Goal: Task Accomplishment & Management: Use online tool/utility

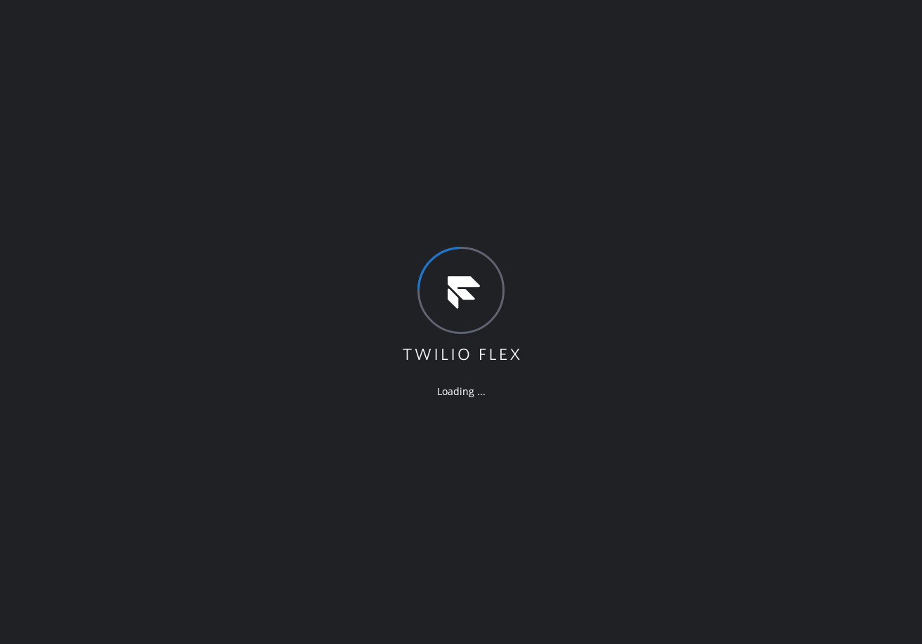
drag, startPoint x: 123, startPoint y: 168, endPoint x: 123, endPoint y: 122, distance: 45.7
click at [123, 168] on div "Loading ..." at bounding box center [461, 322] width 922 height 644
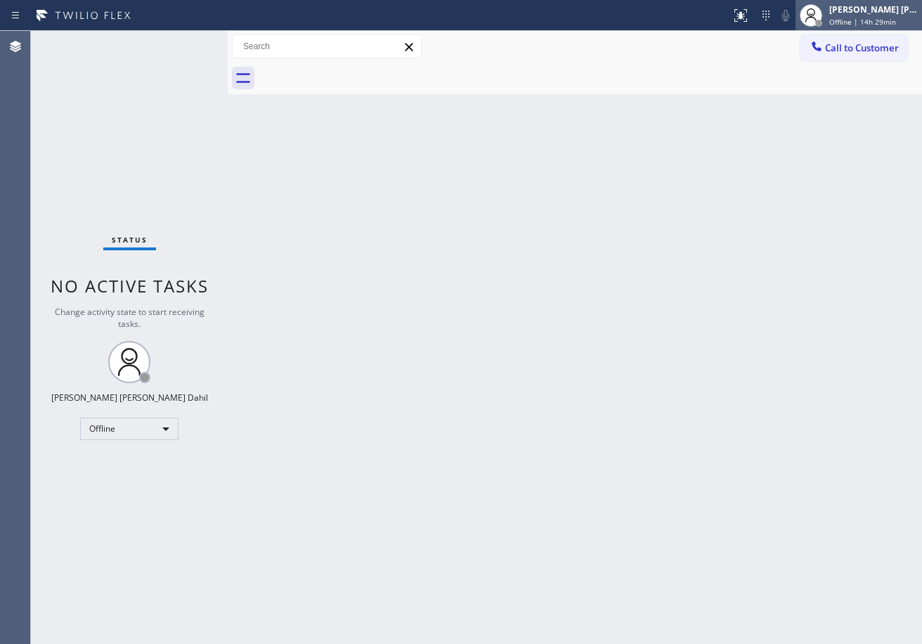
click at [870, 16] on div "[PERSON_NAME] [PERSON_NAME] Dahil Offline | 14h 29min" at bounding box center [875, 15] width 96 height 25
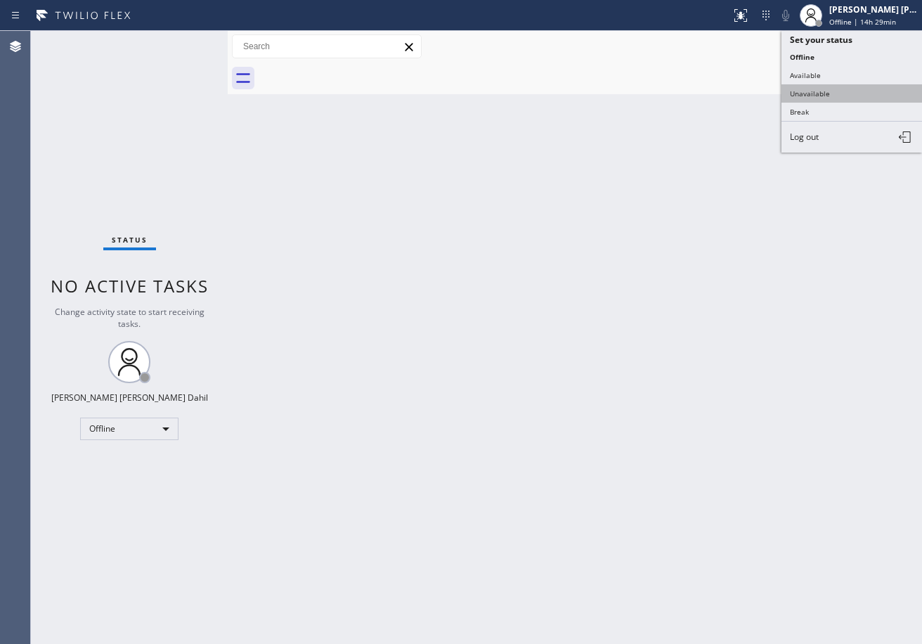
click at [827, 93] on button "Unavailable" at bounding box center [852, 93] width 141 height 18
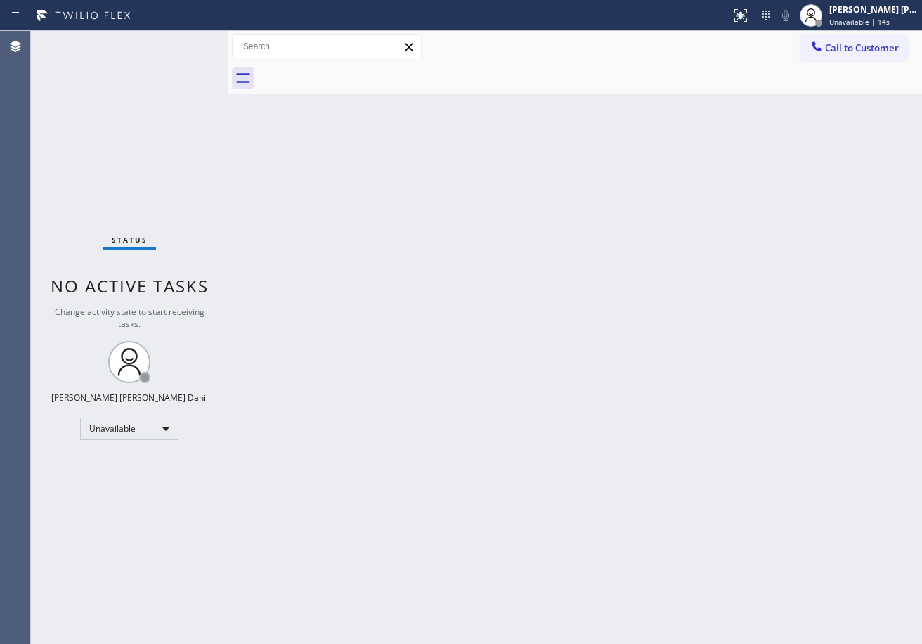
click at [108, 69] on div "Status No active tasks Change activity state to start receiving tasks. [PERSON_…" at bounding box center [129, 337] width 197 height 613
click at [750, 16] on icon at bounding box center [741, 15] width 17 height 17
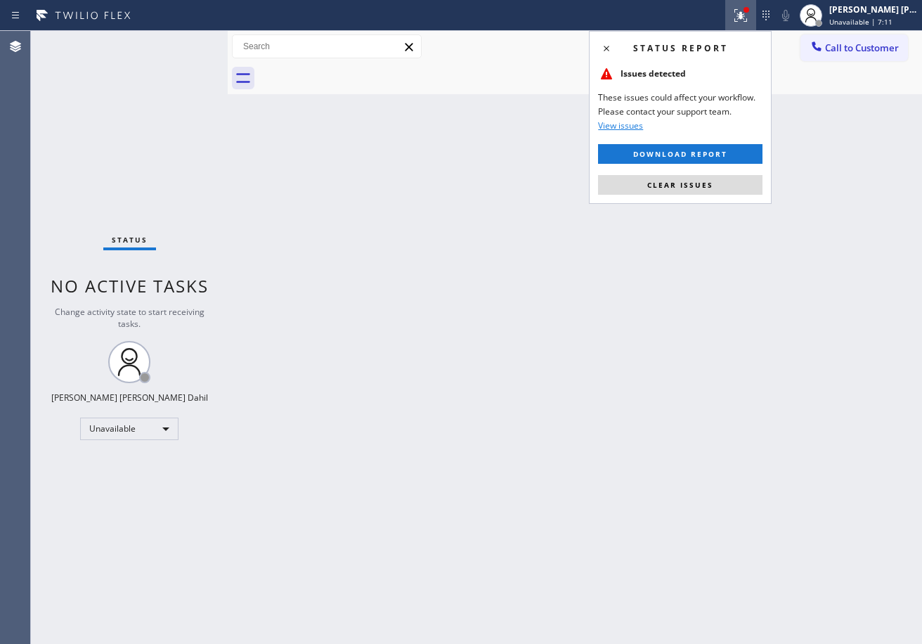
click at [696, 195] on div "Status report Issues detected These issues could affect your workflow. Please c…" at bounding box center [680, 117] width 183 height 173
click at [667, 176] on button "Clear issues" at bounding box center [680, 185] width 165 height 20
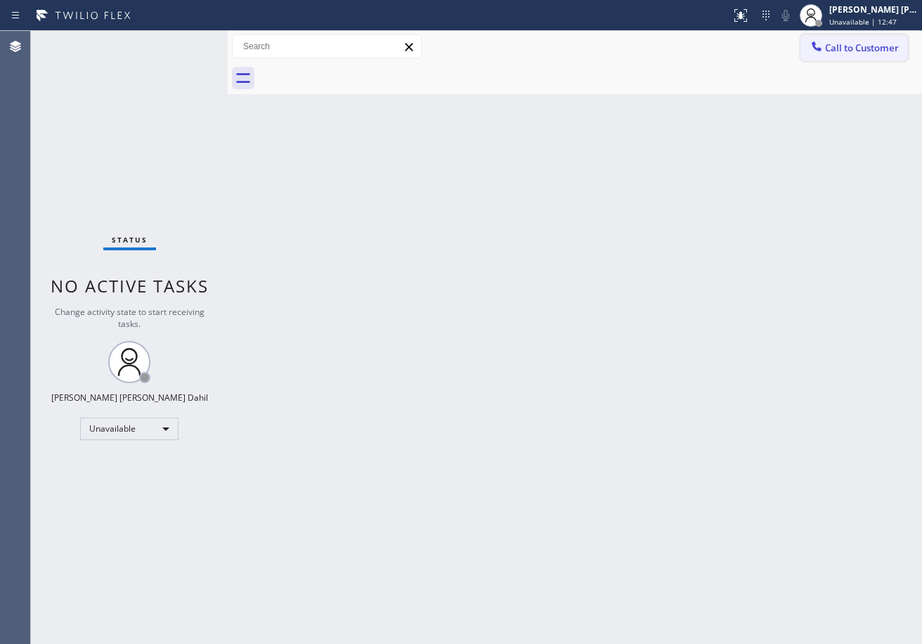
click at [852, 44] on span "Call to Customer" at bounding box center [862, 47] width 74 height 13
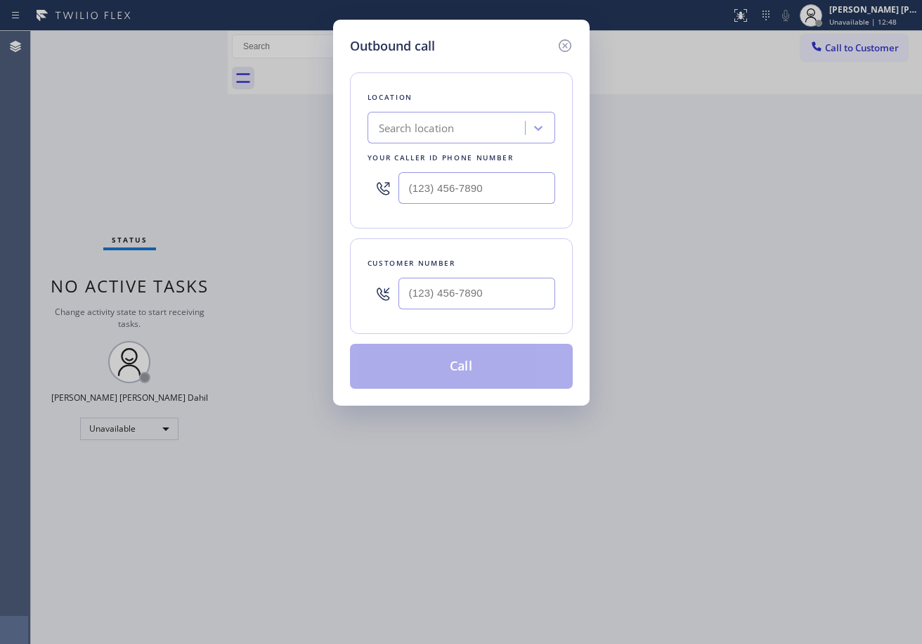
click at [468, 129] on div "Search location" at bounding box center [448, 128] width 153 height 25
type input "home service experts"
click at [565, 46] on icon at bounding box center [564, 45] width 13 height 13
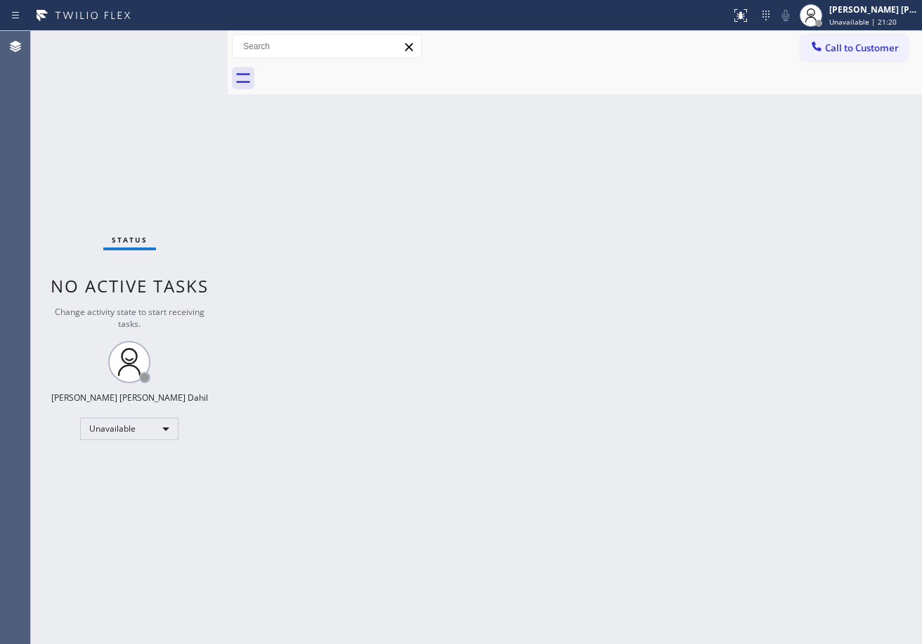
click at [733, 541] on div "Back to Dashboard Change Sender ID Customers Technicians Select a contact Outbo…" at bounding box center [575, 337] width 695 height 613
click at [638, 91] on div at bounding box center [591, 79] width 664 height 32
click at [628, 110] on div "Back to Dashboard Change Sender ID Customers Technicians Select a contact Outbo…" at bounding box center [575, 337] width 695 height 613
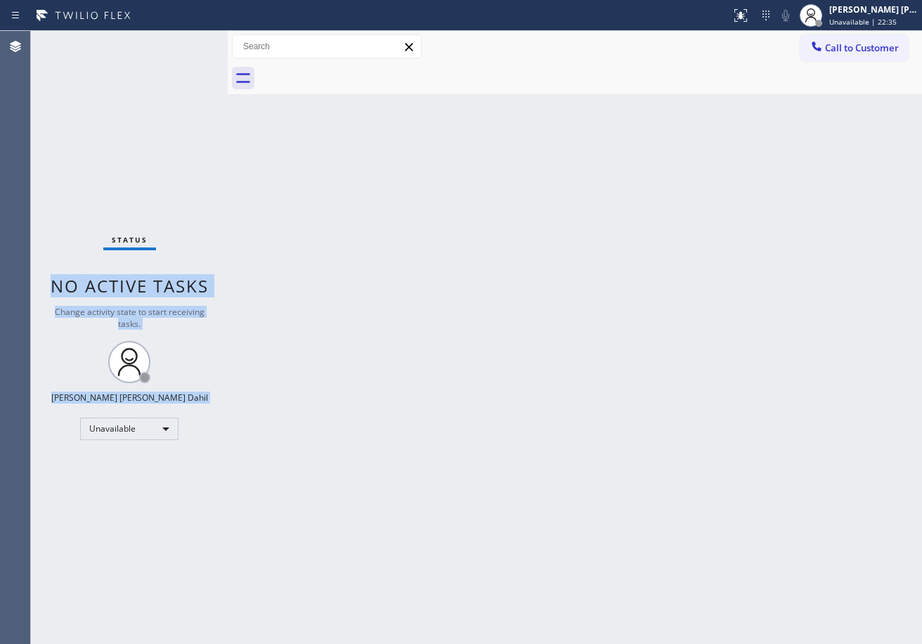
click at [229, 40] on div "Status No active tasks Change activity state to start receiving tasks. [PERSON_…" at bounding box center [477, 337] width 892 height 613
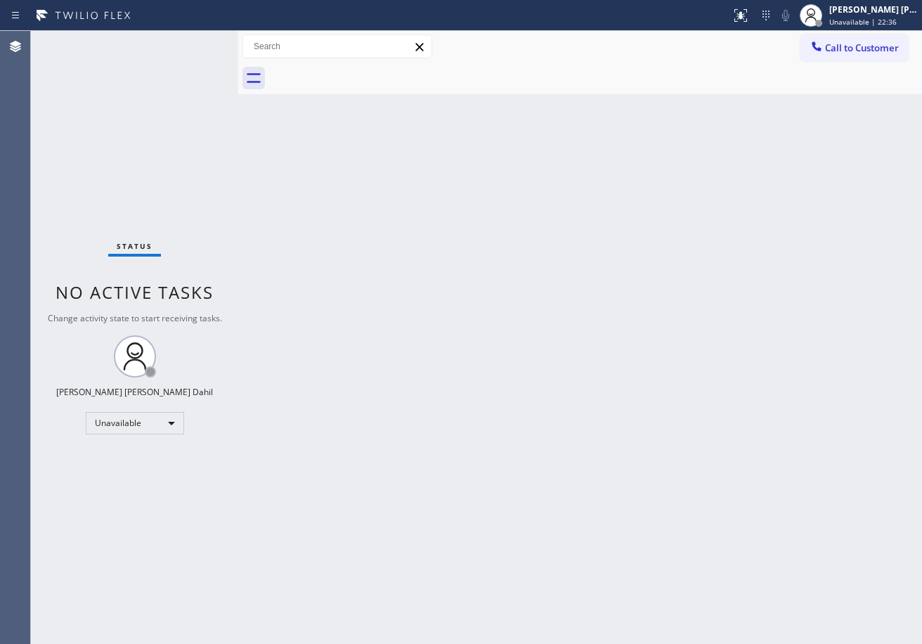
drag, startPoint x: 229, startPoint y: 40, endPoint x: 234, endPoint y: 48, distance: 9.2
click at [238, 48] on div at bounding box center [238, 337] width 0 height 613
click at [198, 41] on div "Status No active tasks Change activity state to start receiving tasks. [PERSON_…" at bounding box center [134, 337] width 207 height 613
click at [626, 91] on div at bounding box center [595, 79] width 653 height 32
click at [659, 195] on div "Back to Dashboard Change Sender ID Customers Technicians Select a contact Outbo…" at bounding box center [580, 337] width 684 height 613
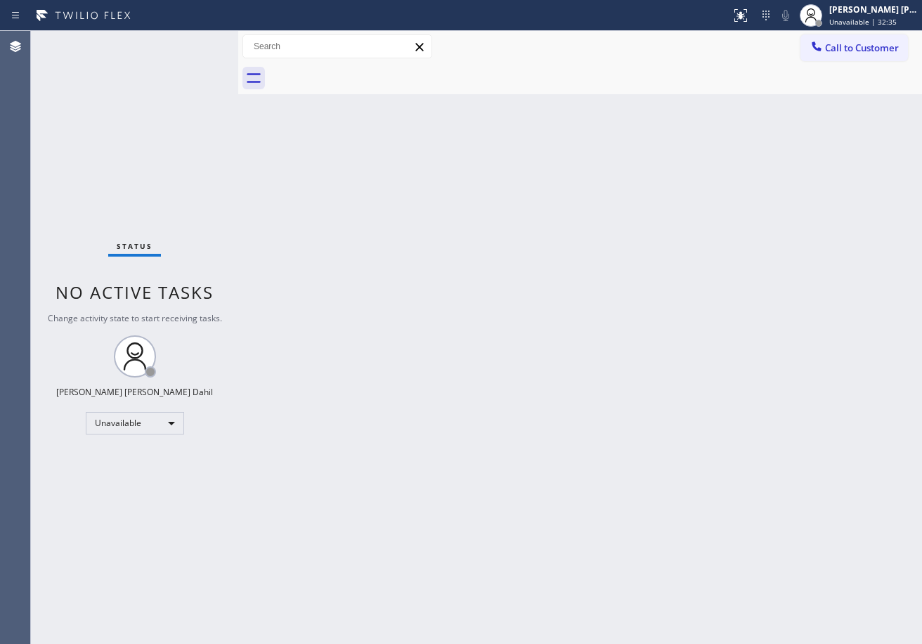
click at [562, 340] on div "Back to Dashboard Change Sender ID Customers Technicians Select a contact Outbo…" at bounding box center [580, 337] width 684 height 613
drag, startPoint x: 241, startPoint y: 44, endPoint x: 244, endPoint y: 51, distance: 7.6
click at [241, 46] on div at bounding box center [241, 337] width 0 height 613
drag, startPoint x: 558, startPoint y: 412, endPoint x: 906, endPoint y: 202, distance: 406.0
click at [610, 402] on div "Back to Dashboard Change Sender ID Customers Technicians Select a contact Outbo…" at bounding box center [581, 337] width 681 height 613
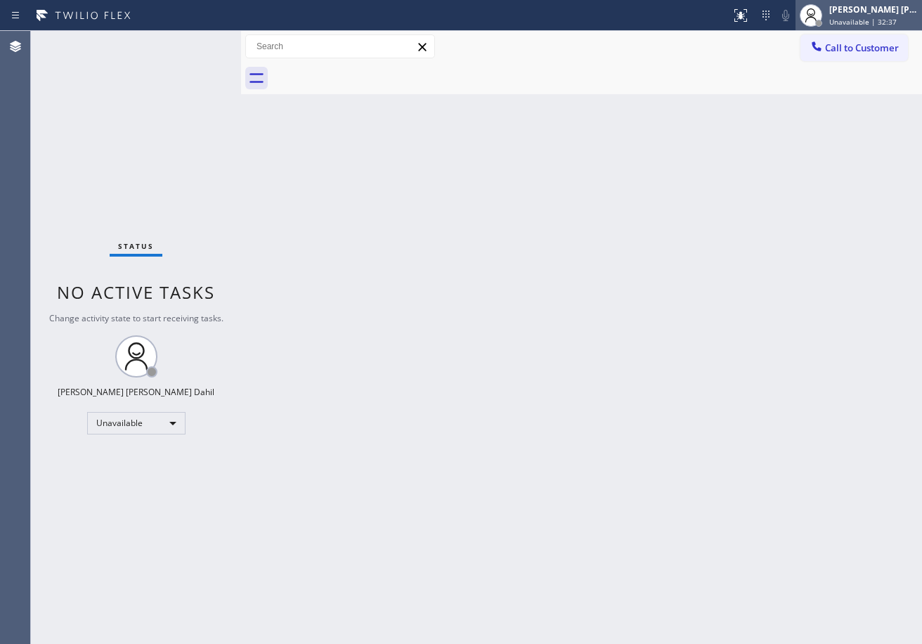
click at [870, 17] on span "Unavailable | 32:37" at bounding box center [863, 22] width 67 height 10
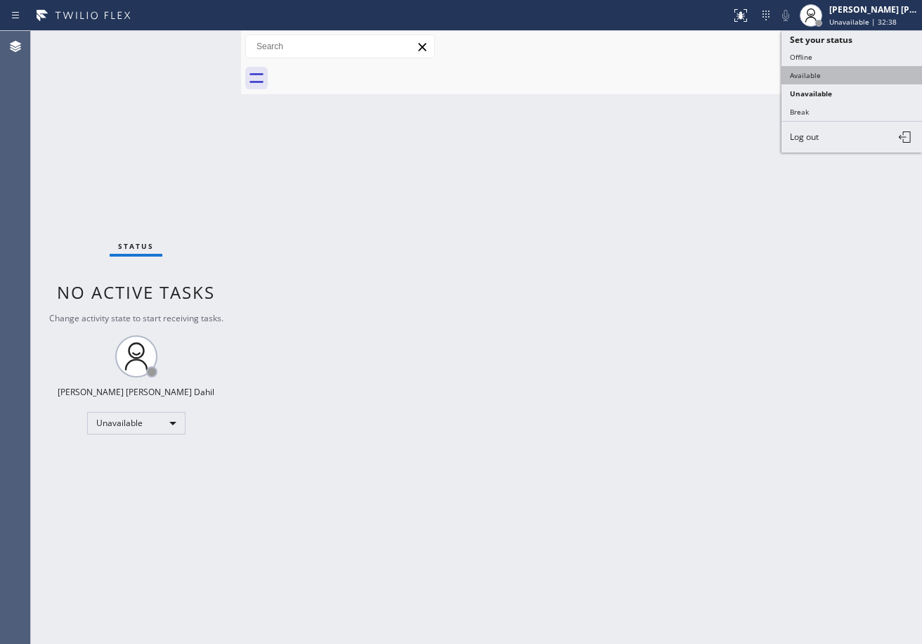
click at [835, 77] on button "Available" at bounding box center [852, 75] width 141 height 18
click at [776, 216] on div "Back to Dashboard Change Sender ID Customers Technicians Select a contact Outbo…" at bounding box center [581, 337] width 681 height 613
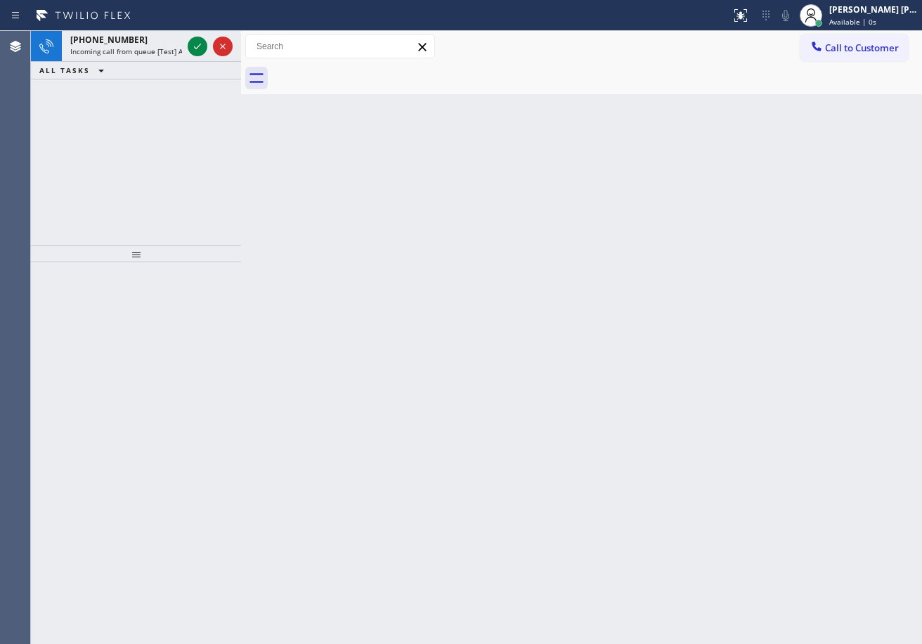
click at [503, 412] on div "Back to Dashboard Change Sender ID Customers Technicians Select a contact Outbo…" at bounding box center [581, 337] width 681 height 613
click at [175, 41] on div "[PHONE_NUMBER]" at bounding box center [126, 40] width 112 height 12
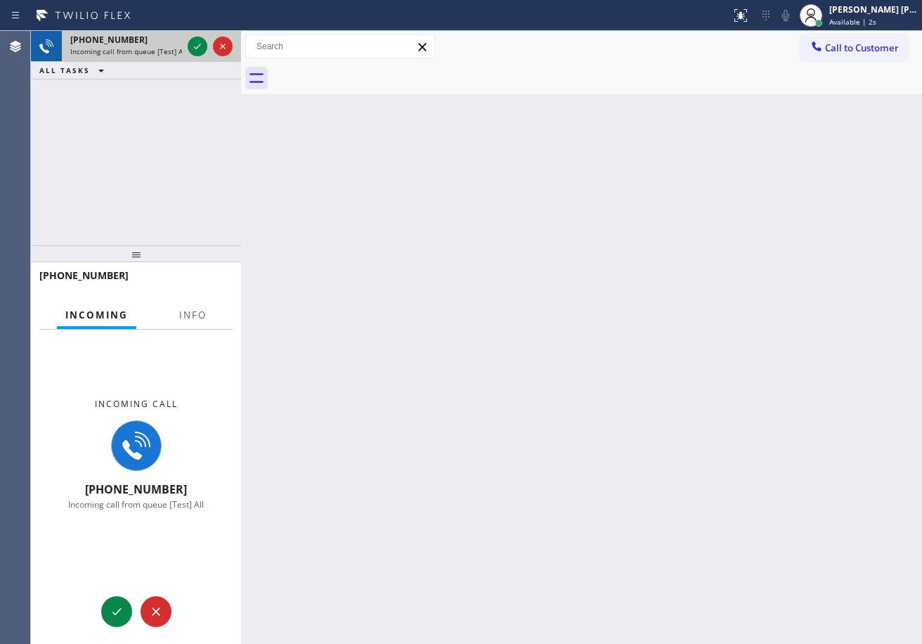
click at [175, 41] on div "[PHONE_NUMBER]" at bounding box center [126, 40] width 112 height 12
click at [190, 44] on div at bounding box center [210, 46] width 51 height 31
click at [190, 44] on icon at bounding box center [197, 46] width 17 height 17
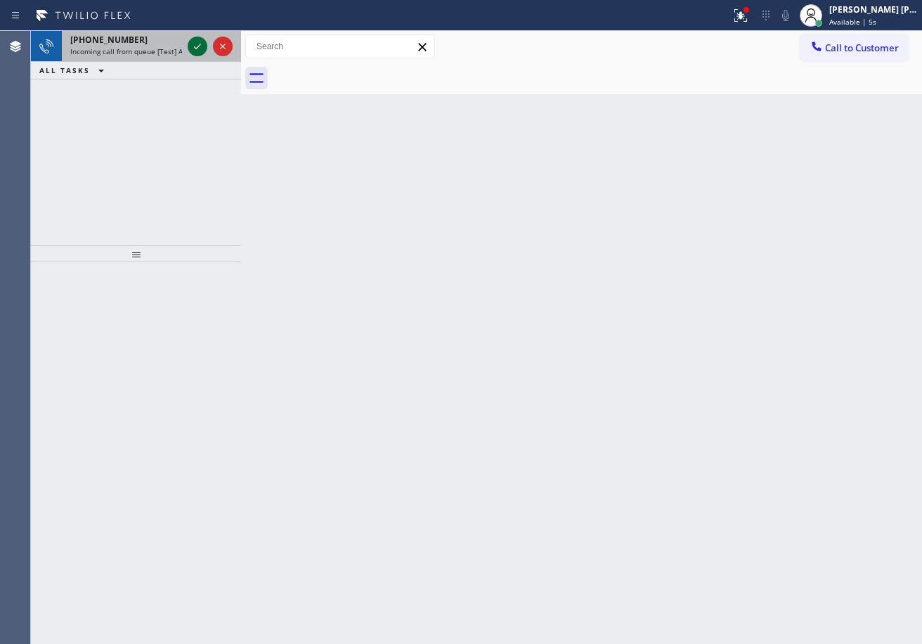
click at [184, 46] on div "[PHONE_NUMBER] Incoming call from queue [Test] All" at bounding box center [123, 46] width 123 height 31
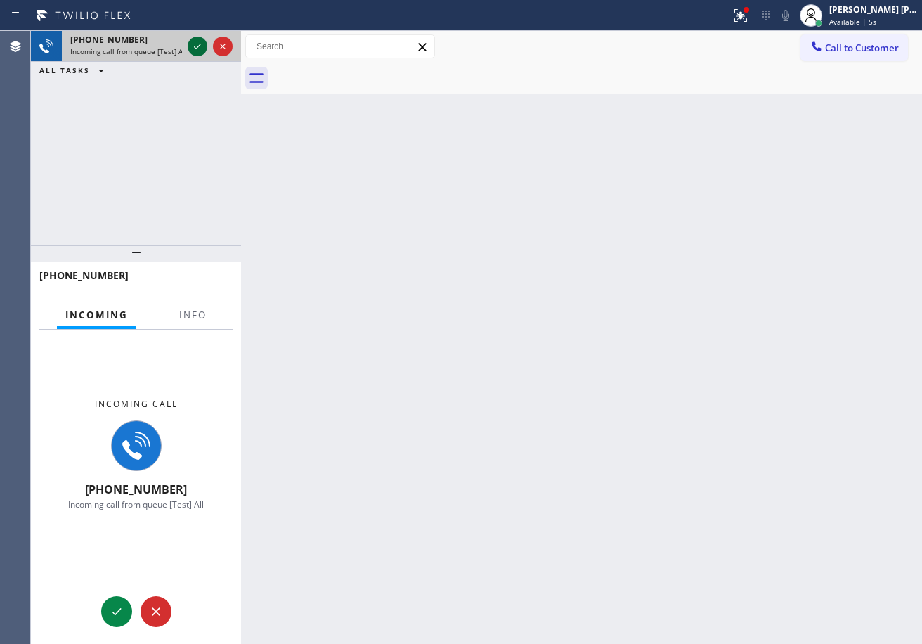
click at [195, 46] on icon at bounding box center [197, 46] width 17 height 17
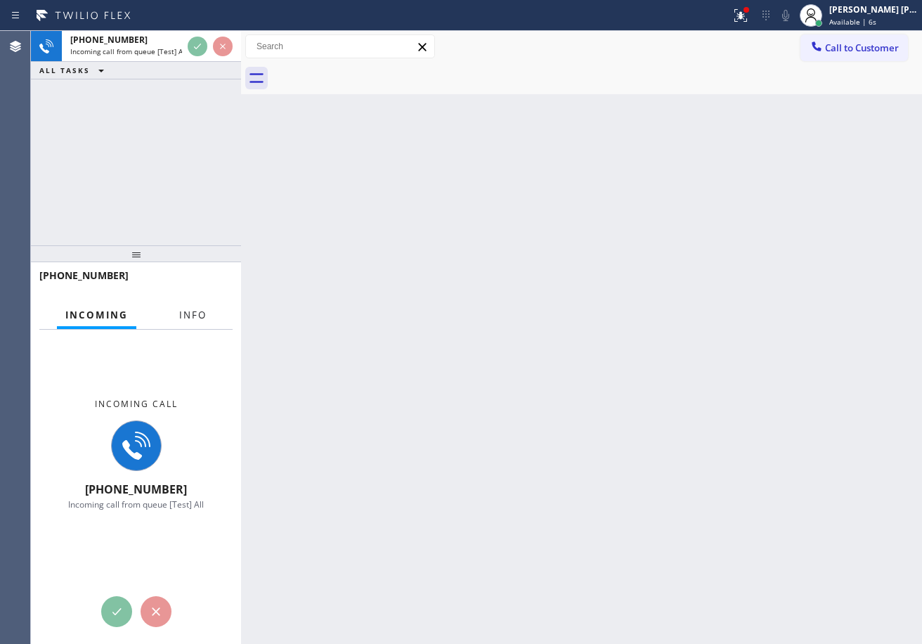
click at [199, 314] on span "Info" at bounding box center [192, 315] width 27 height 13
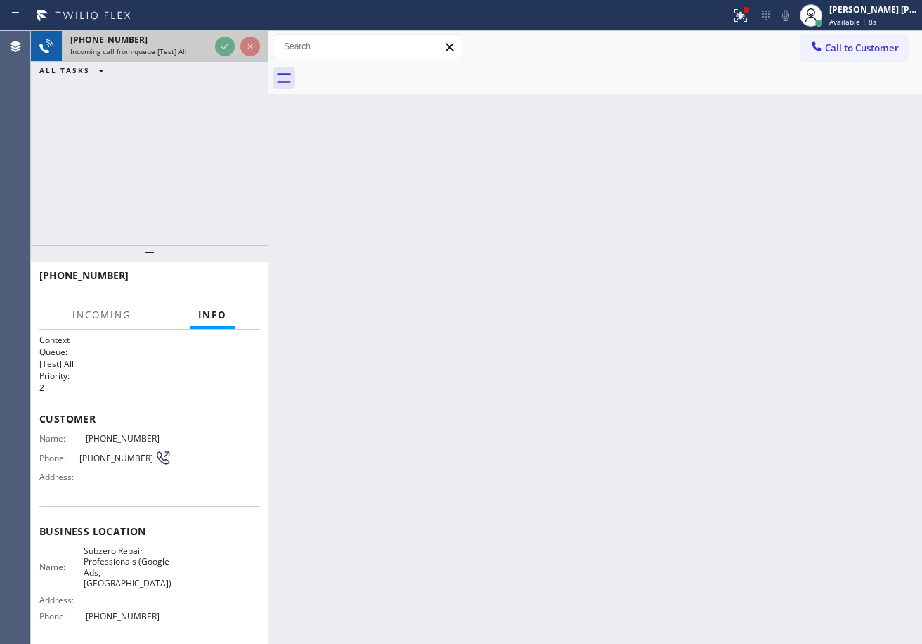
click at [269, 62] on div at bounding box center [269, 337] width 0 height 613
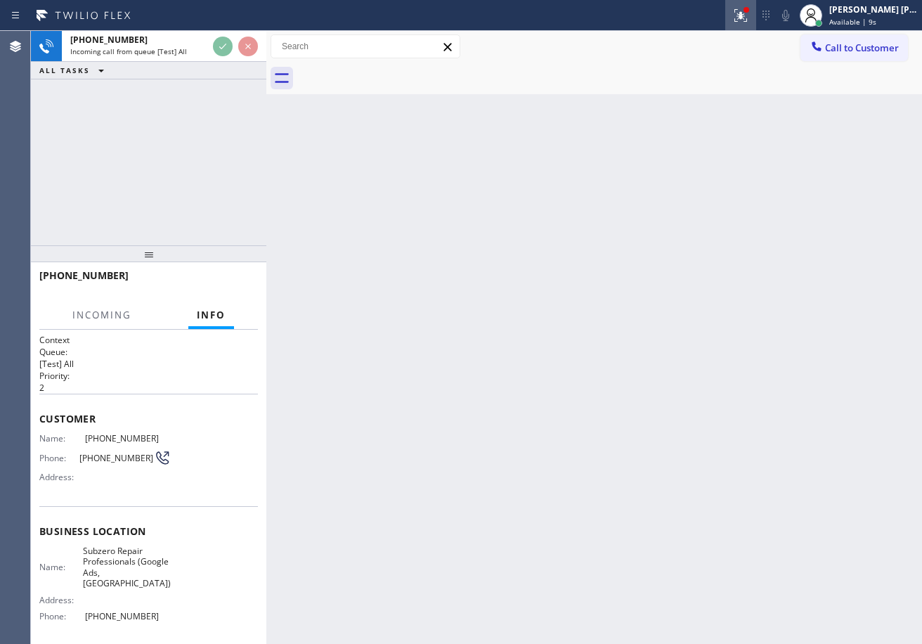
click at [750, 18] on icon at bounding box center [741, 15] width 17 height 17
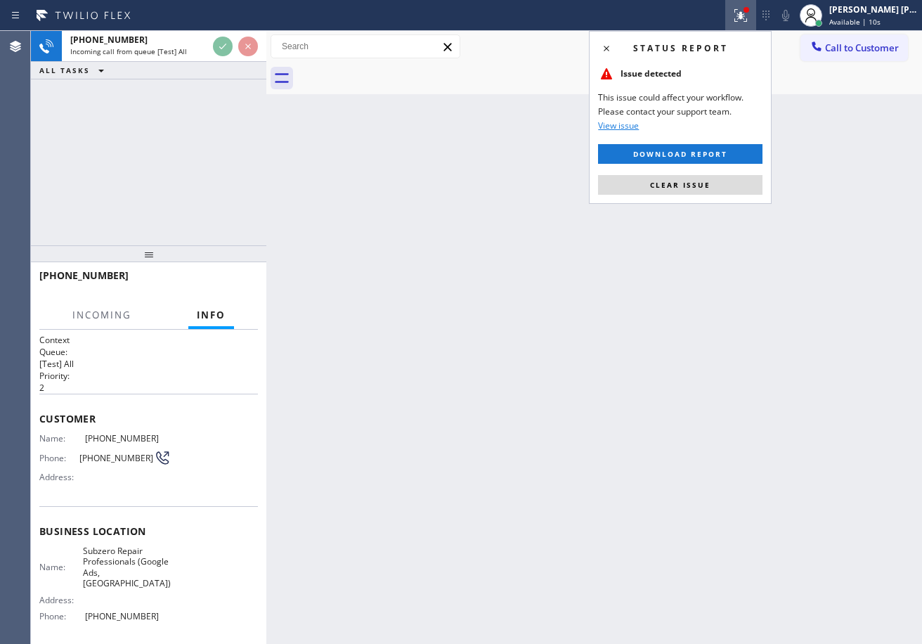
click at [691, 195] on div "Status report Issue detected This issue could affect your workflow. Please cont…" at bounding box center [680, 117] width 183 height 173
click at [690, 192] on div "Status report Issue detected This issue could affect your workflow. Please cont…" at bounding box center [680, 117] width 183 height 173
click at [690, 188] on span "Clear issue" at bounding box center [680, 185] width 60 height 10
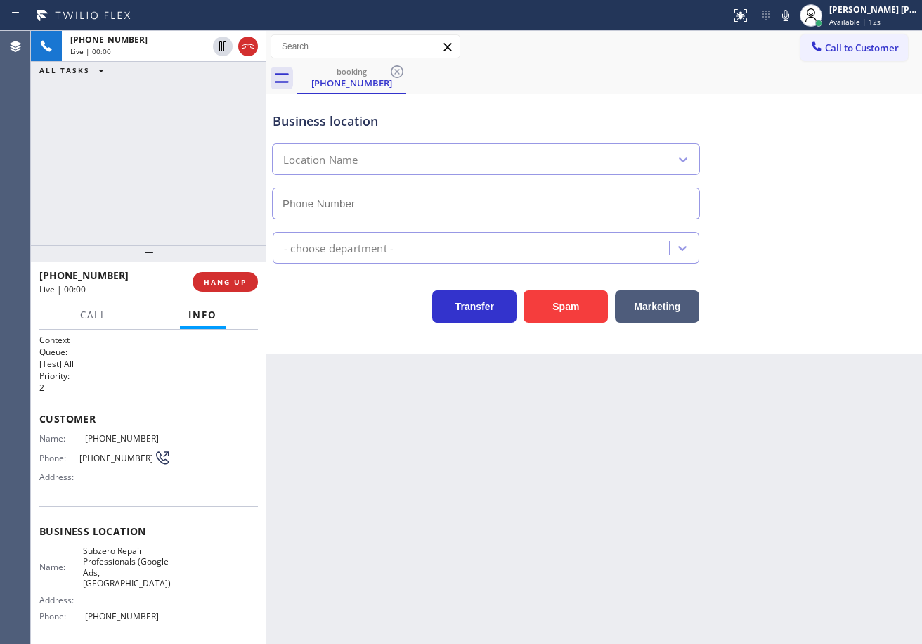
type input "[PHONE_NUMBER]"
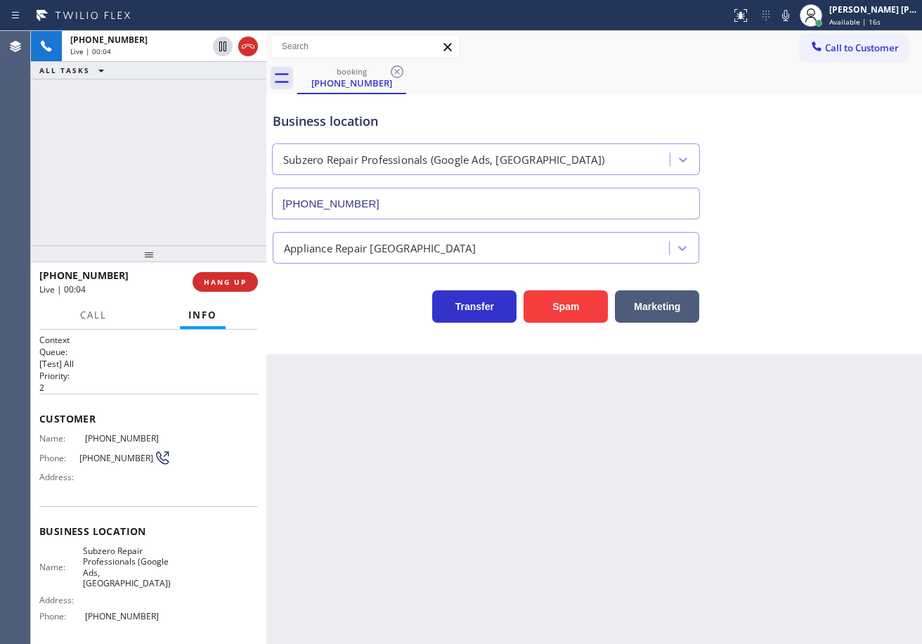
drag, startPoint x: 554, startPoint y: 549, endPoint x: 562, endPoint y: 570, distance: 21.8
click at [557, 556] on div "Back to Dashboard Change Sender ID Customers Technicians Select a contact Outbo…" at bounding box center [594, 337] width 656 height 613
click at [228, 442] on div "Name: [PHONE_NUMBER] Phone: [PHONE_NUMBER] Address:" at bounding box center [148, 461] width 219 height 56
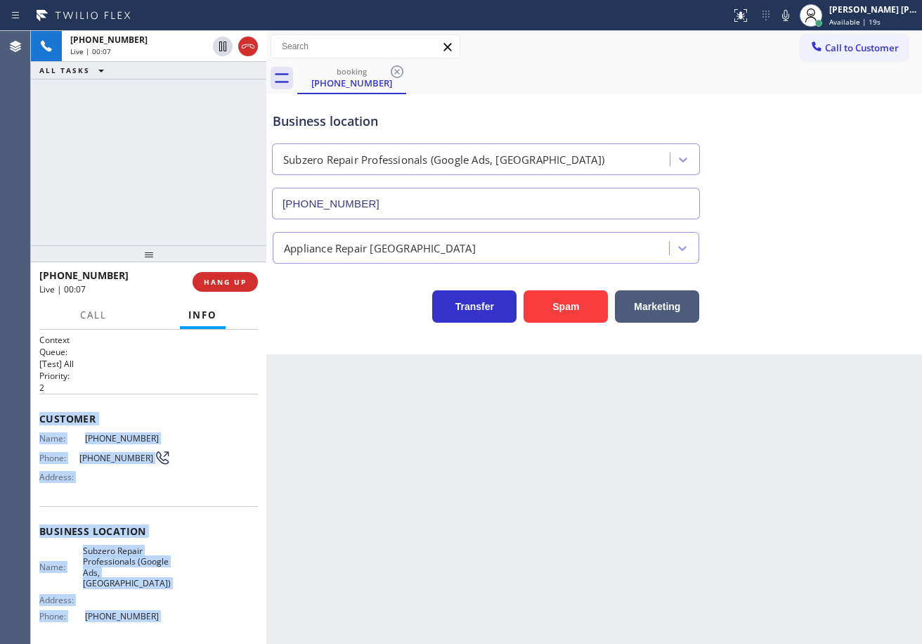
scroll to position [101, 0]
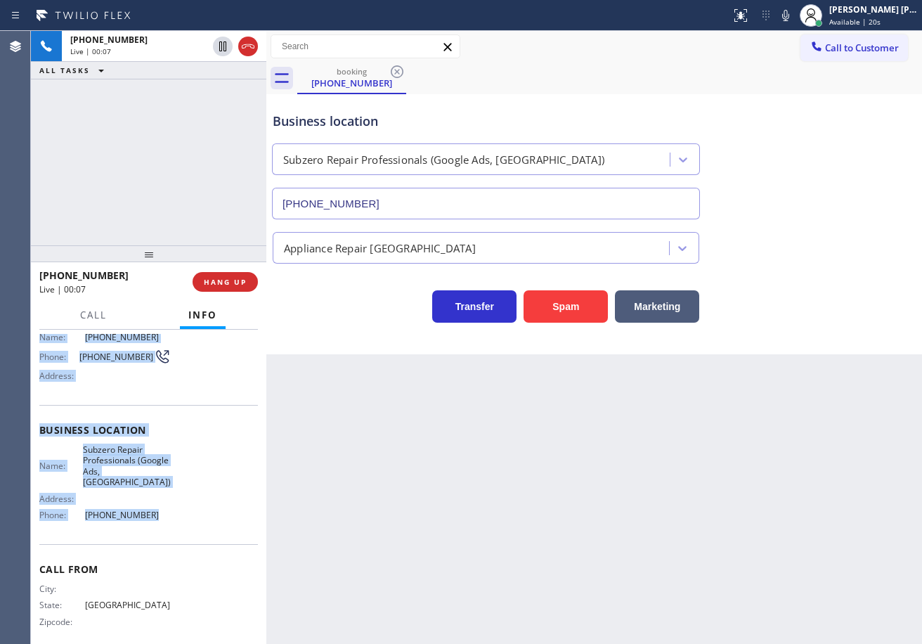
drag, startPoint x: 39, startPoint y: 416, endPoint x: 242, endPoint y: 494, distance: 217.4
click at [162, 527] on div "Context Queue: [Test] All Priority: 2 Customer Name: [PHONE_NUMBER] Phone: [PHO…" at bounding box center [149, 487] width 236 height 314
copy div "Customer Name: [PHONE_NUMBER] Phone: [PHONE_NUMBER] Address: Business location …"
click at [731, 116] on div "Business location Subzero Repair Professionals (Google Ads, [GEOGRAPHIC_DATA]) …" at bounding box center [594, 155] width 649 height 127
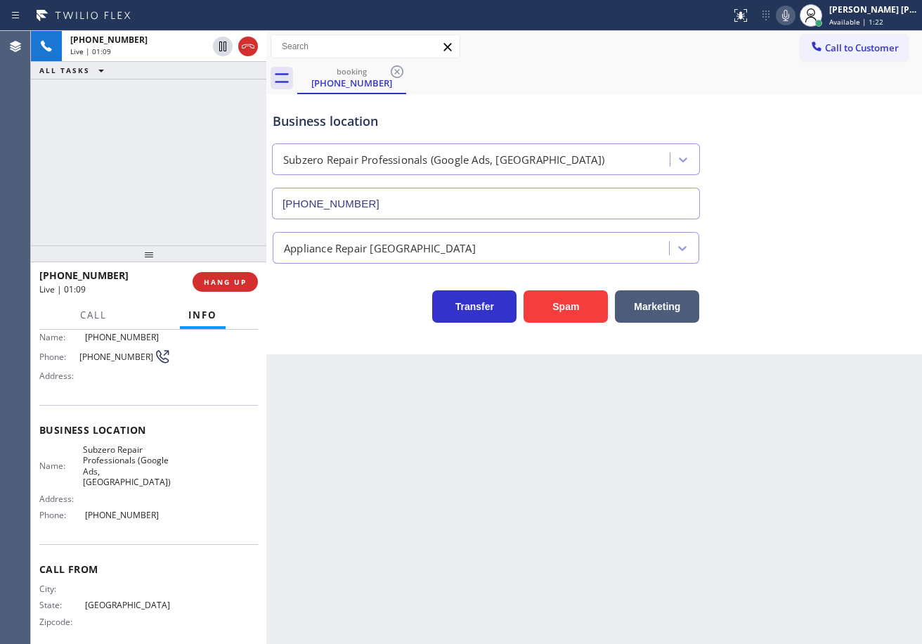
click at [790, 15] on icon at bounding box center [786, 15] width 7 height 11
click at [795, 14] on icon at bounding box center [786, 15] width 17 height 17
drag, startPoint x: 852, startPoint y: 100, endPoint x: 920, endPoint y: 180, distance: 104.8
click at [852, 104] on div "Business location Subzero Repair Professionals (Google Ads, [GEOGRAPHIC_DATA]) …" at bounding box center [594, 155] width 649 height 127
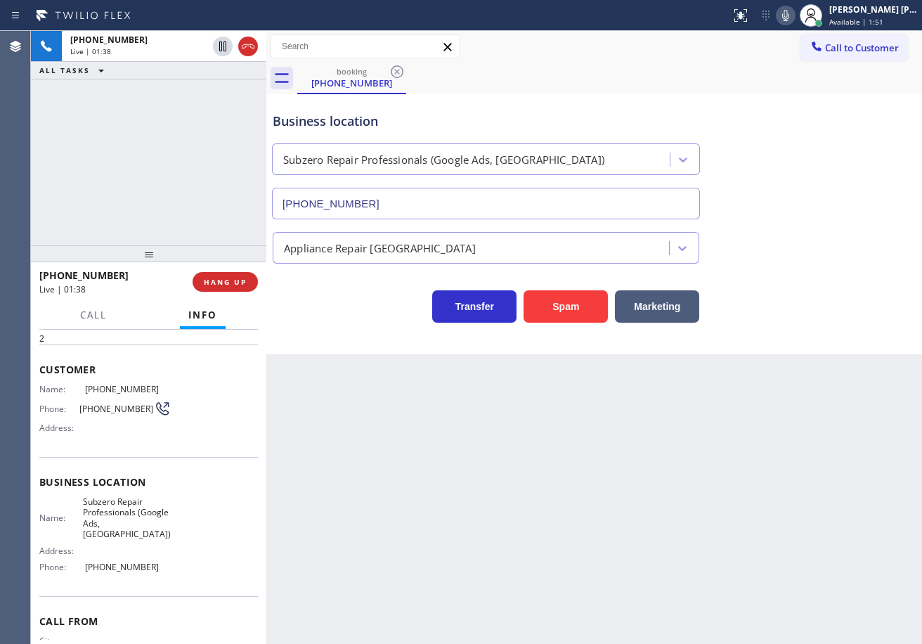
scroll to position [0, 0]
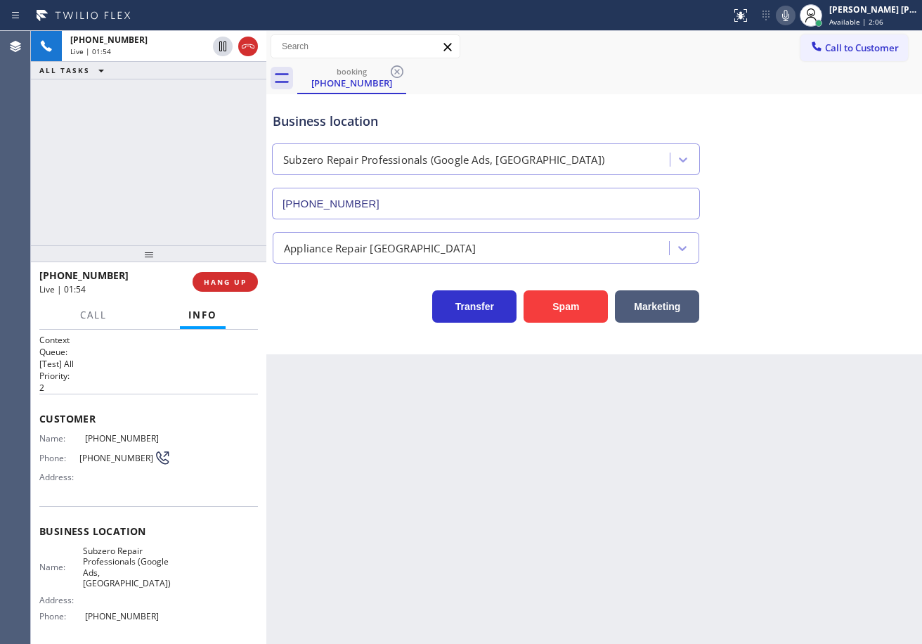
drag, startPoint x: 149, startPoint y: 255, endPoint x: 180, endPoint y: 271, distance: 35.2
click at [154, 262] on div at bounding box center [149, 253] width 236 height 17
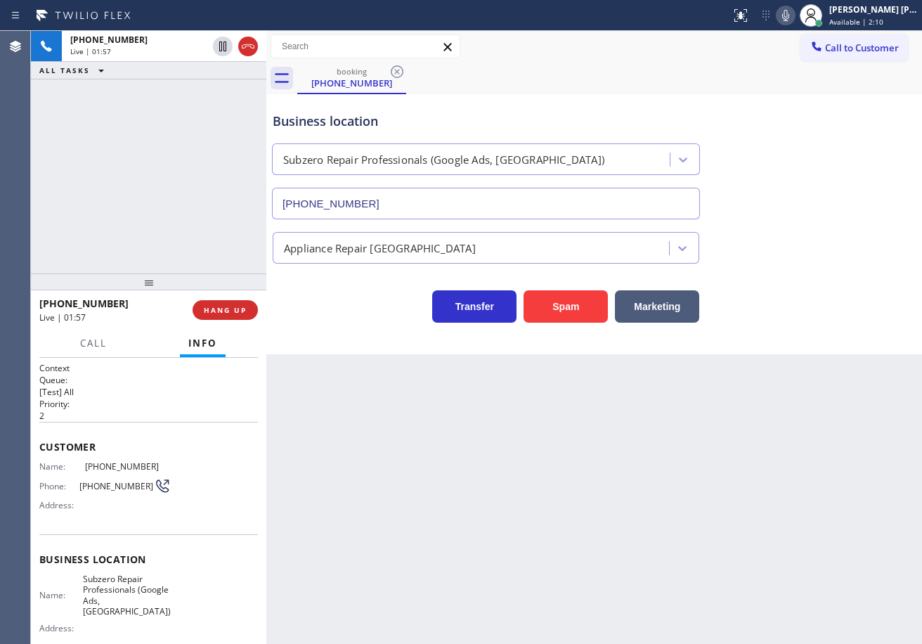
click at [421, 519] on div "Back to Dashboard Change Sender ID Customers Technicians Select a contact Outbo…" at bounding box center [594, 337] width 656 height 613
click at [422, 520] on div "Back to Dashboard Change Sender ID Customers Technicians Select a contact Outbo…" at bounding box center [594, 337] width 656 height 613
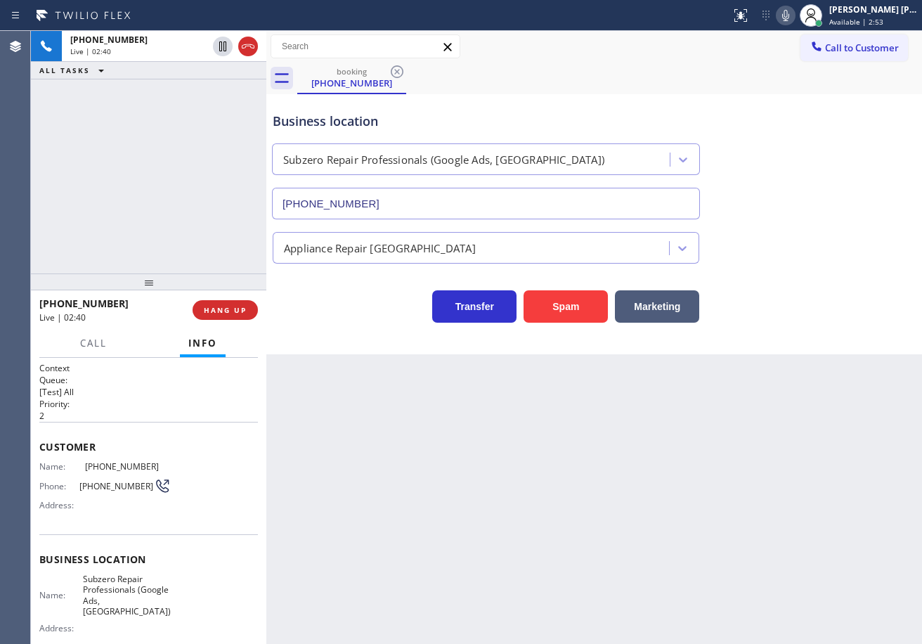
click at [167, 161] on div "[PHONE_NUMBER] Live | 02:40 ALL TASKS ALL TASKS ACTIVE TASKS TASKS IN WRAP UP" at bounding box center [149, 152] width 236 height 243
click at [719, 494] on div "Back to Dashboard Change Sender ID Customers Technicians Select a contact Outbo…" at bounding box center [594, 337] width 656 height 613
drag, startPoint x: 719, startPoint y: 494, endPoint x: 844, endPoint y: 458, distance: 130.0
click at [773, 477] on div "Back to Dashboard Change Sender ID Customers Technicians Select a contact Outbo…" at bounding box center [594, 337] width 656 height 613
click at [844, 458] on div "Back to Dashboard Change Sender ID Customers Technicians Select a contact Outbo…" at bounding box center [594, 337] width 656 height 613
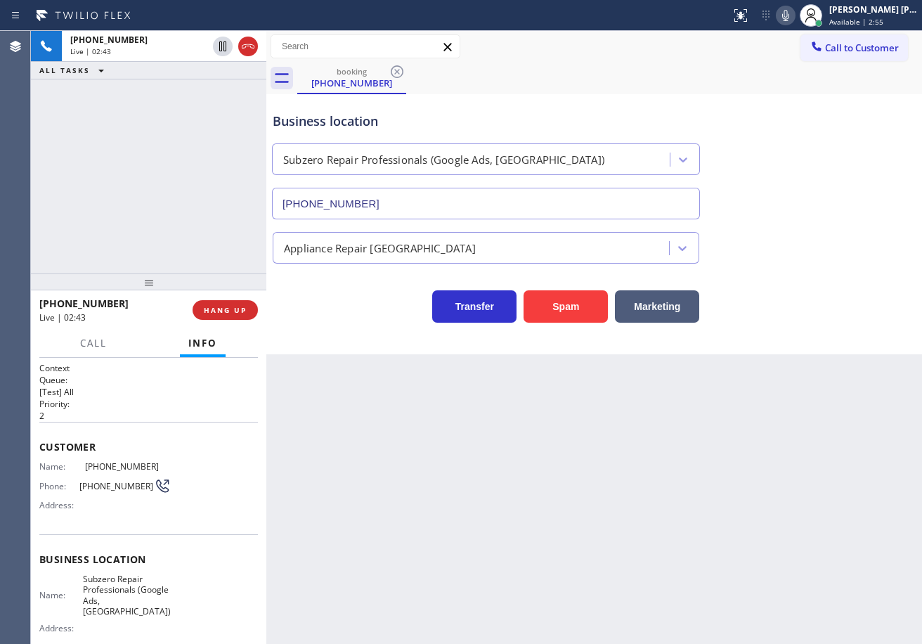
click at [844, 458] on div "Back to Dashboard Change Sender ID Customers Technicians Select a contact Outbo…" at bounding box center [594, 337] width 656 height 613
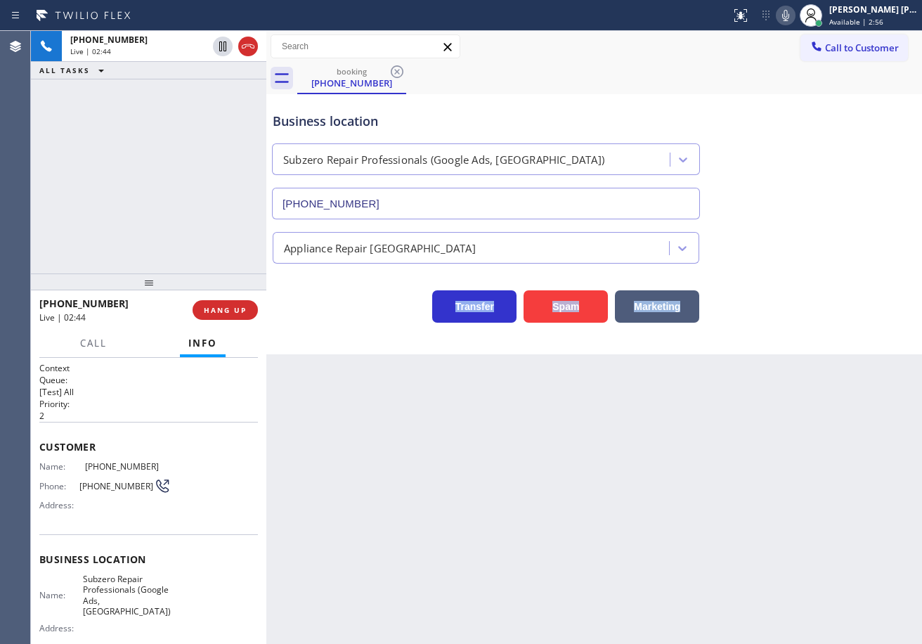
click at [844, 458] on div "Back to Dashboard Change Sender ID Customers Technicians Select a contact Outbo…" at bounding box center [594, 337] width 656 height 613
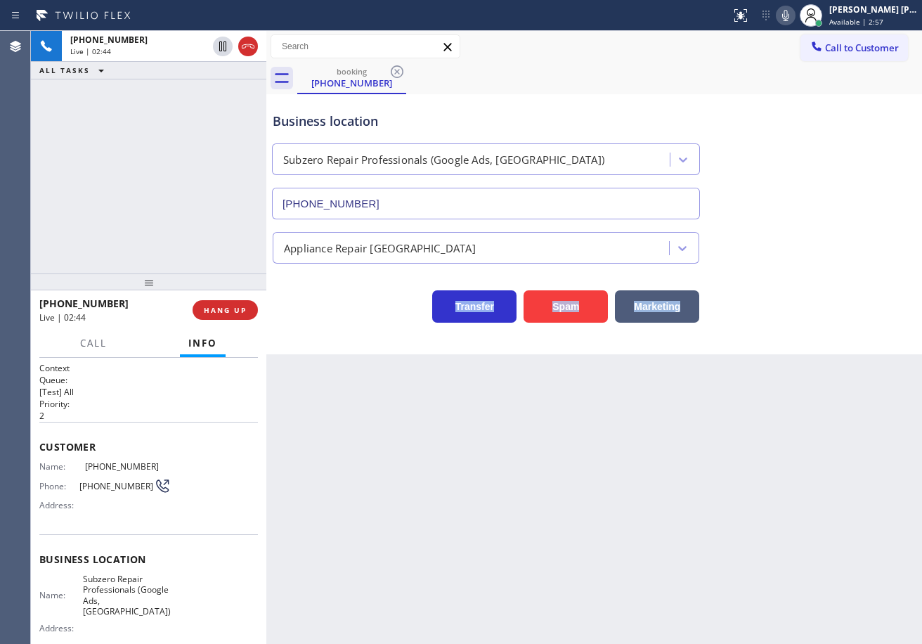
click at [844, 458] on div "Back to Dashboard Change Sender ID Customers Technicians Select a contact Outbo…" at bounding box center [594, 337] width 656 height 613
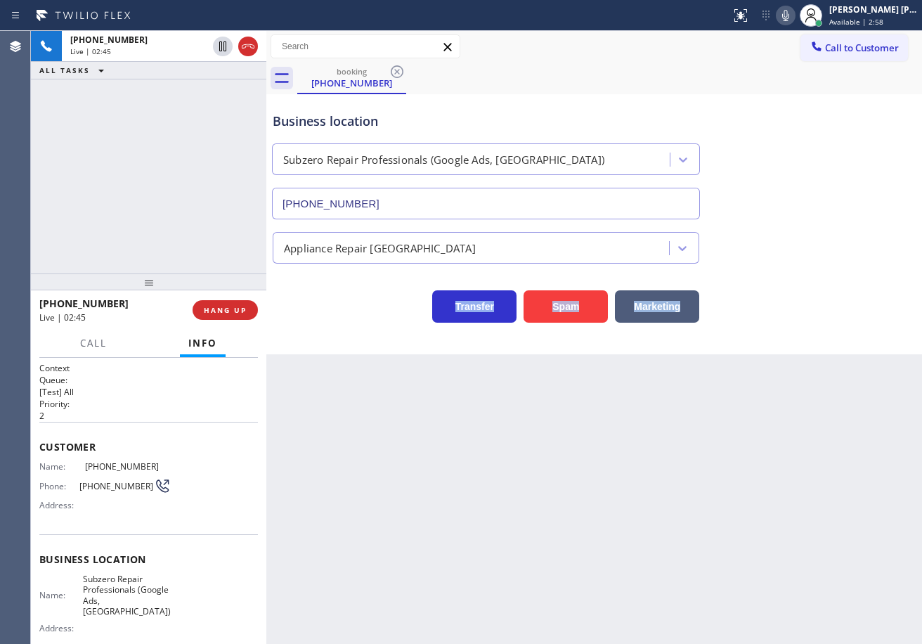
click at [844, 458] on div "Back to Dashboard Change Sender ID Customers Technicians Select a contact Outbo…" at bounding box center [594, 337] width 656 height 613
click at [795, 20] on icon at bounding box center [786, 15] width 17 height 17
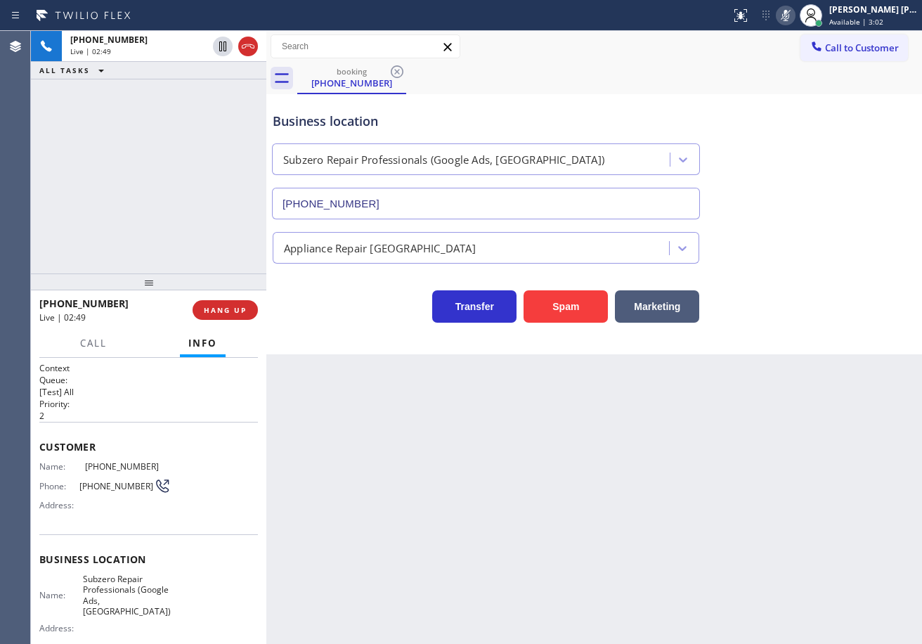
drag, startPoint x: 810, startPoint y: 183, endPoint x: 792, endPoint y: 192, distance: 20.4
click at [811, 188] on div "Business location Subzero Repair Professionals (Google Ads, [GEOGRAPHIC_DATA]) …" at bounding box center [594, 155] width 649 height 127
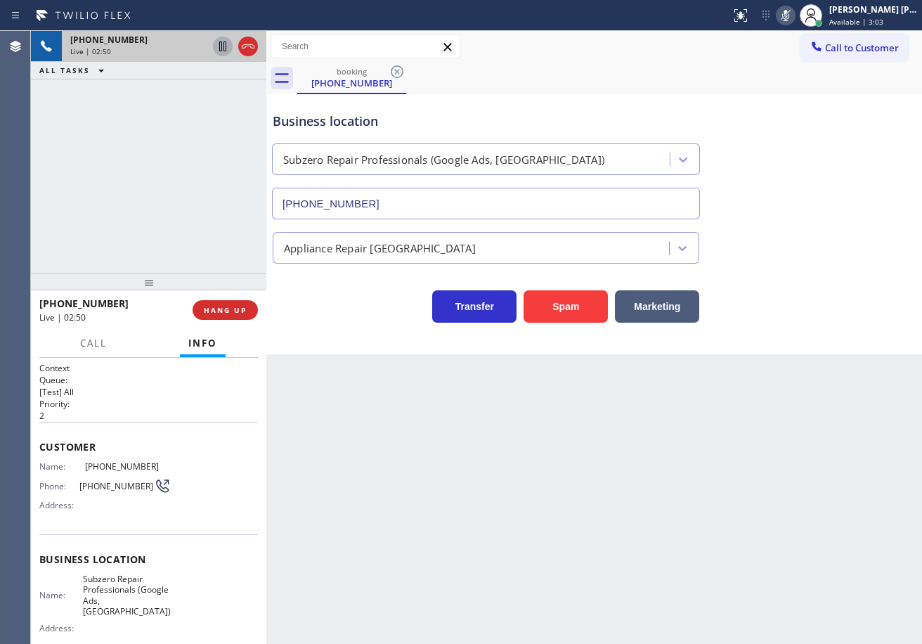
click at [221, 47] on icon at bounding box center [222, 46] width 17 height 17
click at [219, 49] on icon at bounding box center [222, 46] width 17 height 17
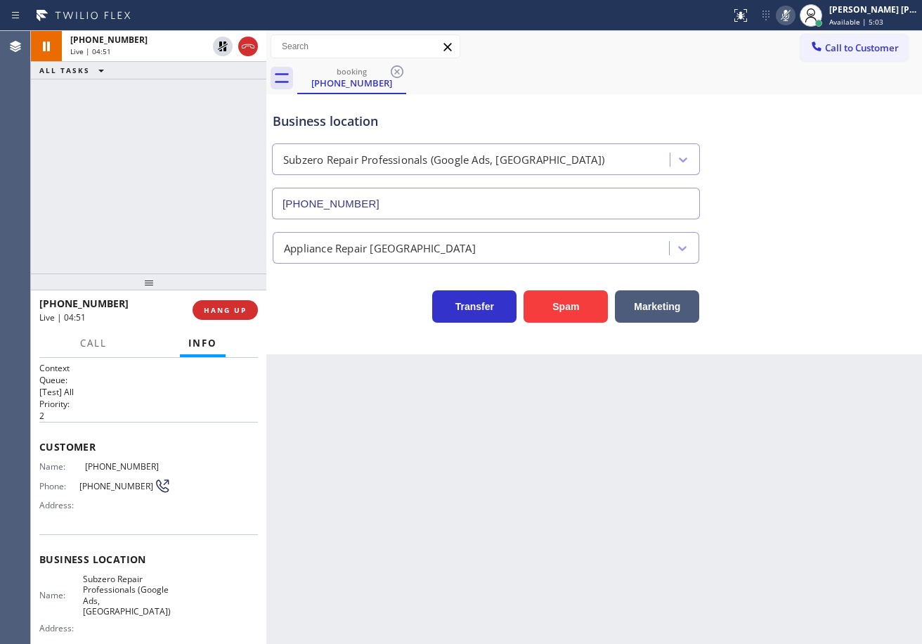
click at [795, 14] on icon at bounding box center [786, 15] width 17 height 17
click at [823, 187] on div "Business location Subzero Repair Professionals (Google Ads, [GEOGRAPHIC_DATA]) …" at bounding box center [594, 155] width 649 height 127
click at [795, 15] on icon at bounding box center [786, 15] width 17 height 17
click at [818, 160] on div "Business location Subzero Repair Professionals (Google Ads, [GEOGRAPHIC_DATA]) …" at bounding box center [594, 155] width 649 height 127
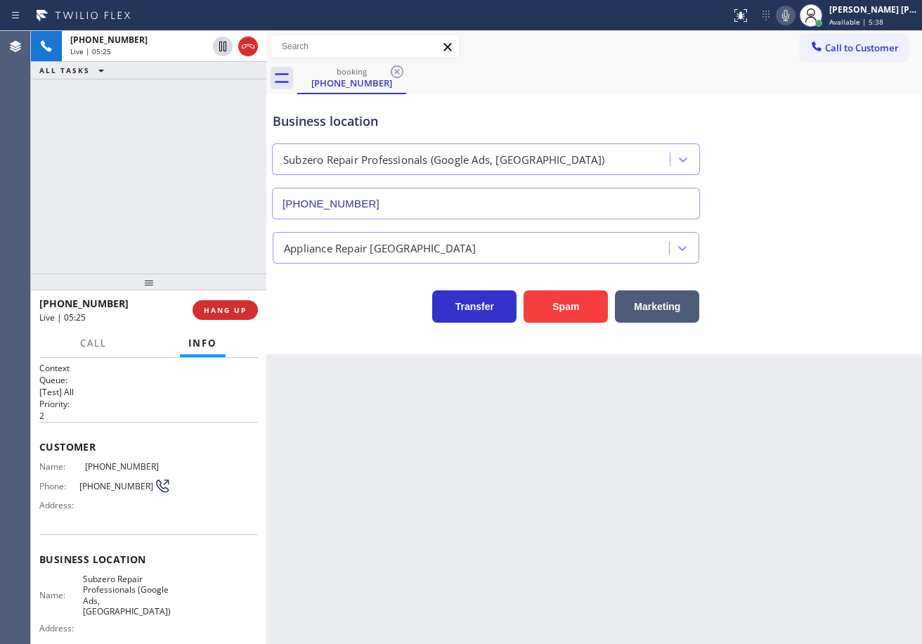
click at [637, 464] on div "Back to Dashboard Change Sender ID Customers Technicians Select a contact Outbo…" at bounding box center [594, 337] width 656 height 613
drag, startPoint x: 800, startPoint y: 19, endPoint x: 786, endPoint y: 167, distance: 149.0
click at [795, 19] on icon at bounding box center [786, 15] width 17 height 17
click at [786, 195] on div "Business location Subzero Repair Professionals (Google Ads, [GEOGRAPHIC_DATA]) …" at bounding box center [594, 155] width 649 height 127
click at [790, 11] on icon at bounding box center [786, 15] width 7 height 11
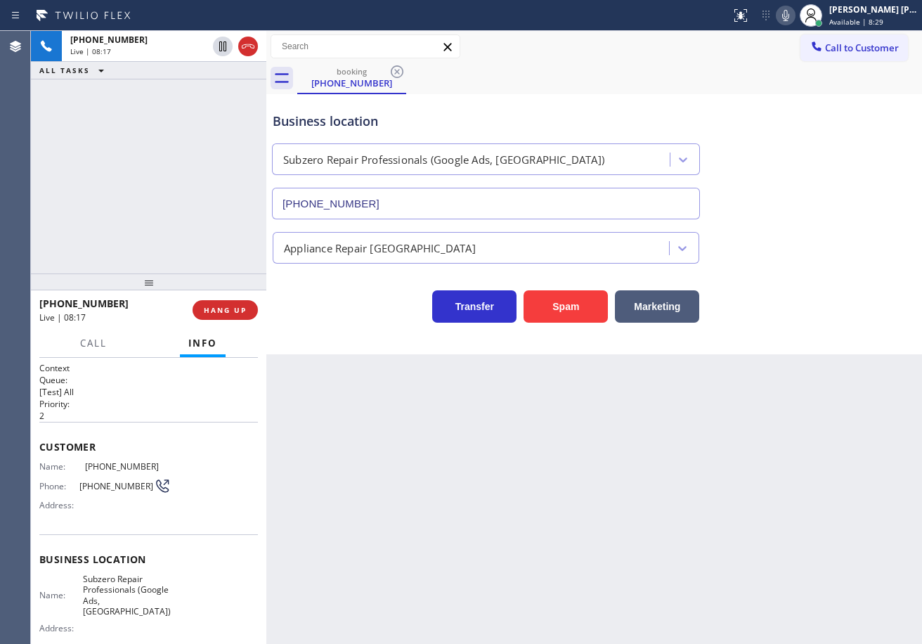
click at [795, 239] on div "Appliance Repair [GEOGRAPHIC_DATA]" at bounding box center [594, 244] width 649 height 37
click at [882, 266] on div "Transfer Spam Marketing" at bounding box center [594, 293] width 649 height 59
click at [790, 18] on icon at bounding box center [786, 15] width 7 height 11
drag, startPoint x: 800, startPoint y: 19, endPoint x: 799, endPoint y: 77, distance: 58.4
click at [795, 19] on icon at bounding box center [786, 15] width 17 height 17
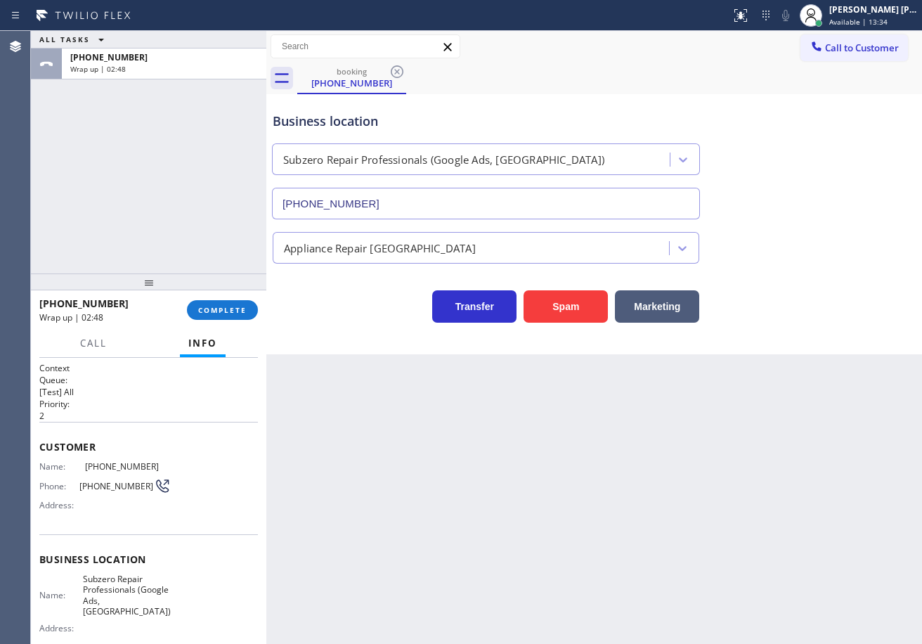
click at [867, 18] on span "Available | 13:34" at bounding box center [859, 22] width 58 height 10
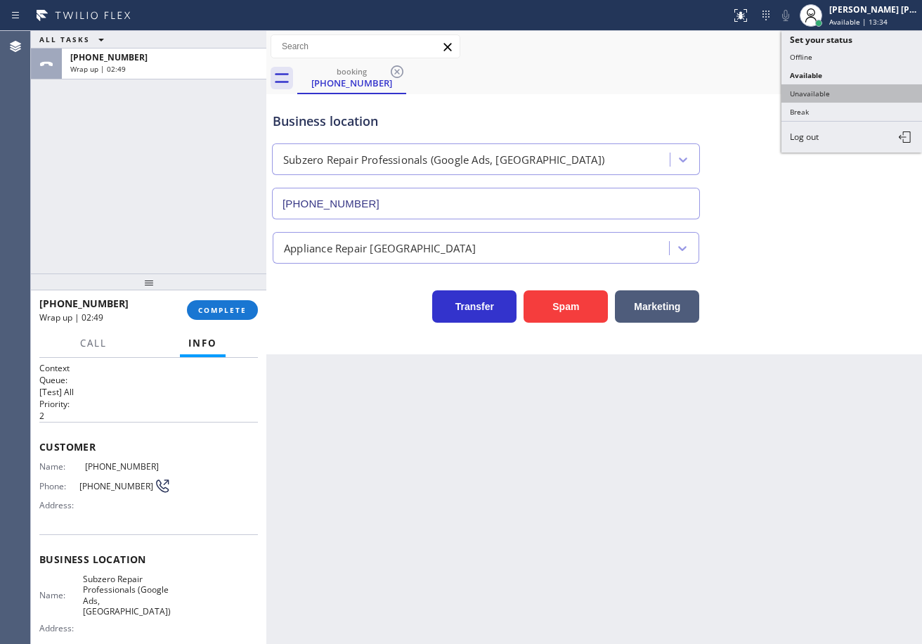
click at [836, 89] on button "Unavailable" at bounding box center [852, 93] width 141 height 18
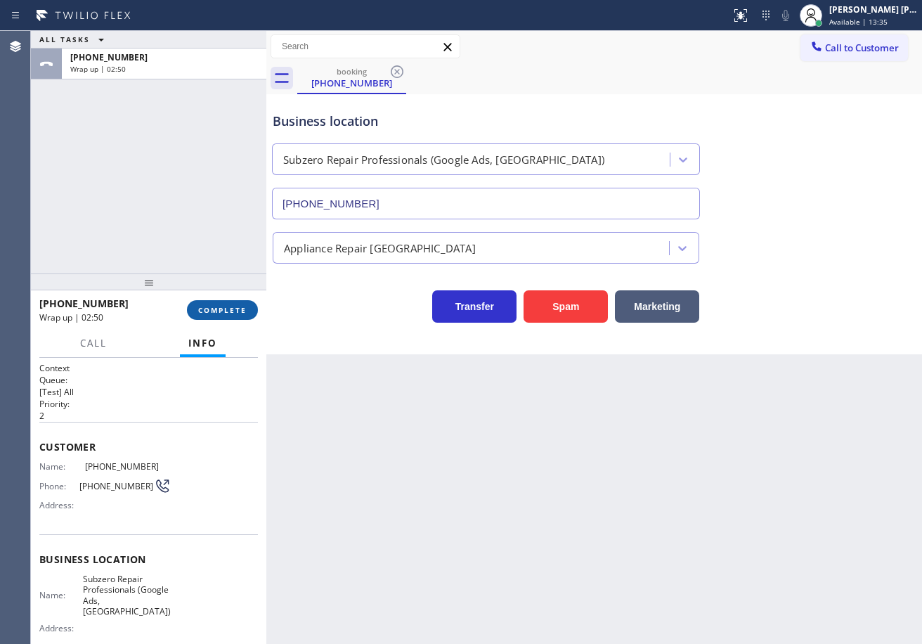
click at [238, 312] on span "COMPLETE" at bounding box center [222, 310] width 49 height 10
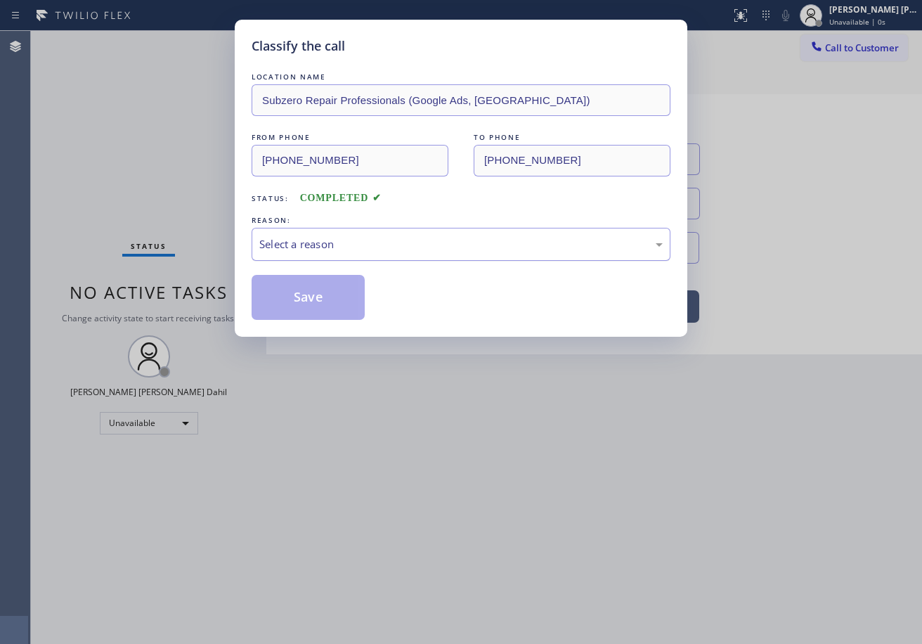
click at [332, 250] on div "Select a reason" at bounding box center [461, 244] width 404 height 16
click at [319, 309] on button "Save" at bounding box center [308, 297] width 113 height 45
drag, startPoint x: 319, startPoint y: 309, endPoint x: 286, endPoint y: 187, distance: 126.0
click at [320, 309] on button "Save" at bounding box center [308, 297] width 113 height 45
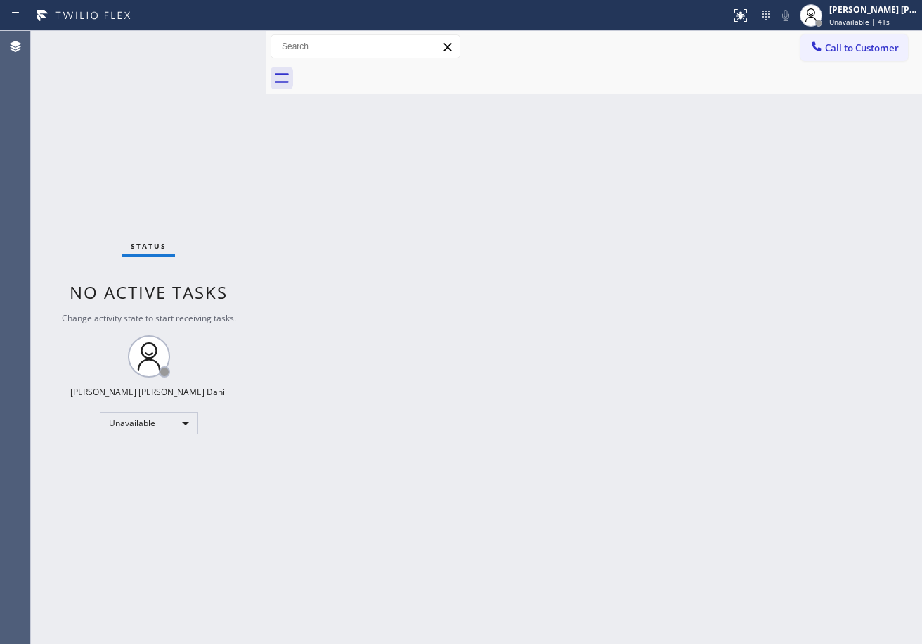
drag, startPoint x: 606, startPoint y: 500, endPoint x: 624, endPoint y: 491, distance: 19.8
click at [618, 494] on div "Back to Dashboard Change Sender ID Customers Technicians Select a contact Outbo…" at bounding box center [594, 337] width 656 height 613
click at [861, 18] on span "Unavailable | 42s" at bounding box center [860, 22] width 60 height 10
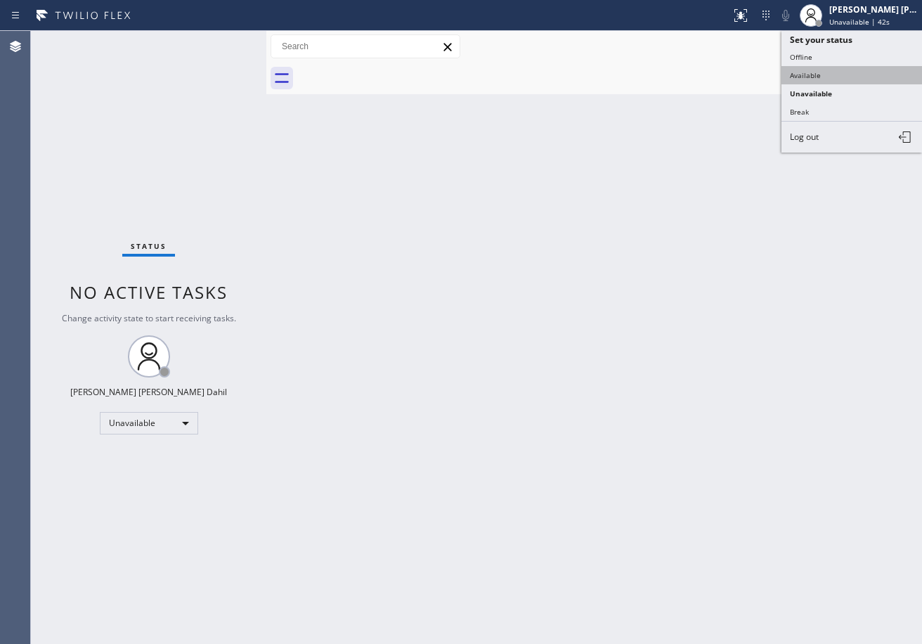
click at [835, 75] on button "Available" at bounding box center [852, 75] width 141 height 18
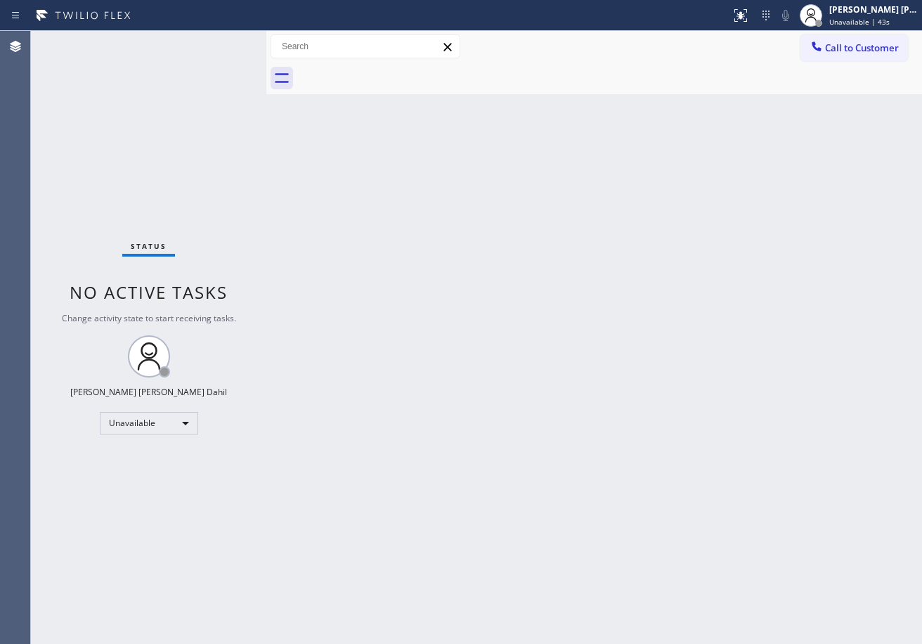
drag, startPoint x: 750, startPoint y: 305, endPoint x: 894, endPoint y: 543, distance: 277.9
click at [766, 329] on div "Back to Dashboard Change Sender ID Customers Technicians Select a contact Outbo…" at bounding box center [594, 337] width 656 height 613
click at [684, 508] on div "Back to Dashboard Change Sender ID Customers Technicians Select a contact Outbo…" at bounding box center [594, 337] width 656 height 613
click at [503, 77] on div at bounding box center [609, 79] width 625 height 32
click at [202, 146] on div "Status No active tasks You are ready to start receiving tasks. [PERSON_NAME] [P…" at bounding box center [149, 337] width 236 height 613
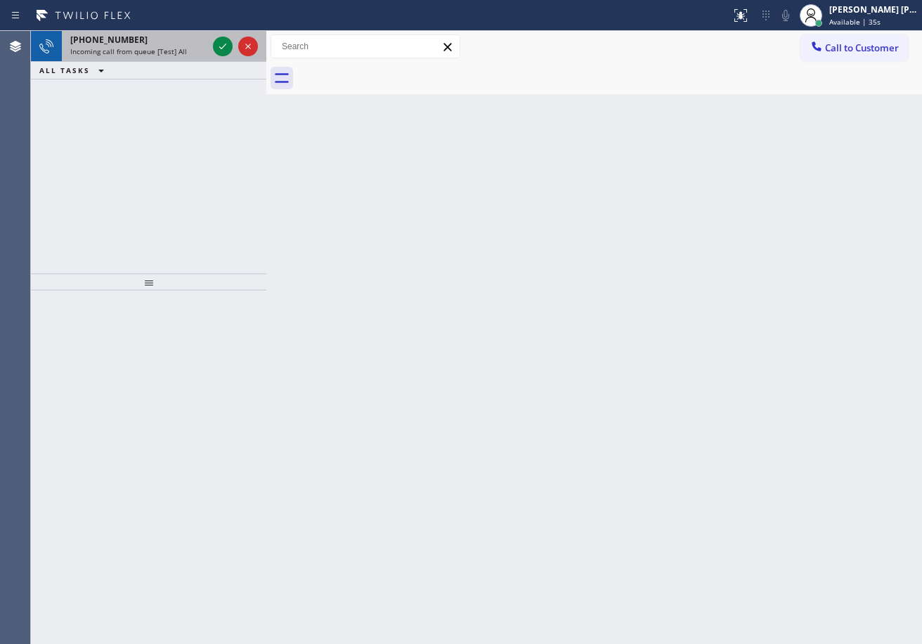
drag, startPoint x: 162, startPoint y: 62, endPoint x: 188, endPoint y: 53, distance: 28.0
click at [165, 60] on div "[PHONE_NUMBER] Incoming call from queue [Test] All ALL TASKS ALL TASKS ACTIVE T…" at bounding box center [149, 55] width 236 height 49
click at [201, 52] on div "Incoming call from queue [Test] All" at bounding box center [138, 51] width 137 height 10
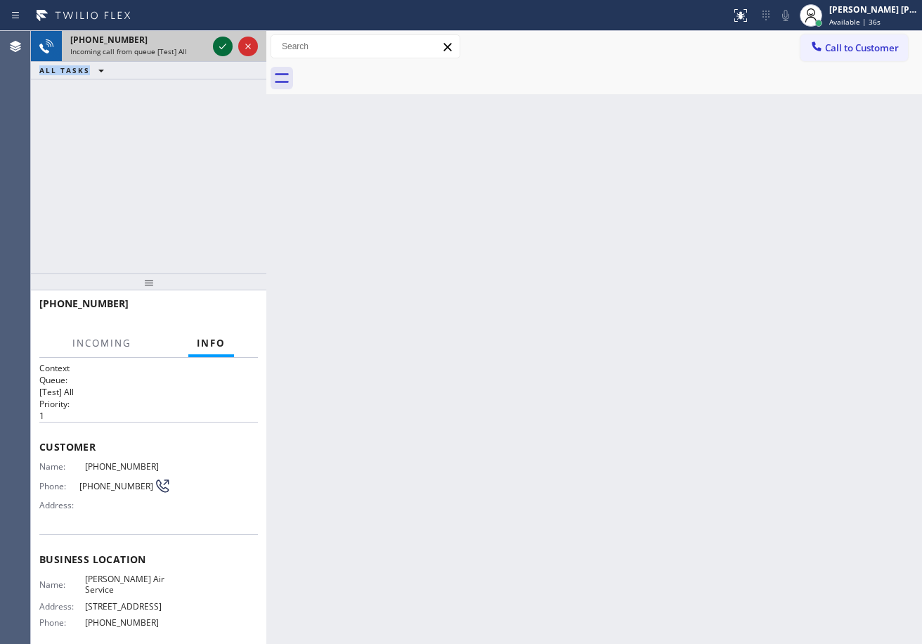
click at [218, 44] on icon at bounding box center [222, 46] width 17 height 17
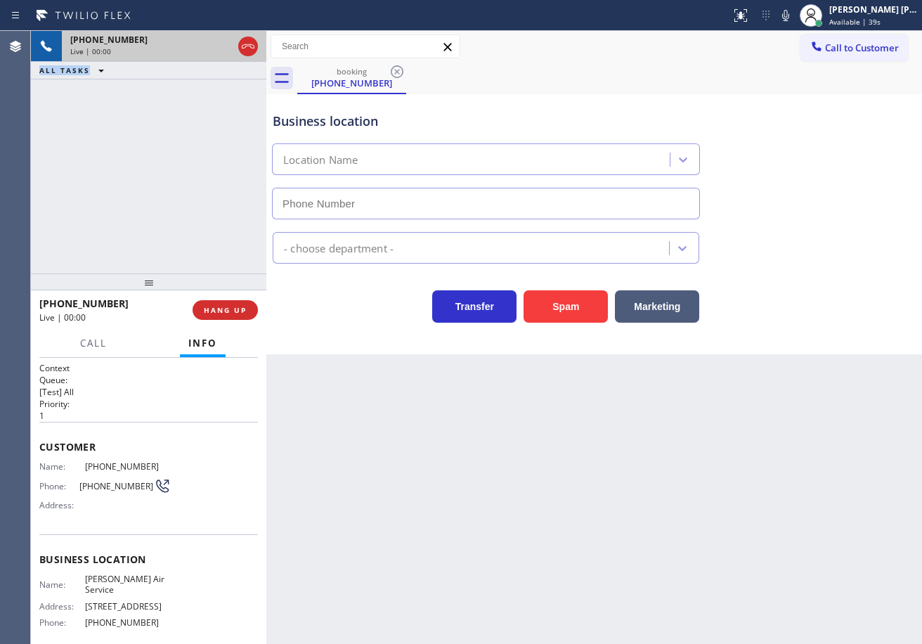
type input "[PHONE_NUMBER]"
drag, startPoint x: 522, startPoint y: 465, endPoint x: 272, endPoint y: 435, distance: 251.4
click at [507, 472] on div "Back to Dashboard Change Sender ID Customers Technicians Select a contact Outbo…" at bounding box center [594, 337] width 656 height 613
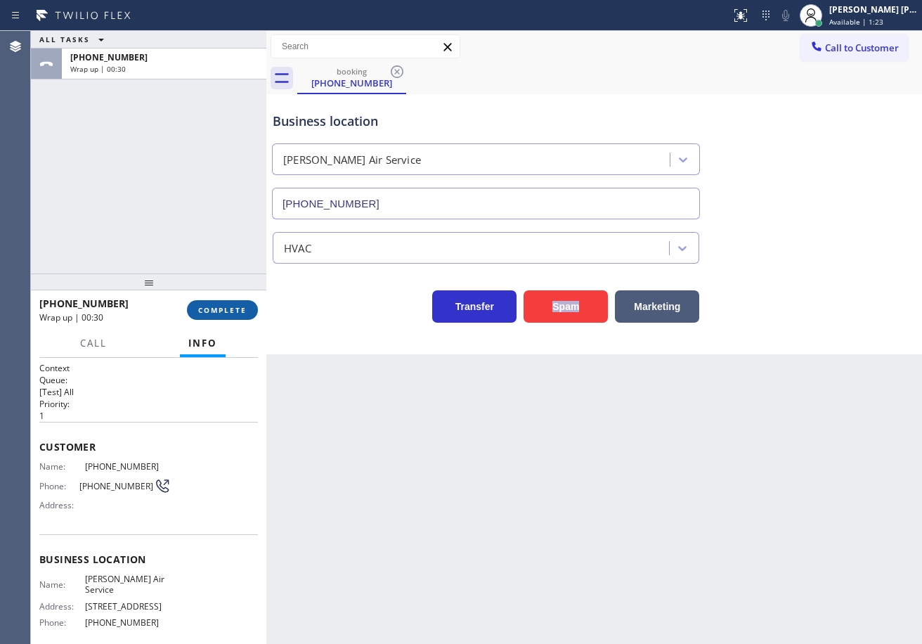
click at [229, 307] on span "COMPLETE" at bounding box center [222, 310] width 49 height 10
click at [233, 210] on div "ALL TASKS ALL TASKS ACTIVE TASKS TASKS IN WRAP UP [PHONE_NUMBER] Wrap up | 01:12" at bounding box center [149, 152] width 236 height 243
click at [221, 311] on span "COMPLETE" at bounding box center [222, 310] width 49 height 10
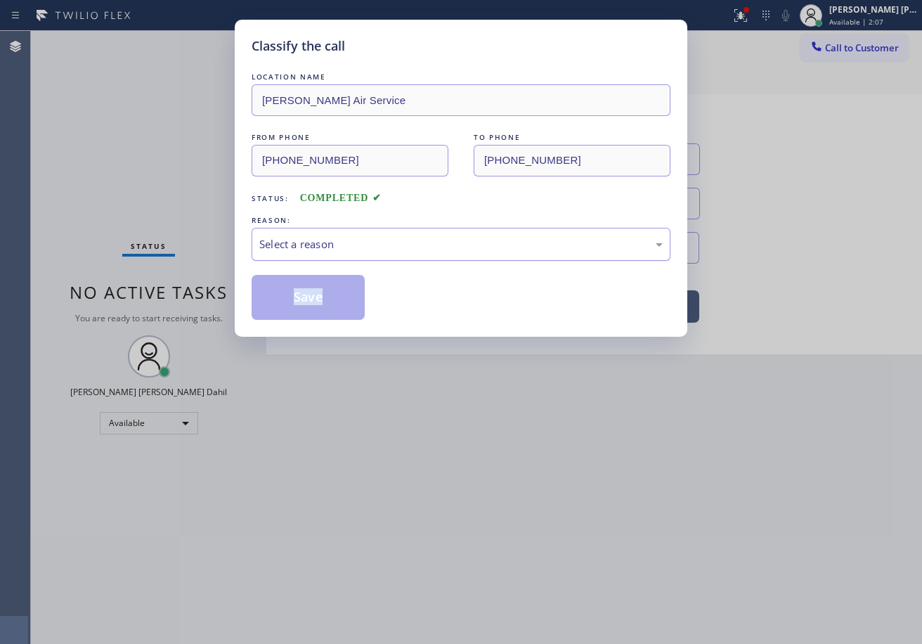
click at [322, 242] on div "Select a reason" at bounding box center [461, 244] width 404 height 16
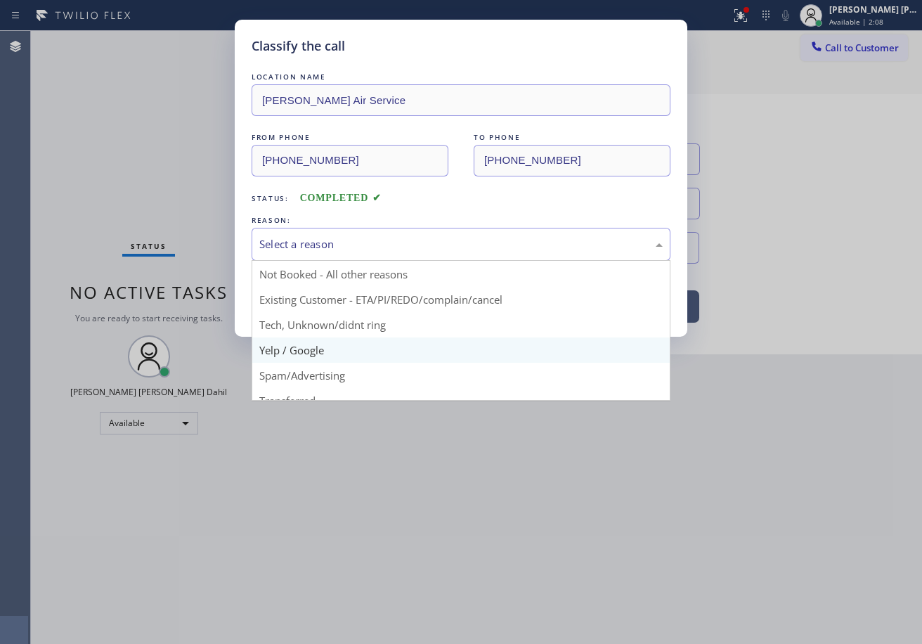
scroll to position [38, 0]
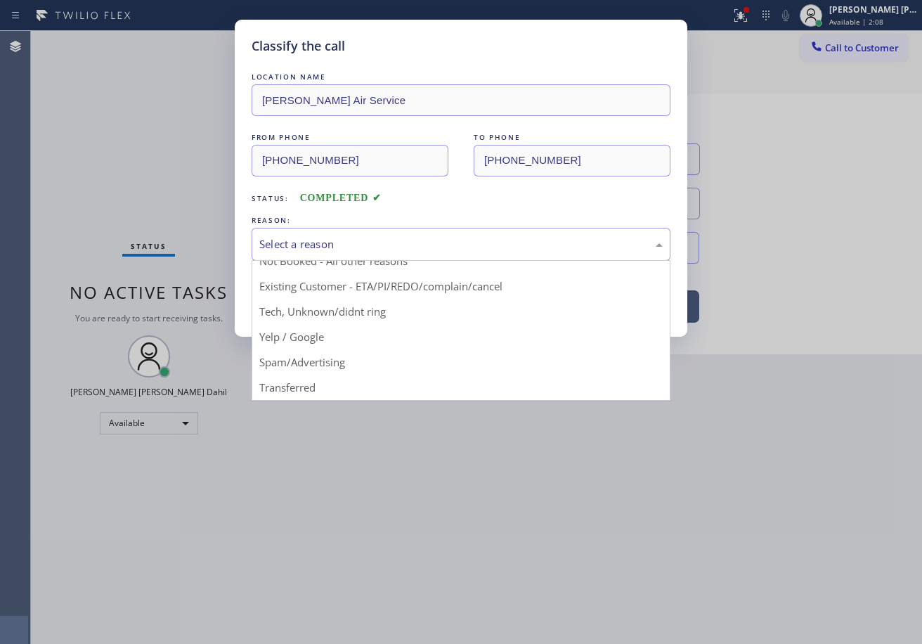
drag, startPoint x: 404, startPoint y: 313, endPoint x: 348, endPoint y: 295, distance: 58.5
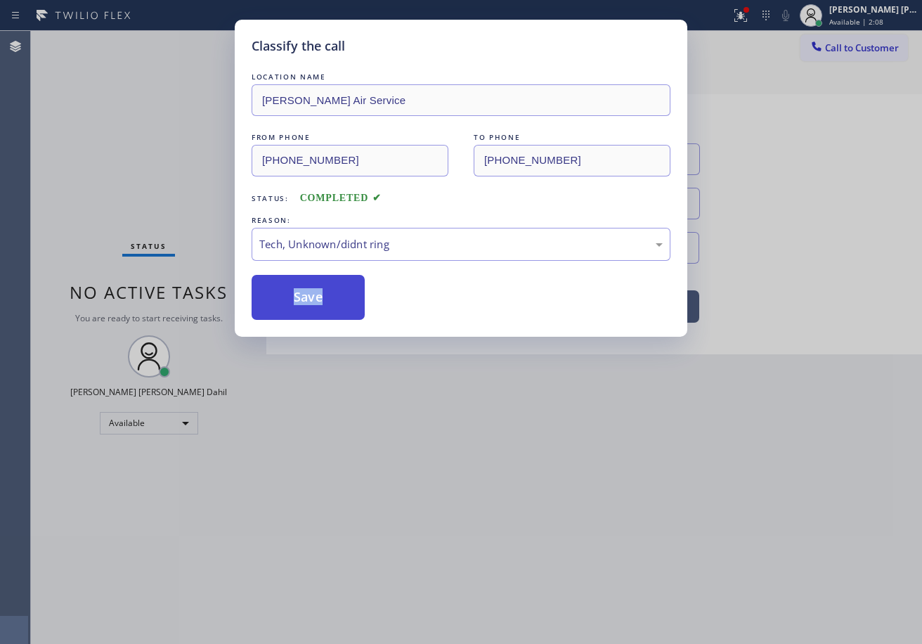
click at [347, 295] on button "Save" at bounding box center [308, 297] width 113 height 45
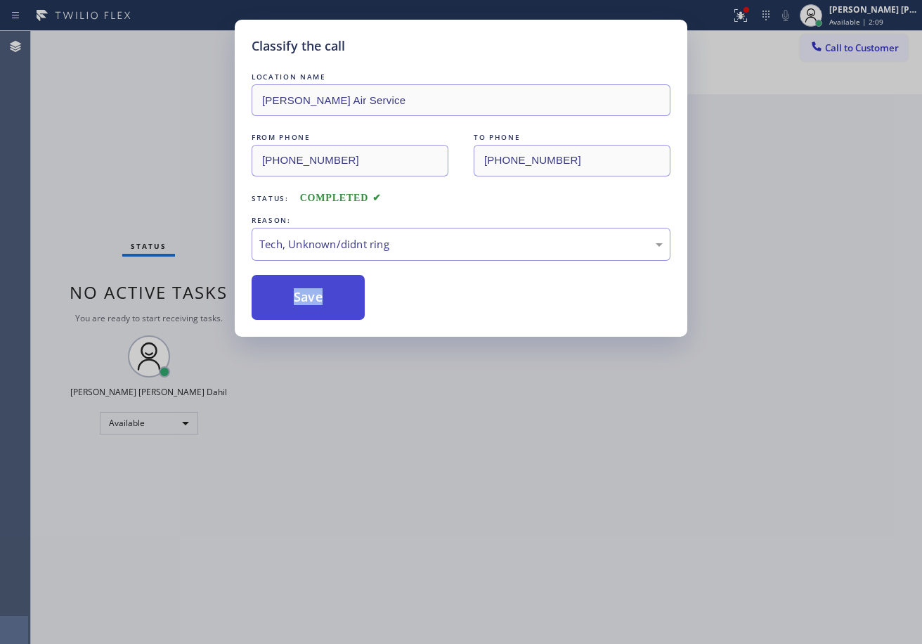
click at [347, 295] on button "Save" at bounding box center [308, 297] width 113 height 45
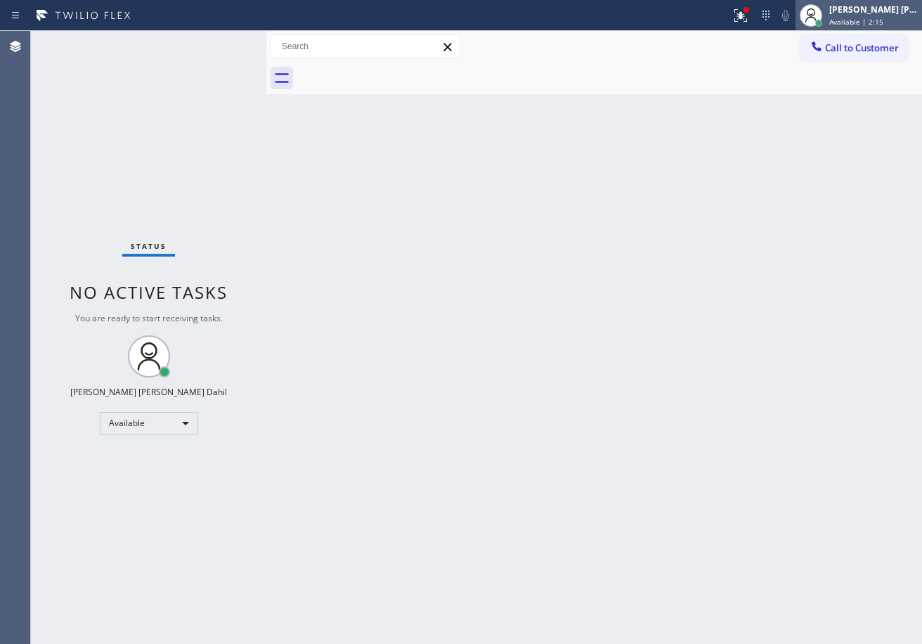
click at [846, 14] on div "[PERSON_NAME] [PERSON_NAME] Dahil" at bounding box center [874, 10] width 89 height 12
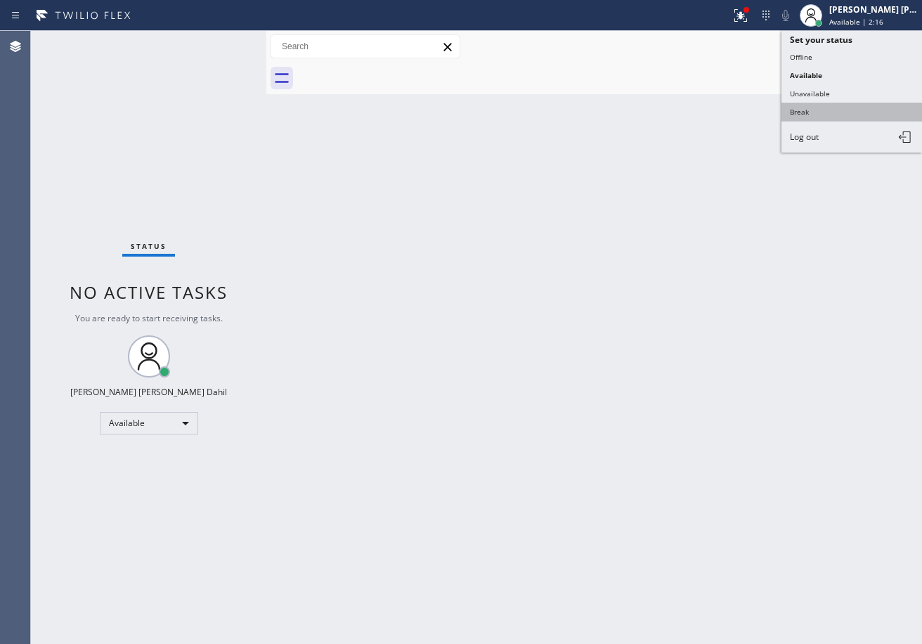
click at [807, 110] on button "Break" at bounding box center [852, 112] width 141 height 18
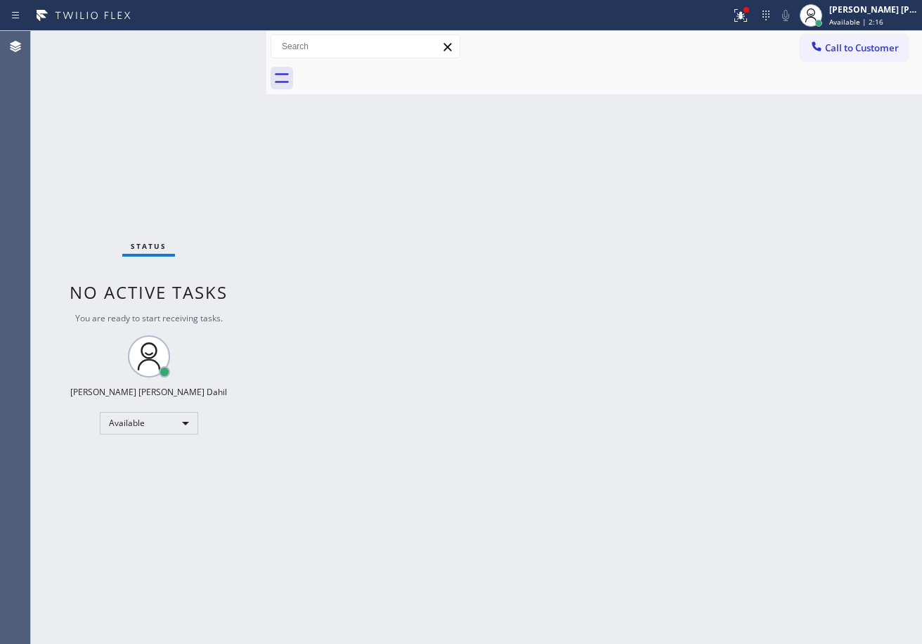
drag, startPoint x: 803, startPoint y: 133, endPoint x: 806, endPoint y: 147, distance: 14.5
click at [803, 138] on div "Back to Dashboard Change Sender ID Customers Technicians Select a contact Outbo…" at bounding box center [594, 337] width 656 height 613
drag, startPoint x: 874, startPoint y: 13, endPoint x: 851, endPoint y: 57, distance: 49.4
click at [874, 13] on div "[PERSON_NAME] [PERSON_NAME] Dahil" at bounding box center [874, 10] width 89 height 12
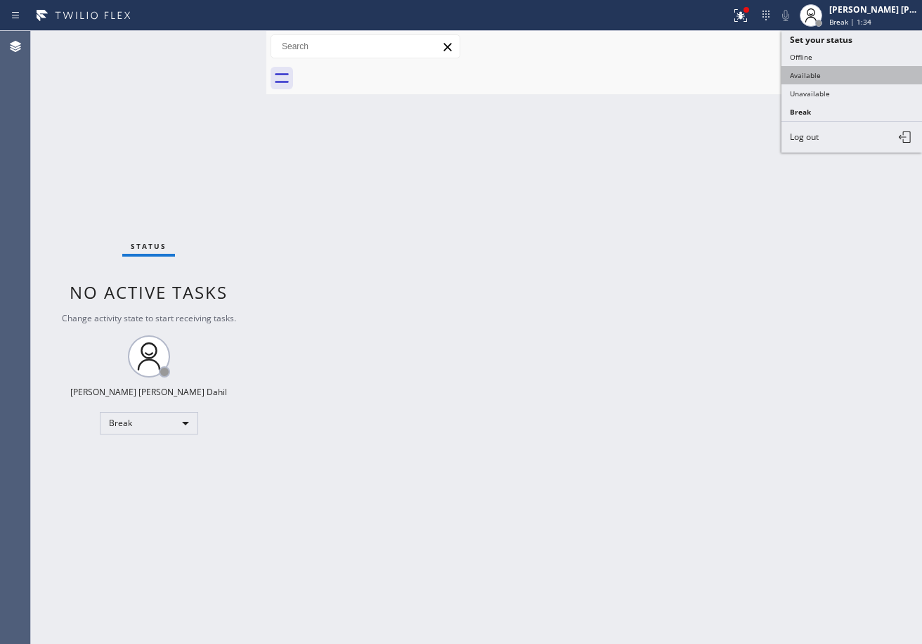
click at [829, 81] on button "Available" at bounding box center [852, 75] width 141 height 18
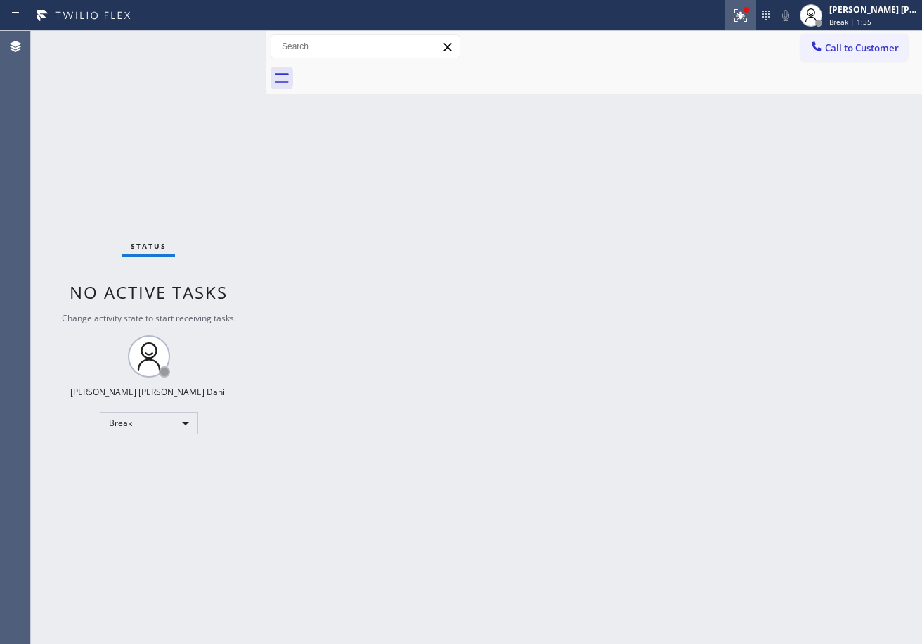
click at [750, 8] on icon at bounding box center [741, 15] width 17 height 17
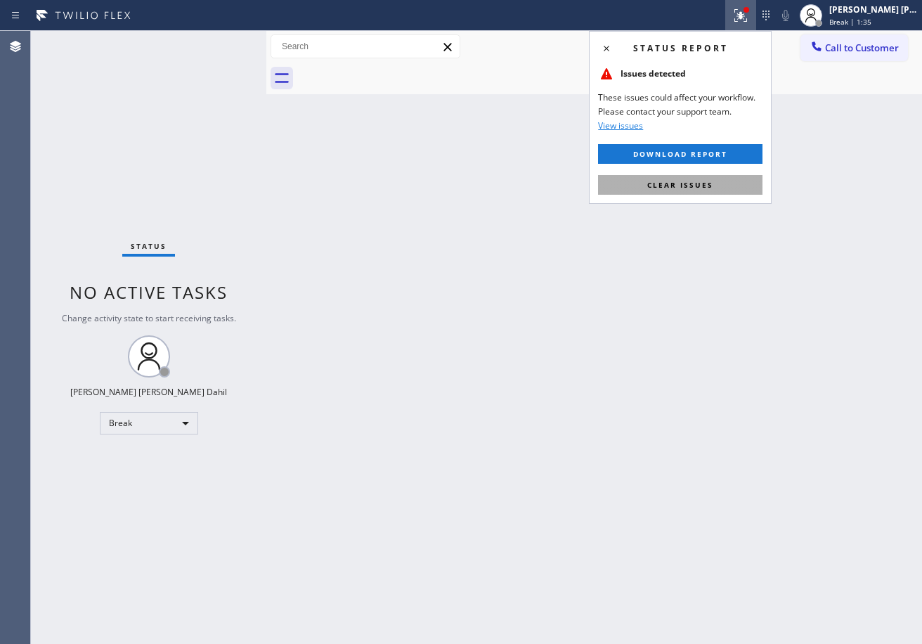
click at [700, 187] on span "Clear issues" at bounding box center [681, 185] width 66 height 10
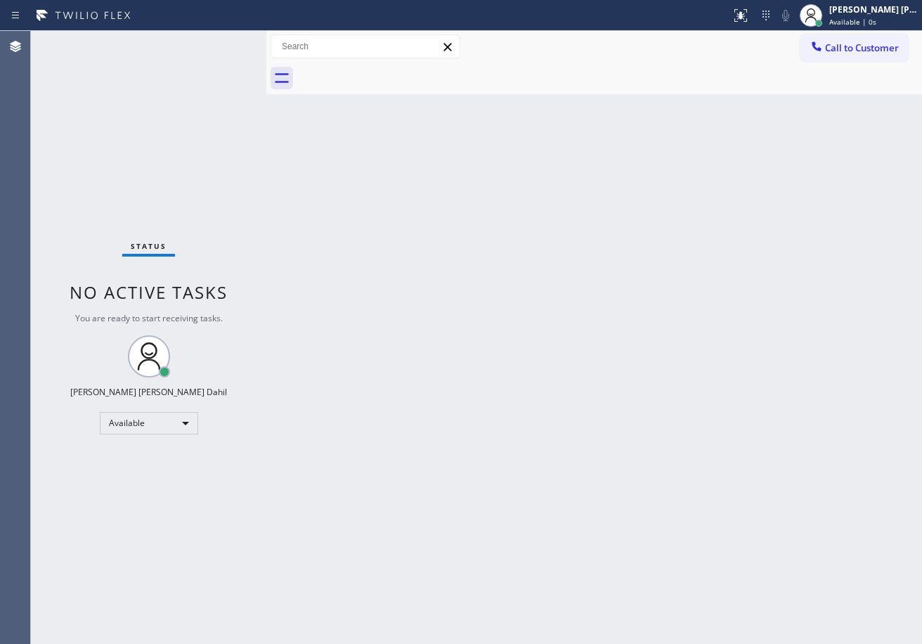
click at [713, 233] on div "Back to Dashboard Change Sender ID Customers Technicians Select a contact Outbo…" at bounding box center [594, 337] width 656 height 613
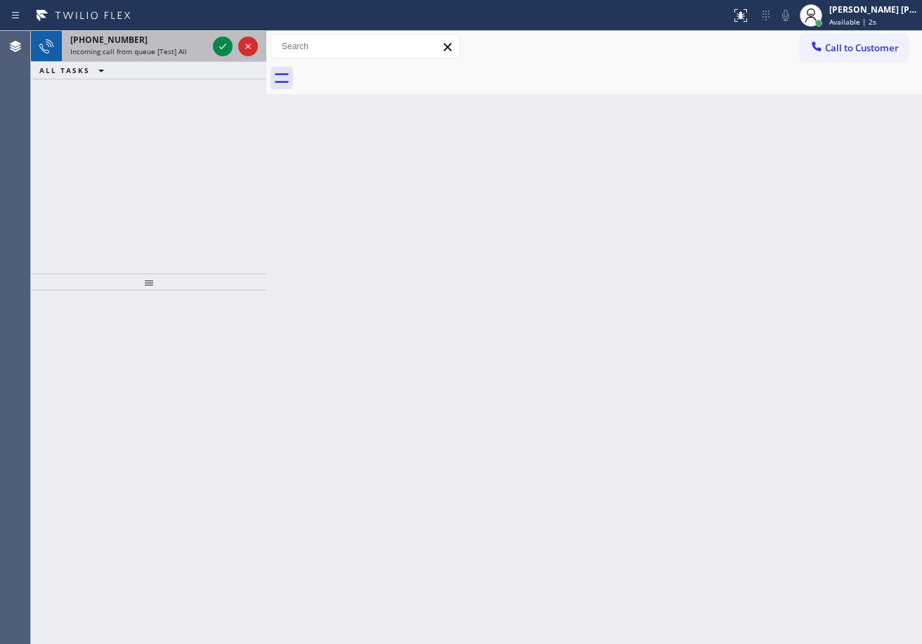
click at [146, 46] on div "[PHONE_NUMBER] Incoming call from queue [Test] All" at bounding box center [136, 46] width 148 height 31
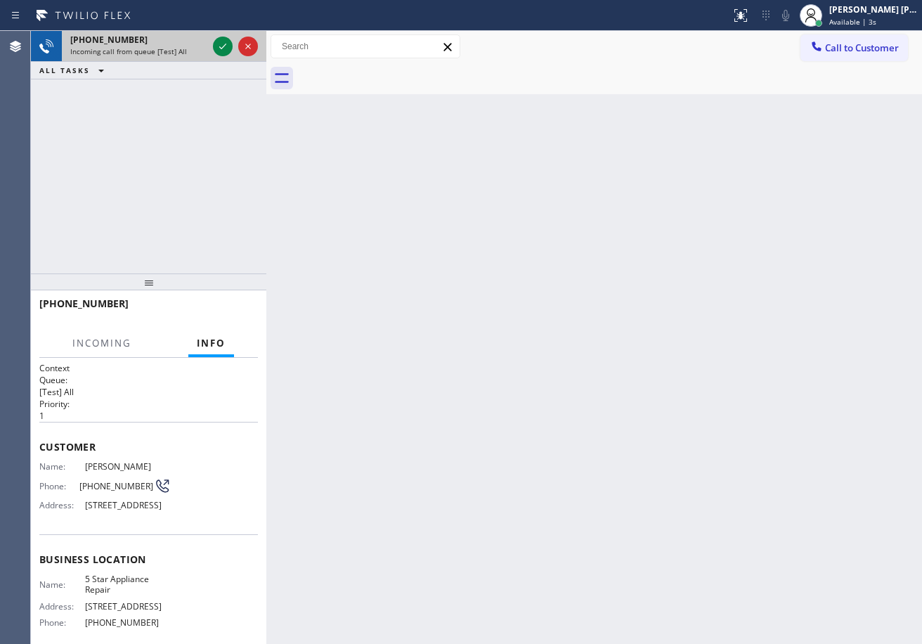
click at [146, 46] on div "[PHONE_NUMBER] Incoming call from queue [Test] All" at bounding box center [136, 46] width 148 height 31
click at [218, 46] on icon at bounding box center [222, 46] width 17 height 17
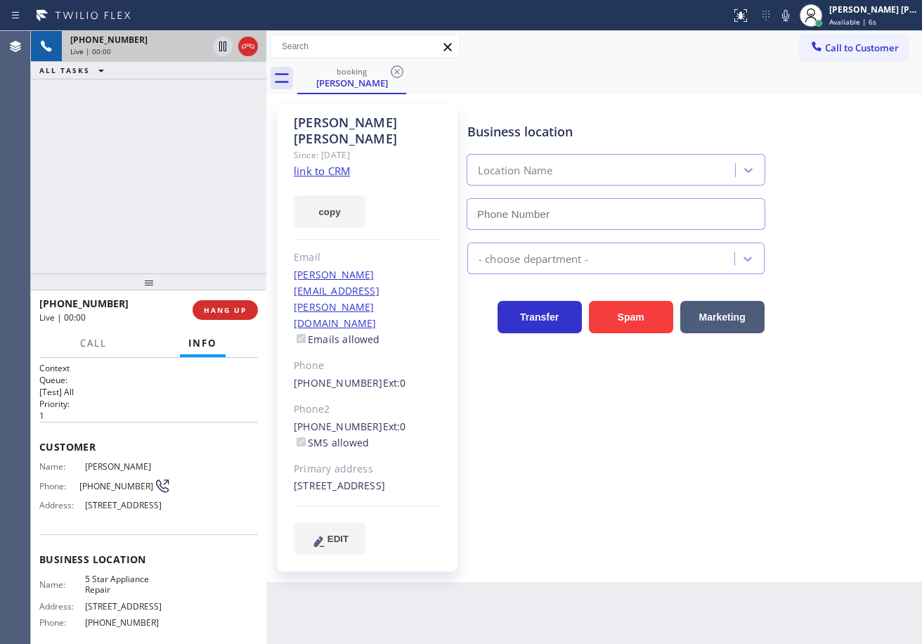
type input "[PHONE_NUMBER]"
click at [192, 214] on div "[PHONE_NUMBER] Live | 00:06 ALL TASKS ALL TASKS ACTIVE TASKS TASKS IN WRAP UP" at bounding box center [149, 152] width 236 height 243
click at [333, 164] on link "link to CRM" at bounding box center [322, 171] width 56 height 14
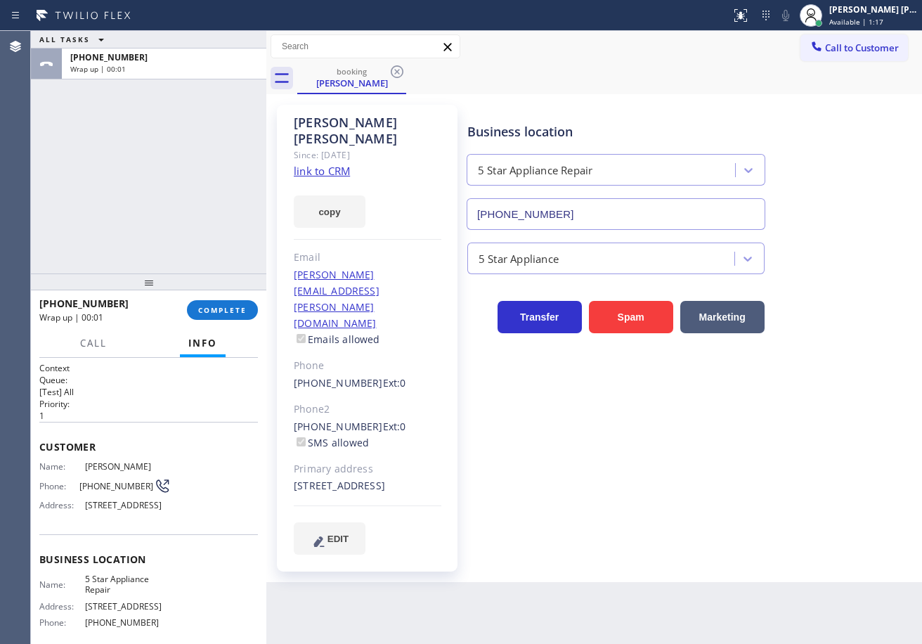
click at [221, 325] on div "[PHONE_NUMBER] Wrap up | 00:01 COMPLETE" at bounding box center [148, 310] width 219 height 37
click at [224, 322] on div "[PHONE_NUMBER] Wrap up | 00:01 COMPLETE" at bounding box center [148, 310] width 219 height 37
click at [225, 313] on span "COMPLETE" at bounding box center [222, 310] width 49 height 10
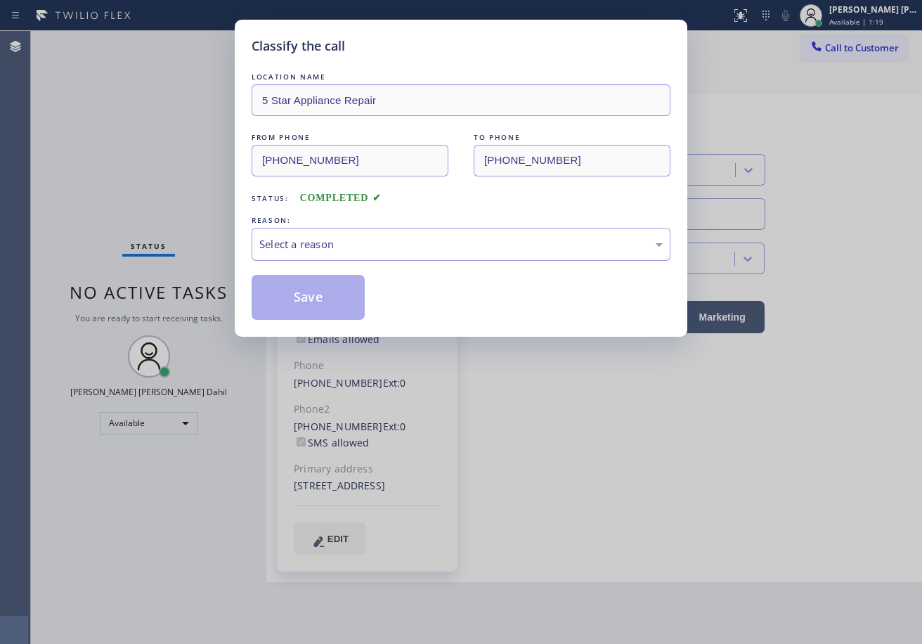
click at [367, 252] on div "Select a reason" at bounding box center [461, 244] width 419 height 33
click at [326, 305] on button "Save" at bounding box center [308, 297] width 113 height 45
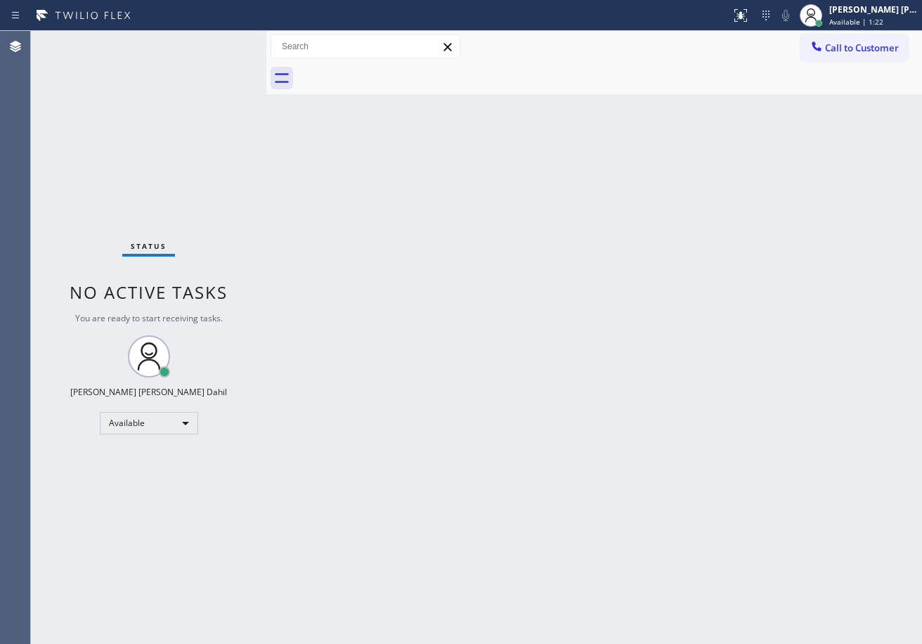
click at [169, 82] on div "Status No active tasks You are ready to start receiving tasks. [PERSON_NAME] [P…" at bounding box center [149, 337] width 236 height 613
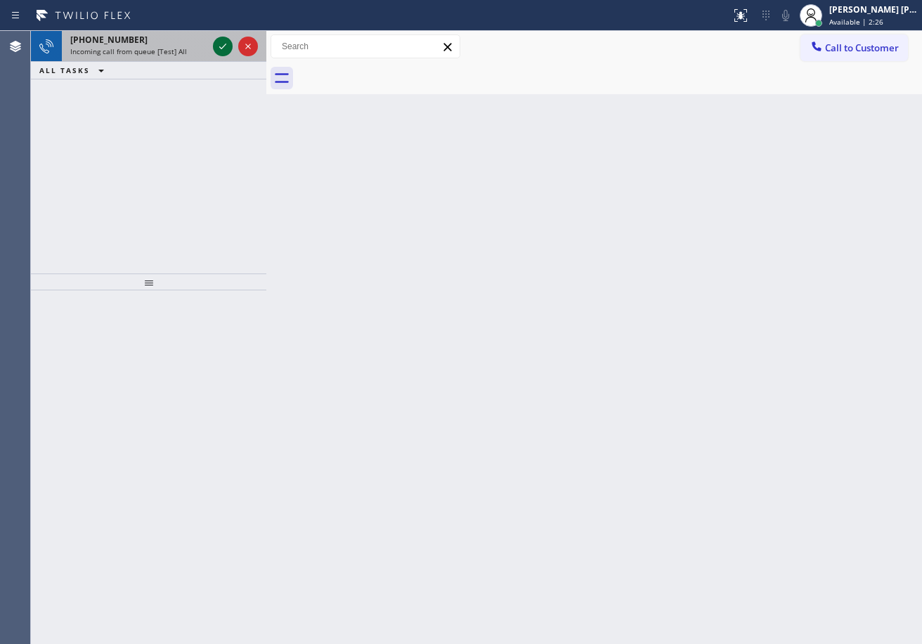
click at [214, 41] on div at bounding box center [223, 46] width 20 height 17
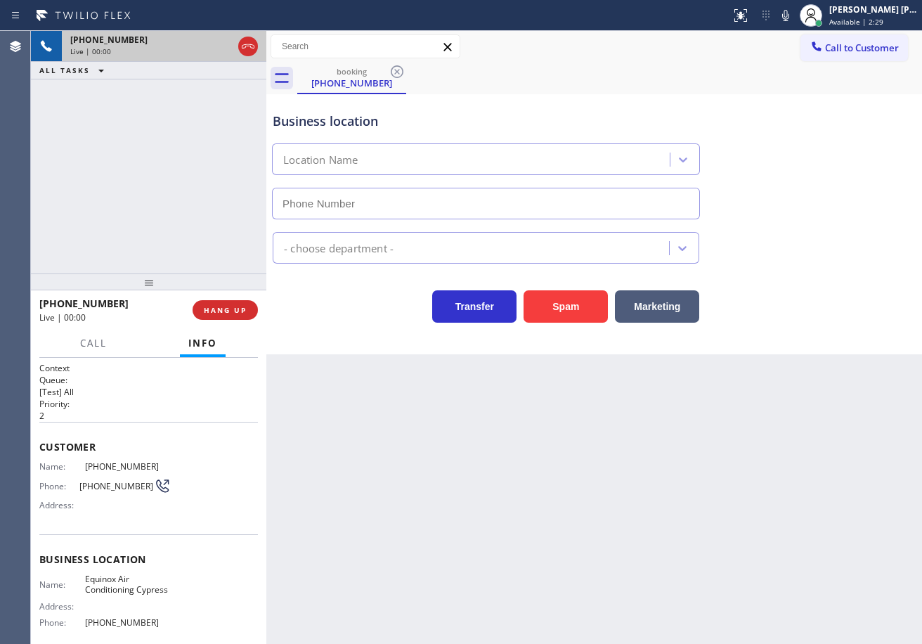
type input "[PHONE_NUMBER]"
click at [572, 323] on div "Business location Equinox Air Conditioning Cypress [PHONE_NUMBER] HVAC Transfer…" at bounding box center [594, 224] width 656 height 260
click at [570, 316] on button "Spam" at bounding box center [566, 306] width 84 height 32
click at [570, 315] on button "Spam" at bounding box center [566, 306] width 84 height 32
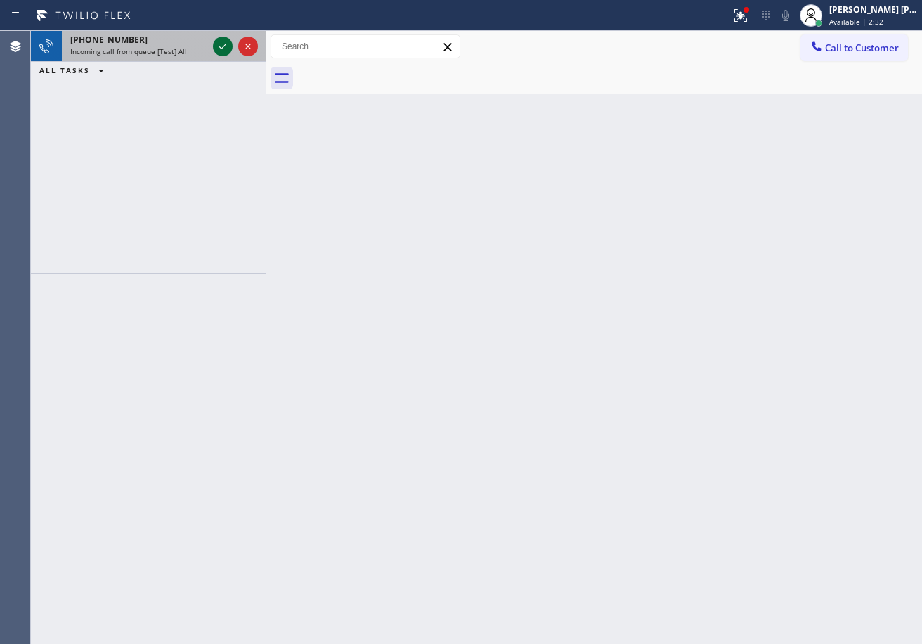
click at [220, 39] on icon at bounding box center [222, 46] width 17 height 17
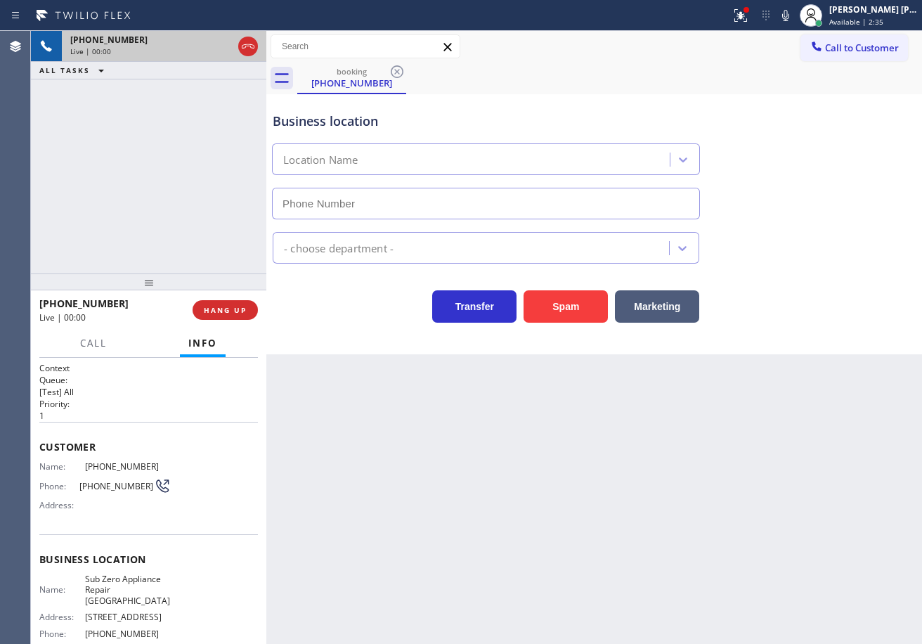
type input "[PHONE_NUMBER]"
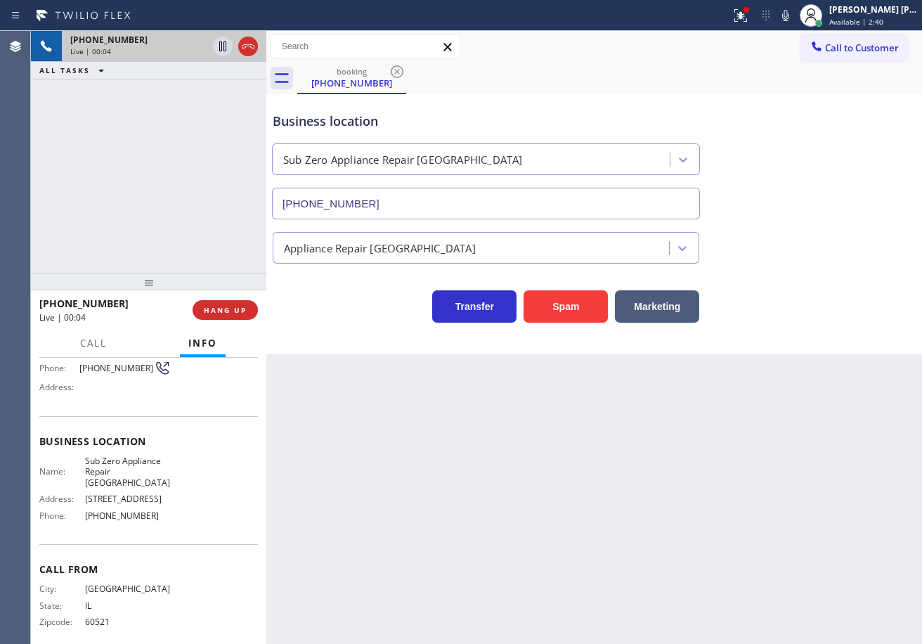
click at [558, 564] on div "Back to Dashboard Change Sender ID Customers Technicians Select a contact Outbo…" at bounding box center [594, 337] width 656 height 613
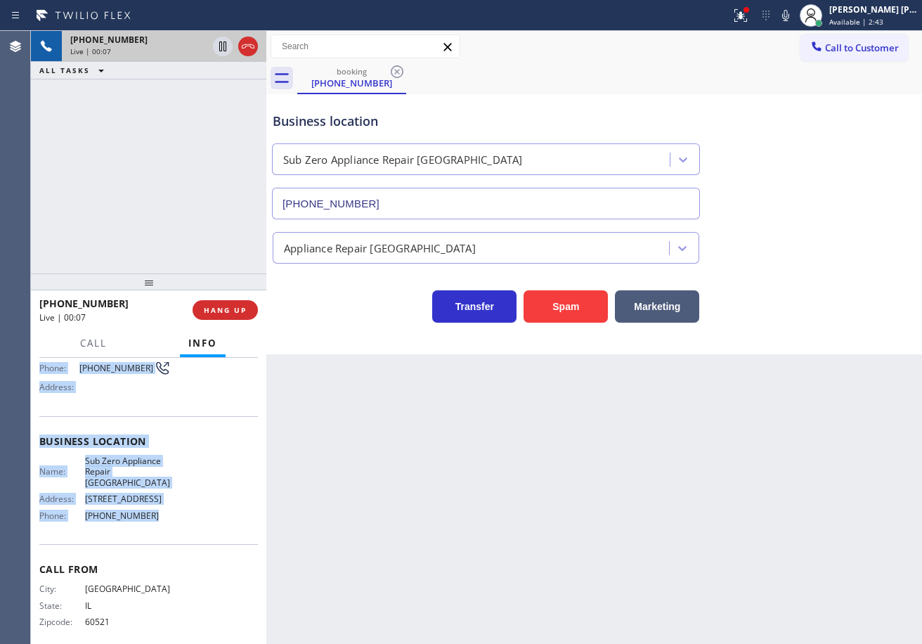
drag, startPoint x: 39, startPoint y: 441, endPoint x: 179, endPoint y: 501, distance: 152.4
click at [179, 501] on div "Context Queue: [Test] All Priority: 1 Customer Name: [PHONE_NUMBER] Phone: [PHO…" at bounding box center [148, 447] width 219 height 407
copy div "Customer Name: [PHONE_NUMBER] Phone: [PHONE_NUMBER] Address: Business location …"
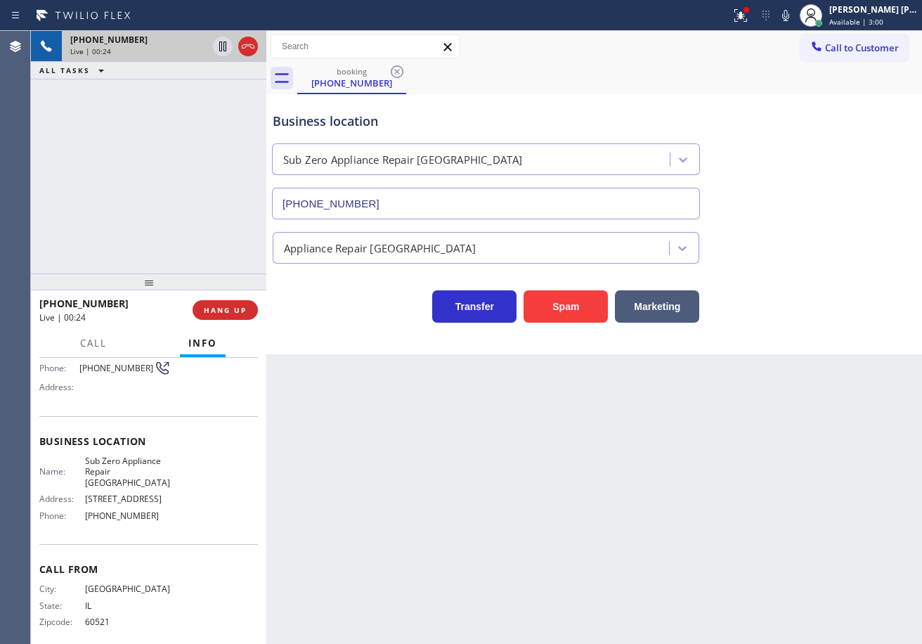
click at [796, 269] on div "Transfer Spam Marketing" at bounding box center [594, 293] width 649 height 59
click at [795, 270] on div "Transfer Spam Marketing" at bounding box center [594, 293] width 649 height 59
click at [795, 15] on icon at bounding box center [786, 15] width 17 height 17
click at [790, 14] on icon at bounding box center [786, 15] width 7 height 11
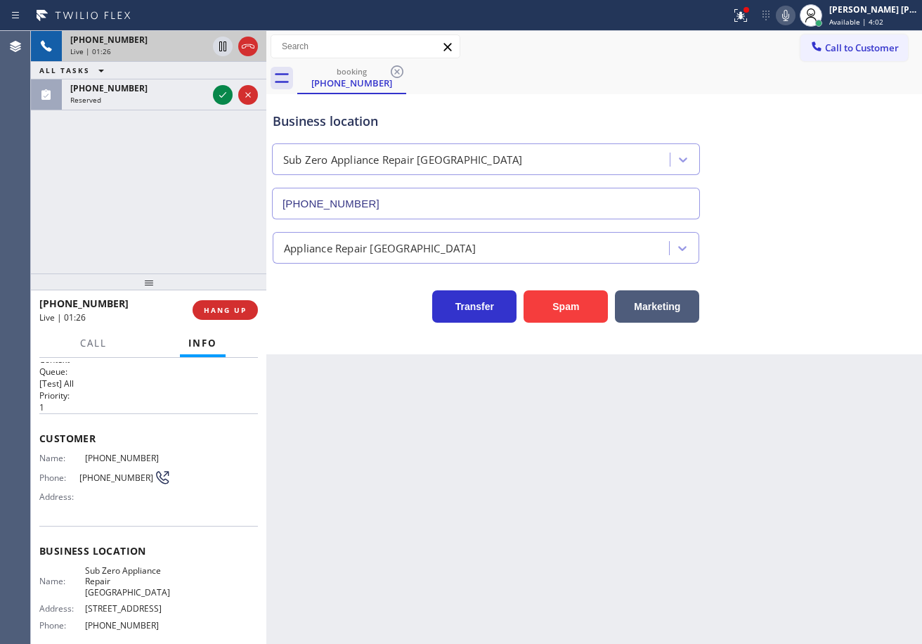
scroll to position [0, 0]
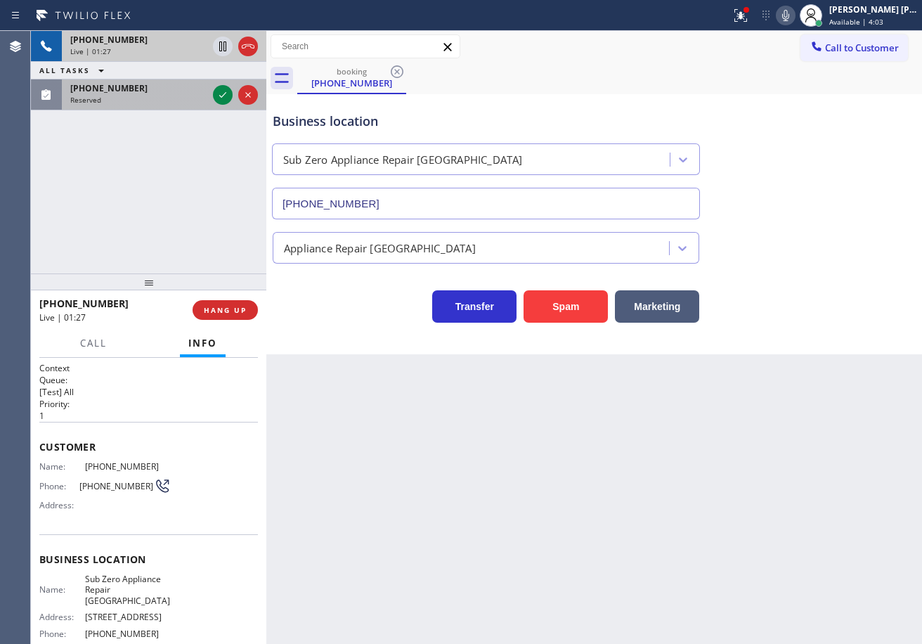
click at [180, 98] on div "Reserved" at bounding box center [138, 100] width 137 height 10
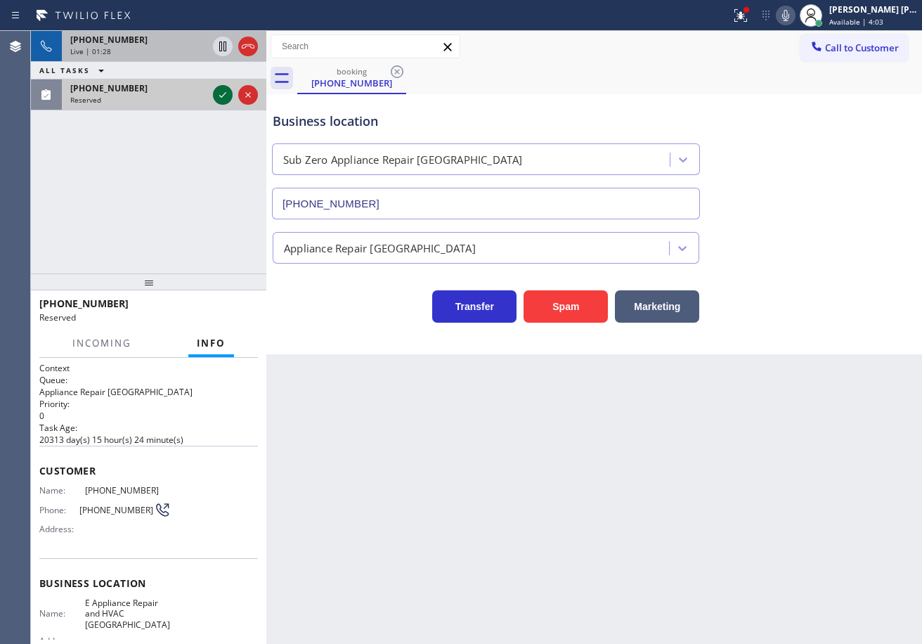
click at [221, 94] on icon at bounding box center [222, 94] width 17 height 17
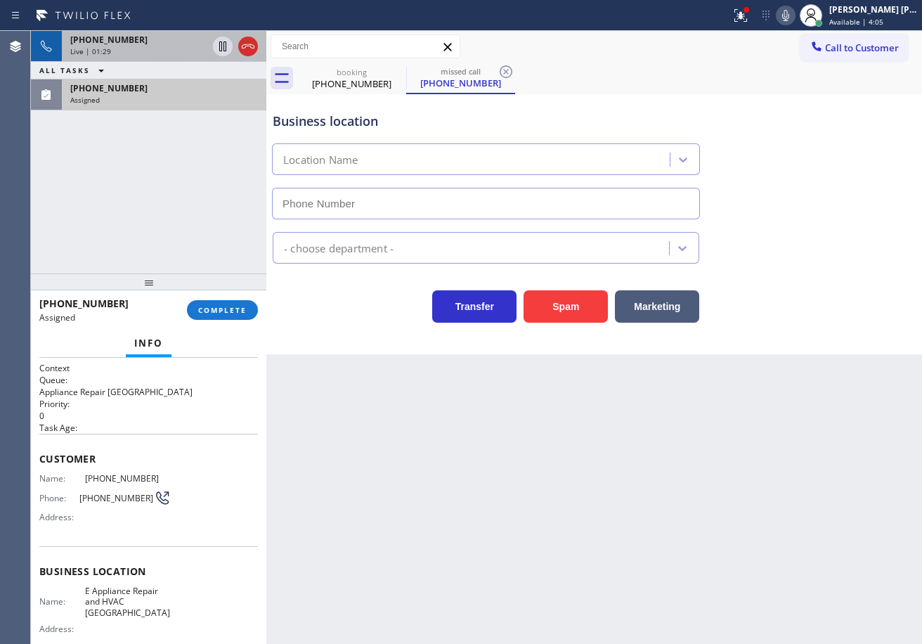
type input "[PHONE_NUMBER]"
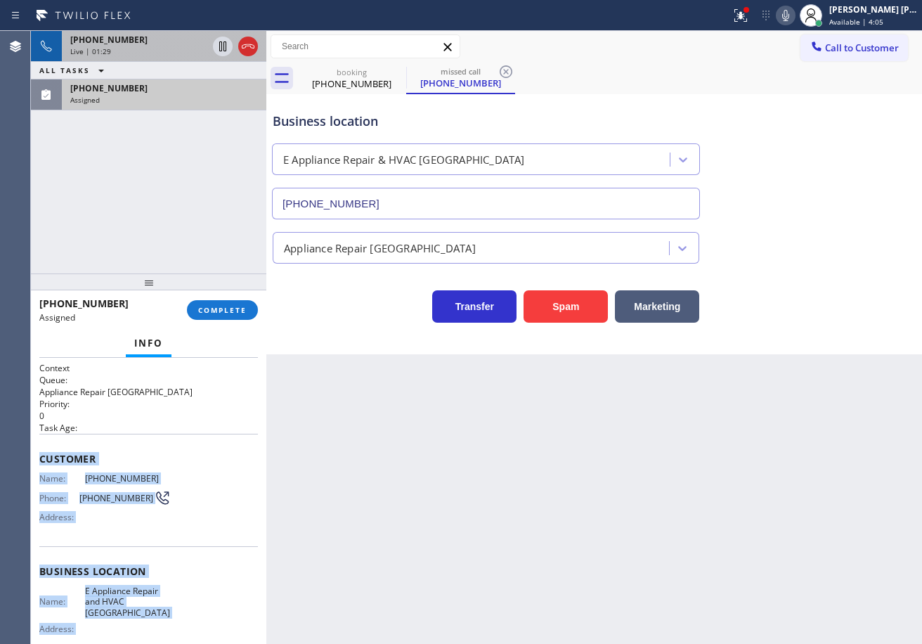
scroll to position [141, 0]
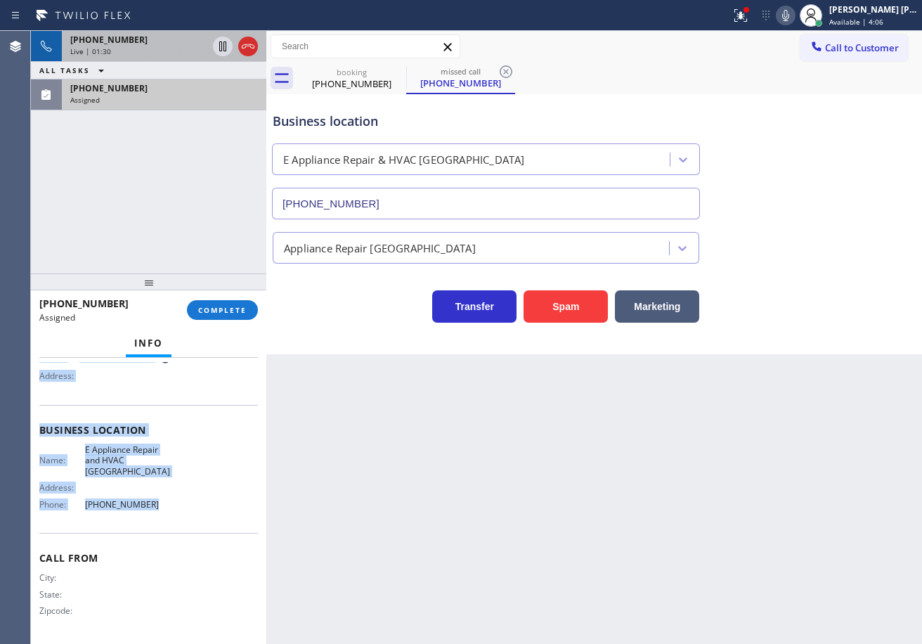
drag, startPoint x: 58, startPoint y: 458, endPoint x: 184, endPoint y: 418, distance: 131.6
click at [153, 507] on div "Context Queue: Appliance Repair High End Priority: 0 Task Age: Customer Name: […" at bounding box center [149, 501] width 236 height 286
click at [236, 316] on button "COMPLETE" at bounding box center [222, 310] width 71 height 20
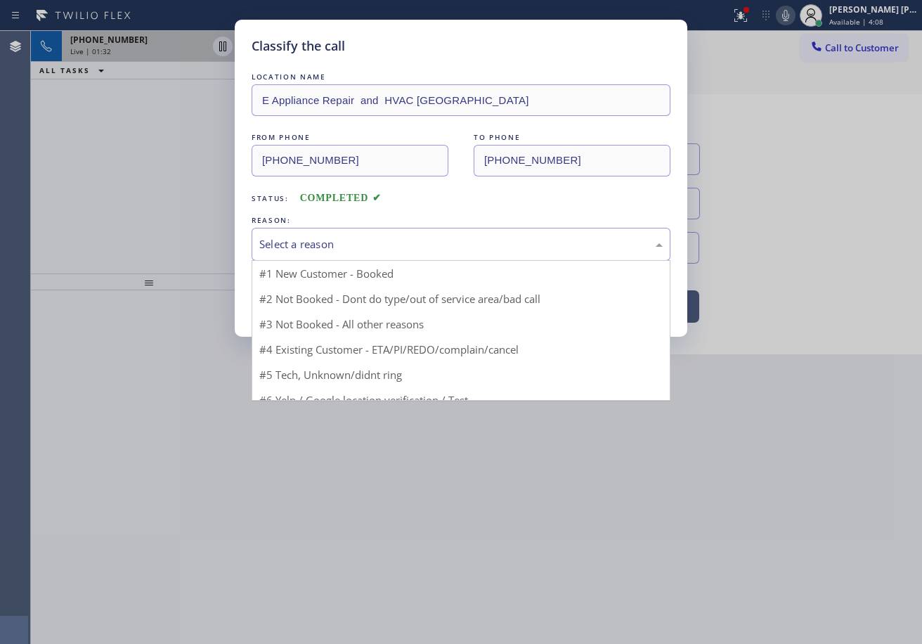
click at [361, 248] on div "Select a reason" at bounding box center [461, 244] width 404 height 16
drag, startPoint x: 386, startPoint y: 353, endPoint x: 333, endPoint y: 304, distance: 72.1
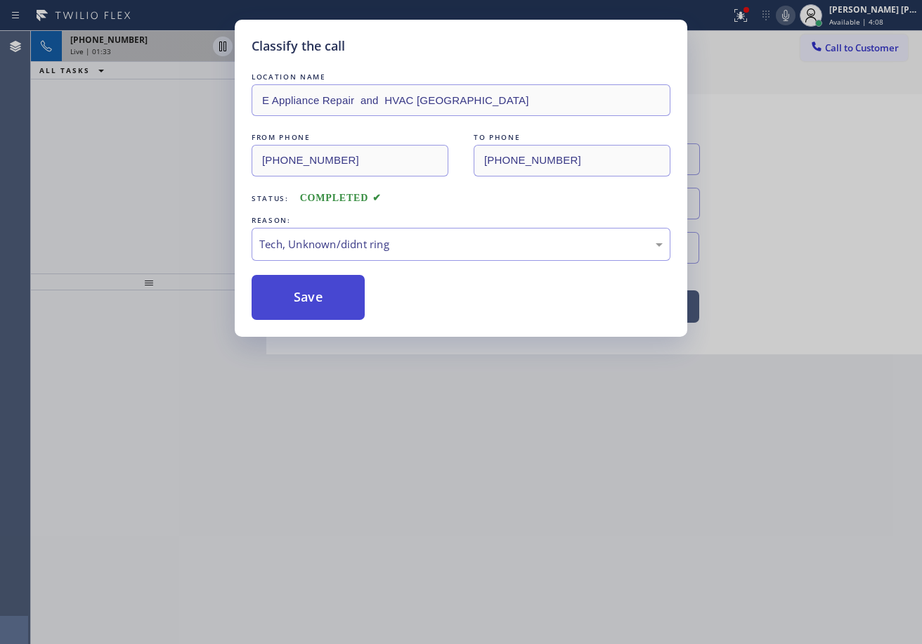
click at [330, 297] on button "Save" at bounding box center [308, 297] width 113 height 45
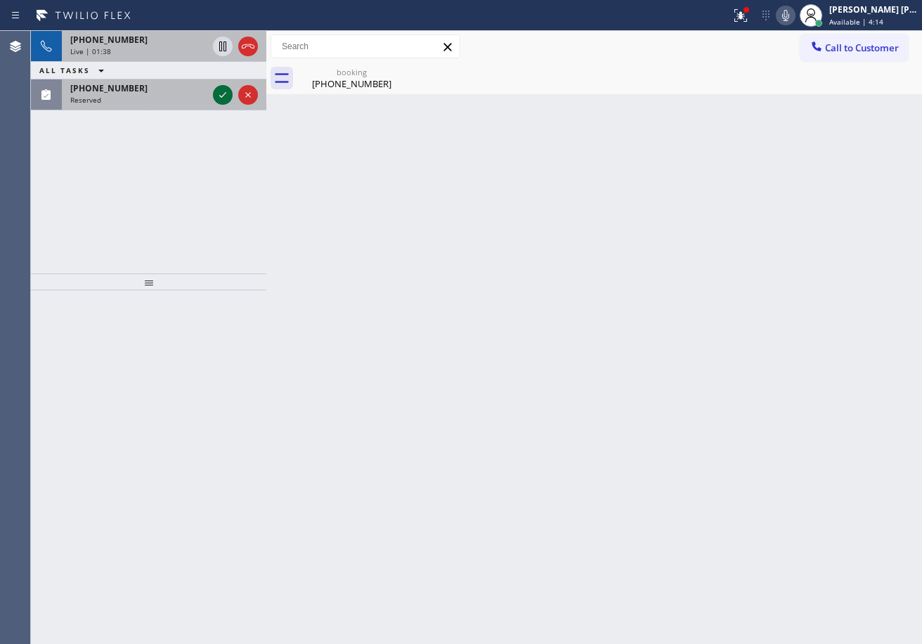
click at [219, 94] on icon at bounding box center [222, 94] width 17 height 17
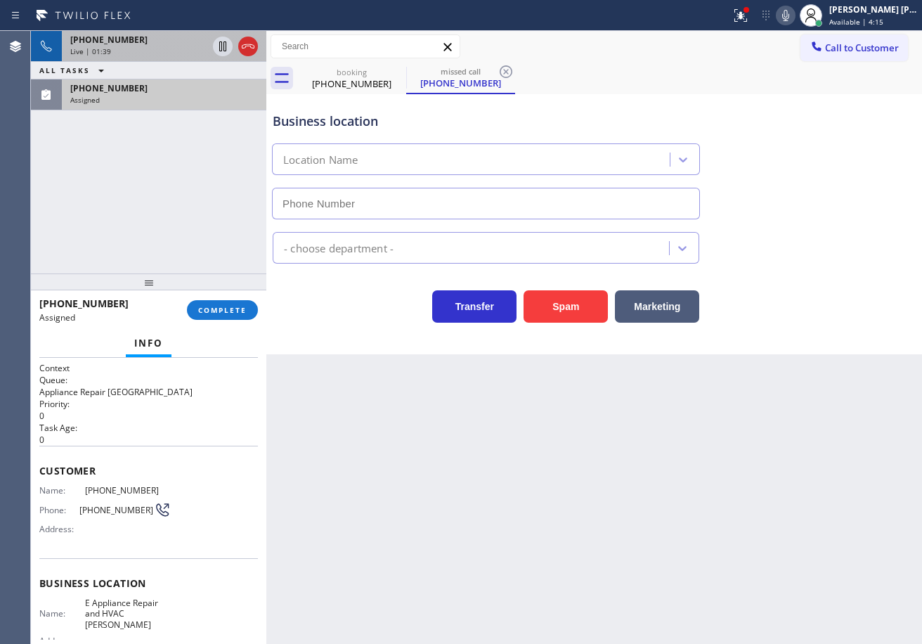
type input "[PHONE_NUMBER]"
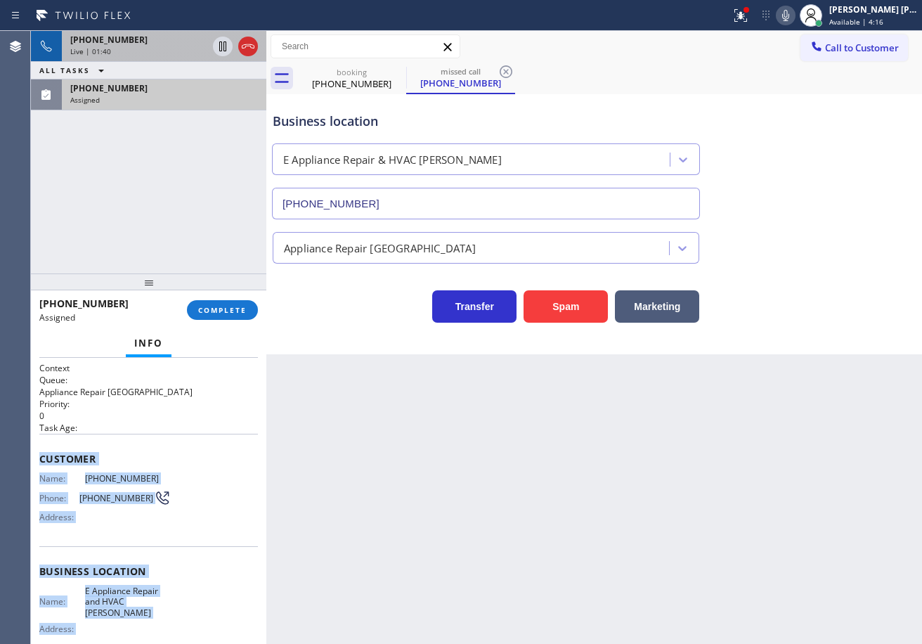
scroll to position [130, 0]
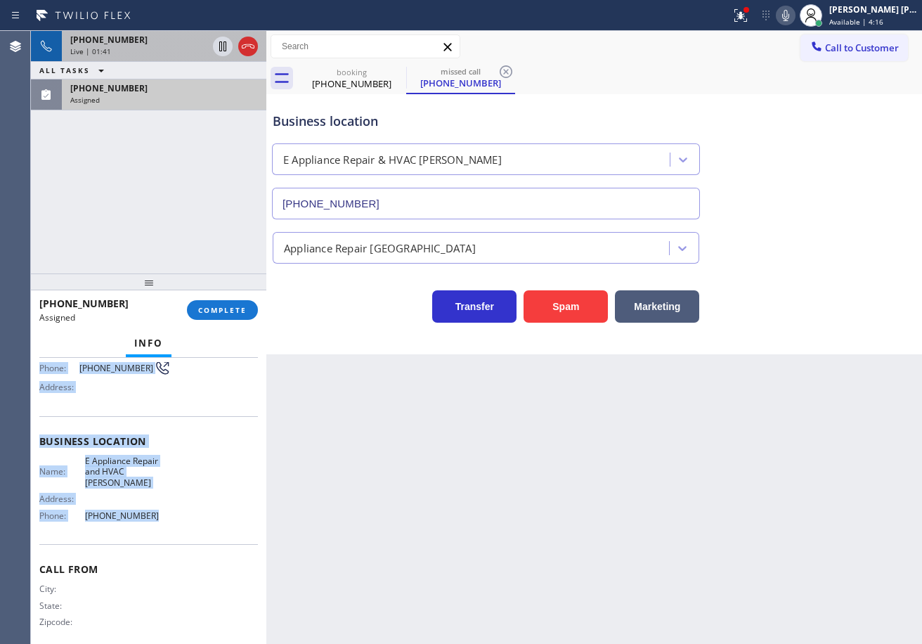
drag, startPoint x: 36, startPoint y: 454, endPoint x: 173, endPoint y: 449, distance: 137.2
click at [158, 511] on div "Context Queue: Appliance Repair High End Priority: 0 Task Age: Customer Name: […" at bounding box center [149, 501] width 236 height 286
copy div "Customer Name: [PHONE_NUMBER] Phone: [PHONE_NUMBER] Address: Business location …"
click at [225, 316] on button "COMPLETE" at bounding box center [222, 310] width 71 height 20
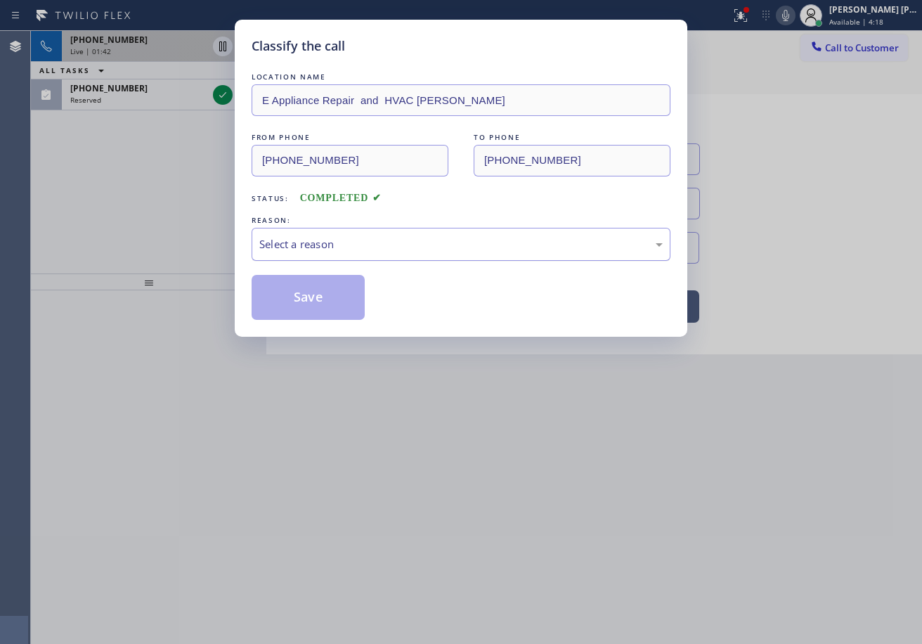
click at [324, 252] on div "Select a reason" at bounding box center [461, 244] width 419 height 33
click at [316, 303] on button "Save" at bounding box center [308, 297] width 113 height 45
click at [317, 302] on button "Save" at bounding box center [308, 297] width 113 height 45
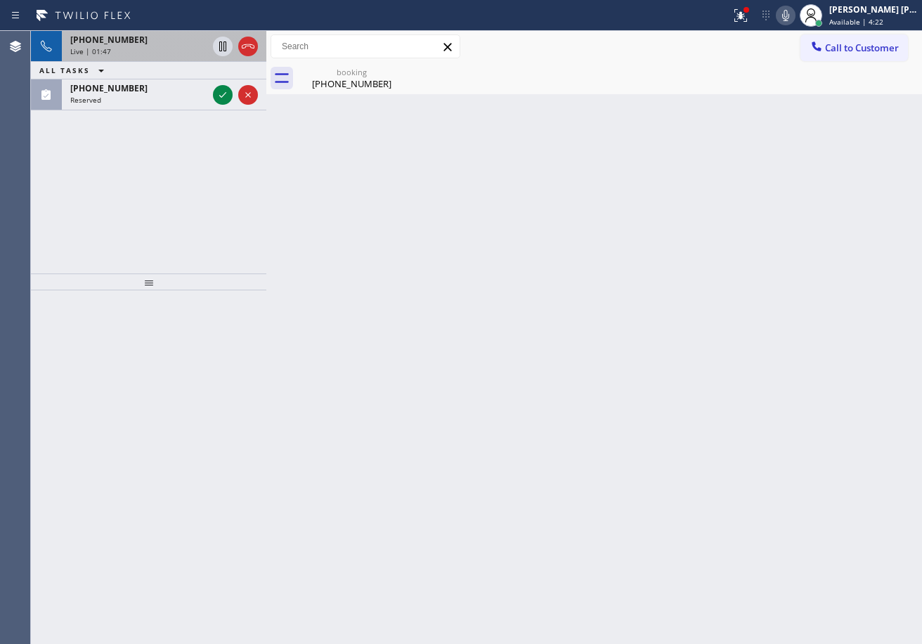
click at [119, 150] on div "[PHONE_NUMBER] Live | 01:47 ALL TASKS ALL TASKS ACTIVE TASKS TASKS IN WRAP UP […" at bounding box center [149, 152] width 236 height 243
click at [795, 16] on icon at bounding box center [786, 15] width 17 height 17
click at [790, 18] on icon at bounding box center [786, 15] width 7 height 11
click at [743, 18] on icon at bounding box center [739, 14] width 8 height 10
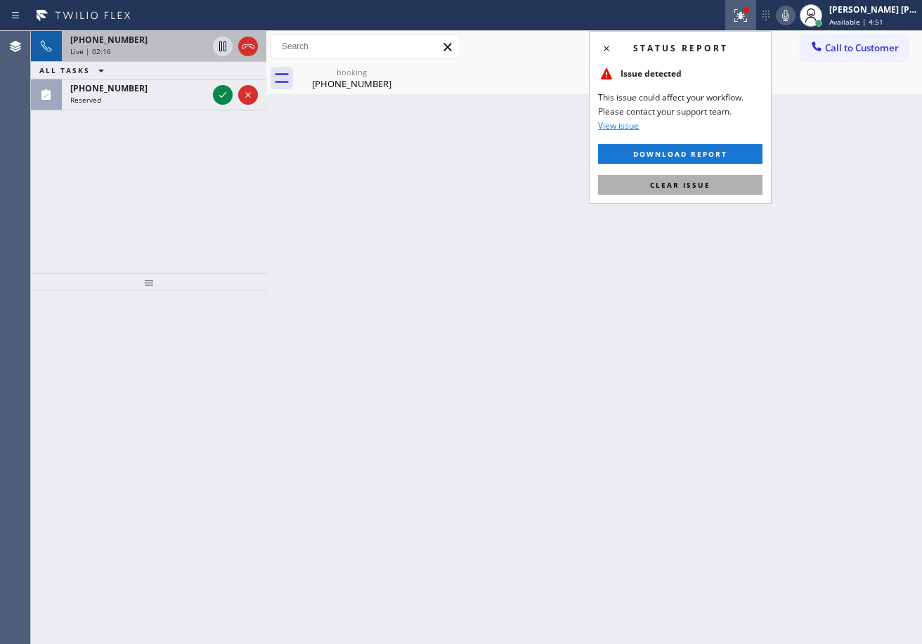
click at [763, 183] on button "Clear issue" at bounding box center [680, 185] width 165 height 20
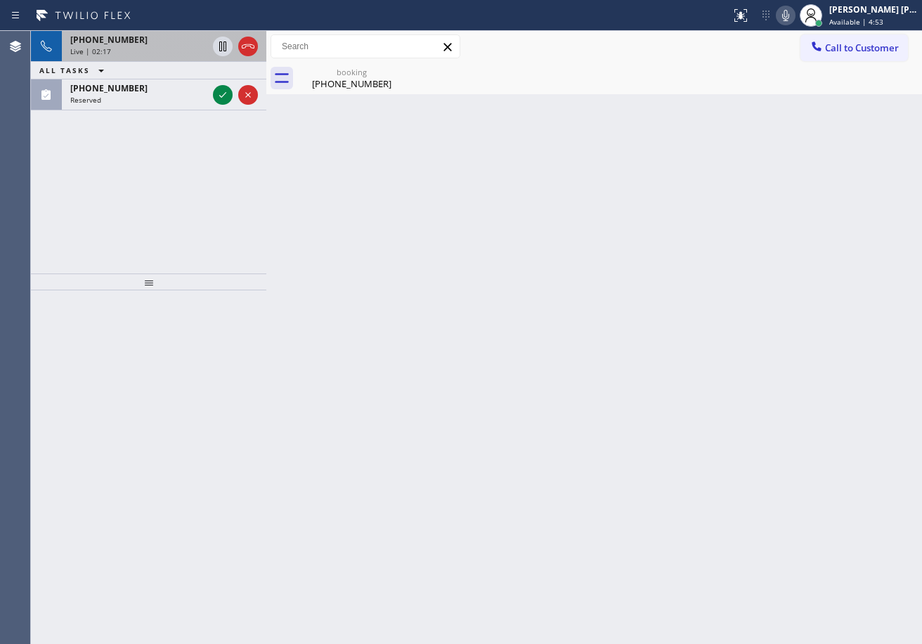
click at [842, 250] on div "Back to Dashboard Change Sender ID Customers Technicians Select a contact Outbo…" at bounding box center [594, 337] width 656 height 613
click at [838, 250] on div "Back to Dashboard Change Sender ID Customers Technicians Select a contact Outbo…" at bounding box center [594, 337] width 656 height 613
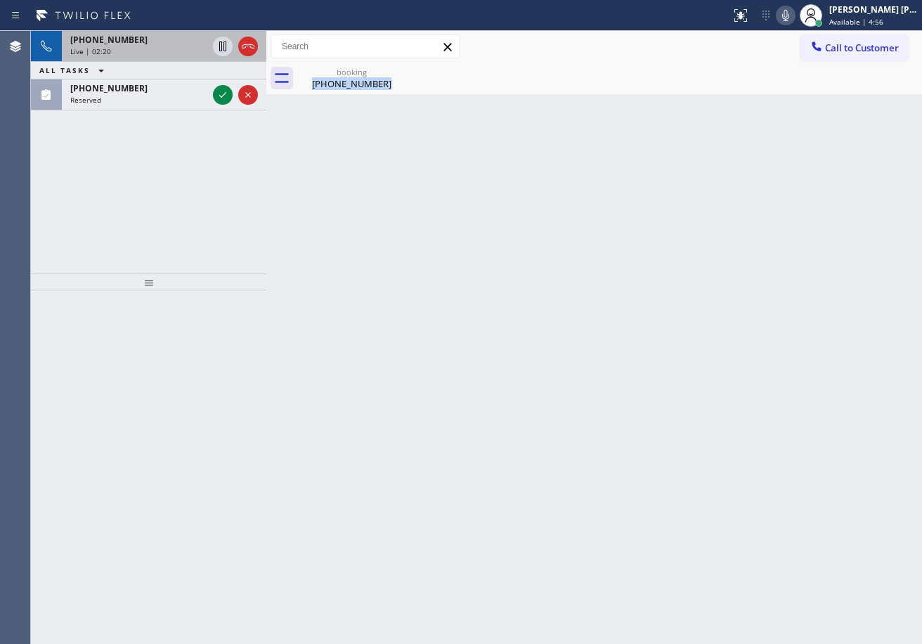
click at [754, 357] on div "Back to Dashboard Change Sender ID Customers Technicians Select a contact Outbo…" at bounding box center [594, 337] width 656 height 613
click at [761, 354] on div "Back to Dashboard Change Sender ID Customers Technicians Select a contact Outbo…" at bounding box center [594, 337] width 656 height 613
click at [762, 354] on div "Back to Dashboard Change Sender ID Customers Technicians Select a contact Outbo…" at bounding box center [594, 337] width 656 height 613
click at [795, 15] on icon at bounding box center [786, 15] width 17 height 17
click at [806, 153] on div "Back to Dashboard Change Sender ID Customers Technicians Select a contact Outbo…" at bounding box center [594, 337] width 656 height 613
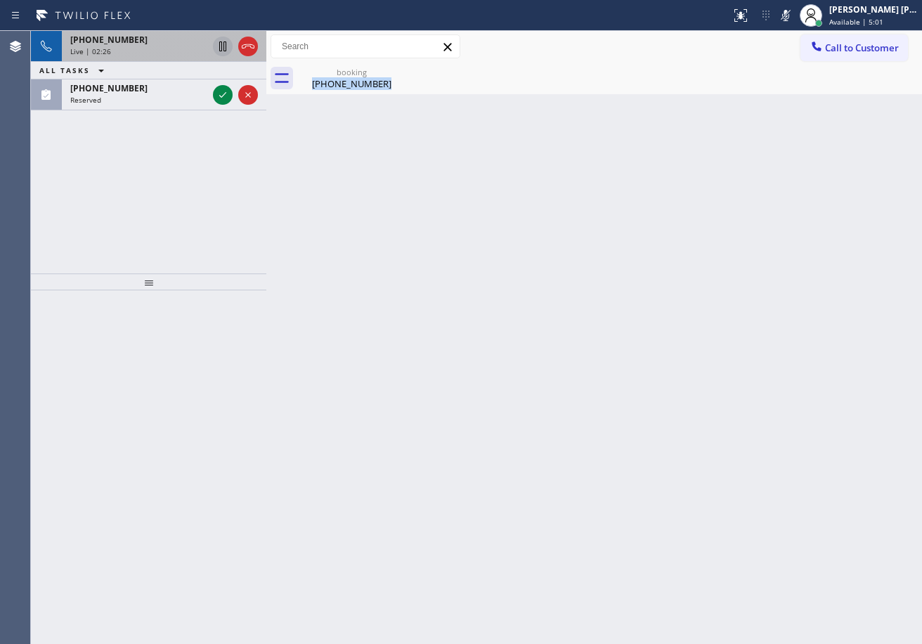
click at [221, 42] on icon at bounding box center [222, 46] width 7 height 10
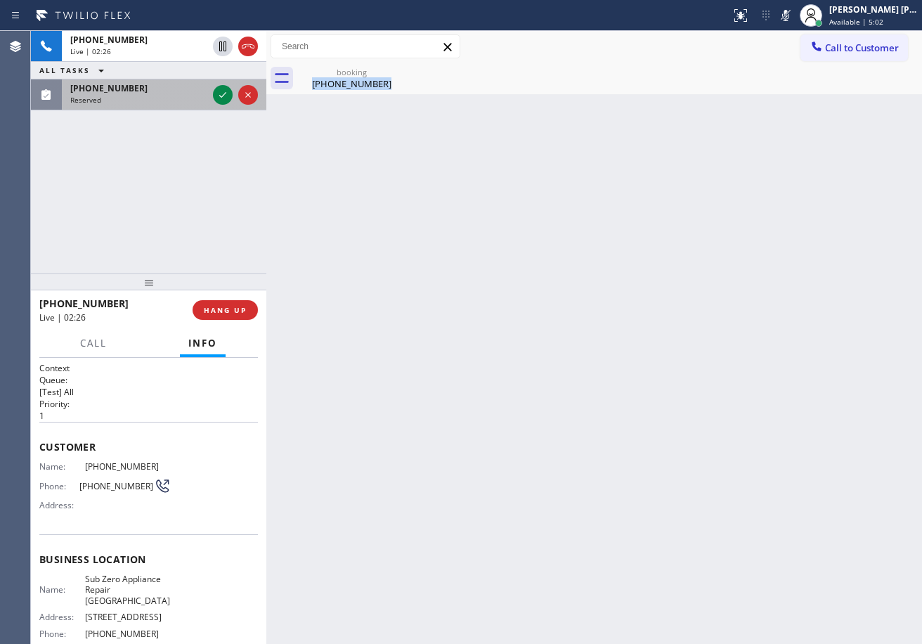
click at [191, 95] on div "Reserved" at bounding box center [138, 100] width 137 height 10
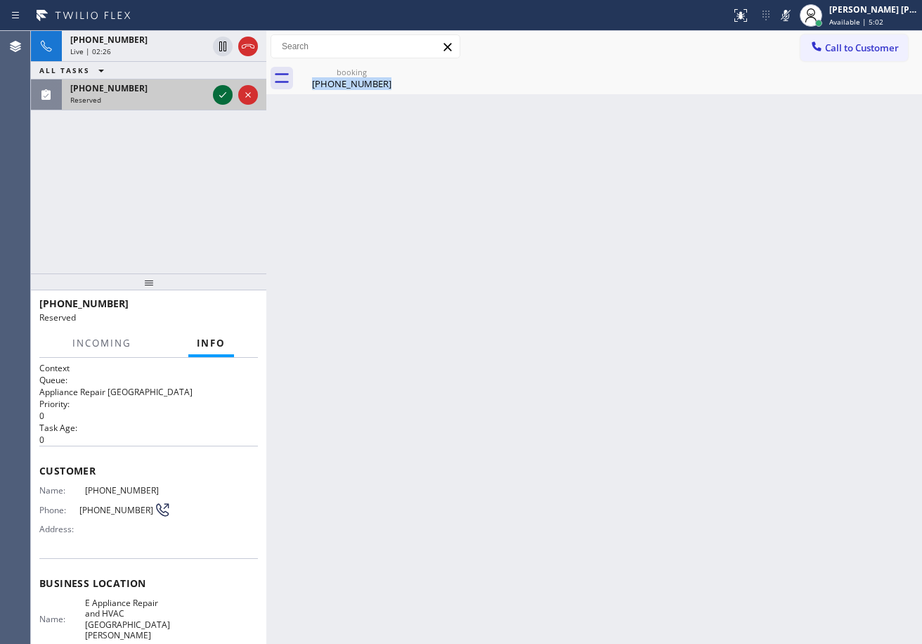
click at [215, 96] on icon at bounding box center [222, 94] width 17 height 17
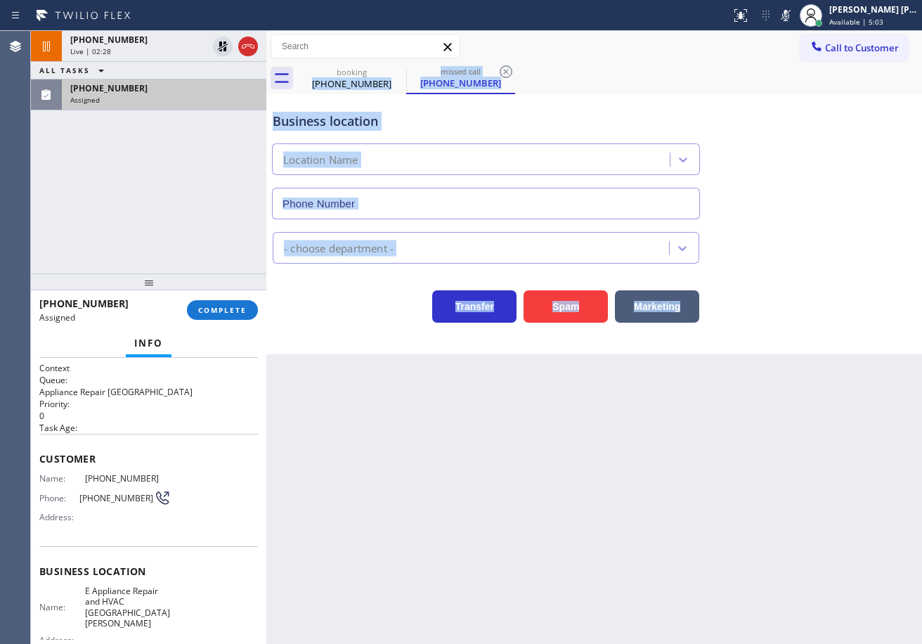
type input "[PHONE_NUMBER]"
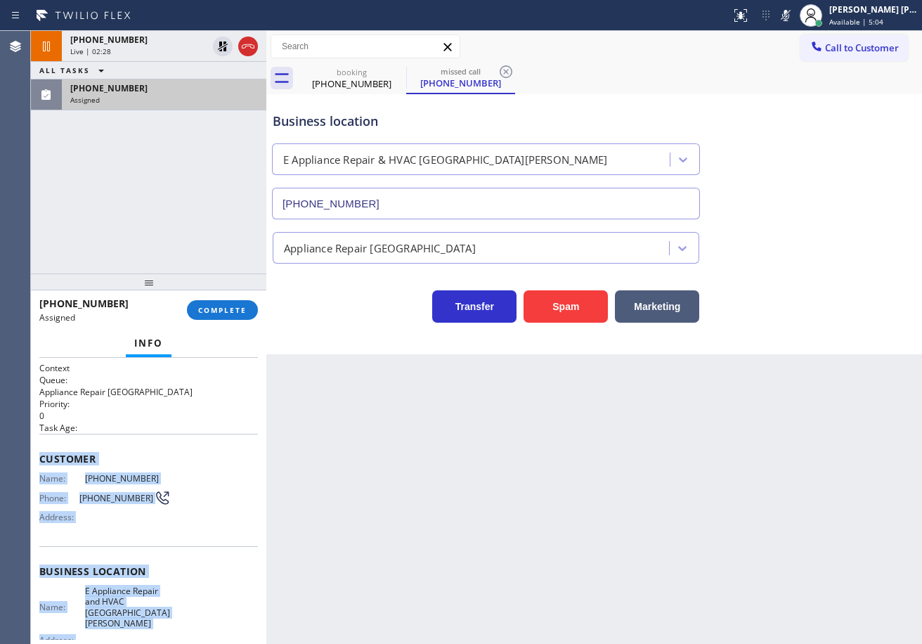
scroll to position [130, 0]
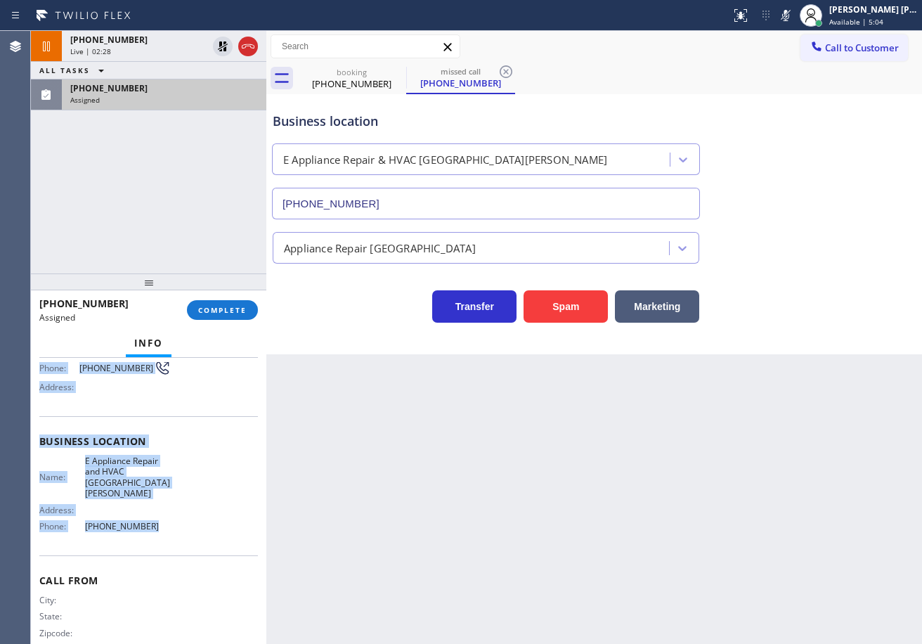
drag, startPoint x: 41, startPoint y: 454, endPoint x: 162, endPoint y: 512, distance: 133.6
click at [162, 522] on div "Context Queue: Appliance Repair High End Priority: 0 Task Age: Customer Name: […" at bounding box center [148, 447] width 219 height 430
click at [196, 312] on button "COMPLETE" at bounding box center [222, 310] width 71 height 20
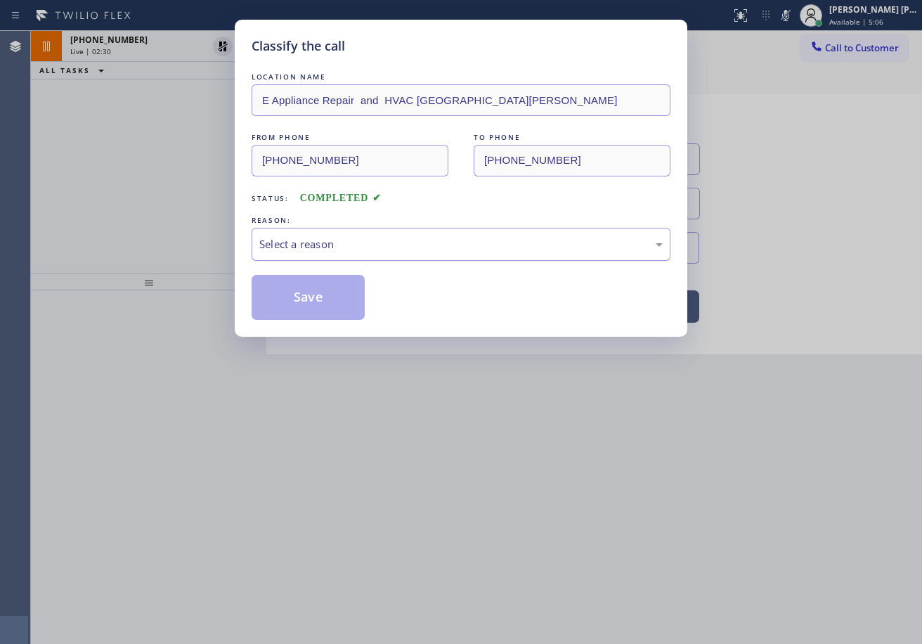
click at [333, 249] on div "Select a reason" at bounding box center [461, 244] width 404 height 16
click at [302, 310] on button "Save" at bounding box center [308, 297] width 113 height 45
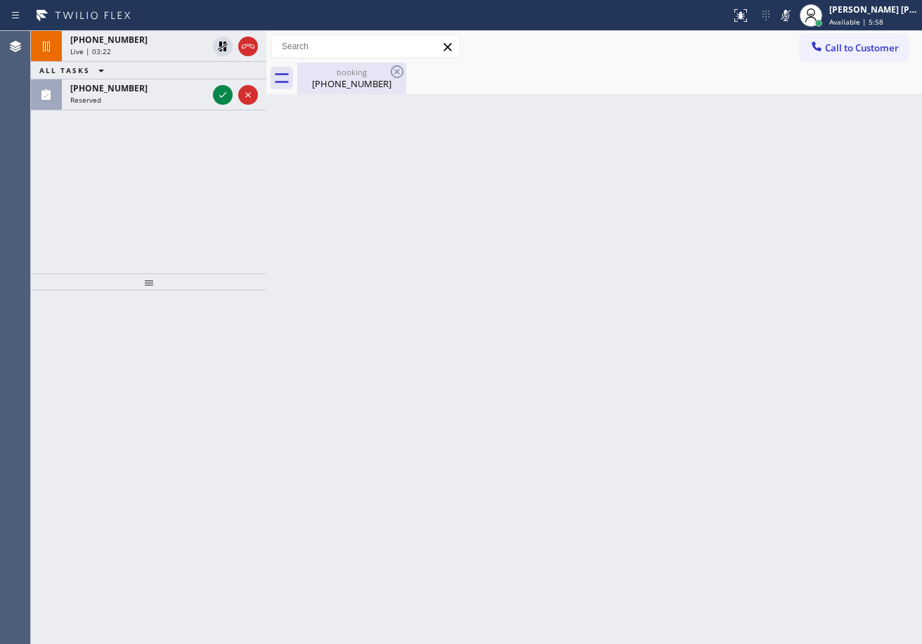
click at [224, 41] on icon at bounding box center [223, 46] width 10 height 10
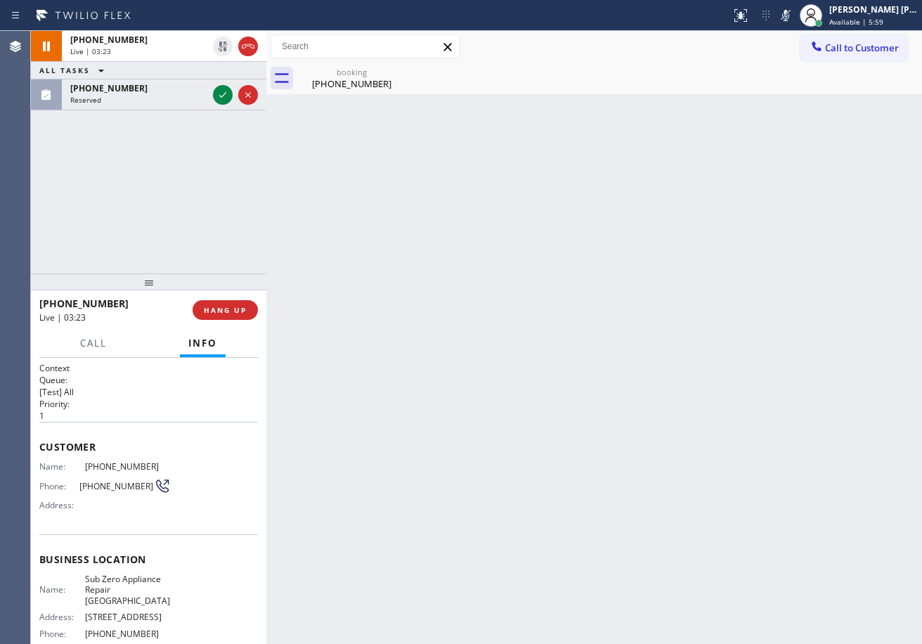
drag, startPoint x: 797, startPoint y: 20, endPoint x: 828, endPoint y: 225, distance: 206.9
click at [795, 20] on icon at bounding box center [786, 15] width 17 height 17
click at [844, 266] on div "Back to Dashboard Change Sender ID Customers Technicians Select a contact Outbo…" at bounding box center [594, 337] width 656 height 613
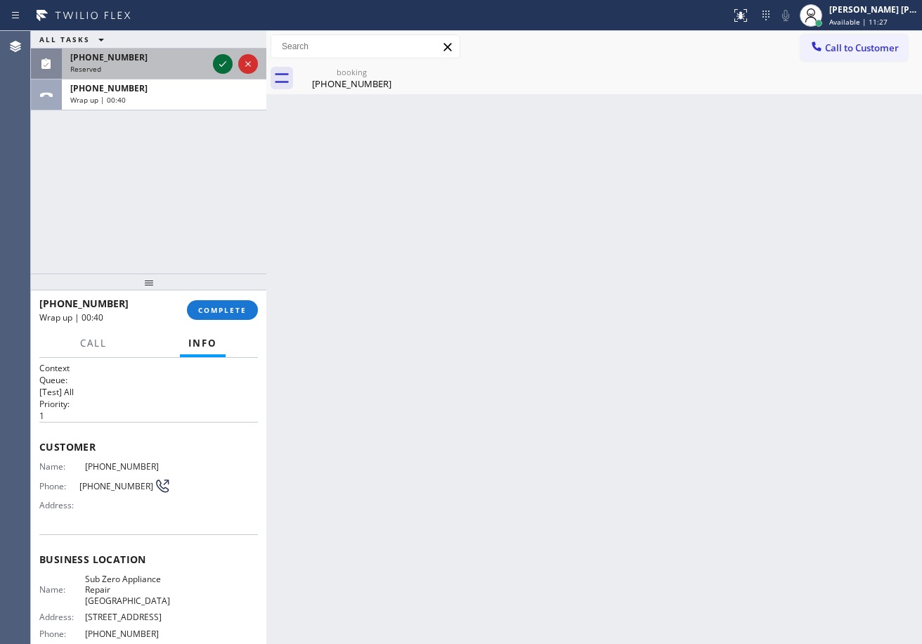
drag, startPoint x: 183, startPoint y: 68, endPoint x: 215, endPoint y: 62, distance: 33.0
click at [182, 68] on div "Reserved" at bounding box center [138, 69] width 137 height 10
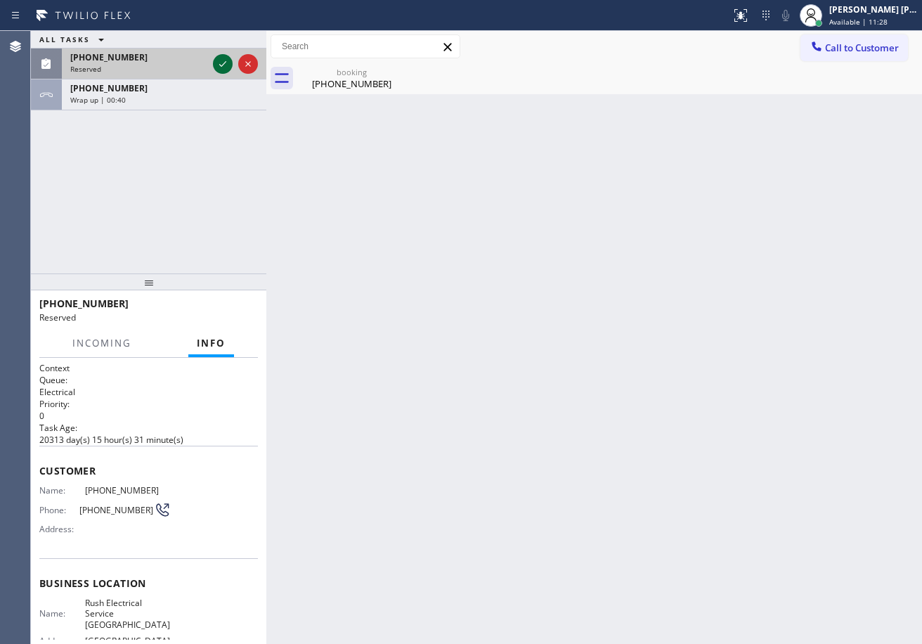
click at [221, 62] on icon at bounding box center [222, 64] width 17 height 17
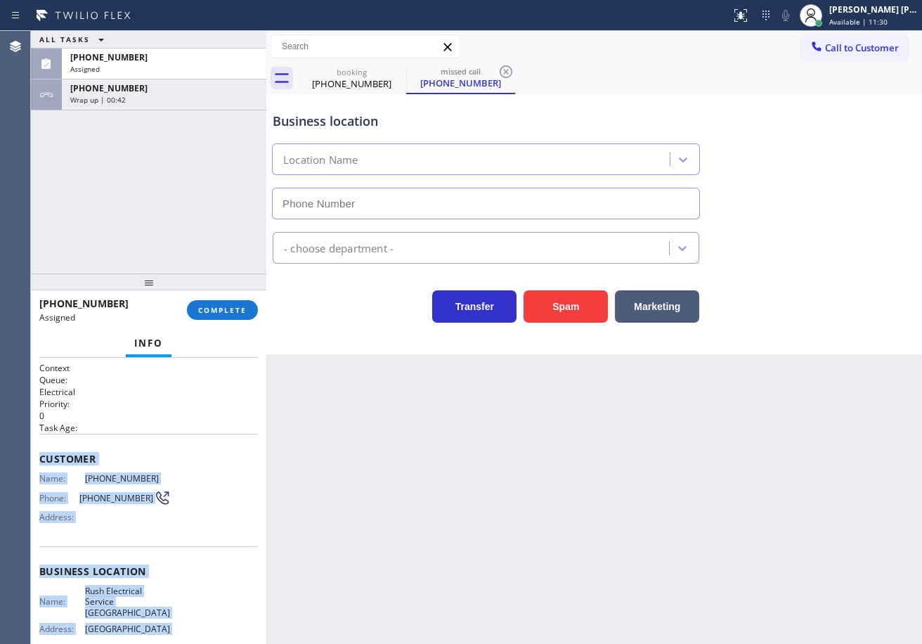
scroll to position [130, 0]
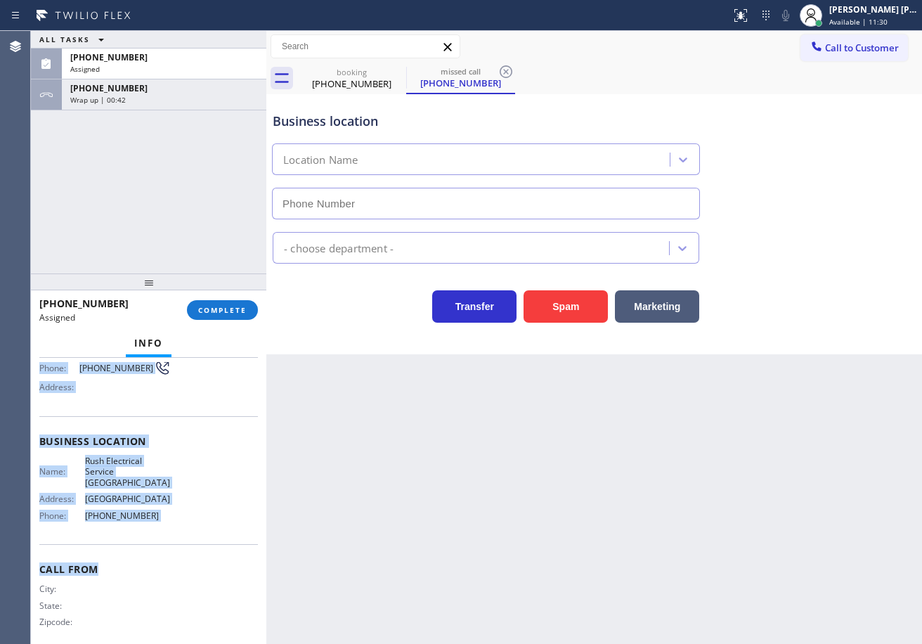
type input "[PHONE_NUMBER]"
drag, startPoint x: 39, startPoint y: 454, endPoint x: 196, endPoint y: 502, distance: 164.6
click at [196, 502] on div "Context Queue: Electrical Priority: 0 Task Age: Customer Name: [PHONE_NUMBER] P…" at bounding box center [149, 501] width 236 height 286
click at [221, 319] on button "COMPLETE" at bounding box center [222, 310] width 71 height 20
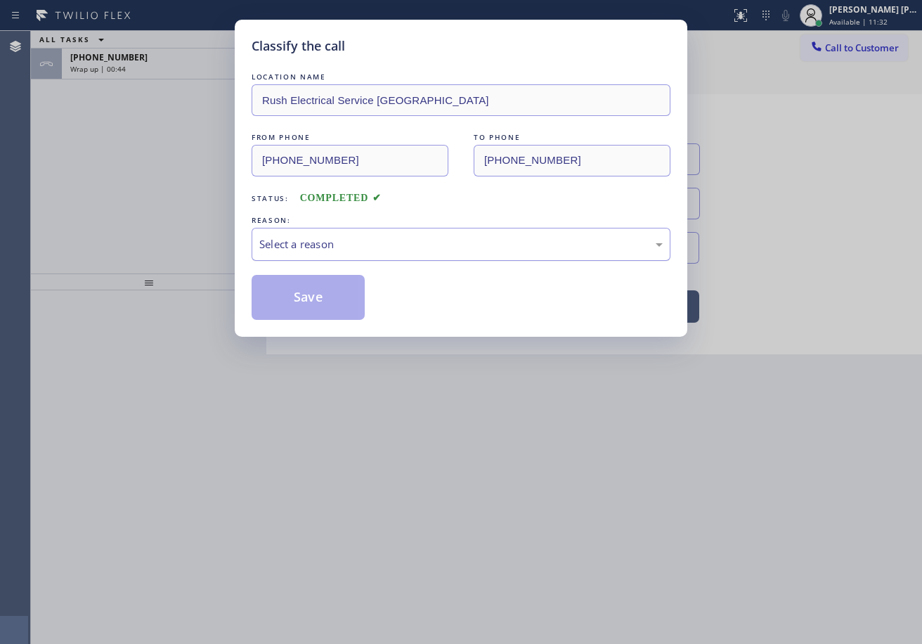
click at [361, 233] on div "Select a reason" at bounding box center [461, 244] width 419 height 33
click at [342, 303] on button "Save" at bounding box center [308, 297] width 113 height 45
click at [345, 309] on button "Save" at bounding box center [308, 297] width 113 height 45
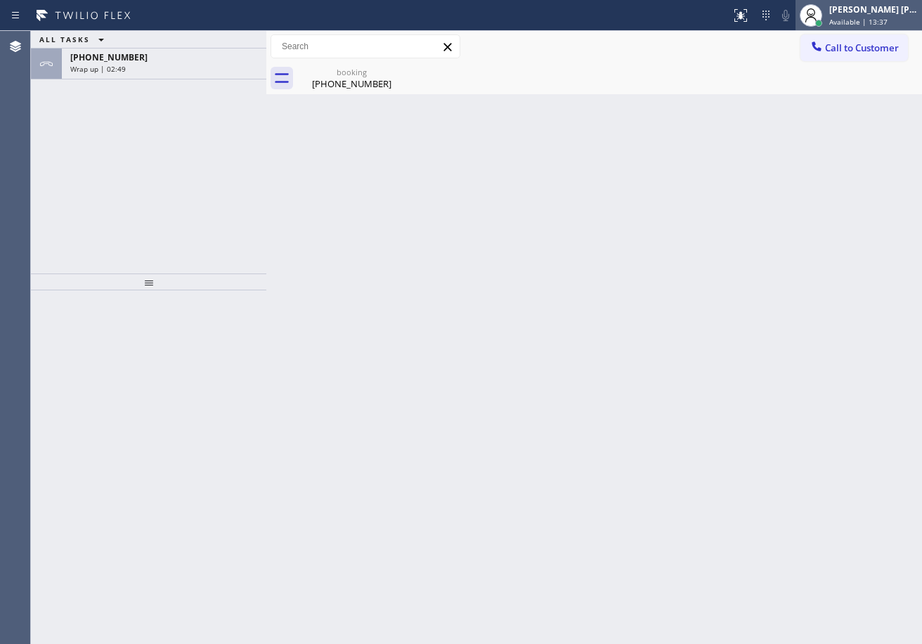
click at [866, 22] on span "Available | 13:37" at bounding box center [859, 22] width 58 height 10
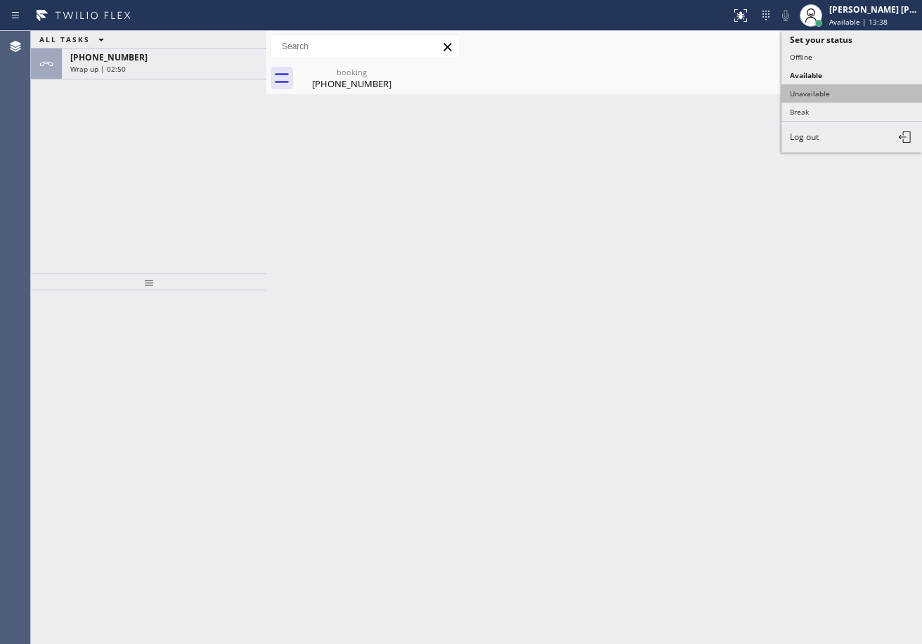
click at [840, 91] on button "Unavailable" at bounding box center [852, 93] width 141 height 18
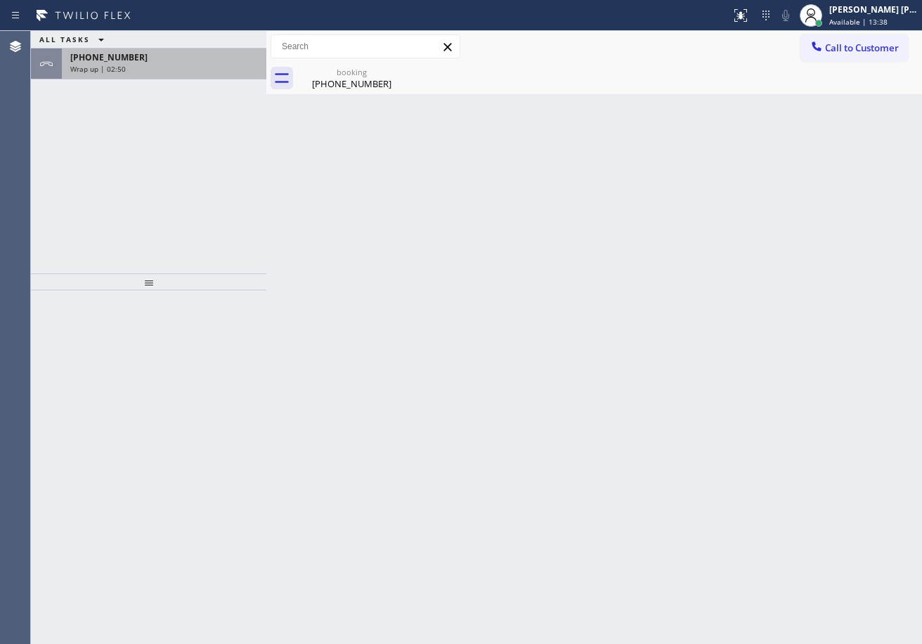
click at [207, 50] on div "ALL TASKS ALL TASKS ACTIVE TASKS TASKS IN WRAP UP [PHONE_NUMBER] Wrap up | 02:50" at bounding box center [149, 55] width 236 height 49
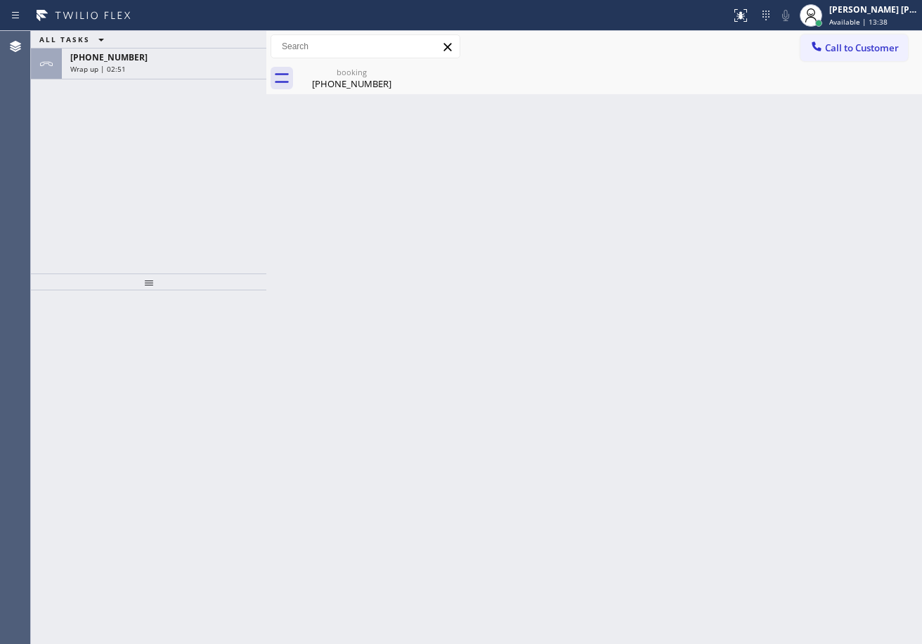
click at [207, 65] on div "Wrap up | 02:51" at bounding box center [164, 69] width 188 height 10
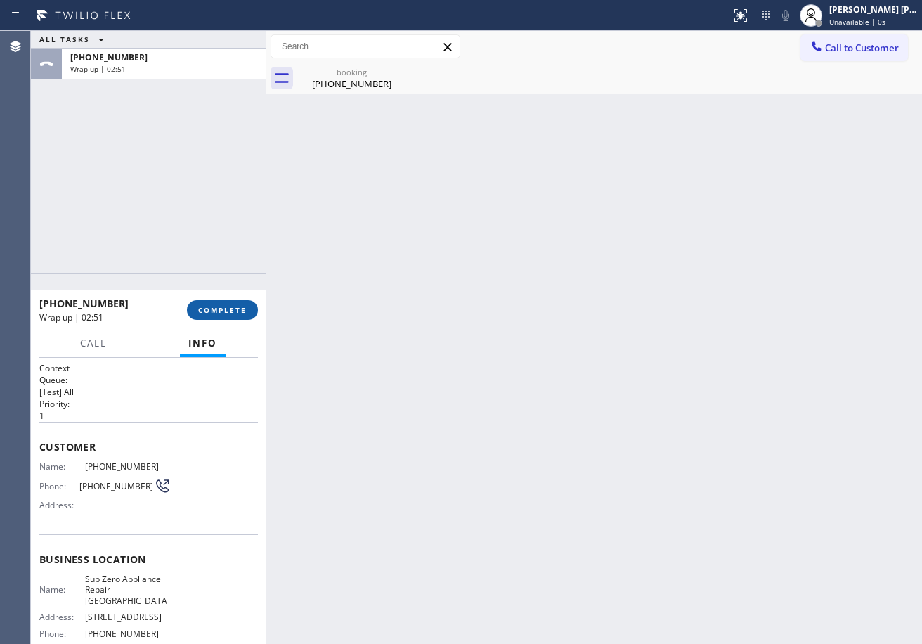
click at [233, 316] on button "COMPLETE" at bounding box center [222, 310] width 71 height 20
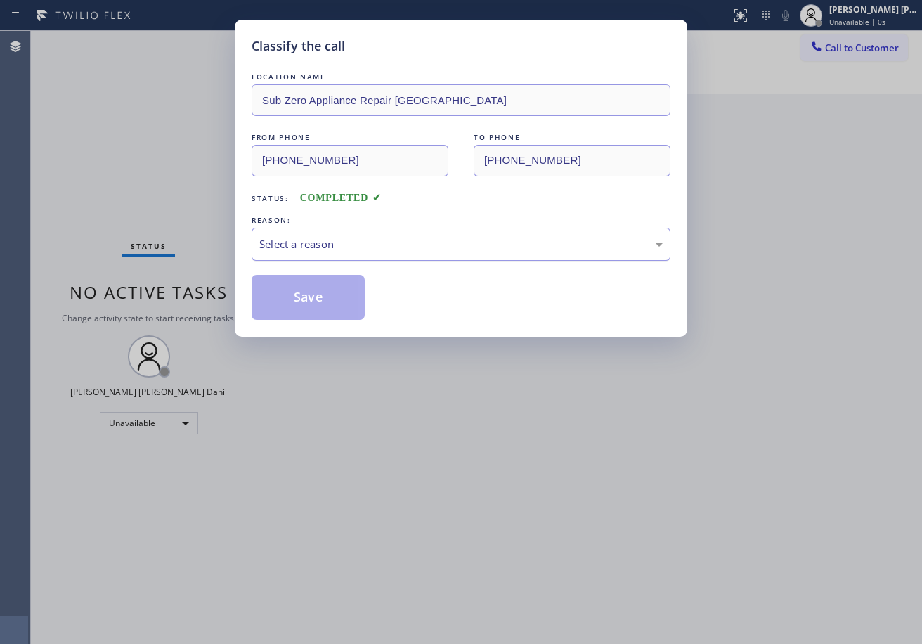
click at [326, 246] on div "Select a reason" at bounding box center [461, 244] width 404 height 16
click at [326, 299] on button "Save" at bounding box center [308, 297] width 113 height 45
click at [326, 300] on button "Save" at bounding box center [308, 297] width 113 height 45
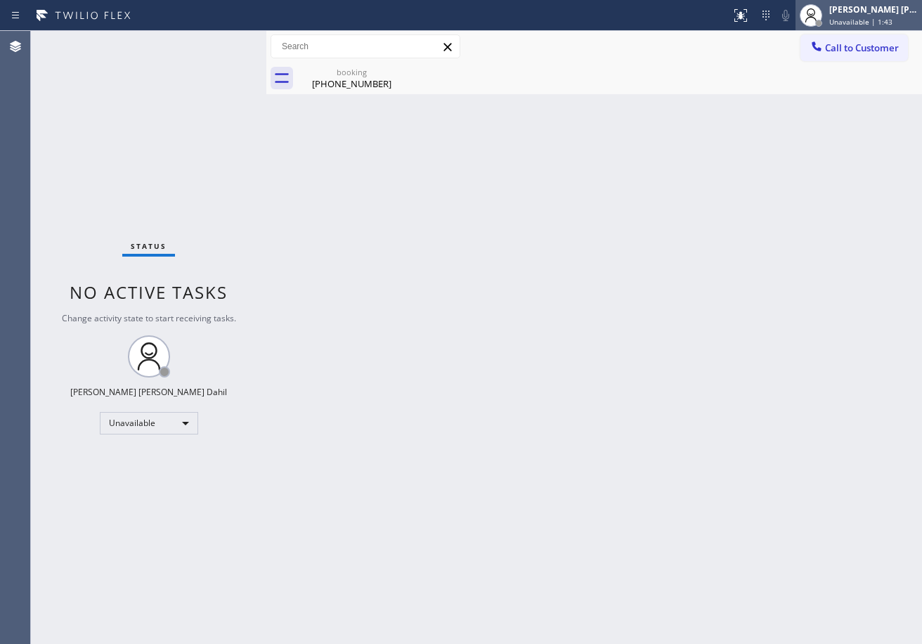
click at [854, 17] on div "[PERSON_NAME] [PERSON_NAME] Dahil Unavailable | 1:43" at bounding box center [875, 15] width 96 height 25
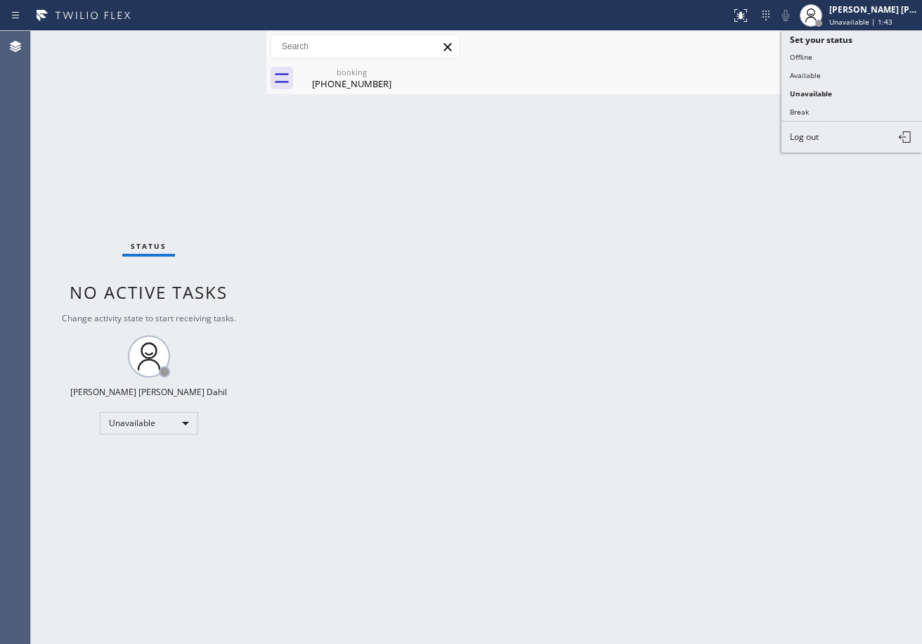
click at [826, 67] on button "Available" at bounding box center [852, 75] width 141 height 18
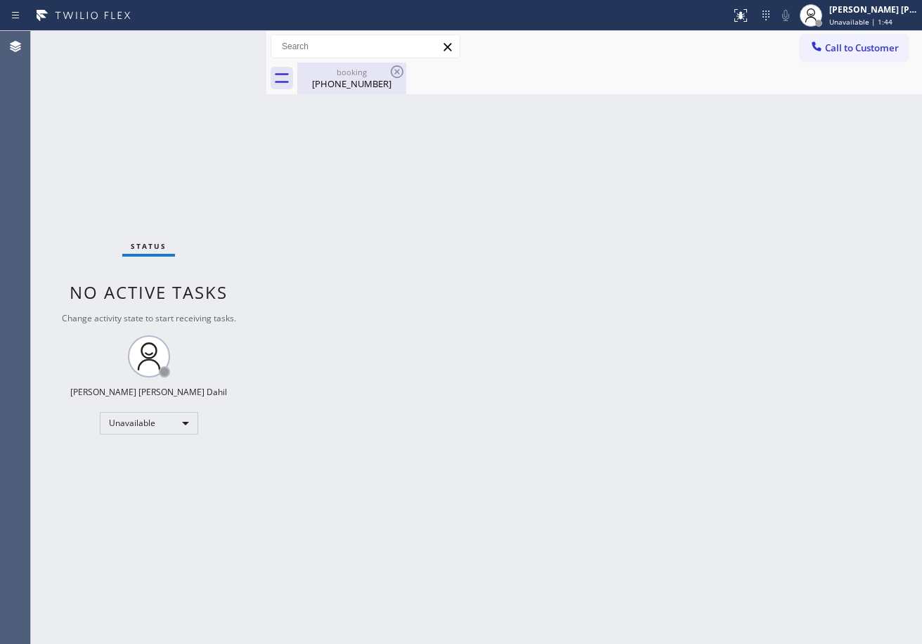
click at [340, 80] on div "[PHONE_NUMBER]" at bounding box center [352, 83] width 106 height 13
drag, startPoint x: 487, startPoint y: 217, endPoint x: 813, endPoint y: 456, distance: 404.5
click at [513, 232] on div "Back to Dashboard Change Sender ID Customers Technicians Select a contact Outbo…" at bounding box center [594, 337] width 656 height 613
click at [724, 530] on div "Back to Dashboard Change Sender ID Customers Technicians Select a contact Outbo…" at bounding box center [594, 337] width 656 height 613
click at [228, 75] on div "Status No active tasks You are ready to start receiving tasks. [PERSON_NAME] [P…" at bounding box center [149, 337] width 236 height 613
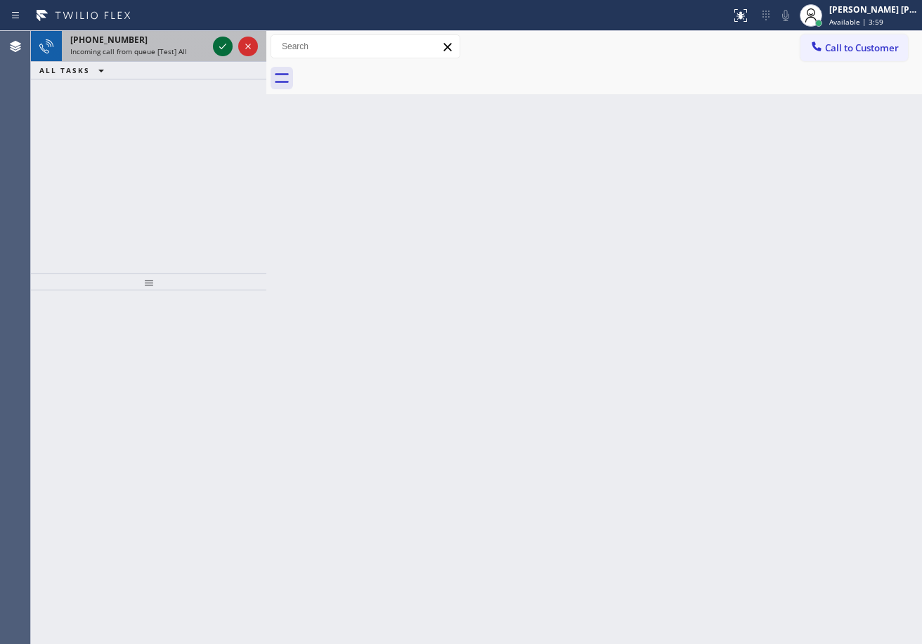
click at [220, 45] on icon at bounding box center [222, 46] width 17 height 17
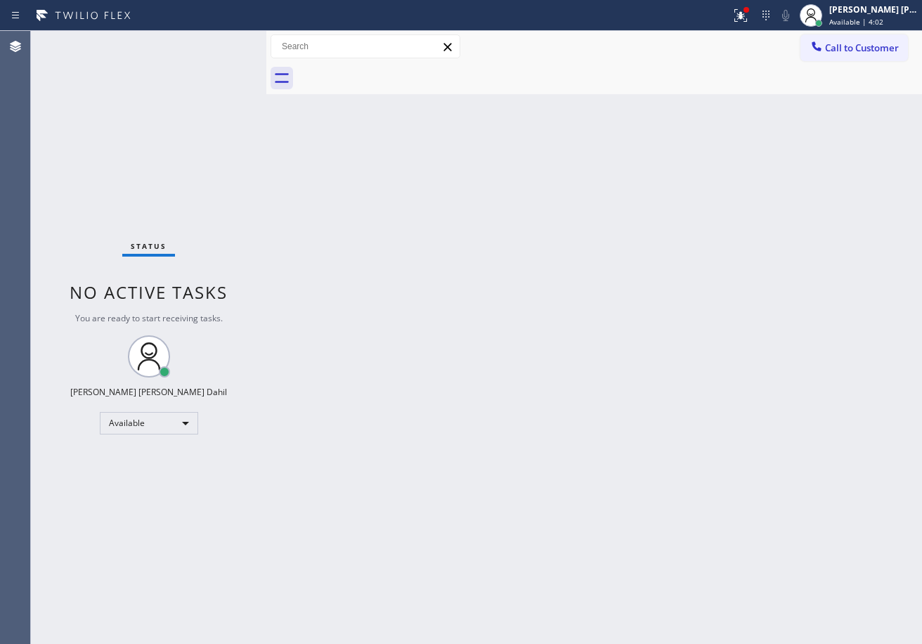
click at [216, 46] on div "Status No active tasks You are ready to start receiving tasks. [PERSON_NAME] [P…" at bounding box center [149, 337] width 236 height 613
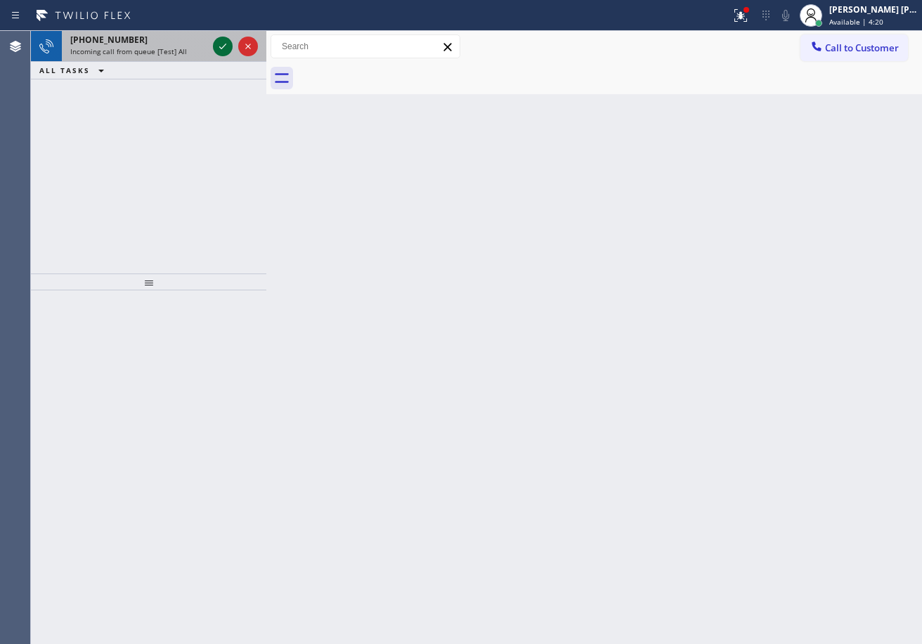
click at [216, 46] on icon at bounding box center [222, 46] width 17 height 17
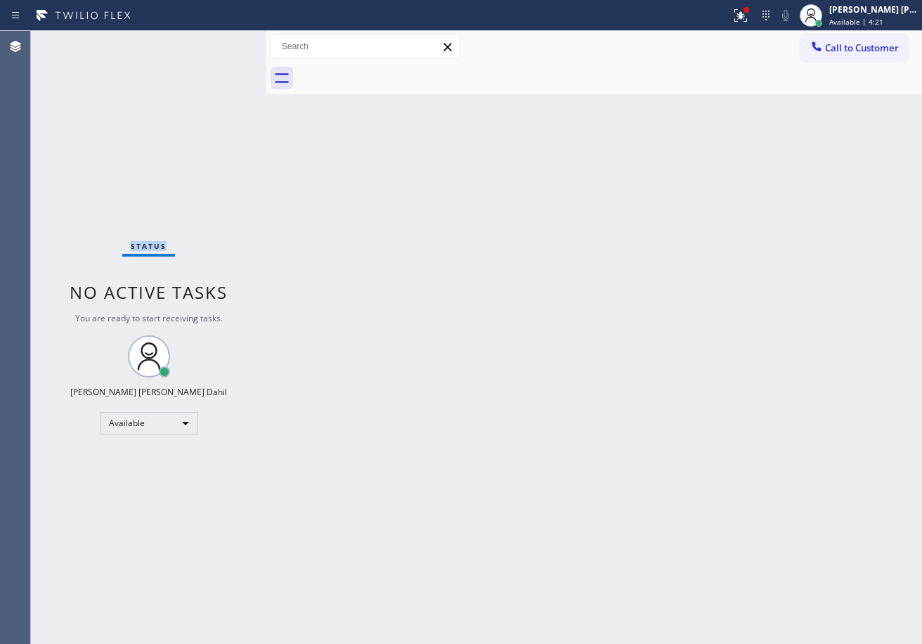
click at [216, 46] on div "Status No active tasks You are ready to start receiving tasks. [PERSON_NAME] [P…" at bounding box center [149, 337] width 236 height 613
drag, startPoint x: 763, startPoint y: 15, endPoint x: 737, endPoint y: 121, distance: 108.6
click at [750, 17] on icon at bounding box center [741, 15] width 17 height 17
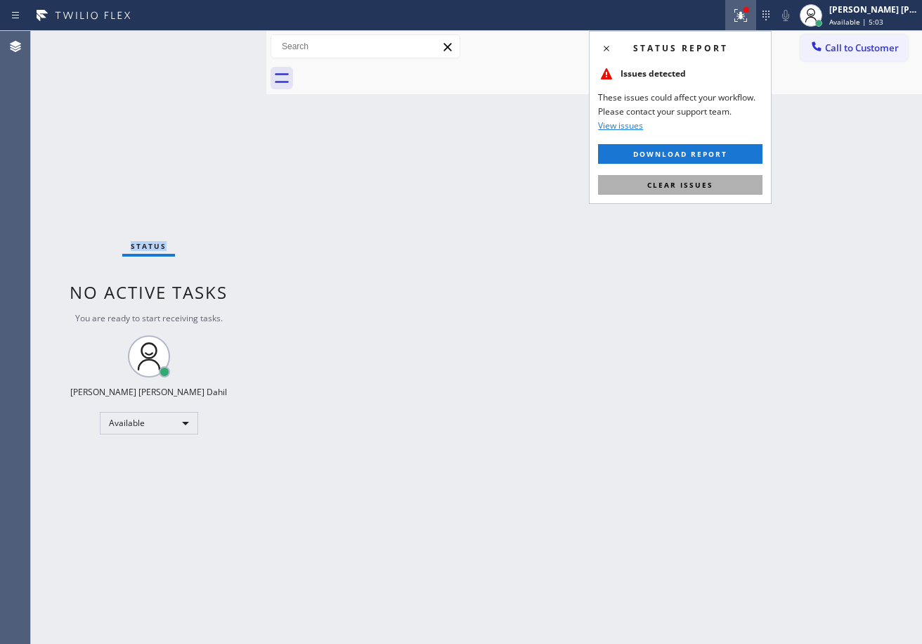
click at [713, 183] on button "Clear issues" at bounding box center [680, 185] width 165 height 20
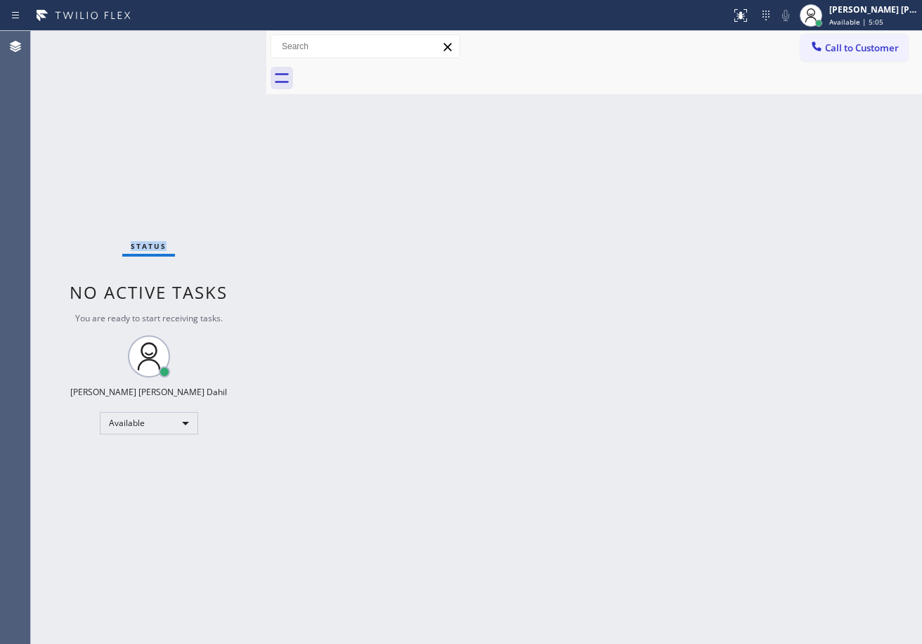
click at [153, 66] on div "Status No active tasks You are ready to start receiving tasks. [PERSON_NAME] [P…" at bounding box center [149, 337] width 236 height 613
click at [583, 387] on div "Back to Dashboard Change Sender ID Customers Technicians Select a contact Outbo…" at bounding box center [594, 337] width 656 height 613
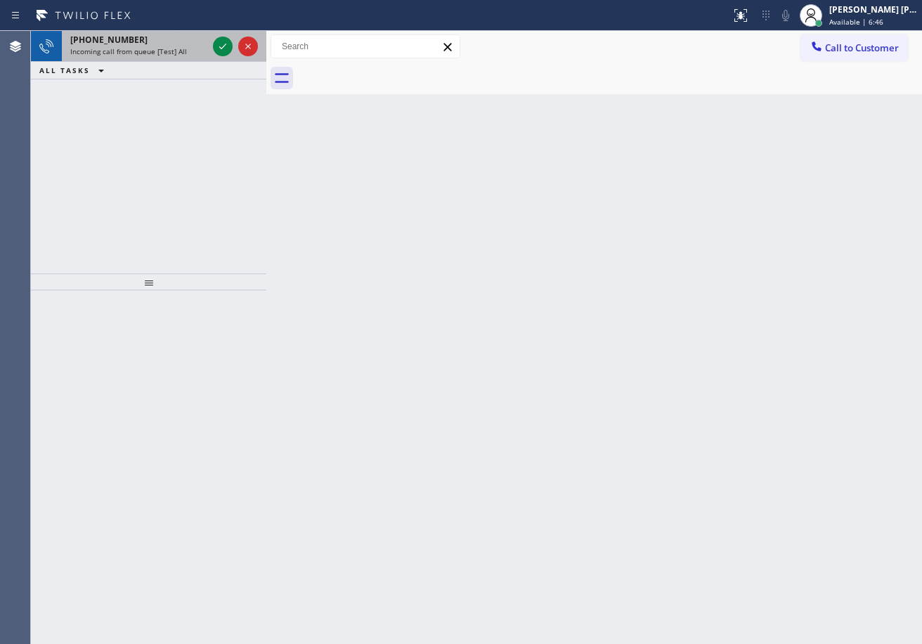
click at [189, 44] on div "[PHONE_NUMBER]" at bounding box center [138, 40] width 137 height 12
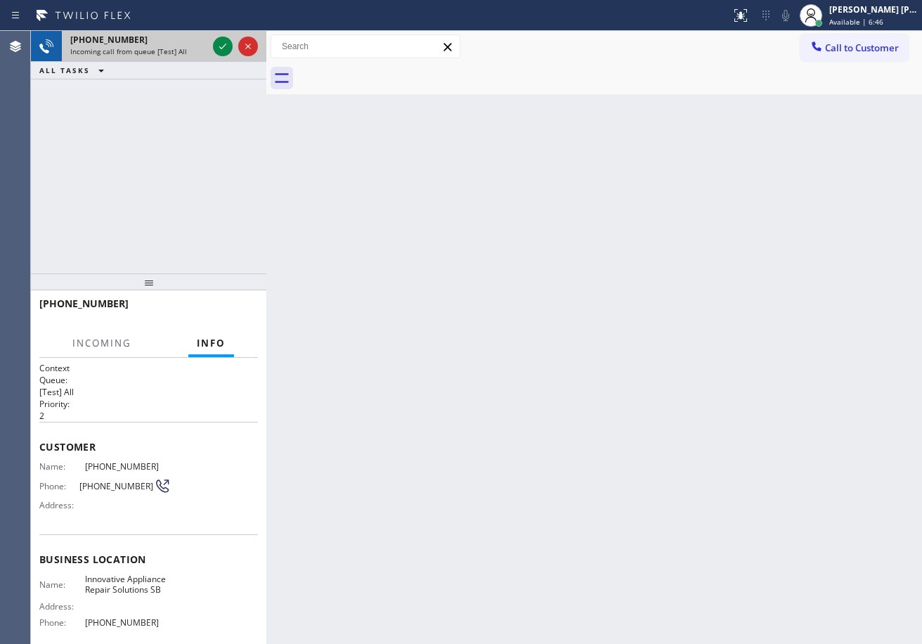
drag, startPoint x: 189, startPoint y: 44, endPoint x: 203, endPoint y: 44, distance: 14.1
click at [189, 44] on div "[PHONE_NUMBER]" at bounding box center [138, 40] width 137 height 12
click at [218, 44] on icon at bounding box center [222, 46] width 17 height 17
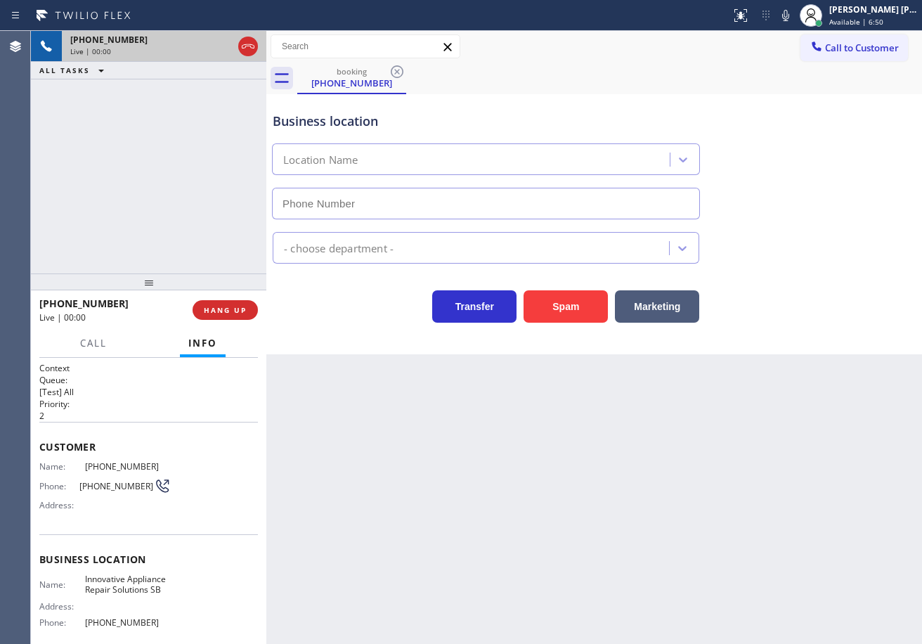
type input "[PHONE_NUMBER]"
click at [521, 480] on div "Back to Dashboard Change Sender ID Customers Technicians Select a contact Outbo…" at bounding box center [594, 337] width 656 height 613
click at [558, 572] on div "Back to Dashboard Change Sender ID Customers Technicians Select a contact Outbo…" at bounding box center [594, 337] width 656 height 613
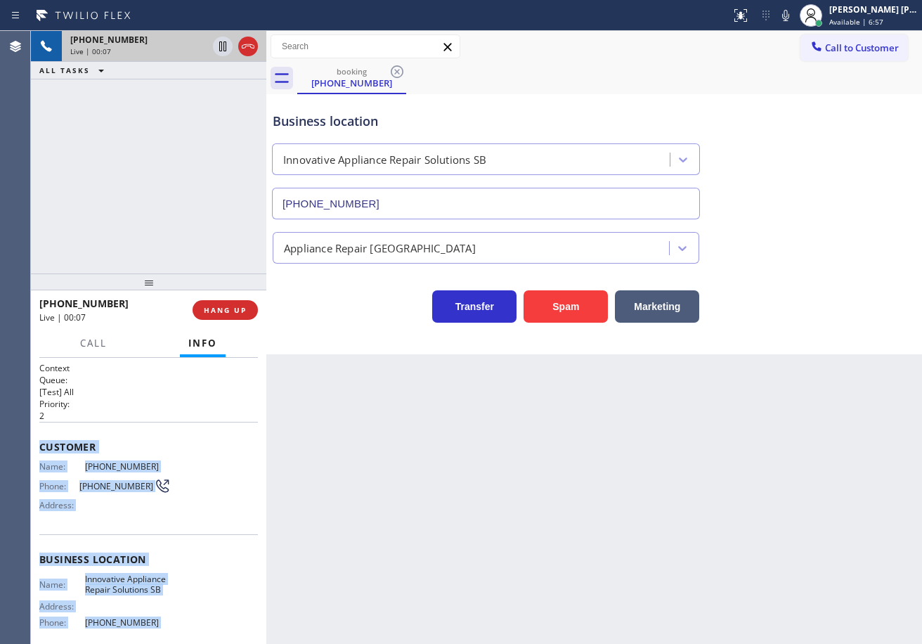
scroll to position [118, 0]
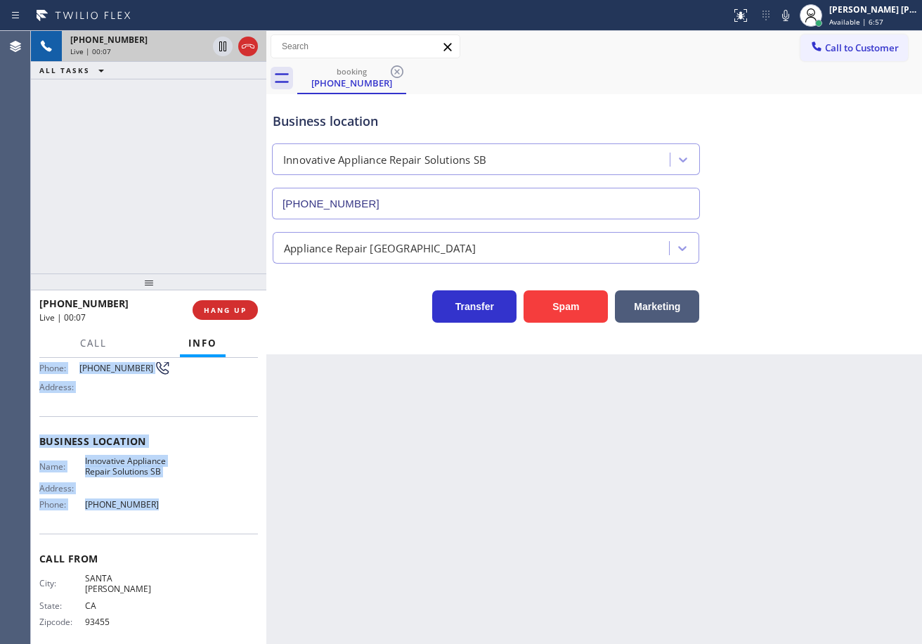
drag, startPoint x: 148, startPoint y: 676, endPoint x: 178, endPoint y: 513, distance: 165.9
click at [178, 513] on div "Context Queue: [Test] All Priority: 2 Customer Name: [PHONE_NUMBER] Phone: [PHO…" at bounding box center [148, 447] width 219 height 407
copy div "Customer Name: [PHONE_NUMBER] Phone: [PHONE_NUMBER] Address: Business location …"
drag, startPoint x: 802, startPoint y: 18, endPoint x: 810, endPoint y: 150, distance: 133.1
click at [795, 18] on icon at bounding box center [786, 15] width 17 height 17
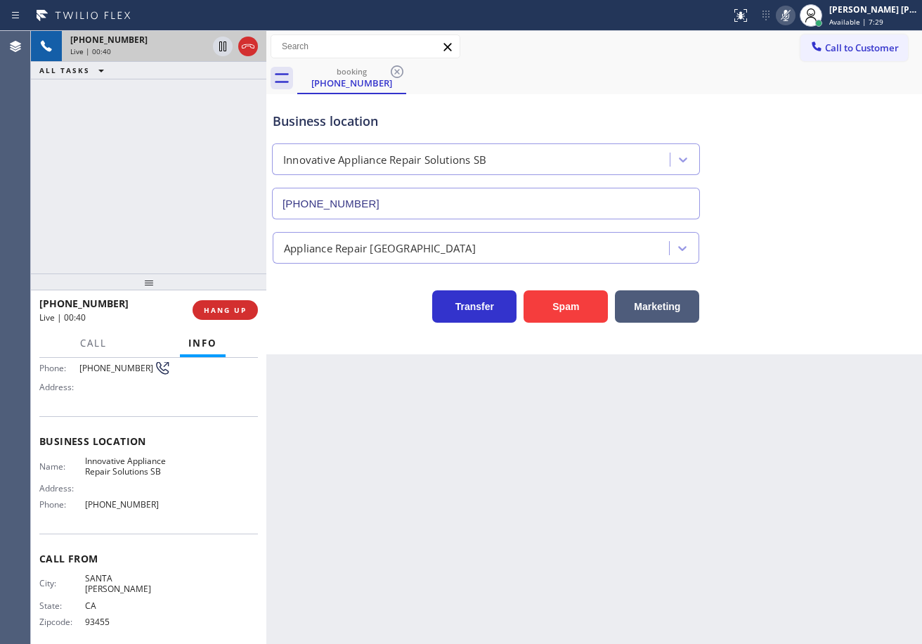
click at [810, 180] on div "Business location Innovative Appliance Repair Solutions SB [PHONE_NUMBER]" at bounding box center [594, 155] width 649 height 127
click at [795, 20] on icon at bounding box center [786, 15] width 17 height 17
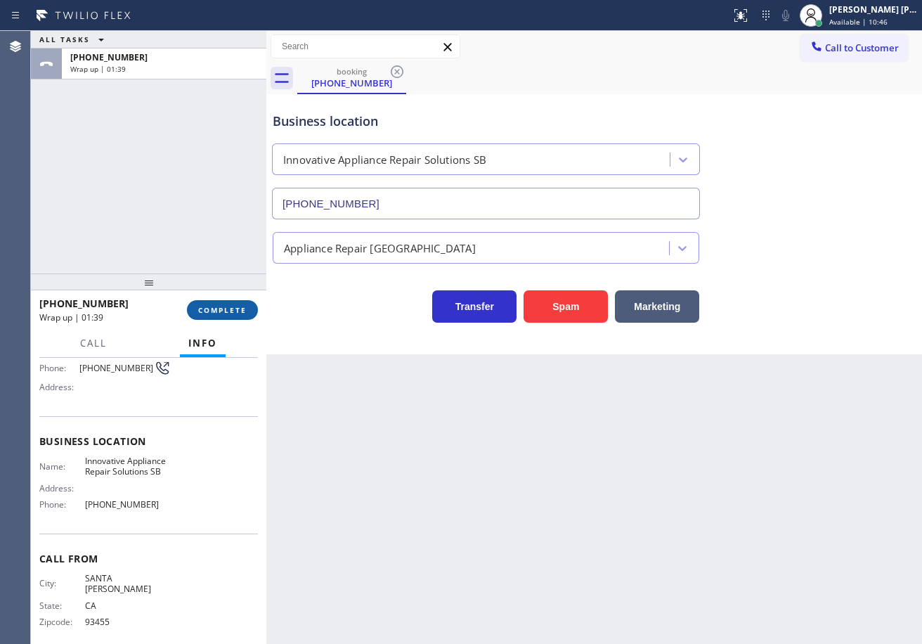
click at [240, 309] on span "COMPLETE" at bounding box center [222, 310] width 49 height 10
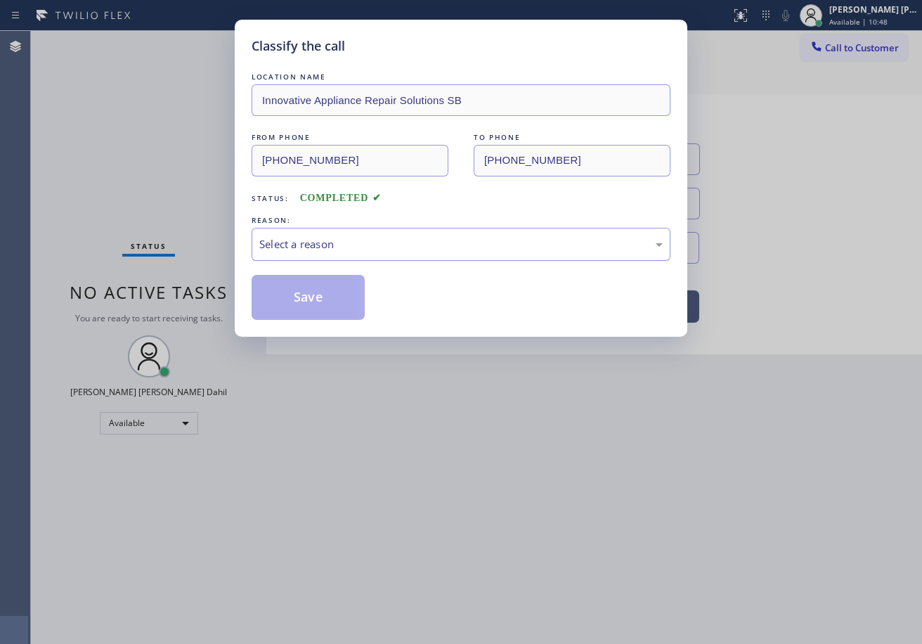
click at [304, 255] on div "Select a reason" at bounding box center [461, 244] width 419 height 33
click at [323, 309] on button "Save" at bounding box center [308, 297] width 113 height 45
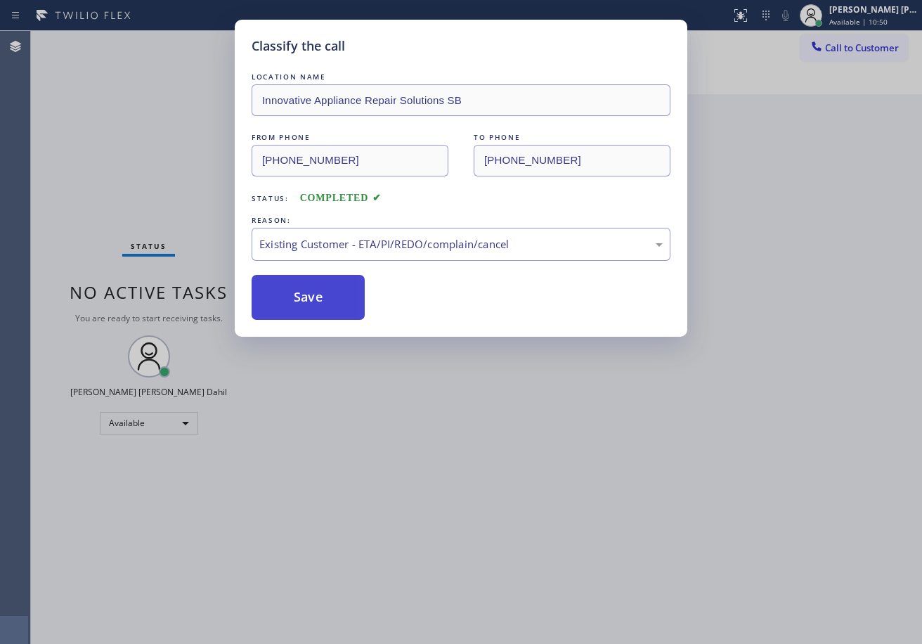
click at [322, 307] on button "Save" at bounding box center [308, 297] width 113 height 45
drag, startPoint x: 322, startPoint y: 307, endPoint x: 893, endPoint y: 319, distance: 571.0
click at [328, 306] on button "Save" at bounding box center [308, 297] width 113 height 45
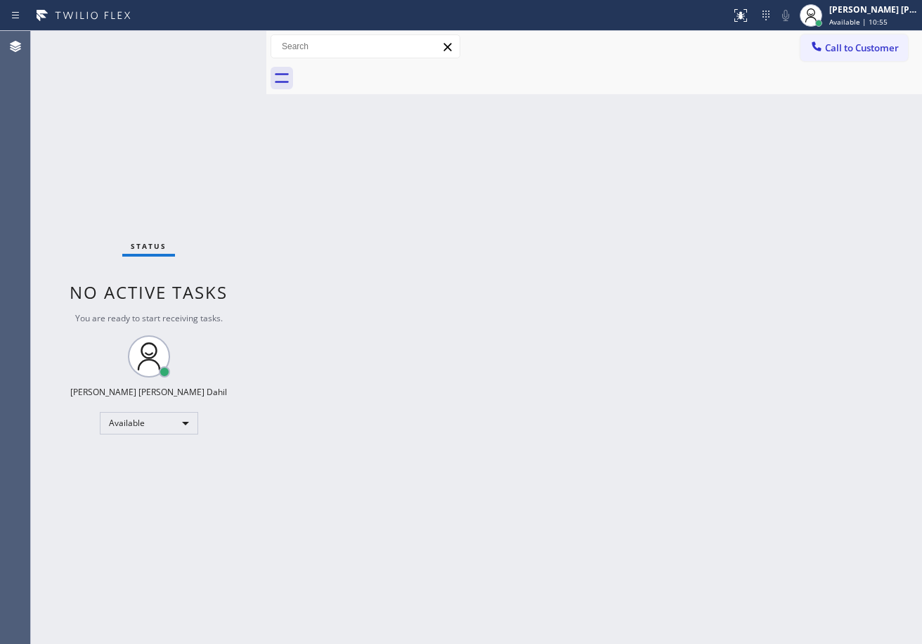
click at [476, 494] on div "Back to Dashboard Change Sender ID Customers Technicians Select a contact Outbo…" at bounding box center [594, 337] width 656 height 613
click at [462, 110] on div "Back to Dashboard Change Sender ID Customers Technicians Select a contact Outbo…" at bounding box center [594, 337] width 656 height 613
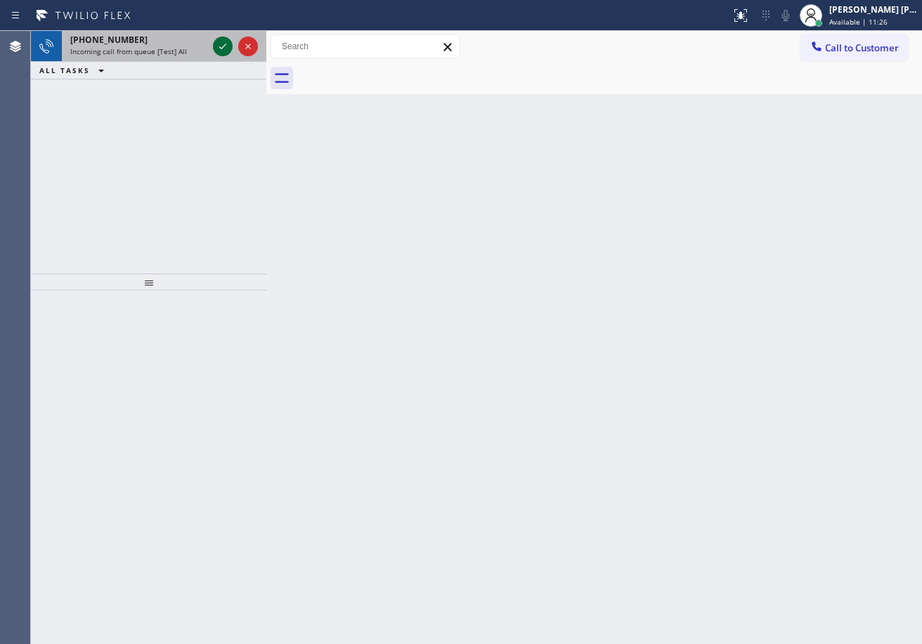
click at [211, 56] on div at bounding box center [235, 46] width 51 height 31
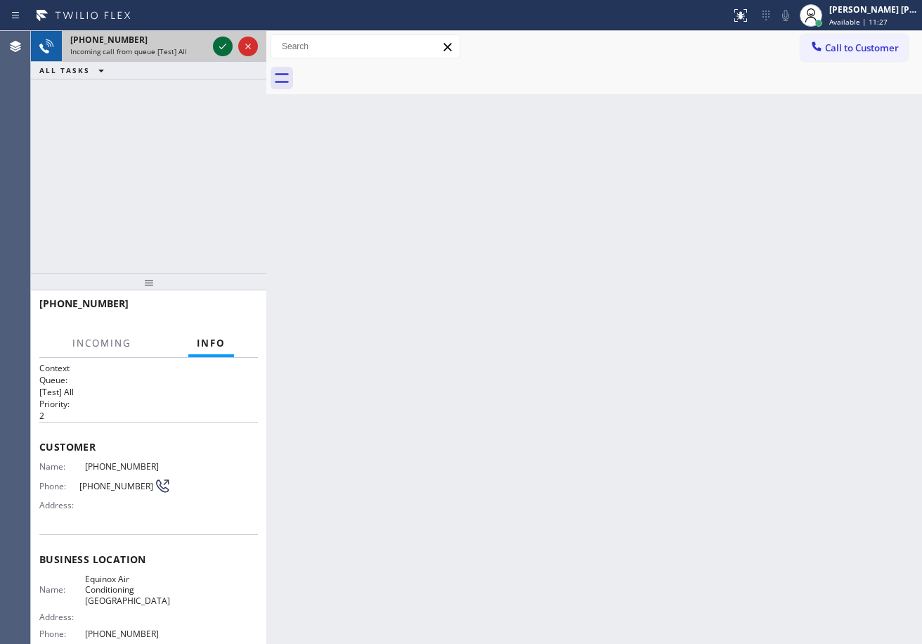
click at [227, 46] on icon at bounding box center [222, 46] width 17 height 17
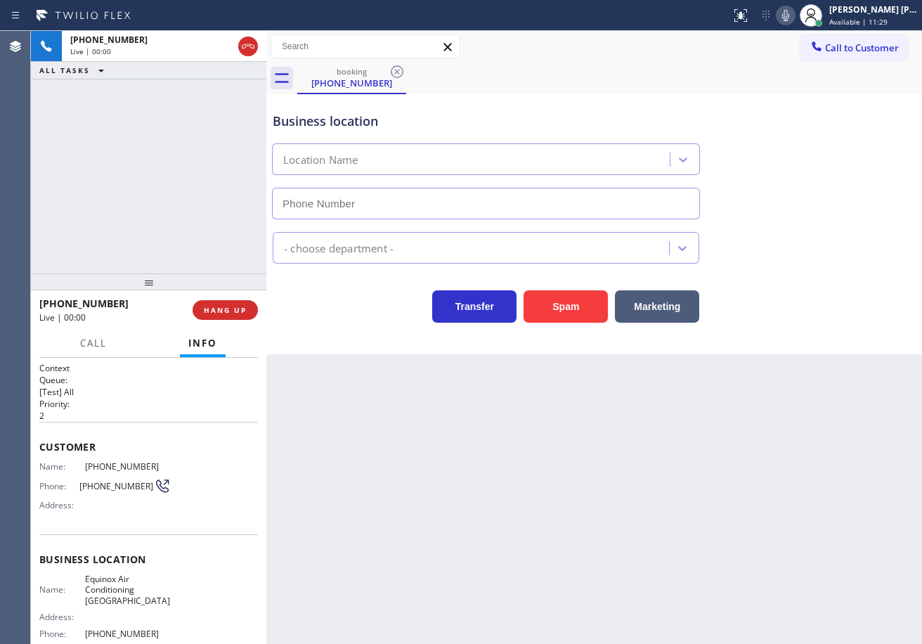
type input "[PHONE_NUMBER]"
click at [436, 508] on div "Back to Dashboard Change Sender ID Customers Technicians Select a contact Outbo…" at bounding box center [594, 337] width 656 height 613
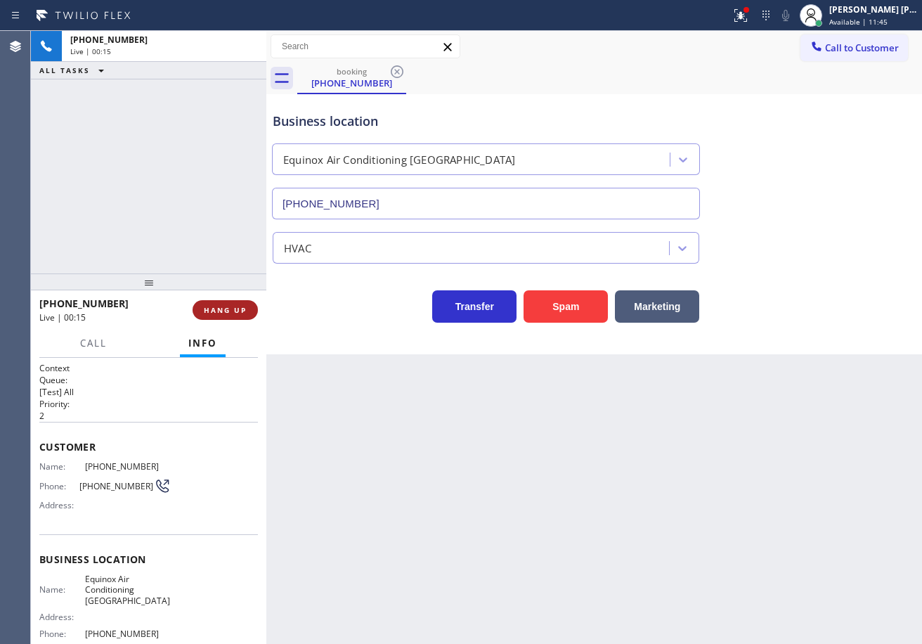
click at [218, 298] on div "[PHONE_NUMBER] Live | 00:15 HANG UP" at bounding box center [148, 310] width 219 height 37
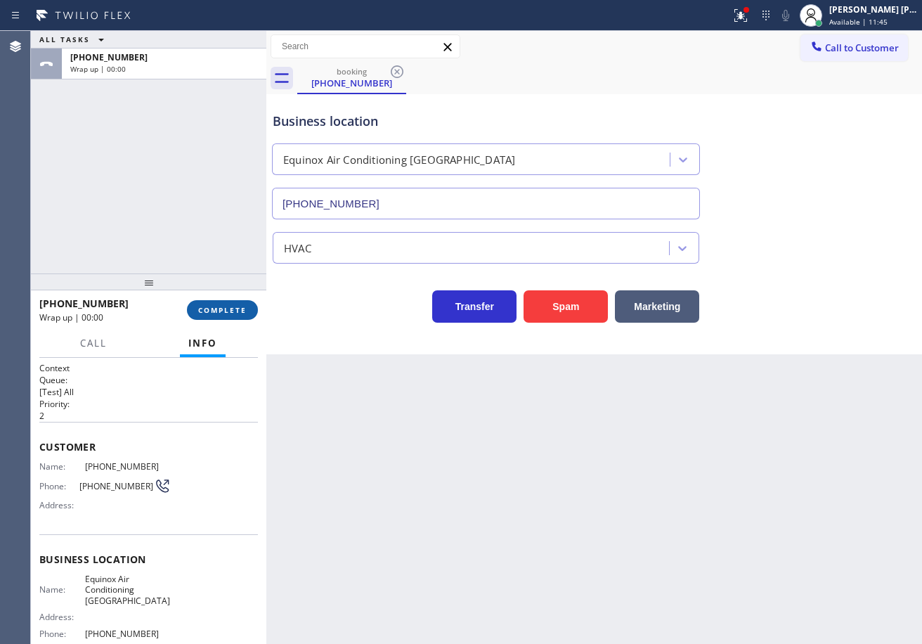
click at [218, 303] on button "COMPLETE" at bounding box center [222, 310] width 71 height 20
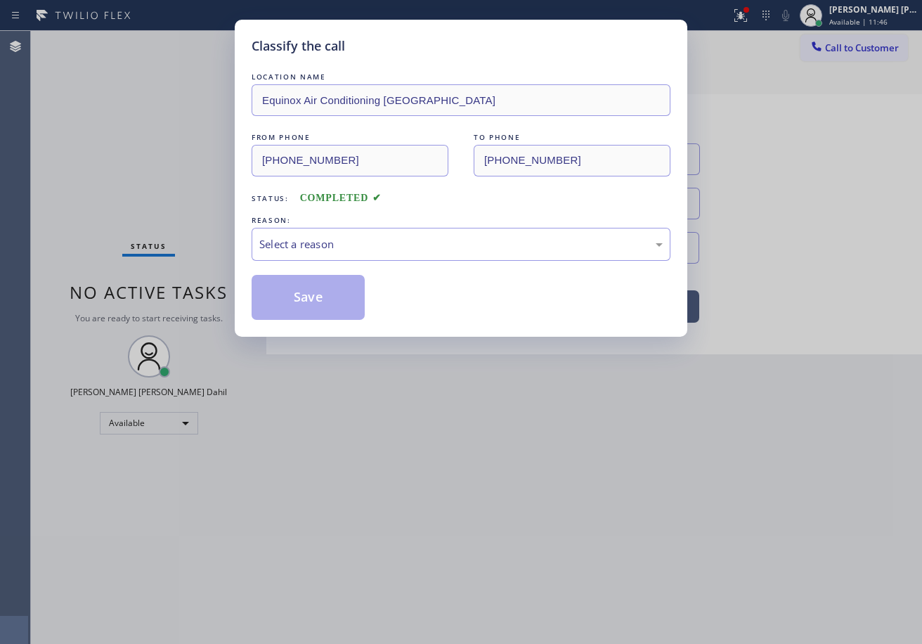
click at [320, 262] on div "LOCATION NAME Equinox Air Conditioning [GEOGRAPHIC_DATA] FROM PHONE [PHONE_NUMB…" at bounding box center [461, 195] width 419 height 250
click at [330, 256] on div "Select a reason" at bounding box center [461, 244] width 419 height 33
click at [333, 307] on button "Save" at bounding box center [308, 297] width 113 height 45
click at [330, 304] on button "Save" at bounding box center [308, 297] width 113 height 45
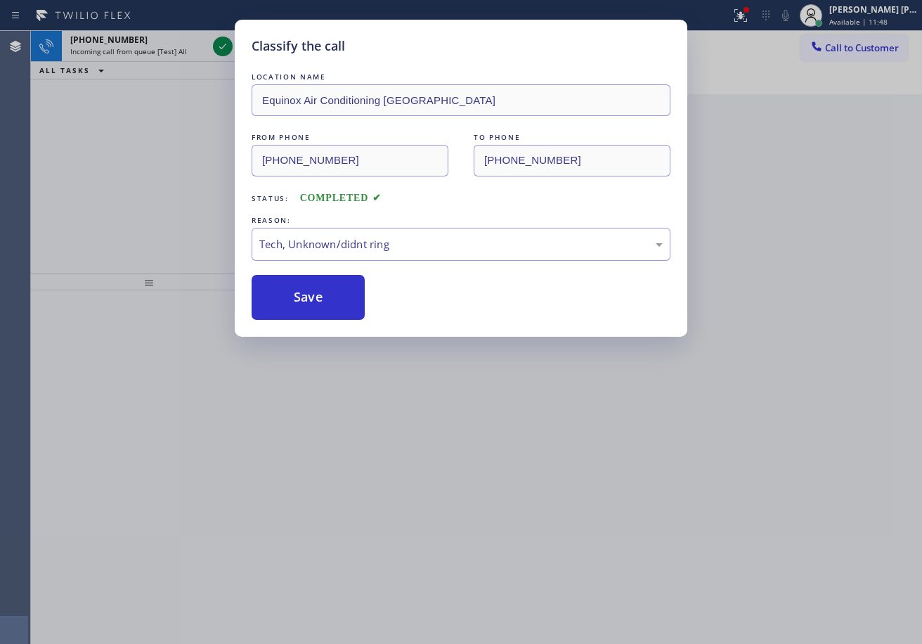
drag, startPoint x: 330, startPoint y: 303, endPoint x: 345, endPoint y: 344, distance: 43.1
click at [330, 302] on button "Save" at bounding box center [308, 297] width 113 height 45
drag, startPoint x: 445, startPoint y: 495, endPoint x: 514, endPoint y: 527, distance: 76.1
click at [467, 506] on div "Classify the call LOCATION NAME Equinox Air Conditioning [GEOGRAPHIC_DATA] FROM…" at bounding box center [461, 322] width 922 height 644
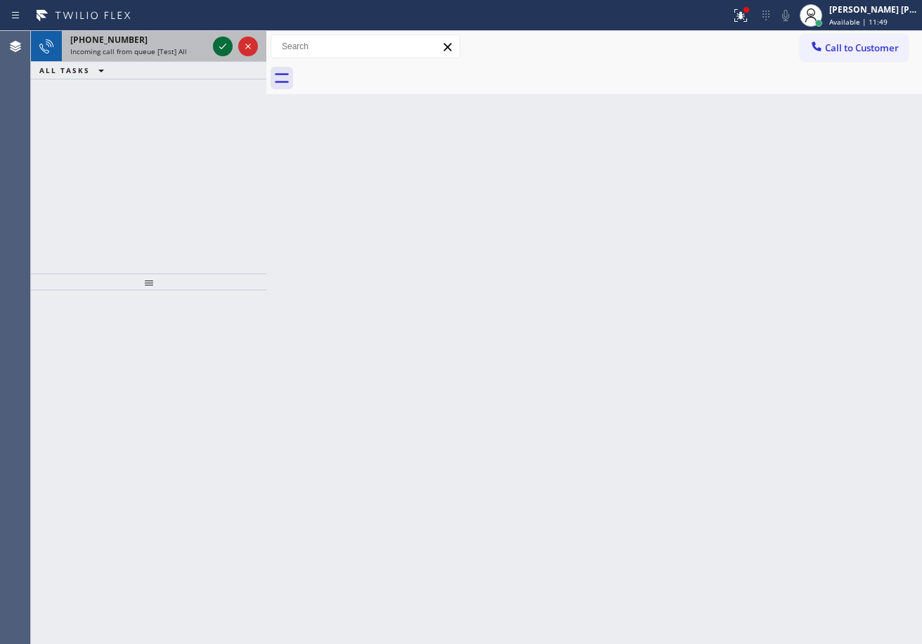
click at [225, 45] on icon at bounding box center [222, 47] width 7 height 6
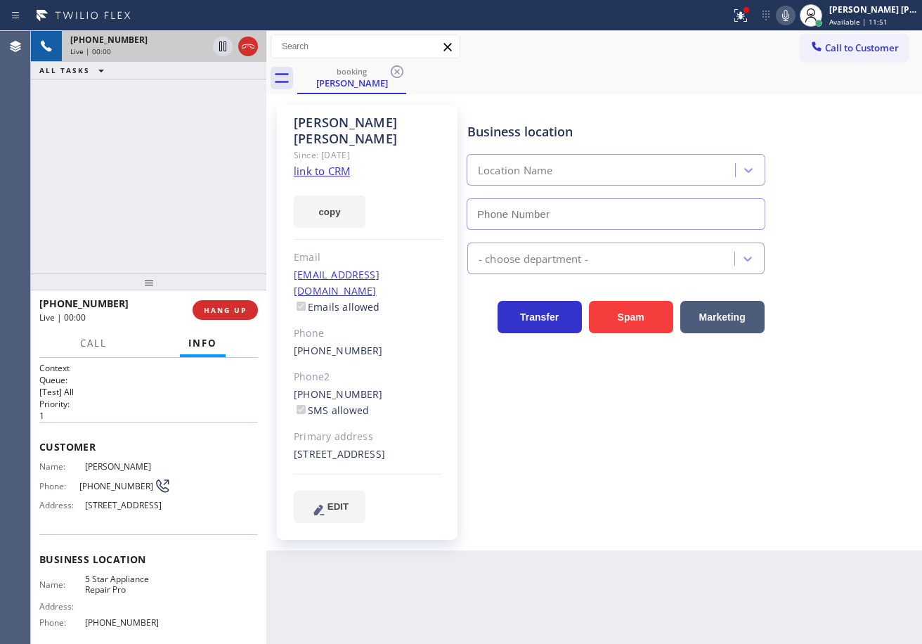
type input "[PHONE_NUMBER]"
click at [747, 20] on div at bounding box center [741, 15] width 31 height 17
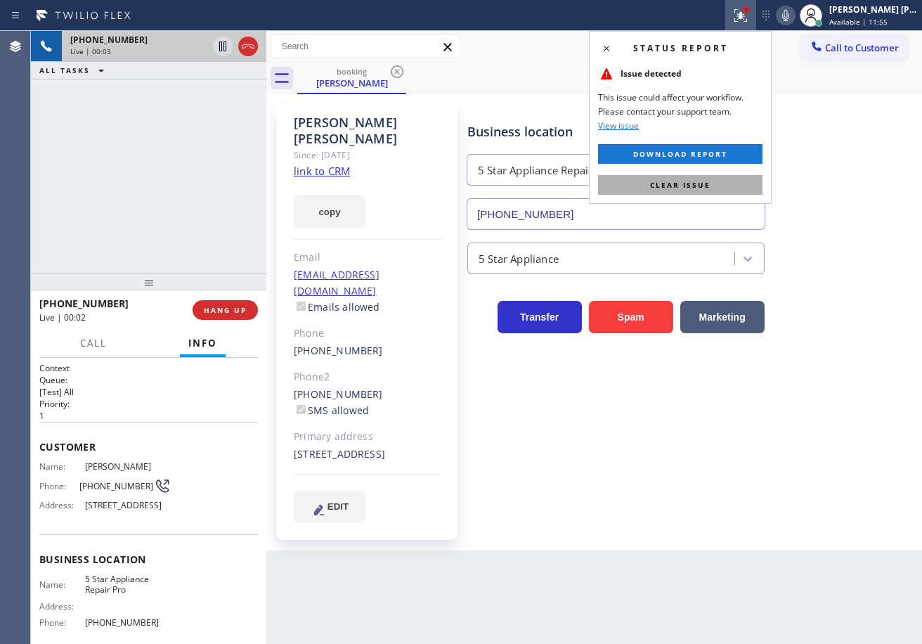
click at [721, 184] on button "Clear issue" at bounding box center [680, 185] width 165 height 20
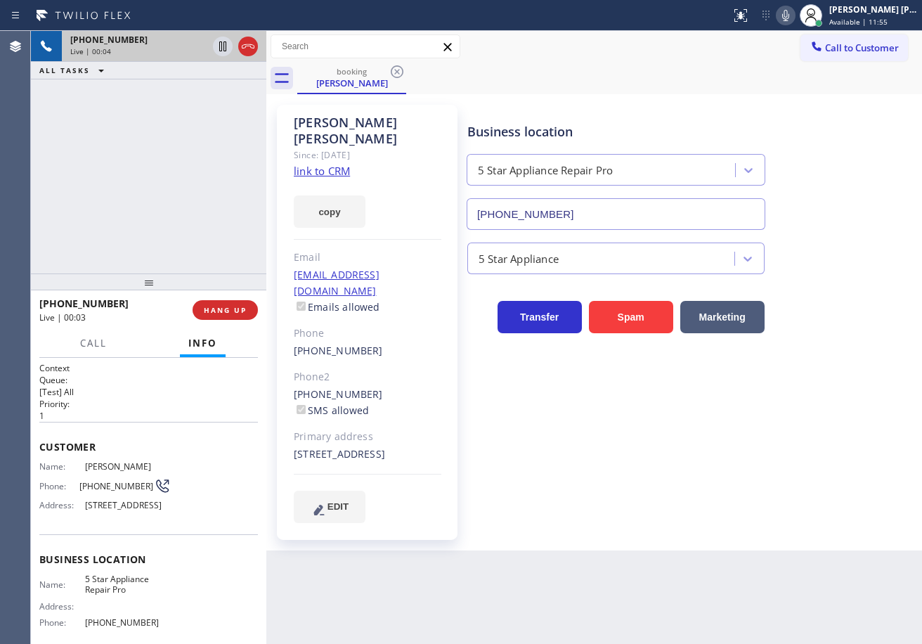
click at [335, 164] on link "link to CRM" at bounding box center [322, 171] width 56 height 14
click at [250, 46] on icon at bounding box center [248, 46] width 13 height 4
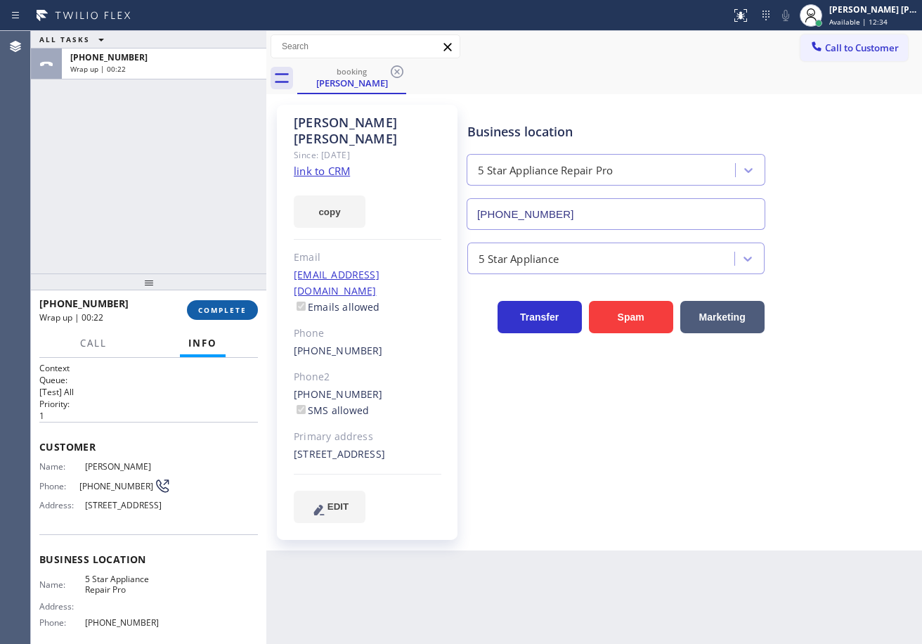
click at [214, 311] on span "COMPLETE" at bounding box center [222, 310] width 49 height 10
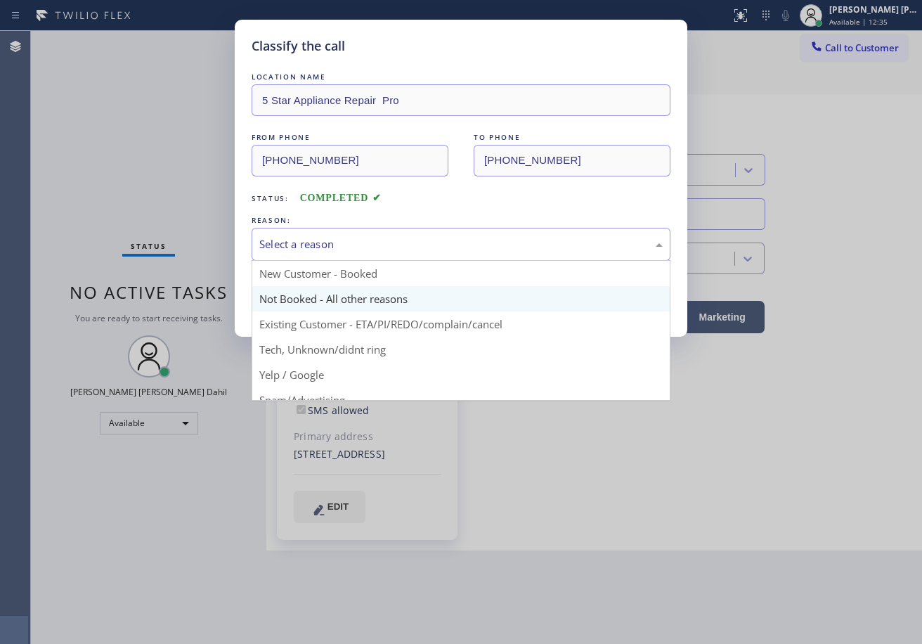
drag, startPoint x: 391, startPoint y: 252, endPoint x: 366, endPoint y: 295, distance: 49.4
click at [390, 252] on div "Select a reason" at bounding box center [461, 244] width 404 height 16
drag, startPoint x: 356, startPoint y: 298, endPoint x: 310, endPoint y: 299, distance: 46.4
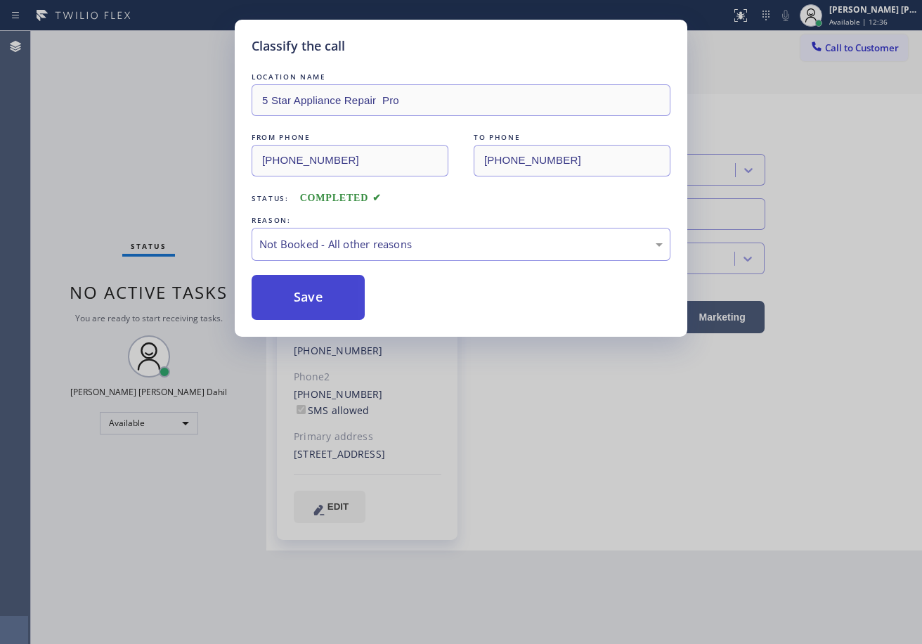
click at [309, 299] on button "Save" at bounding box center [308, 297] width 113 height 45
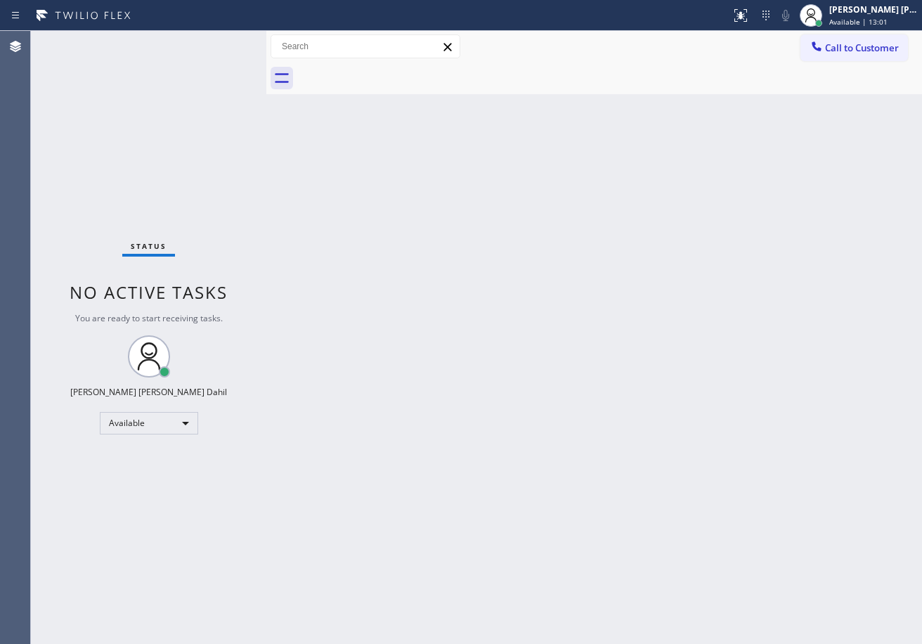
click at [491, 360] on div "Back to Dashboard Change Sender ID Customers Technicians Select a contact Outbo…" at bounding box center [594, 337] width 656 height 613
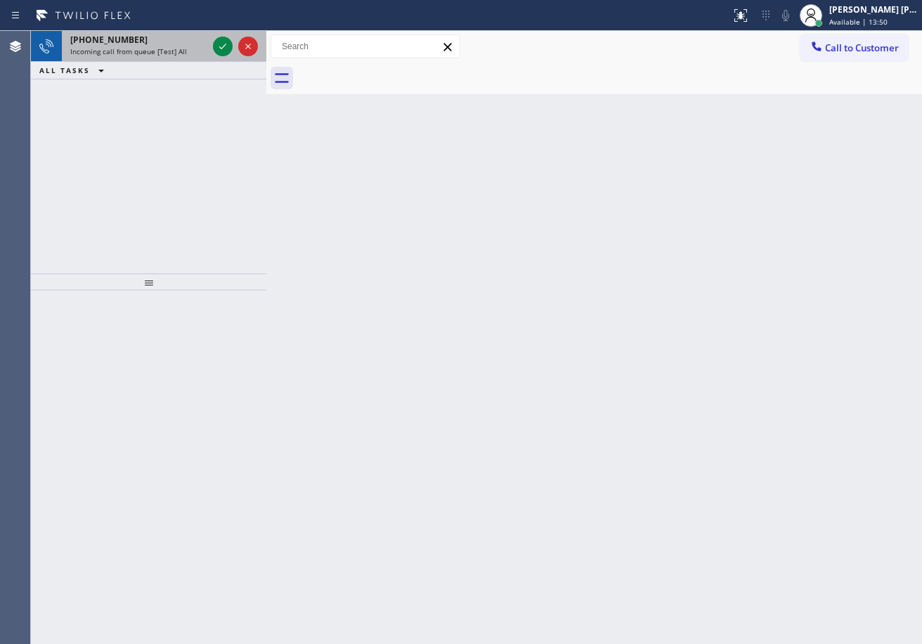
click at [183, 56] on span "Incoming call from queue [Test] All" at bounding box center [128, 51] width 117 height 10
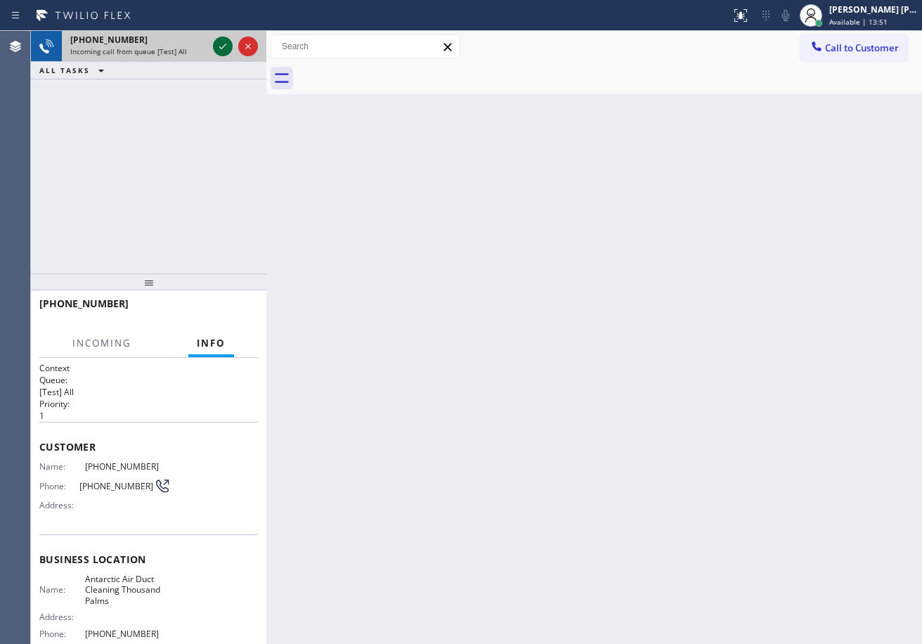
click at [221, 45] on icon at bounding box center [222, 46] width 17 height 17
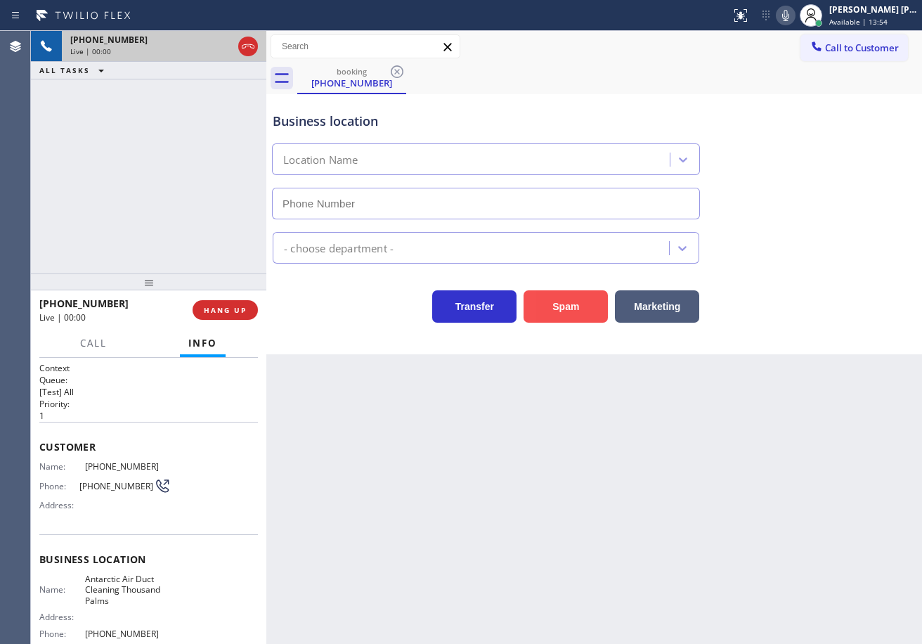
type input "[PHONE_NUMBER]"
click at [570, 300] on button "Spam" at bounding box center [566, 306] width 84 height 32
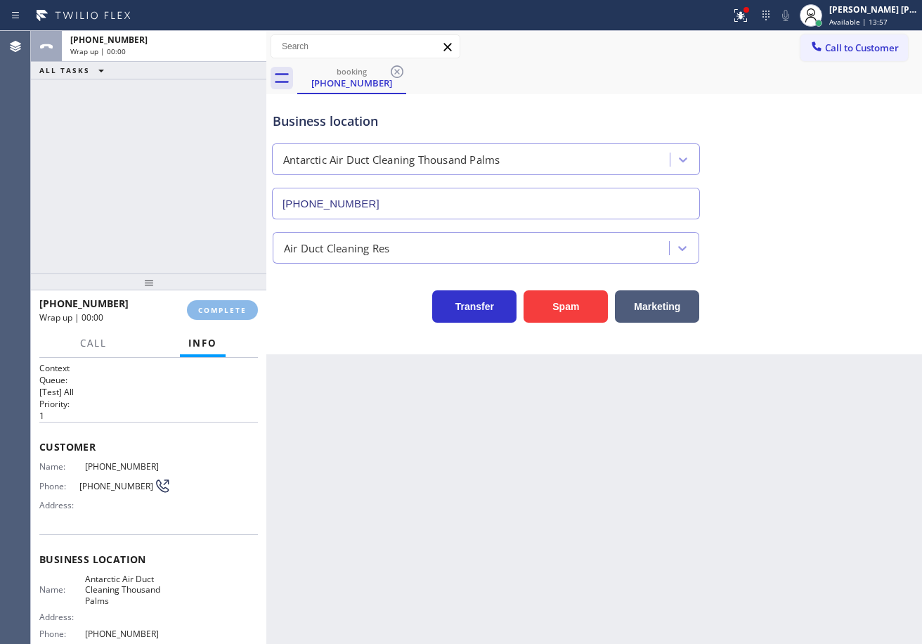
click at [747, 22] on div at bounding box center [741, 15] width 31 height 17
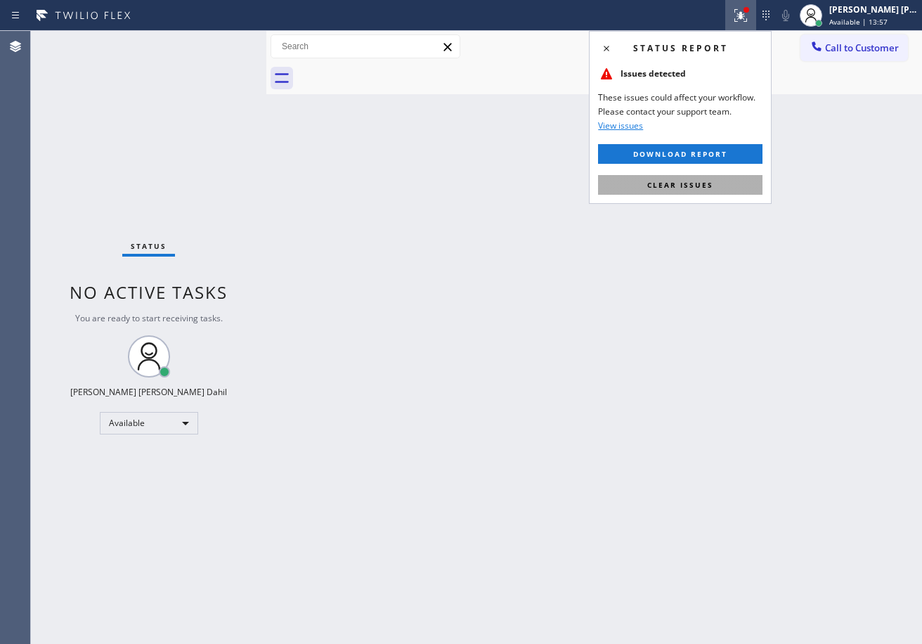
click at [731, 183] on button "Clear issues" at bounding box center [680, 185] width 165 height 20
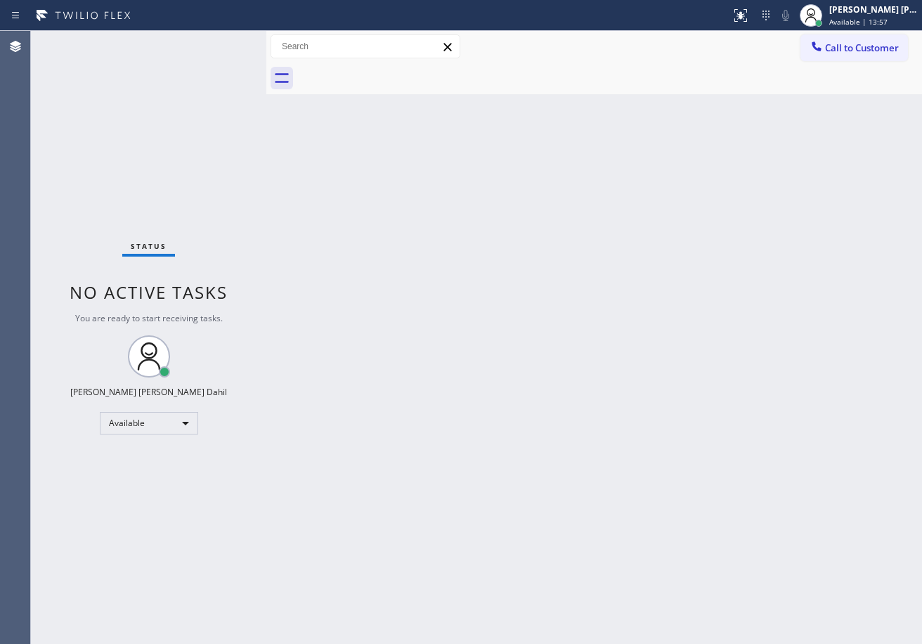
drag, startPoint x: 729, startPoint y: 183, endPoint x: 692, endPoint y: 183, distance: 37.3
click at [728, 183] on div "Back to Dashboard Change Sender ID Customers Technicians Select a contact Outbo…" at bounding box center [594, 337] width 656 height 613
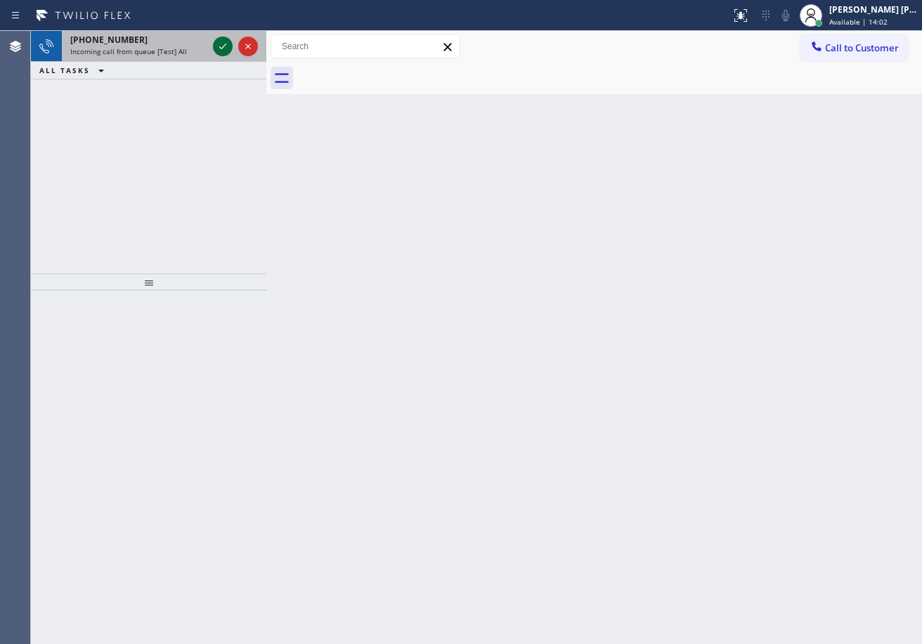
click at [214, 52] on icon at bounding box center [222, 46] width 17 height 17
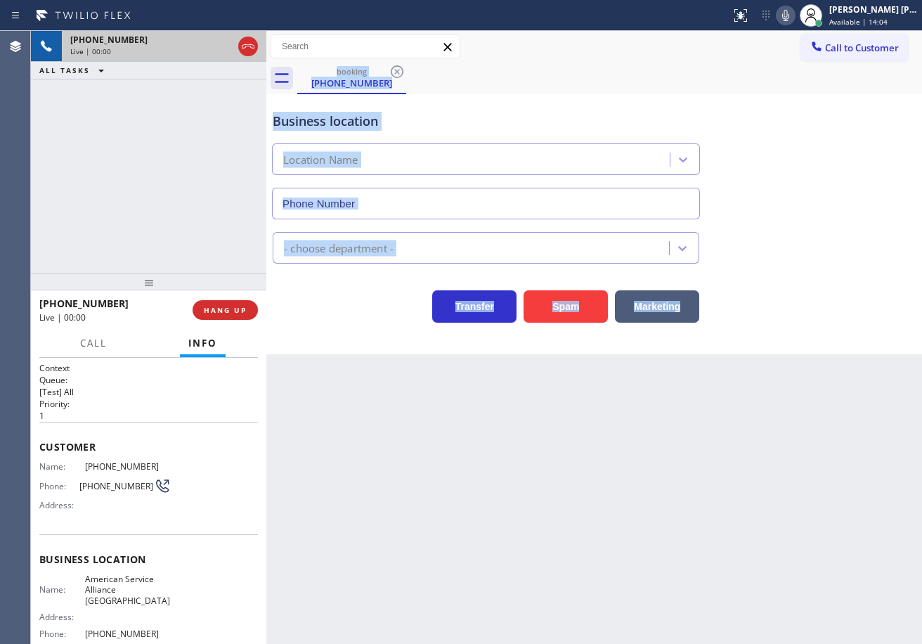
type input "[PHONE_NUMBER]"
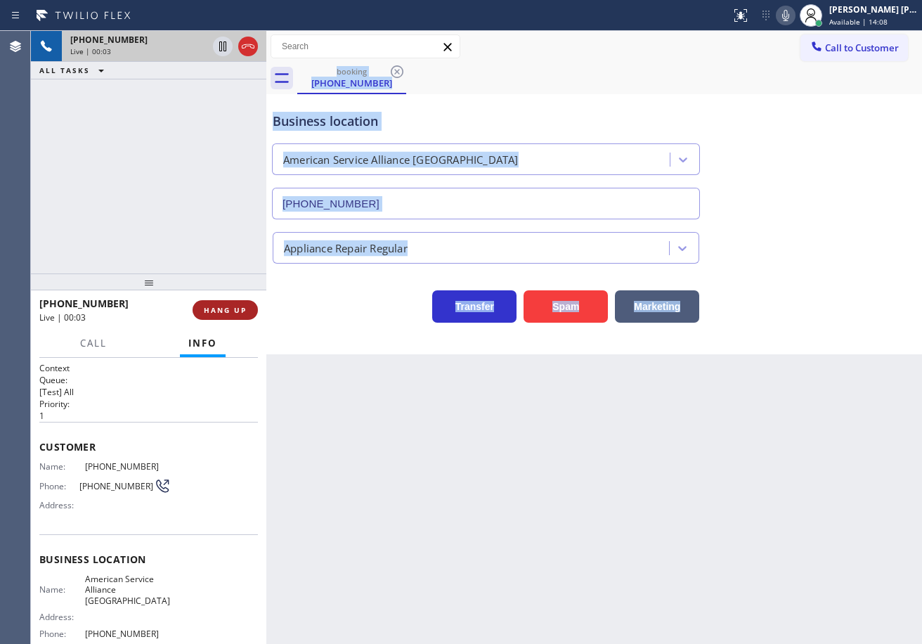
click at [222, 307] on span "HANG UP" at bounding box center [225, 310] width 43 height 10
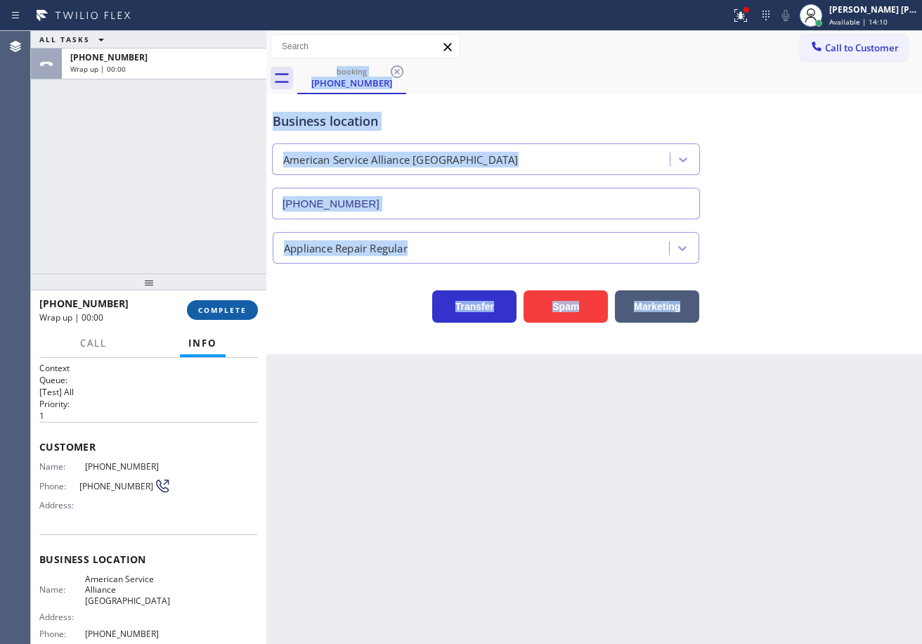
click at [222, 307] on span "COMPLETE" at bounding box center [222, 310] width 49 height 10
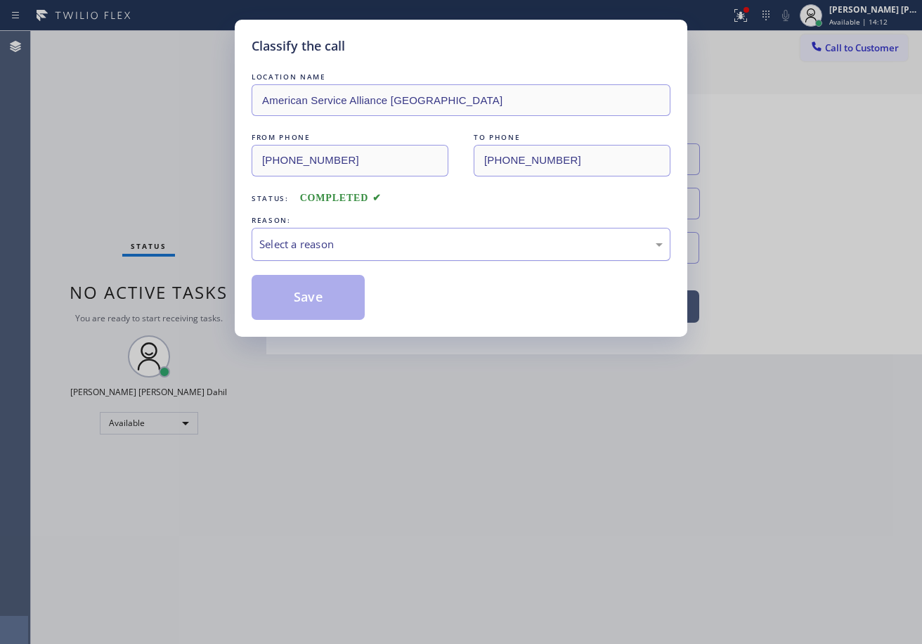
click at [335, 239] on div "Select a reason" at bounding box center [461, 244] width 404 height 16
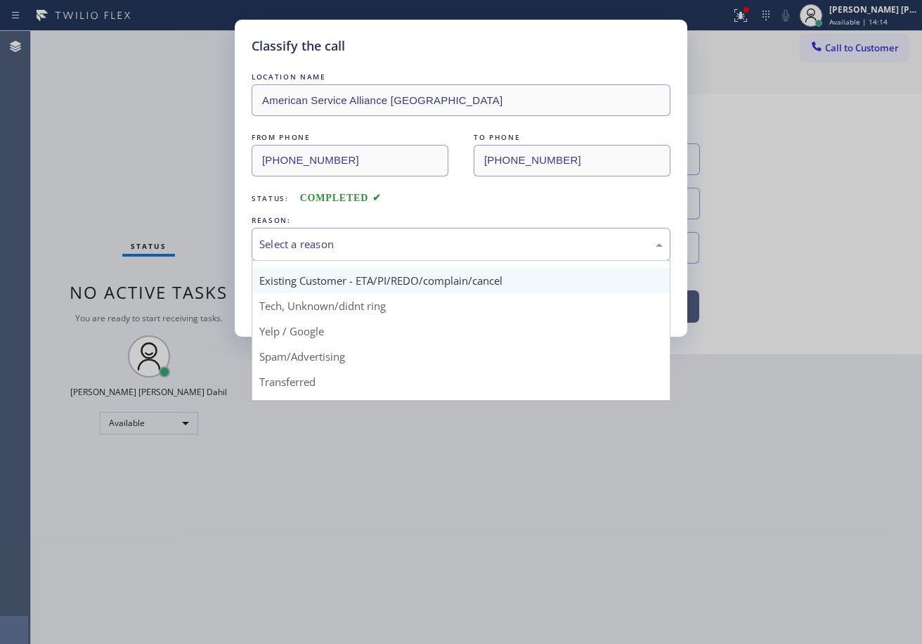
scroll to position [89, 0]
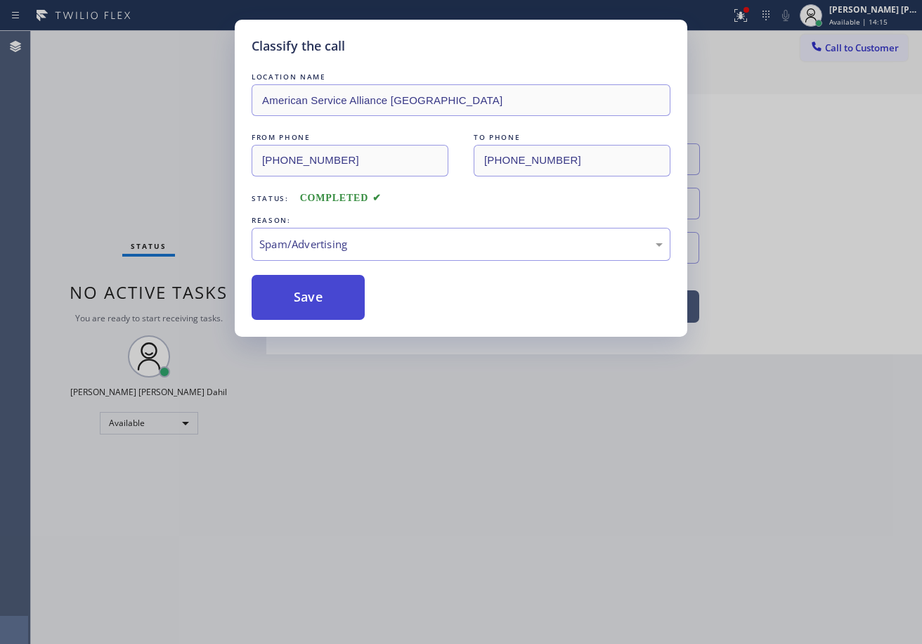
click at [310, 294] on button "Save" at bounding box center [308, 297] width 113 height 45
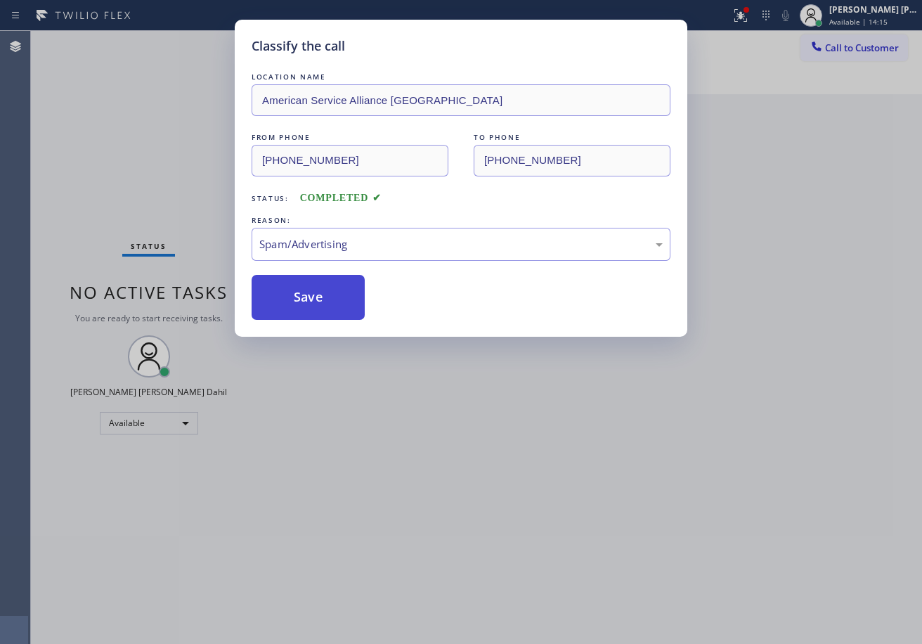
click at [310, 294] on button "Save" at bounding box center [308, 297] width 113 height 45
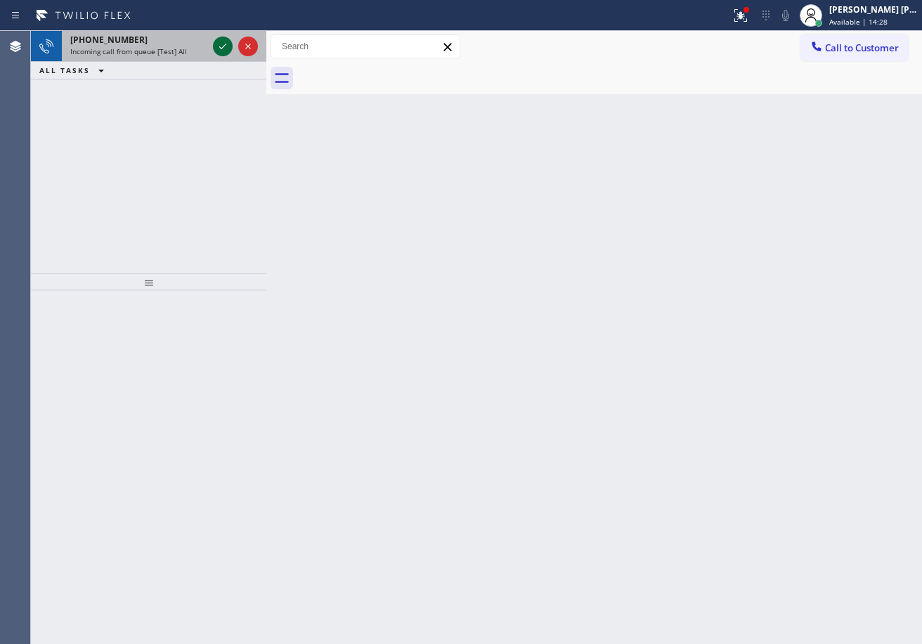
click at [214, 46] on div at bounding box center [223, 46] width 20 height 17
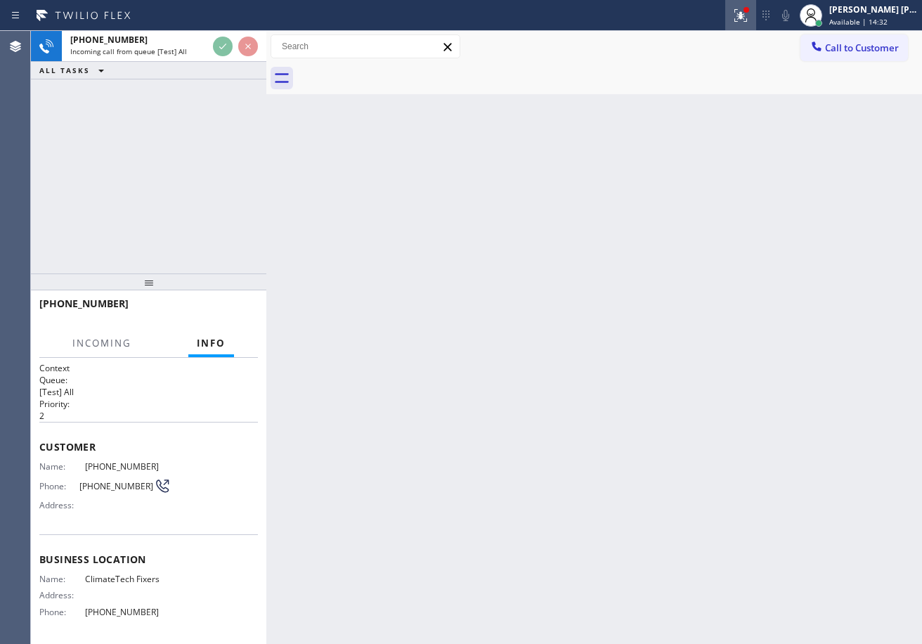
click at [750, 18] on icon at bounding box center [741, 15] width 17 height 17
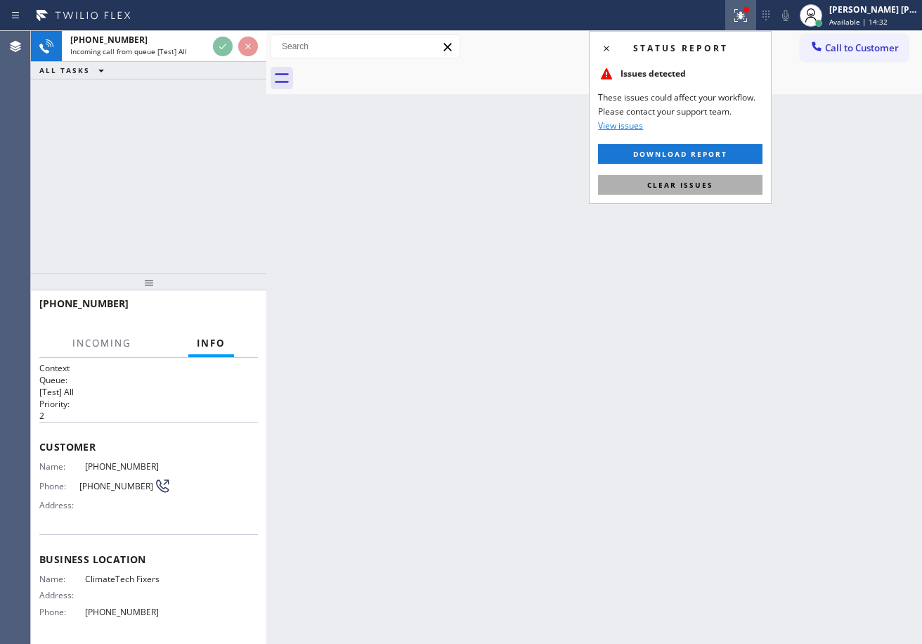
click at [672, 176] on button "Clear issues" at bounding box center [680, 185] width 165 height 20
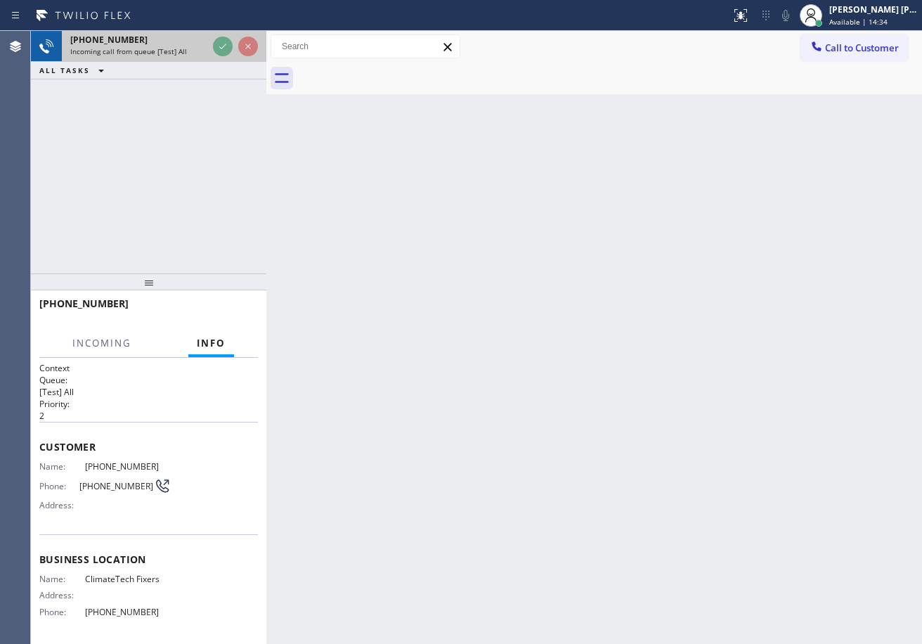
click at [212, 44] on div at bounding box center [235, 46] width 51 height 31
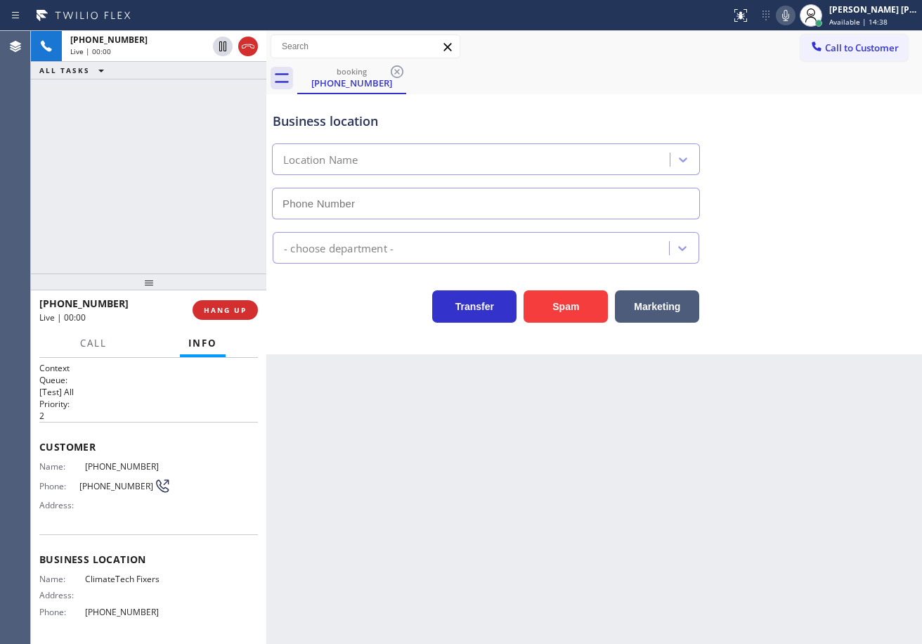
type input "[PHONE_NUMBER]"
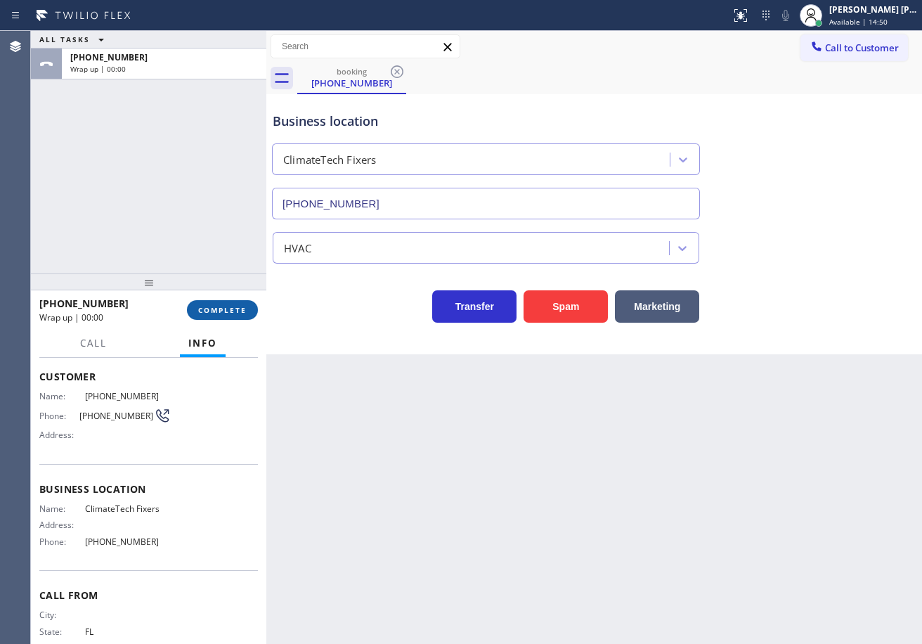
scroll to position [108, 0]
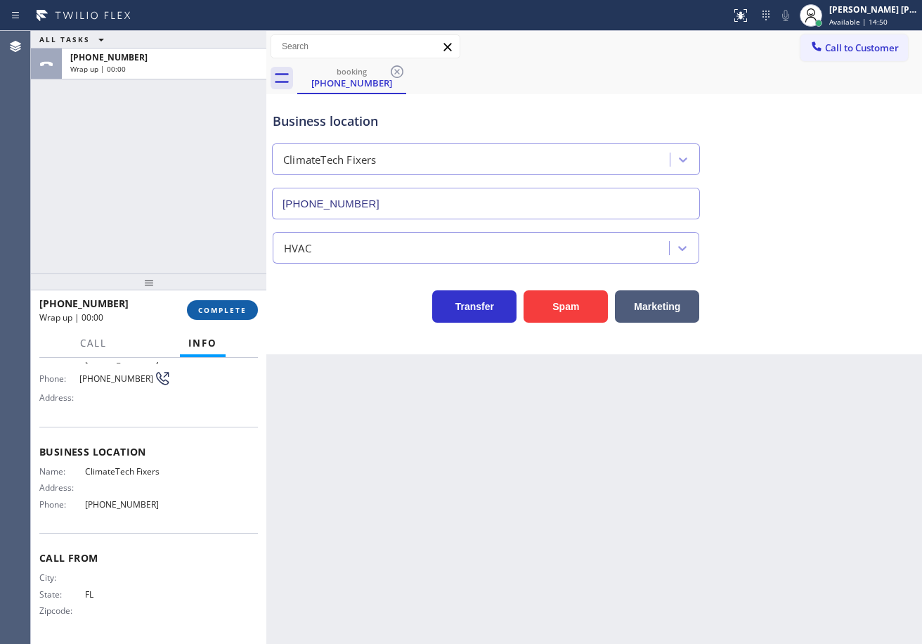
click at [247, 313] on button "COMPLETE" at bounding box center [222, 310] width 71 height 20
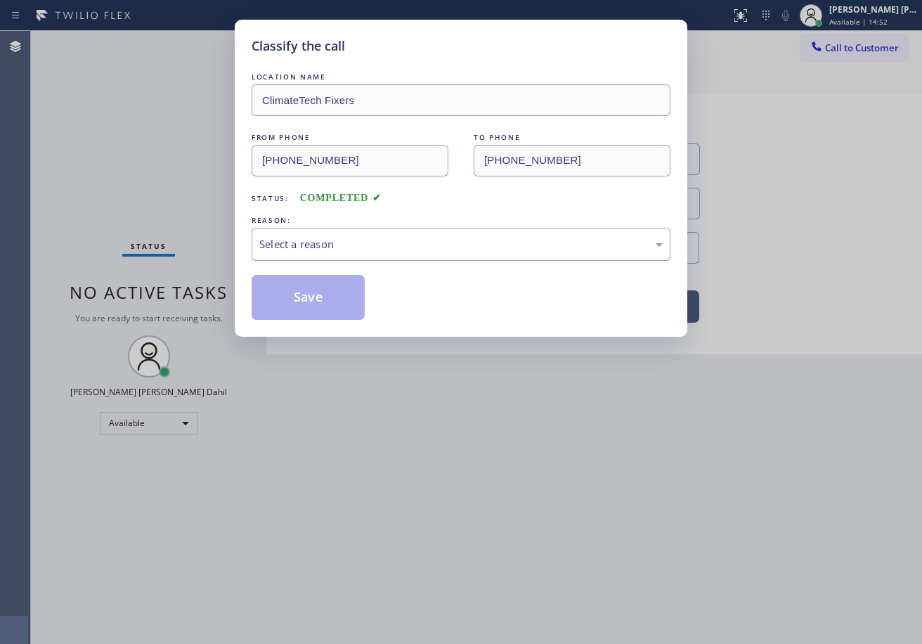
click at [326, 240] on div "Select a reason" at bounding box center [461, 244] width 404 height 16
click at [318, 300] on button "Save" at bounding box center [308, 297] width 113 height 45
click at [316, 300] on button "Save" at bounding box center [308, 297] width 113 height 45
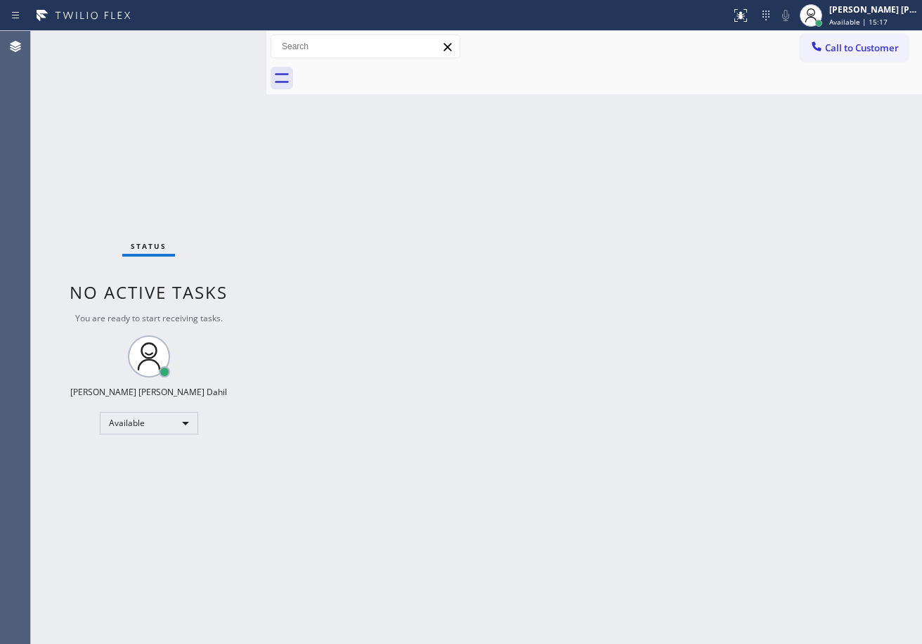
click at [203, 53] on div "Status No active tasks You are ready to start receiving tasks. [PERSON_NAME] [P…" at bounding box center [149, 337] width 236 height 613
click at [202, 51] on div "Status No active tasks You are ready to start receiving tasks. [PERSON_NAME] [P…" at bounding box center [149, 337] width 236 height 613
click at [212, 46] on div "Status No active tasks You are ready to start receiving tasks. [PERSON_NAME] [P…" at bounding box center [149, 337] width 236 height 613
click at [214, 46] on div "Status No active tasks You are ready to start receiving tasks. [PERSON_NAME] [P…" at bounding box center [149, 337] width 236 height 613
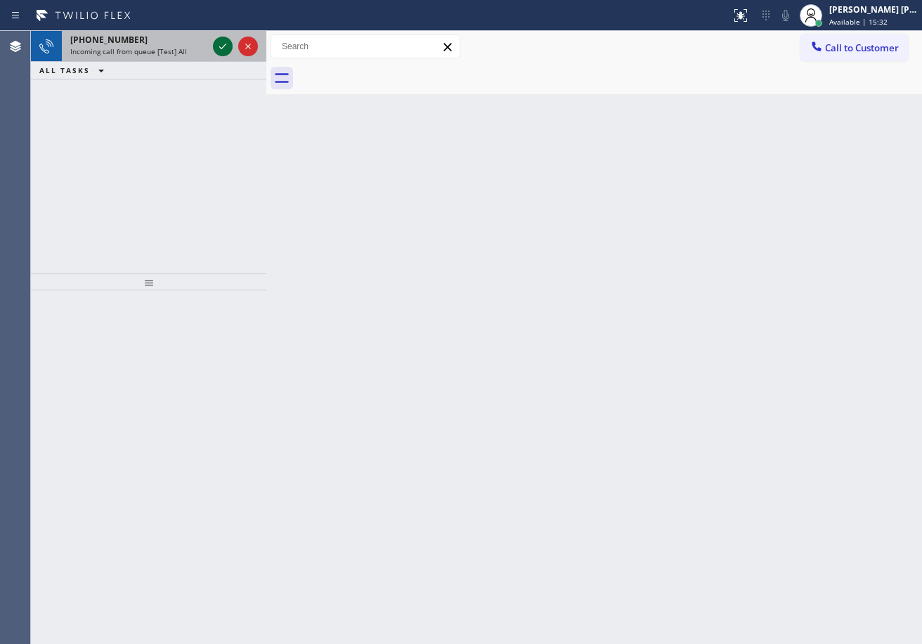
click at [214, 50] on div at bounding box center [223, 46] width 20 height 17
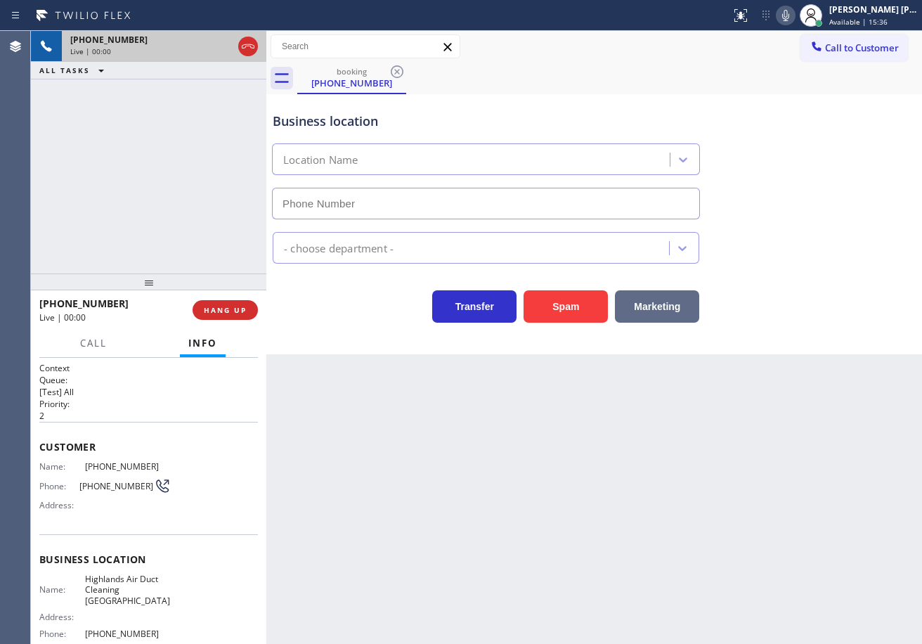
type input "[PHONE_NUMBER]"
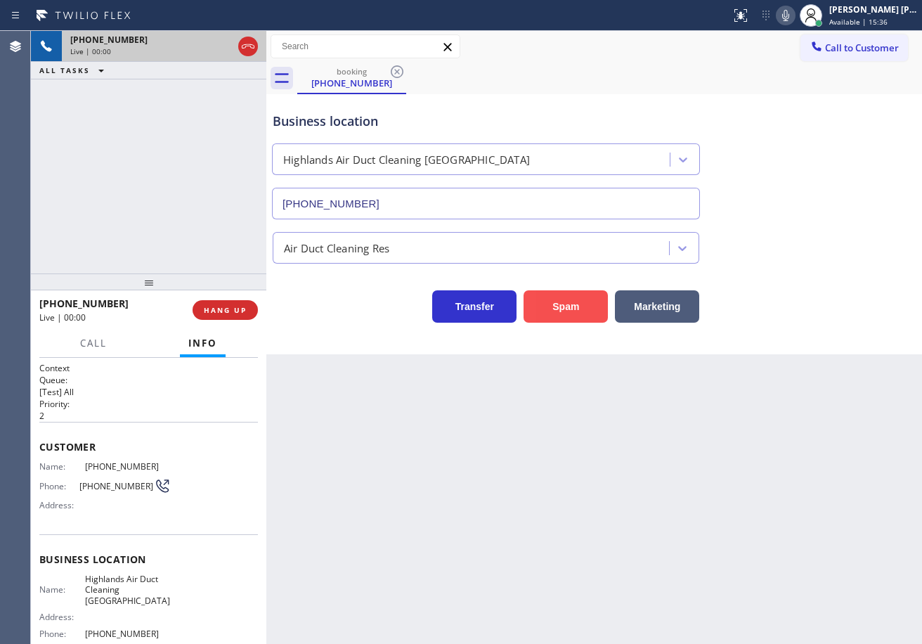
click at [584, 304] on button "Spam" at bounding box center [566, 306] width 84 height 32
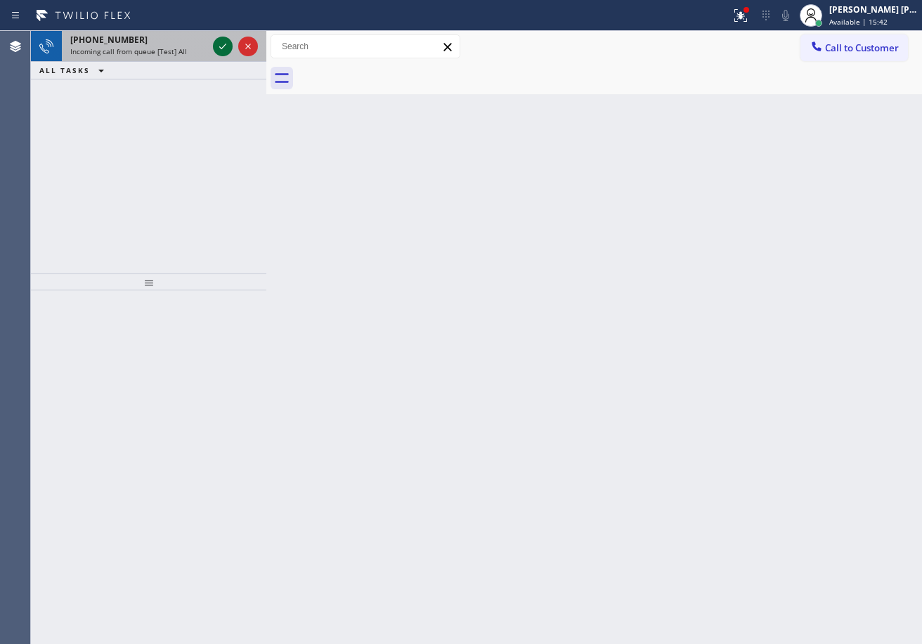
click at [218, 45] on icon at bounding box center [222, 46] width 17 height 17
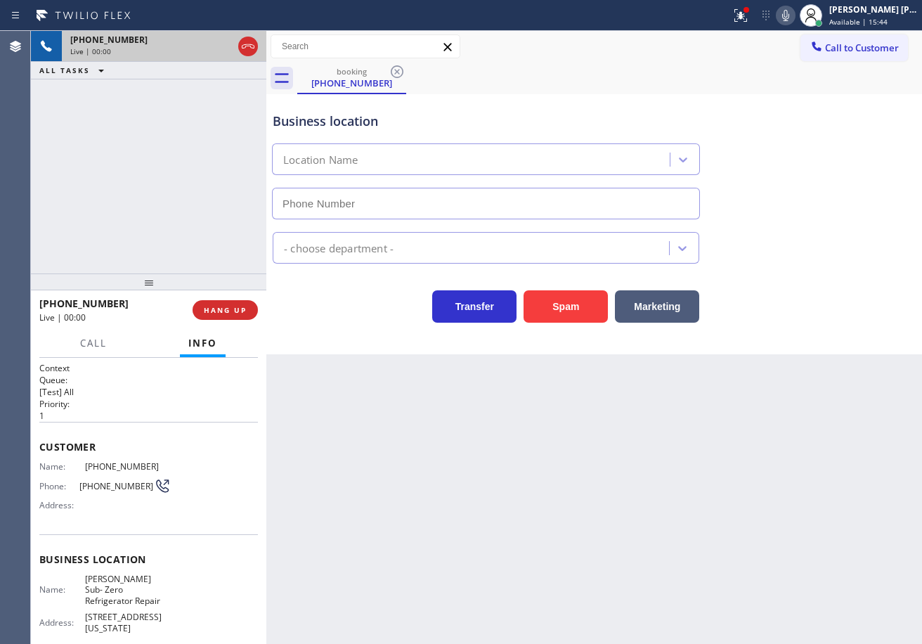
type input "[PHONE_NUMBER]"
click at [318, 457] on div "Back to Dashboard Change Sender ID Customers Technicians Select a contact Outbo…" at bounding box center [594, 337] width 656 height 613
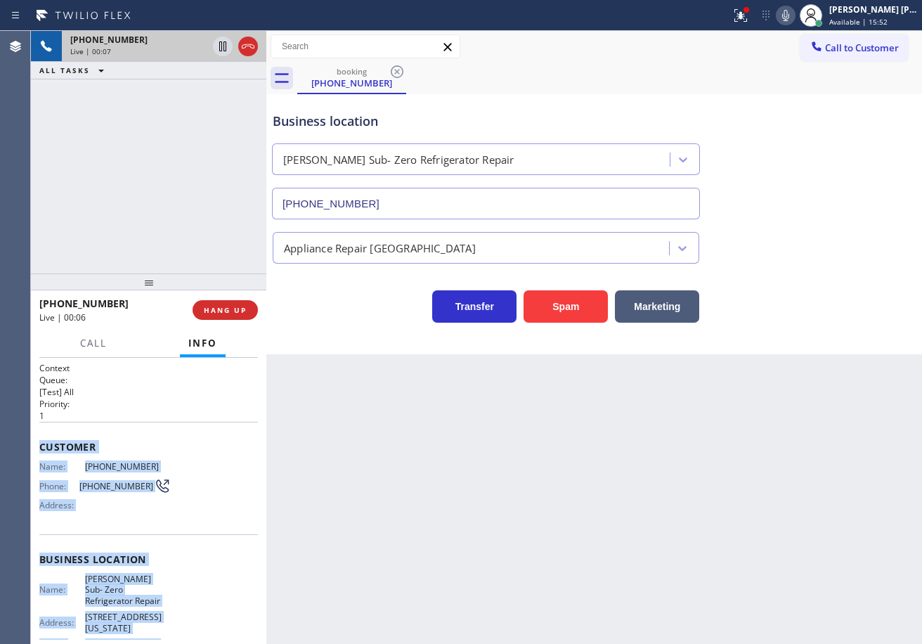
scroll to position [129, 0]
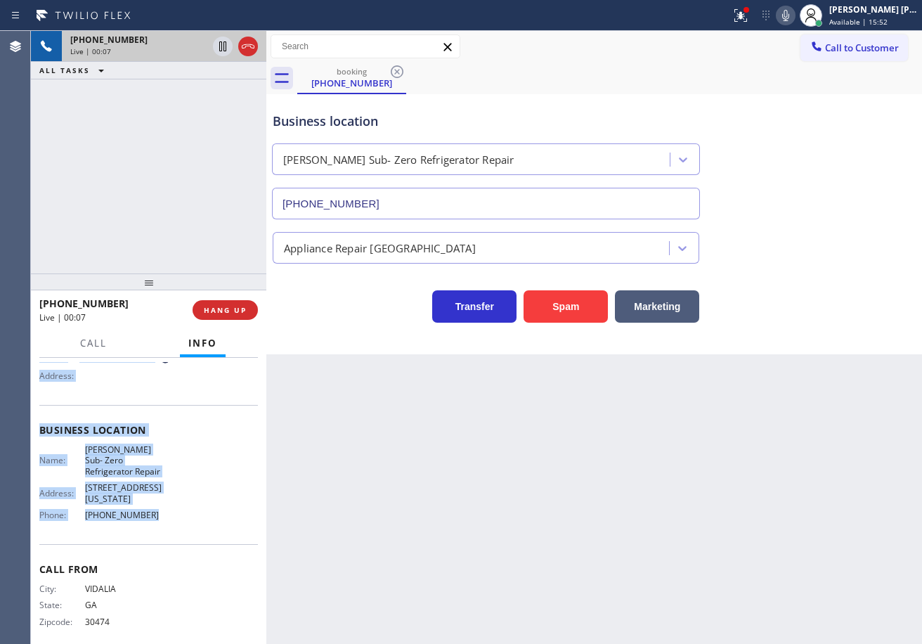
drag, startPoint x: 34, startPoint y: 446, endPoint x: 175, endPoint y: 527, distance: 162.2
click at [175, 527] on div "Context Queue: [Test] All Priority: 1 Customer Name: [PHONE_NUMBER] Phone: [PHO…" at bounding box center [149, 501] width 236 height 286
copy div "Customer Name: [PHONE_NUMBER] Phone: [PHONE_NUMBER] Address: Business location …"
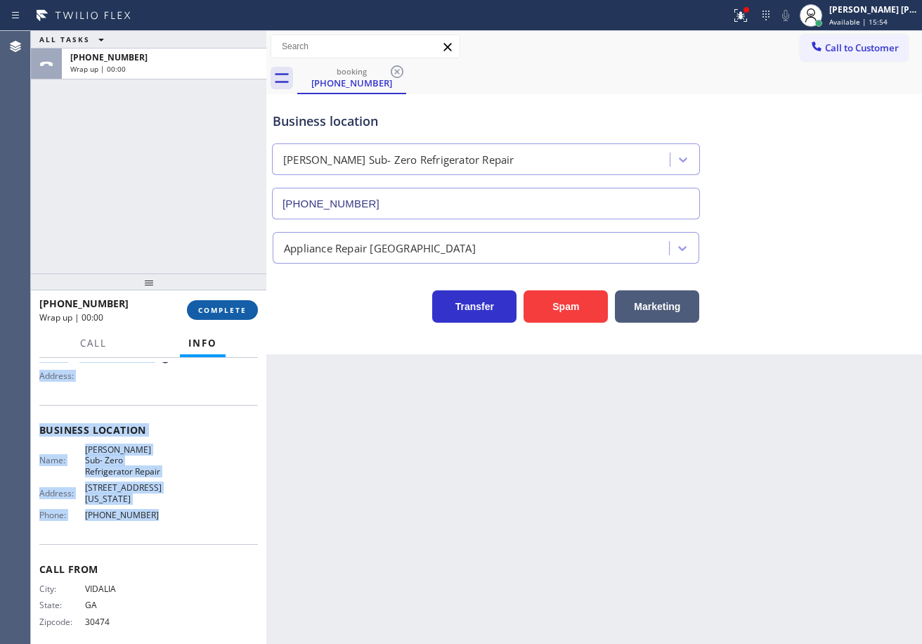
click at [233, 314] on span "COMPLETE" at bounding box center [222, 310] width 49 height 10
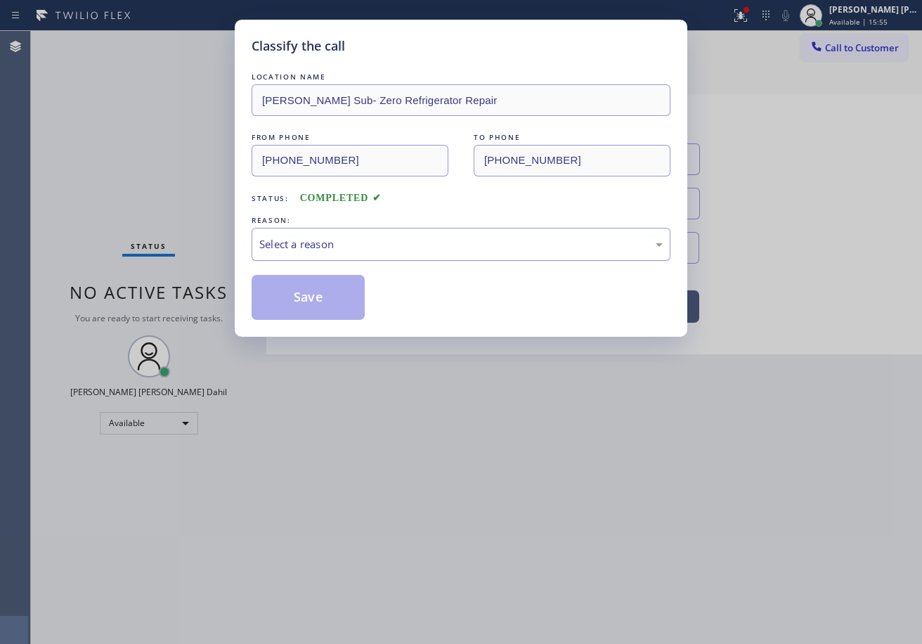
click at [368, 238] on div "Select a reason" at bounding box center [461, 244] width 404 height 16
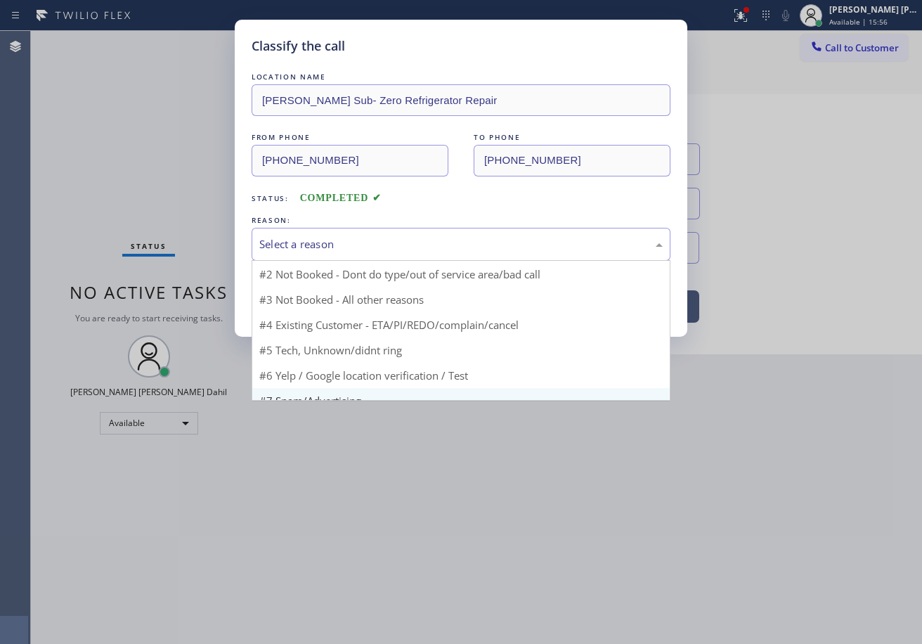
scroll to position [13, 0]
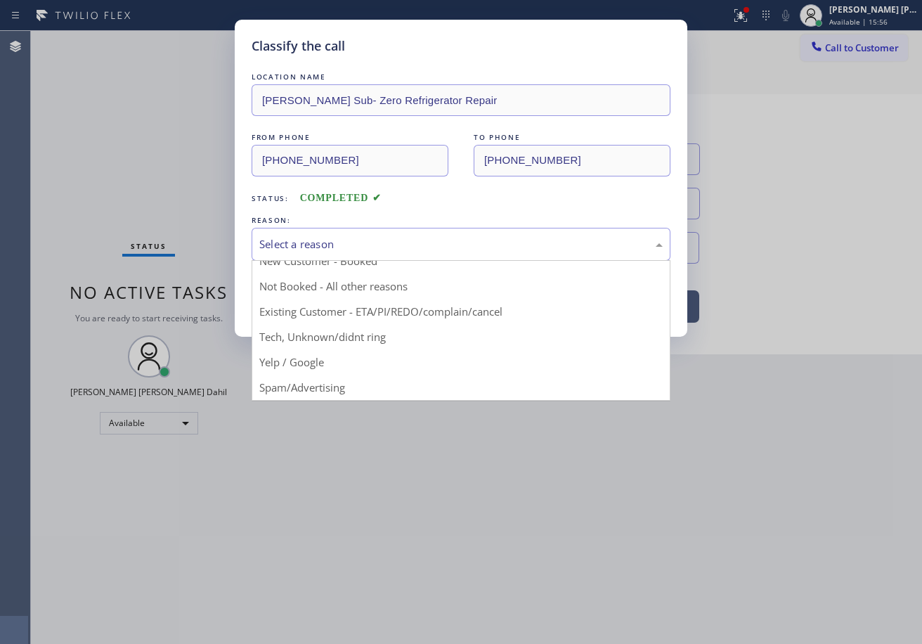
drag, startPoint x: 380, startPoint y: 343, endPoint x: 343, endPoint y: 326, distance: 40.3
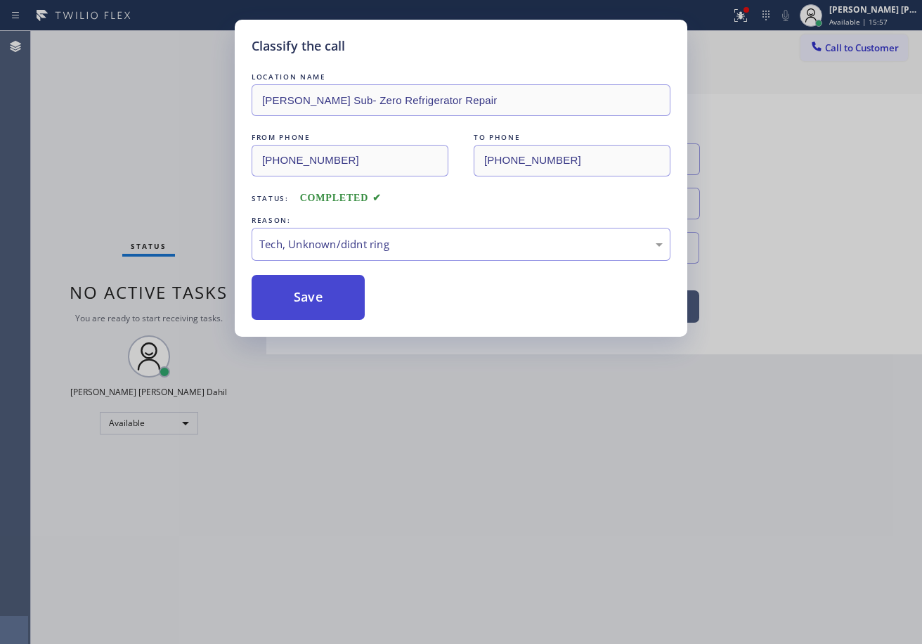
click at [274, 302] on button "Save" at bounding box center [308, 297] width 113 height 45
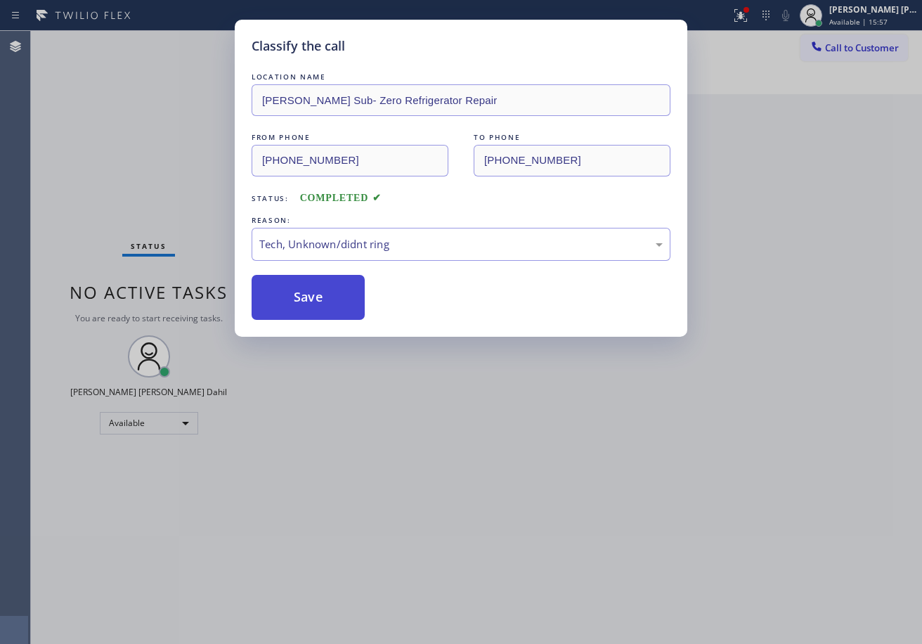
click at [274, 302] on button "Save" at bounding box center [308, 297] width 113 height 45
click at [546, 532] on div "Classify the call LOCATION NAME [PERSON_NAME] Sub- Zero Refrigerator Repair FRO…" at bounding box center [461, 322] width 922 height 644
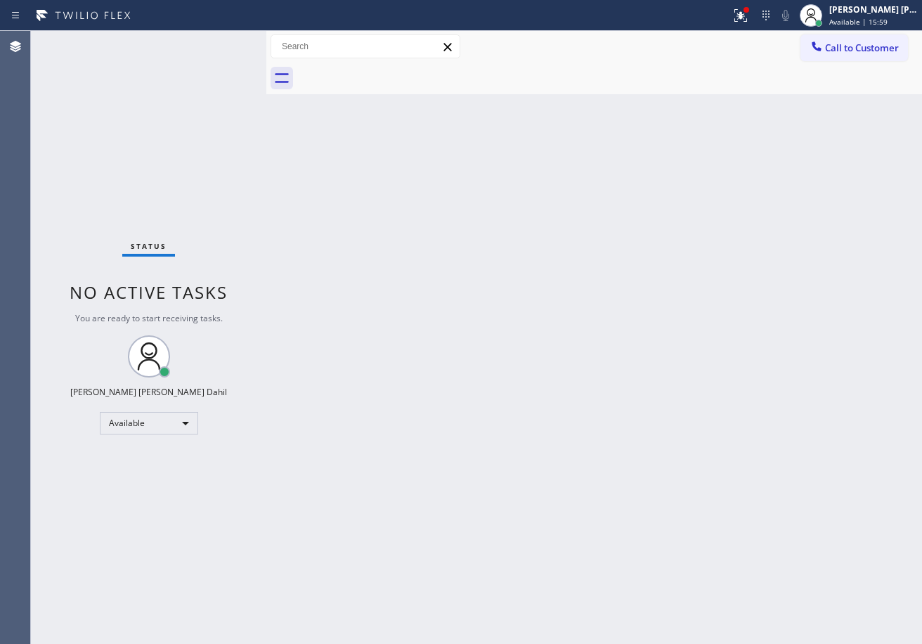
click at [330, 143] on div "Back to Dashboard Change Sender ID Customers Technicians Select a contact Outbo…" at bounding box center [594, 337] width 656 height 613
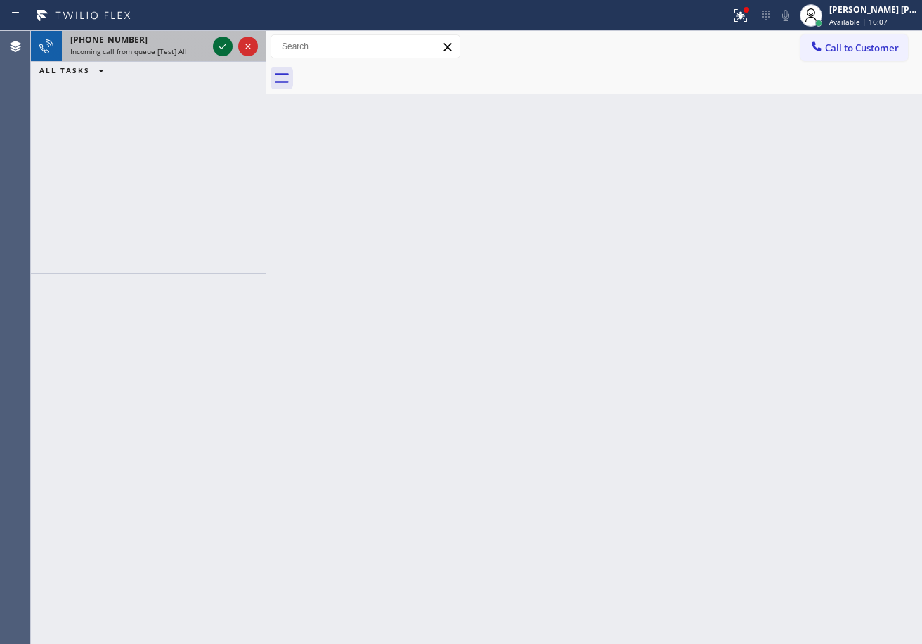
click at [223, 44] on icon at bounding box center [222, 46] width 17 height 17
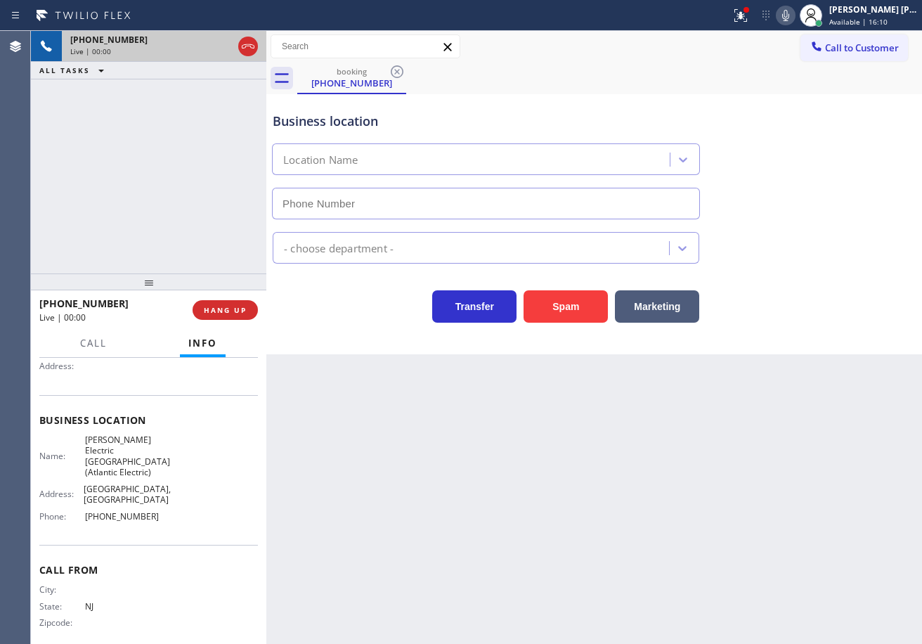
type input "[PHONE_NUMBER]"
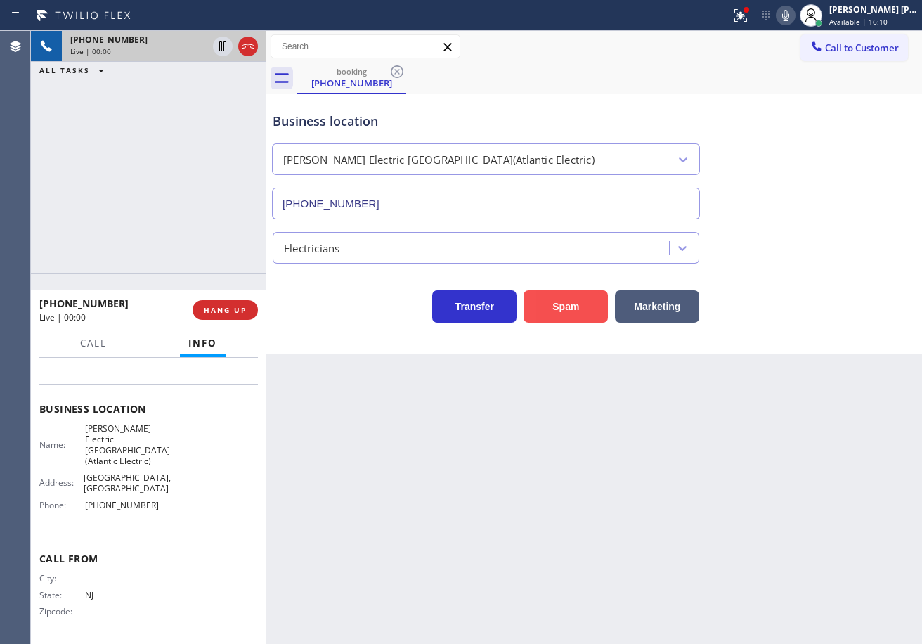
click at [579, 297] on button "Spam" at bounding box center [566, 306] width 84 height 32
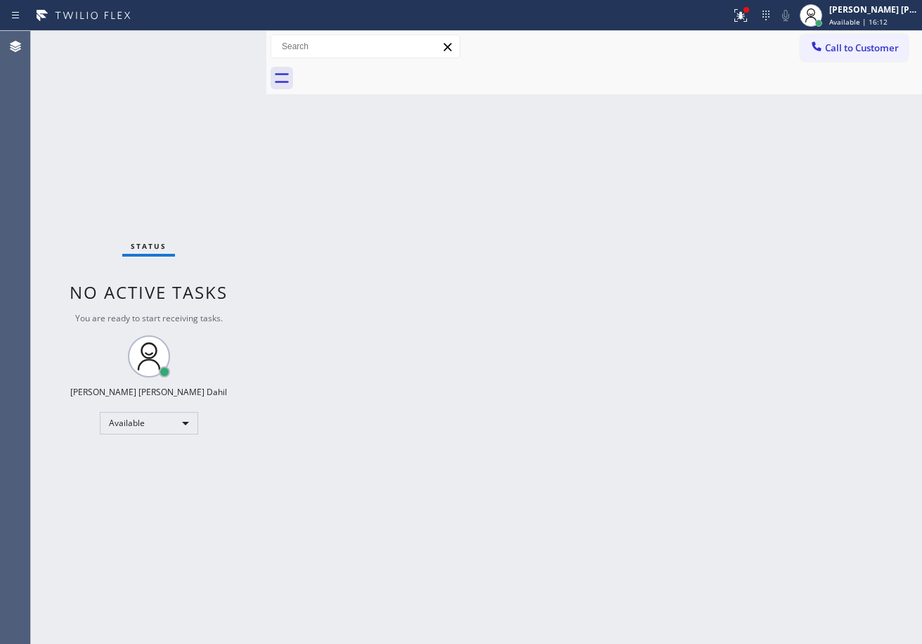
click at [338, 418] on div "Back to Dashboard Change Sender ID Customers Technicians Select a contact Outbo…" at bounding box center [594, 337] width 656 height 613
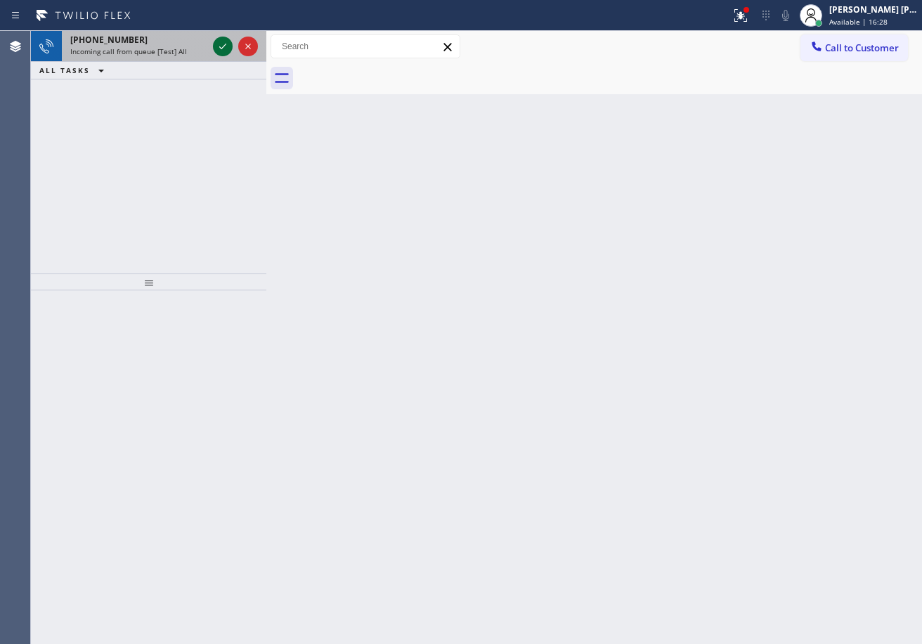
click at [226, 46] on icon at bounding box center [222, 46] width 17 height 17
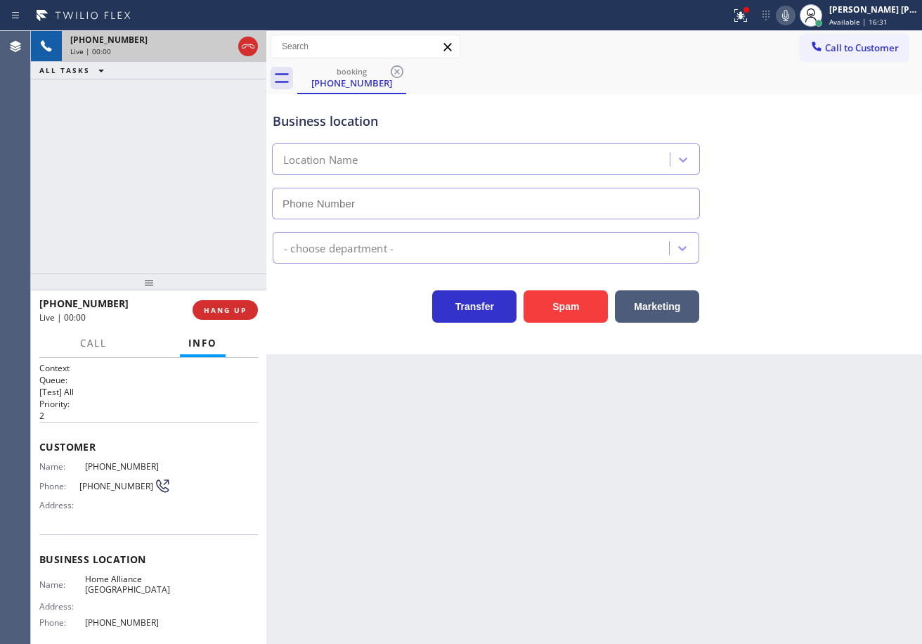
type input "[PHONE_NUMBER]"
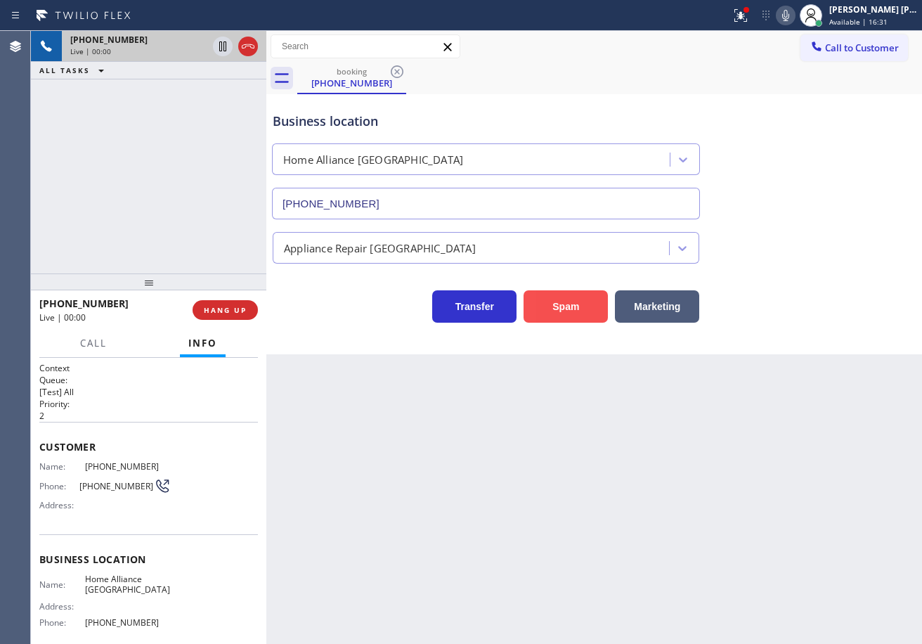
click at [594, 314] on button "Spam" at bounding box center [566, 306] width 84 height 32
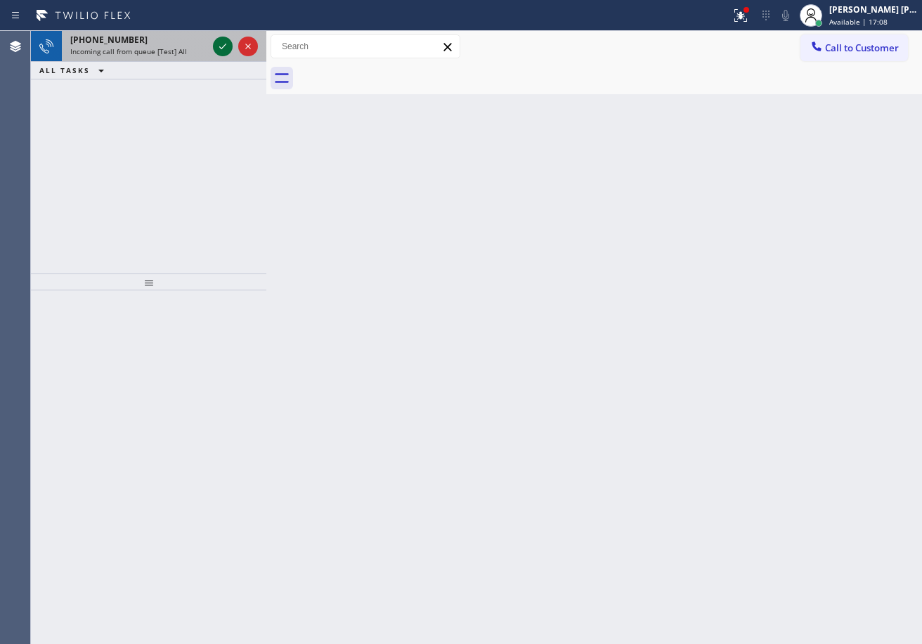
click at [216, 46] on icon at bounding box center [222, 46] width 17 height 17
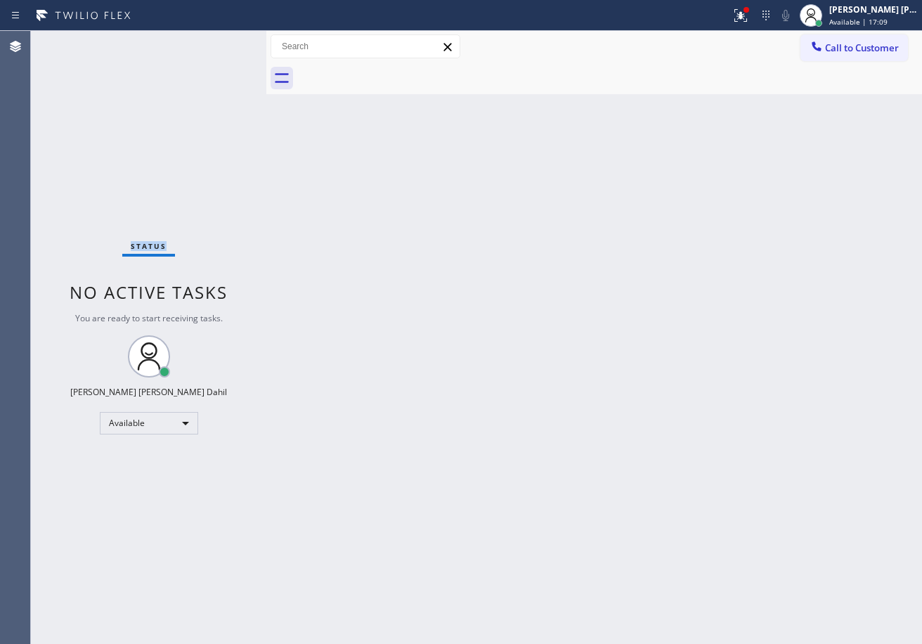
click at [216, 46] on div "Status No active tasks You are ready to start receiving tasks. [PERSON_NAME] [P…" at bounding box center [149, 337] width 236 height 613
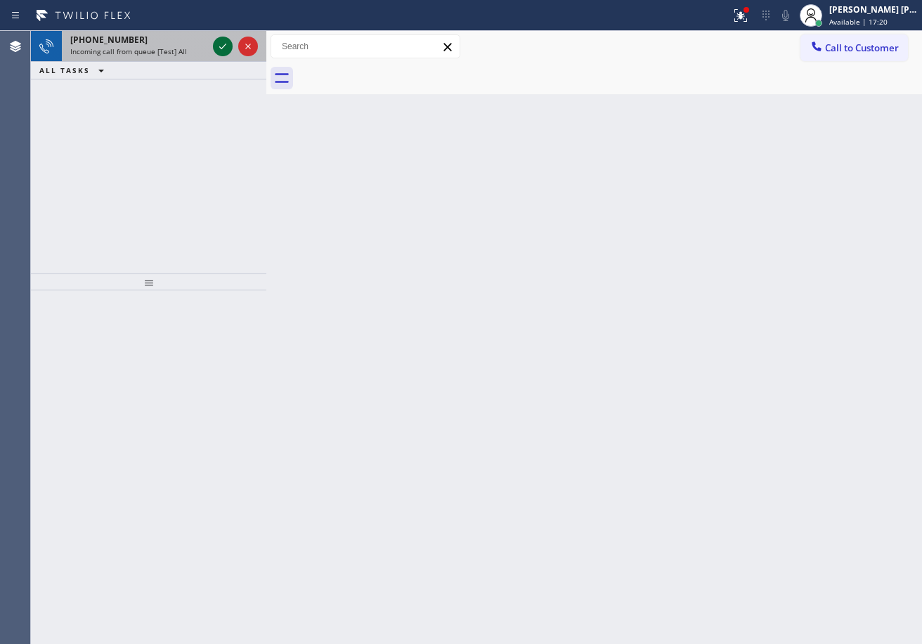
click at [215, 46] on icon at bounding box center [222, 46] width 17 height 17
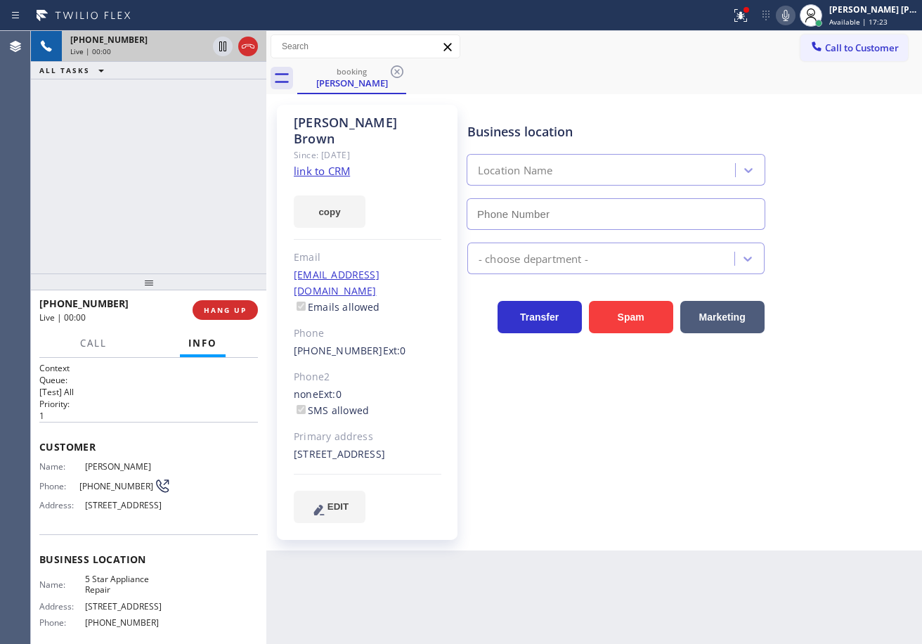
type input "[PHONE_NUMBER]"
drag, startPoint x: 754, startPoint y: 13, endPoint x: 750, endPoint y: 82, distance: 69.8
click at [750, 14] on icon at bounding box center [741, 15] width 17 height 17
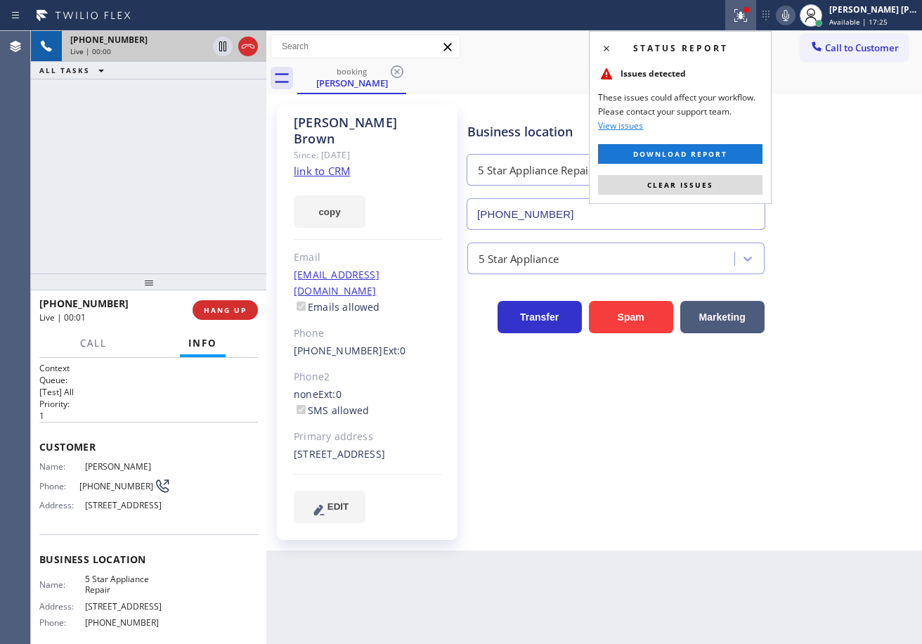
click at [722, 190] on button "Clear issues" at bounding box center [680, 185] width 165 height 20
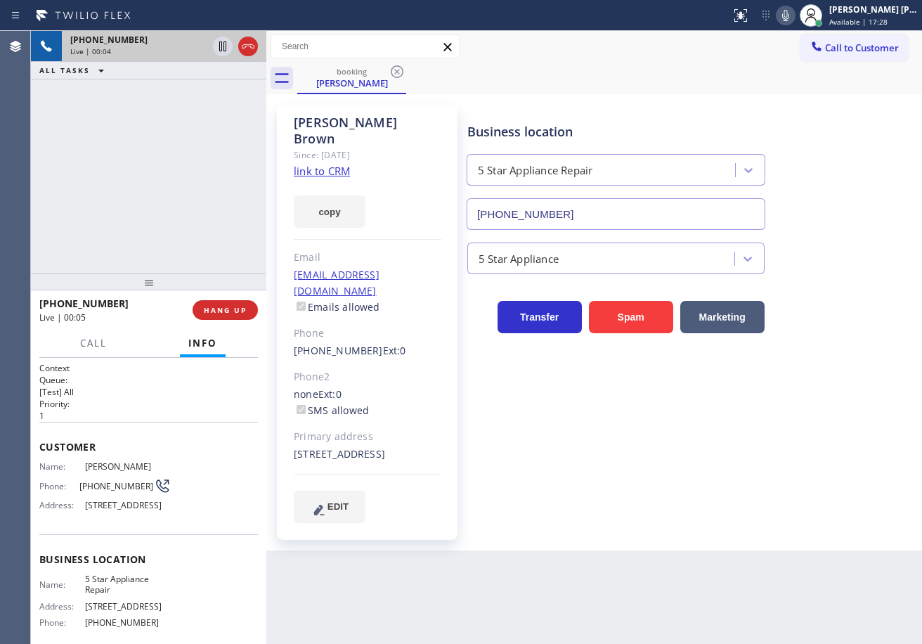
click at [697, 500] on div "Business location 5 Star Appliance Repair [PHONE_NUMBER] 5 Star Appliance Trans…" at bounding box center [692, 313] width 454 height 411
click at [337, 164] on link "link to CRM" at bounding box center [322, 171] width 56 height 14
click at [150, 156] on div "[PHONE_NUMBER] Live | 02:49 ALL TASKS ALL TASKS ACTIVE TASKS TASKS IN WRAP UP" at bounding box center [149, 152] width 236 height 243
click at [790, 15] on icon at bounding box center [786, 15] width 7 height 11
click at [795, 15] on icon at bounding box center [786, 15] width 17 height 17
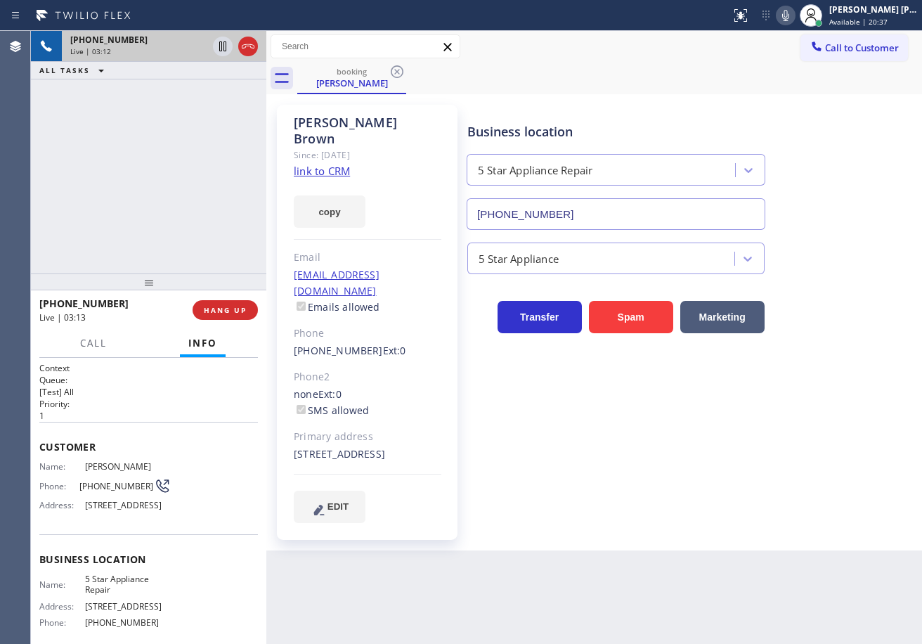
click at [858, 252] on div "5 Star Appliance" at bounding box center [692, 255] width 454 height 37
click at [877, 279] on div "Transfer Spam Marketing" at bounding box center [692, 303] width 454 height 59
drag, startPoint x: 853, startPoint y: 331, endPoint x: 847, endPoint y: 349, distance: 18.7
click at [851, 335] on div "Business location 5 Star Appliance Repair [PHONE_NUMBER] 5 Star Appliance Trans…" at bounding box center [692, 313] width 454 height 411
click at [852, 266] on div "5 Star Appliance" at bounding box center [692, 255] width 454 height 37
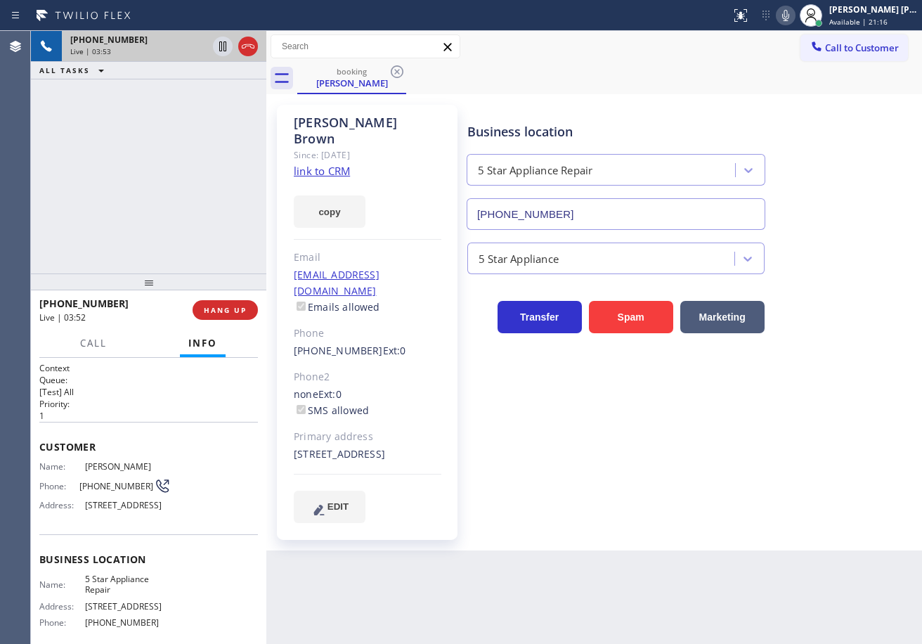
click at [172, 147] on div "[PHONE_NUMBER] Live | 03:53 ALL TASKS ALL TASKS ACTIVE TASKS TASKS IN WRAP UP" at bounding box center [149, 152] width 236 height 243
click at [728, 35] on div "Call to Customer Outbound call Location Search location Your caller id phone nu…" at bounding box center [594, 46] width 656 height 25
drag, startPoint x: 799, startPoint y: 19, endPoint x: 778, endPoint y: 39, distance: 28.8
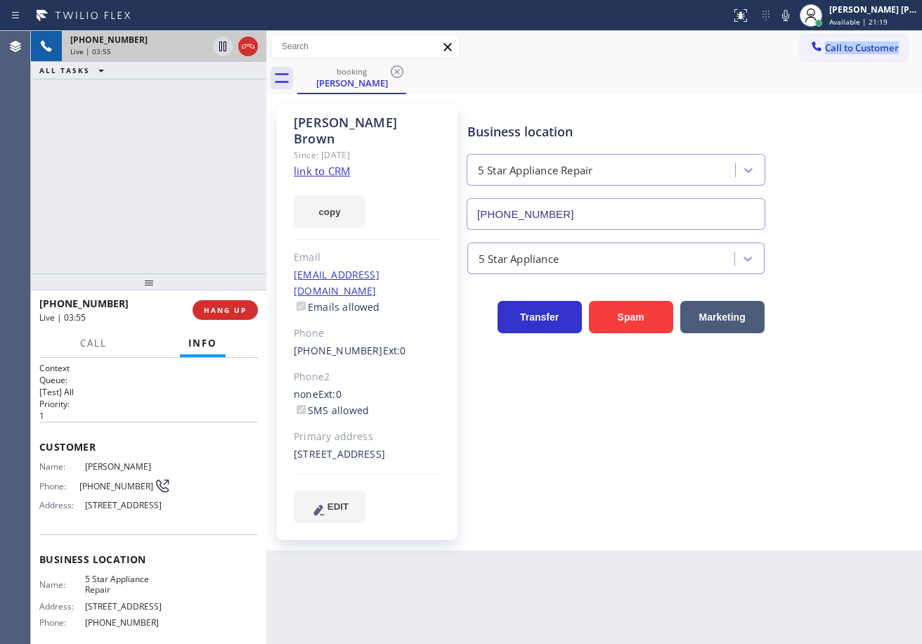
click at [795, 19] on icon at bounding box center [786, 15] width 17 height 17
drag, startPoint x: 745, startPoint y: 51, endPoint x: 484, endPoint y: 85, distance: 263.1
click at [738, 51] on div "Call to Customer Outbound call Location Search location Your caller id phone nu…" at bounding box center [594, 46] width 656 height 25
click at [221, 48] on icon at bounding box center [222, 46] width 7 height 10
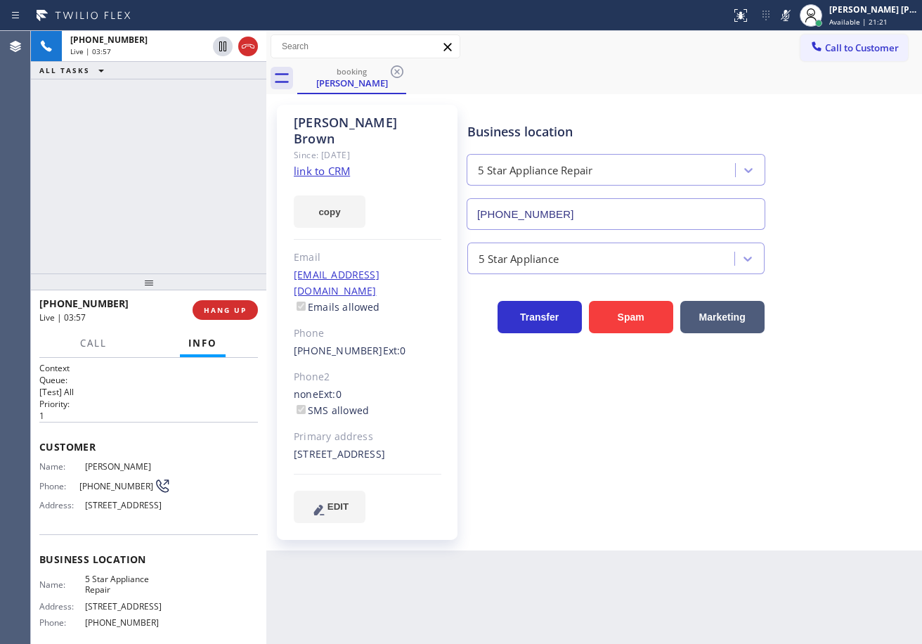
drag, startPoint x: 209, startPoint y: 113, endPoint x: 278, endPoint y: 0, distance: 132.5
click at [209, 115] on div "[PHONE_NUMBER] Live | 03:57 ALL TASKS ALL TASKS ACTIVE TASKS TASKS IN WRAP UP" at bounding box center [149, 152] width 236 height 243
click at [406, 574] on div "Back to Dashboard Change Sender ID Customers Technicians Select a contact Outbo…" at bounding box center [594, 337] width 656 height 613
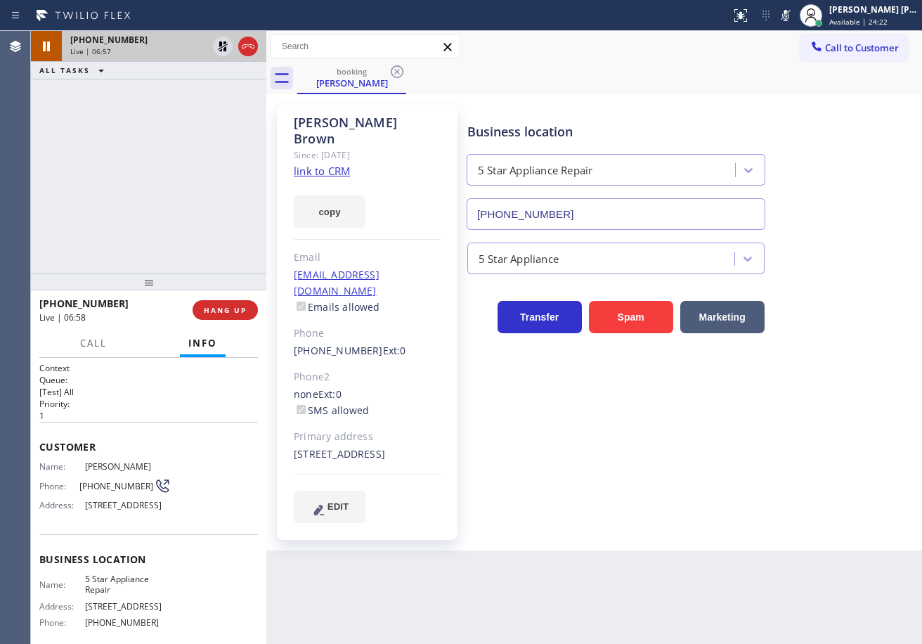
drag, startPoint x: 217, startPoint y: 46, endPoint x: 212, endPoint y: 58, distance: 13.6
click at [217, 46] on icon at bounding box center [222, 46] width 17 height 17
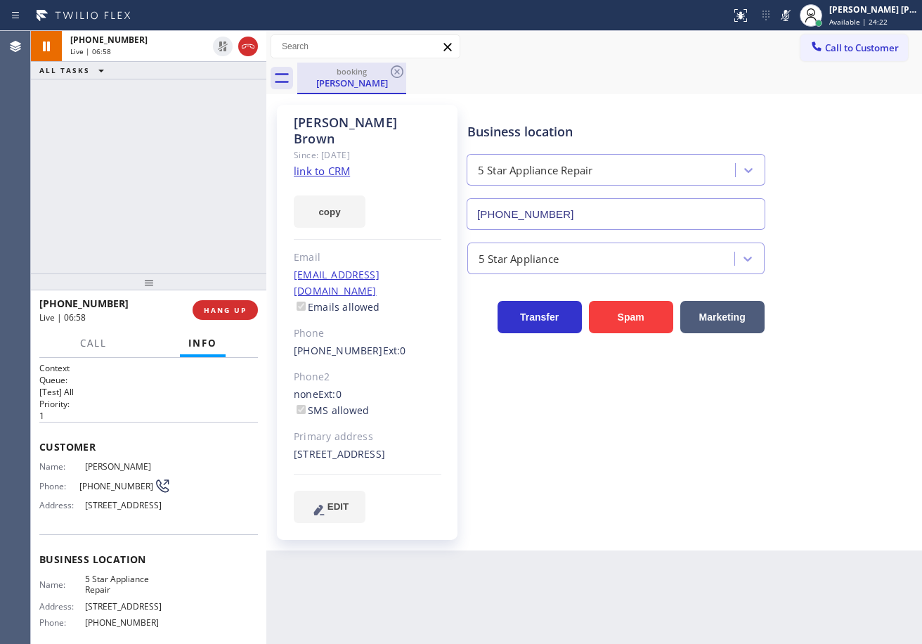
drag, startPoint x: 197, startPoint y: 89, endPoint x: 322, endPoint y: 79, distance: 125.5
click at [202, 89] on div "[PHONE_NUMBER] Live | 06:58 ALL TASKS ALL TASKS ACTIVE TASKS TASKS IN WRAP UP" at bounding box center [149, 152] width 236 height 243
click at [795, 10] on icon at bounding box center [786, 15] width 17 height 17
click at [834, 191] on div "Business location 5 Star Appliance Repair [PHONE_NUMBER]" at bounding box center [692, 166] width 454 height 127
click at [795, 15] on icon at bounding box center [786, 15] width 17 height 17
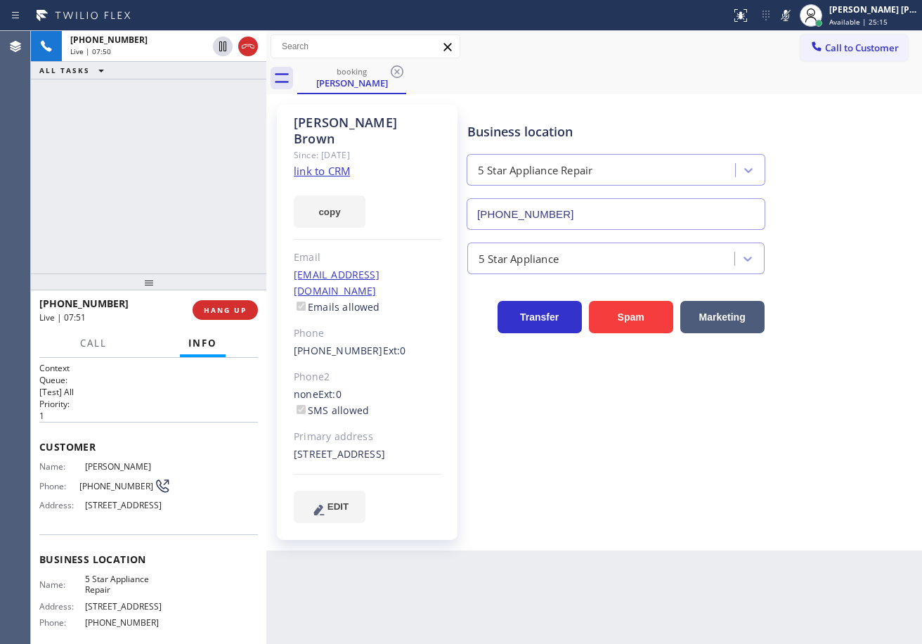
drag, startPoint x: 803, startPoint y: 17, endPoint x: 733, endPoint y: 494, distance: 482.5
click at [795, 17] on icon at bounding box center [786, 15] width 17 height 17
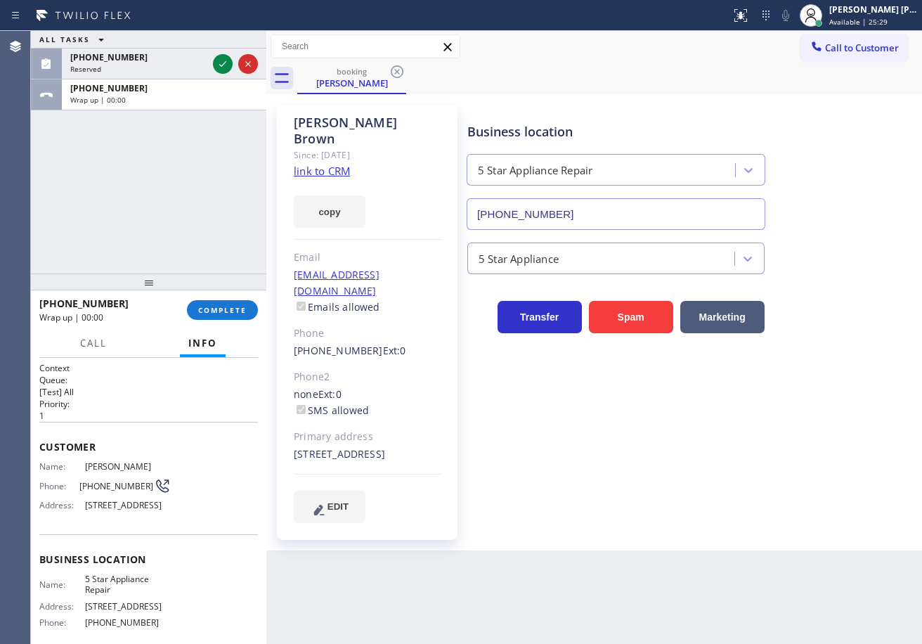
drag, startPoint x: 133, startPoint y: 205, endPoint x: 297, endPoint y: 342, distance: 214.2
click at [136, 205] on div "ALL TASKS ALL TASKS ACTIVE TASKS TASKS IN WRAP UP [PHONE_NUMBER] Reserved [PHON…" at bounding box center [149, 152] width 236 height 243
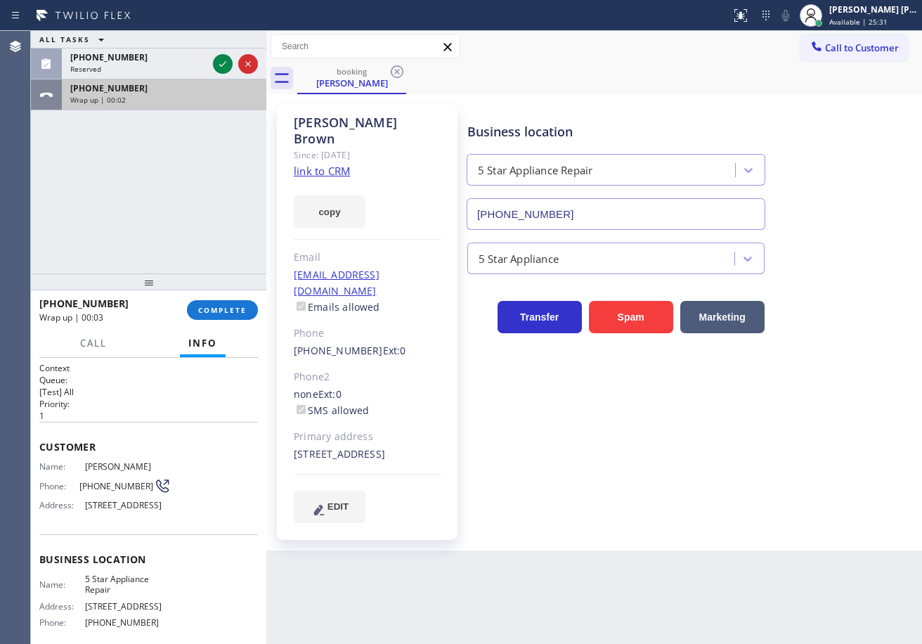
click at [165, 98] on div "Wrap up | 00:02" at bounding box center [164, 100] width 188 height 10
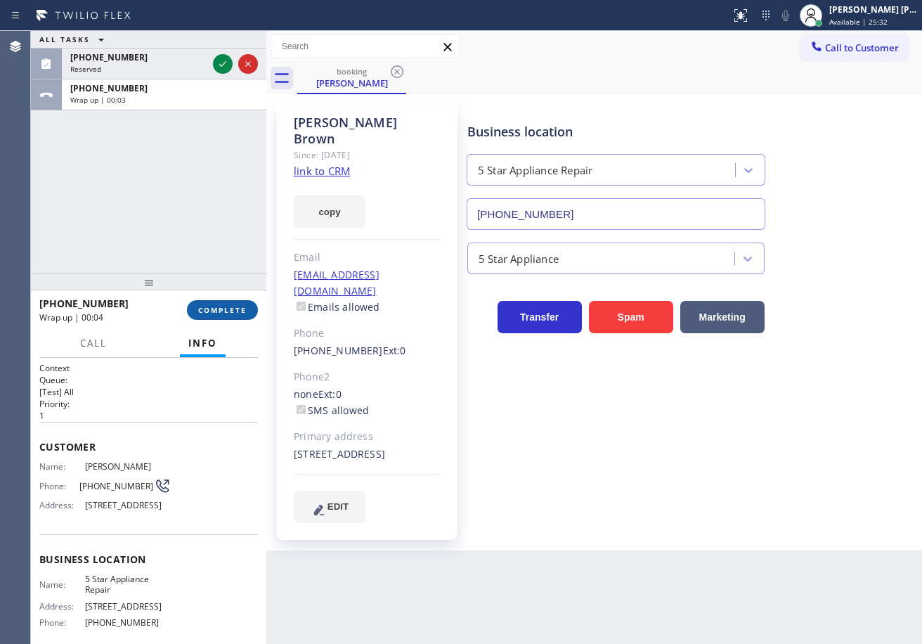
click at [227, 317] on button "COMPLETE" at bounding box center [222, 310] width 71 height 20
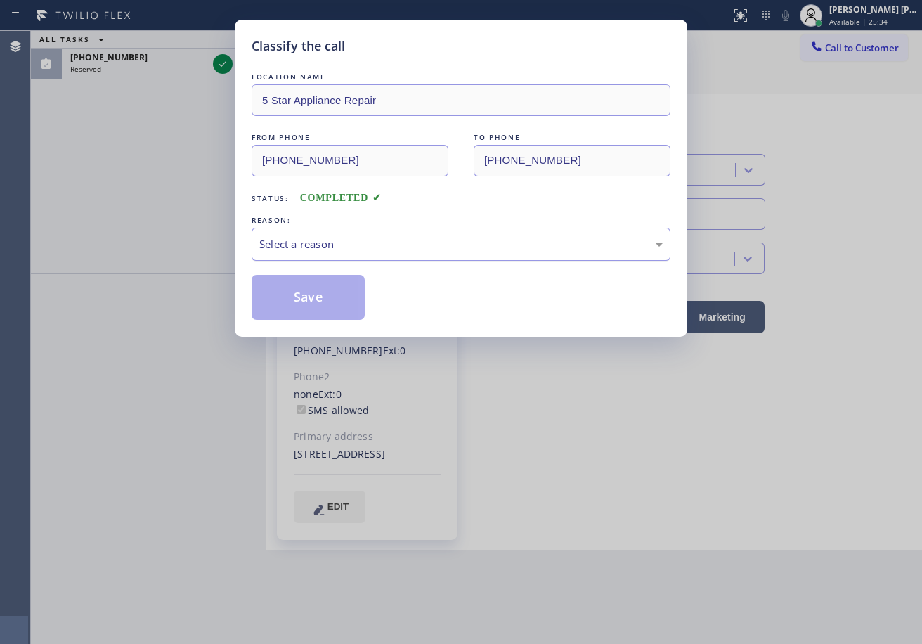
drag, startPoint x: 349, startPoint y: 247, endPoint x: 354, endPoint y: 255, distance: 8.2
click at [349, 247] on div "Select a reason" at bounding box center [461, 244] width 404 height 16
click at [300, 294] on button "Save" at bounding box center [308, 297] width 113 height 45
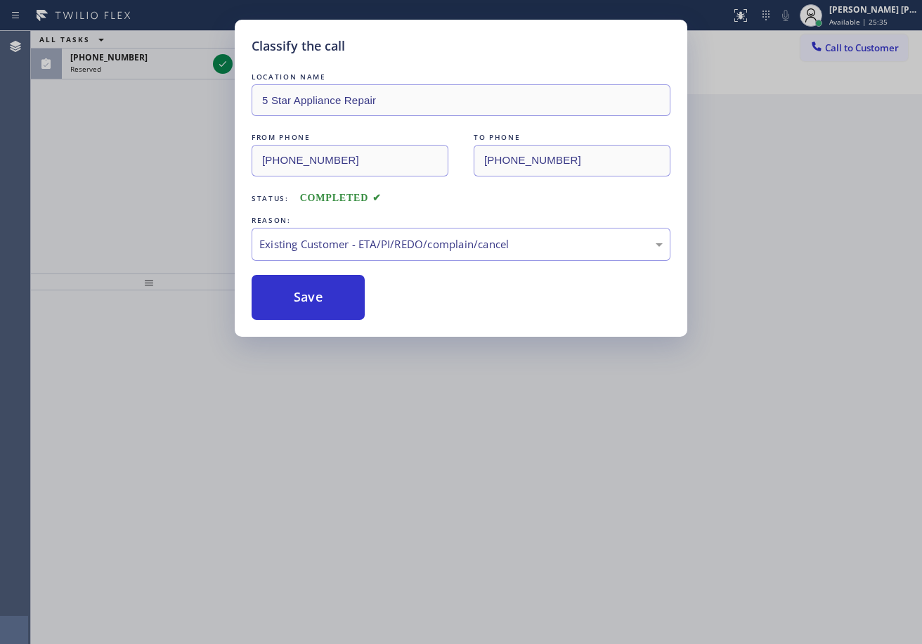
click at [165, 143] on div "Classify the call LOCATION NAME 5 Star Appliance Repair FROM PHONE [PHONE_NUMBE…" at bounding box center [461, 322] width 922 height 644
click at [169, 56] on div "Classify the call LOCATION NAME 5 Star Appliance Repair FROM PHONE [PHONE_NUMBE…" at bounding box center [461, 322] width 922 height 644
click at [169, 56] on div "[PHONE_NUMBER]" at bounding box center [138, 57] width 137 height 12
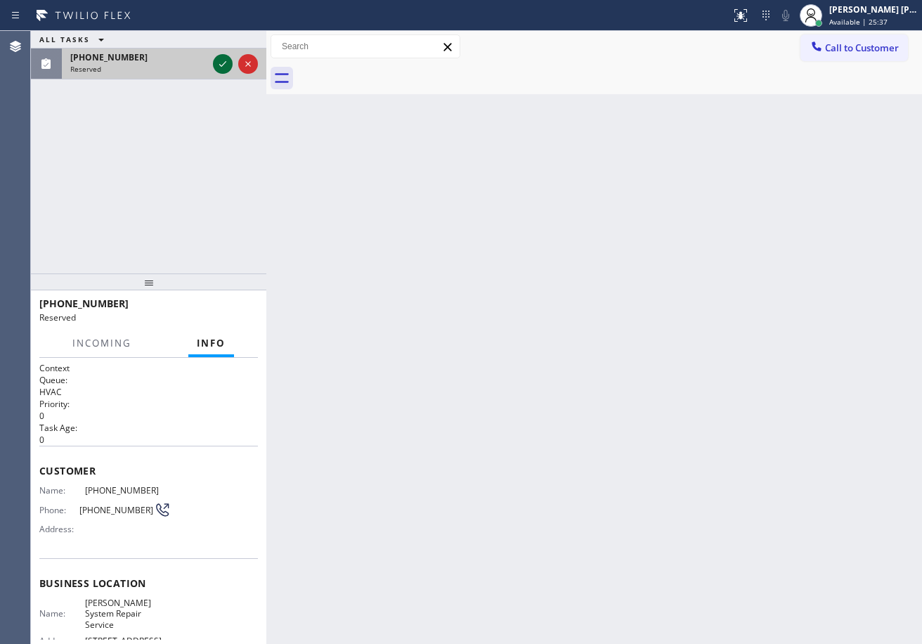
click at [227, 61] on icon at bounding box center [222, 64] width 17 height 17
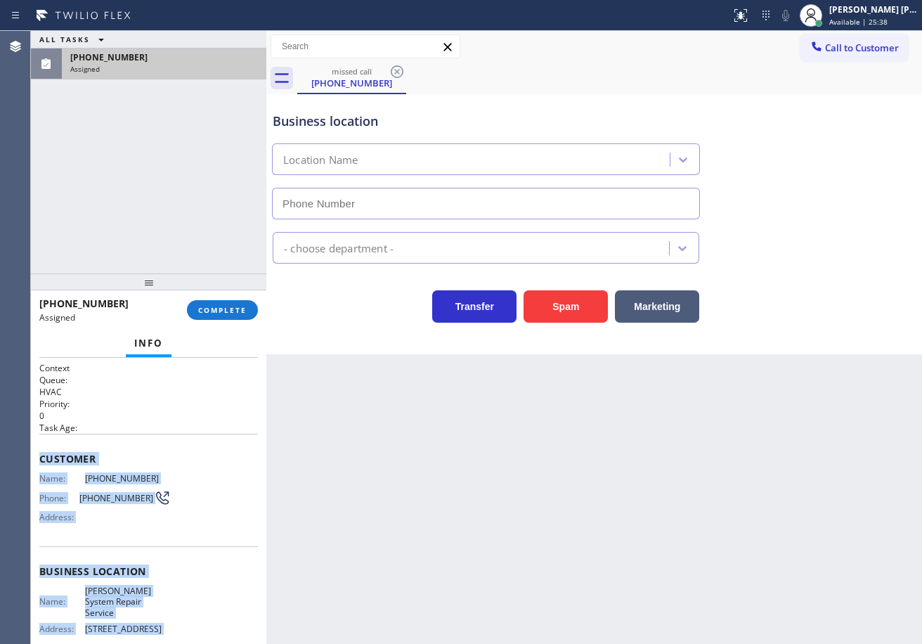
scroll to position [152, 0]
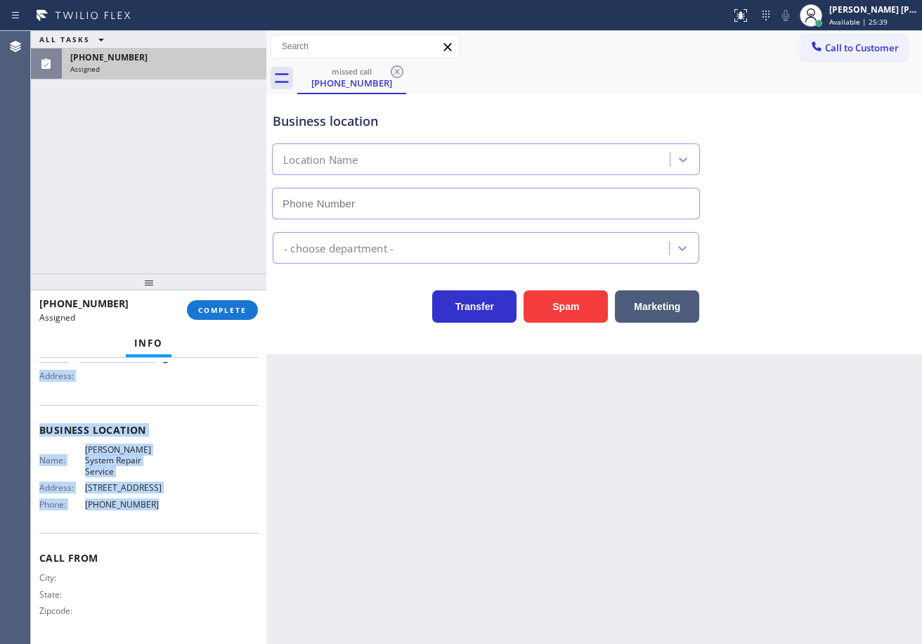
drag, startPoint x: 34, startPoint y: 454, endPoint x: 198, endPoint y: 436, distance: 164.1
click at [157, 511] on div "Context Queue: HVAC Priority: 0 Task Age: Customer Name: [PHONE_NUMBER] Phone: …" at bounding box center [149, 501] width 236 height 286
copy div "Customer Name: [PHONE_NUMBER] Phone: [PHONE_NUMBER] Address: Business location …"
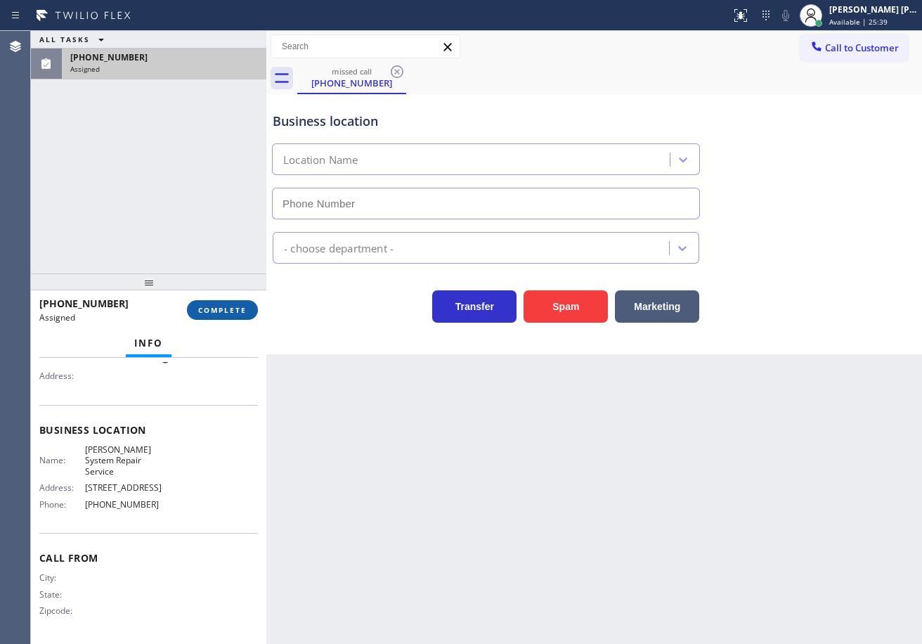
type input "[PHONE_NUMBER]"
drag, startPoint x: 241, startPoint y: 295, endPoint x: 242, endPoint y: 304, distance: 8.5
click at [243, 300] on div "[PHONE_NUMBER] Assigned COMPLETE" at bounding box center [148, 310] width 219 height 37
click at [237, 309] on span "COMPLETE" at bounding box center [222, 310] width 49 height 10
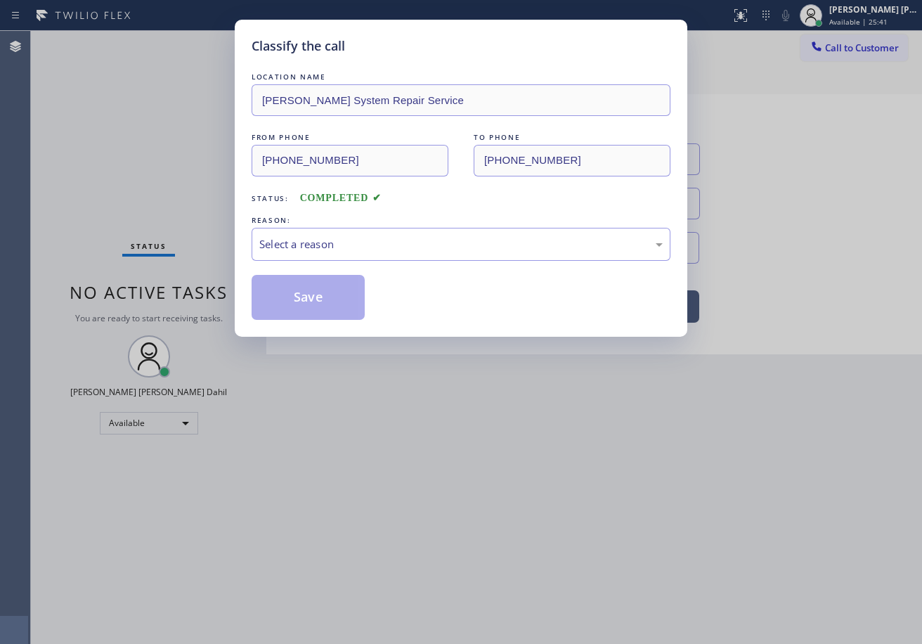
click at [330, 238] on div "Select a reason" at bounding box center [461, 244] width 404 height 16
click at [322, 313] on button "Save" at bounding box center [308, 297] width 113 height 45
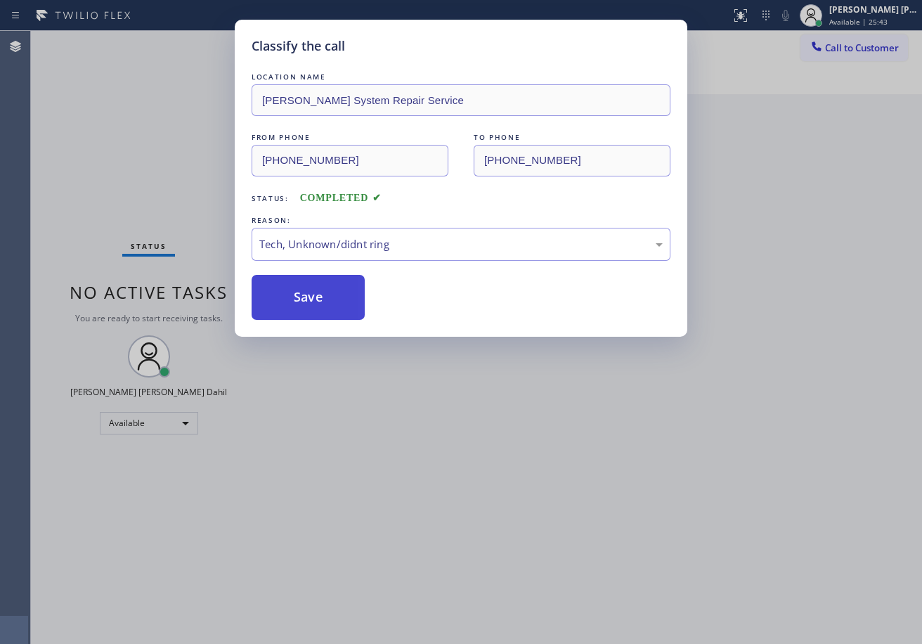
click at [322, 313] on button "Save" at bounding box center [308, 297] width 113 height 45
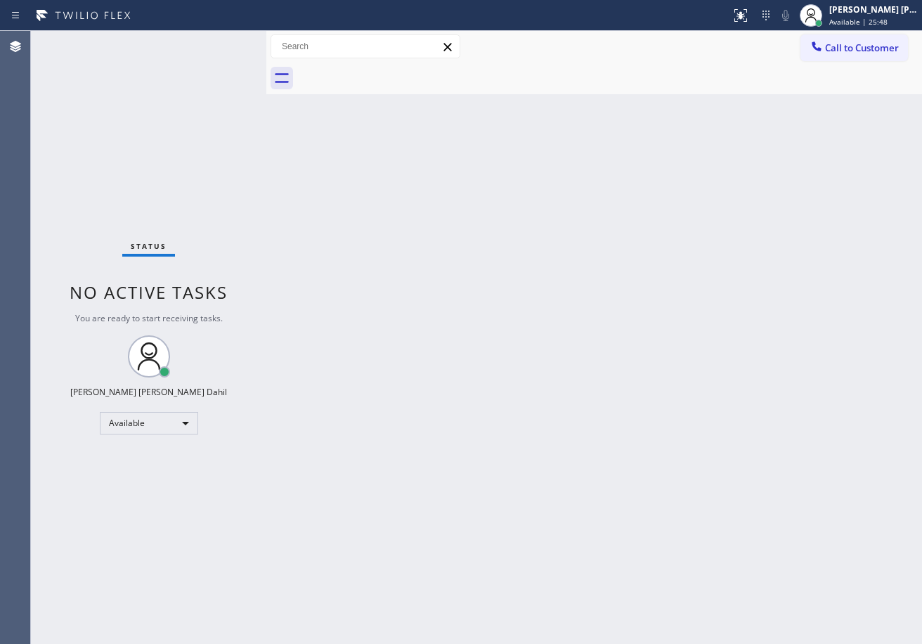
click at [559, 89] on div at bounding box center [609, 79] width 625 height 32
click at [645, 359] on div "Back to Dashboard Change Sender ID Customers Technicians Select a contact Outbo…" at bounding box center [594, 337] width 656 height 613
drag, startPoint x: 652, startPoint y: 95, endPoint x: 792, endPoint y: 25, distance: 157.2
click at [652, 95] on div "Back to Dashboard Change Sender ID Customers Technicians Select a contact Outbo…" at bounding box center [594, 337] width 656 height 613
click at [827, 12] on div at bounding box center [811, 15] width 31 height 31
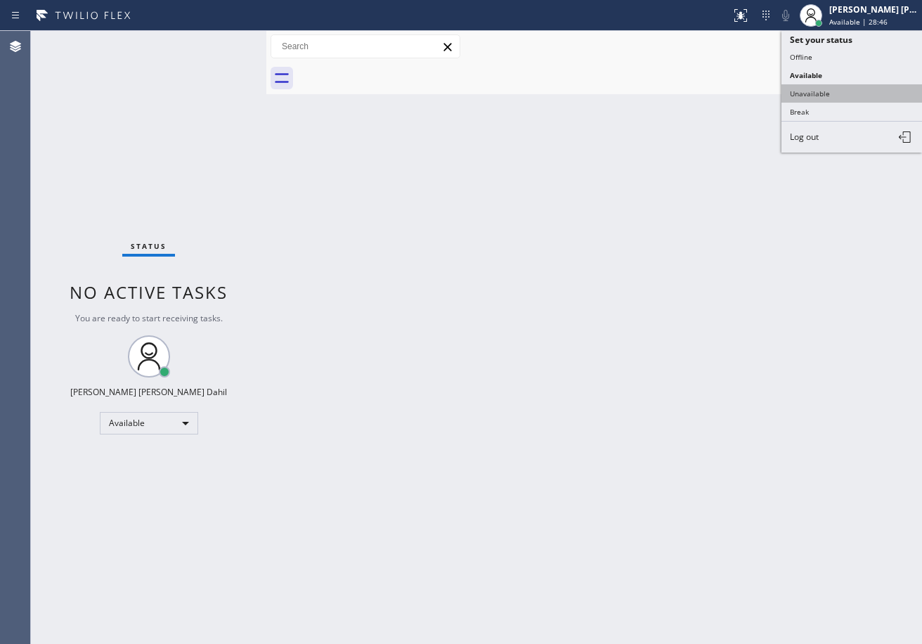
click at [828, 91] on button "Unavailable" at bounding box center [852, 93] width 141 height 18
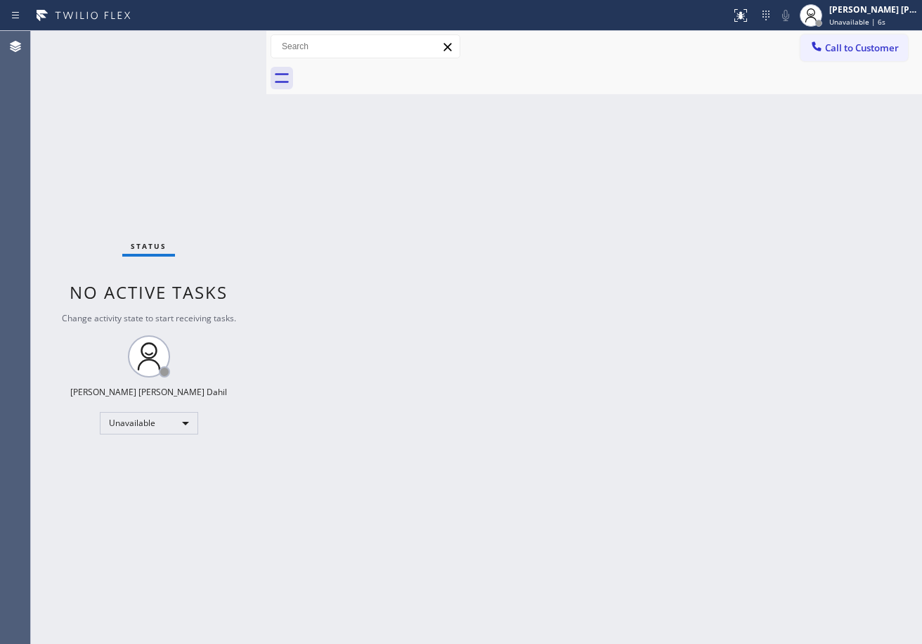
drag, startPoint x: 755, startPoint y: 82, endPoint x: 560, endPoint y: 421, distance: 390.9
click at [755, 82] on div at bounding box center [609, 79] width 625 height 32
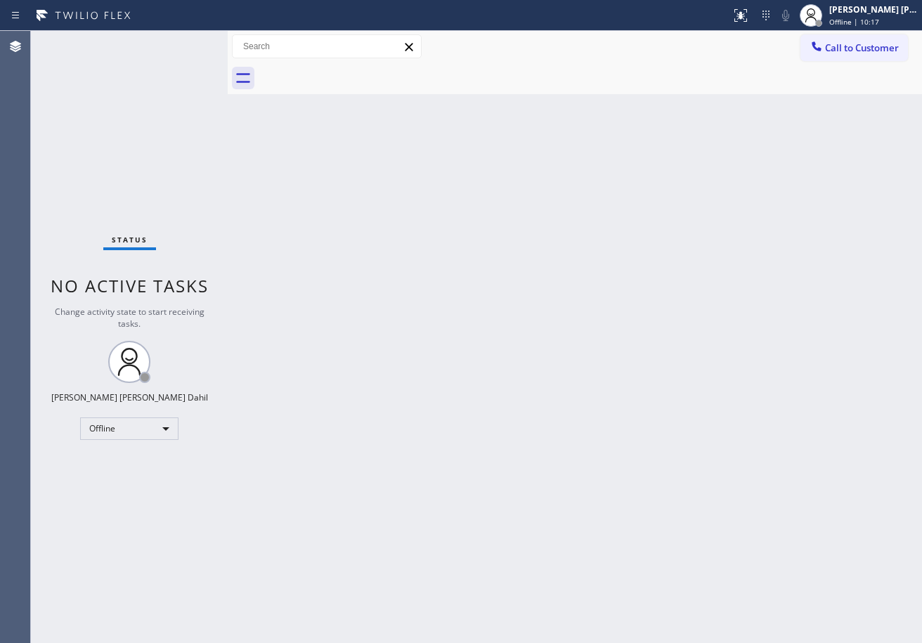
click at [462, 264] on div "Back to Dashboard Change Sender ID Customers Technicians Select a contact Outbo…" at bounding box center [575, 337] width 695 height 612
click at [228, 44] on div at bounding box center [228, 337] width 0 height 612
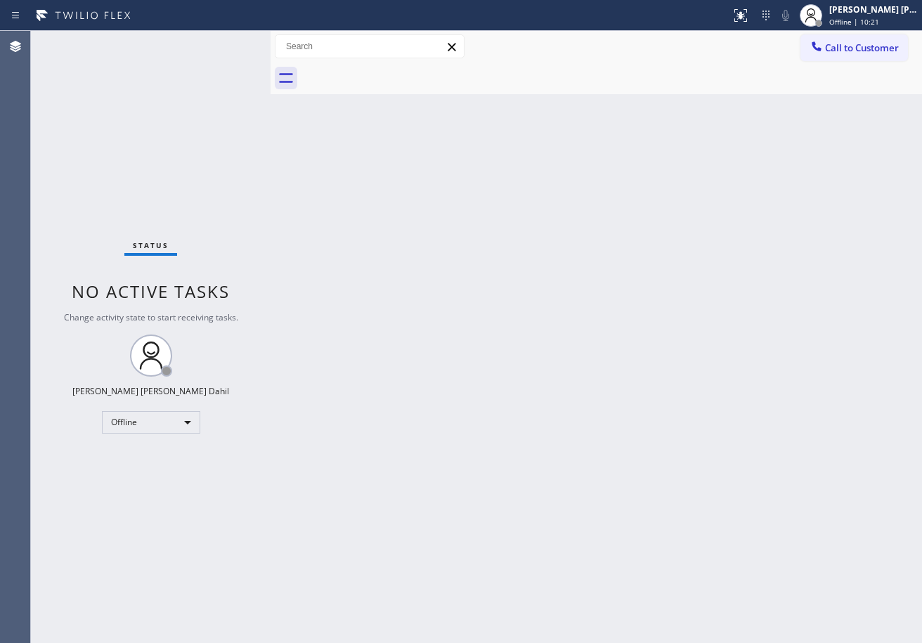
drag, startPoint x: 226, startPoint y: 39, endPoint x: 264, endPoint y: 57, distance: 41.5
click at [271, 48] on div at bounding box center [271, 337] width 0 height 612
click at [757, 5] on button at bounding box center [741, 15] width 31 height 31
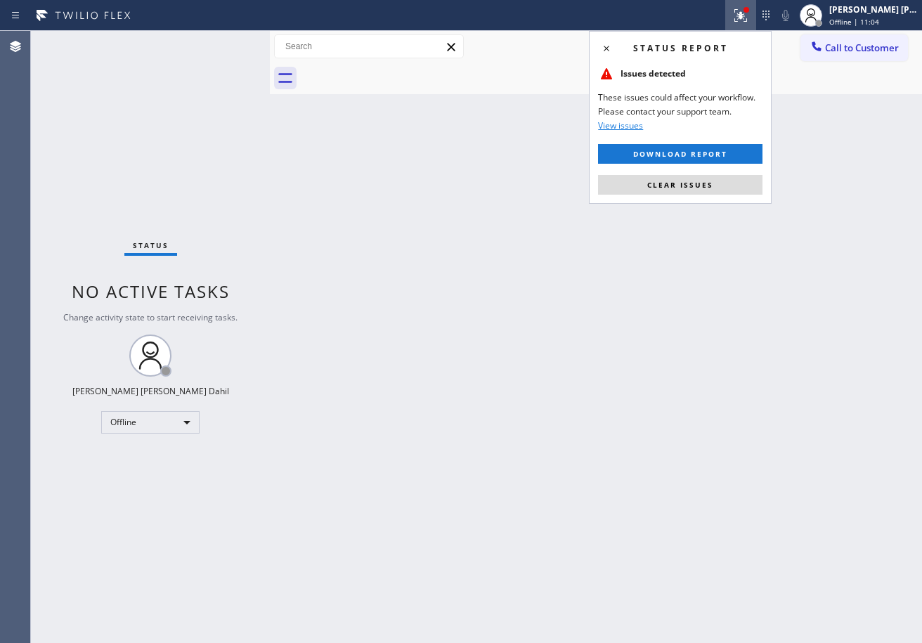
click at [712, 180] on button "Clear issues" at bounding box center [680, 185] width 165 height 20
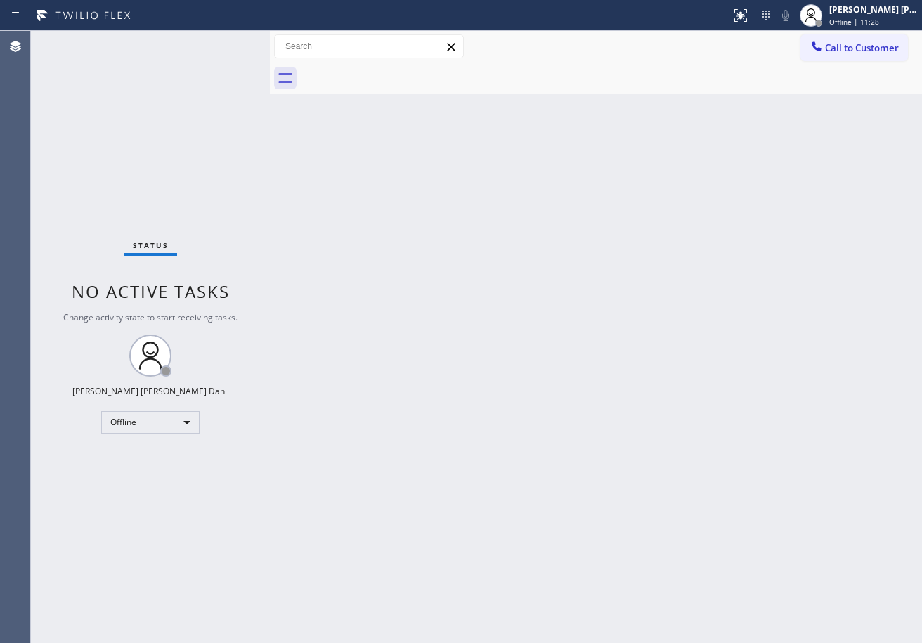
click at [578, 63] on div at bounding box center [612, 79] width 622 height 32
drag, startPoint x: 390, startPoint y: 333, endPoint x: 502, endPoint y: 508, distance: 207.7
click at [390, 332] on div "Back to Dashboard Change Sender ID Customers Technicians Select a contact Outbo…" at bounding box center [596, 337] width 652 height 612
drag, startPoint x: 844, startPoint y: 15, endPoint x: 842, endPoint y: 49, distance: 33.9
click at [844, 15] on div "Joshua Jake Dahil Offline | 11:55" at bounding box center [875, 15] width 96 height 25
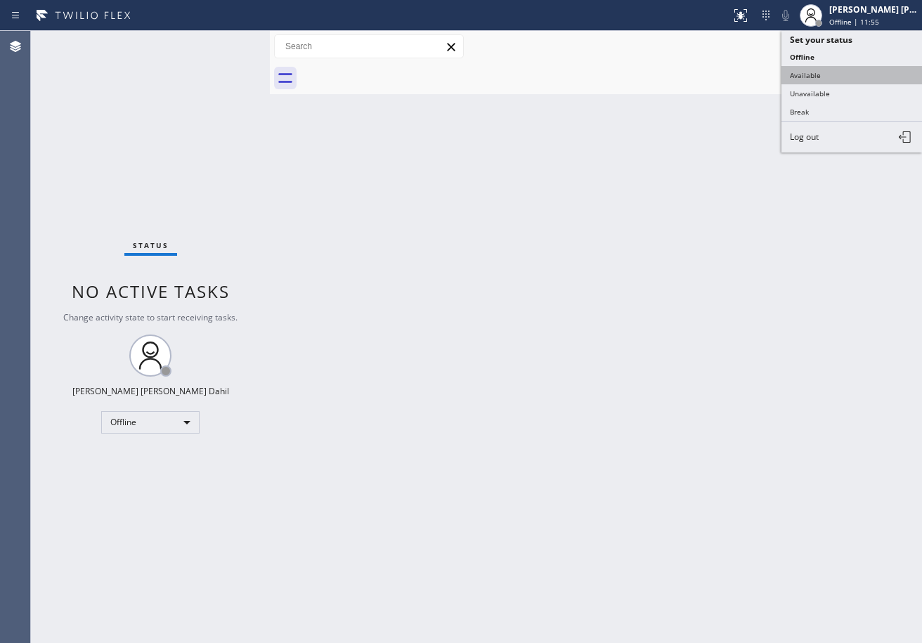
click at [828, 68] on button "Available" at bounding box center [852, 75] width 141 height 18
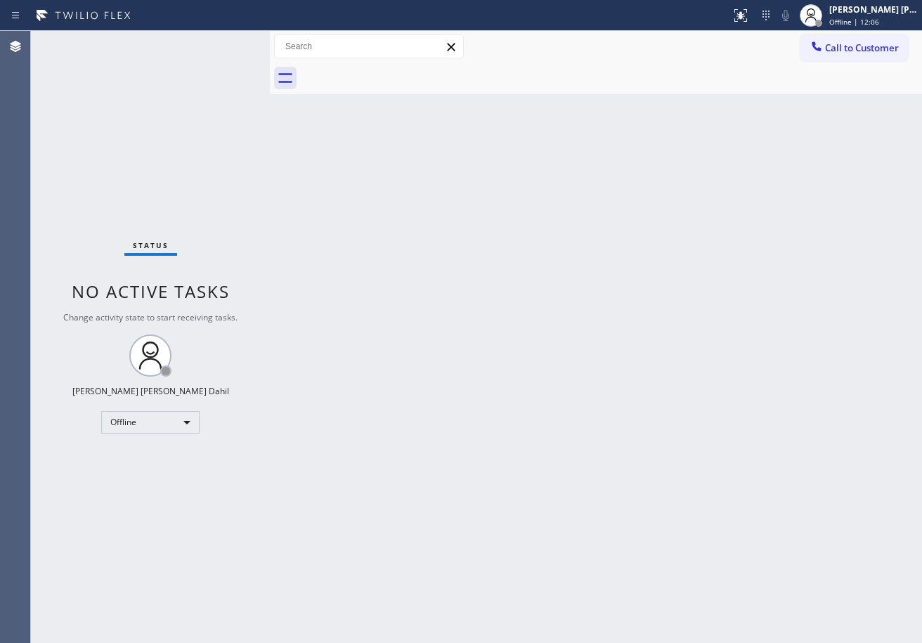
drag, startPoint x: 650, startPoint y: 72, endPoint x: 922, endPoint y: 46, distance: 273.4
click at [650, 71] on div at bounding box center [612, 79] width 622 height 32
click at [880, 22] on span "Offline | 12:06" at bounding box center [855, 22] width 50 height 10
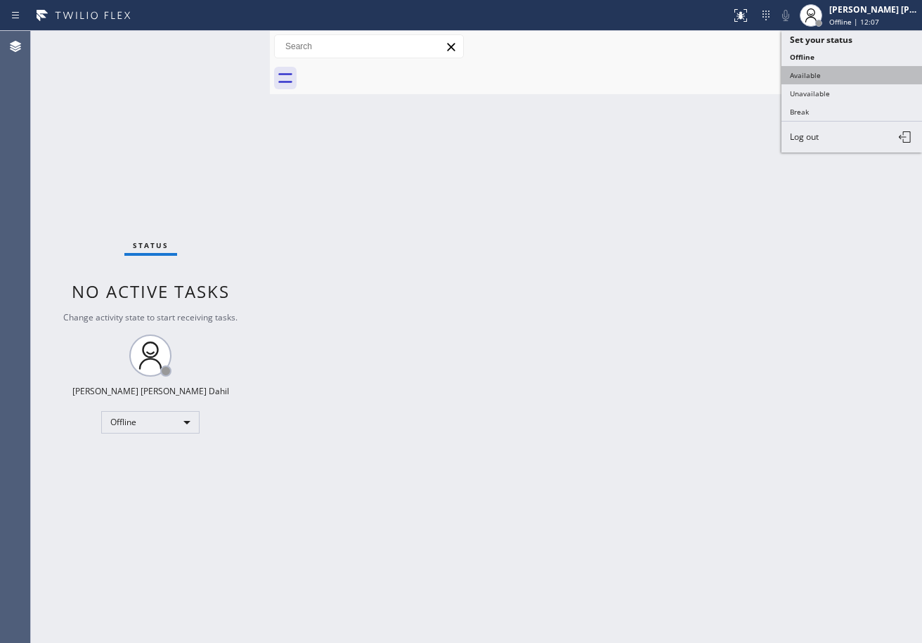
click at [844, 79] on button "Available" at bounding box center [852, 75] width 141 height 18
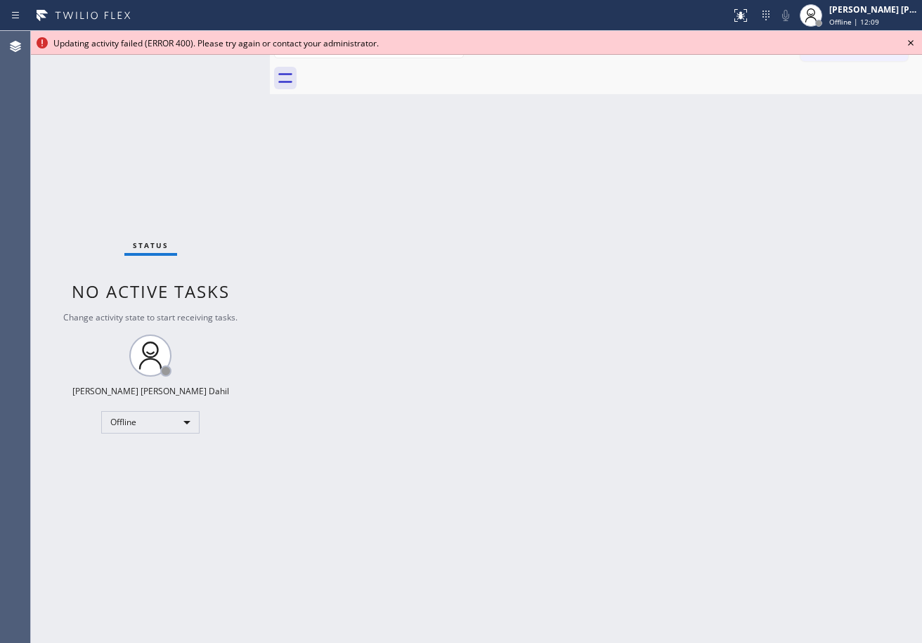
click at [912, 41] on icon at bounding box center [911, 42] width 17 height 17
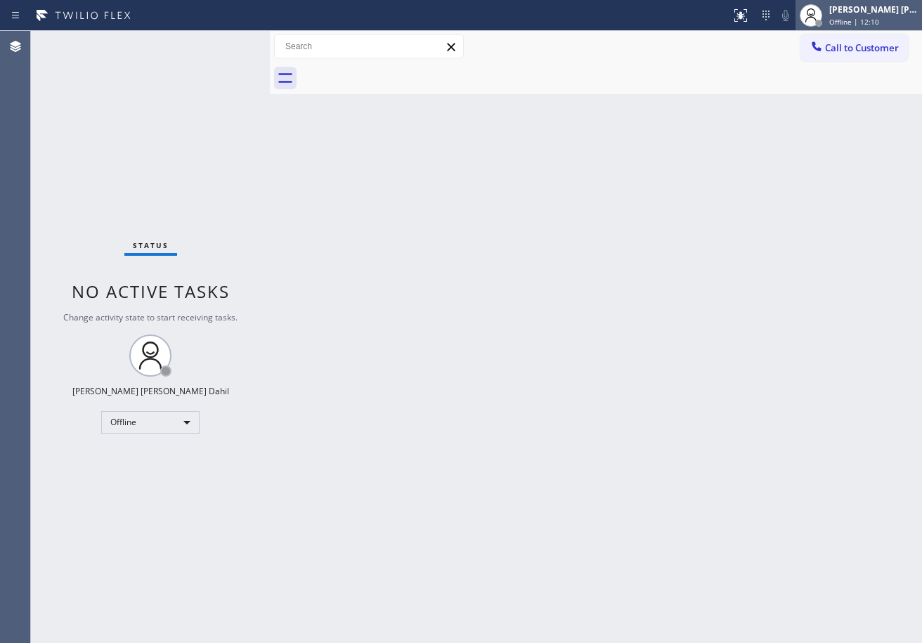
click at [874, 25] on span "Offline | 12:10" at bounding box center [855, 22] width 50 height 10
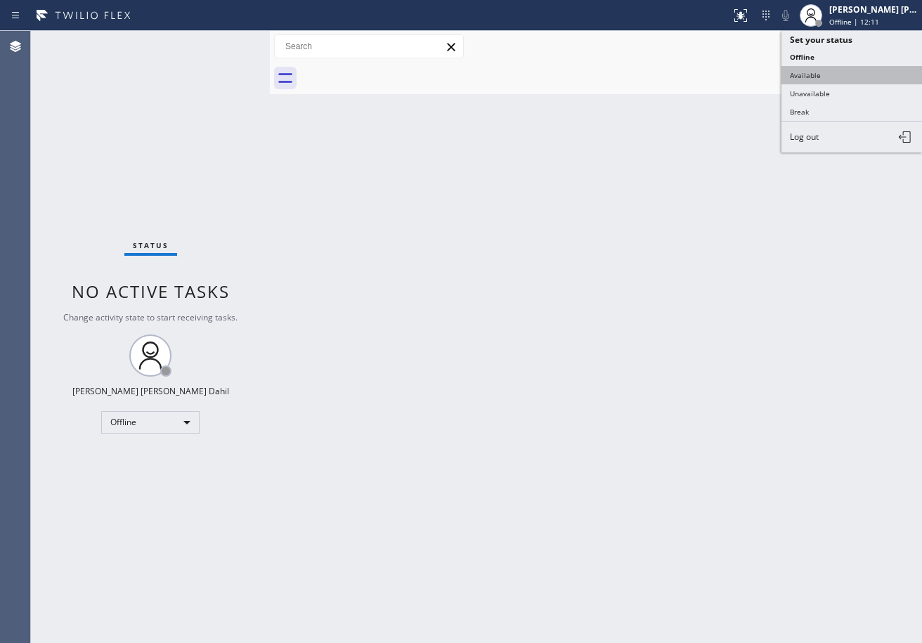
click at [818, 70] on button "Available" at bounding box center [852, 75] width 141 height 18
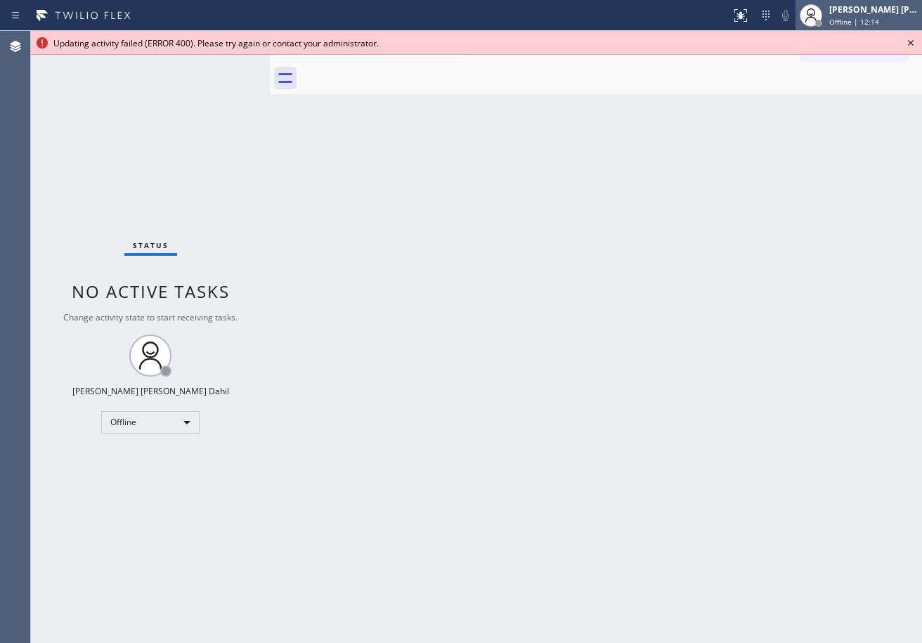
click at [888, 13] on div "[PERSON_NAME] [PERSON_NAME] Dahil" at bounding box center [874, 10] width 89 height 12
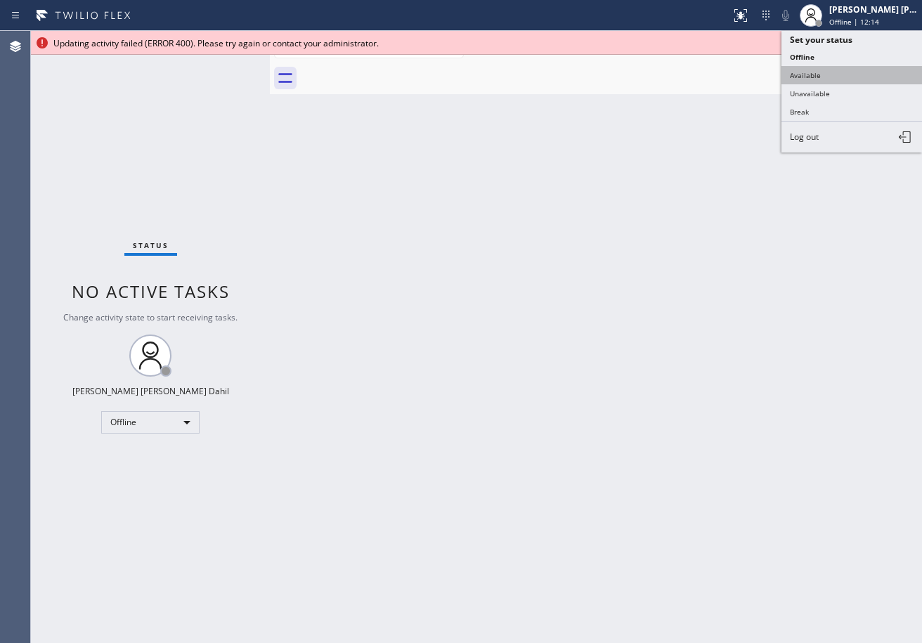
click at [856, 70] on button "Available" at bounding box center [852, 75] width 141 height 18
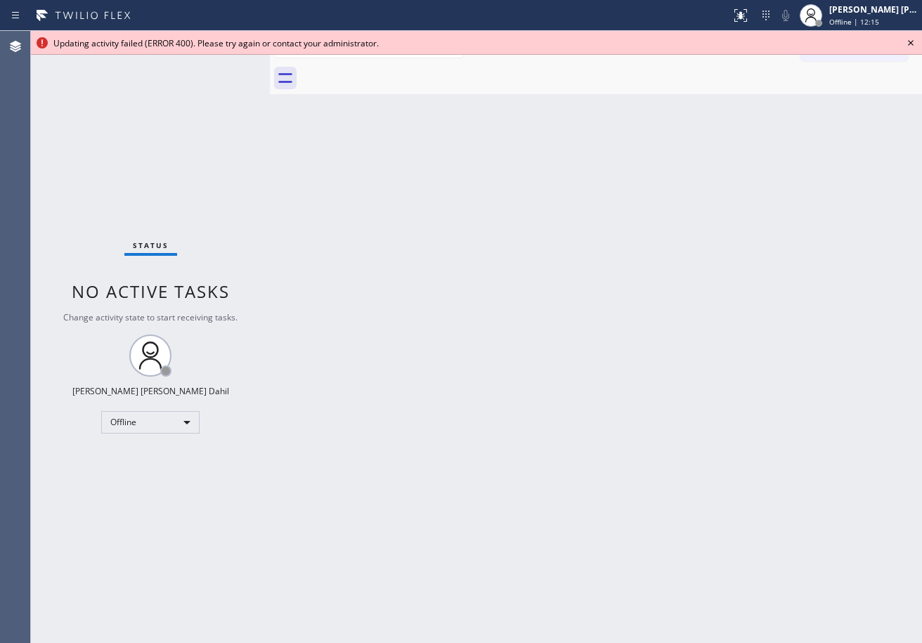
click at [818, 319] on div "Back to Dashboard Change Sender ID Customers Technicians Select a contact Outbo…" at bounding box center [596, 337] width 652 height 612
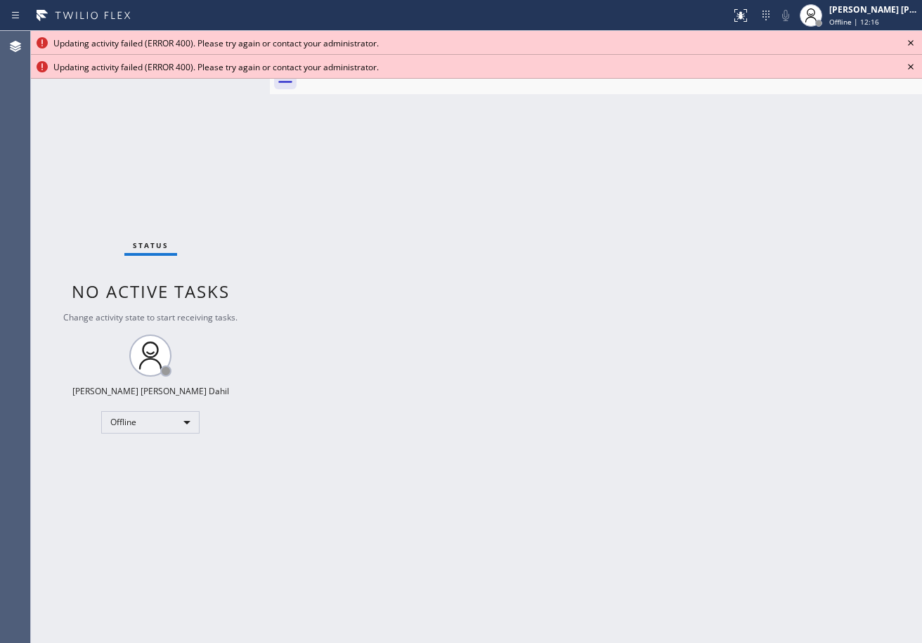
click at [786, 271] on div "Back to Dashboard Change Sender ID Customers Technicians Select a contact Outbo…" at bounding box center [596, 337] width 652 height 612
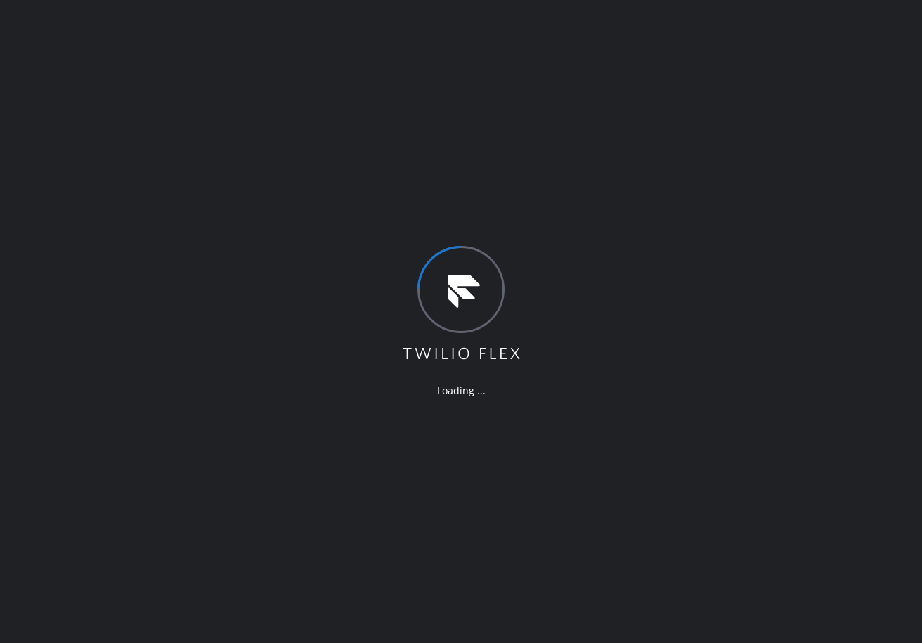
click at [667, 79] on div "Loading ..." at bounding box center [461, 321] width 922 height 643
click at [426, 98] on div "Loading ..." at bounding box center [461, 321] width 922 height 643
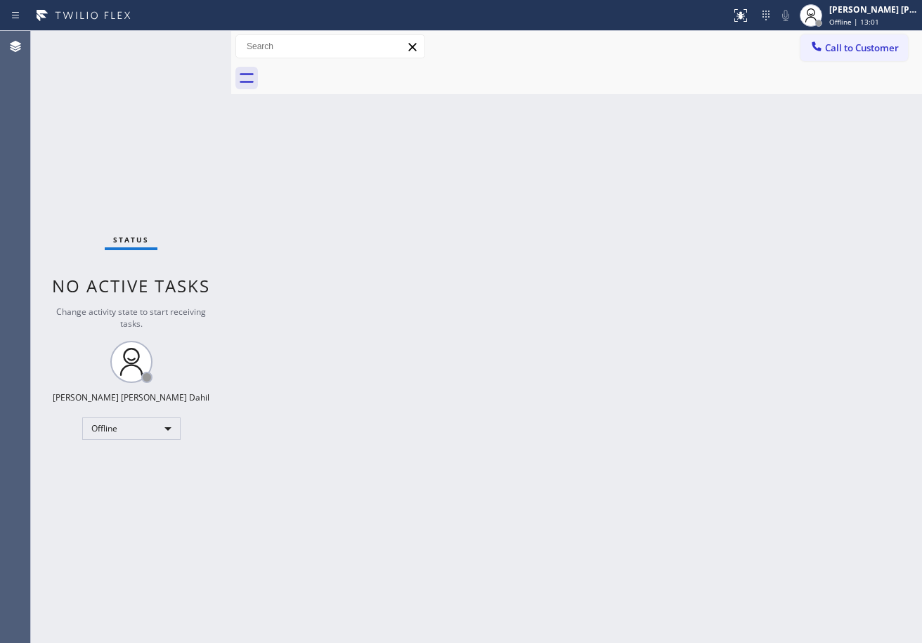
drag, startPoint x: 226, startPoint y: 43, endPoint x: 234, endPoint y: 46, distance: 8.2
click at [231, 45] on div at bounding box center [231, 337] width 0 height 612
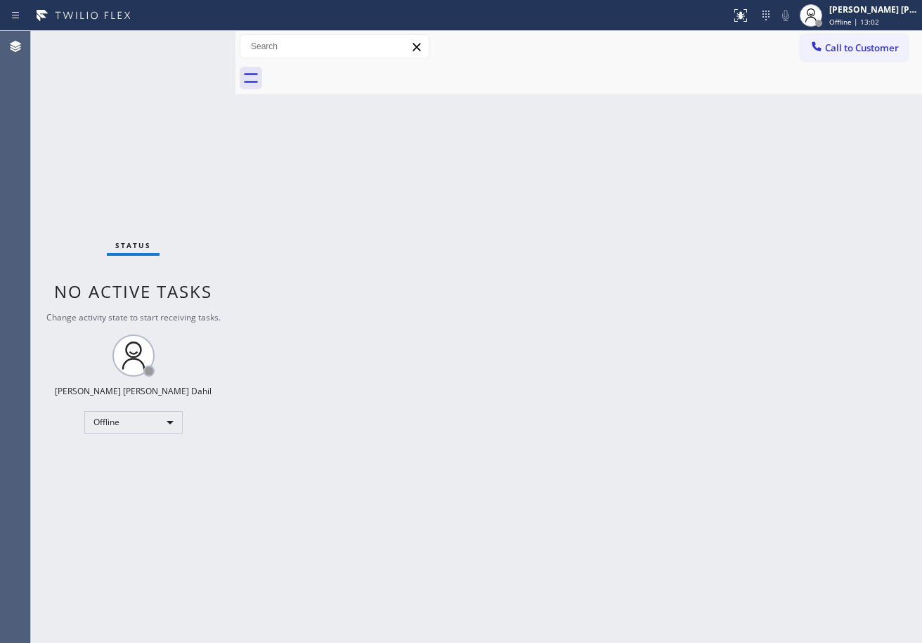
drag, startPoint x: 525, startPoint y: 257, endPoint x: 602, endPoint y: 227, distance: 83.0
click at [577, 244] on div "Back to Dashboard Change Sender ID Customers Technicians Select a contact Outbo…" at bounding box center [579, 337] width 687 height 612
click at [855, 21] on span "Offline | 13:02" at bounding box center [855, 22] width 50 height 10
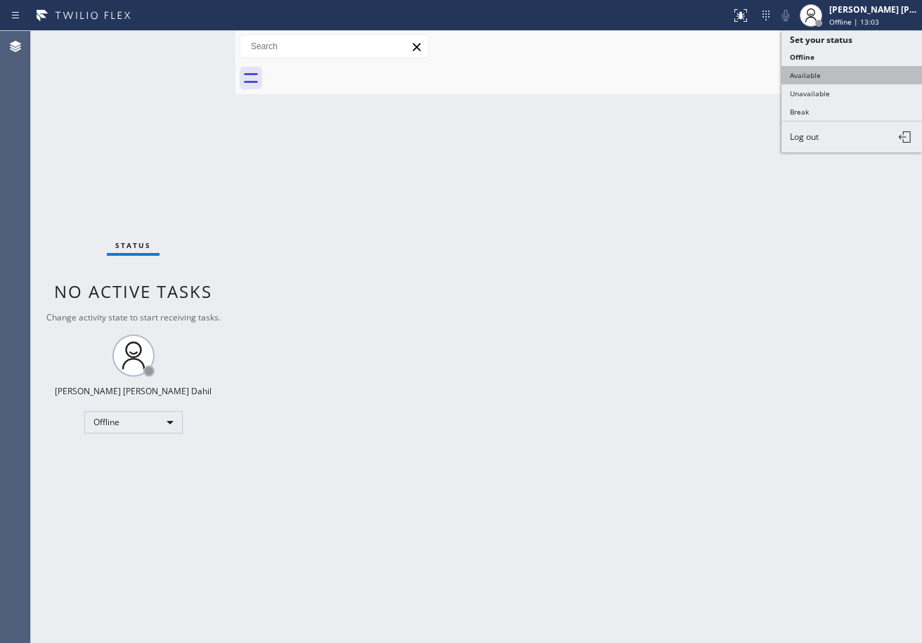
click at [840, 69] on button "Available" at bounding box center [852, 75] width 141 height 18
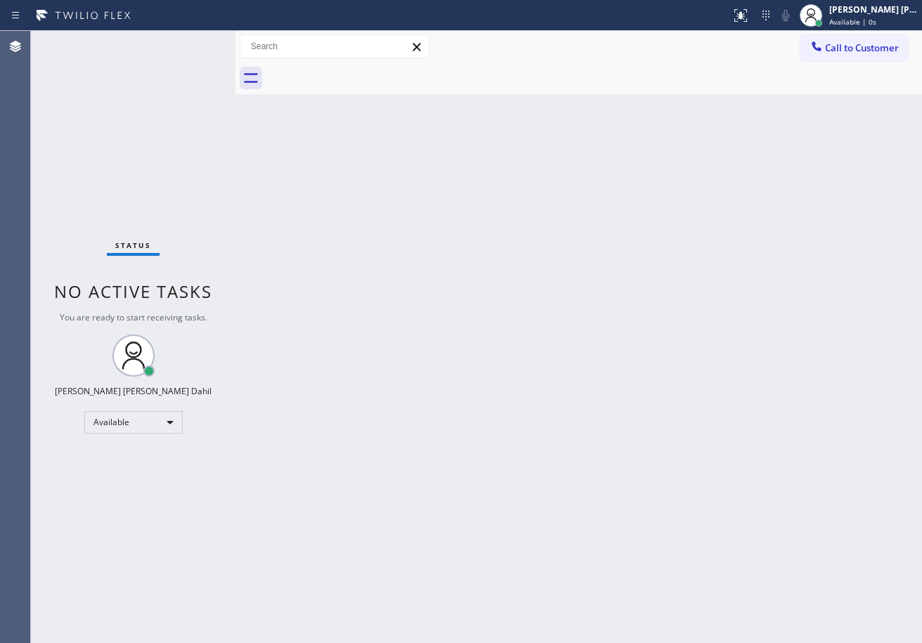
click at [242, 50] on div "Call to Customer Outbound call Location Search location Your caller id phone nu…" at bounding box center [579, 46] width 687 height 25
drag, startPoint x: 236, startPoint y: 47, endPoint x: 245, endPoint y: 51, distance: 9.4
click at [244, 51] on div at bounding box center [244, 337] width 0 height 612
drag, startPoint x: 468, startPoint y: 390, endPoint x: 644, endPoint y: 474, distance: 195.0
click at [524, 413] on div "Back to Dashboard Change Sender ID Customers Technicians Select a contact Outbo…" at bounding box center [583, 337] width 679 height 612
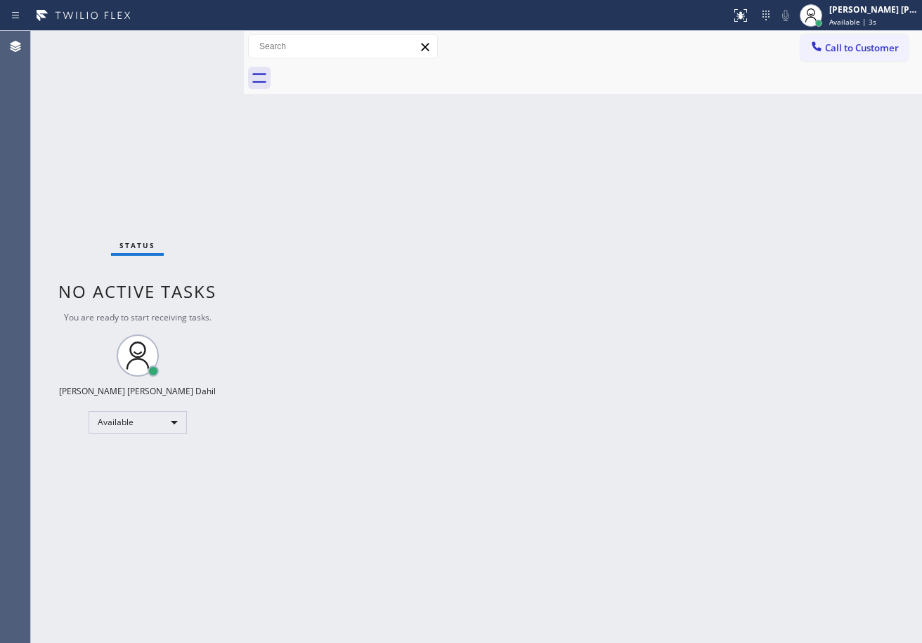
click at [634, 547] on div "Back to Dashboard Change Sender ID Customers Technicians Select a contact Outbo…" at bounding box center [583, 337] width 679 height 612
click at [545, 66] on div at bounding box center [599, 79] width 648 height 32
drag, startPoint x: 737, startPoint y: 540, endPoint x: 835, endPoint y: 608, distance: 119.8
click at [739, 540] on div "Back to Dashboard Change Sender ID Customers Technicians Select a contact Outbo…" at bounding box center [583, 337] width 679 height 612
click at [568, 299] on div "Back to Dashboard Change Sender ID Customers Technicians Select a contact Outbo…" at bounding box center [583, 337] width 679 height 612
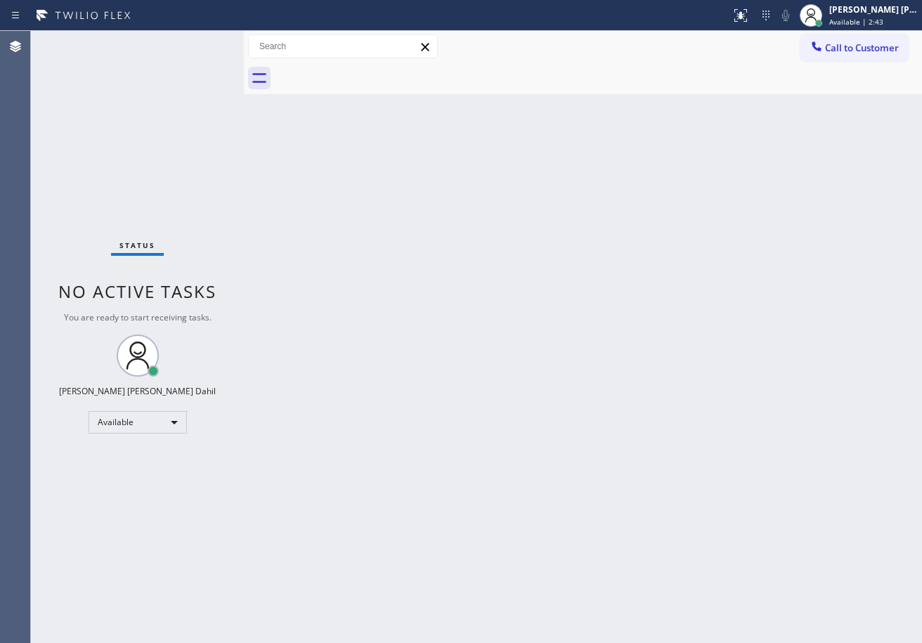
click at [591, 432] on div "Back to Dashboard Change Sender ID Customers Technicians Select a contact Outbo…" at bounding box center [583, 337] width 679 height 612
drag, startPoint x: 682, startPoint y: 347, endPoint x: 681, endPoint y: 326, distance: 21.1
click at [683, 347] on div "Back to Dashboard Change Sender ID Customers Technicians Select a contact Outbo…" at bounding box center [583, 337] width 679 height 612
click at [592, 413] on div "Back to Dashboard Change Sender ID Customers Technicians Select a contact Outbo…" at bounding box center [583, 337] width 679 height 612
click at [679, 239] on div "Back to Dashboard Change Sender ID Customers Technicians Select a contact Outbo…" at bounding box center [583, 337] width 679 height 612
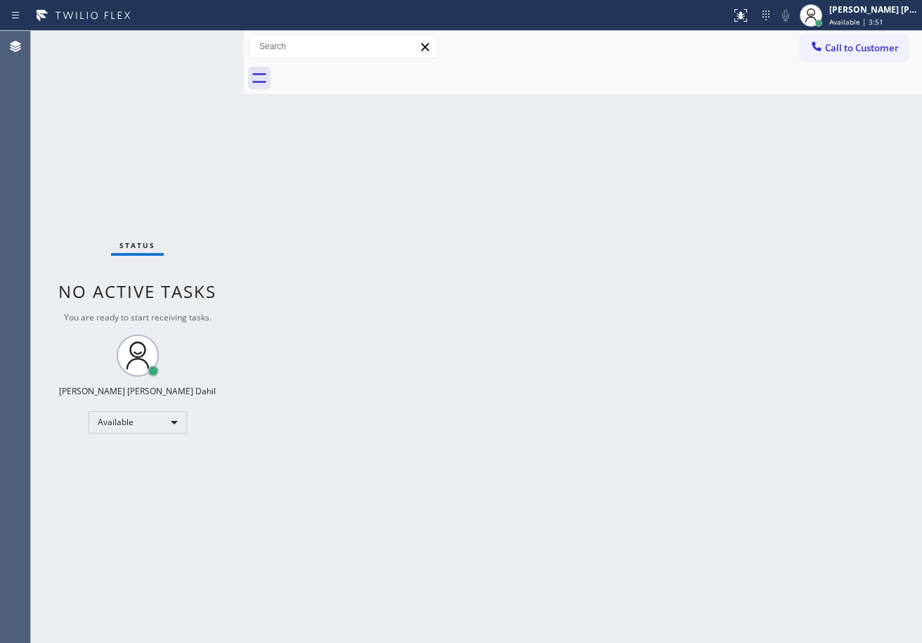
click at [555, 299] on div "Back to Dashboard Change Sender ID Customers Technicians Select a contact Outbo…" at bounding box center [583, 337] width 679 height 612
drag, startPoint x: 585, startPoint y: 474, endPoint x: 850, endPoint y: 571, distance: 282.3
click at [608, 484] on div "Back to Dashboard Change Sender ID Customers Technicians Select a contact Outbo…" at bounding box center [583, 337] width 679 height 612
click at [191, 30] on div "Status report No issues detected If you experience an issue, please download th…" at bounding box center [461, 15] width 922 height 31
click at [196, 42] on div "Status No active tasks You are ready to start receiving tasks. [PERSON_NAME] [P…" at bounding box center [137, 337] width 213 height 612
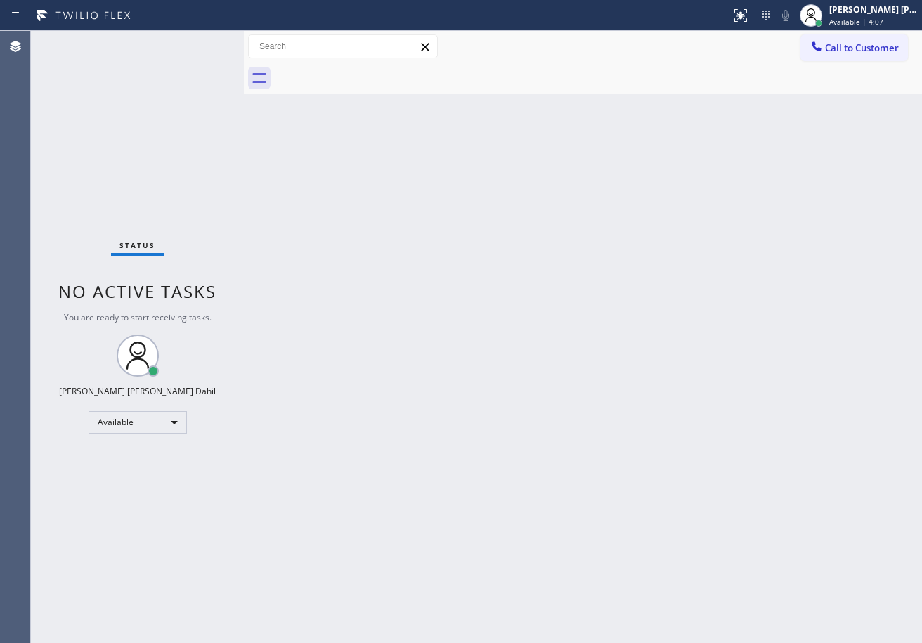
click at [196, 42] on div "Status No active tasks You are ready to start receiving tasks. [PERSON_NAME] [P…" at bounding box center [137, 337] width 213 height 612
click at [800, 476] on div "Back to Dashboard Change Sender ID Customers Technicians Select a contact Outbo…" at bounding box center [583, 337] width 679 height 612
click at [202, 39] on div "Status No active tasks You are ready to start receiving tasks. [PERSON_NAME] [P…" at bounding box center [137, 337] width 213 height 612
click at [709, 451] on div "Back to Dashboard Change Sender ID Customers Technicians Select a contact Outbo…" at bounding box center [583, 337] width 679 height 612
drag, startPoint x: 559, startPoint y: 390, endPoint x: 565, endPoint y: 383, distance: 8.5
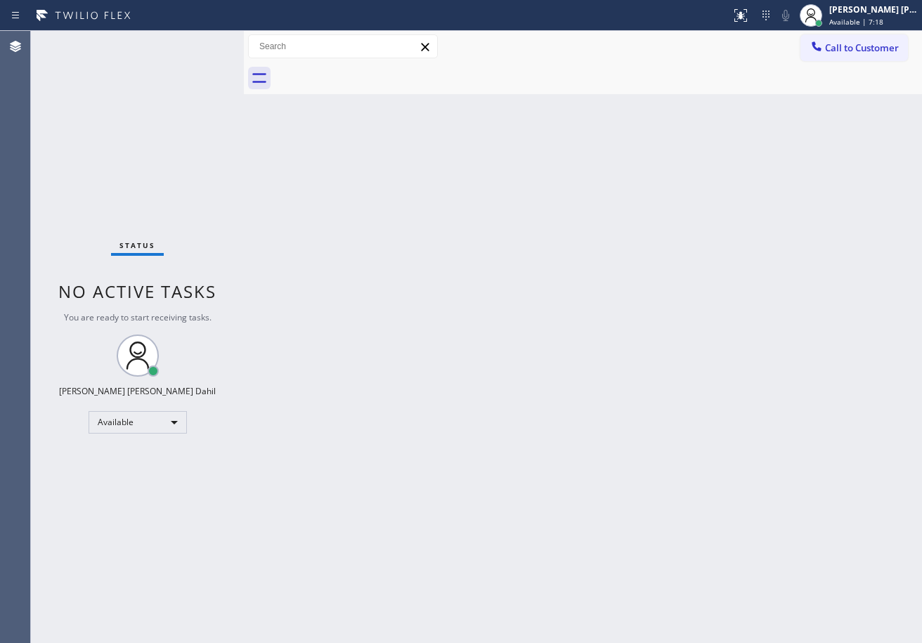
click at [563, 385] on div "Back to Dashboard Change Sender ID Customers Technicians Select a contact Outbo…" at bounding box center [583, 337] width 679 height 612
drag, startPoint x: 600, startPoint y: 76, endPoint x: 740, endPoint y: 173, distance: 169.7
click at [605, 73] on div at bounding box center [599, 79] width 648 height 32
click at [583, 507] on div "Back to Dashboard Change Sender ID Customers Technicians Select a contact Outbo…" at bounding box center [583, 337] width 679 height 612
click at [192, 97] on div "Status No active tasks You are ready to start receiving tasks. [PERSON_NAME] [P…" at bounding box center [137, 337] width 213 height 612
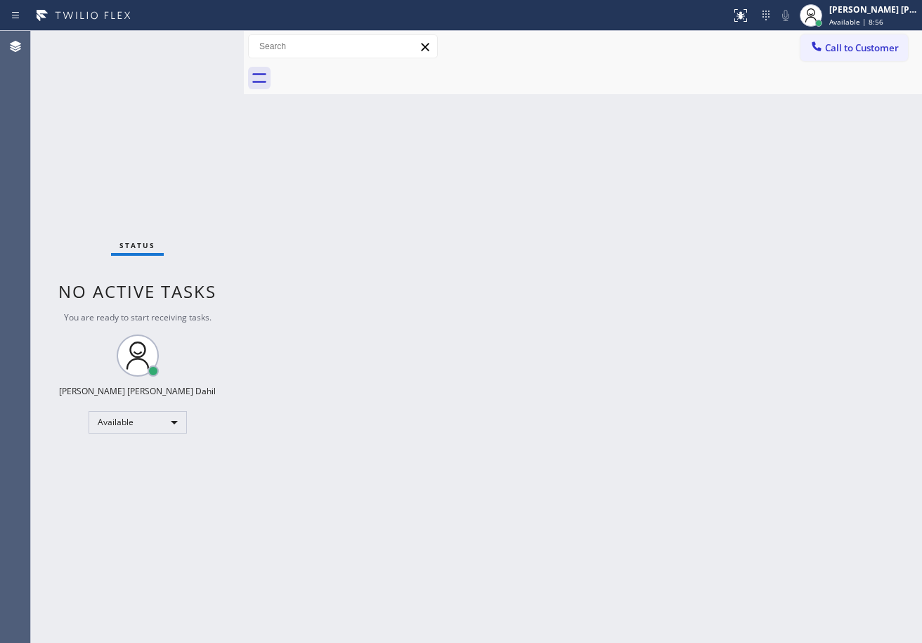
click at [193, 56] on div "Status No active tasks You are ready to start receiving tasks. [PERSON_NAME] [P…" at bounding box center [137, 337] width 213 height 612
drag, startPoint x: 481, startPoint y: 90, endPoint x: 576, endPoint y: 466, distance: 388.0
click at [481, 90] on div at bounding box center [599, 79] width 648 height 32
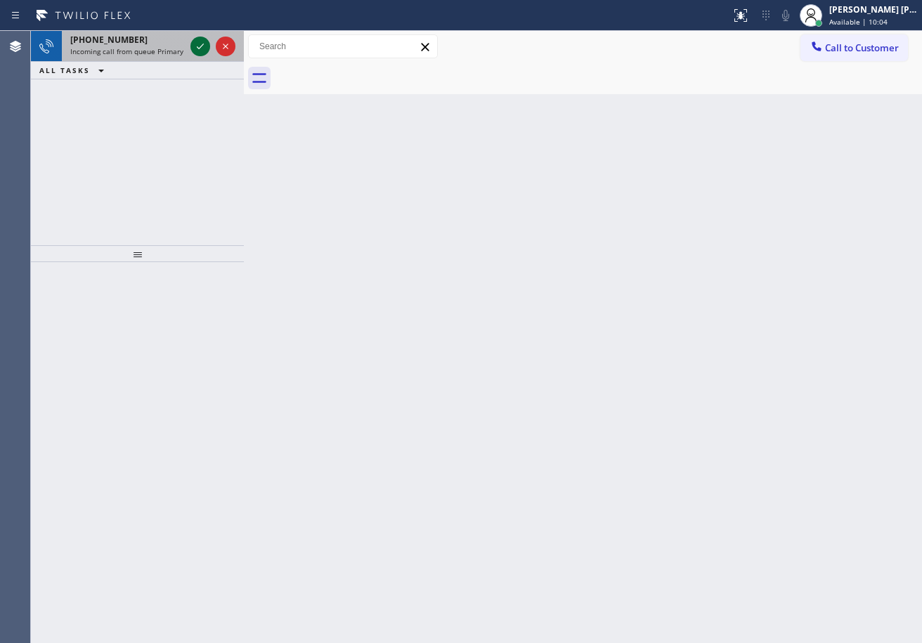
click at [202, 48] on icon at bounding box center [200, 46] width 17 height 17
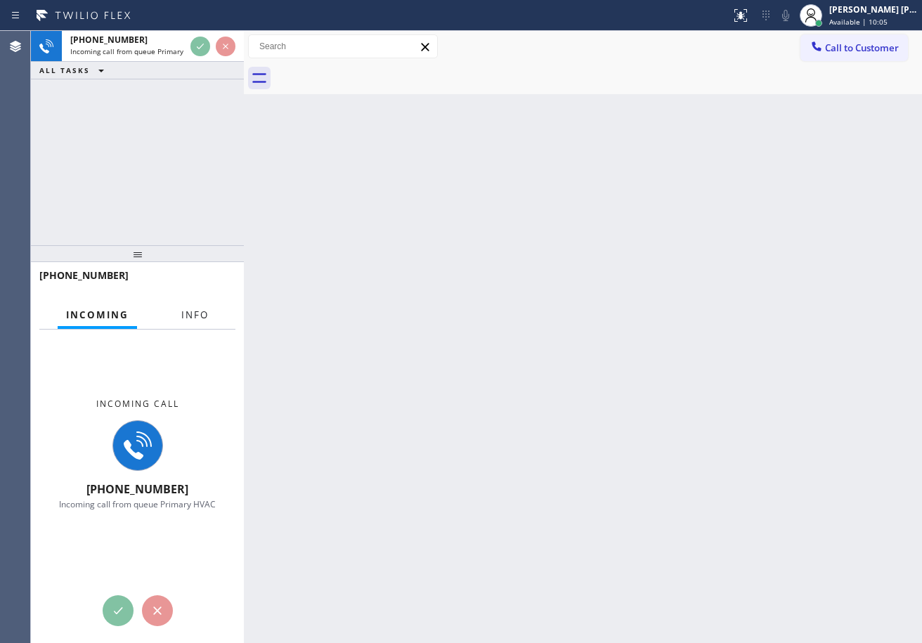
click at [187, 321] on span "Info" at bounding box center [194, 315] width 27 height 13
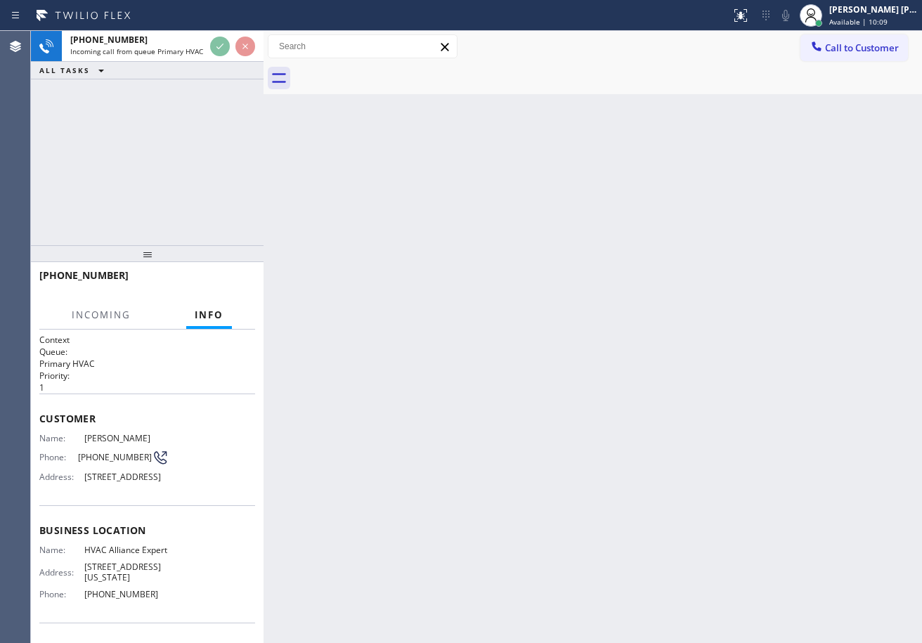
click at [264, 65] on div at bounding box center [264, 337] width 0 height 612
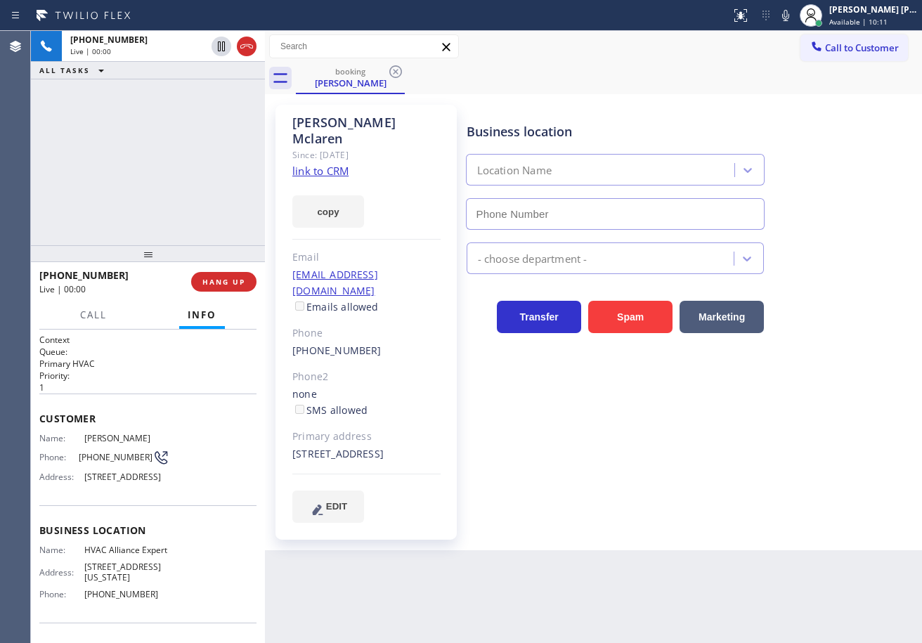
type input "(855) 999-4417"
click at [591, 513] on div "Business location HVAC Alliance Expert (855) 999-4417 HVAC Transfer Spam Market…" at bounding box center [692, 327] width 456 height 439
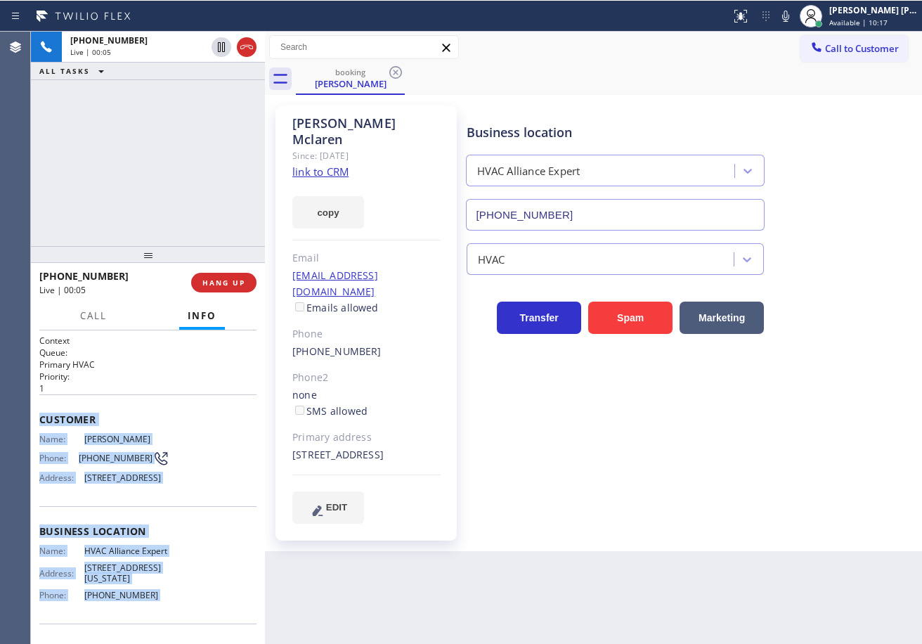
scroll to position [124, 0]
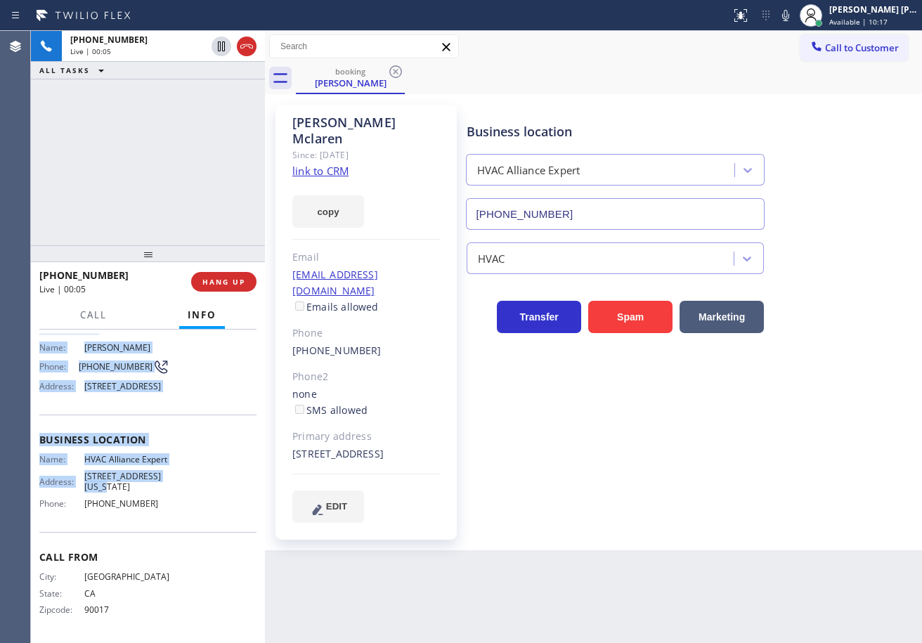
drag, startPoint x: 39, startPoint y: 411, endPoint x: 187, endPoint y: 494, distance: 170.3
click at [187, 494] on div "Context Queue: Primary HVAC Priority: 1 Customer Name: Brandon Mclaren Phone: (…" at bounding box center [148, 487] width 234 height 314
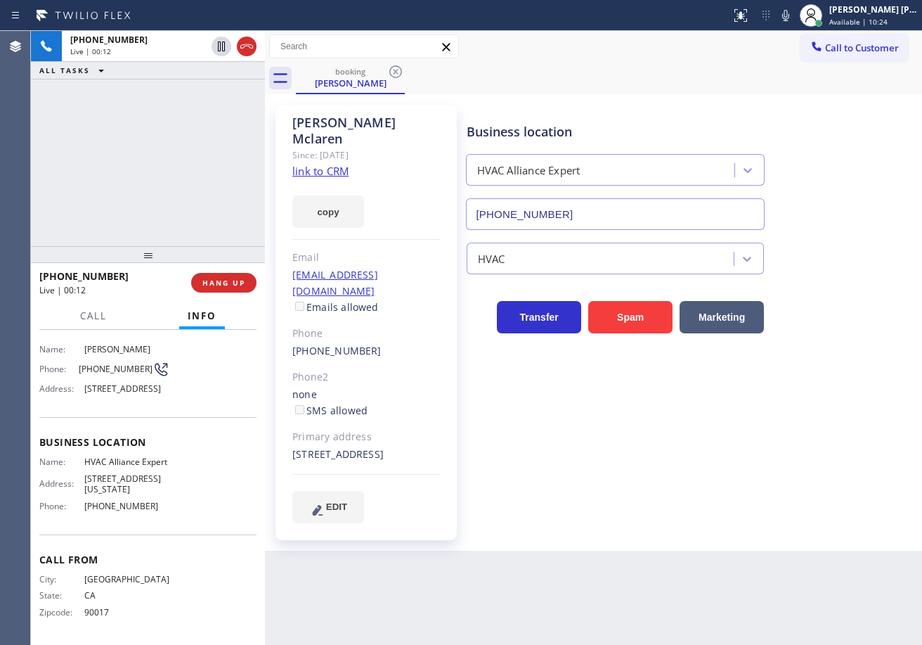
click at [671, 572] on div "Back to Dashboard Change Sender ID Customers Technicians Select a contact Outbo…" at bounding box center [593, 338] width 657 height 614
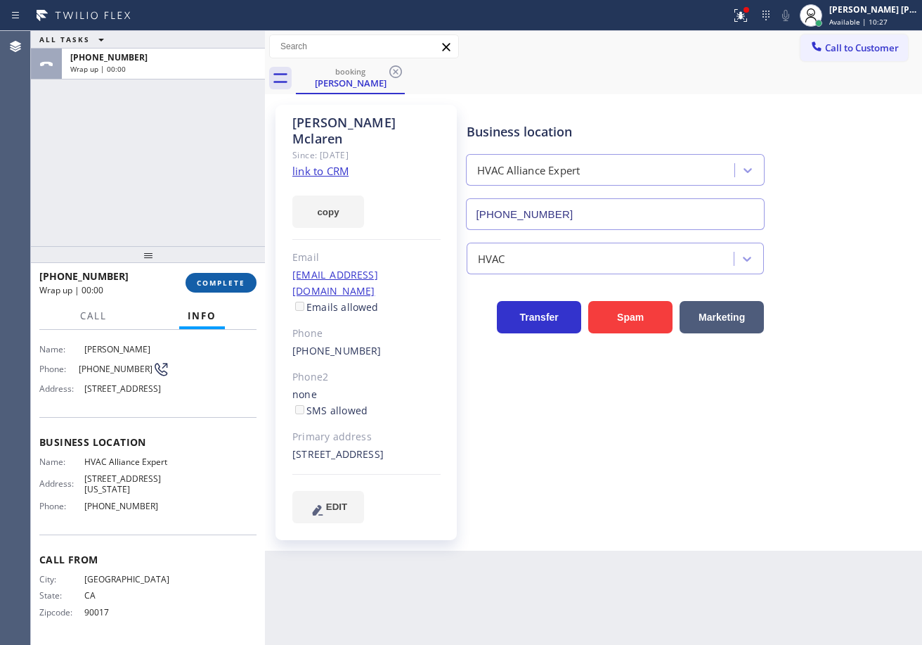
click at [200, 282] on span "COMPLETE" at bounding box center [221, 283] width 49 height 10
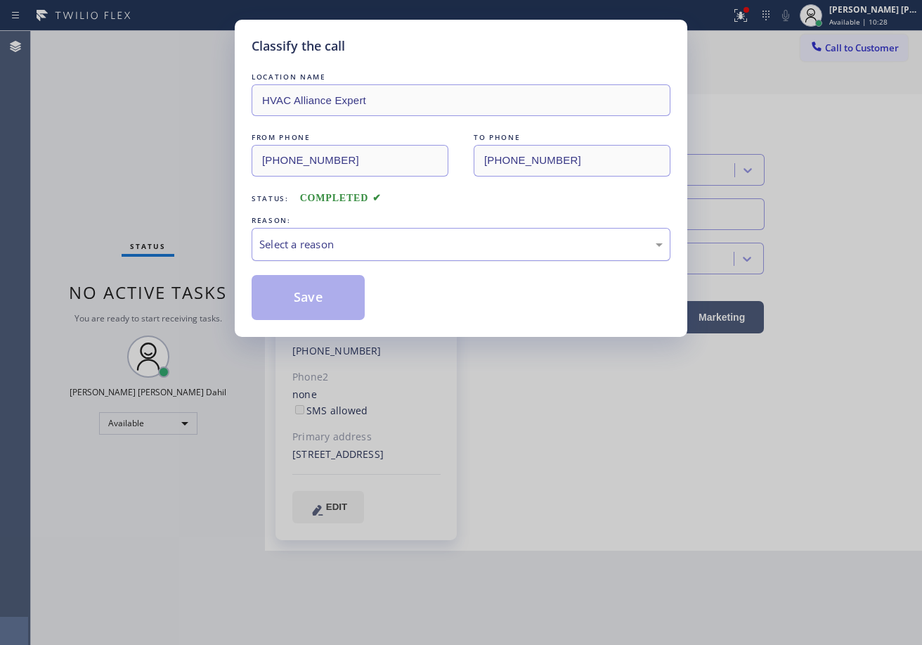
click at [316, 228] on div "Select a reason" at bounding box center [461, 244] width 419 height 33
click at [305, 306] on button "Save" at bounding box center [308, 297] width 113 height 45
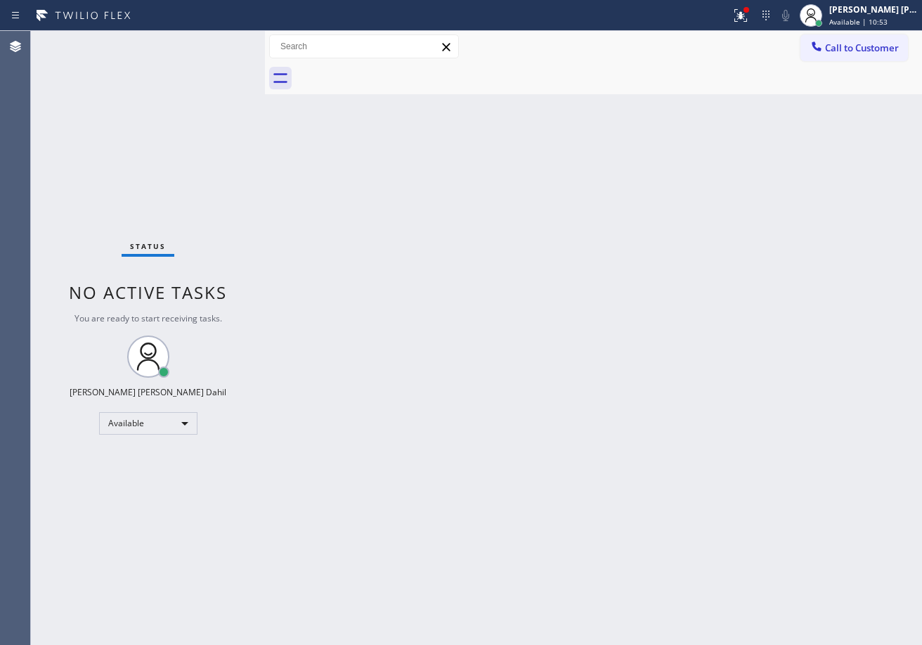
click at [536, 79] on div at bounding box center [609, 79] width 626 height 32
click at [145, 546] on div "Status No active tasks You are ready to start receiving tasks. [PERSON_NAME] [P…" at bounding box center [148, 338] width 234 height 614
click at [806, 491] on div "Back to Dashboard Change Sender ID Customers Technicians Select a contact Outbo…" at bounding box center [593, 338] width 657 height 614
click at [832, 41] on span "Call to Customer" at bounding box center [862, 47] width 74 height 13
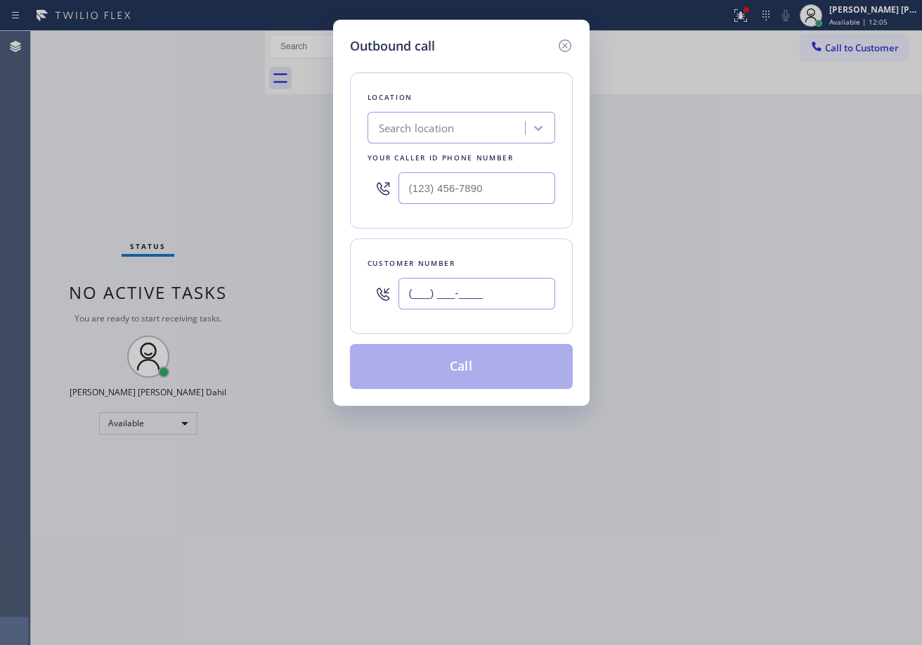
click at [452, 285] on input "(___) ___-____" at bounding box center [477, 294] width 157 height 32
paste input "213) 284-9988"
type input "(213) 284-9988"
click at [467, 184] on input "(___) ___-____" at bounding box center [477, 188] width 157 height 32
paste input "213) 284-9988"
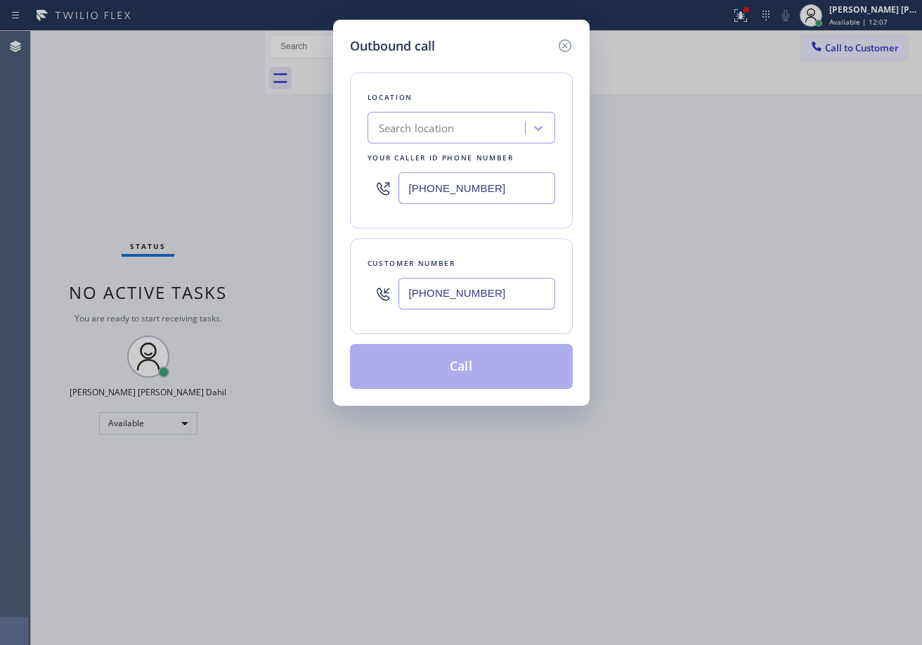
click at [530, 247] on div "Customer number (213) 284-9988" at bounding box center [461, 286] width 223 height 96
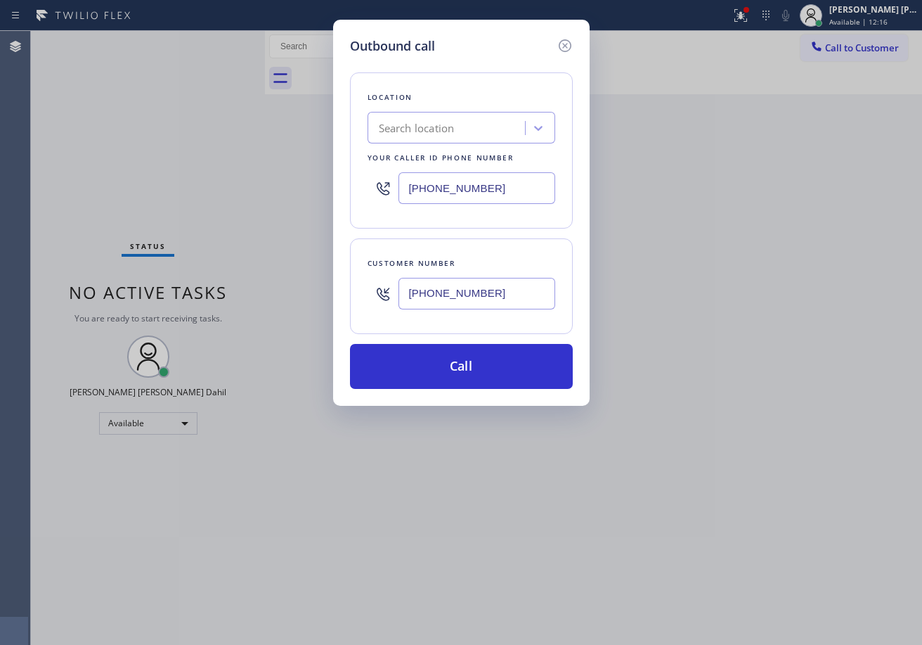
click at [496, 193] on input "(213) 284-9988" at bounding box center [477, 188] width 157 height 32
paste input "855) 999-4417"
type input "(855) 999-4417"
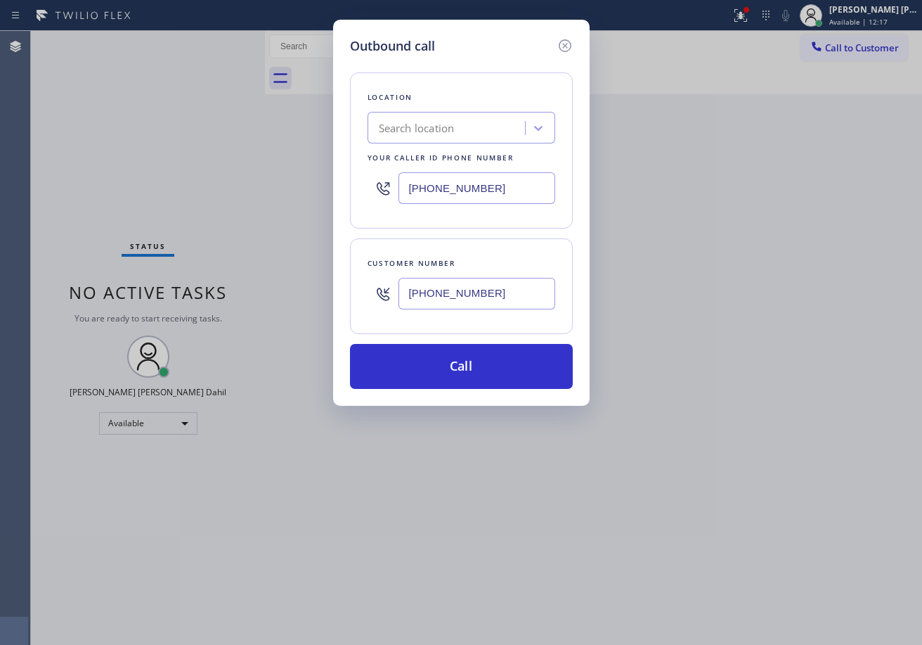
click at [515, 238] on div "Customer number (213) 284-9988" at bounding box center [461, 286] width 223 height 96
click at [503, 307] on input "(213) 284-9988" at bounding box center [477, 294] width 157 height 32
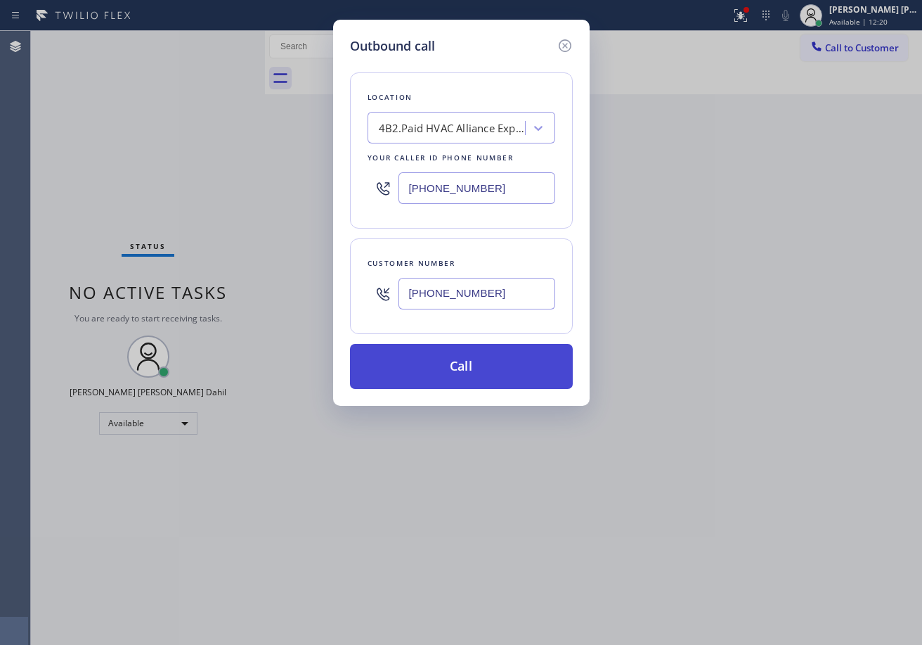
click at [441, 384] on button "Call" at bounding box center [461, 366] width 223 height 45
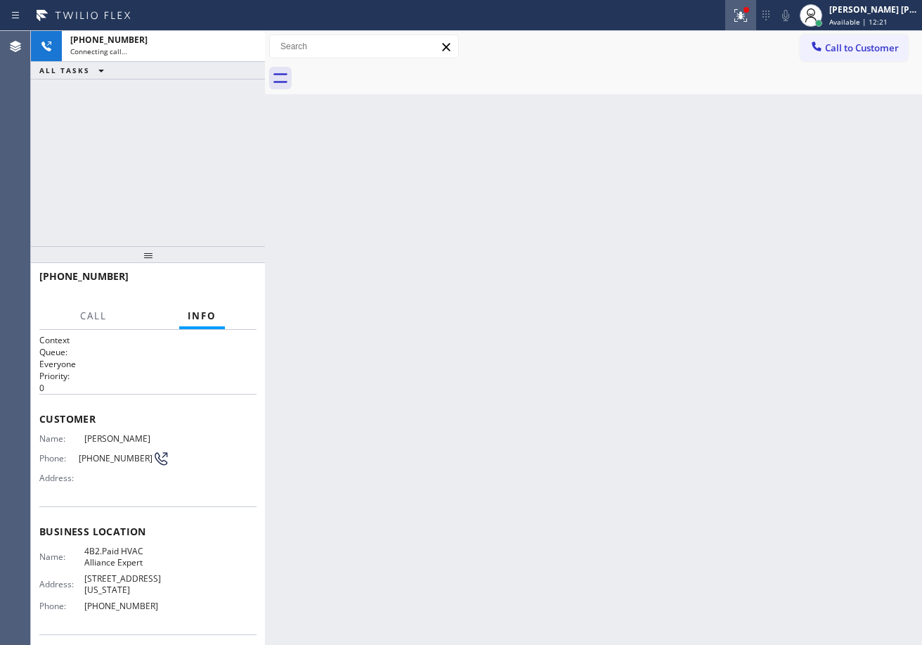
click at [750, 15] on icon at bounding box center [741, 15] width 17 height 17
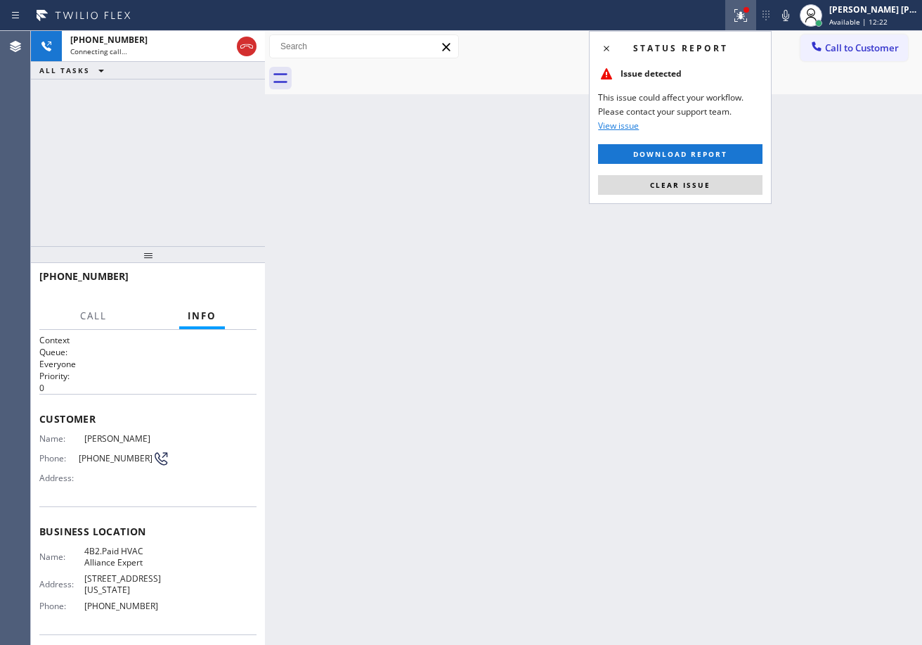
click at [708, 192] on button "Clear issue" at bounding box center [680, 185] width 165 height 20
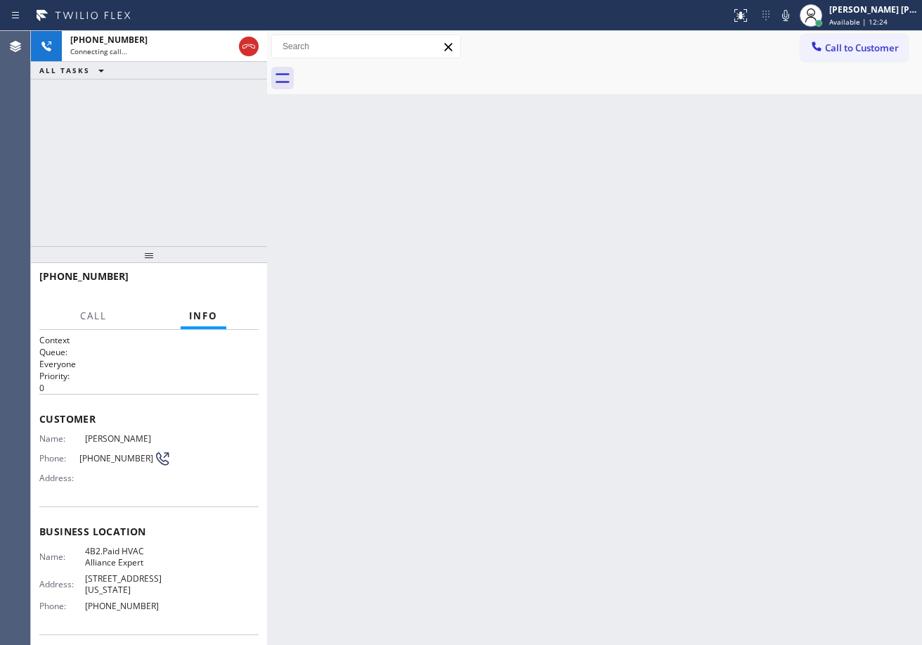
click at [267, 66] on div at bounding box center [267, 338] width 0 height 614
click at [681, 318] on div "Back to Dashboard Change Sender ID Customers Technicians Select a contact Outbo…" at bounding box center [594, 338] width 655 height 614
click at [795, 18] on icon at bounding box center [786, 15] width 17 height 17
drag, startPoint x: 785, startPoint y: 171, endPoint x: 788, endPoint y: 183, distance: 12.3
click at [785, 172] on div "Back to Dashboard Change Sender ID Customers Technicians Select a contact Outbo…" at bounding box center [594, 338] width 655 height 614
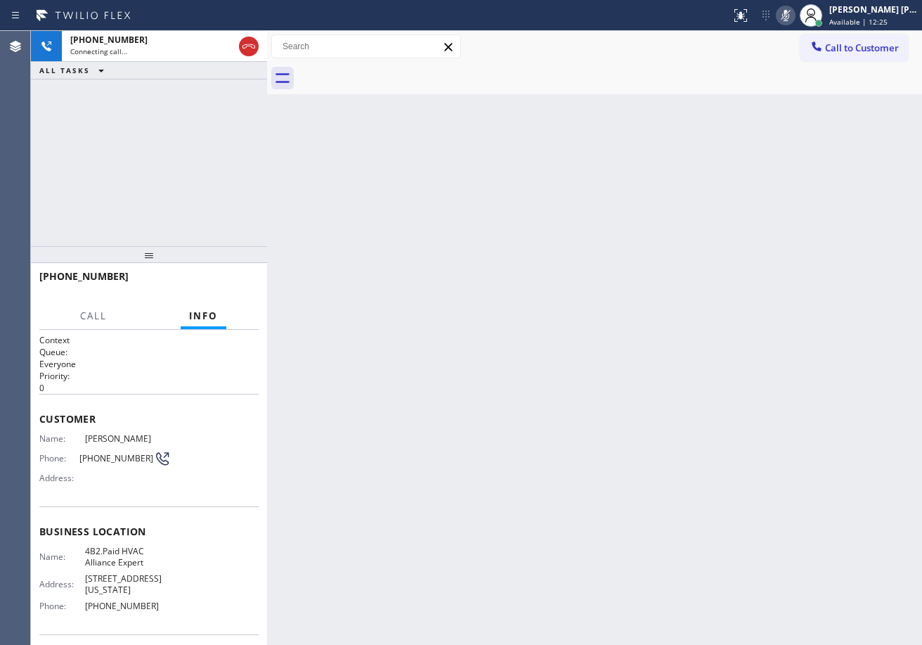
click at [788, 181] on div "Back to Dashboard Change Sender ID Customers Technicians Select a contact Outbo…" at bounding box center [594, 338] width 655 height 614
click at [788, 184] on div "Back to Dashboard Change Sender ID Customers Technicians Select a contact Outbo…" at bounding box center [594, 338] width 655 height 614
click at [792, 191] on div "Back to Dashboard Change Sender ID Customers Technicians Select a contact Outbo…" at bounding box center [594, 338] width 655 height 614
click at [792, 193] on div "Back to Dashboard Change Sender ID Customers Technicians Select a contact Outbo…" at bounding box center [594, 338] width 655 height 614
click at [792, 194] on div "Back to Dashboard Change Sender ID Customers Technicians Select a contact Outbo…" at bounding box center [594, 338] width 655 height 614
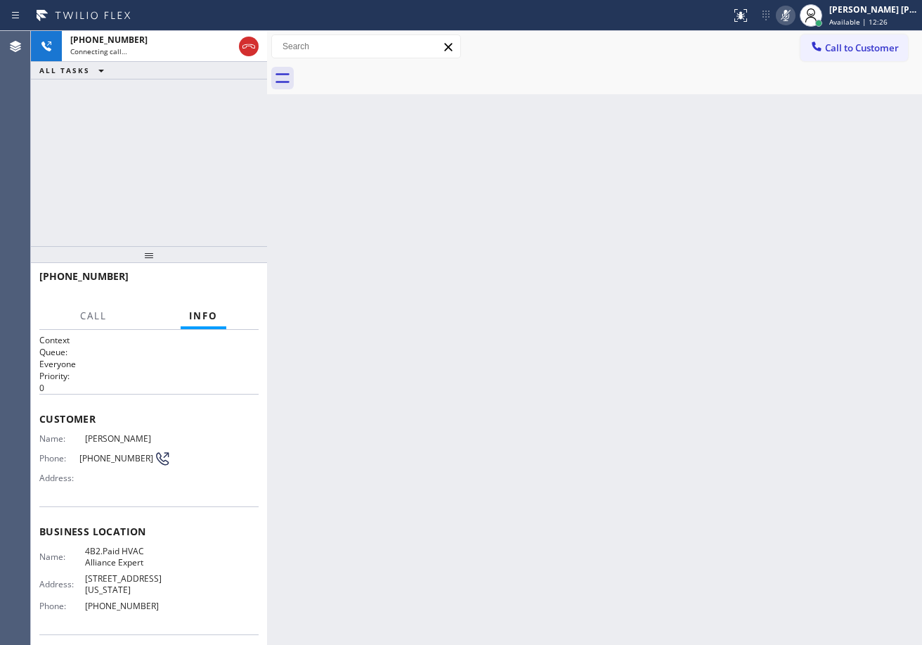
click at [792, 194] on div "Back to Dashboard Change Sender ID Customers Technicians Select a contact Outbo…" at bounding box center [594, 338] width 655 height 614
click at [790, 16] on icon at bounding box center [786, 15] width 7 height 11
click at [790, 19] on icon at bounding box center [786, 15] width 7 height 11
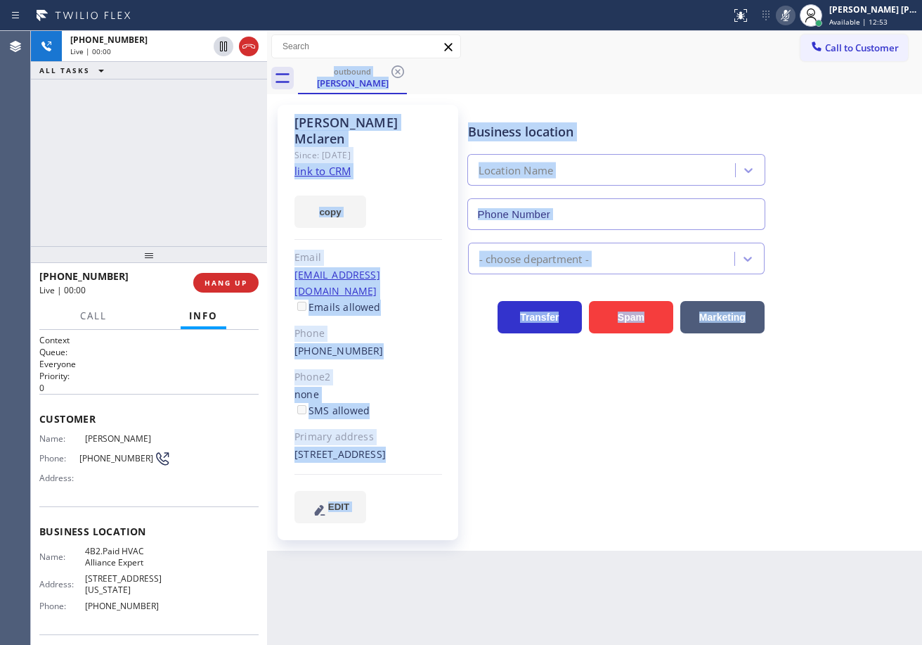
type input "(855) 999-4417"
click at [790, 18] on icon at bounding box center [786, 15] width 7 height 11
click at [643, 91] on div "outbound Brandon Mclaren" at bounding box center [610, 79] width 624 height 32
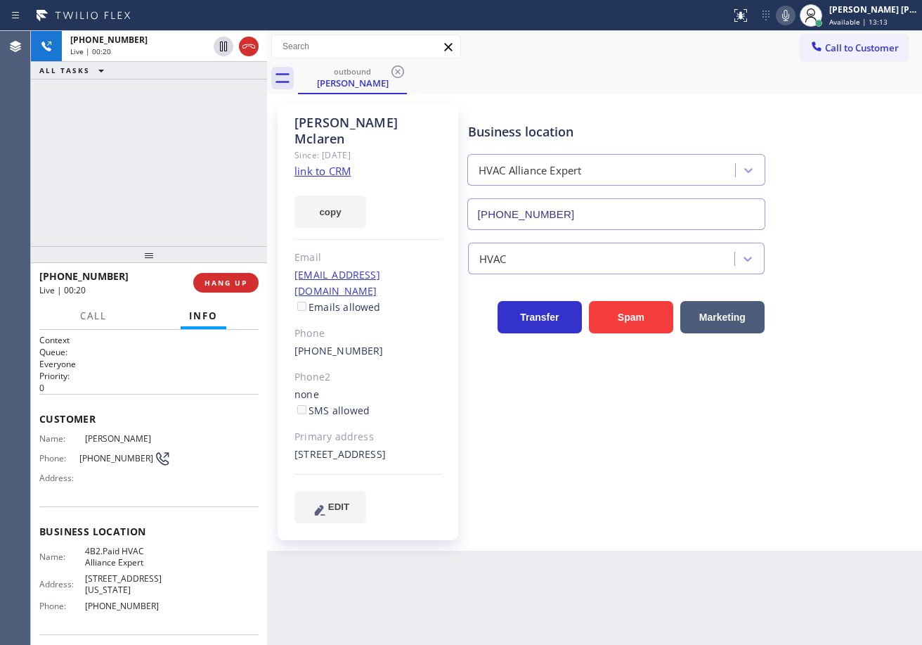
click at [196, 159] on div "+12132849988 Live | 00:20 ALL TASKS ALL TASKS ACTIVE TASKS TASKS IN WRAP UP" at bounding box center [149, 138] width 236 height 215
click at [196, 159] on div "+12132849988 Live | 00:21 ALL TASKS ALL TASKS ACTIVE TASKS TASKS IN WRAP UP" at bounding box center [149, 138] width 236 height 215
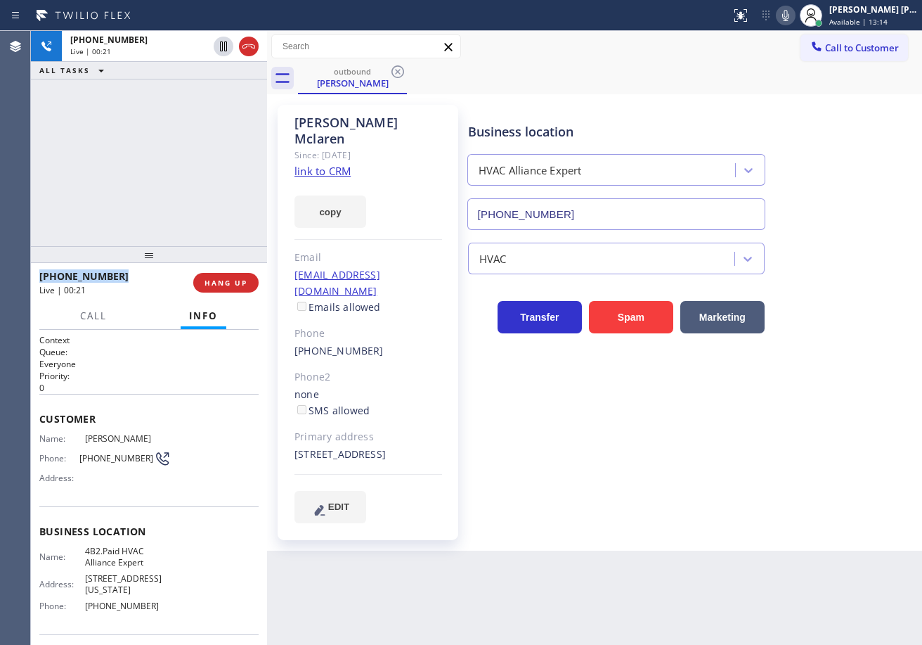
click at [196, 159] on div "+12132849988 Live | 00:21 ALL TASKS ALL TASKS ACTIVE TASKS TASKS IN WRAP UP" at bounding box center [149, 138] width 236 height 215
click at [196, 159] on div "+12132849988 Live | 00:22 ALL TASKS ALL TASKS ACTIVE TASKS TASKS IN WRAP UP" at bounding box center [149, 138] width 236 height 215
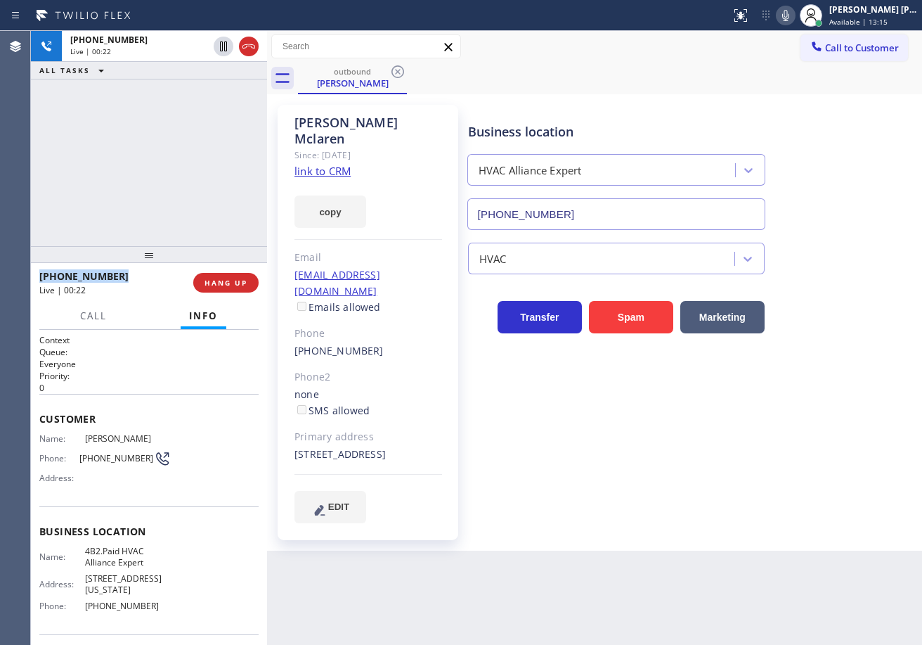
click at [196, 159] on div "+12132849988 Live | 00:22 ALL TASKS ALL TASKS ACTIVE TASKS TASKS IN WRAP UP" at bounding box center [149, 138] width 236 height 215
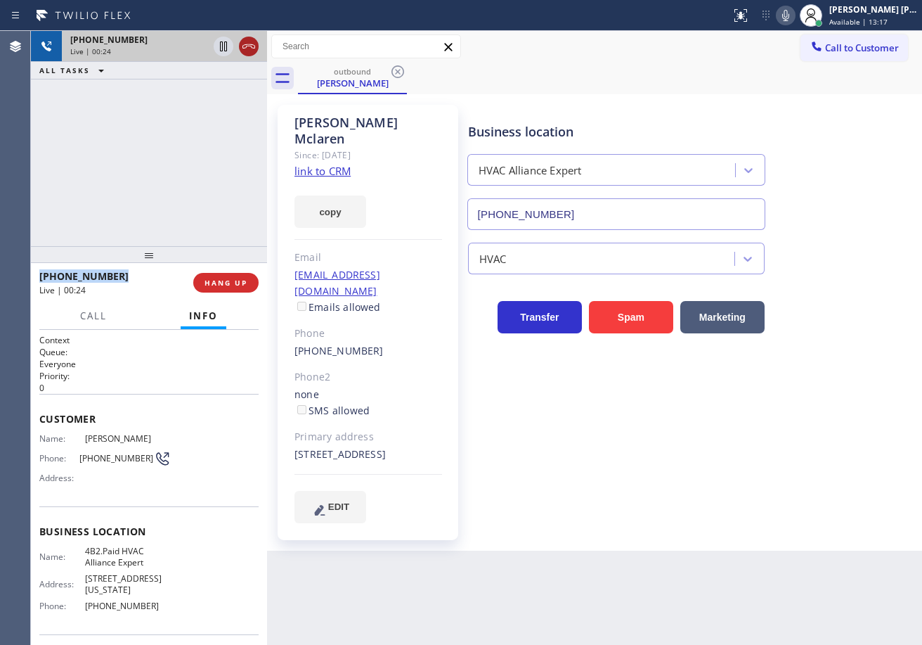
click at [247, 44] on icon at bounding box center [249, 46] width 13 height 4
click at [208, 44] on div "+12132849988" at bounding box center [139, 40] width 138 height 12
click at [247, 44] on div "+12132849988" at bounding box center [164, 40] width 188 height 12
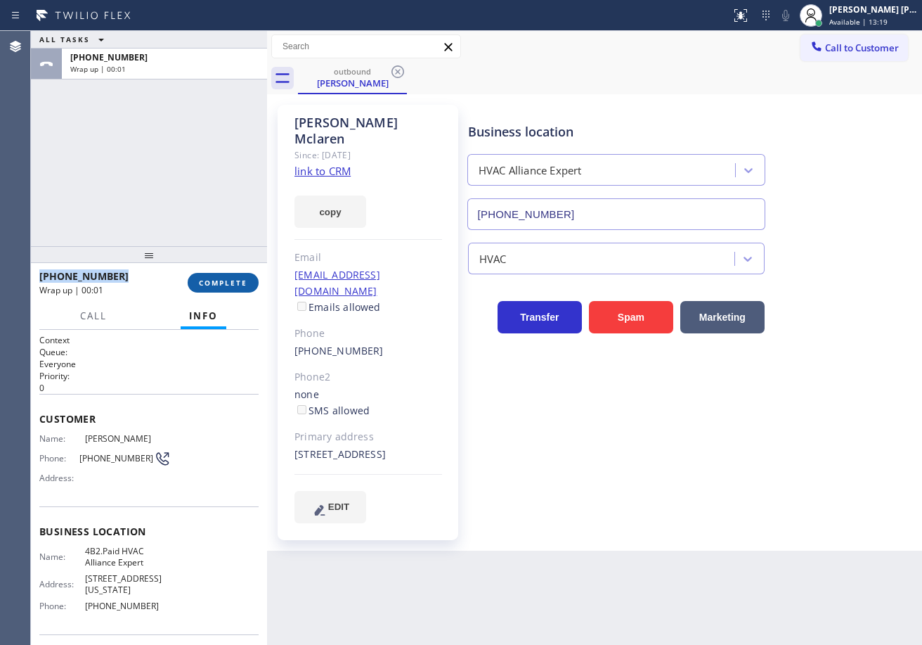
click at [242, 278] on span "COMPLETE" at bounding box center [223, 283] width 49 height 10
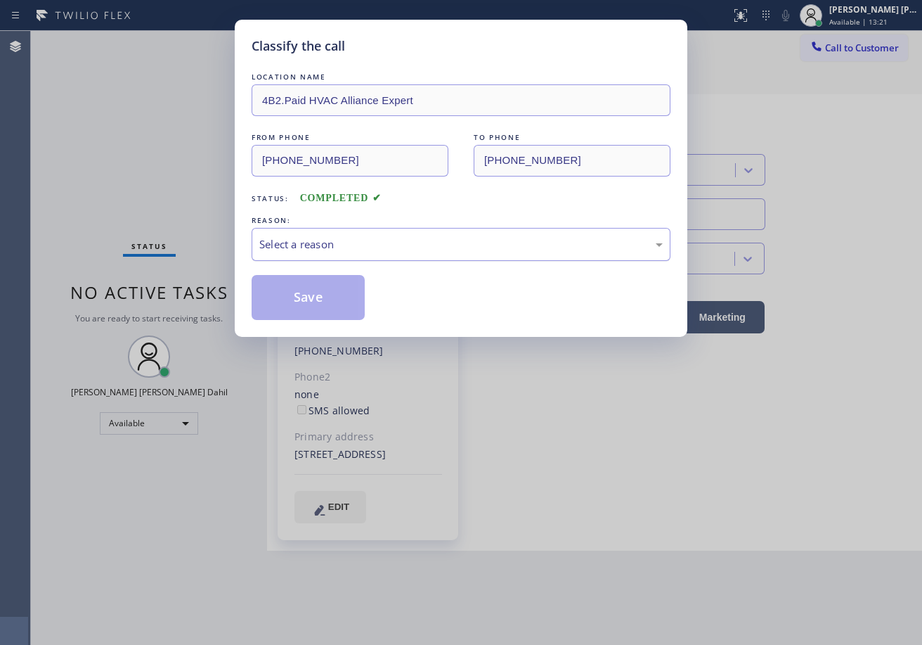
click at [359, 240] on div "Select a reason" at bounding box center [461, 244] width 404 height 16
click at [305, 297] on button "Save" at bounding box center [308, 297] width 113 height 45
click at [306, 292] on button "Save" at bounding box center [308, 297] width 113 height 45
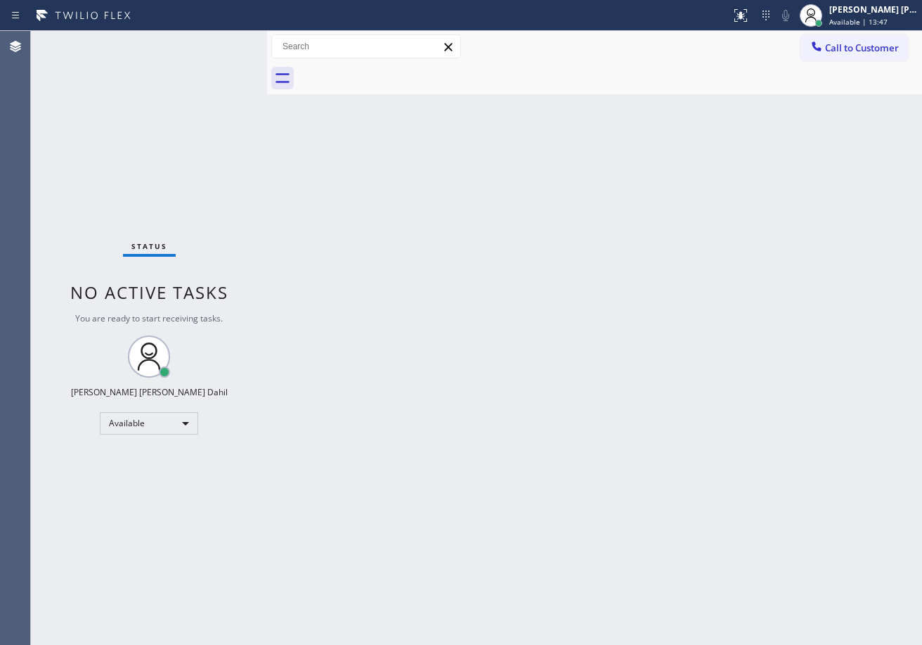
click at [571, 439] on div "Back to Dashboard Change Sender ID Customers Technicians Select a contact Outbo…" at bounding box center [594, 338] width 655 height 614
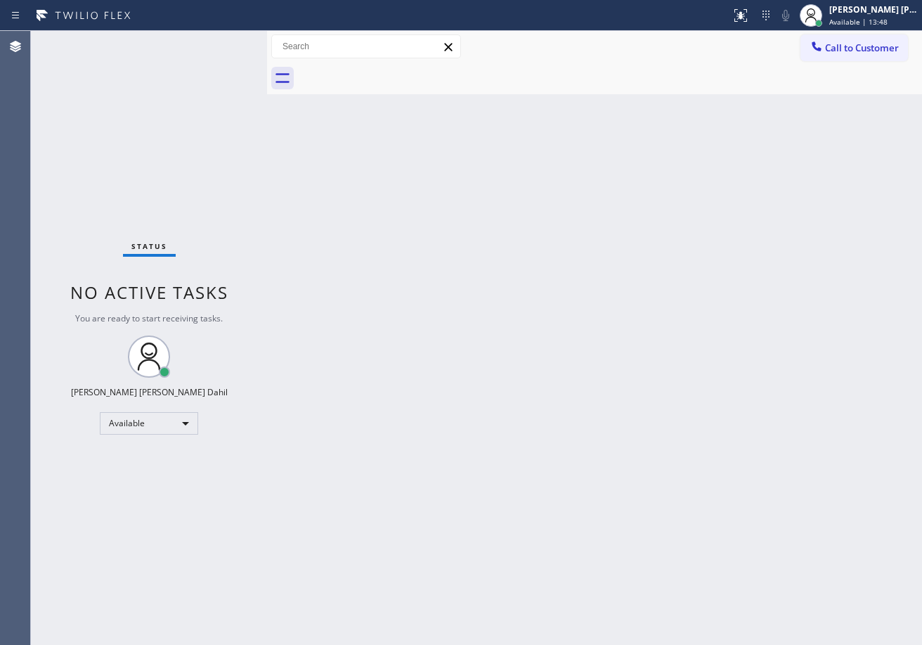
click at [571, 439] on div "Back to Dashboard Change Sender ID Customers Technicians Select a contact Outbo…" at bounding box center [594, 338] width 655 height 614
drag, startPoint x: 785, startPoint y: 581, endPoint x: 917, endPoint y: 615, distance: 136.6
click at [785, 581] on div "Back to Dashboard Change Sender ID Customers Technicians Select a contact Outbo…" at bounding box center [594, 338] width 655 height 614
click at [634, 535] on div "Back to Dashboard Change Sender ID Customers Technicians Select a contact Outbo…" at bounding box center [594, 338] width 655 height 614
click at [200, 63] on div "Status No active tasks You are ready to start receiving tasks. [PERSON_NAME] [P…" at bounding box center [149, 338] width 236 height 614
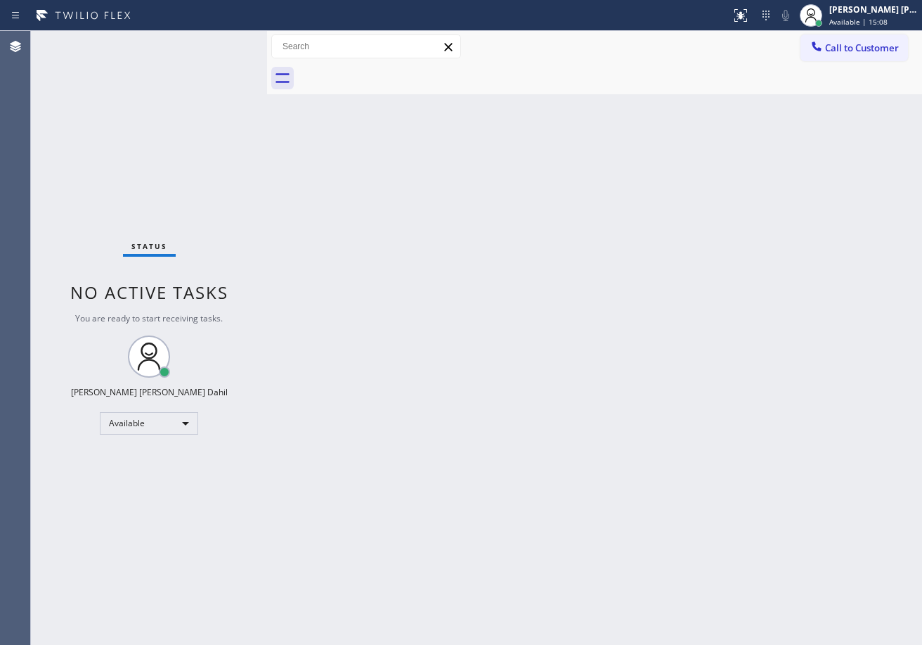
click at [209, 49] on div "Status No active tasks You are ready to start receiving tasks. [PERSON_NAME] [P…" at bounding box center [149, 338] width 236 height 614
click at [210, 49] on div "Status No active tasks You are ready to start receiving tasks. [PERSON_NAME] [P…" at bounding box center [149, 338] width 236 height 614
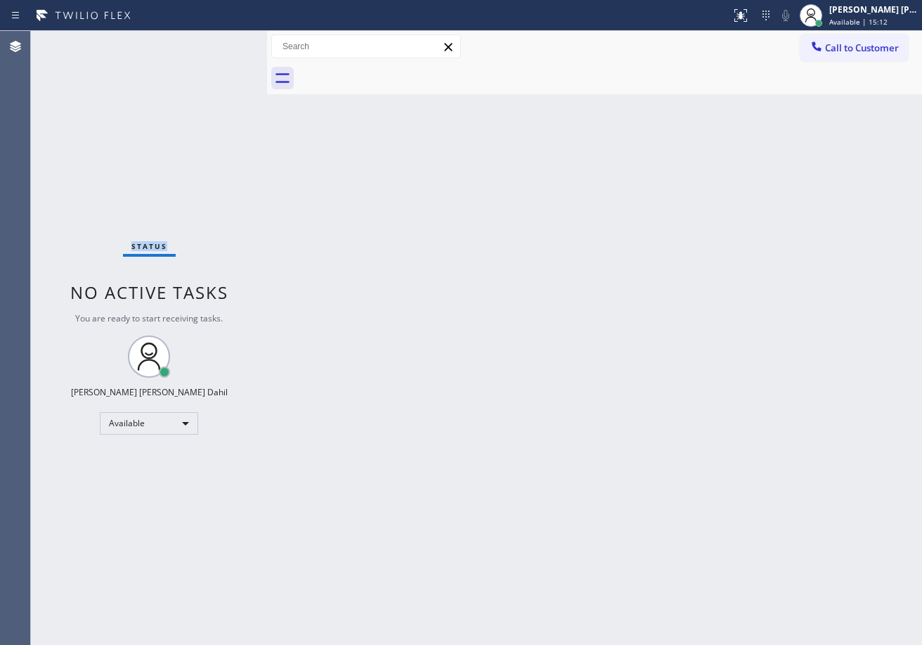
click at [321, 314] on div "Back to Dashboard Change Sender ID Customers Technicians Select a contact Outbo…" at bounding box center [594, 338] width 655 height 614
click at [174, 89] on div "Status No active tasks You are ready to start receiving tasks. [PERSON_NAME] [P…" at bounding box center [149, 338] width 236 height 614
click at [752, 233] on div "Back to Dashboard Change Sender ID Customers Technicians Select a contact Outbo…" at bounding box center [594, 338] width 655 height 614
click at [768, 227] on div "Back to Dashboard Change Sender ID Customers Technicians Select a contact Outbo…" at bounding box center [594, 338] width 655 height 614
click at [728, 439] on div "Back to Dashboard Change Sender ID Customers Technicians Select a contact Outbo…" at bounding box center [594, 338] width 655 height 614
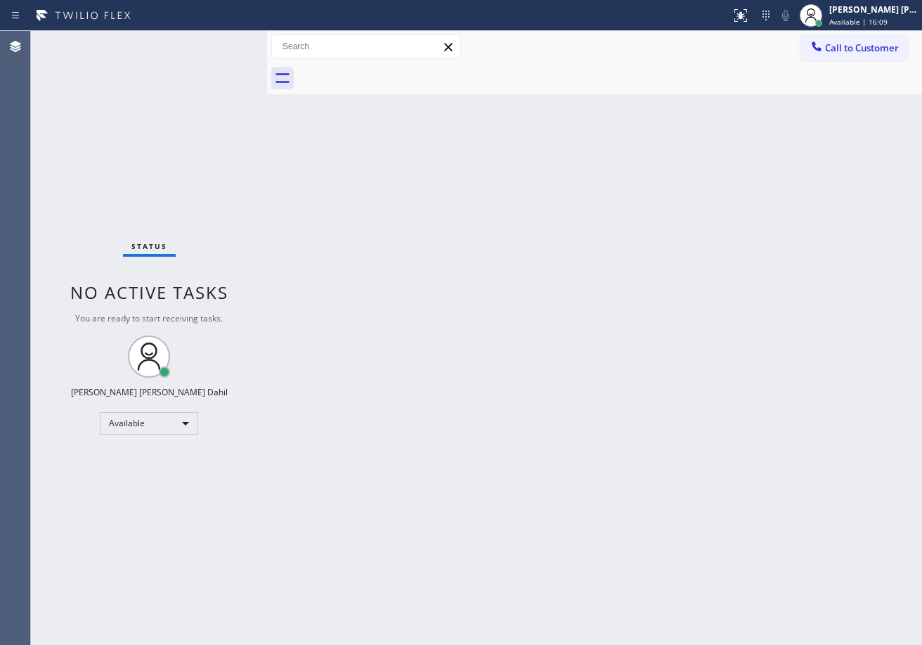
click at [571, 518] on div "Back to Dashboard Change Sender ID Customers Technicians Select a contact Outbo…" at bounding box center [594, 338] width 655 height 614
drag, startPoint x: 175, startPoint y: 167, endPoint x: 216, endPoint y: 131, distance: 54.3
click at [175, 167] on div "Status No active tasks You are ready to start receiving tasks. [PERSON_NAME] [P…" at bounding box center [149, 338] width 236 height 614
click at [884, 443] on div "Back to Dashboard Change Sender ID Customers Technicians Select a contact Outbo…" at bounding box center [594, 338] width 655 height 614
click at [676, 397] on div "Back to Dashboard Change Sender ID Customers Technicians Select a contact Outbo…" at bounding box center [594, 338] width 655 height 614
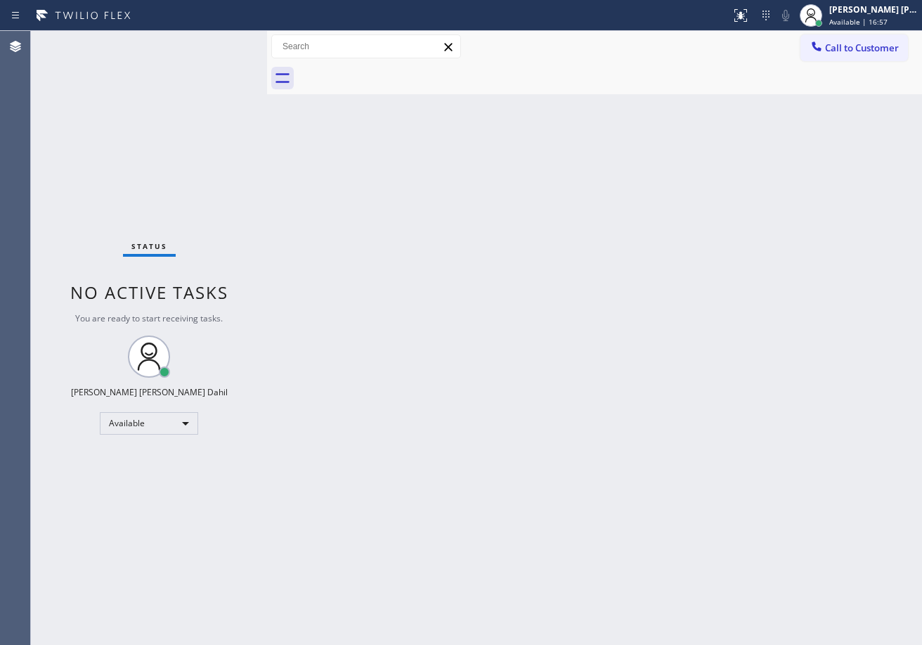
click at [415, 543] on div "Back to Dashboard Change Sender ID Customers Technicians Select a contact Outbo…" at bounding box center [594, 338] width 655 height 614
click at [489, 319] on div "Back to Dashboard Change Sender ID Customers Technicians Select a contact Outbo…" at bounding box center [594, 338] width 655 height 614
click at [389, 420] on div "Back to Dashboard Change Sender ID Customers Technicians Select a contact Outbo…" at bounding box center [594, 338] width 655 height 614
click at [627, 75] on div at bounding box center [610, 79] width 624 height 32
click at [680, 309] on div "Back to Dashboard Change Sender ID Customers Technicians Select a contact Outbo…" at bounding box center [594, 338] width 655 height 614
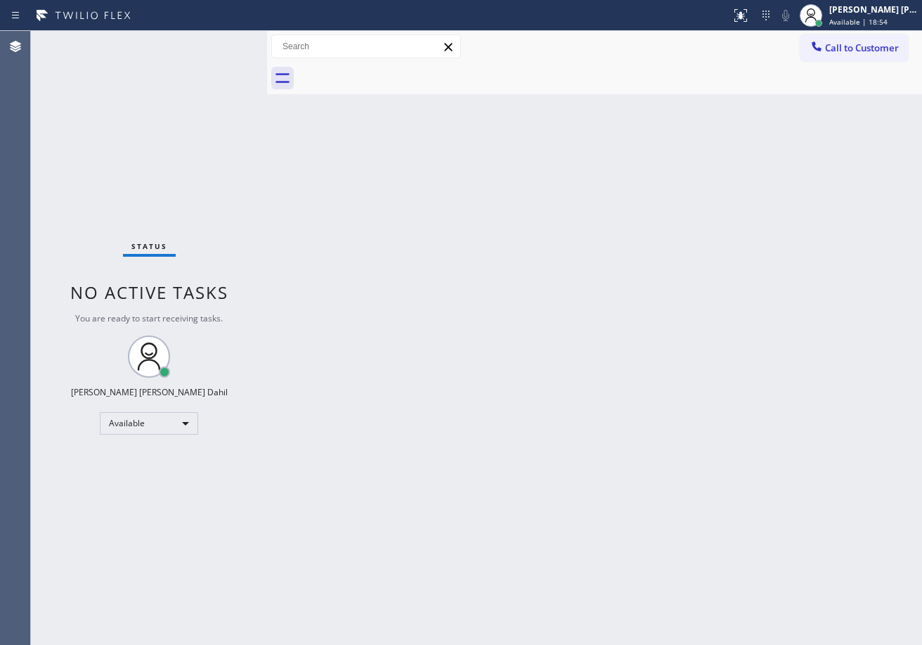
click at [808, 538] on div "Back to Dashboard Change Sender ID Customers Technicians Select a contact Outbo…" at bounding box center [594, 338] width 655 height 614
drag, startPoint x: 480, startPoint y: 80, endPoint x: 416, endPoint y: 46, distance: 72.3
click at [480, 80] on div at bounding box center [610, 79] width 624 height 32
click at [531, 273] on div "Back to Dashboard Change Sender ID Customers Technicians Select a contact Outbo…" at bounding box center [594, 339] width 655 height 617
drag, startPoint x: 531, startPoint y: 273, endPoint x: 618, endPoint y: 158, distance: 144.0
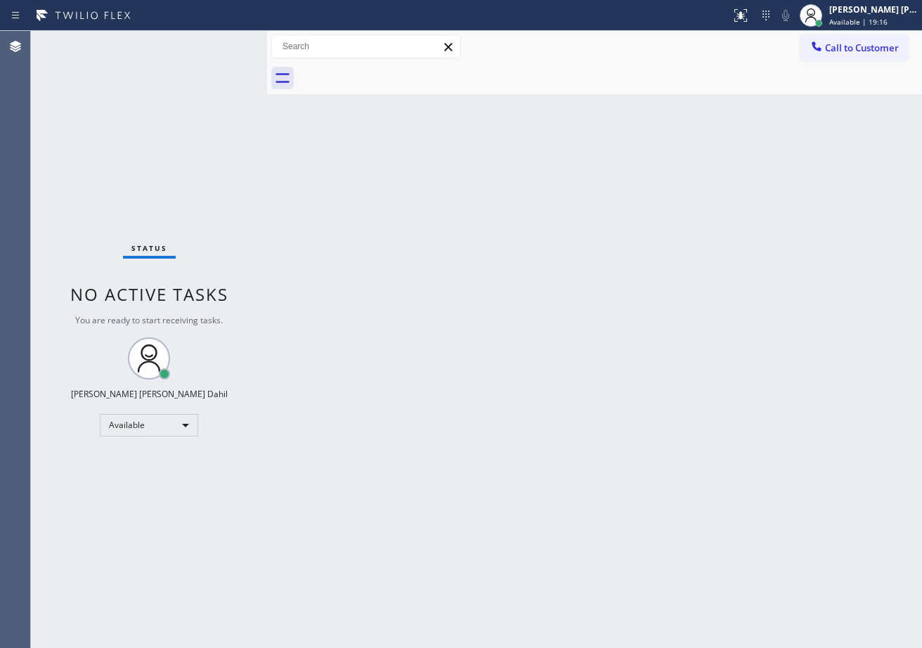
click at [532, 273] on div "Back to Dashboard Change Sender ID Customers Technicians Select a contact Outbo…" at bounding box center [594, 339] width 655 height 617
click at [638, 429] on div "Back to Dashboard Change Sender ID Customers Technicians Select a contact Outbo…" at bounding box center [594, 339] width 655 height 617
drag, startPoint x: 207, startPoint y: 29, endPoint x: 215, endPoint y: 37, distance: 10.9
click at [214, 33] on div "Status report No issues detected If you experience an issue, please download th…" at bounding box center [461, 324] width 922 height 648
click at [221, 48] on div "Status No active tasks You are ready to start receiving tasks. [PERSON_NAME] [P…" at bounding box center [149, 339] width 236 height 617
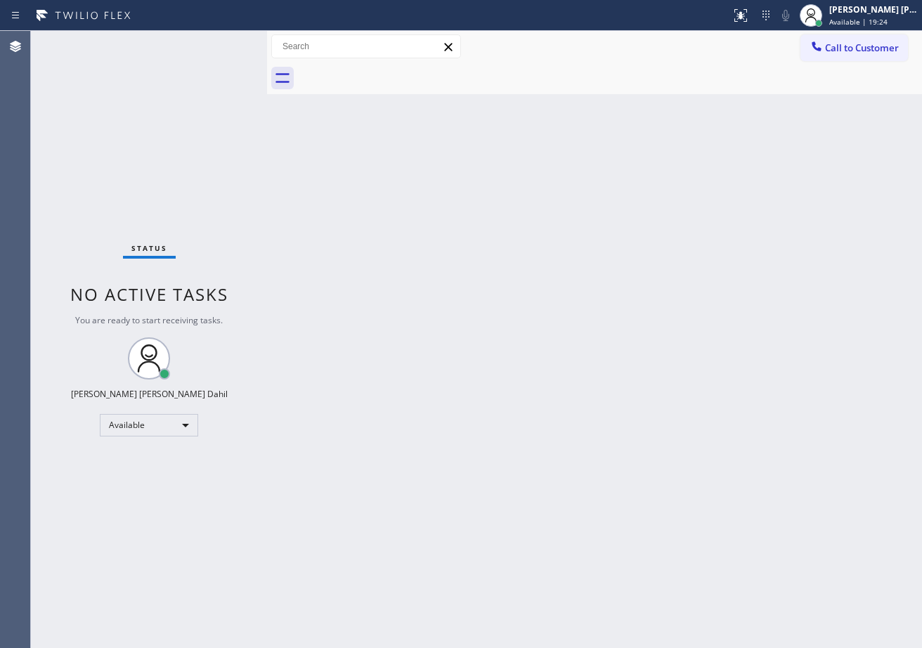
click at [221, 44] on div "Status No active tasks You are ready to start receiving tasks. [PERSON_NAME] [P…" at bounding box center [149, 339] width 236 height 617
click at [221, 43] on div "Status No active tasks You are ready to start receiving tasks. [PERSON_NAME] [P…" at bounding box center [149, 339] width 236 height 617
click at [390, 344] on div "Back to Dashboard Change Sender ID Customers Technicians Select a contact Outbo…" at bounding box center [594, 339] width 655 height 617
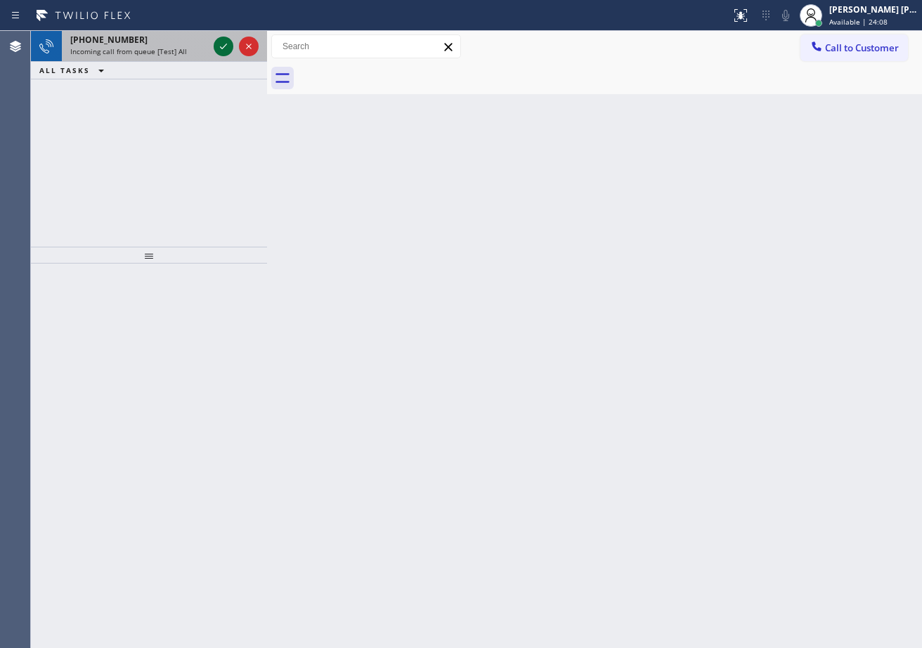
click at [217, 41] on icon at bounding box center [223, 46] width 17 height 17
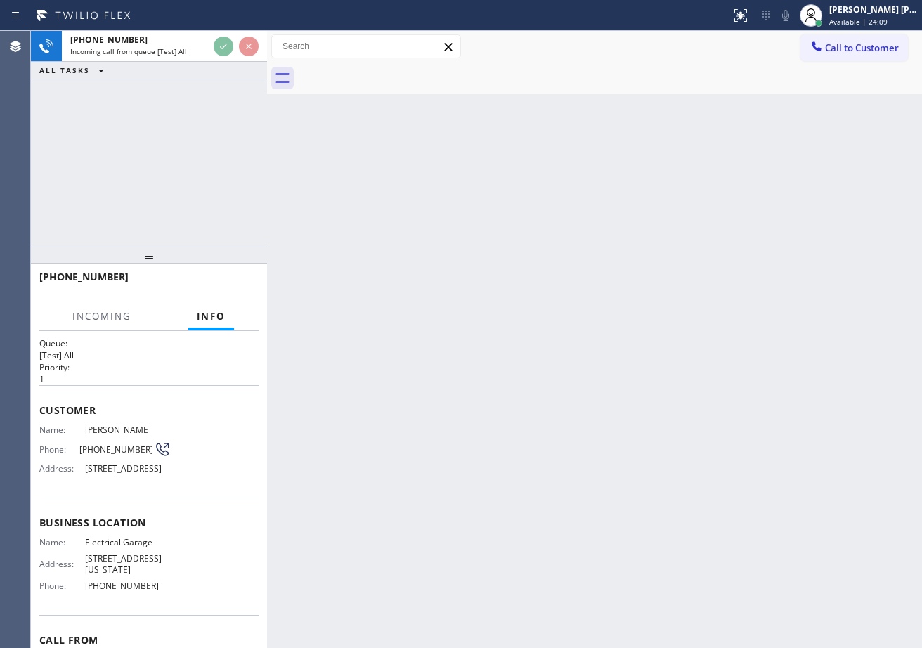
scroll to position [39, 0]
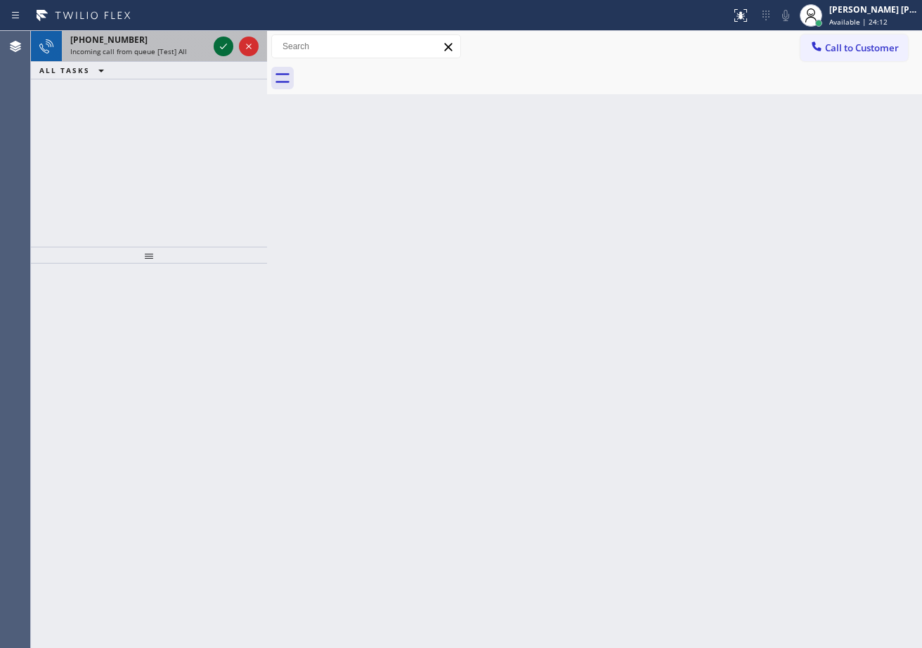
click at [217, 49] on icon at bounding box center [223, 46] width 17 height 17
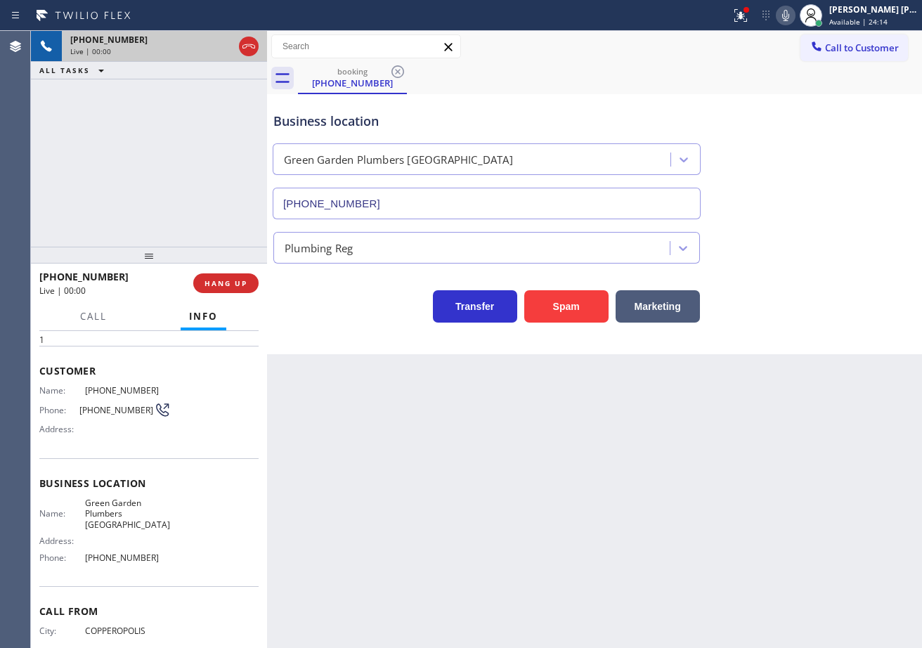
type input "(949) 635-4744"
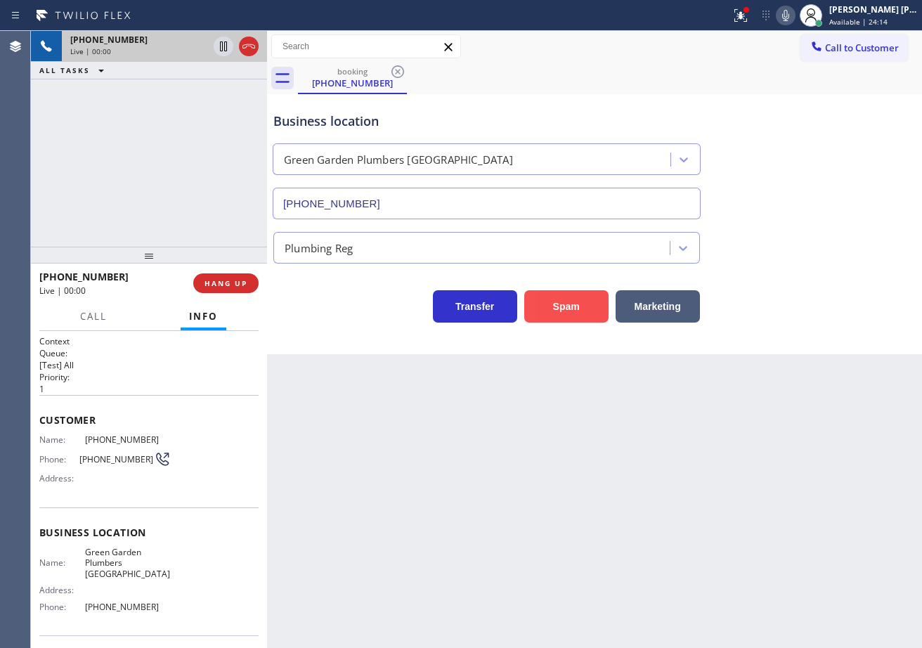
click at [572, 307] on button "Spam" at bounding box center [567, 306] width 84 height 32
click at [571, 307] on button "Spam" at bounding box center [567, 306] width 84 height 32
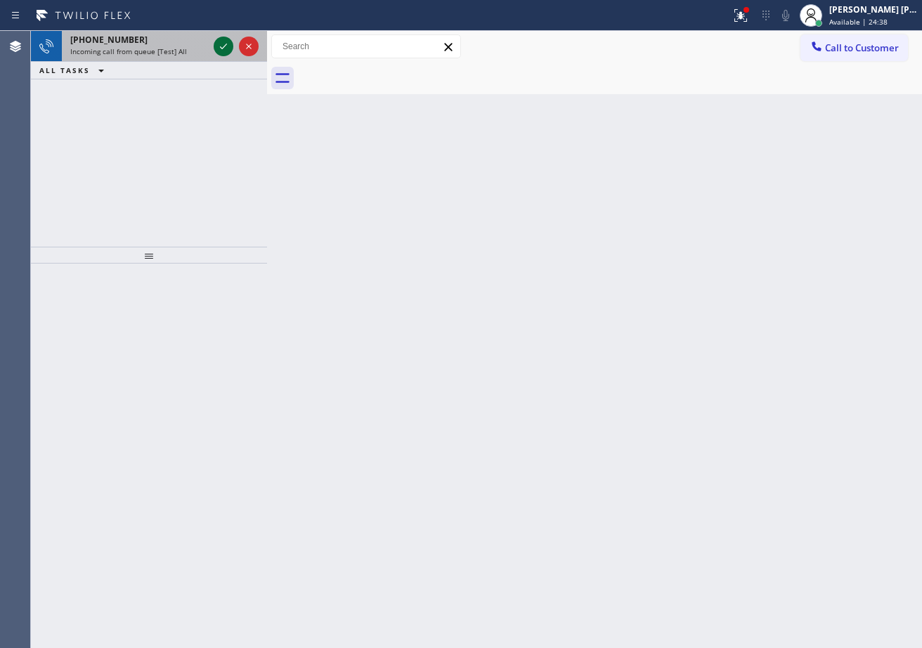
click at [226, 46] on icon at bounding box center [223, 46] width 17 height 17
click at [165, 37] on div "+17202811088" at bounding box center [139, 40] width 138 height 12
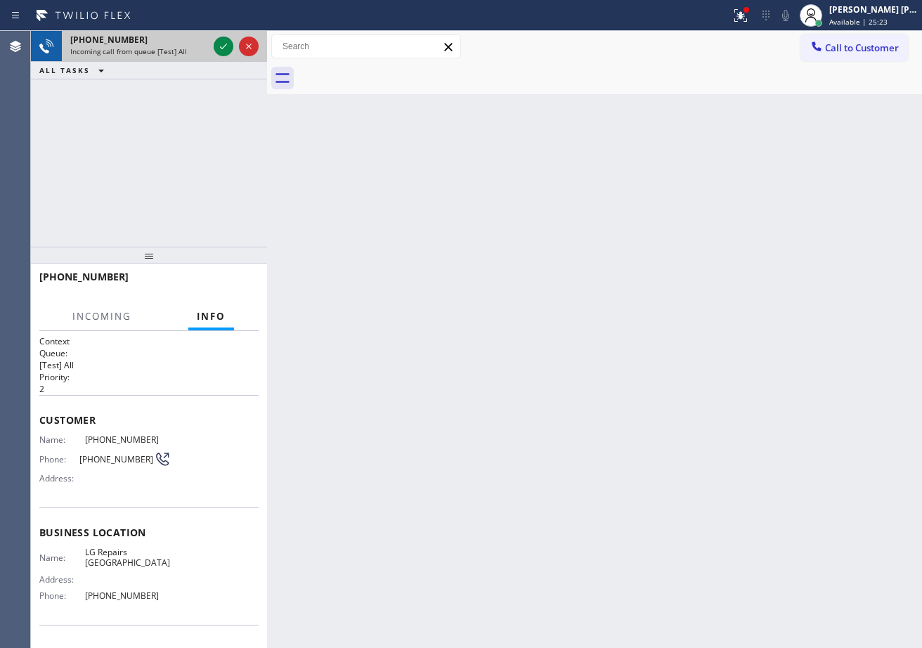
drag, startPoint x: 167, startPoint y: 37, endPoint x: 188, endPoint y: 37, distance: 21.1
click at [167, 37] on div "+17202811088" at bounding box center [139, 40] width 138 height 12
click at [224, 44] on icon at bounding box center [223, 46] width 17 height 17
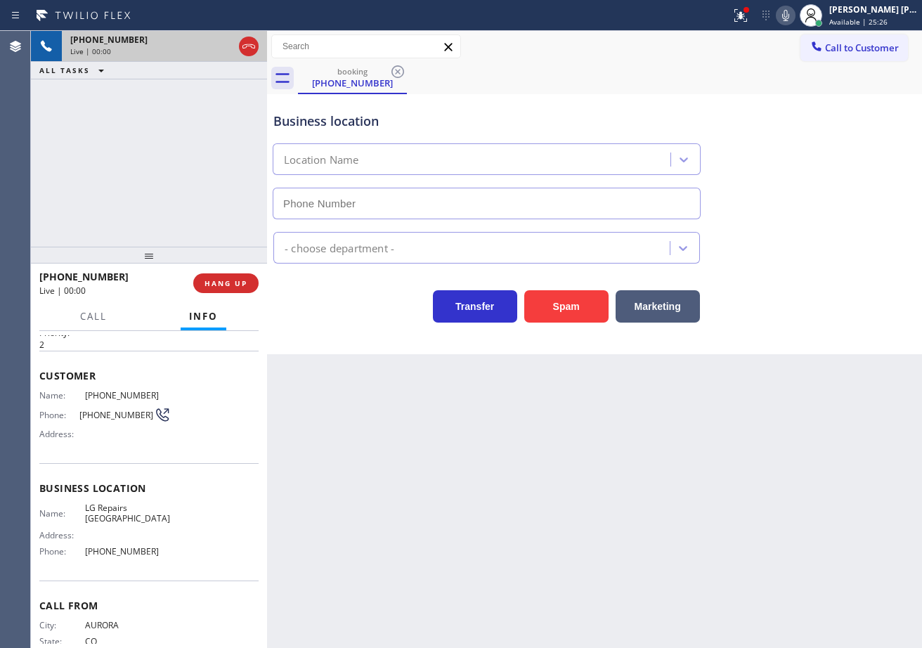
scroll to position [3, 0]
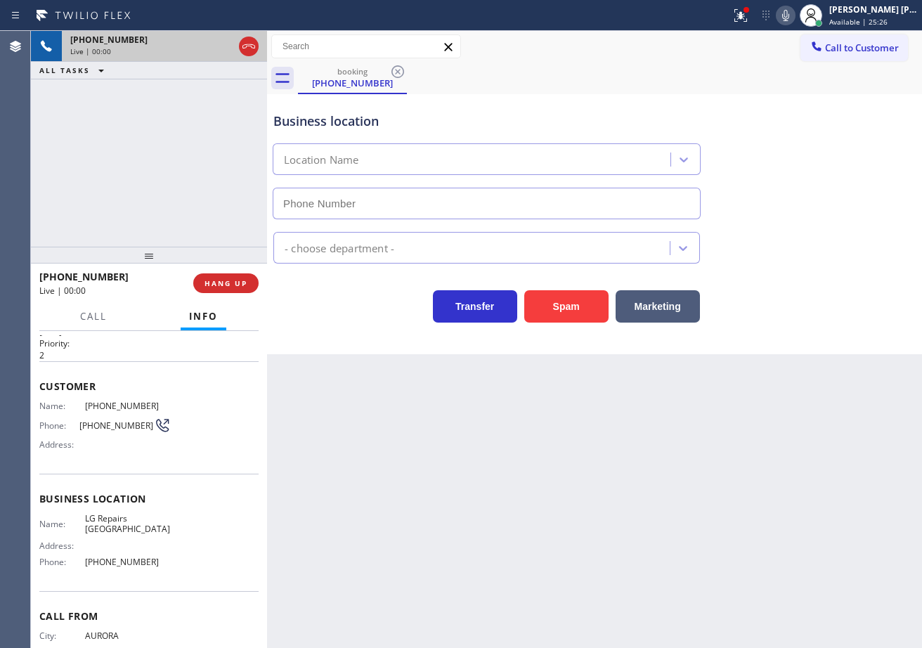
type input "(720) 807-6796"
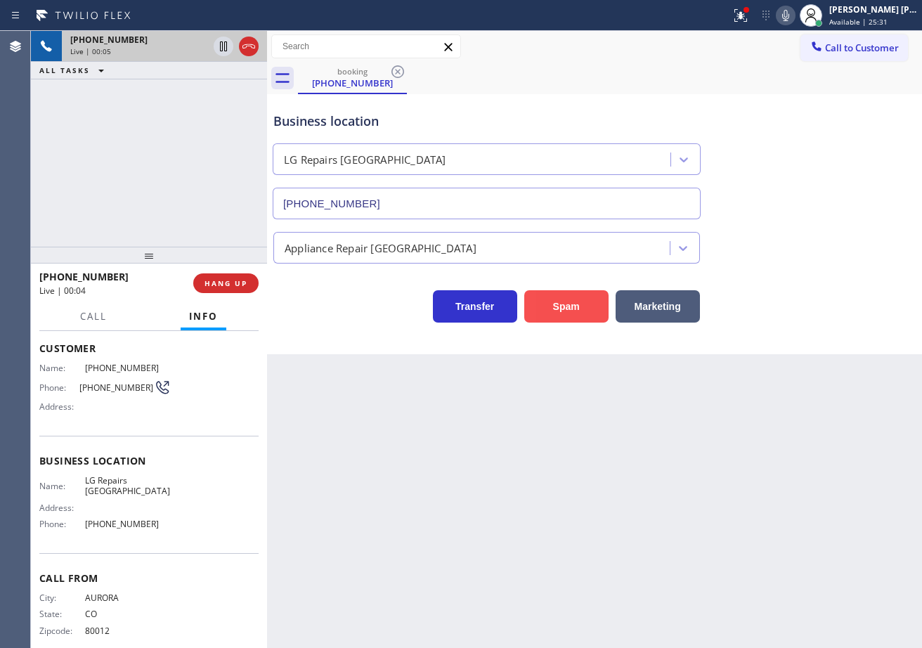
scroll to position [77, 0]
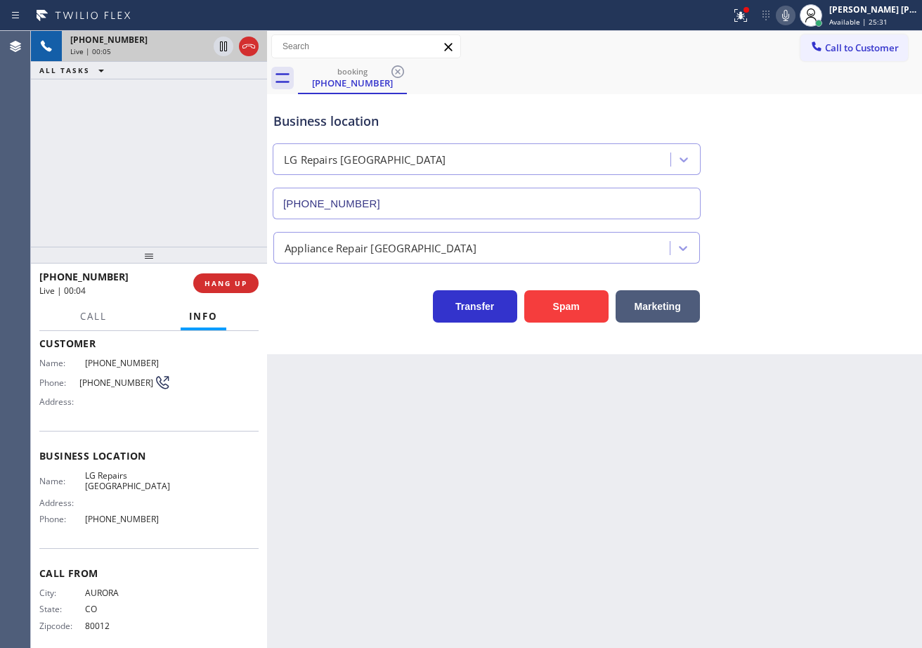
click at [795, 22] on icon at bounding box center [786, 15] width 17 height 17
click at [790, 18] on icon at bounding box center [786, 15] width 7 height 11
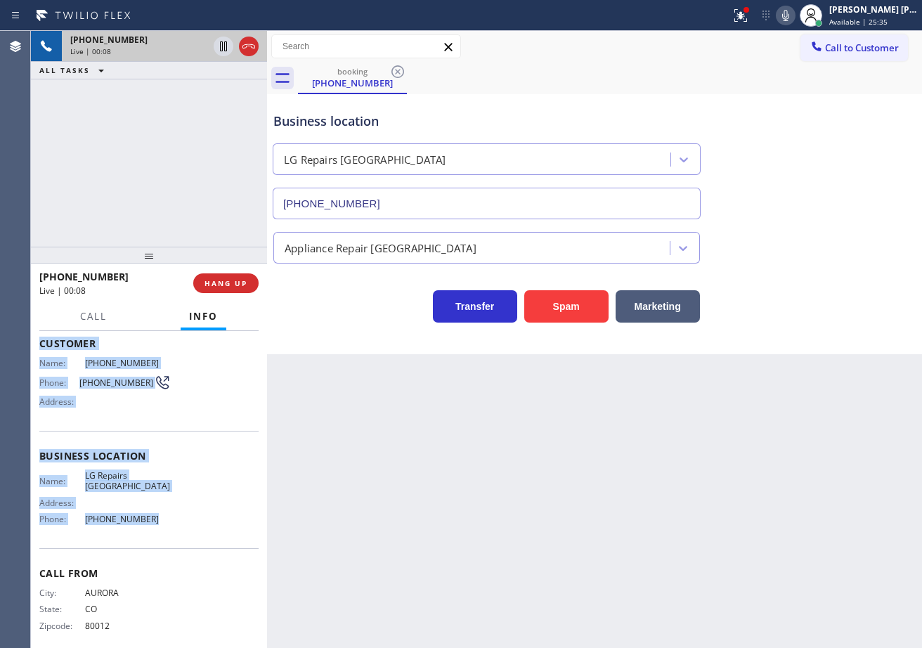
drag, startPoint x: 165, startPoint y: 676, endPoint x: 194, endPoint y: 534, distance: 145.6
click at [194, 534] on div "Context Queue: [Test] All Priority: 2 Customer Name: (720) 281-1088 Phone: (720…" at bounding box center [149, 489] width 236 height 317
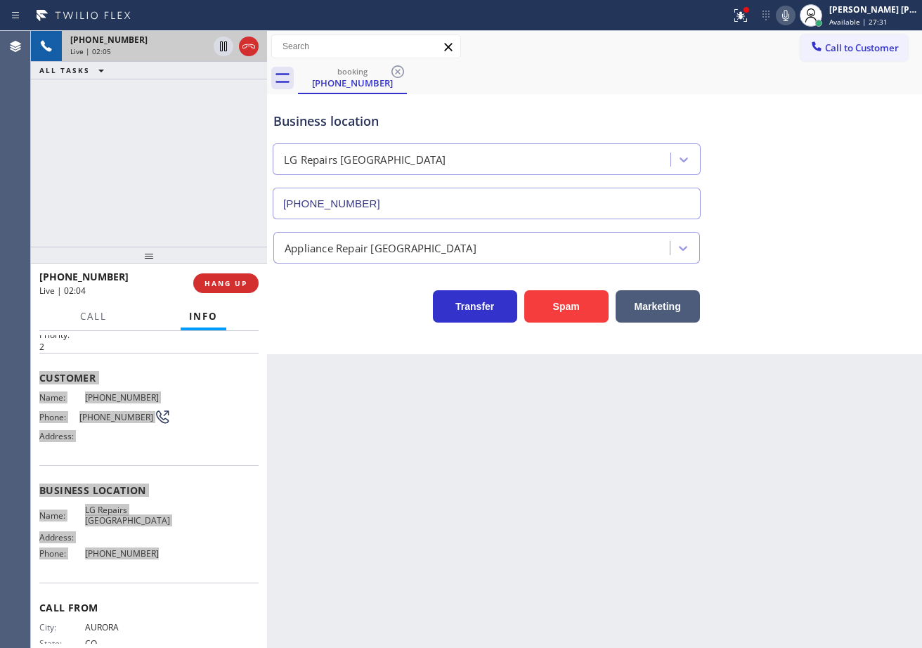
scroll to position [0, 0]
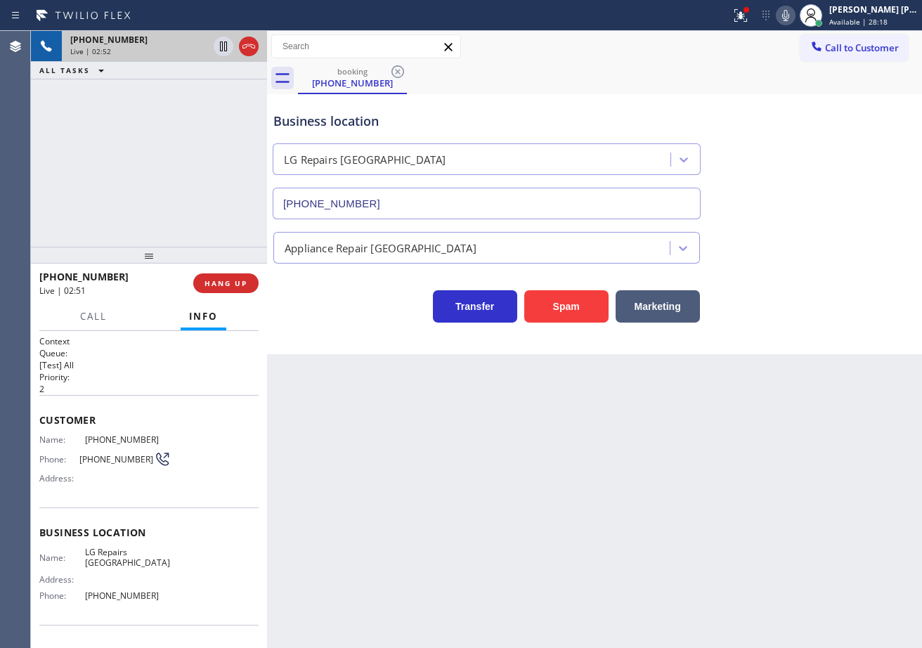
click at [771, 244] on div "Appliance Repair [GEOGRAPHIC_DATA]" at bounding box center [595, 244] width 648 height 37
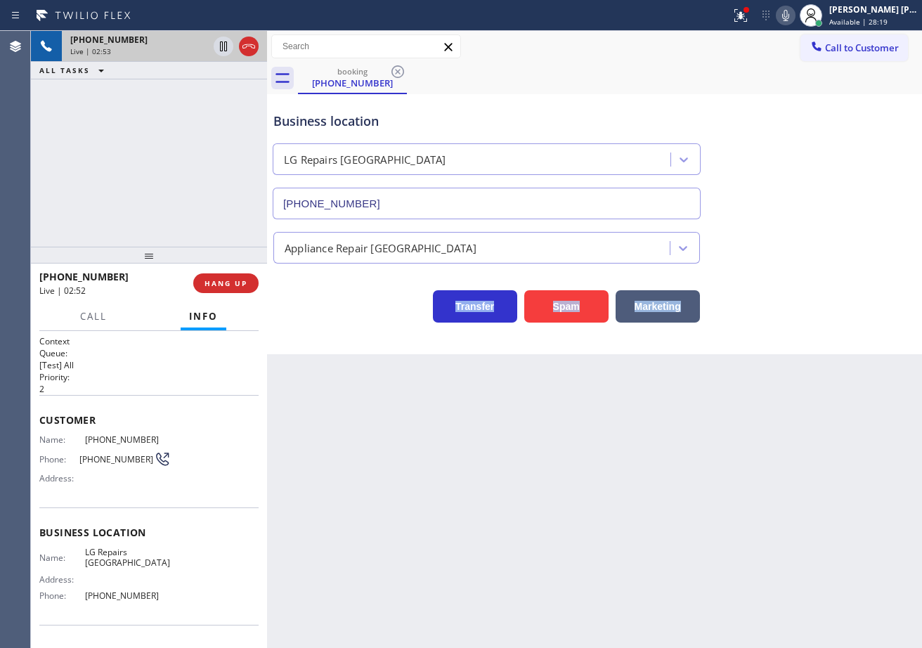
click at [771, 244] on div "Appliance Repair [GEOGRAPHIC_DATA]" at bounding box center [595, 244] width 648 height 37
drag, startPoint x: 802, startPoint y: 19, endPoint x: 799, endPoint y: 27, distance: 8.7
click at [795, 19] on icon at bounding box center [786, 15] width 17 height 17
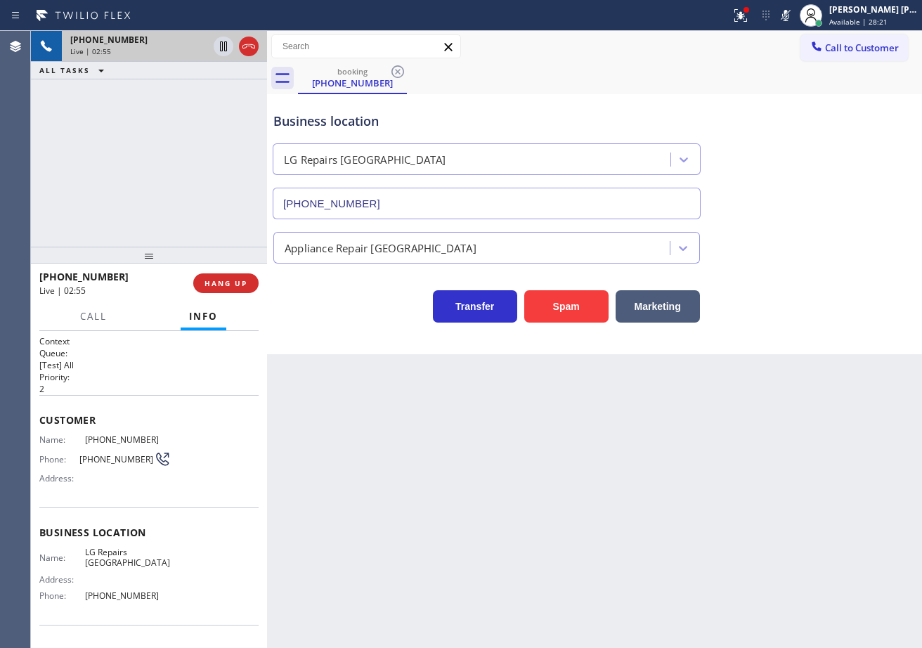
drag, startPoint x: 804, startPoint y: 87, endPoint x: 782, endPoint y: 105, distance: 28.4
click at [806, 91] on div "booking (720) 281-1088" at bounding box center [610, 79] width 624 height 32
click at [145, 108] on div "+17202811088 Live | 02:55 ALL TASKS ALL TASKS ACTIVE TASKS TASKS IN WRAP UP" at bounding box center [149, 139] width 236 height 216
click at [221, 46] on icon at bounding box center [223, 46] width 7 height 10
click at [218, 46] on icon at bounding box center [223, 46] width 17 height 17
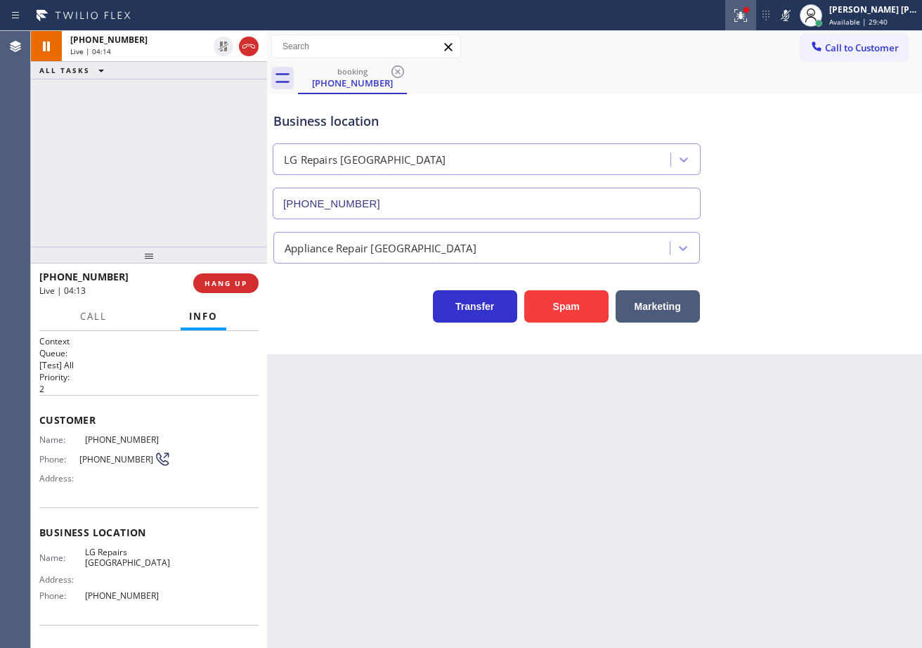
click at [795, 22] on icon at bounding box center [786, 15] width 17 height 17
click at [749, 13] on icon at bounding box center [741, 15] width 17 height 17
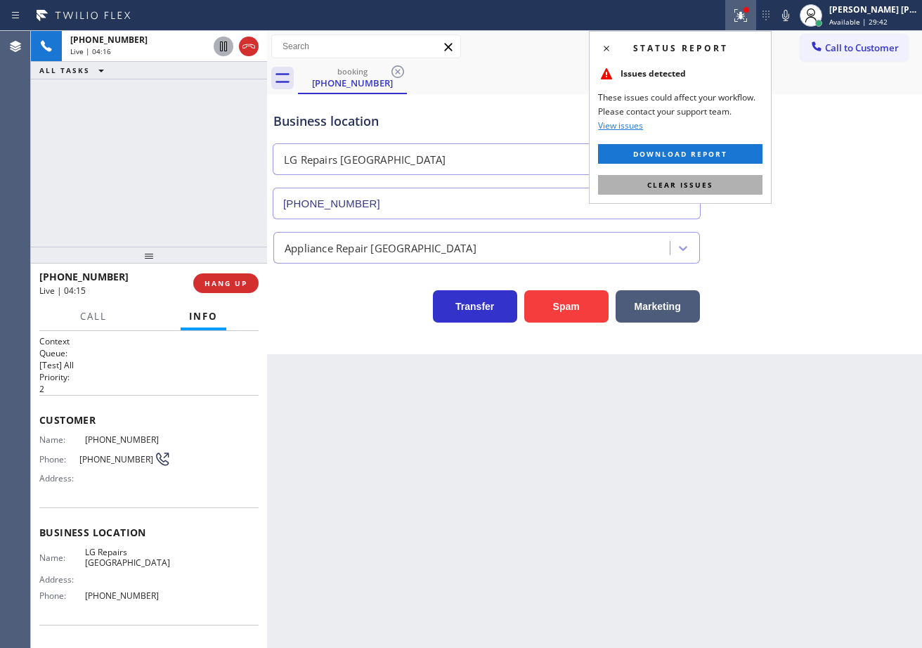
click at [719, 184] on button "Clear issues" at bounding box center [680, 185] width 165 height 20
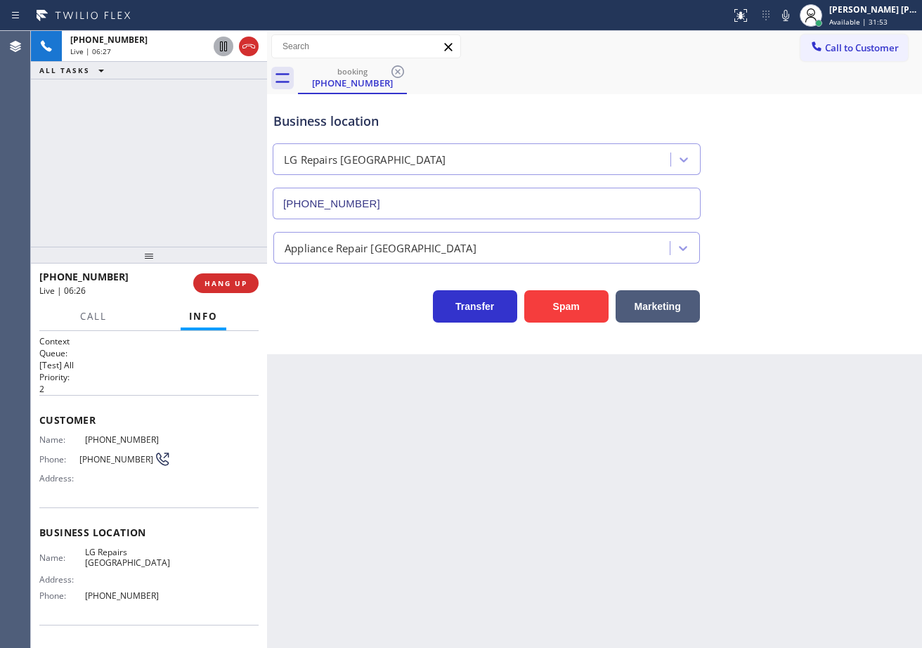
click at [818, 243] on div "Appliance Repair [GEOGRAPHIC_DATA]" at bounding box center [595, 244] width 648 height 37
click at [812, 247] on div "Appliance Repair [GEOGRAPHIC_DATA]" at bounding box center [595, 244] width 648 height 37
drag, startPoint x: 816, startPoint y: 258, endPoint x: 818, endPoint y: 295, distance: 37.3
click at [818, 285] on div "Business location LG Repairs Denver (720) 807-6796 Appliance Repair High End Tr…" at bounding box center [595, 210] width 648 height 225
drag, startPoint x: 818, startPoint y: 295, endPoint x: 816, endPoint y: 328, distance: 33.1
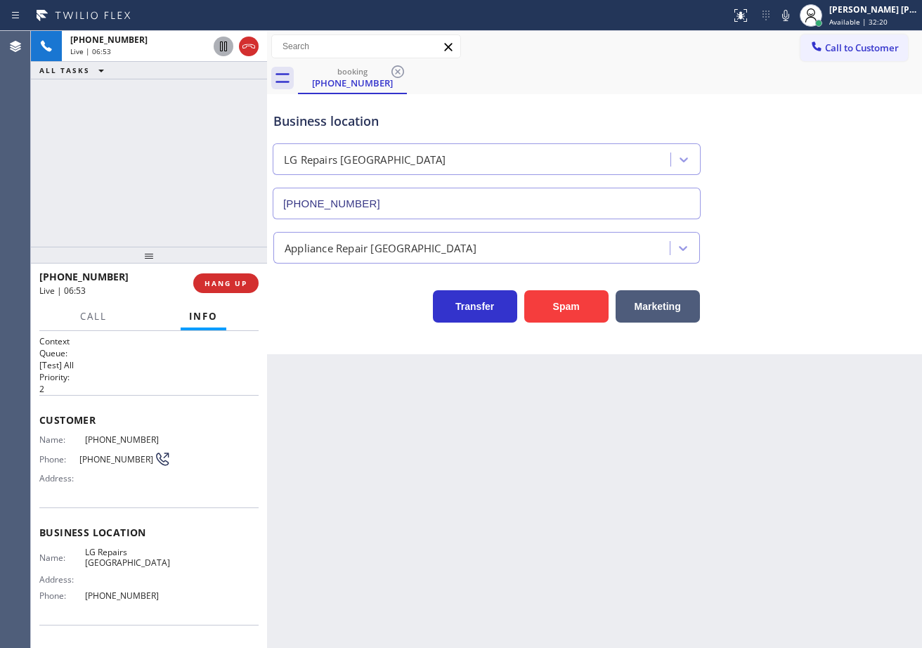
click at [818, 313] on div "Transfer Spam Marketing" at bounding box center [595, 300] width 648 height 45
click at [816, 333] on div "Business location LG Repairs Denver (720) 807-6796 Appliance Repair High End Tr…" at bounding box center [594, 224] width 655 height 260
click at [812, 341] on div "Business location LG Repairs Denver (720) 807-6796 Appliance Repair High End Tr…" at bounding box center [594, 224] width 655 height 260
click at [812, 342] on div "Business location LG Repairs Denver (720) 807-6796 Appliance Repair High End Tr…" at bounding box center [594, 224] width 655 height 260
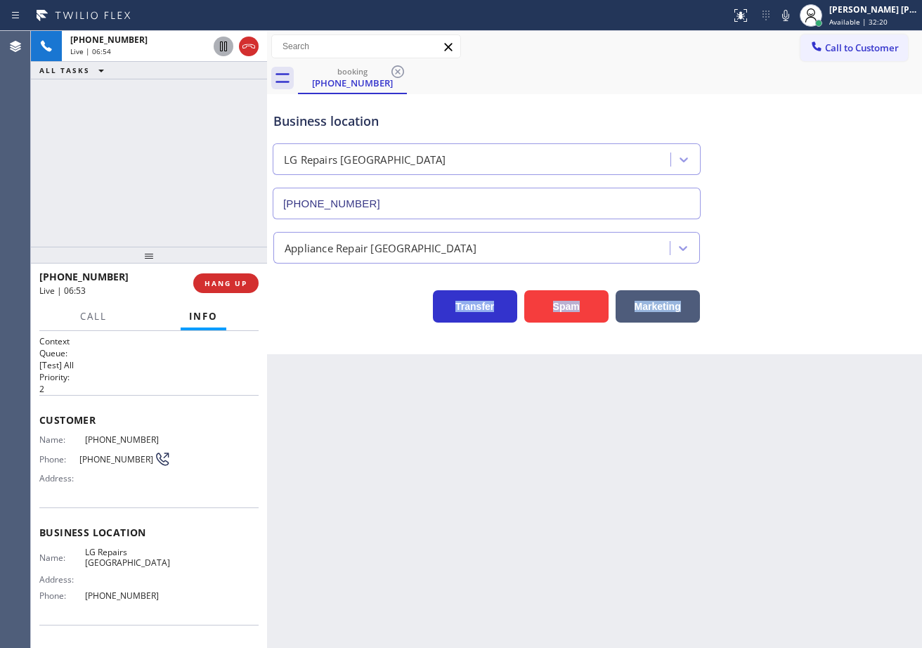
click at [812, 342] on div "Business location LG Repairs Denver (720) 807-6796 Appliance Repair High End Tr…" at bounding box center [594, 224] width 655 height 260
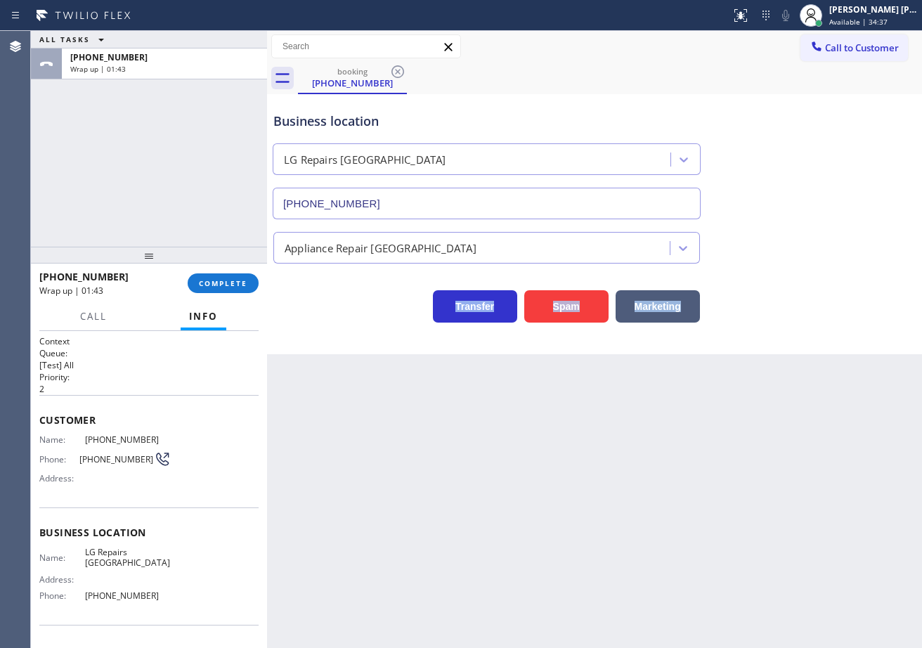
click at [238, 264] on div at bounding box center [149, 255] width 236 height 17
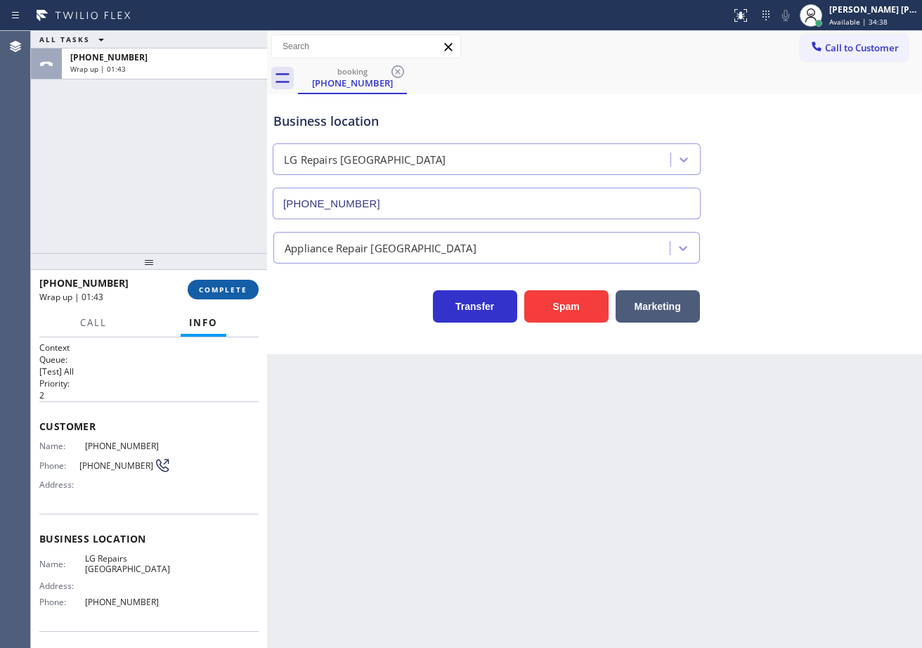
click at [238, 278] on div "+17202811088 Wrap up | 01:43 COMPLETE" at bounding box center [148, 289] width 219 height 37
click at [240, 289] on span "COMPLETE" at bounding box center [223, 290] width 49 height 10
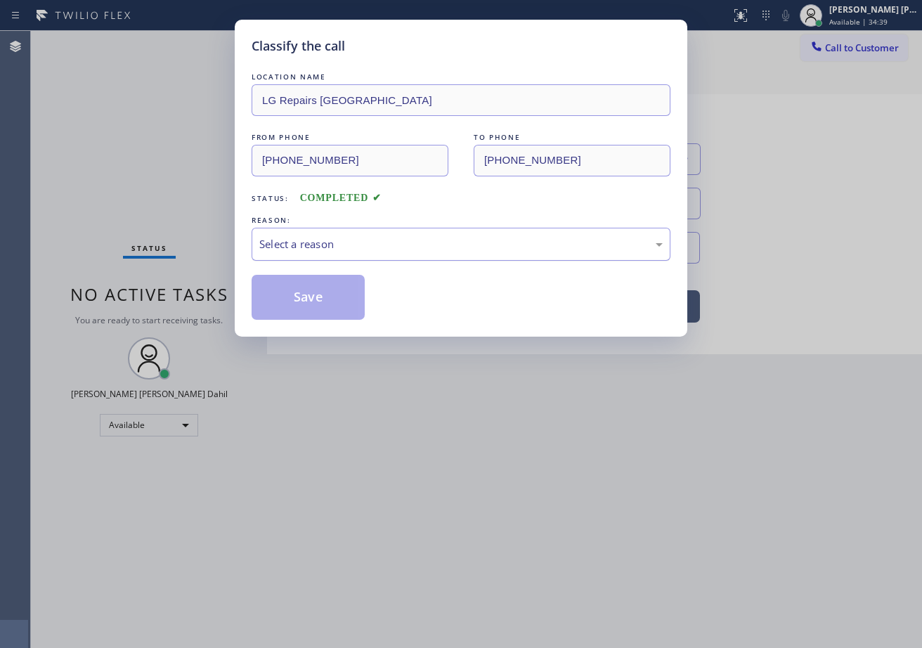
click at [311, 231] on div "Select a reason" at bounding box center [461, 244] width 419 height 33
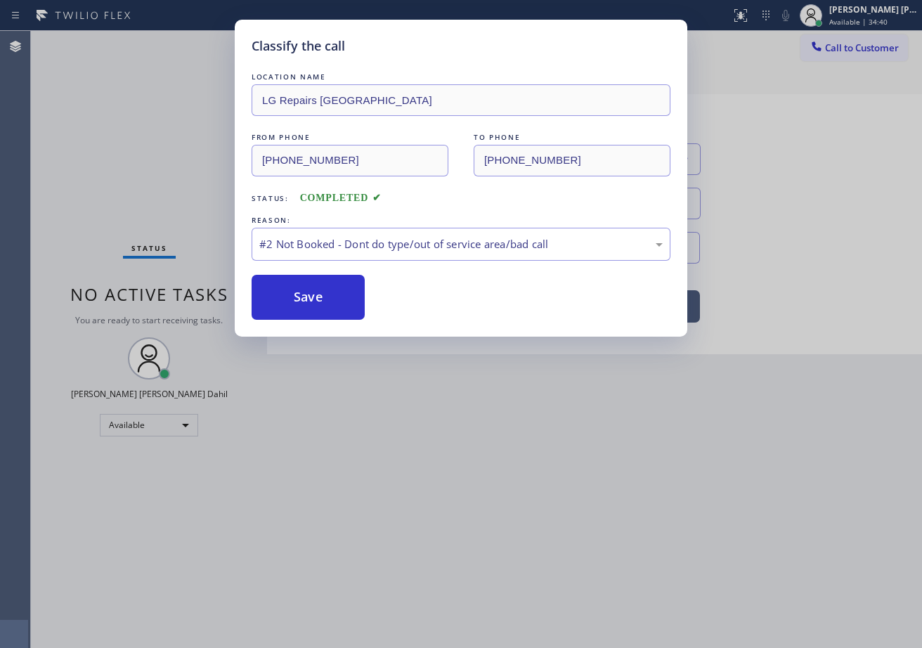
click at [302, 298] on button "Save" at bounding box center [308, 297] width 113 height 45
click at [302, 299] on button "Save" at bounding box center [308, 297] width 113 height 45
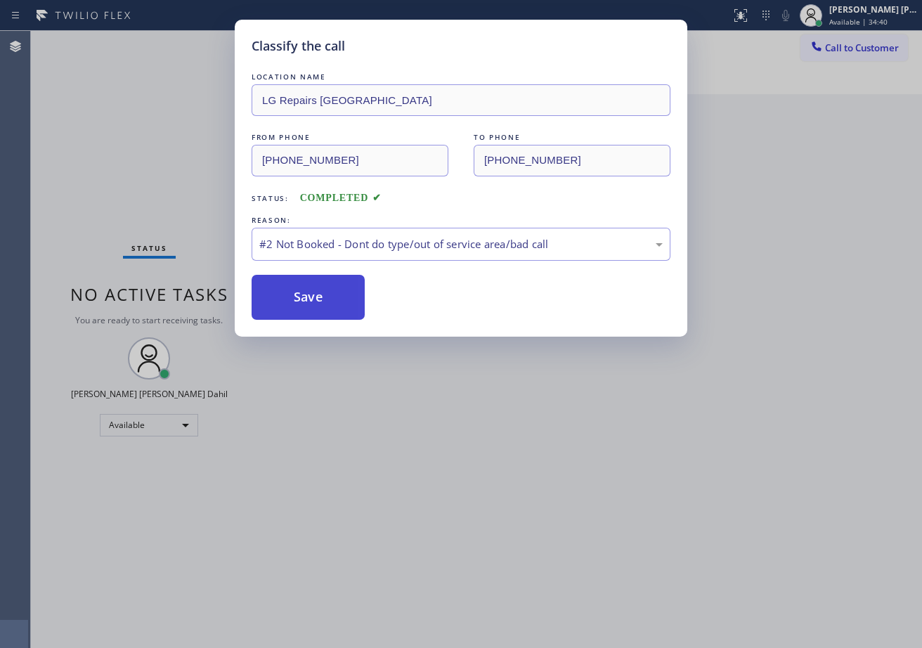
click at [302, 299] on button "Save" at bounding box center [308, 297] width 113 height 45
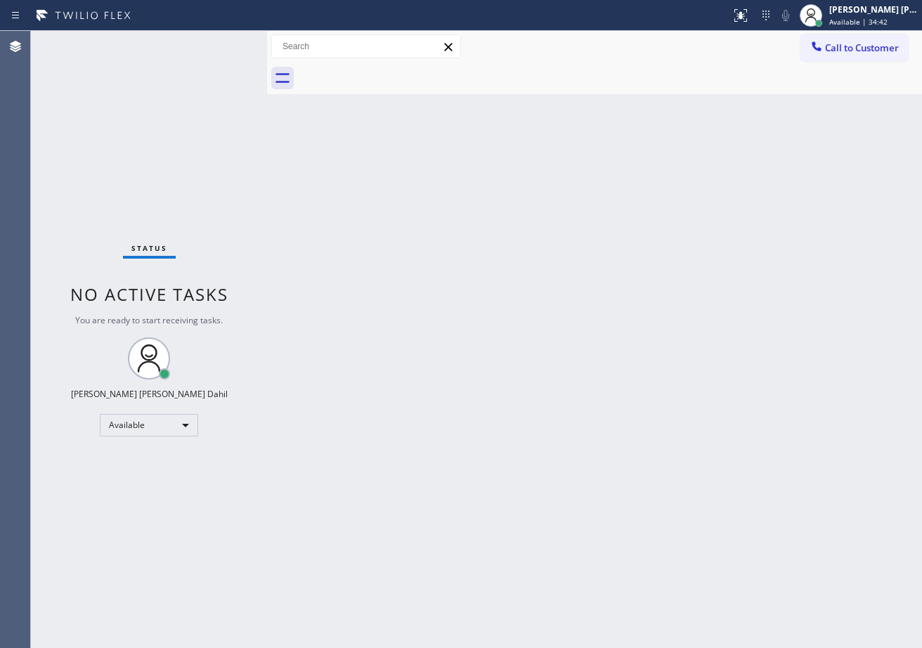
click at [577, 519] on div "Back to Dashboard Change Sender ID Customers Technicians Select a contact Outbo…" at bounding box center [594, 339] width 655 height 617
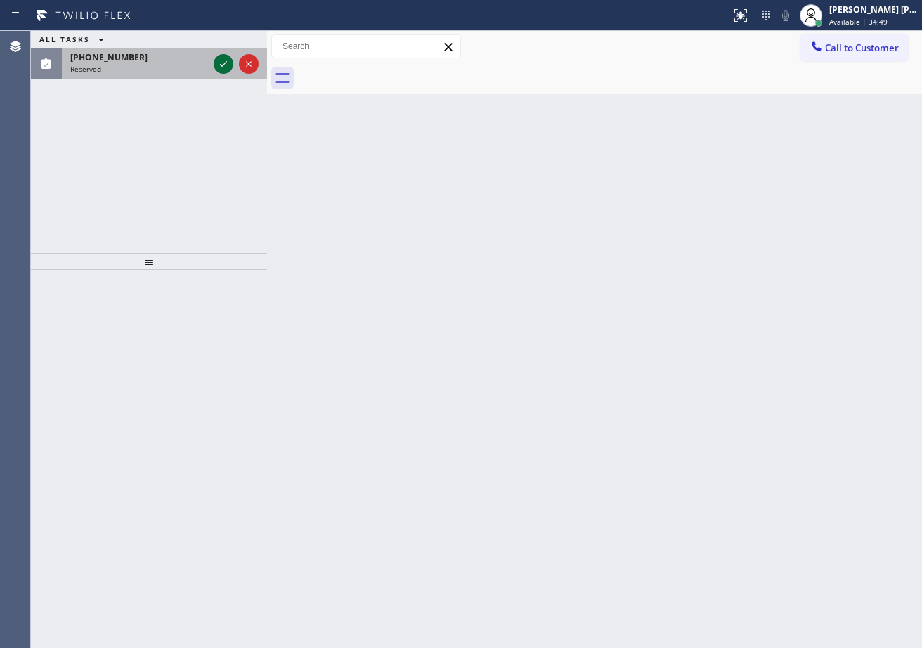
click at [226, 59] on icon at bounding box center [223, 64] width 17 height 17
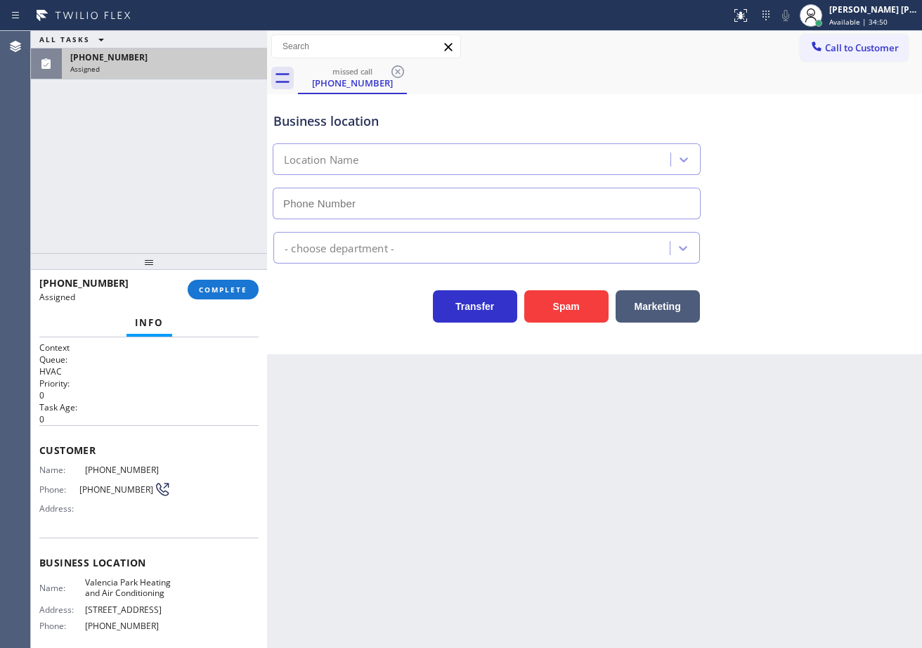
type input "(619) 202-8502"
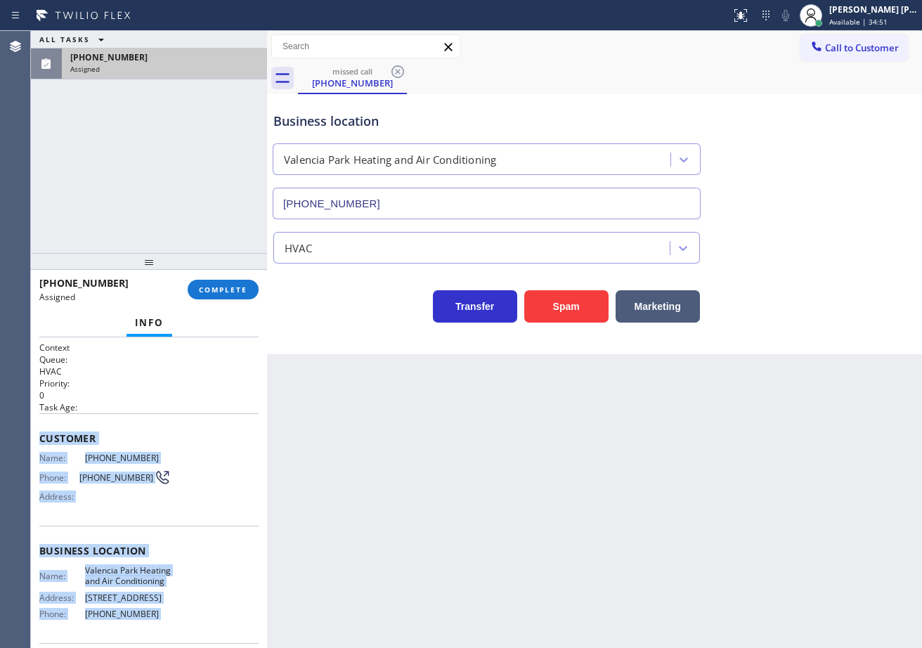
scroll to position [117, 0]
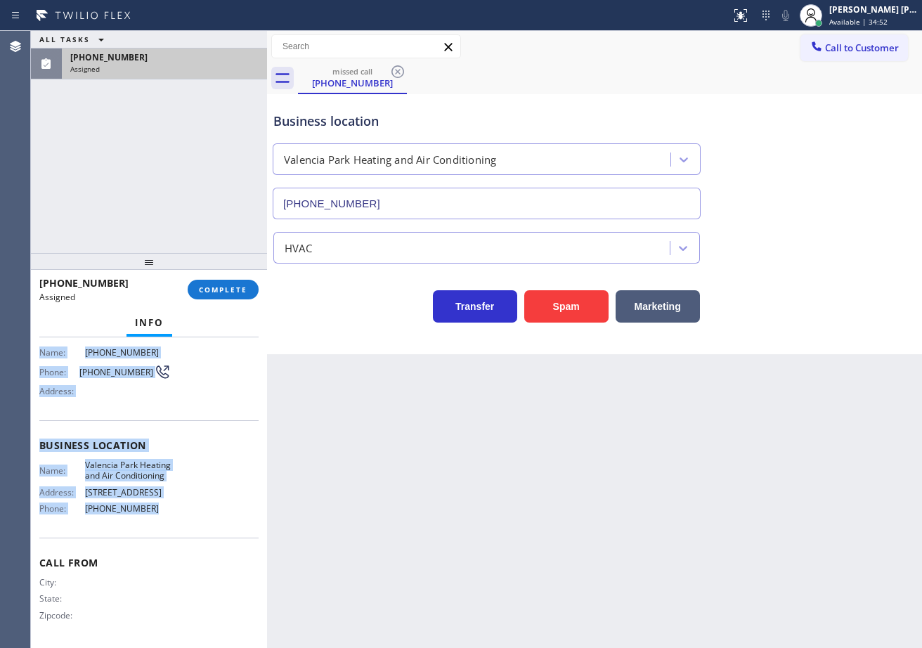
drag, startPoint x: 38, startPoint y: 439, endPoint x: 174, endPoint y: 523, distance: 159.4
click at [174, 529] on div "Context Queue: HVAC Priority: 0 Task Age: Customer Name: (310) 753-4079 Phone: …" at bounding box center [149, 492] width 236 height 311
copy div "Customer Name: (310) 753-4079 Phone: (310) 753-4079 Address: Business location …"
click at [204, 289] on span "COMPLETE" at bounding box center [223, 290] width 49 height 10
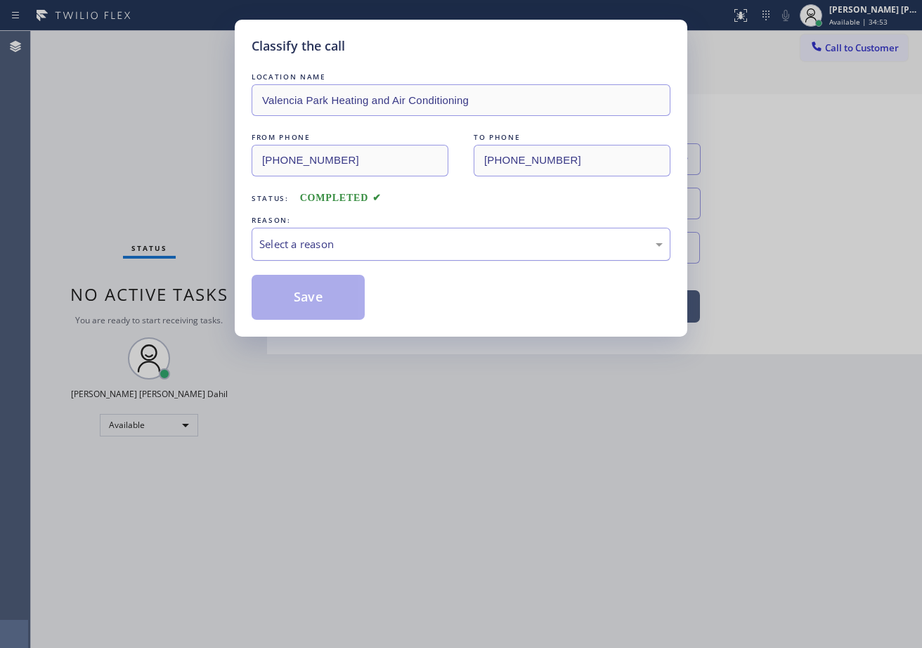
click at [310, 236] on div "Select a reason" at bounding box center [461, 244] width 404 height 16
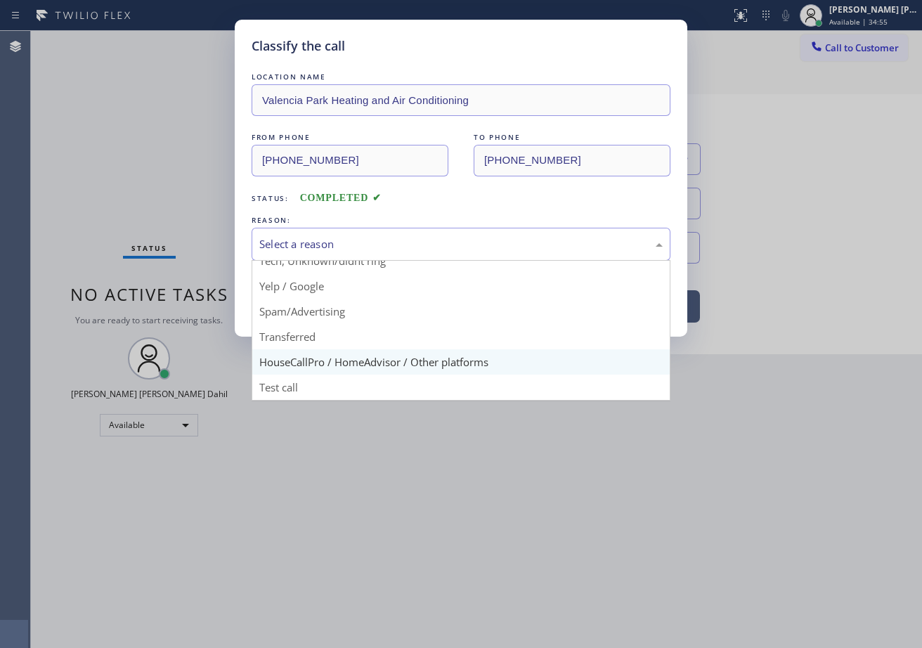
scroll to position [18, 0]
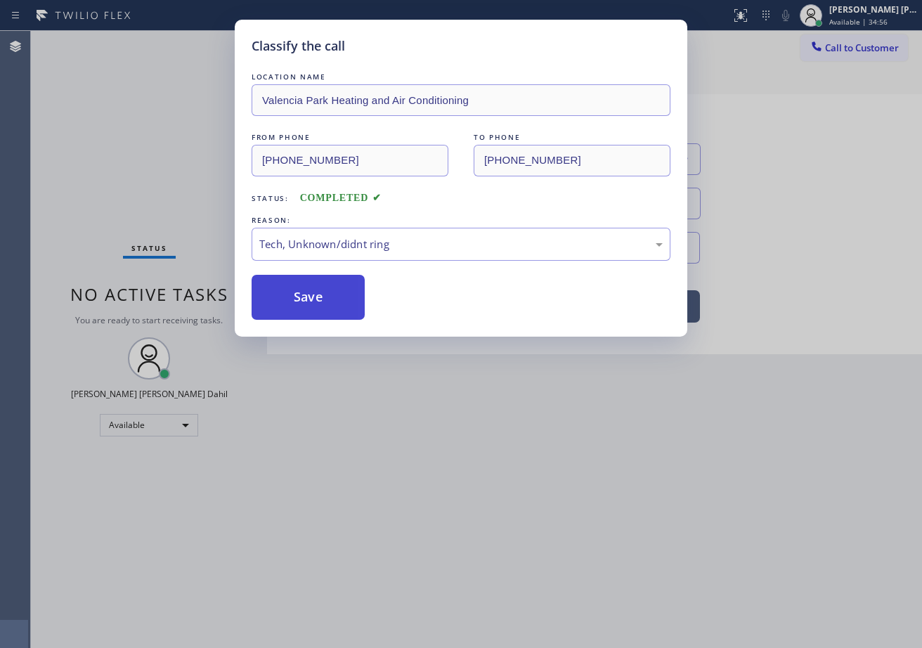
click at [293, 304] on button "Save" at bounding box center [308, 297] width 113 height 45
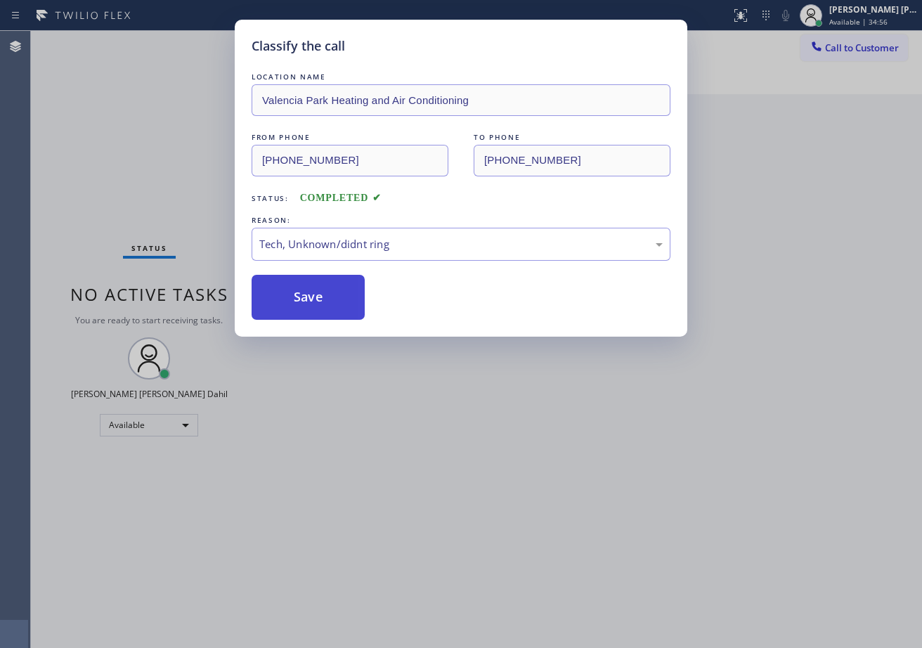
drag, startPoint x: 293, startPoint y: 304, endPoint x: 872, endPoint y: 200, distance: 587.9
click at [292, 303] on button "Save" at bounding box center [308, 297] width 113 height 45
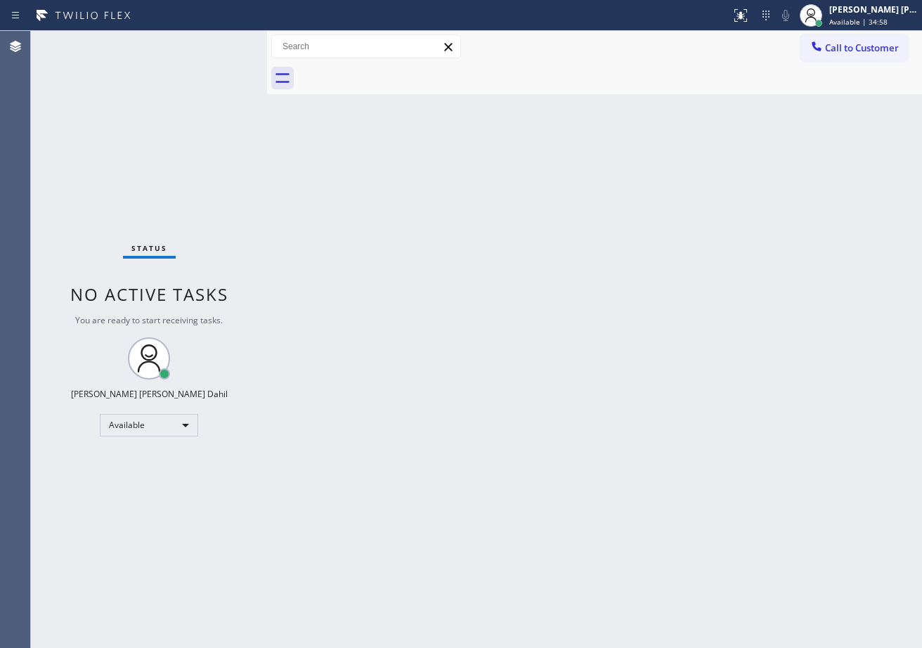
click at [827, 51] on span "Call to Customer" at bounding box center [862, 47] width 74 height 13
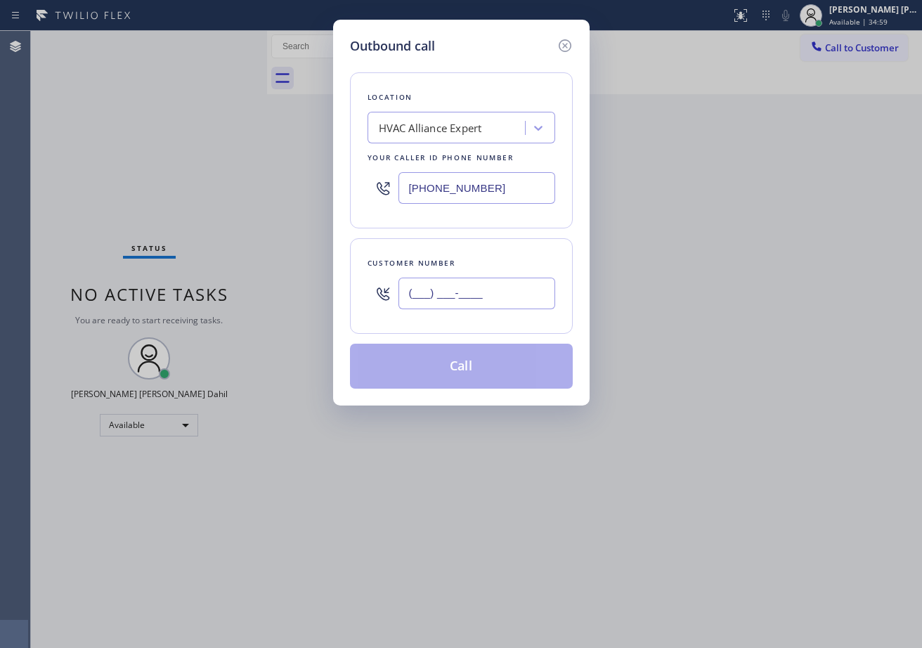
click at [501, 288] on input "(___) ___-____" at bounding box center [477, 294] width 157 height 32
paste input "310) 753-4079"
type input "(310) 753-4079"
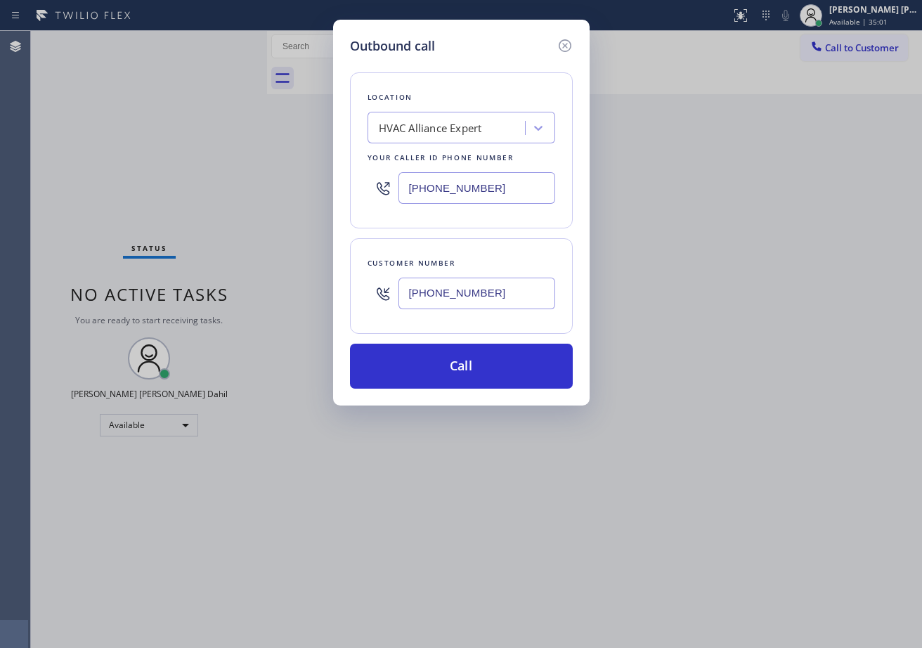
click at [505, 187] on input "(855) 999-4417" at bounding box center [477, 188] width 157 height 32
paste input "619) 202-8502"
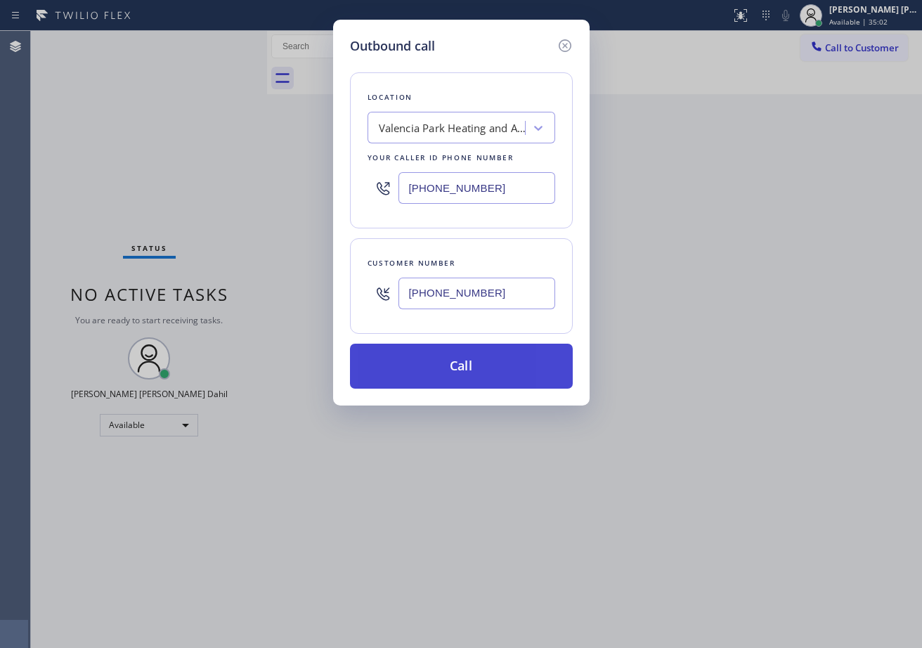
type input "(619) 202-8502"
click at [503, 356] on button "Call" at bounding box center [461, 366] width 223 height 45
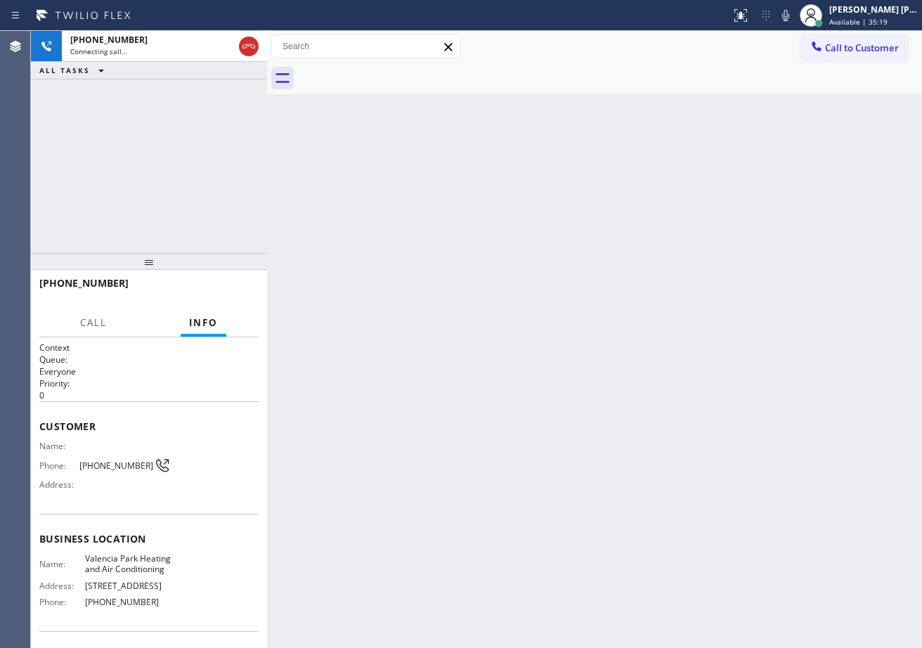
drag, startPoint x: 168, startPoint y: 106, endPoint x: 172, endPoint y: 60, distance: 45.9
click at [168, 105] on div "+13107534079 Connecting call… ALL TASKS ALL TASKS ACTIVE TASKS TASKS IN WRAP UP" at bounding box center [149, 142] width 236 height 222
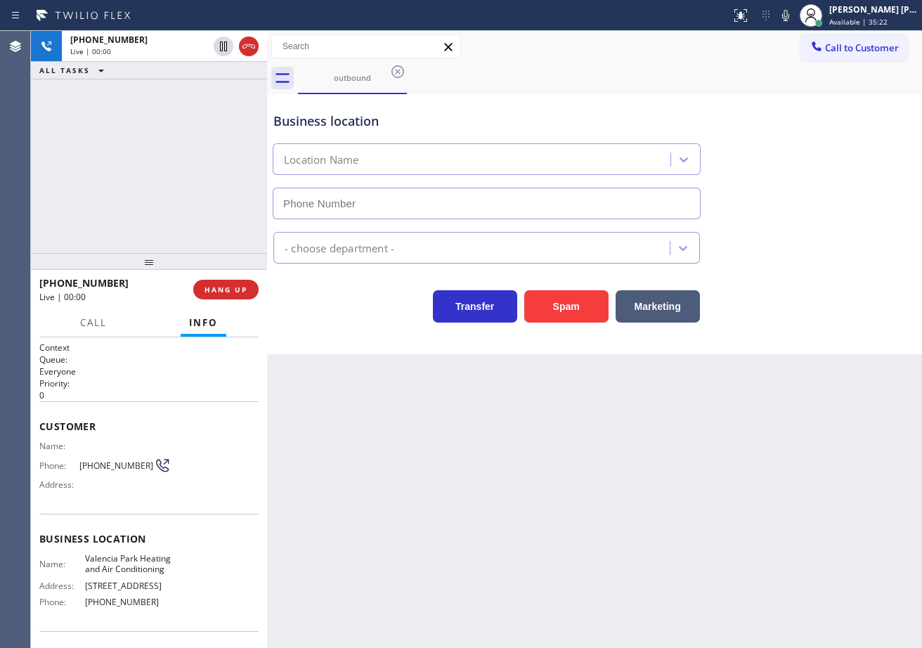
type input "(619) 202-8502"
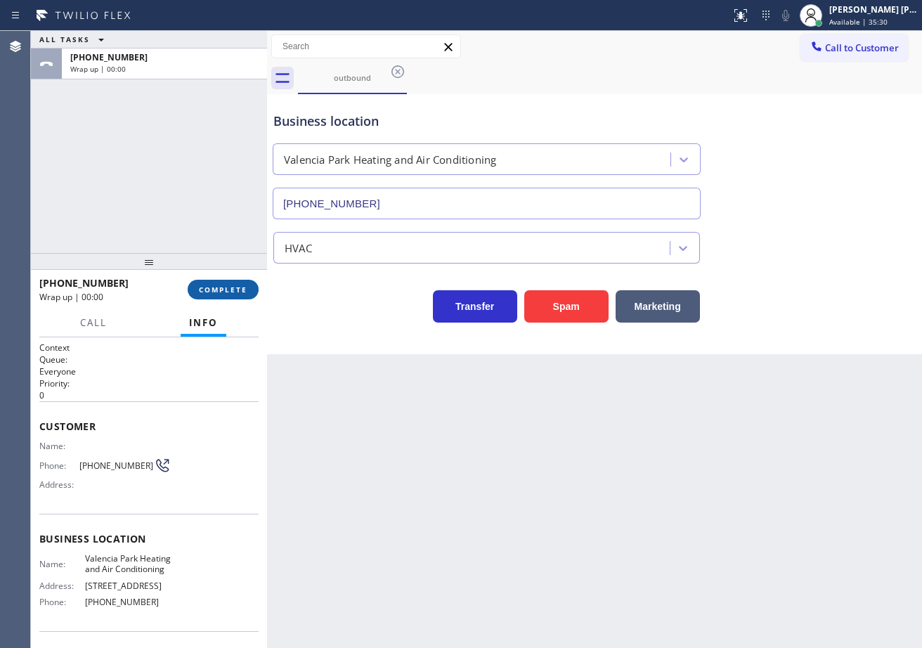
click at [219, 296] on button "COMPLETE" at bounding box center [223, 290] width 71 height 20
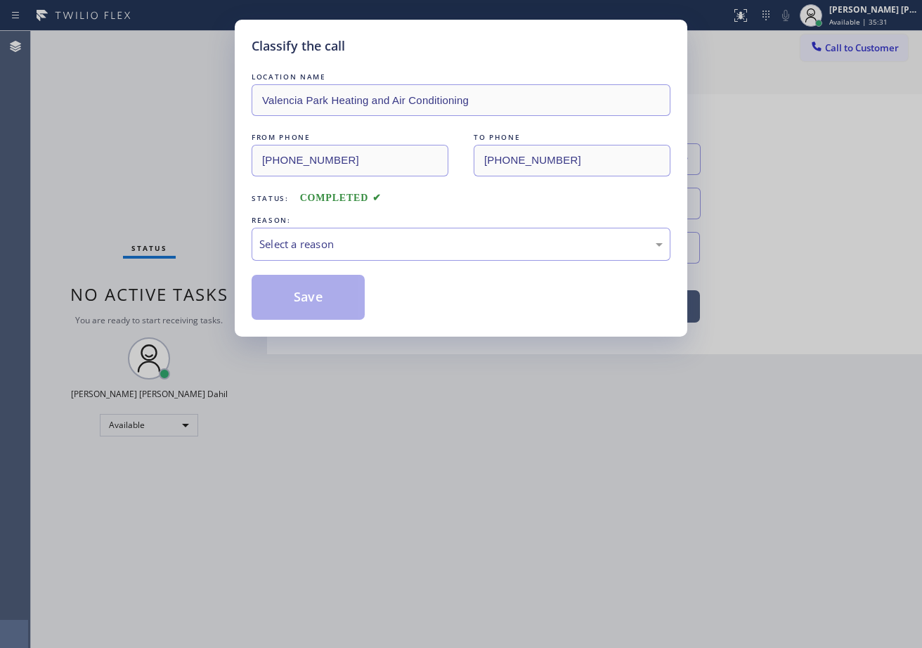
click at [319, 229] on div "Select a reason" at bounding box center [461, 244] width 419 height 33
click at [319, 294] on button "Save" at bounding box center [308, 297] width 113 height 45
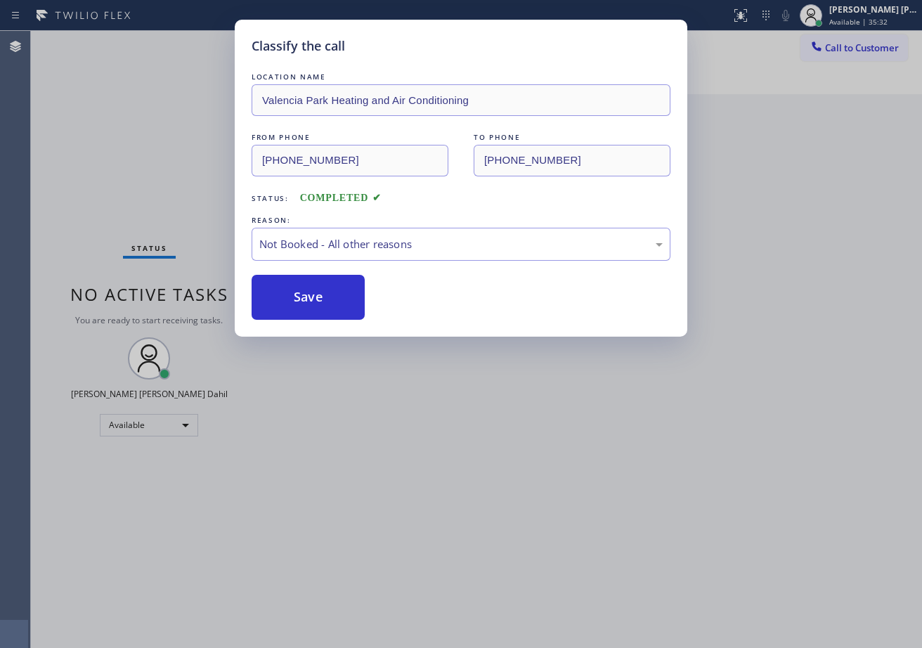
click at [319, 294] on button "Save" at bounding box center [308, 297] width 113 height 45
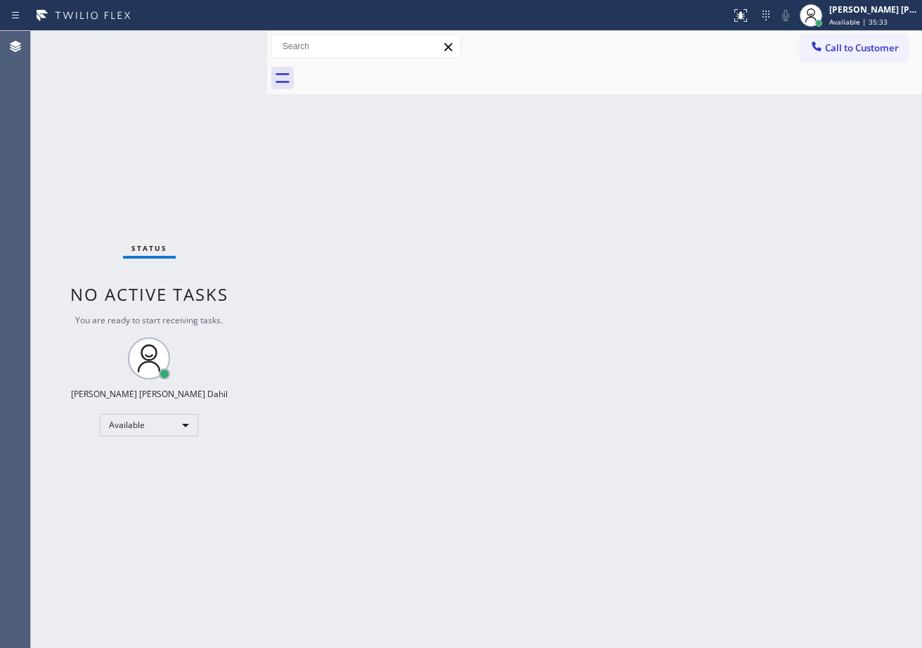
drag, startPoint x: 670, startPoint y: 262, endPoint x: 719, endPoint y: 228, distance: 59.1
click at [670, 262] on div "Back to Dashboard Change Sender ID Customers Technicians Select a contact Outbo…" at bounding box center [594, 339] width 655 height 617
click at [230, 40] on div "Status No active tasks You are ready to start receiving tasks. [PERSON_NAME] [P…" at bounding box center [149, 339] width 236 height 617
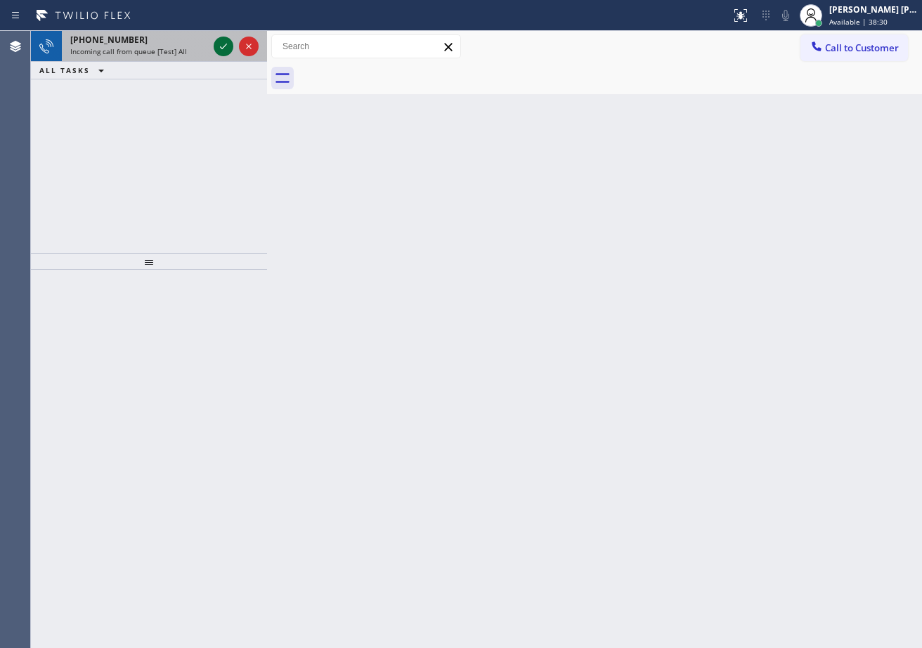
click at [230, 49] on icon at bounding box center [223, 46] width 17 height 17
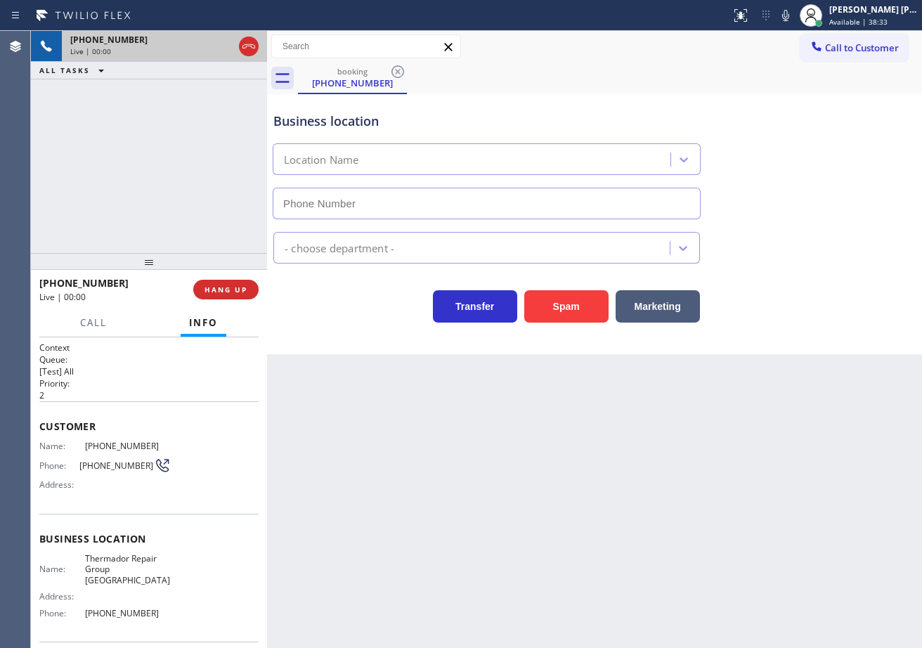
type input "(630) 394-8911"
click at [571, 312] on button "Spam" at bounding box center [567, 306] width 84 height 32
click at [571, 311] on button "Spam" at bounding box center [567, 306] width 84 height 32
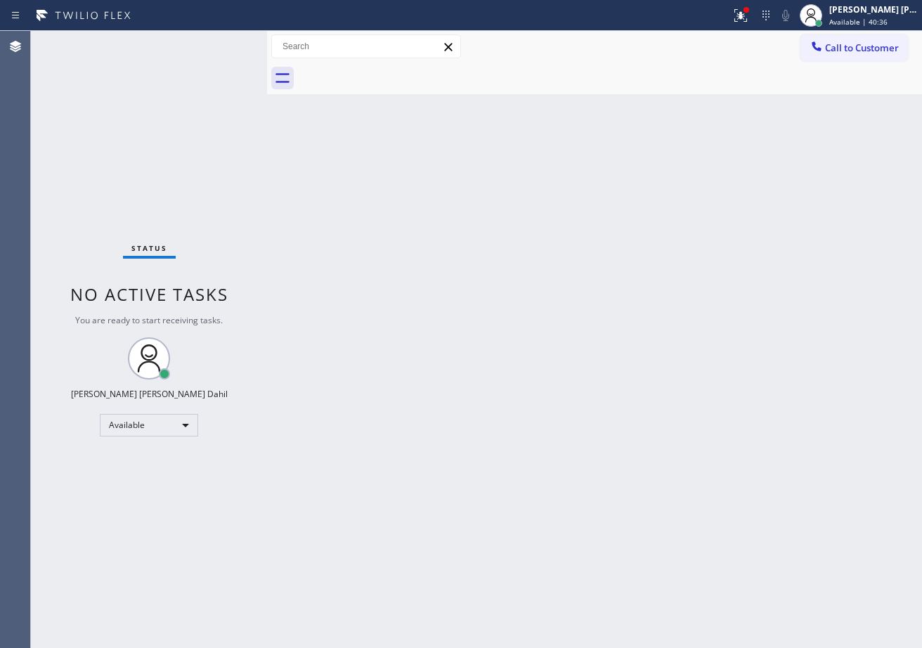
click at [222, 41] on div "Status No active tasks You are ready to start receiving tasks. [PERSON_NAME] [P…" at bounding box center [149, 339] width 236 height 617
click at [220, 41] on div "Status No active tasks You are ready to start receiving tasks. [PERSON_NAME] [P…" at bounding box center [149, 339] width 236 height 617
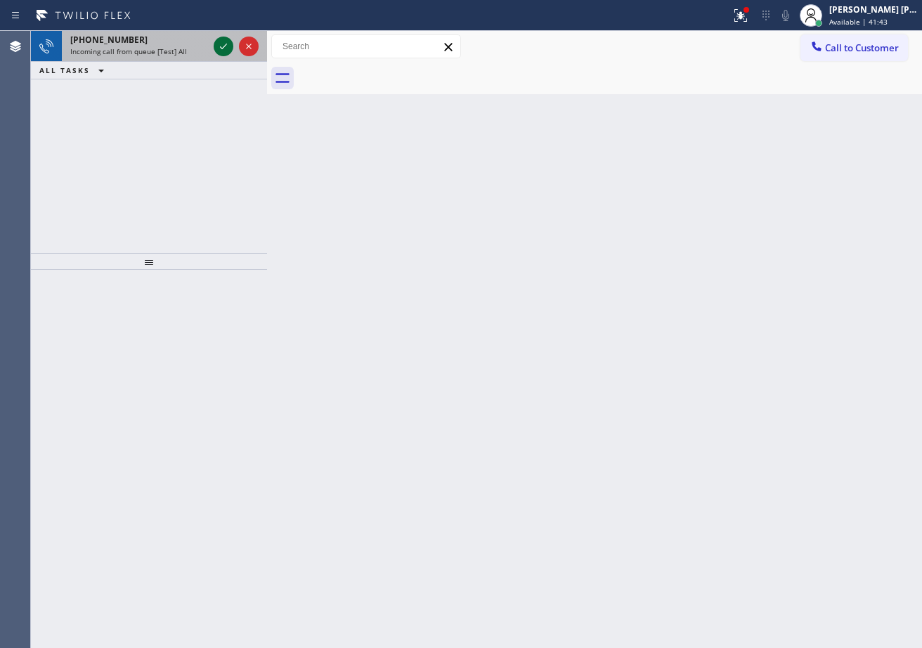
click at [219, 43] on icon at bounding box center [223, 46] width 17 height 17
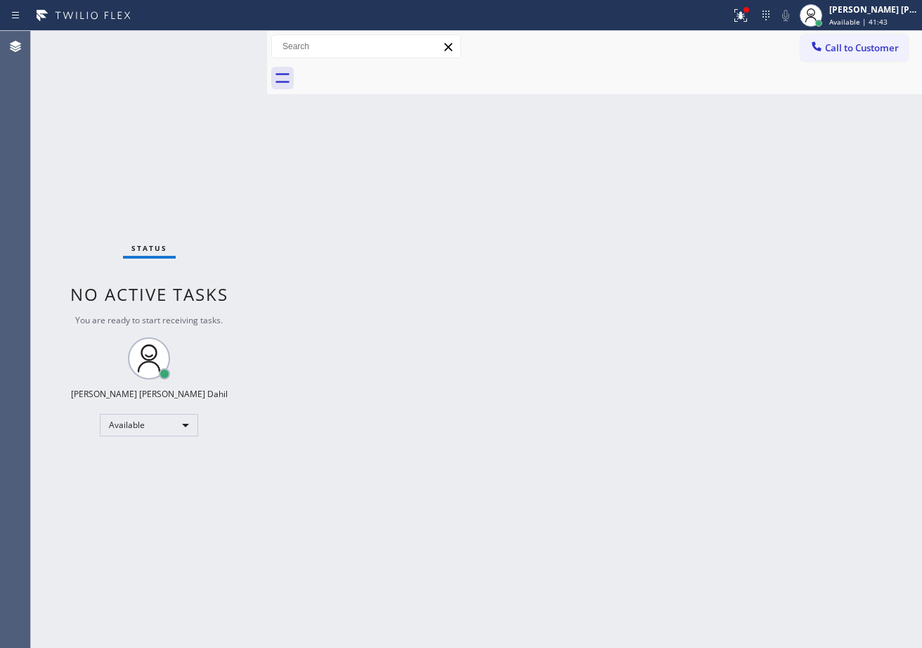
click at [219, 44] on div "Status No active tasks You are ready to start receiving tasks. [PERSON_NAME] [P…" at bounding box center [149, 339] width 236 height 617
click at [219, 46] on div "Status No active tasks You are ready to start receiving tasks. [PERSON_NAME] [P…" at bounding box center [149, 339] width 236 height 617
click at [219, 49] on div "Status No active tasks You are ready to start receiving tasks. [PERSON_NAME] [P…" at bounding box center [149, 339] width 236 height 617
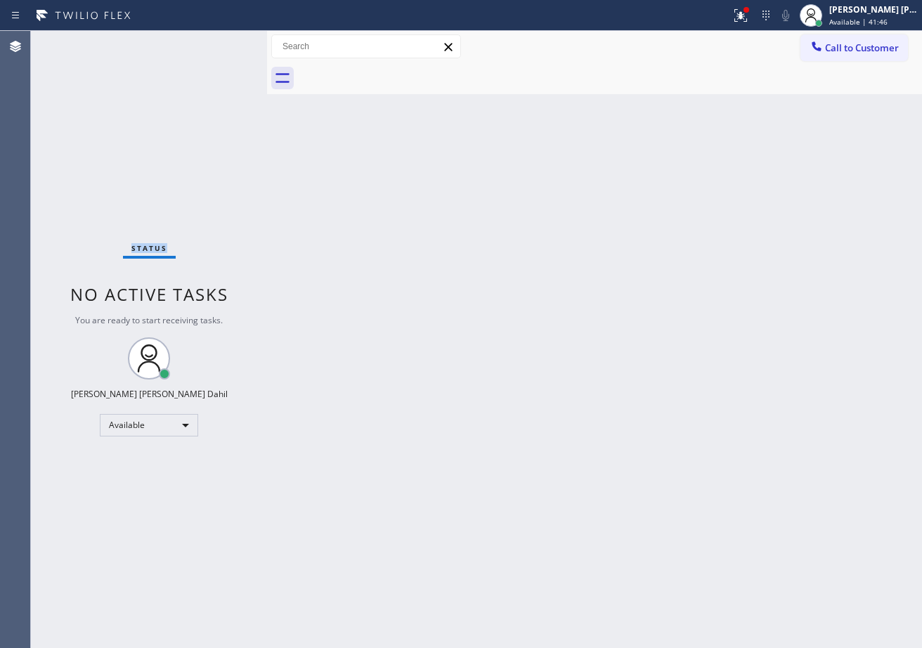
click at [219, 49] on div "Status No active tasks You are ready to start receiving tasks. [PERSON_NAME] [P…" at bounding box center [149, 339] width 236 height 617
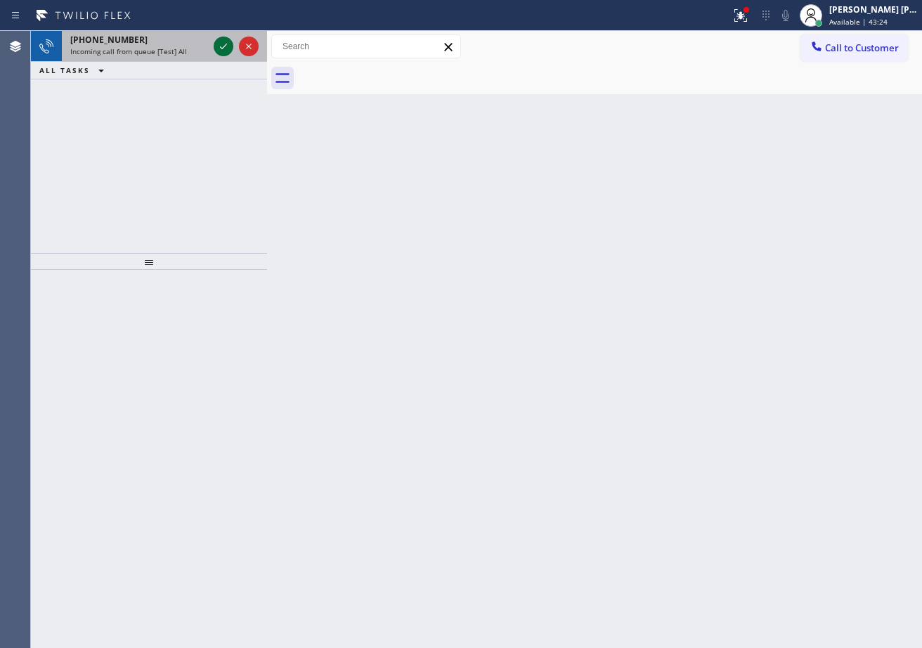
click at [222, 44] on icon at bounding box center [223, 46] width 17 height 17
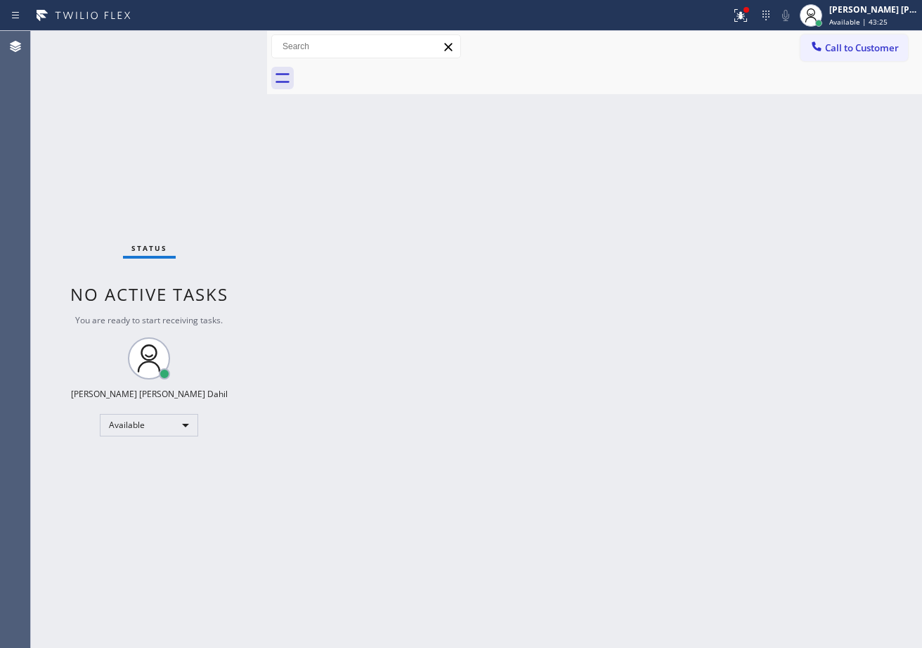
click at [219, 43] on div "Status No active tasks You are ready to start receiving tasks. [PERSON_NAME] [P…" at bounding box center [149, 339] width 236 height 617
click at [726, 14] on div at bounding box center [366, 15] width 720 height 22
click at [750, 15] on icon at bounding box center [741, 15] width 17 height 17
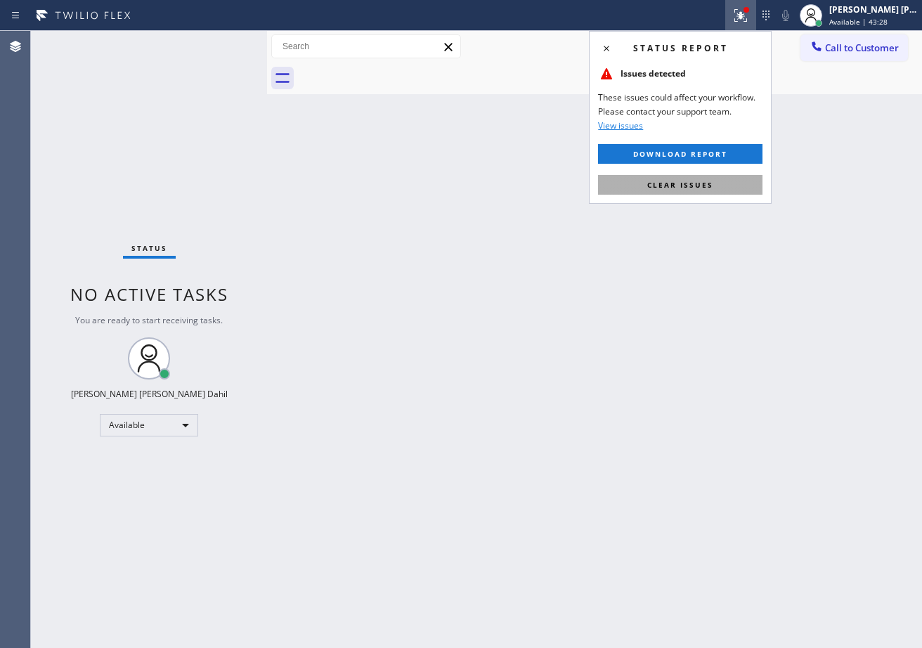
click at [698, 180] on span "Clear issues" at bounding box center [681, 185] width 66 height 10
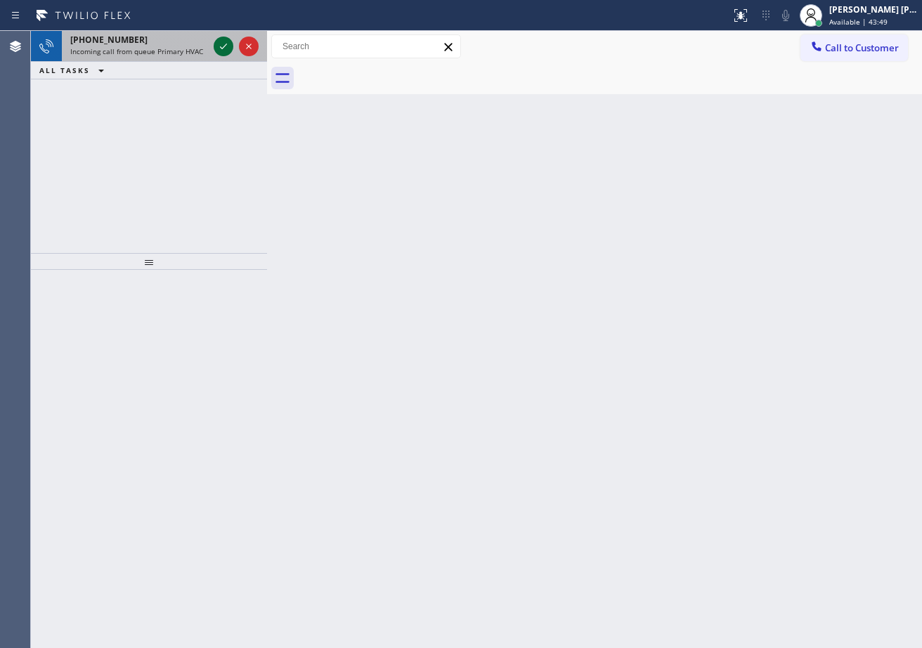
click at [226, 39] on icon at bounding box center [223, 46] width 17 height 17
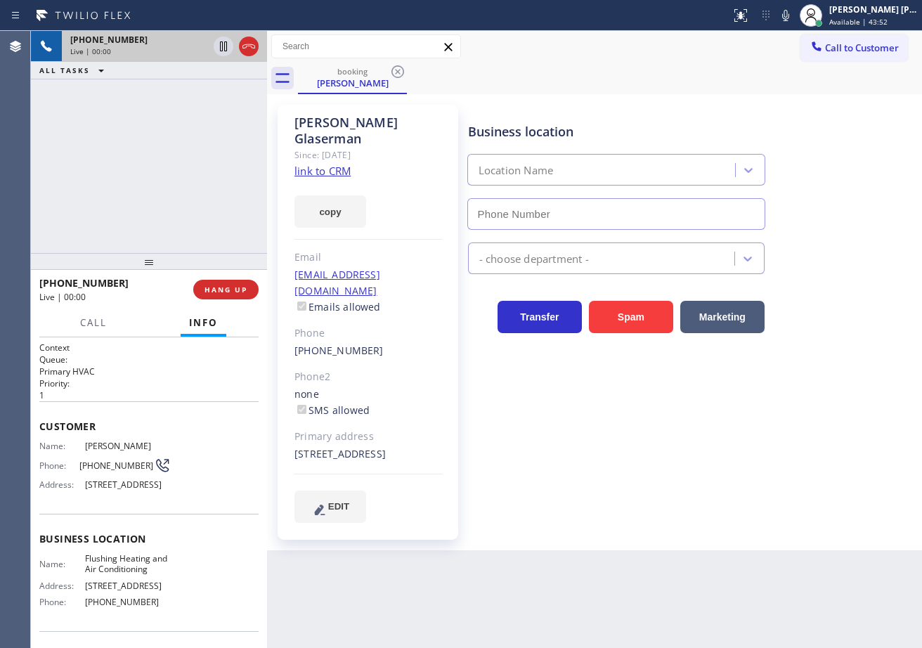
type input "(347) 690-7214"
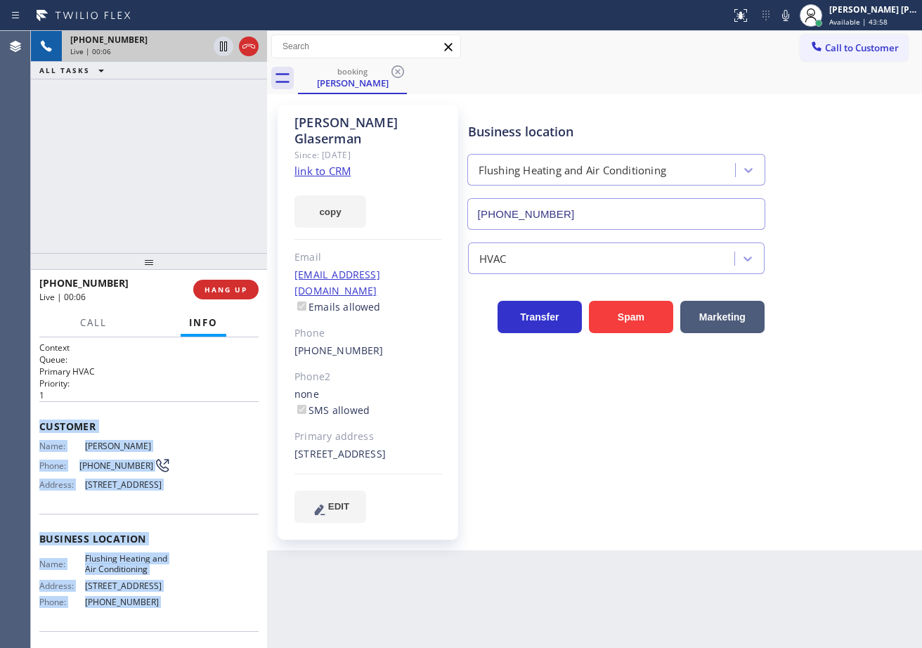
scroll to position [105, 0]
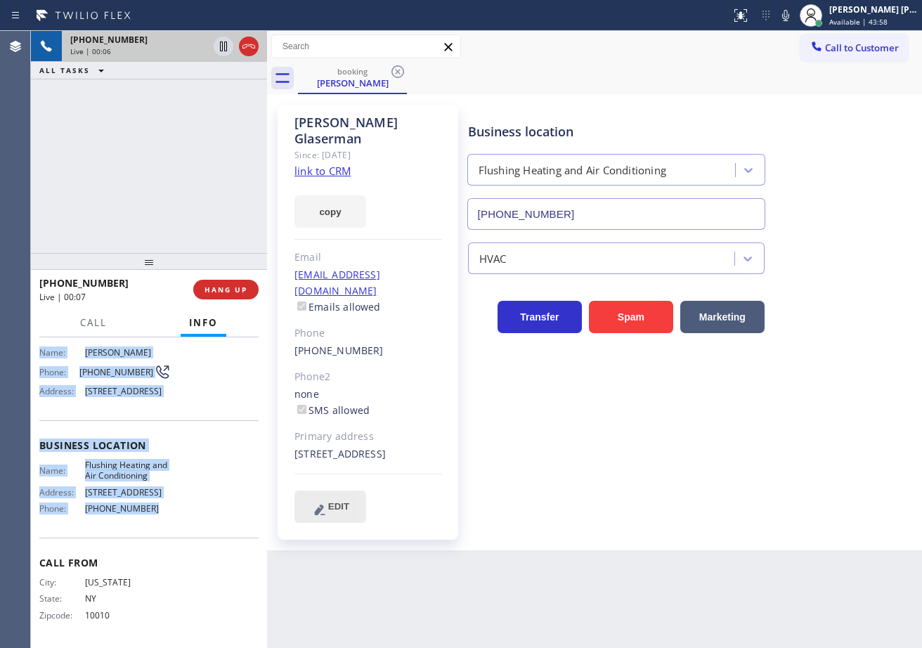
drag, startPoint x: 36, startPoint y: 421, endPoint x: 300, endPoint y: 494, distance: 273.6
click at [185, 514] on div "Context Queue: Primary HVAC Priority: 1 Customer Name: Eileen Glaserman Phone: …" at bounding box center [149, 492] width 236 height 311
copy div "Customer Name: Eileen Glaserman Phone: (917) 359-5859 Address: 29-06 210th Pl, …"
click at [339, 164] on link "link to CRM" at bounding box center [323, 171] width 56 height 14
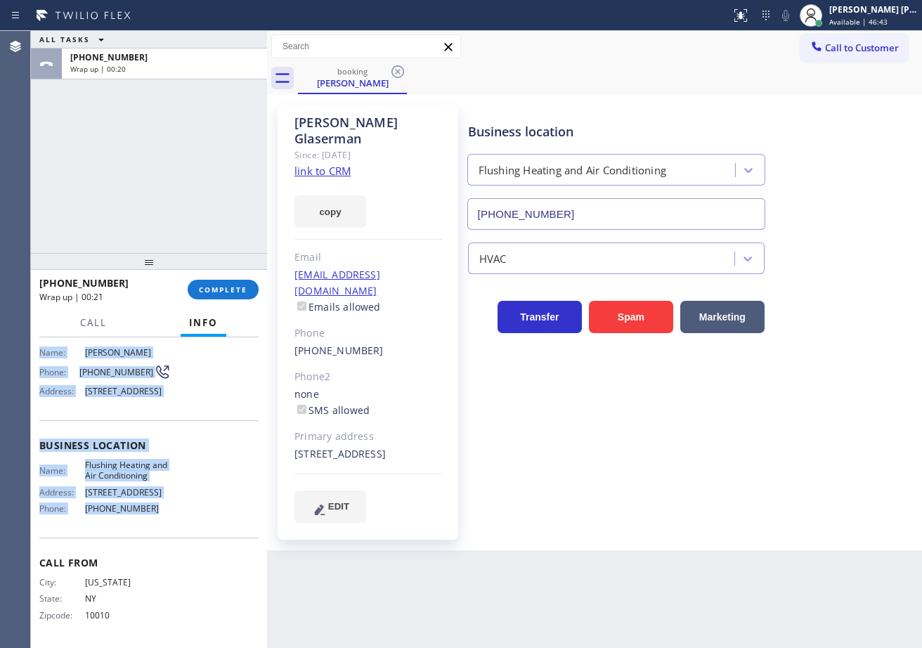
click at [169, 183] on div "ALL TASKS ALL TASKS ACTIVE TASKS TASKS IN WRAP UP +19173595859 Wrap up | 00:20" at bounding box center [149, 142] width 236 height 222
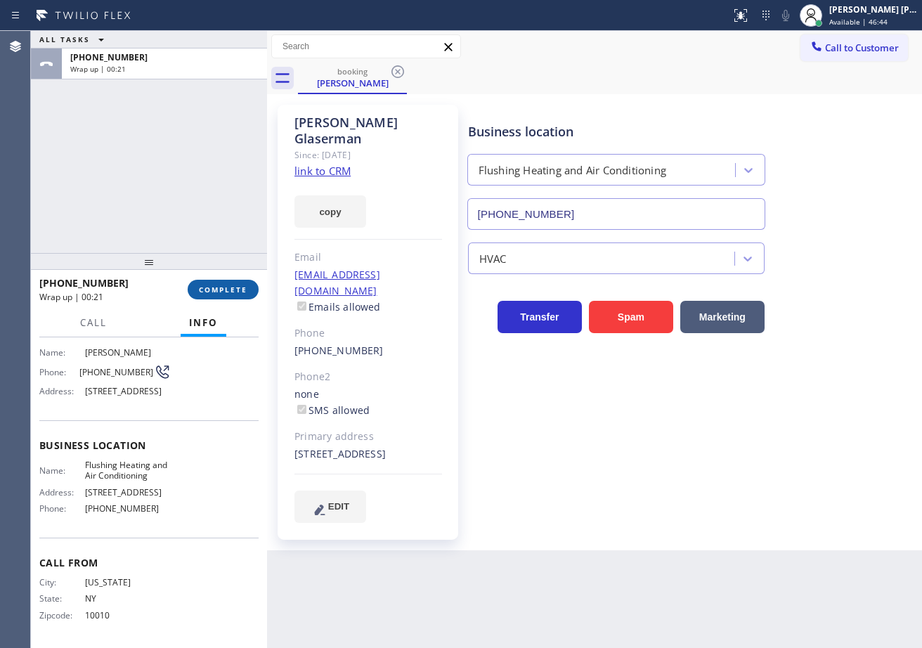
click at [219, 292] on span "COMPLETE" at bounding box center [223, 290] width 49 height 10
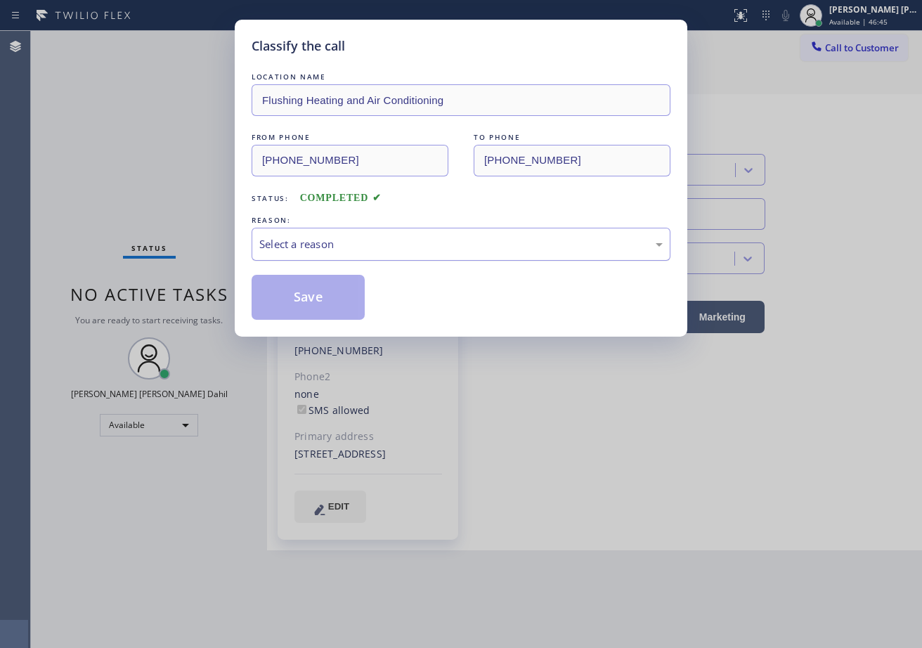
click at [300, 249] on div "Select a reason" at bounding box center [461, 244] width 404 height 16
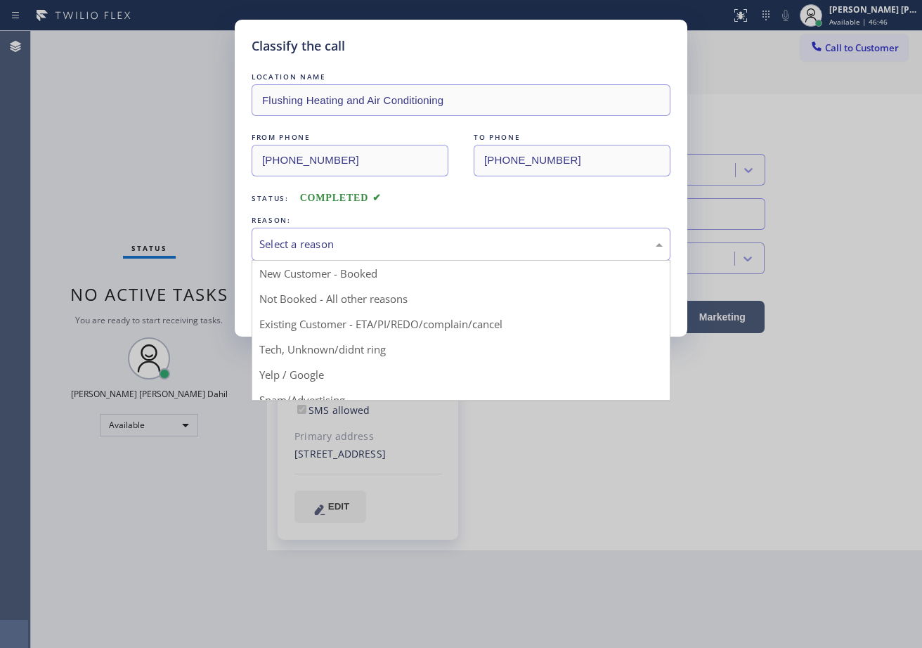
click at [294, 289] on button "Save" at bounding box center [308, 297] width 113 height 45
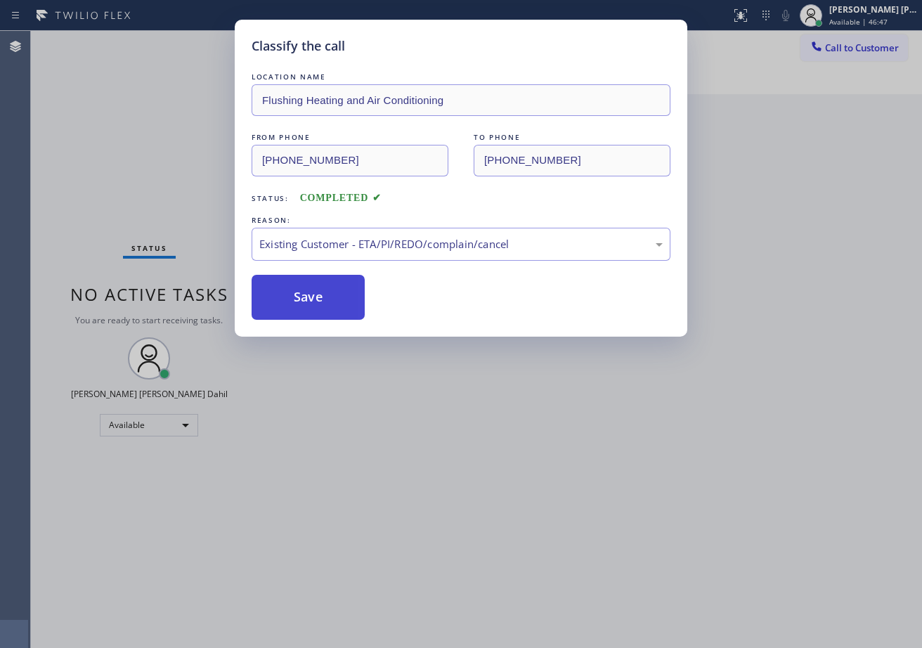
click at [294, 289] on button "Save" at bounding box center [308, 297] width 113 height 45
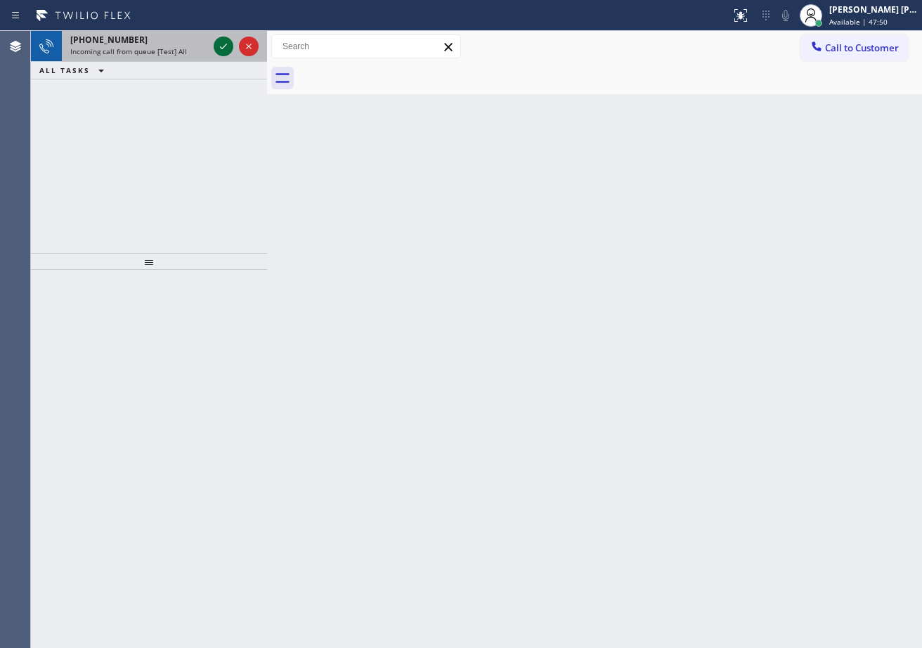
click at [221, 41] on icon at bounding box center [223, 46] width 17 height 17
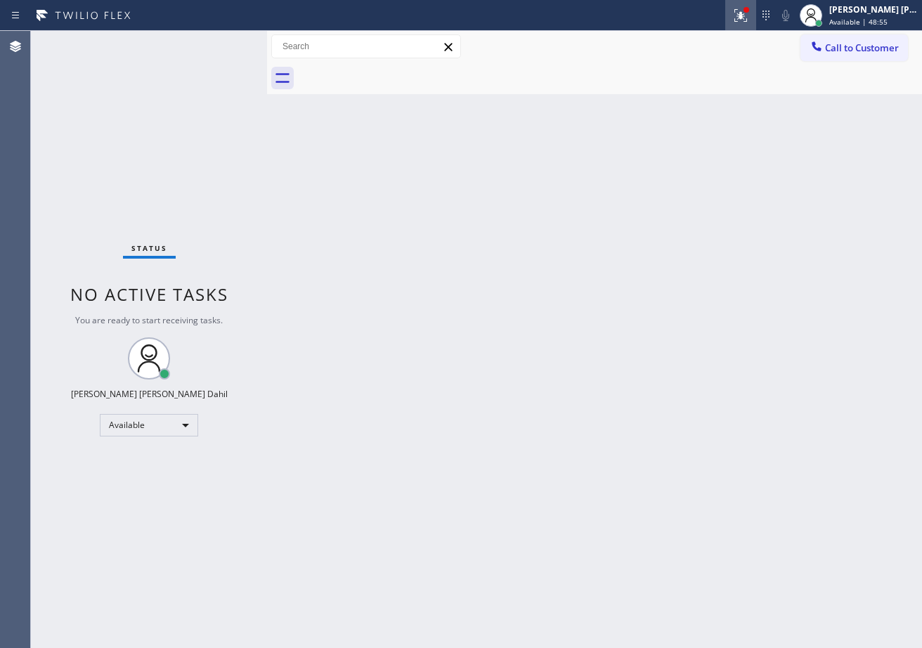
click at [750, 16] on icon at bounding box center [741, 15] width 17 height 17
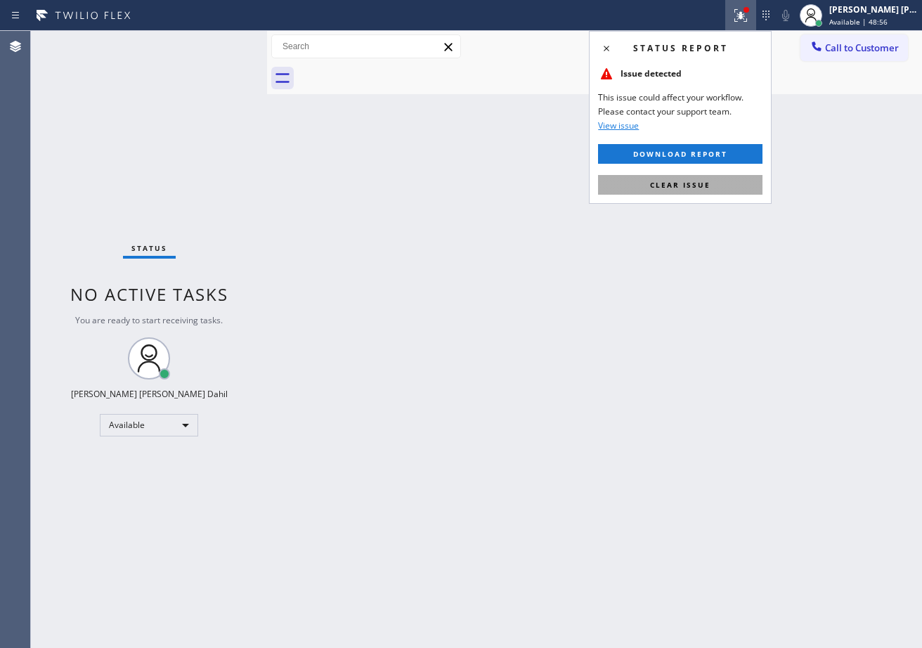
click at [735, 181] on button "Clear issue" at bounding box center [680, 185] width 165 height 20
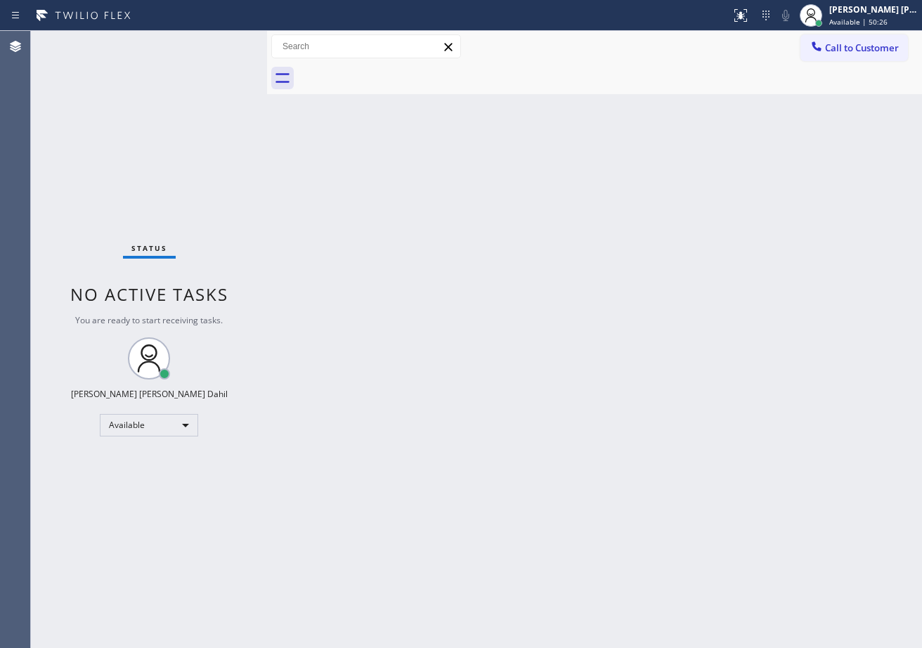
click at [219, 42] on div "Status No active tasks You are ready to start receiving tasks. [PERSON_NAME] [P…" at bounding box center [149, 339] width 236 height 617
click at [218, 43] on div "Status No active tasks You are ready to start receiving tasks. [PERSON_NAME] [P…" at bounding box center [149, 339] width 236 height 617
click at [218, 44] on div "Status No active tasks You are ready to start receiving tasks. [PERSON_NAME] [P…" at bounding box center [149, 339] width 236 height 617
click at [219, 38] on div "Status No active tasks You are ready to start receiving tasks. [PERSON_NAME] [P…" at bounding box center [149, 339] width 236 height 617
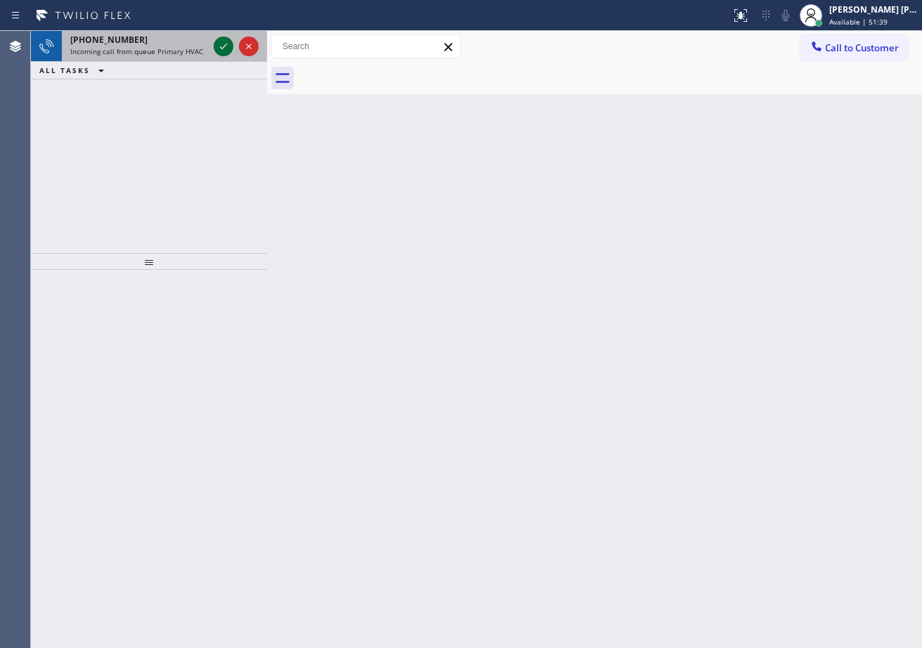
click at [223, 44] on icon at bounding box center [223, 46] width 17 height 17
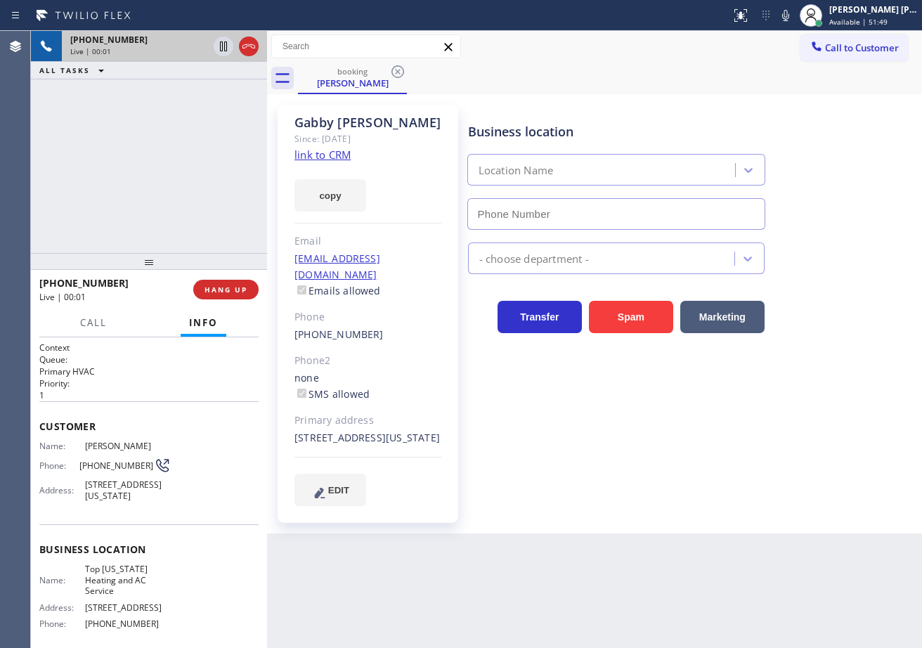
type input "(646) 846-9755"
click at [337, 153] on link "link to CRM" at bounding box center [323, 155] width 56 height 14
click at [557, 428] on div "Business location Top New York Heating and AC Service (646) 846-9755 HVAC Trans…" at bounding box center [692, 305] width 454 height 394
click at [560, 434] on div "Business location Top New York Heating and AC Service (646) 846-9755 HVAC Trans…" at bounding box center [692, 305] width 454 height 394
click at [795, 14] on icon at bounding box center [786, 15] width 17 height 17
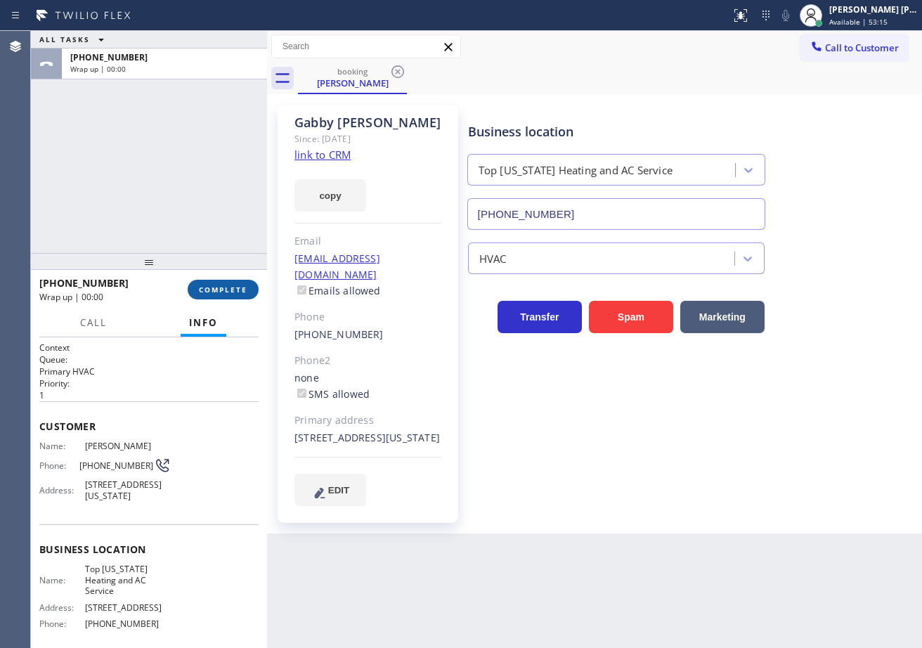
click at [239, 281] on button "COMPLETE" at bounding box center [223, 290] width 71 height 20
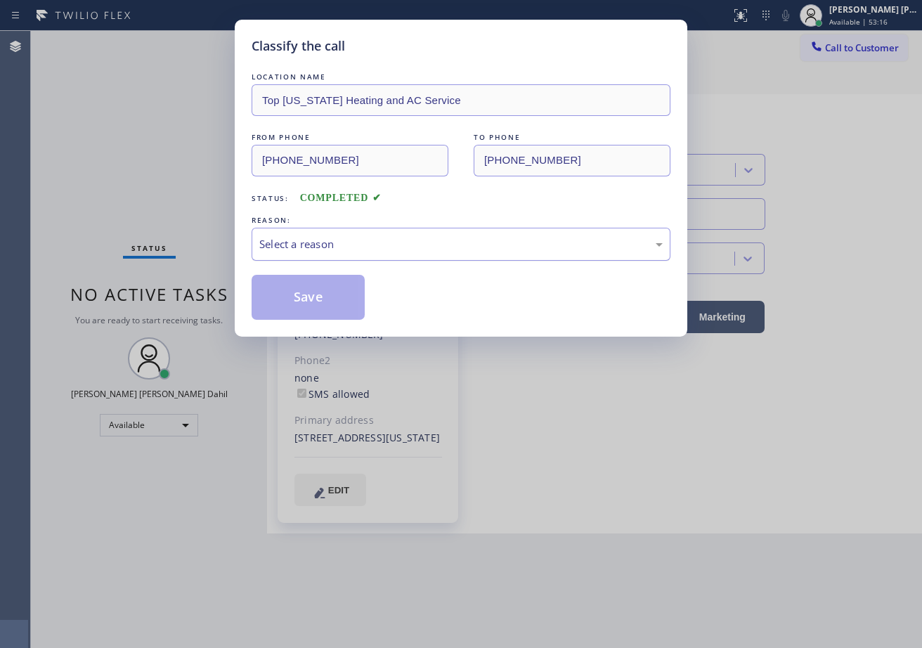
click at [302, 255] on div "Select a reason" at bounding box center [461, 244] width 419 height 33
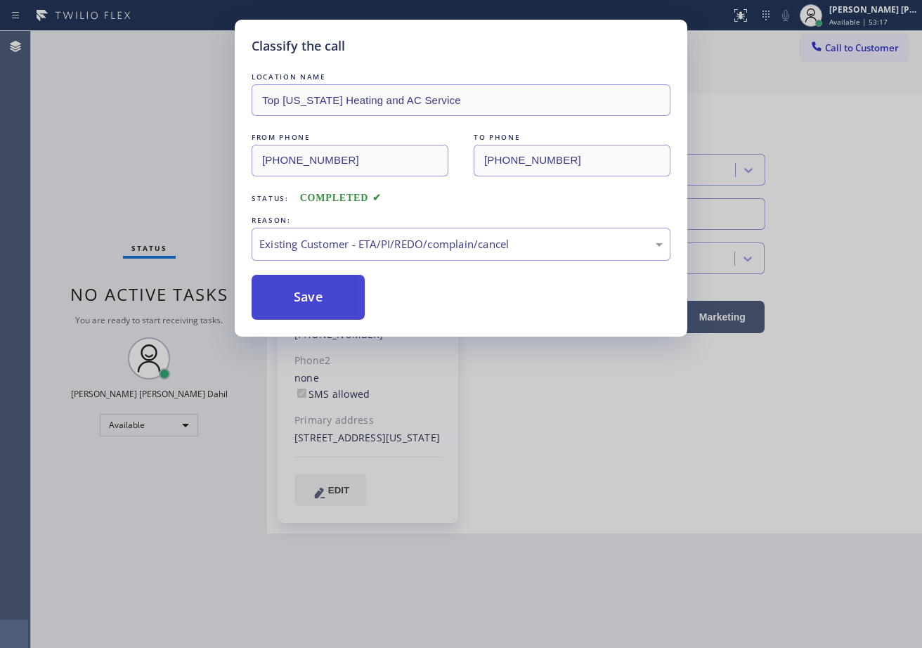
click at [304, 316] on button "Save" at bounding box center [308, 297] width 113 height 45
click at [304, 311] on button "Save" at bounding box center [308, 297] width 113 height 45
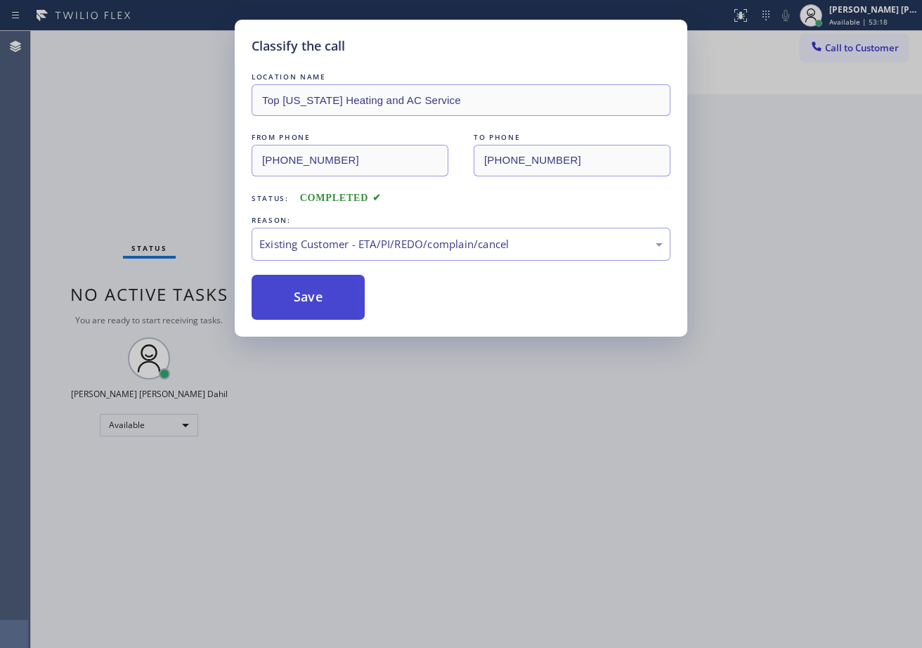
click at [304, 309] on button "Save" at bounding box center [308, 297] width 113 height 45
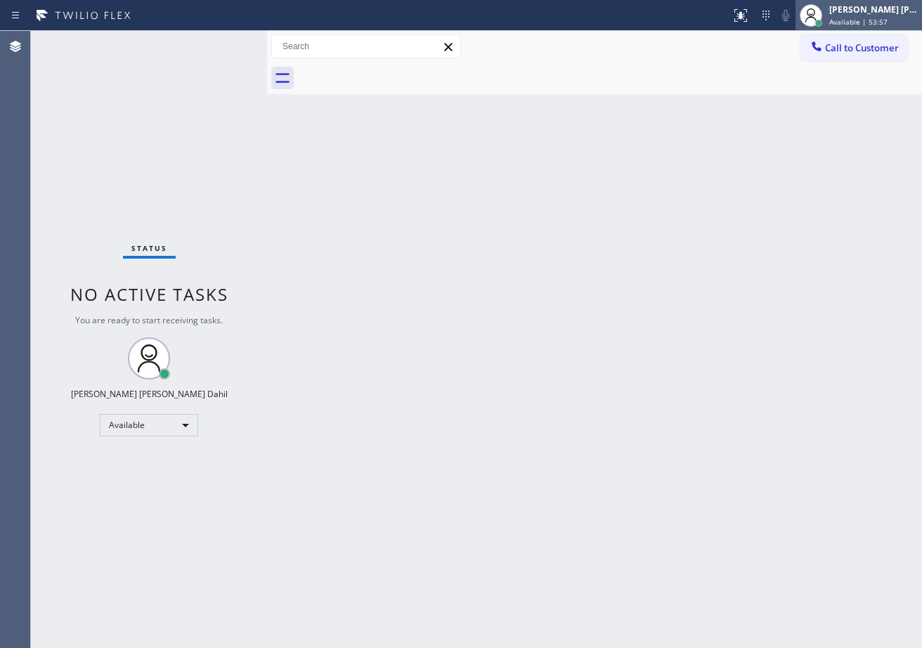
click at [855, 17] on span "Available | 53:57" at bounding box center [859, 22] width 58 height 10
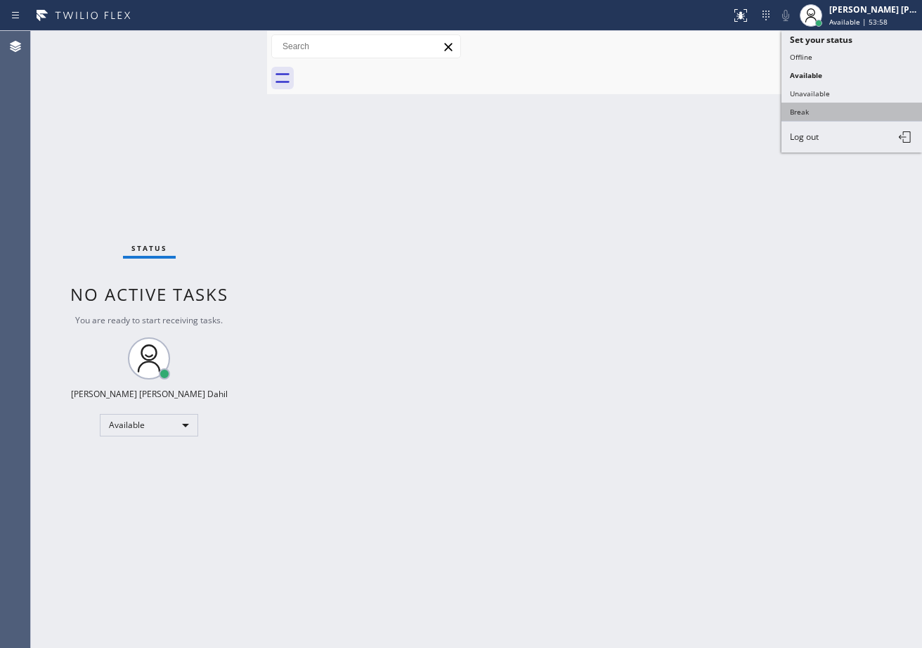
drag, startPoint x: 807, startPoint y: 115, endPoint x: 799, endPoint y: 122, distance: 11.0
click at [807, 116] on button "Break" at bounding box center [852, 112] width 141 height 18
click at [797, 124] on div "Back to Dashboard Change Sender ID Customers Technicians Select a contact Outbo…" at bounding box center [594, 339] width 655 height 617
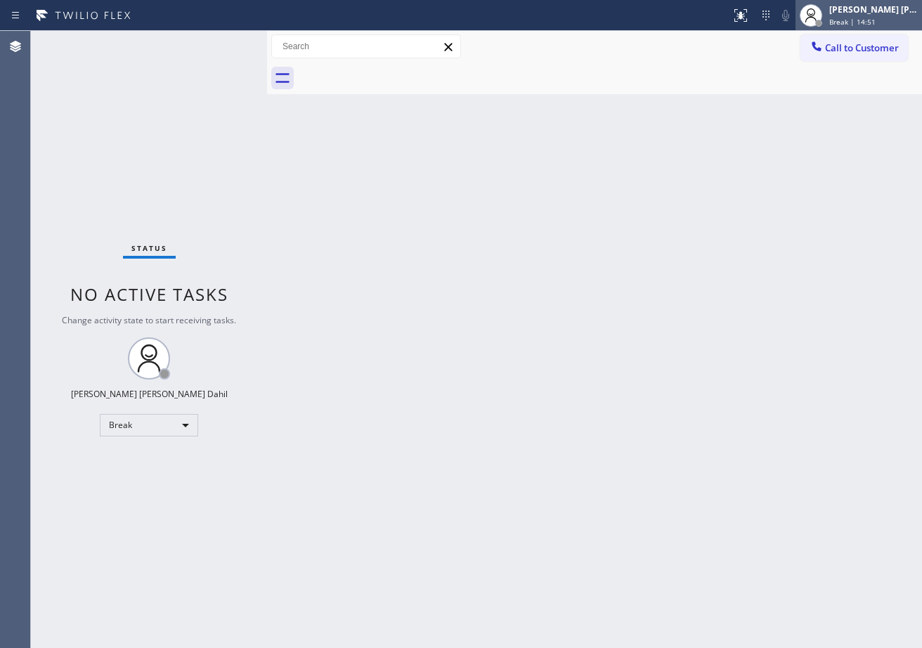
click at [857, 20] on span "Break | 14:51" at bounding box center [853, 22] width 46 height 10
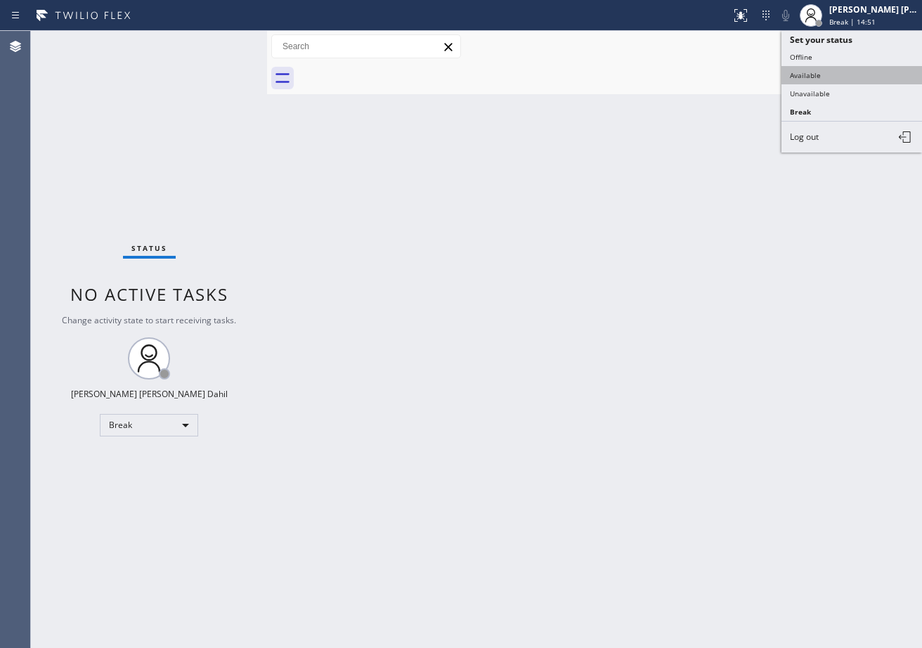
click at [820, 72] on button "Available" at bounding box center [852, 75] width 141 height 18
click at [799, 122] on div "Back to Dashboard Change Sender ID Customers Technicians Select a contact Outbo…" at bounding box center [594, 339] width 655 height 617
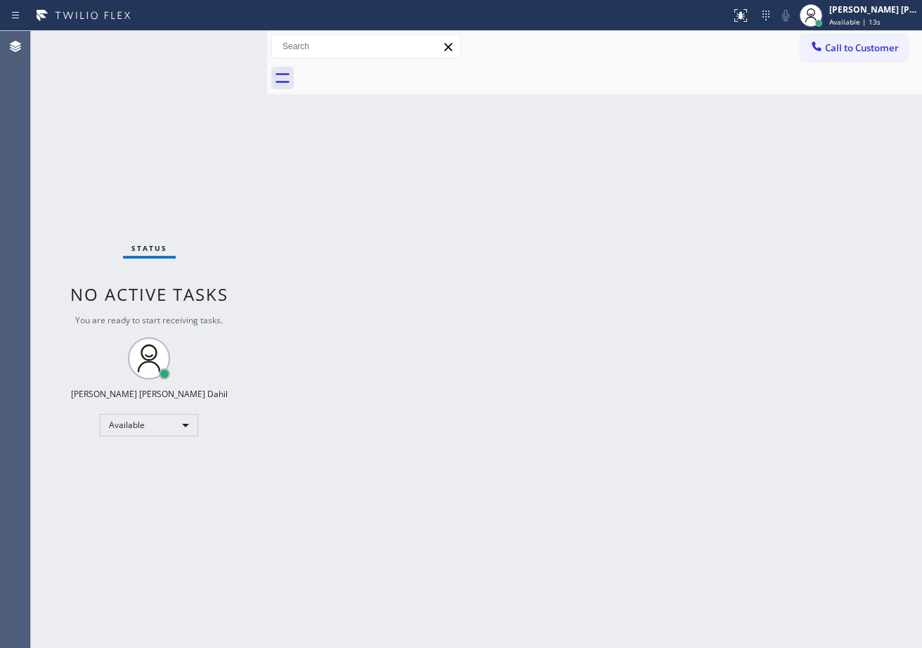
click at [364, 190] on div "Back to Dashboard Change Sender ID Customers Technicians Select a contact Outbo…" at bounding box center [594, 339] width 655 height 617
click at [219, 42] on div "Status No active tasks You are ready to start receiving tasks. [PERSON_NAME] [P…" at bounding box center [149, 339] width 236 height 617
drag, startPoint x: 228, startPoint y: 71, endPoint x: 214, endPoint y: 41, distance: 33.1
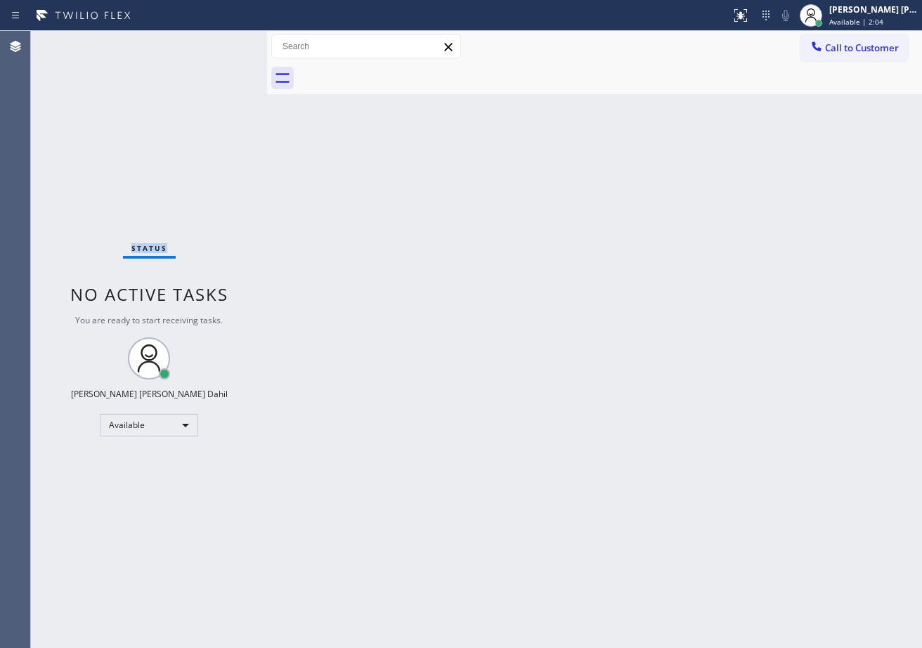
click at [228, 71] on div "Status No active tasks You are ready to start receiving tasks. [PERSON_NAME] [P…" at bounding box center [149, 339] width 236 height 617
click at [226, 41] on div "Status No active tasks You are ready to start receiving tasks. [PERSON_NAME] [P…" at bounding box center [149, 339] width 236 height 617
drag, startPoint x: 710, startPoint y: 536, endPoint x: 709, endPoint y: 562, distance: 26.8
click at [709, 536] on div "Back to Dashboard Change Sender ID Customers Technicians Select a contact Outbo…" at bounding box center [594, 339] width 655 height 617
click at [218, 44] on div "Status No active tasks You are ready to start receiving tasks. [PERSON_NAME] [P…" at bounding box center [149, 339] width 236 height 617
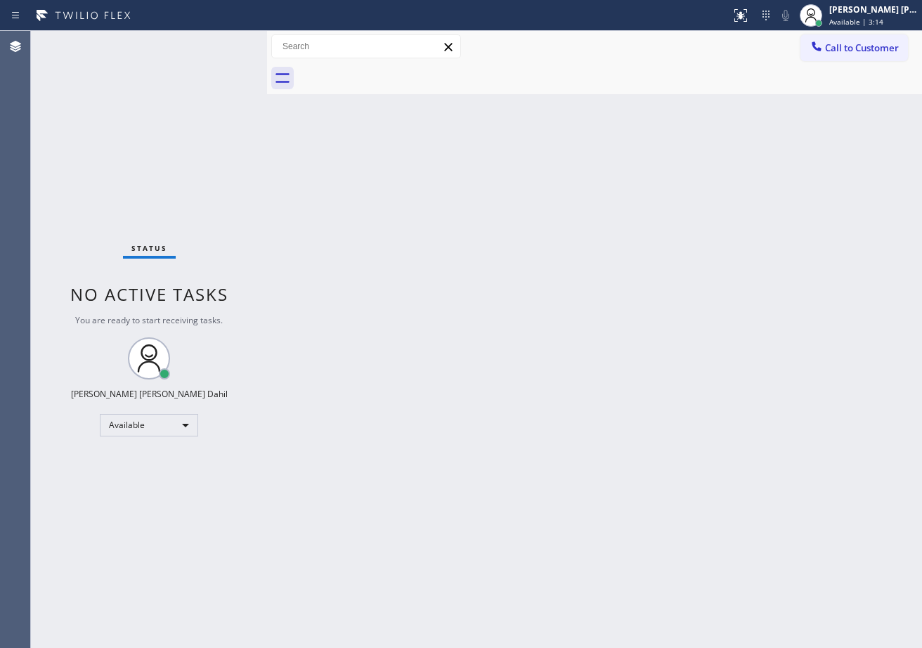
drag, startPoint x: 197, startPoint y: 41, endPoint x: 207, endPoint y: 46, distance: 11.4
click at [198, 41] on div "Status No active tasks You are ready to start receiving tasks. [PERSON_NAME] [P…" at bounding box center [149, 339] width 236 height 617
click at [214, 46] on div "Status No active tasks You are ready to start receiving tasks. [PERSON_NAME] [P…" at bounding box center [149, 339] width 236 height 617
click at [222, 46] on div "Status No active tasks You are ready to start receiving tasks. [PERSON_NAME] [P…" at bounding box center [149, 339] width 236 height 617
click at [221, 43] on div "Status No active tasks You are ready to start receiving tasks. [PERSON_NAME] [P…" at bounding box center [149, 339] width 236 height 617
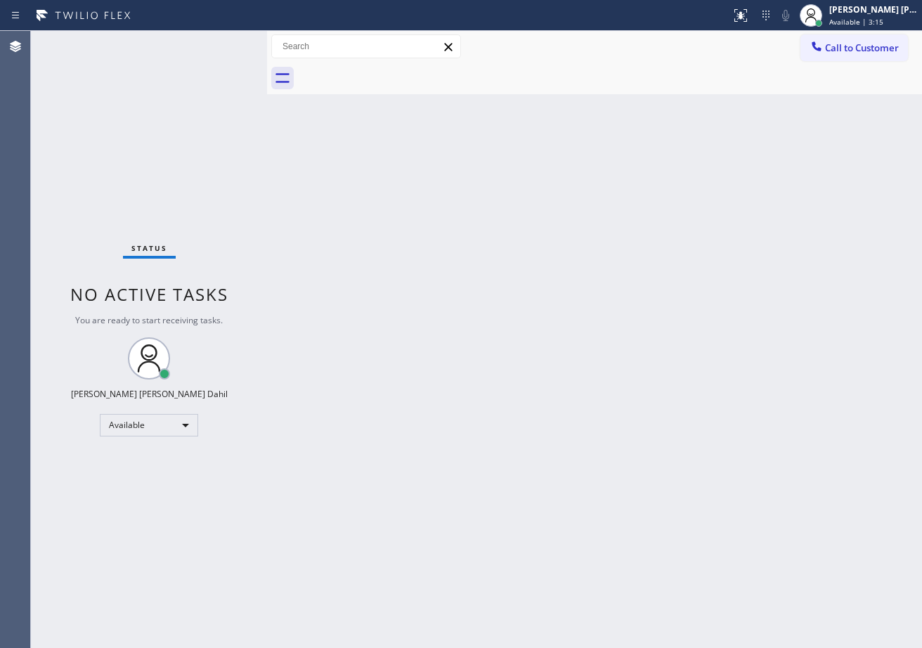
click at [221, 43] on div "Status No active tasks You are ready to start receiving tasks. [PERSON_NAME] [P…" at bounding box center [149, 339] width 236 height 617
click at [590, 454] on div "Back to Dashboard Change Sender ID Customers Technicians Select a contact Outbo…" at bounding box center [594, 339] width 655 height 617
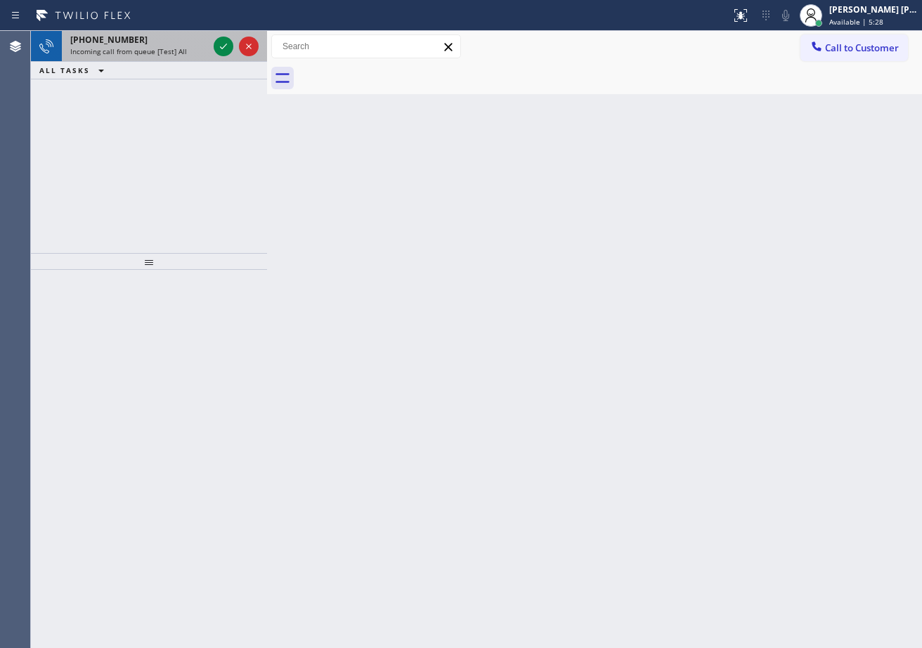
click at [168, 48] on span "Incoming call from queue [Test] All" at bounding box center [128, 51] width 117 height 10
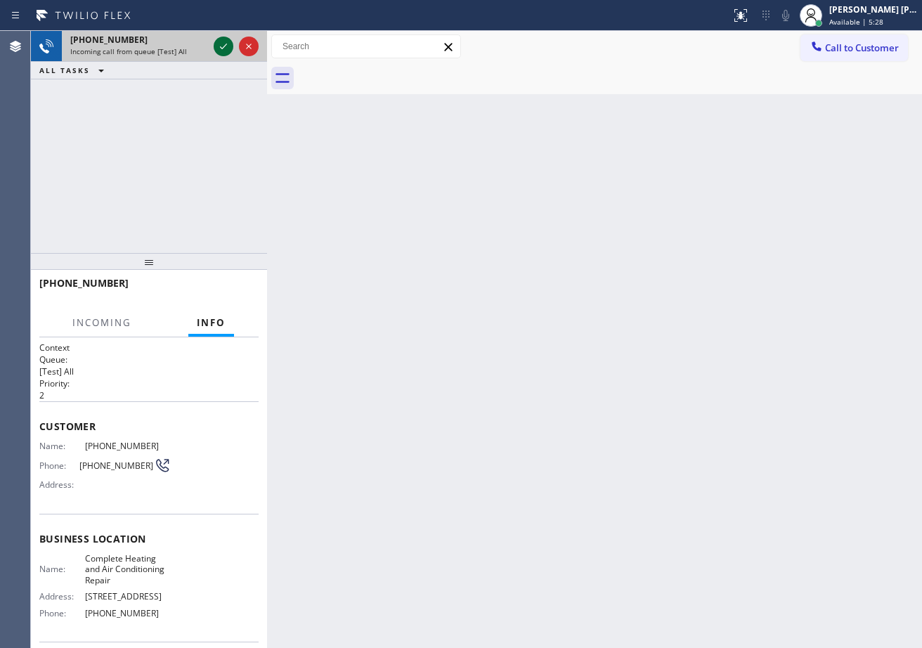
click at [224, 42] on icon at bounding box center [223, 46] width 17 height 17
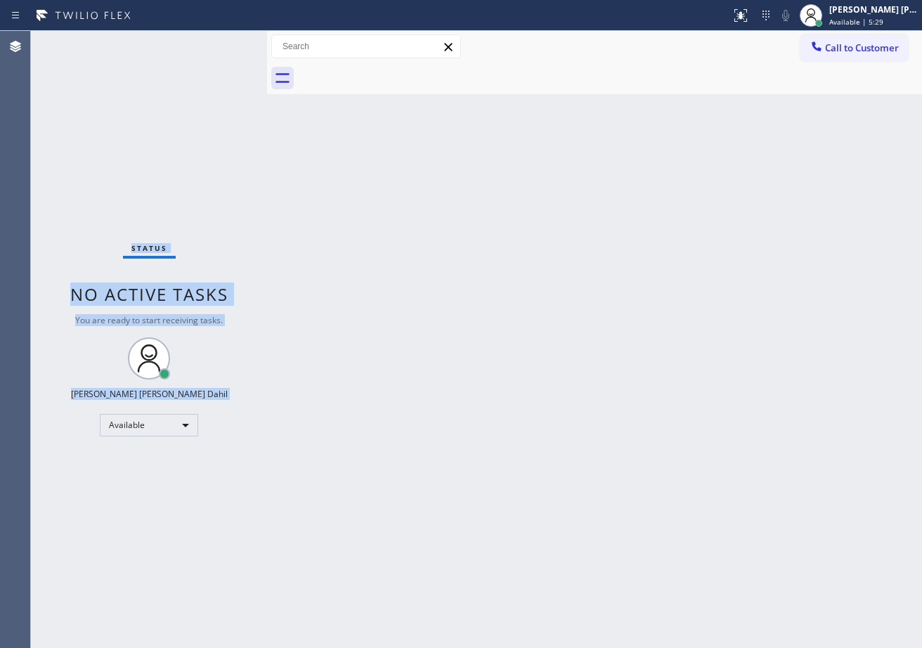
click at [224, 42] on div "Status No active tasks You are ready to start receiving tasks. [PERSON_NAME] [P…" at bounding box center [149, 339] width 236 height 617
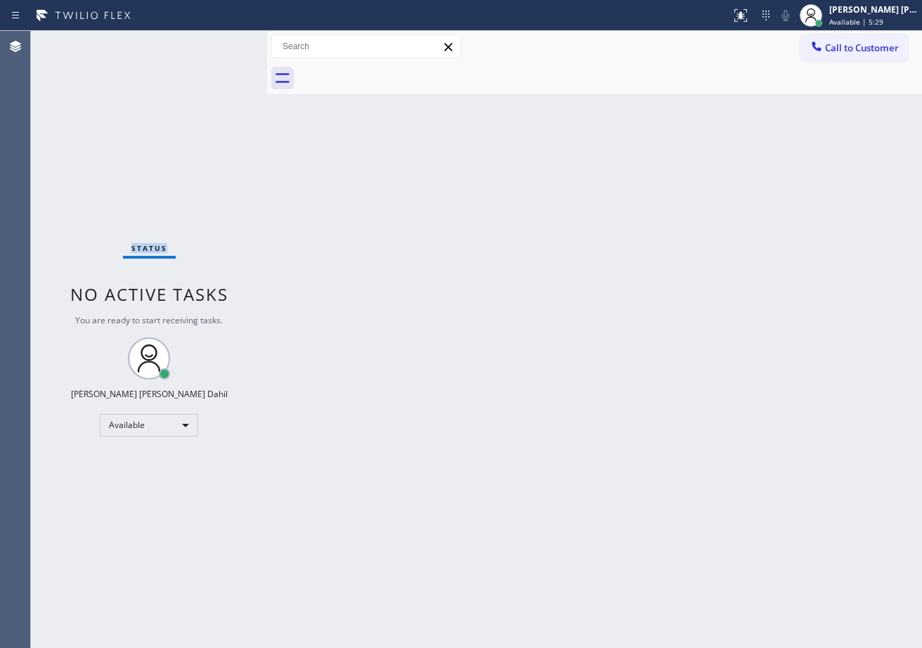
click at [224, 42] on div "Status No active tasks You are ready to start receiving tasks. [PERSON_NAME] [P…" at bounding box center [149, 339] width 236 height 617
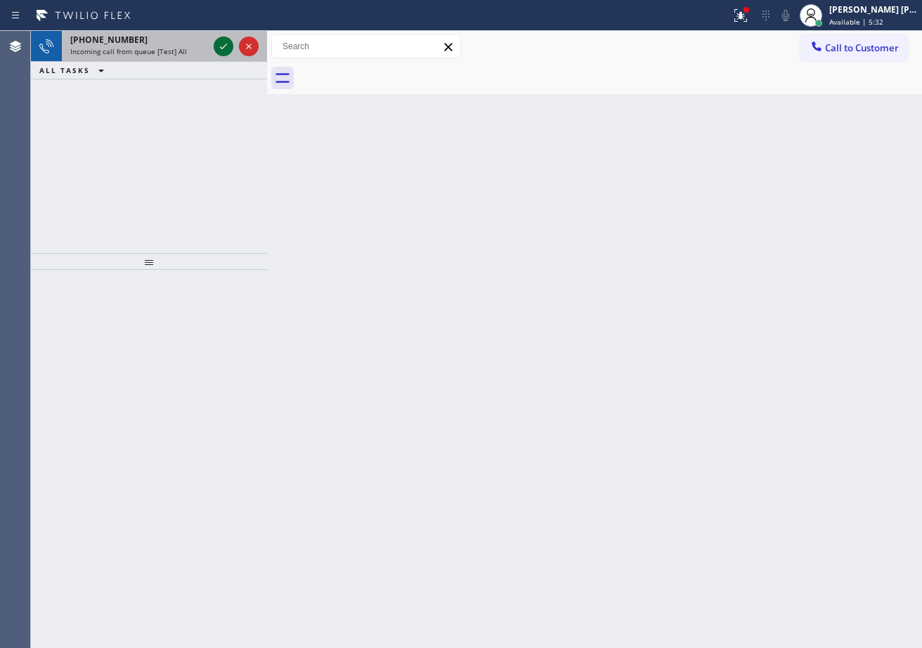
click at [226, 44] on icon at bounding box center [223, 47] width 7 height 6
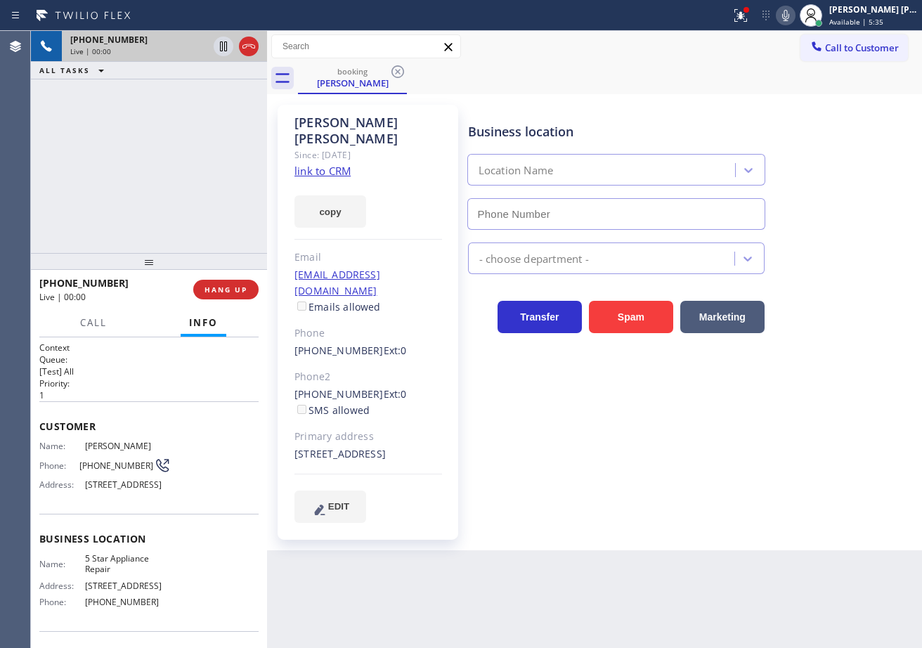
type input "[PHONE_NUMBER]"
click at [747, 19] on icon at bounding box center [741, 15] width 13 height 13
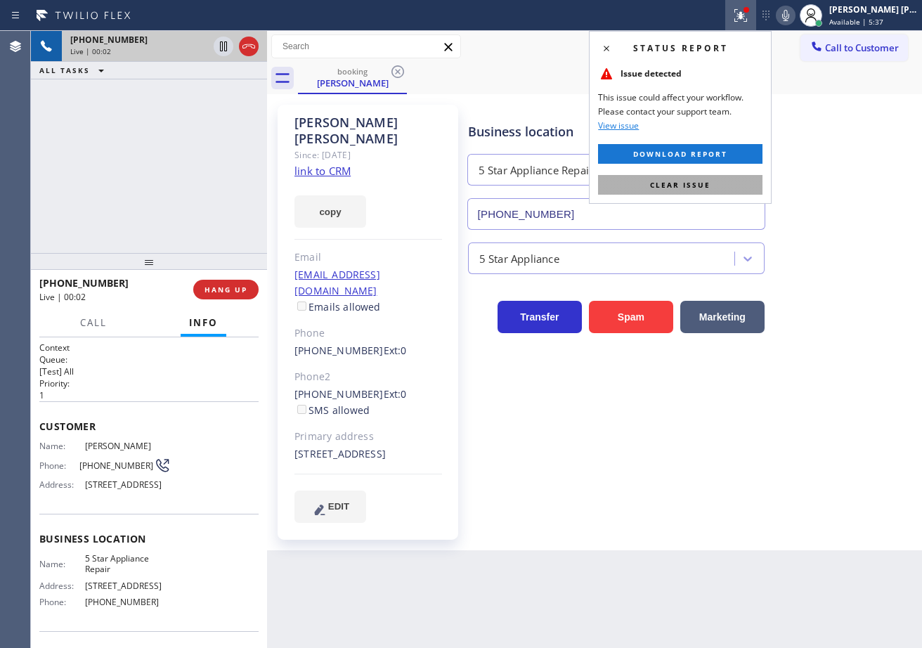
click at [739, 175] on button "Clear issue" at bounding box center [680, 185] width 165 height 20
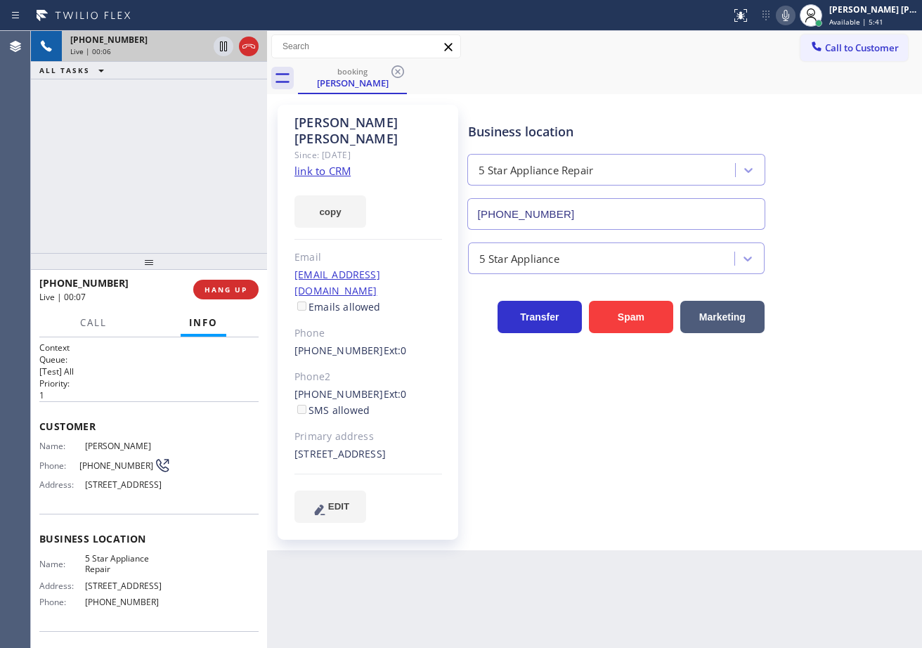
click at [320, 164] on link "link to CRM" at bounding box center [323, 171] width 56 height 14
click at [220, 51] on icon at bounding box center [223, 46] width 7 height 10
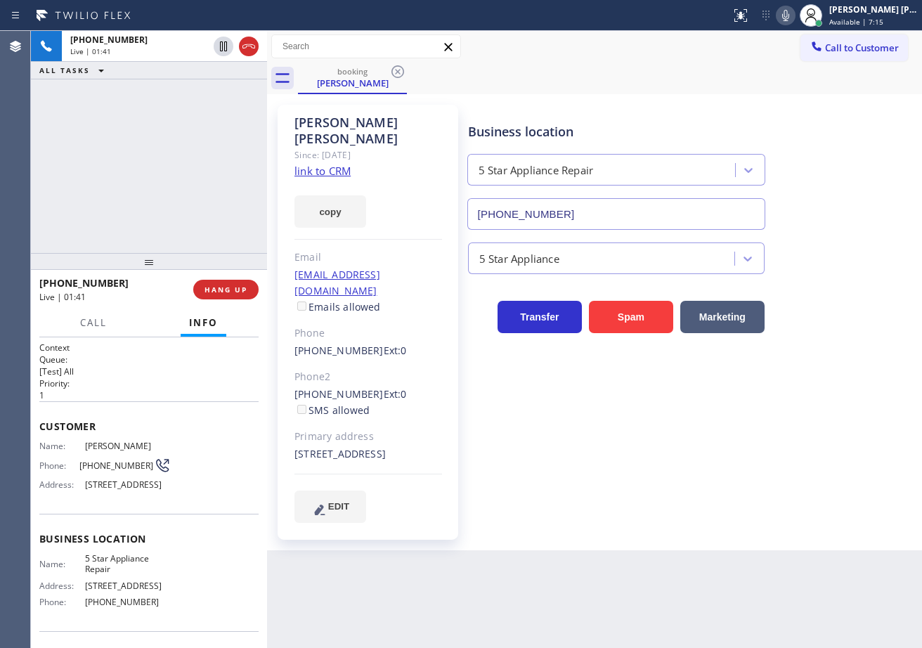
click at [229, 104] on div "+15626339391 Live | 01:41 ALL TASKS ALL TASKS ACTIVE TASKS TASKS IN WRAP UP" at bounding box center [149, 142] width 236 height 222
click at [795, 18] on icon at bounding box center [786, 15] width 17 height 17
drag, startPoint x: 128, startPoint y: 181, endPoint x: 143, endPoint y: 191, distance: 17.7
click at [128, 181] on div "+15626339391 Live | 04:09 ALL TASKS ALL TASKS ACTIVE TASKS TASKS IN WRAP UP" at bounding box center [149, 142] width 236 height 222
click at [183, 98] on div "+15626339391 Live | 04:57 ALL TASKS ALL TASKS ACTIVE TASKS TASKS IN WRAP UP" at bounding box center [149, 142] width 236 height 222
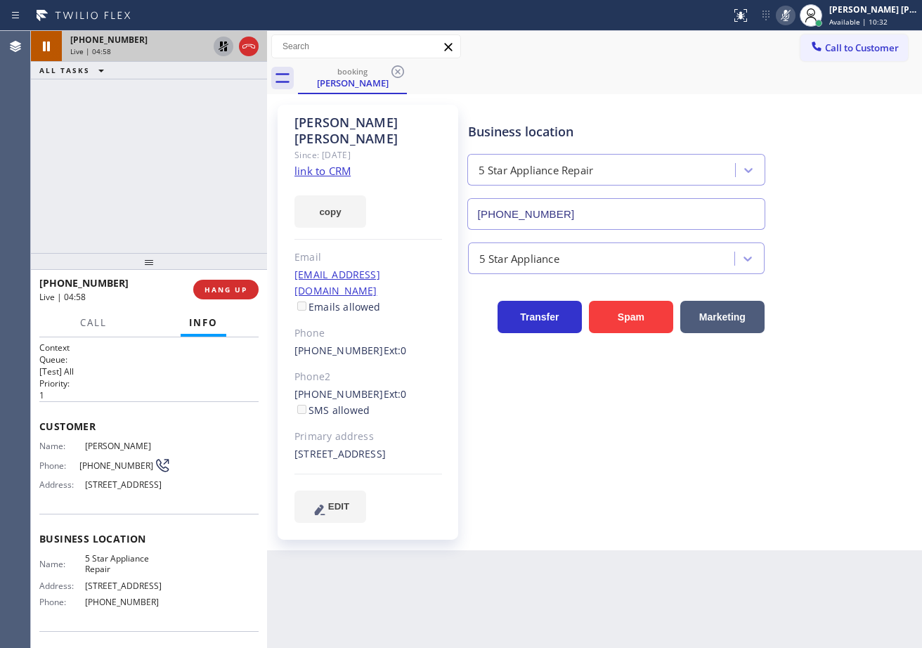
click at [225, 47] on icon at bounding box center [223, 46] width 17 height 17
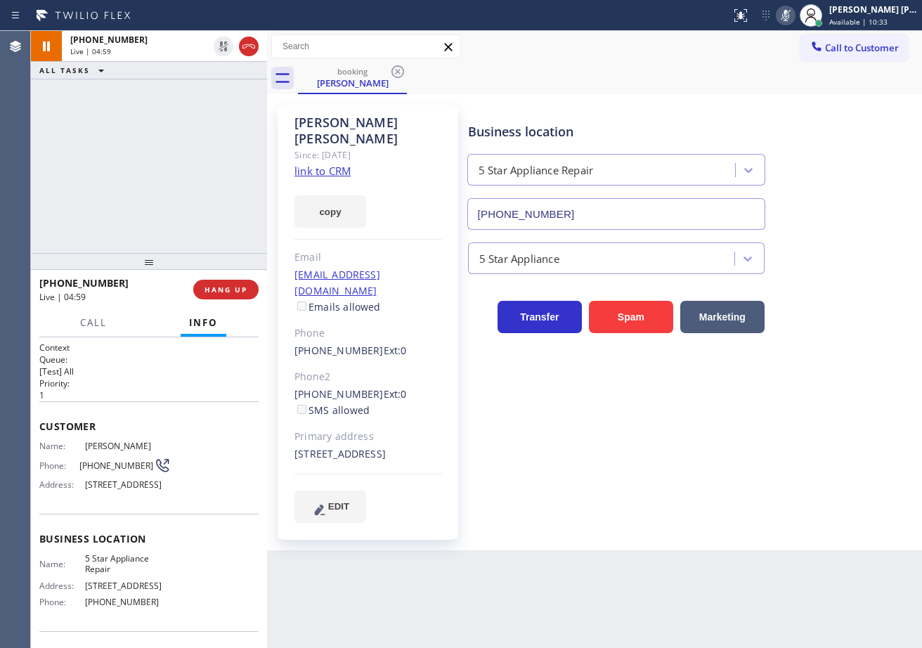
click at [795, 17] on icon at bounding box center [786, 15] width 17 height 17
click at [719, 86] on div "booking Lisa Arcuri" at bounding box center [610, 79] width 624 height 32
click at [657, 553] on div "Back to Dashboard Change Sender ID Customers Technicians Select a contact Outbo…" at bounding box center [594, 339] width 655 height 617
click at [195, 105] on div "+15626339391 Live | 05:20 ALL TASKS ALL TASKS ACTIVE TASKS TASKS IN WRAP UP" at bounding box center [149, 142] width 236 height 222
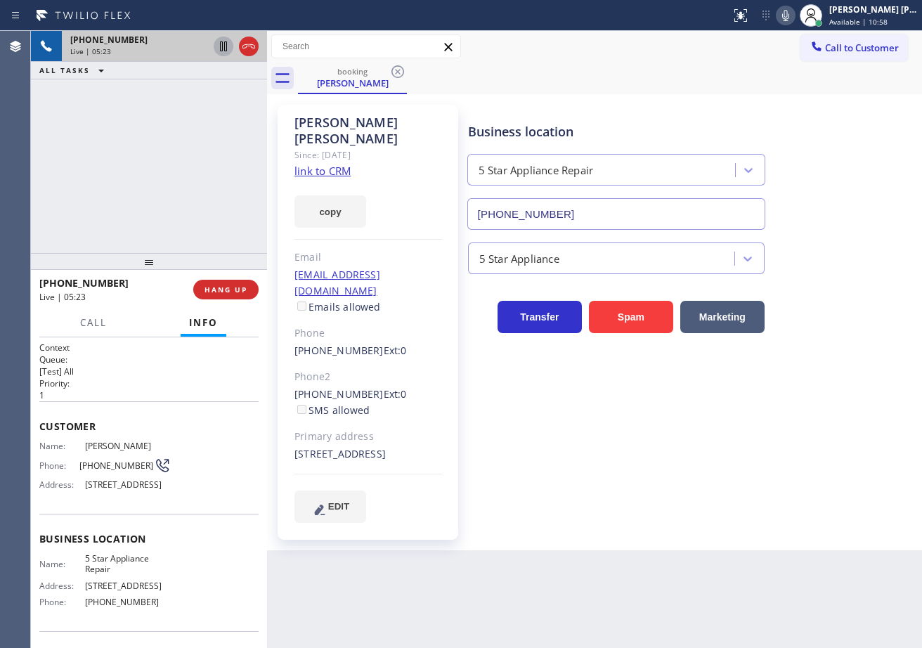
click at [218, 46] on icon at bounding box center [223, 46] width 17 height 17
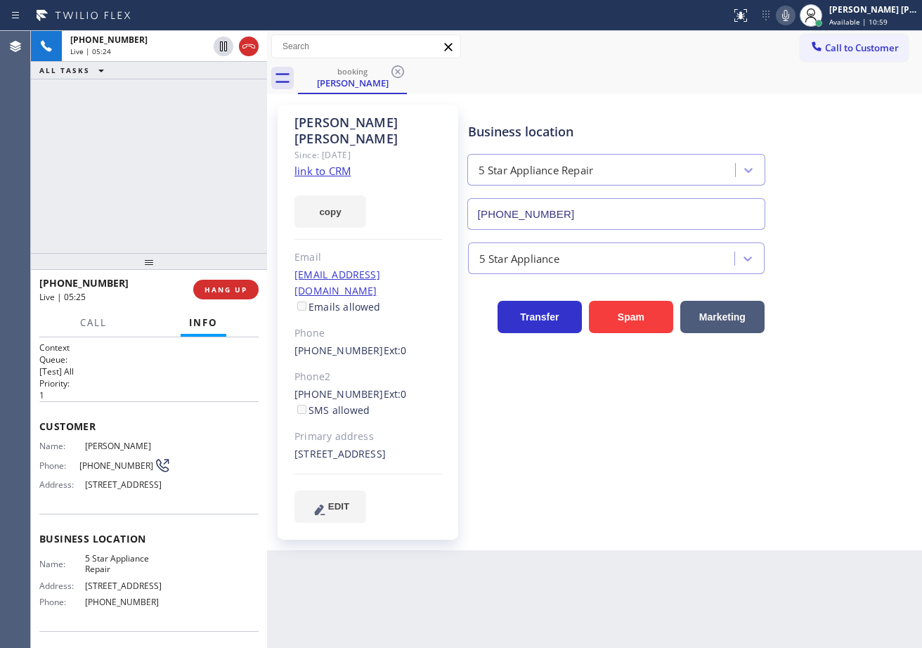
click at [795, 15] on icon at bounding box center [786, 15] width 17 height 17
drag, startPoint x: 820, startPoint y: 458, endPoint x: 658, endPoint y: 537, distance: 180.2
click at [815, 458] on div "Business location 5 Star Appliance Repair [PHONE_NUMBER] 5 Star Appliance Trans…" at bounding box center [692, 313] width 454 height 411
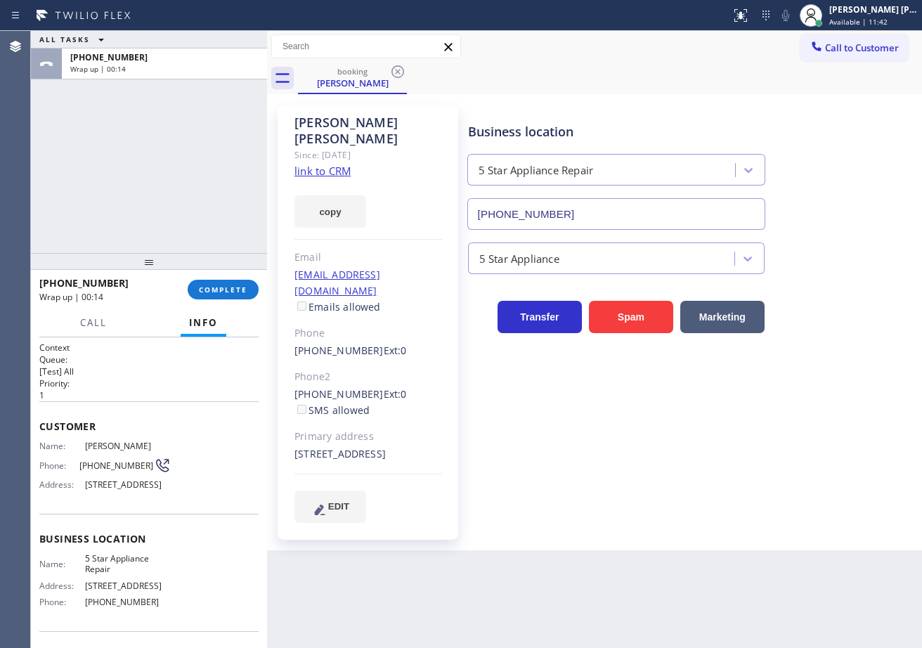
drag, startPoint x: 171, startPoint y: 189, endPoint x: 207, endPoint y: 268, distance: 86.8
click at [176, 201] on div "ALL TASKS ALL TASKS ACTIVE TASKS TASKS IN WRAP UP +15626339391 Wrap up | 00:14" at bounding box center [149, 142] width 236 height 222
click at [217, 291] on span "COMPLETE" at bounding box center [223, 290] width 49 height 10
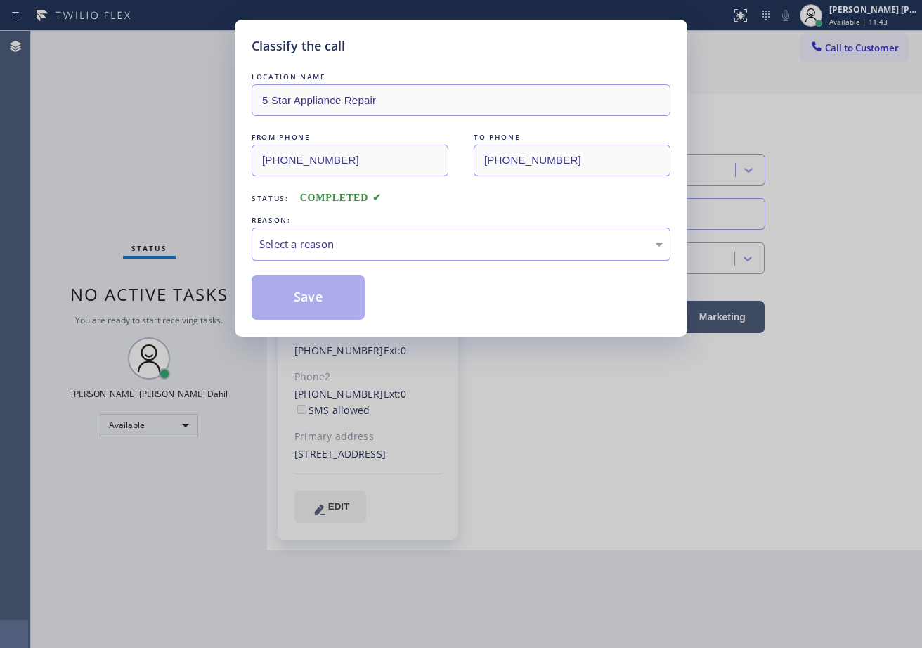
click at [319, 250] on div "Select a reason" at bounding box center [461, 244] width 404 height 16
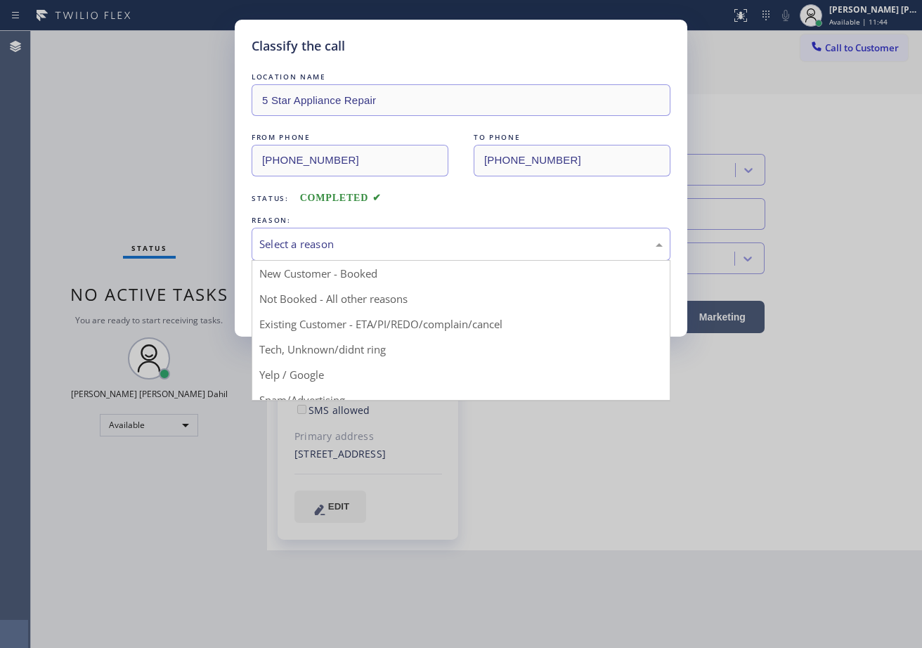
drag, startPoint x: 337, startPoint y: 324, endPoint x: 311, endPoint y: 297, distance: 37.3
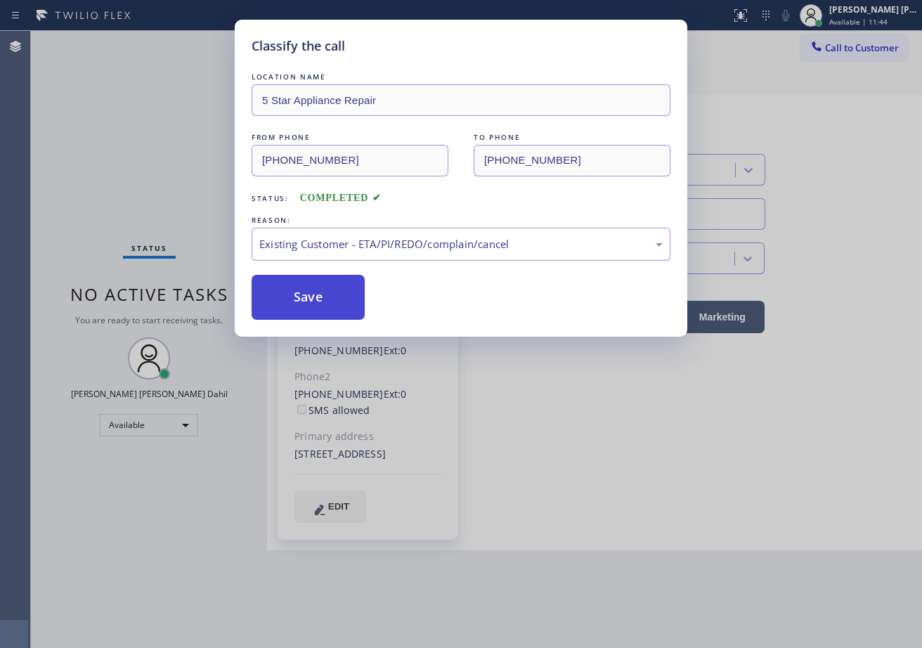
click at [310, 295] on button "Save" at bounding box center [308, 297] width 113 height 45
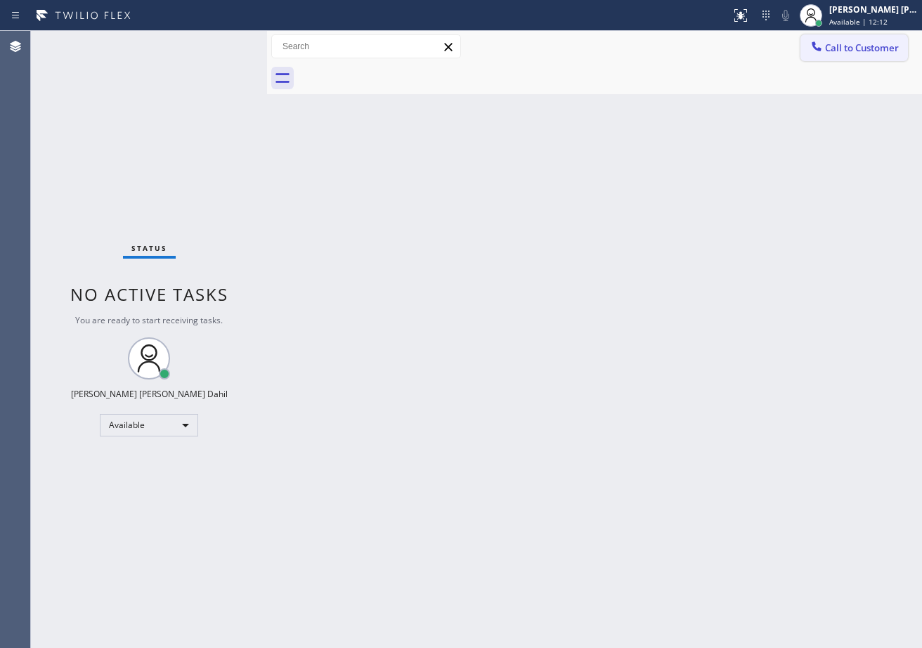
click at [848, 45] on span "Call to Customer" at bounding box center [862, 47] width 74 height 13
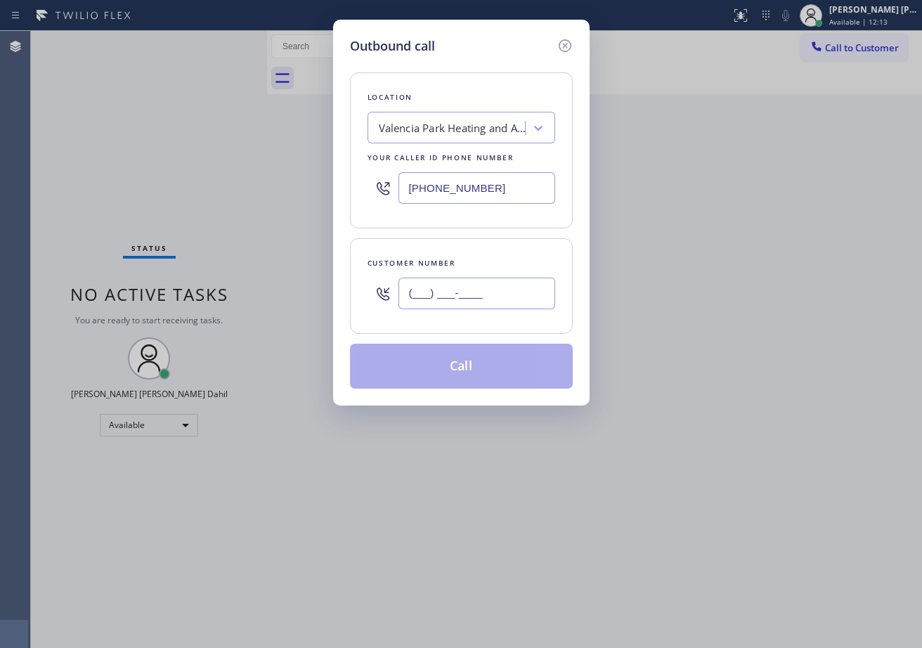
click at [493, 298] on input "(___) ___-____" at bounding box center [477, 294] width 157 height 32
paste input "562) 633-9391"
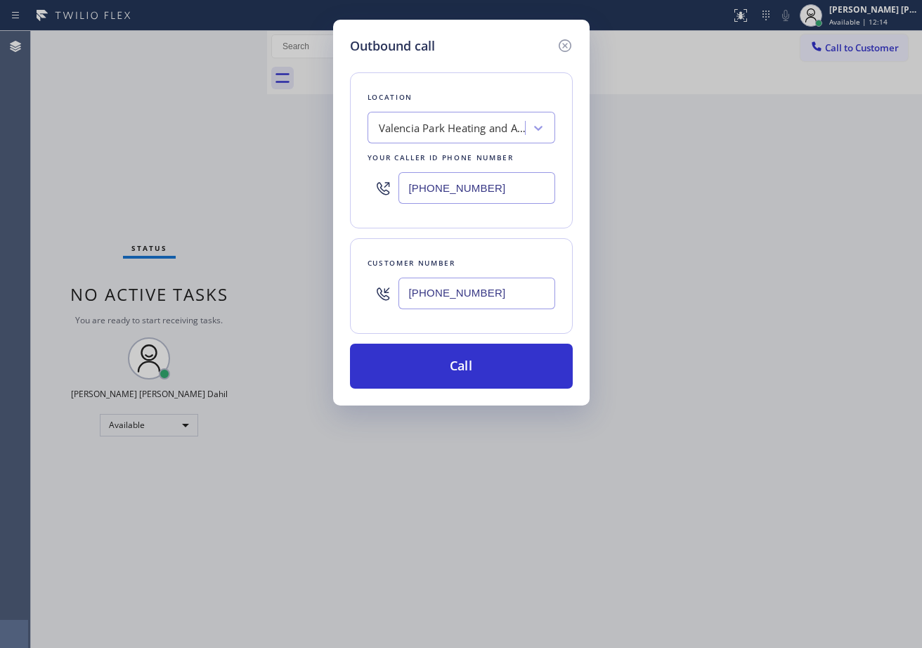
type input "(562) 633-9391"
click at [500, 188] on input "(619) 202-8502" at bounding box center [477, 188] width 157 height 32
paste input "562) 633-9391"
click at [541, 241] on div "Customer number (562) 633-9391" at bounding box center [461, 286] width 223 height 96
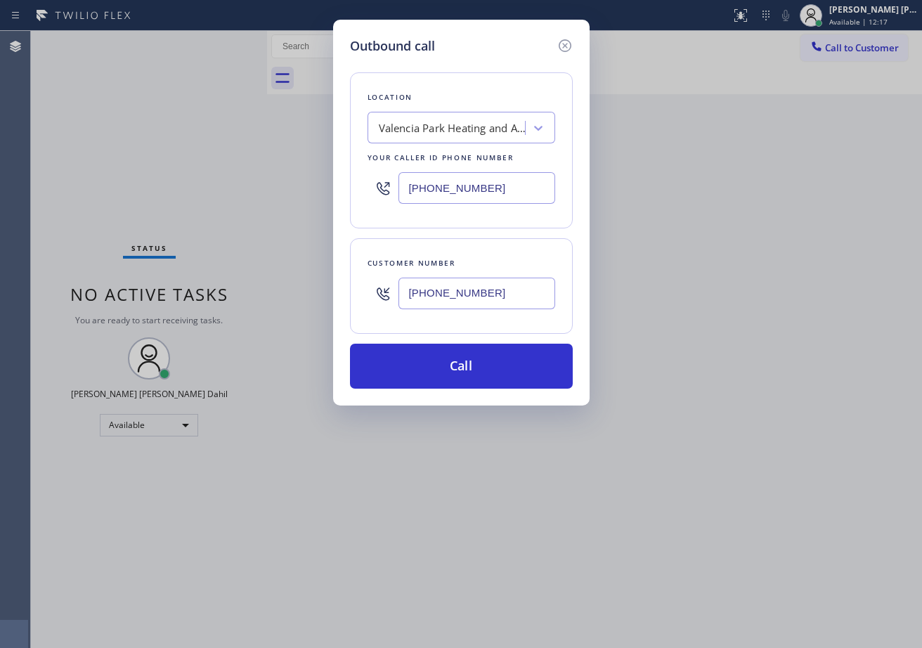
click at [513, 193] on input "(619) 202-8502" at bounding box center [477, 188] width 157 height 32
paste input "562) 633-9391"
click at [536, 236] on div "Location Valencia Park Heating and Air Conditioning Your caller id phone number…" at bounding box center [461, 222] width 223 height 333
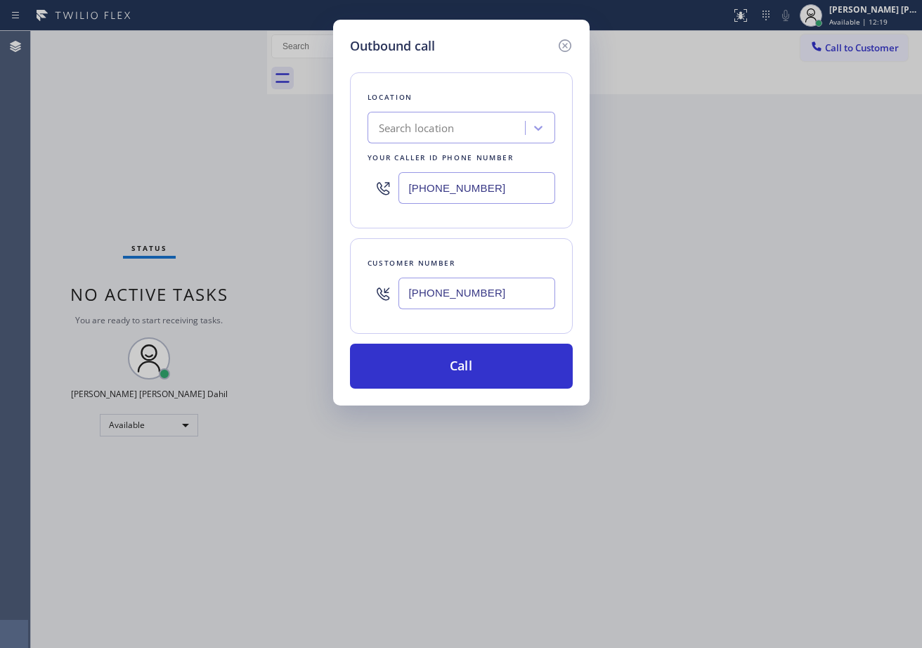
click at [516, 197] on input "(562) 633-9391" at bounding box center [477, 188] width 157 height 32
paste input "text"
type input "(562) 633-9391"
click at [517, 297] on input "(562) 633-9391" at bounding box center [477, 294] width 157 height 32
paste input "text"
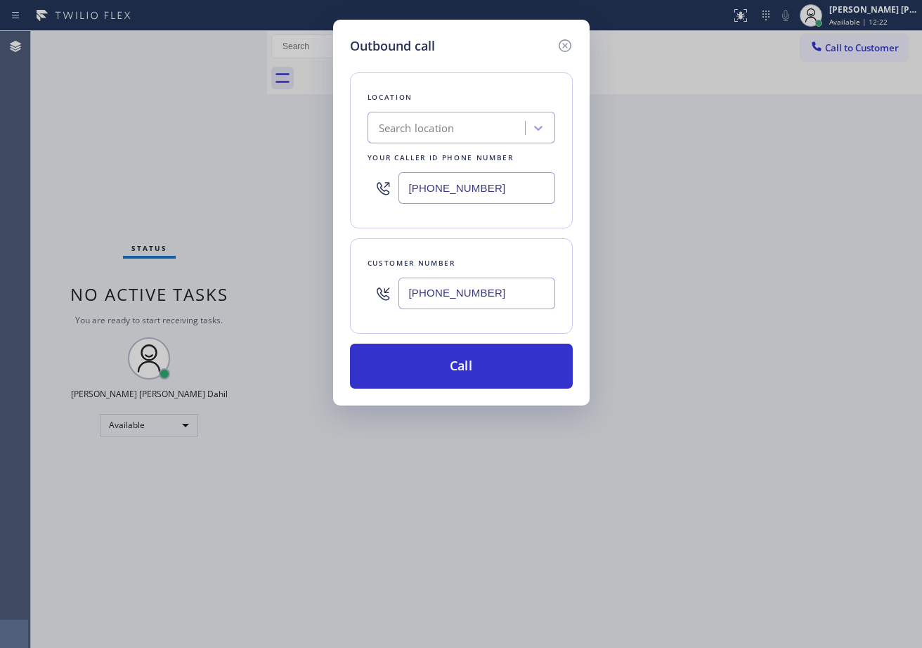
type input "(562) 633-9391"
click at [546, 244] on div "Customer number (562) 633-9391" at bounding box center [461, 286] width 223 height 96
click at [520, 182] on input "(562) 633-9391" at bounding box center [477, 188] width 157 height 32
paste input "855) 731-4952"
type input "[PHONE_NUMBER]"
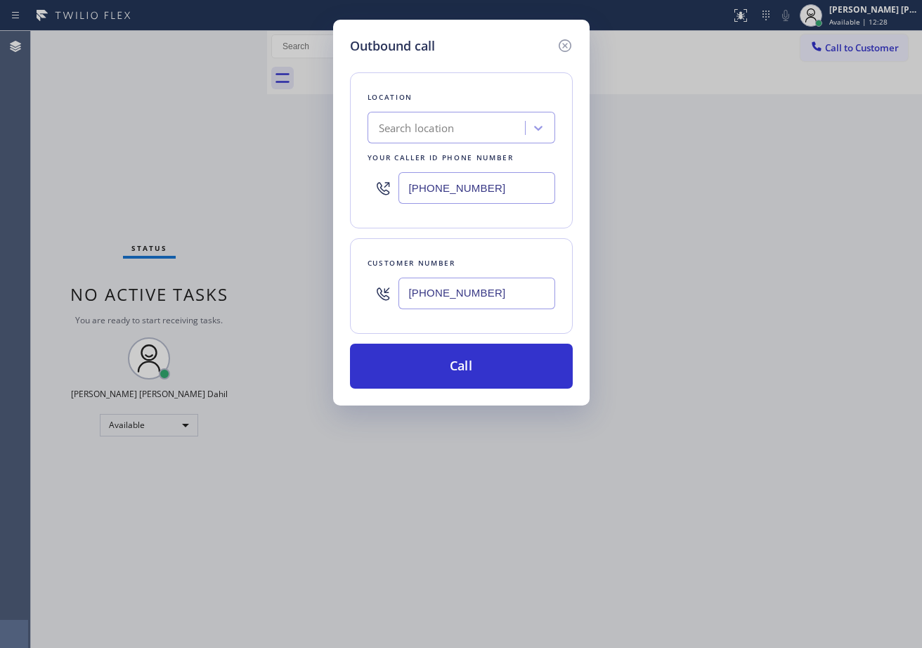
click at [513, 247] on div "Customer number (562) 633-9391" at bounding box center [461, 286] width 223 height 96
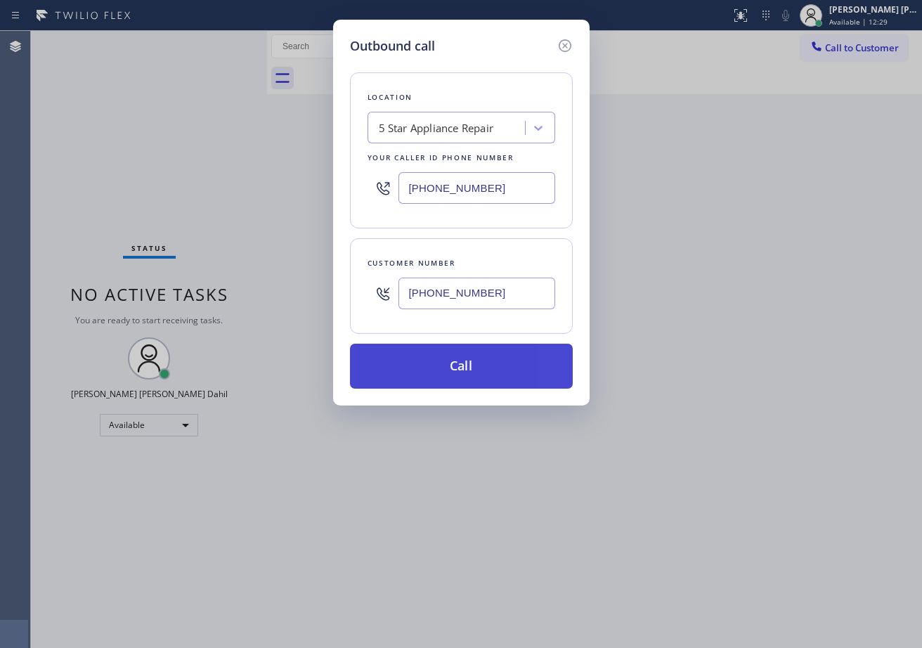
click at [522, 377] on button "Call" at bounding box center [461, 366] width 223 height 45
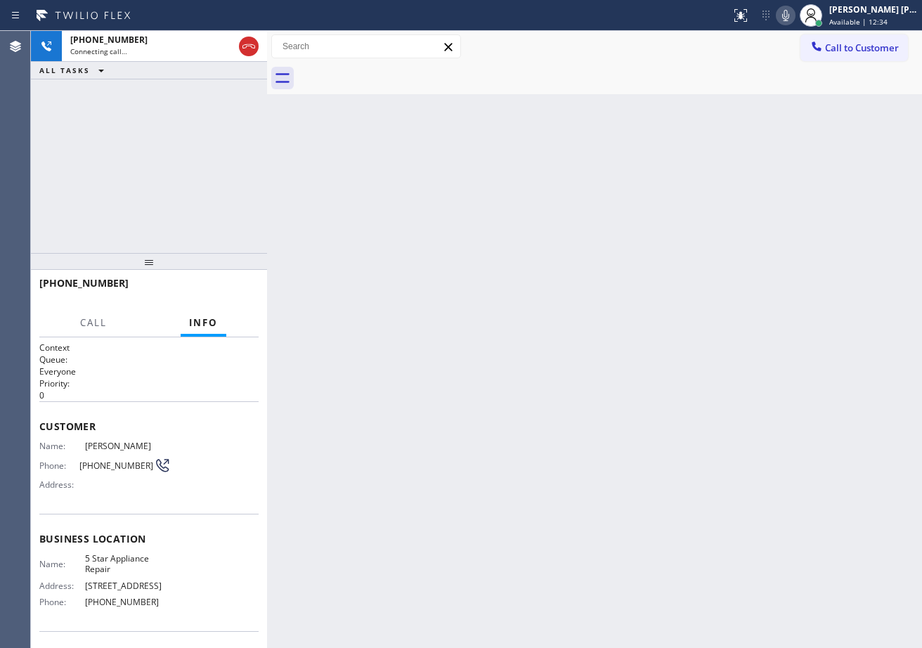
drag, startPoint x: 138, startPoint y: 157, endPoint x: 266, endPoint y: 116, distance: 134.5
click at [138, 157] on div "+15626339391 Connecting call… ALL TASKS ALL TASKS ACTIVE TASKS TASKS IN WRAP UP" at bounding box center [149, 142] width 236 height 222
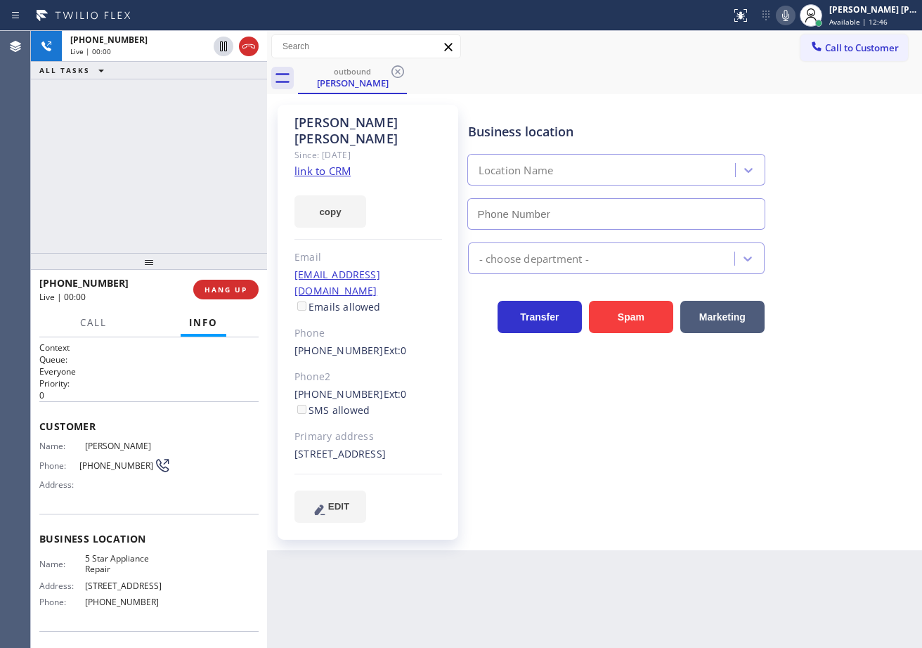
type input "[PHONE_NUMBER]"
click at [139, 184] on div "+15626339391 Live | 00:03 ALL TASKS ALL TASKS ACTIVE TASKS TASKS IN WRAP UP" at bounding box center [149, 142] width 236 height 222
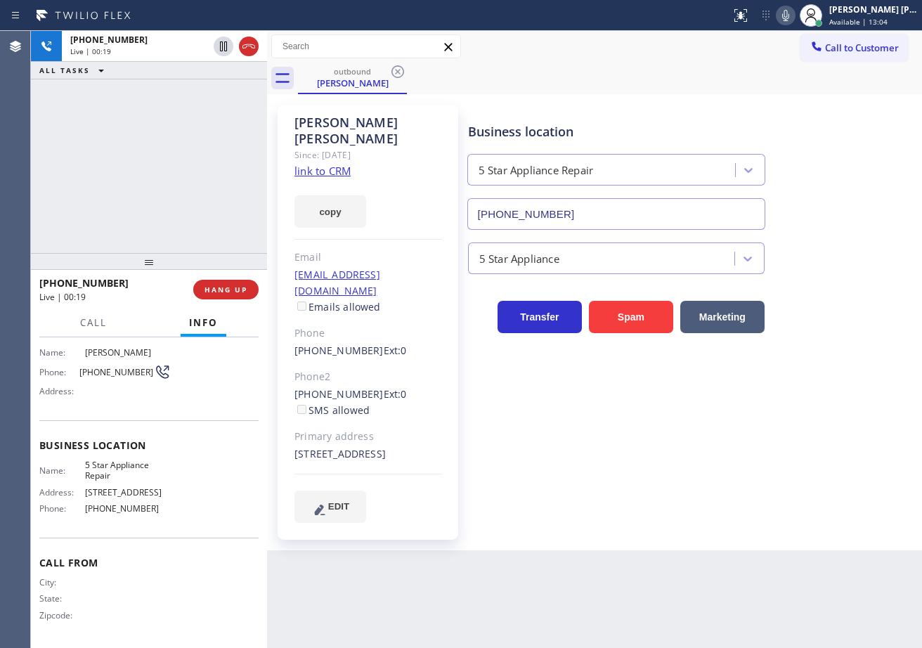
click at [182, 101] on div "+15626339391 Live | 00:19 ALL TASKS ALL TASKS ACTIVE TASKS TASKS IN WRAP UP" at bounding box center [149, 142] width 236 height 222
click at [182, 101] on div "+15626339391 Live | 00:20 ALL TASKS ALL TASKS ACTIVE TASKS TASKS IN WRAP UP" at bounding box center [149, 142] width 236 height 222
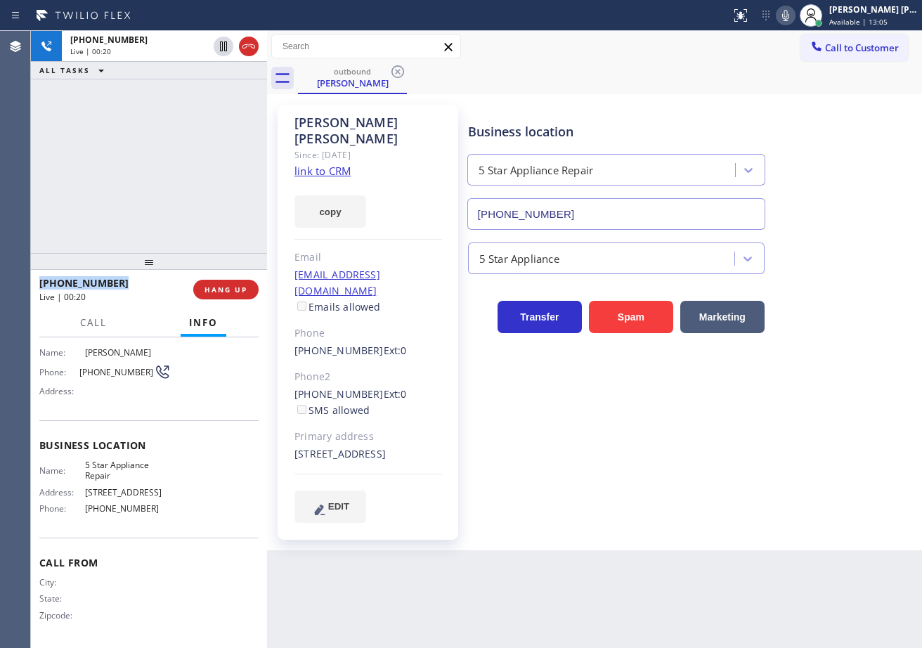
click at [182, 101] on div "+15626339391 Live | 00:20 ALL TASKS ALL TASKS ACTIVE TASKS TASKS IN WRAP UP" at bounding box center [149, 142] width 236 height 222
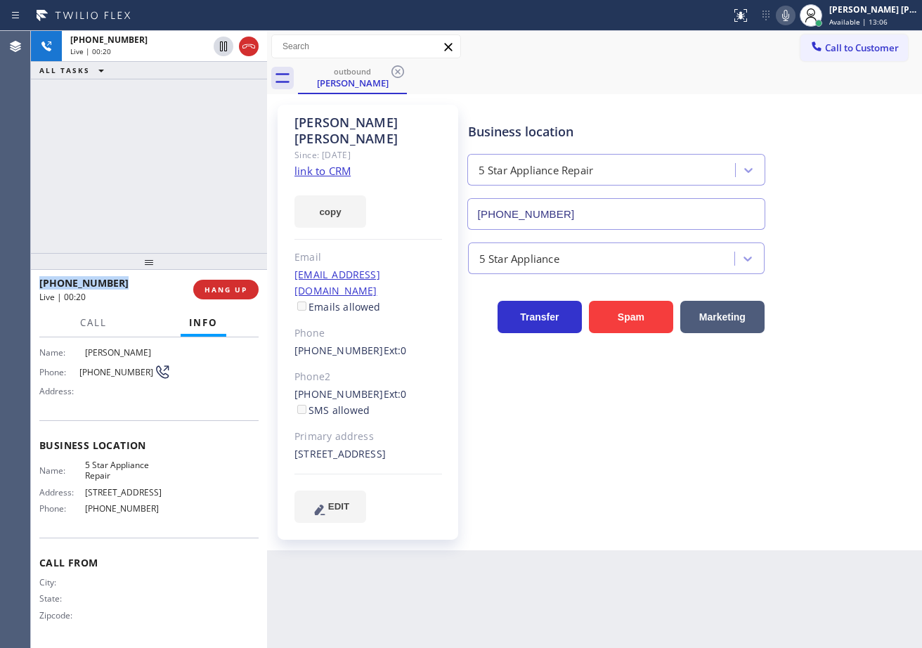
click at [182, 101] on div "+15626339391 Live | 00:20 ALL TASKS ALL TASKS ACTIVE TASKS TASKS IN WRAP UP" at bounding box center [149, 142] width 236 height 222
click at [182, 101] on div "+15626339391 Live | 00:21 ALL TASKS ALL TASKS ACTIVE TASKS TASKS IN WRAP UP" at bounding box center [149, 142] width 236 height 222
drag, startPoint x: 222, startPoint y: 46, endPoint x: 220, endPoint y: 68, distance: 22.6
click at [222, 46] on icon at bounding box center [223, 46] width 7 height 10
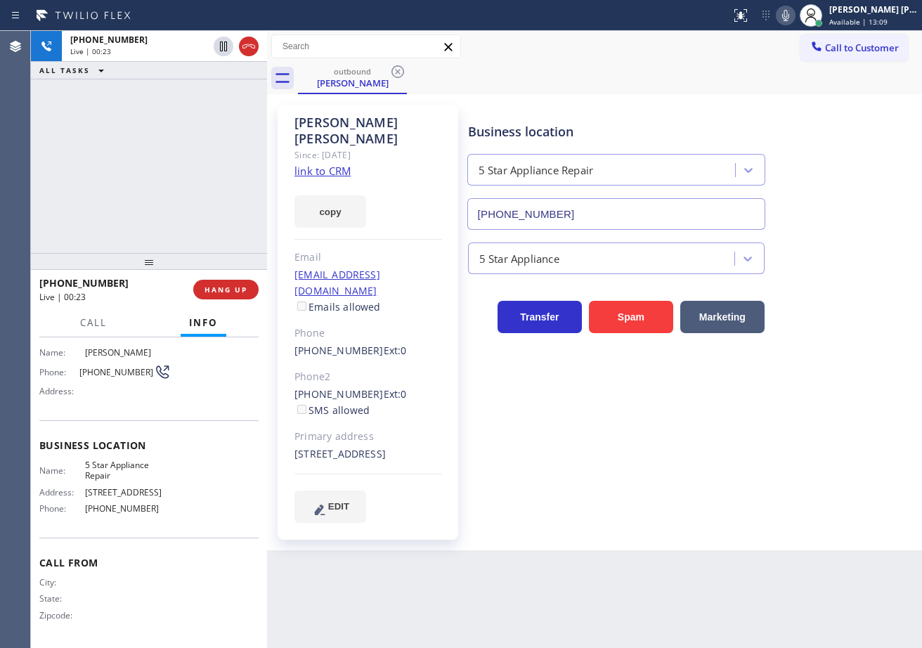
click at [200, 106] on div "+15626339391 Live | 00:23 ALL TASKS ALL TASKS ACTIVE TASKS TASKS IN WRAP UP" at bounding box center [149, 142] width 236 height 222
click at [790, 20] on icon at bounding box center [786, 15] width 7 height 11
drag, startPoint x: 160, startPoint y: 152, endPoint x: 183, endPoint y: 122, distance: 37.6
click at [166, 149] on div "+15626339391 Live | 01:09 ALL TASKS ALL TASKS ACTIVE TASKS TASKS IN WRAP UP" at bounding box center [149, 142] width 236 height 222
click at [779, 115] on div "Business location 5 Star Appliance Repair [PHONE_NUMBER]" at bounding box center [692, 166] width 454 height 127
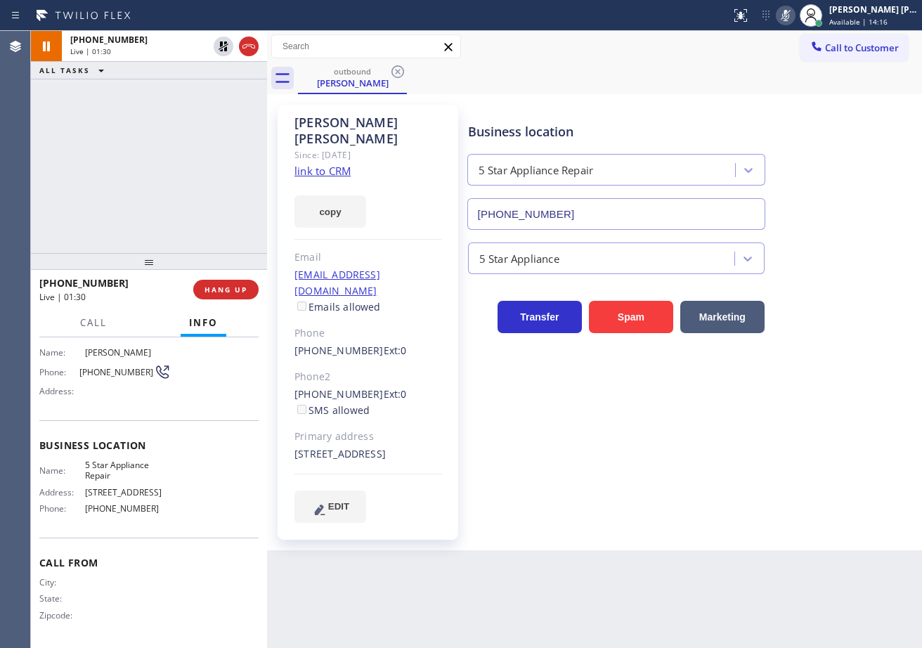
click at [795, 14] on icon at bounding box center [786, 15] width 17 height 17
click at [812, 111] on div "Business location 5 Star Appliance Repair [PHONE_NUMBER]" at bounding box center [692, 166] width 454 height 127
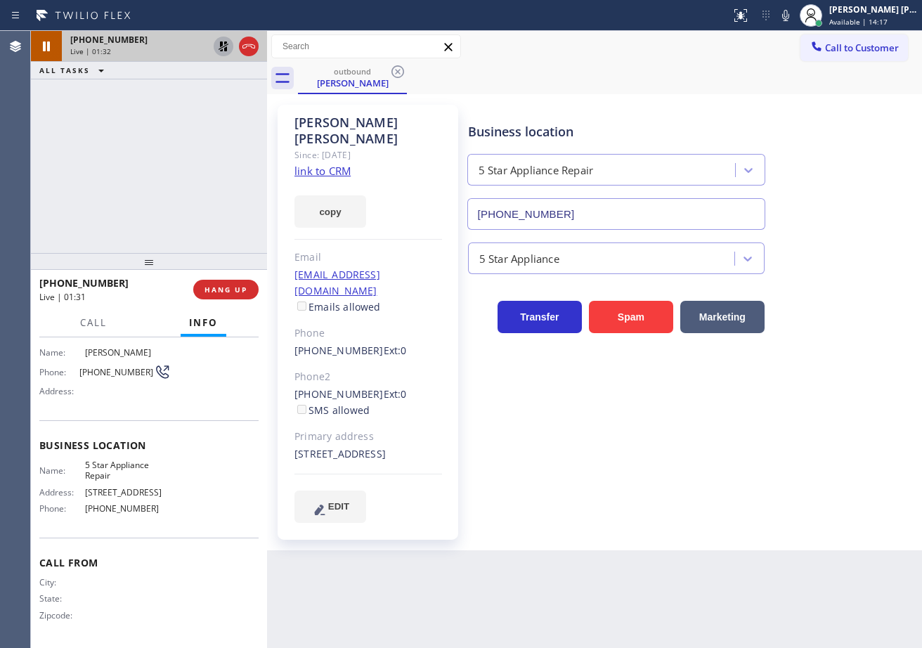
click at [215, 46] on icon at bounding box center [223, 46] width 17 height 17
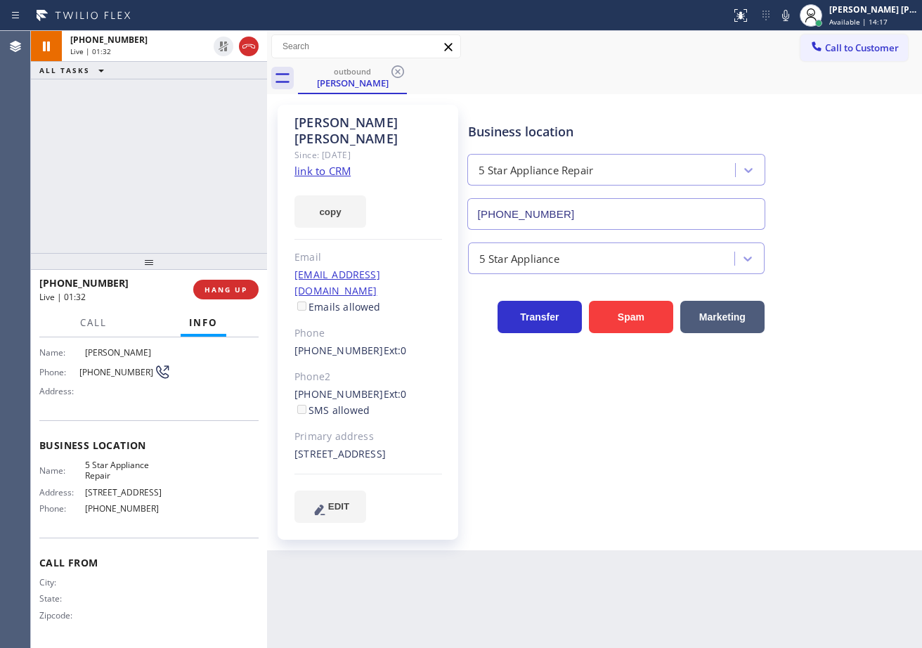
drag, startPoint x: 195, startPoint y: 131, endPoint x: 270, endPoint y: 3, distance: 148.1
click at [197, 136] on div "+15626339391 Live | 01:32 ALL TASKS ALL TASKS ACTIVE TASKS TASKS IN WRAP UP" at bounding box center [149, 142] width 236 height 222
drag, startPoint x: 638, startPoint y: 596, endPoint x: 646, endPoint y: 644, distance: 49.2
click at [638, 598] on div "Back to Dashboard Change Sender ID Customers Technicians Select a contact Outbo…" at bounding box center [594, 339] width 655 height 617
drag, startPoint x: 179, startPoint y: 93, endPoint x: 172, endPoint y: 139, distance: 46.9
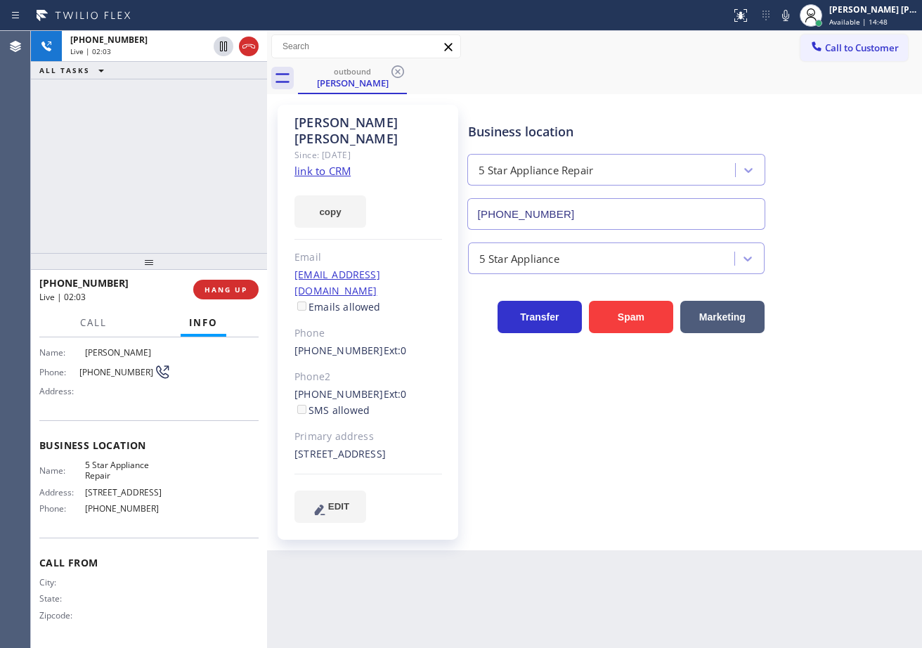
click at [179, 93] on div "+15626339391 Live | 02:03 ALL TASKS ALL TASKS ACTIVE TASKS TASKS IN WRAP UP" at bounding box center [149, 142] width 236 height 222
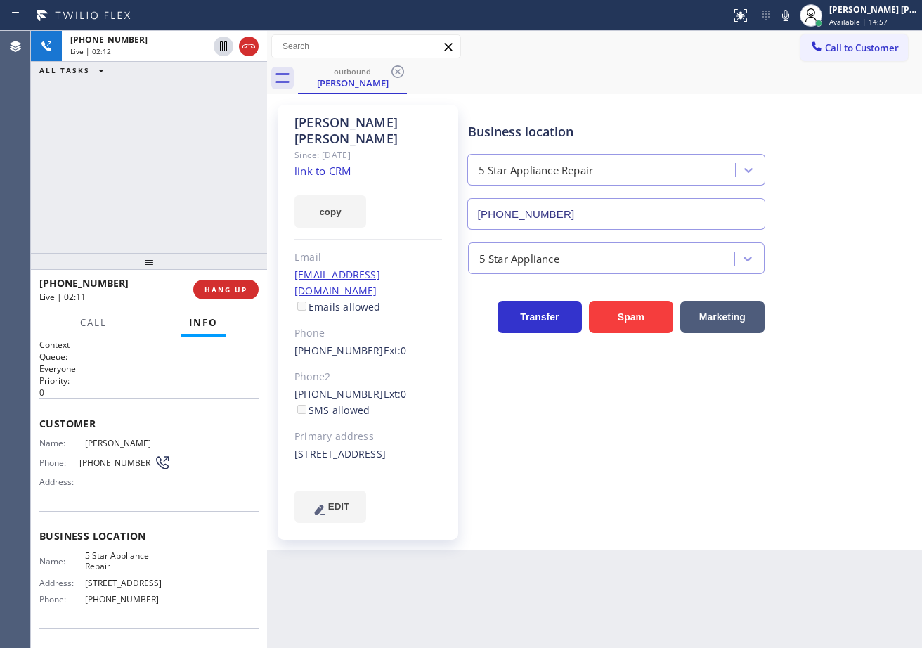
scroll to position [0, 0]
click at [325, 164] on link "link to CRM" at bounding box center [323, 171] width 56 height 14
click at [145, 176] on div "+15626339391 Live | 02:20 ALL TASKS ALL TASKS ACTIVE TASKS TASKS IN WRAP UP" at bounding box center [149, 142] width 236 height 222
click at [632, 479] on div "Business location 5 Star Appliance Repair [PHONE_NUMBER] 5 Star Appliance Trans…" at bounding box center [692, 313] width 454 height 411
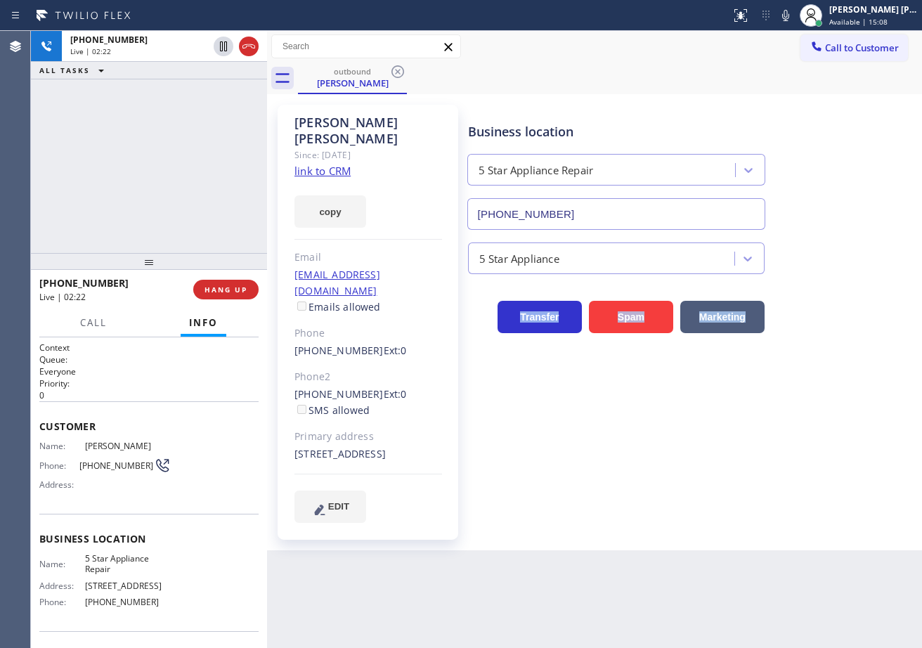
click at [632, 479] on div "Business location 5 Star Appliance Repair [PHONE_NUMBER] 5 Star Appliance Trans…" at bounding box center [692, 313] width 454 height 411
click at [633, 481] on div "Business location 5 Star Appliance Repair [PHONE_NUMBER] 5 Star Appliance Trans…" at bounding box center [692, 313] width 454 height 411
click at [637, 487] on div "Business location 5 Star Appliance Repair [PHONE_NUMBER] 5 Star Appliance Trans…" at bounding box center [692, 313] width 454 height 411
drag, startPoint x: 116, startPoint y: 229, endPoint x: 200, endPoint y: 259, distance: 89.9
click at [117, 228] on div "+15626339391 Live | 02:30 ALL TASKS ALL TASKS ACTIVE TASKS TASKS IN WRAP UP" at bounding box center [149, 142] width 236 height 222
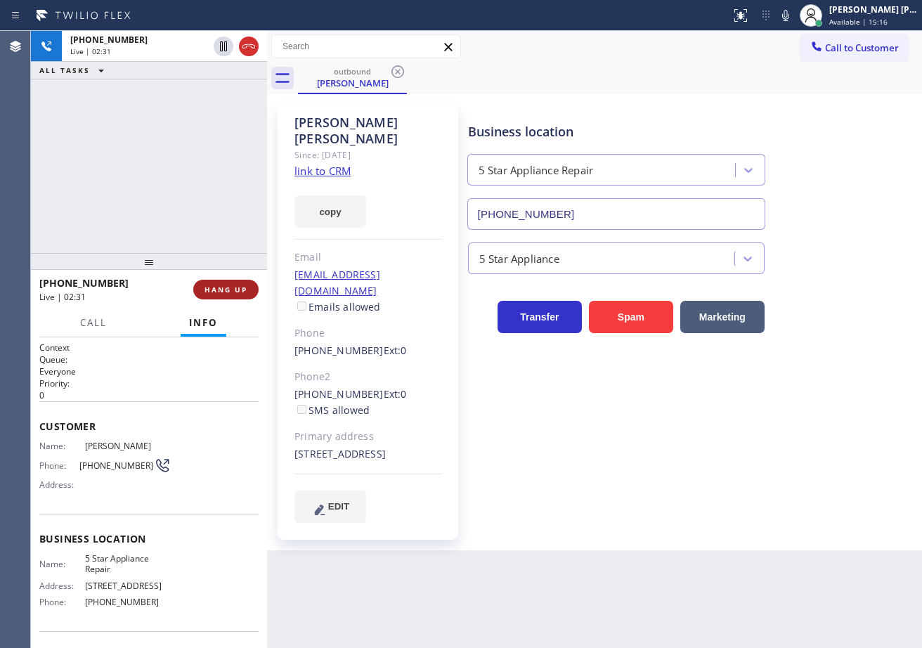
click at [242, 287] on span "HANG UP" at bounding box center [226, 290] width 43 height 10
click at [233, 281] on button "HANG UP" at bounding box center [225, 290] width 65 height 20
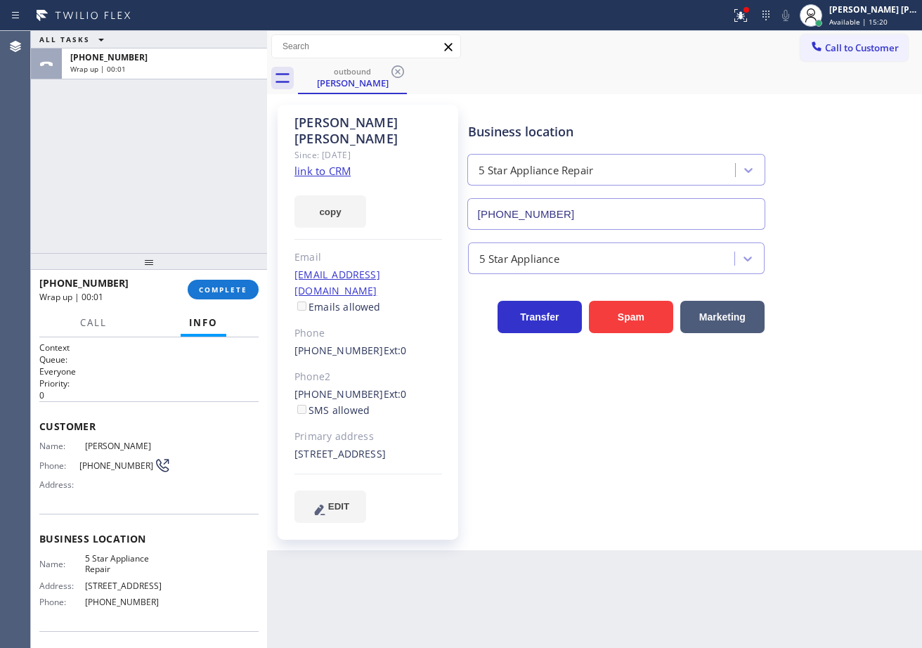
click at [245, 279] on div "+15626339391 Wrap up | 00:01 COMPLETE" at bounding box center [148, 289] width 219 height 37
click at [187, 299] on div "+15626339391 Wrap up | 00:01" at bounding box center [113, 289] width 148 height 37
click at [243, 285] on span "COMPLETE" at bounding box center [223, 290] width 49 height 10
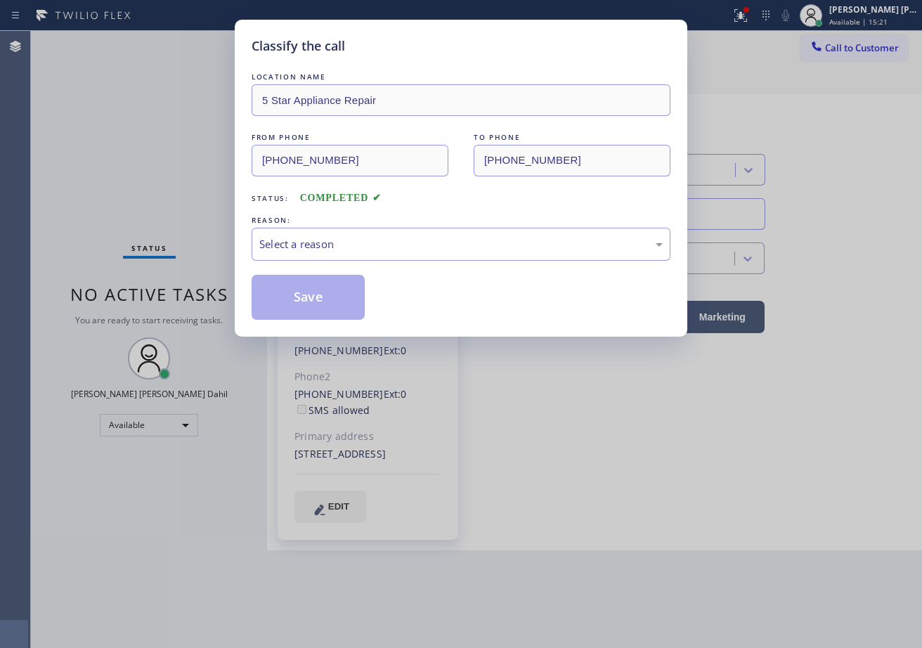
click at [347, 247] on div "Select a reason" at bounding box center [461, 244] width 404 height 16
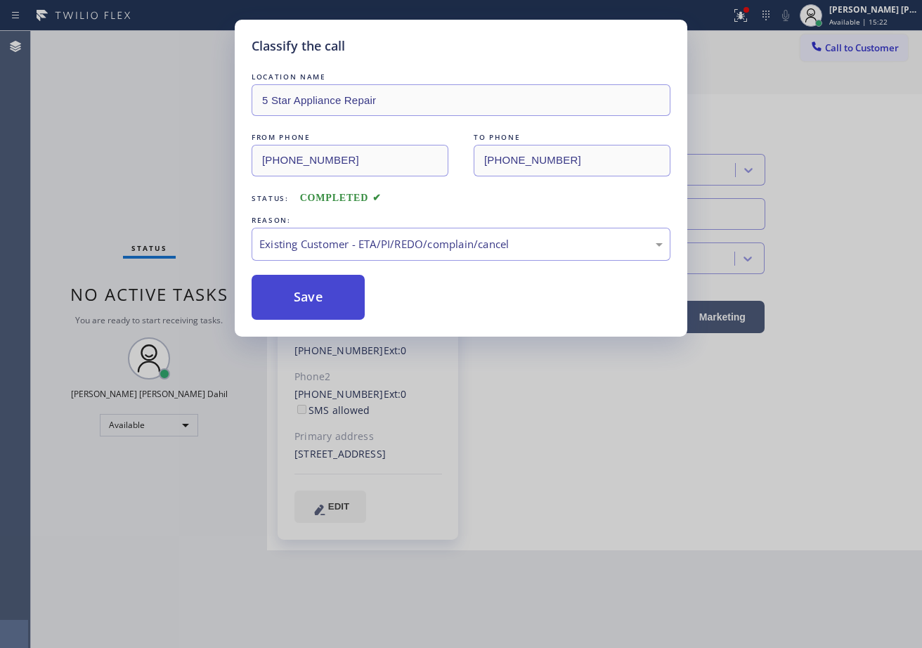
click at [313, 298] on button "Save" at bounding box center [308, 297] width 113 height 45
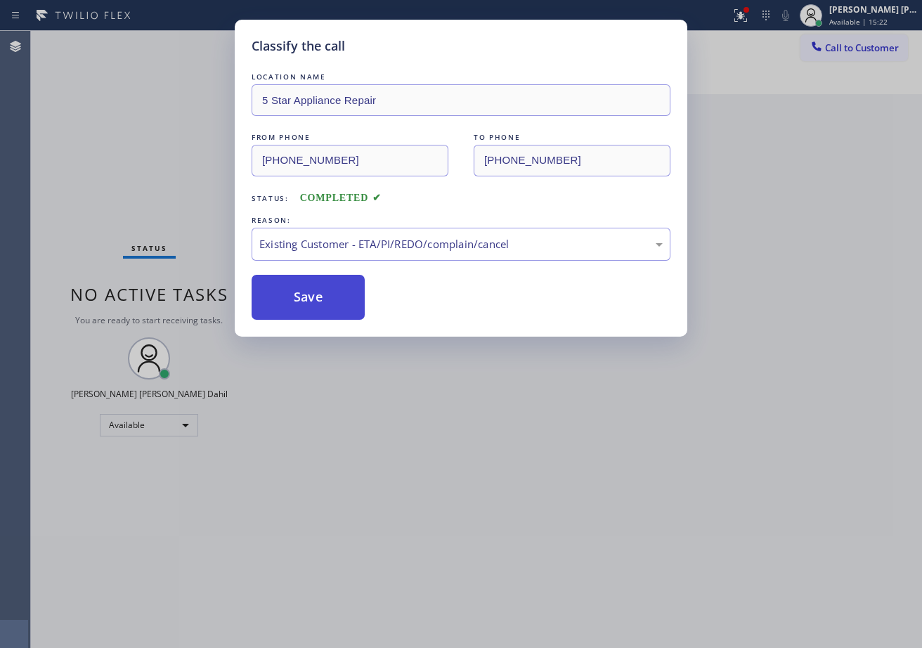
click at [313, 298] on button "Save" at bounding box center [308, 297] width 113 height 45
click at [412, 386] on div "Classify the call LOCATION NAME 5 Star Appliance Repair FROM PHONE (855) 731-49…" at bounding box center [461, 324] width 922 height 648
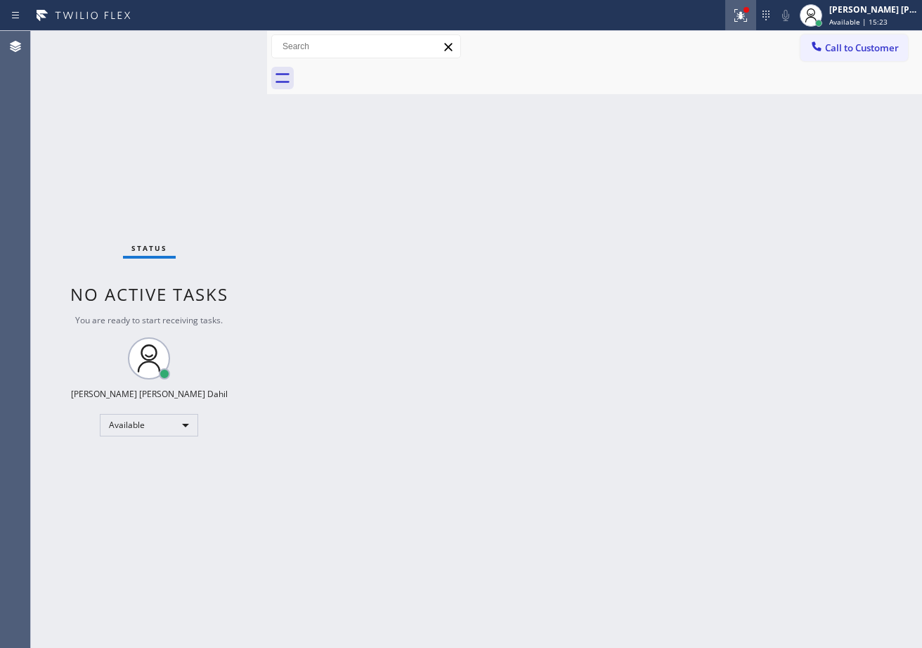
click at [743, 15] on icon at bounding box center [739, 14] width 8 height 10
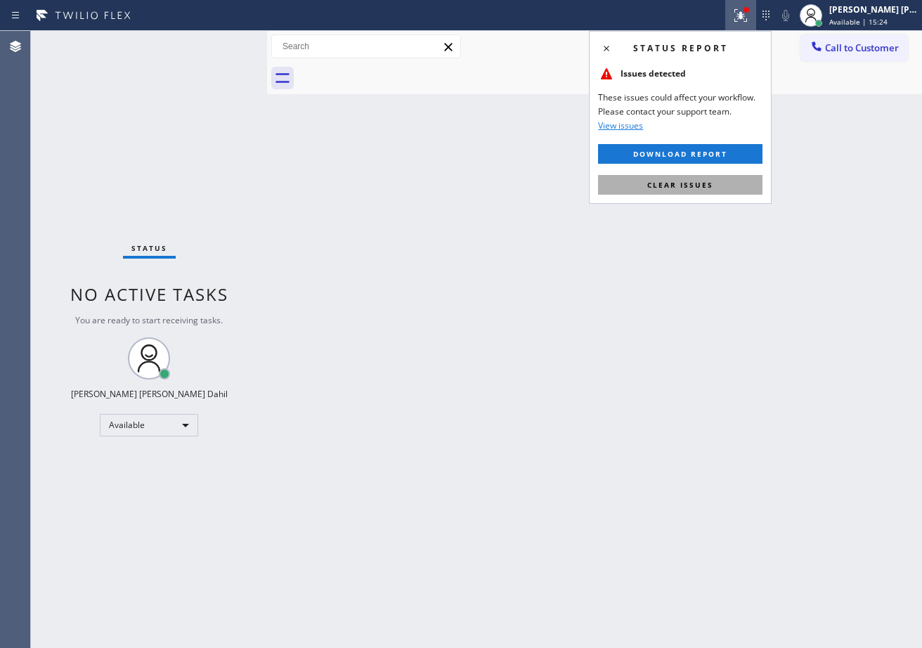
click at [704, 181] on span "Clear issues" at bounding box center [681, 185] width 66 height 10
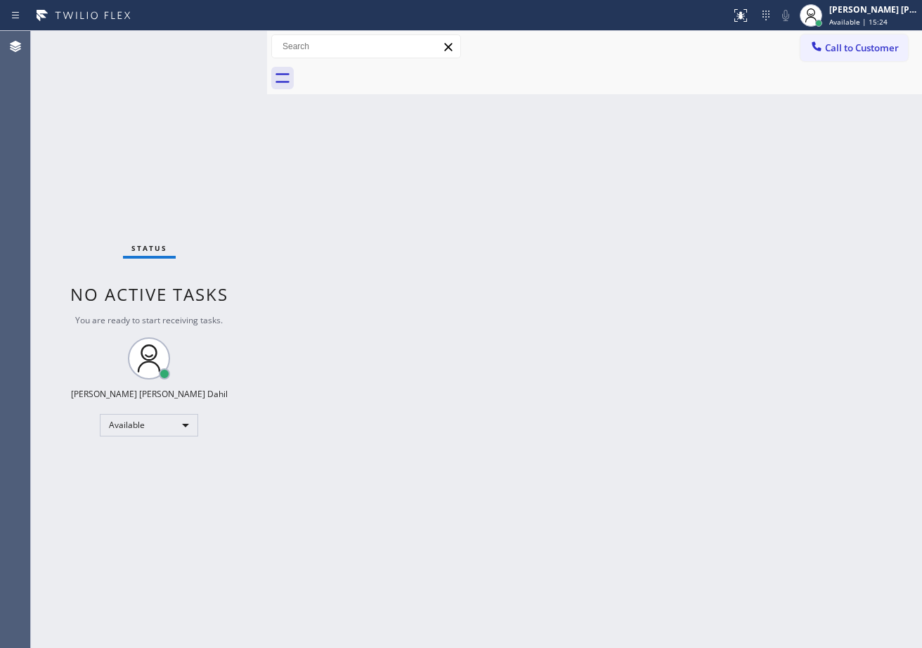
click at [704, 181] on div "Back to Dashboard Change Sender ID Customers Technicians Select a contact Outbo…" at bounding box center [594, 339] width 655 height 617
click at [586, 102] on div "Back to Dashboard Change Sender ID Customers Technicians Select a contact Outbo…" at bounding box center [594, 339] width 655 height 617
click at [610, 506] on div "Back to Dashboard Change Sender ID Customers Technicians Select a contact Outbo…" at bounding box center [594, 339] width 655 height 617
drag, startPoint x: 175, startPoint y: 75, endPoint x: 209, endPoint y: 53, distance: 40.6
click at [175, 75] on div "Status No active tasks You are ready to start receiving tasks. [PERSON_NAME] [P…" at bounding box center [149, 339] width 236 height 617
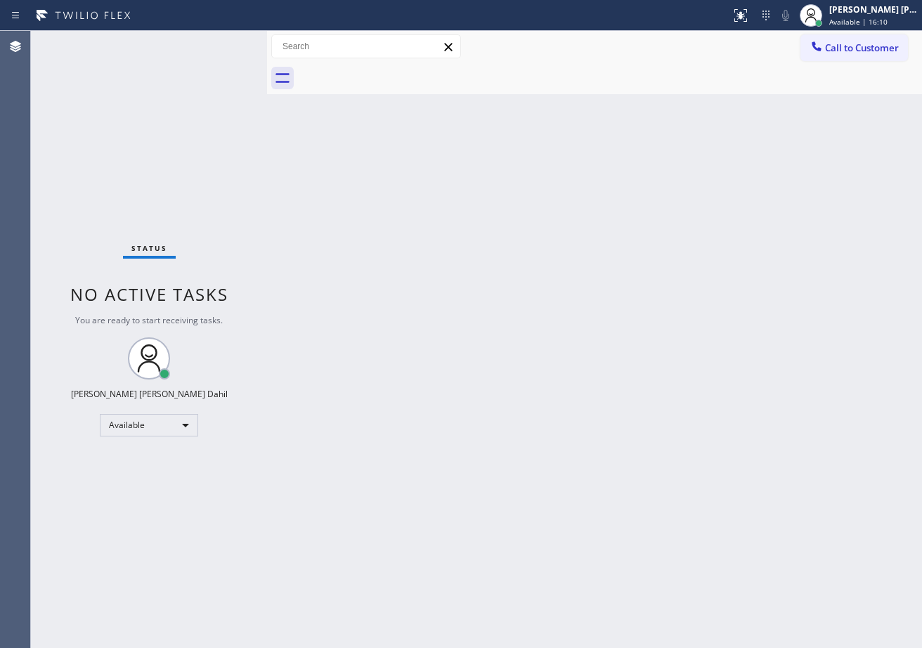
click at [372, 424] on div "Back to Dashboard Change Sender ID Customers Technicians Select a contact Outbo…" at bounding box center [594, 339] width 655 height 617
click at [380, 394] on div "Back to Dashboard Change Sender ID Customers Technicians Select a contact Outbo…" at bounding box center [594, 339] width 655 height 617
click at [221, 41] on div "Status No active tasks You are ready to start receiving tasks. [PERSON_NAME] [P…" at bounding box center [149, 339] width 236 height 617
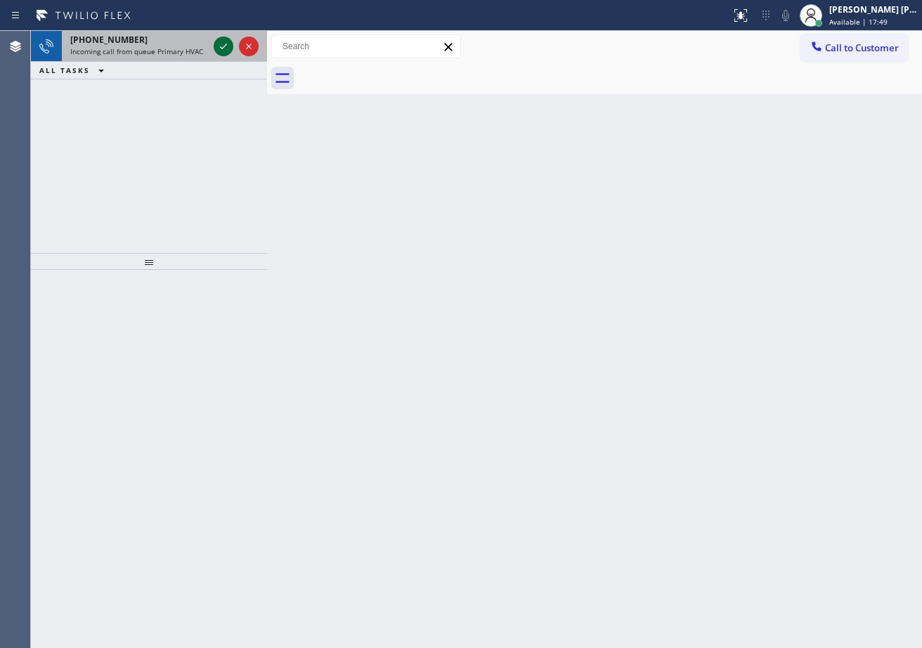
click at [221, 41] on icon at bounding box center [223, 46] width 17 height 17
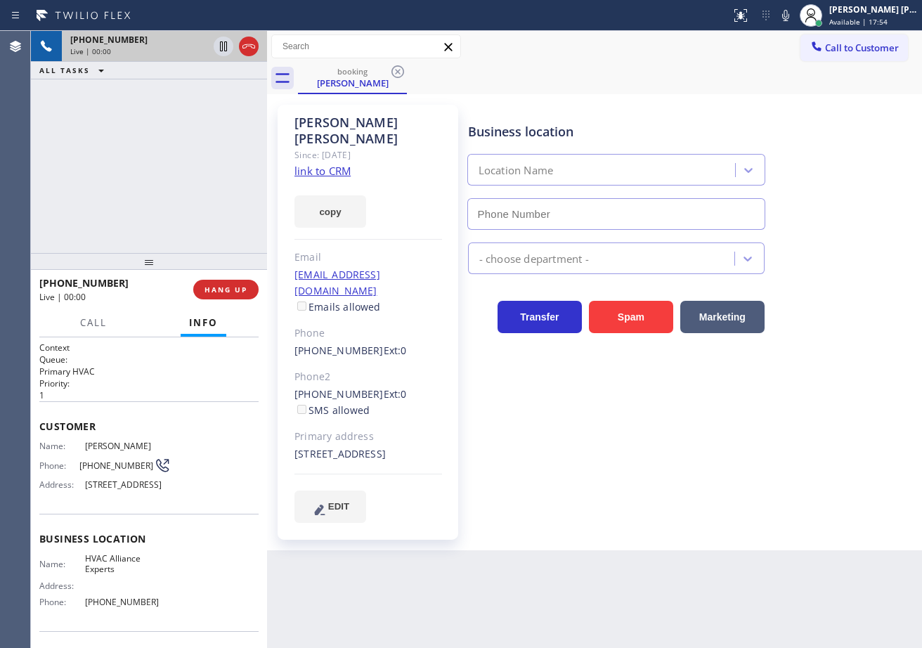
type input "(833) 558-1241"
click at [340, 164] on link "link to CRM" at bounding box center [323, 171] width 56 height 14
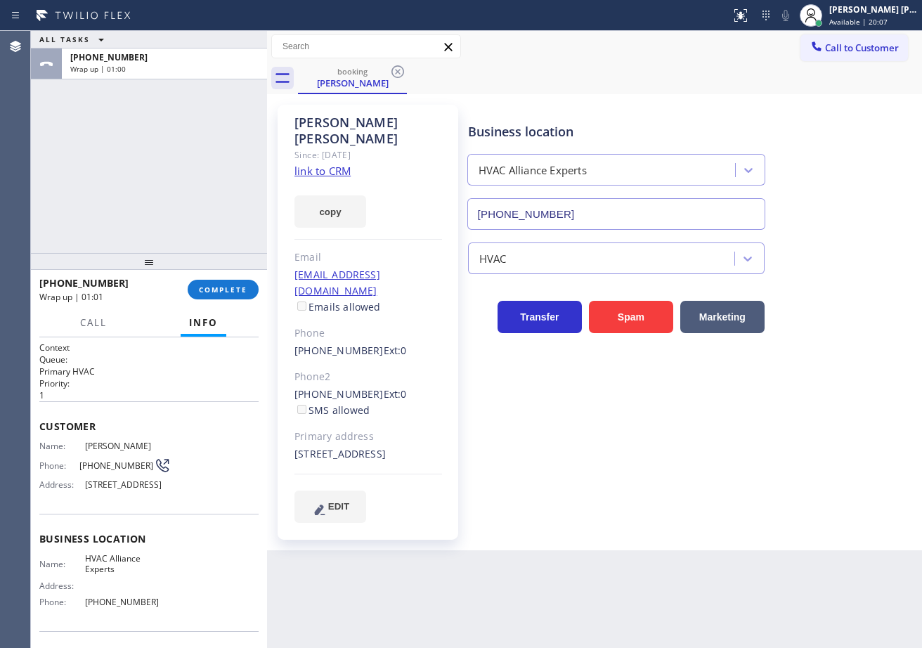
drag, startPoint x: 177, startPoint y: 193, endPoint x: 219, endPoint y: 276, distance: 93.1
click at [177, 193] on div "ALL TASKS ALL TASKS ACTIVE TASKS TASKS IN WRAP UP +14254454391 Wrap up | 01:00" at bounding box center [149, 142] width 236 height 222
click at [214, 285] on span "COMPLETE" at bounding box center [223, 290] width 49 height 10
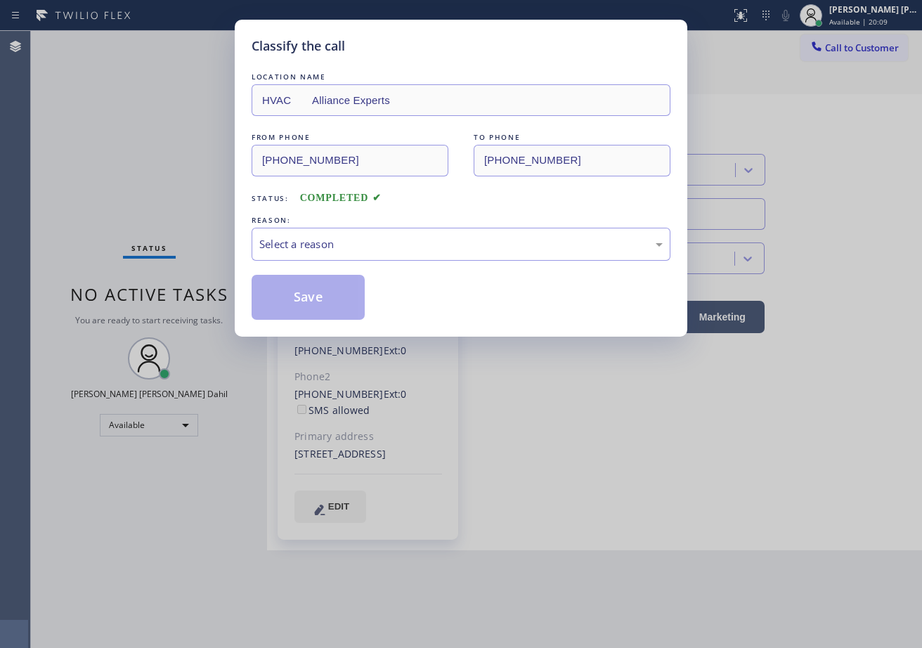
click at [308, 250] on div "Select a reason" at bounding box center [461, 244] width 404 height 16
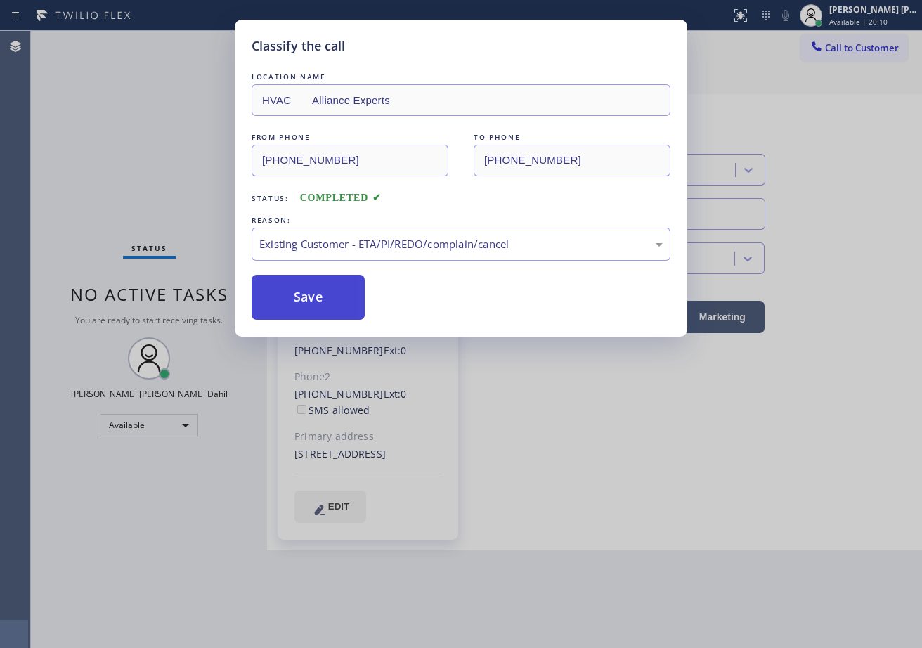
click at [264, 306] on button "Save" at bounding box center [308, 297] width 113 height 45
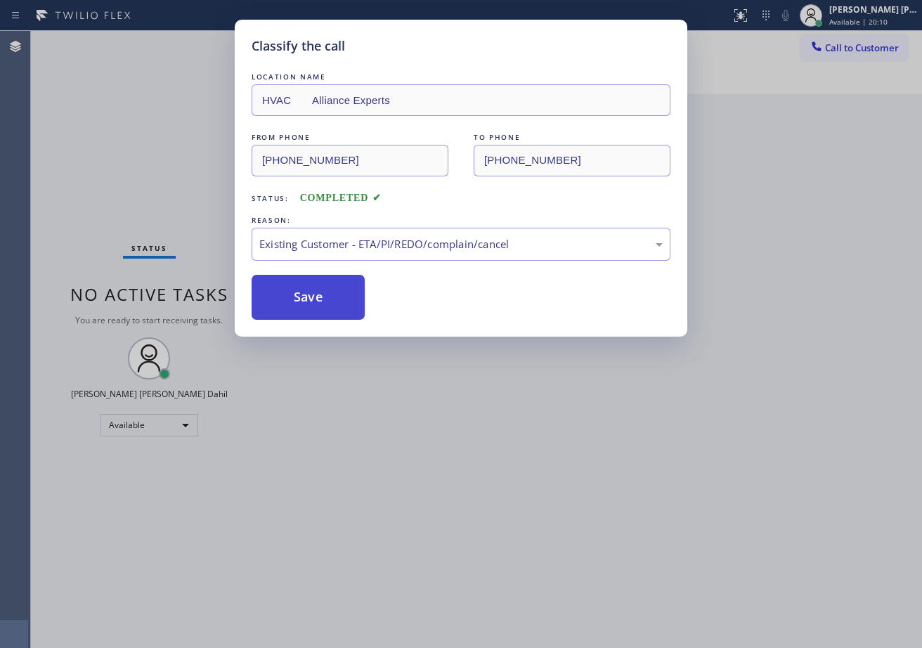
click at [264, 306] on button "Save" at bounding box center [308, 297] width 113 height 45
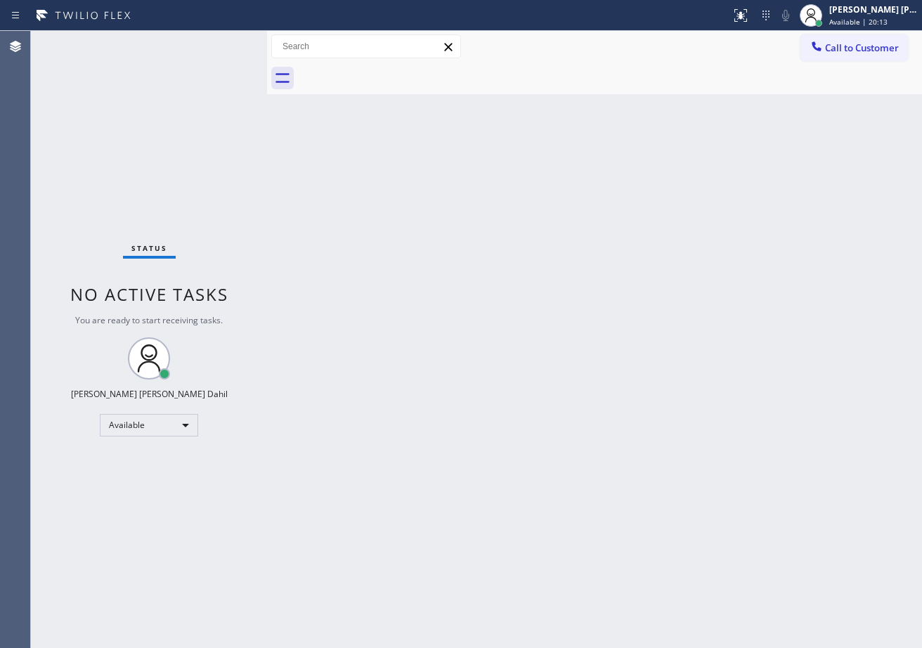
click at [594, 425] on div "Back to Dashboard Change Sender ID Customers Technicians Select a contact Outbo…" at bounding box center [594, 339] width 655 height 617
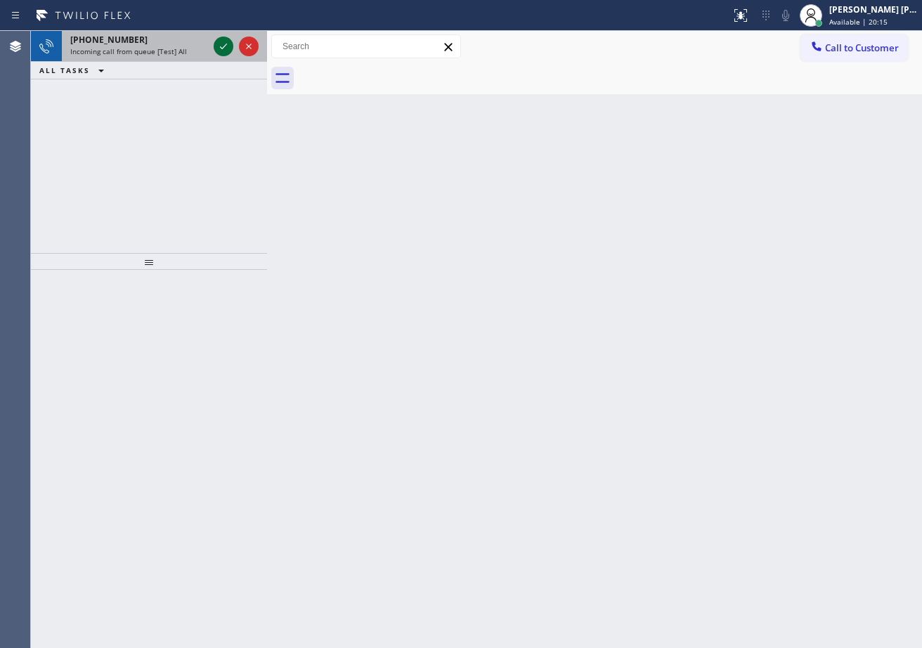
click at [221, 41] on icon at bounding box center [223, 46] width 17 height 17
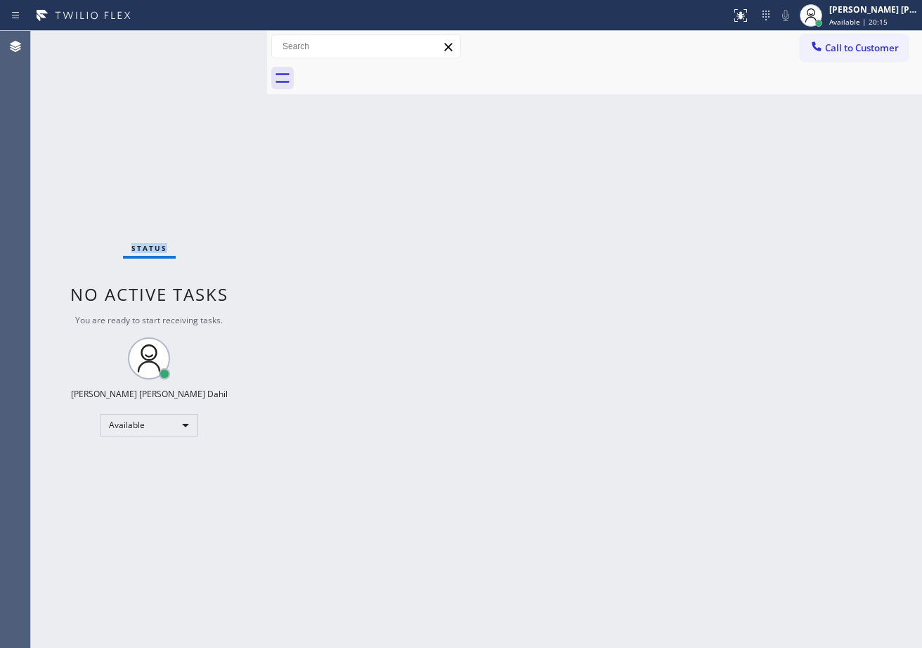
click at [221, 41] on div "Status No active tasks You are ready to start receiving tasks. [PERSON_NAME] [P…" at bounding box center [149, 339] width 236 height 617
click at [217, 44] on div "Status No active tasks You are ready to start receiving tasks. [PERSON_NAME] [P…" at bounding box center [149, 339] width 236 height 617
click at [218, 43] on div "Status No active tasks You are ready to start receiving tasks. [PERSON_NAME] [P…" at bounding box center [149, 339] width 236 height 617
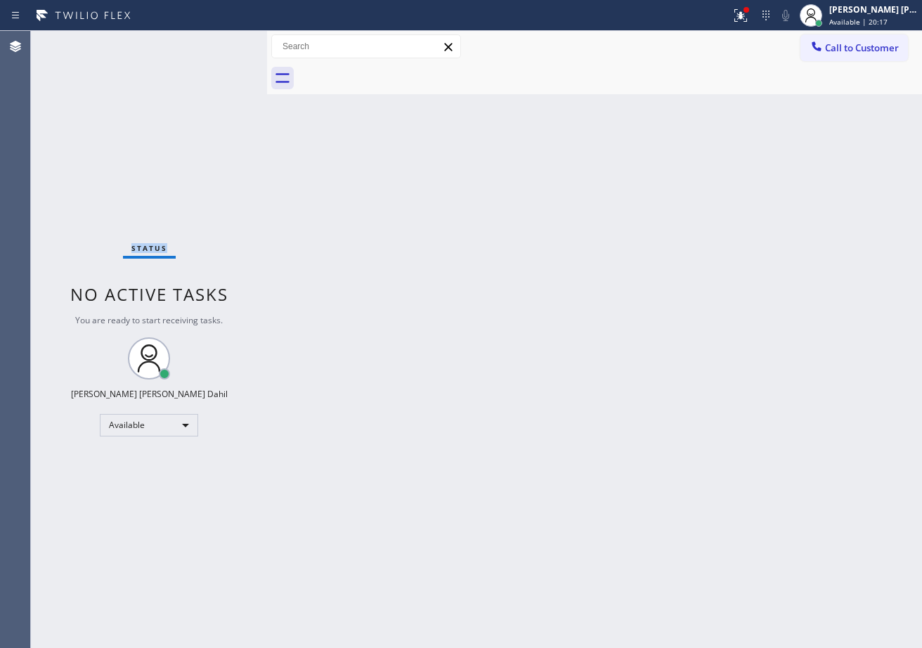
click at [218, 43] on div "Status No active tasks You are ready to start receiving tasks. [PERSON_NAME] [P…" at bounding box center [149, 339] width 236 height 617
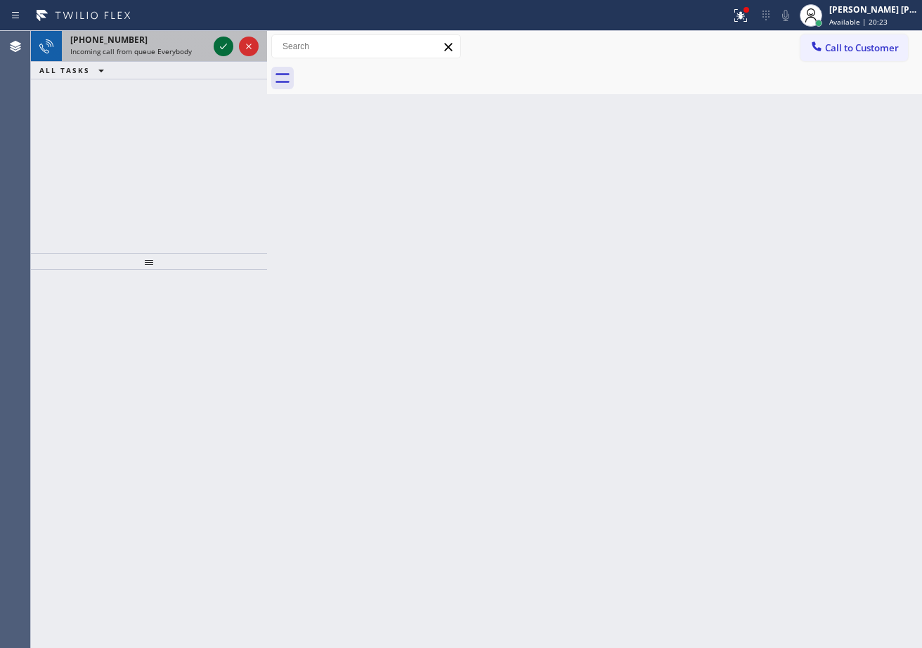
click at [218, 43] on icon at bounding box center [223, 46] width 17 height 17
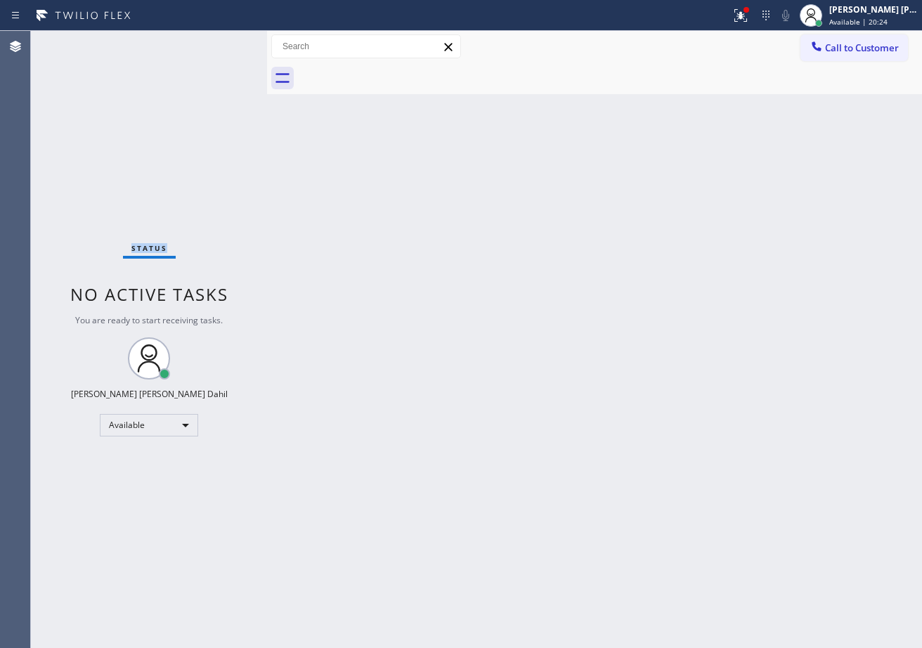
click at [218, 43] on div "Status No active tasks You are ready to start receiving tasks. [PERSON_NAME] [P…" at bounding box center [149, 339] width 236 height 617
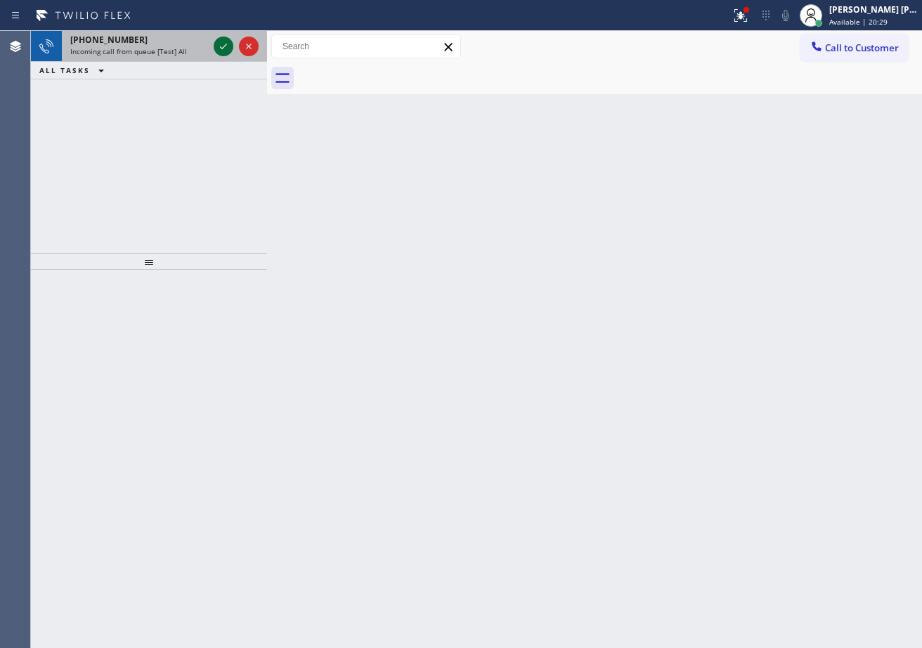
click at [218, 43] on icon at bounding box center [223, 46] width 17 height 17
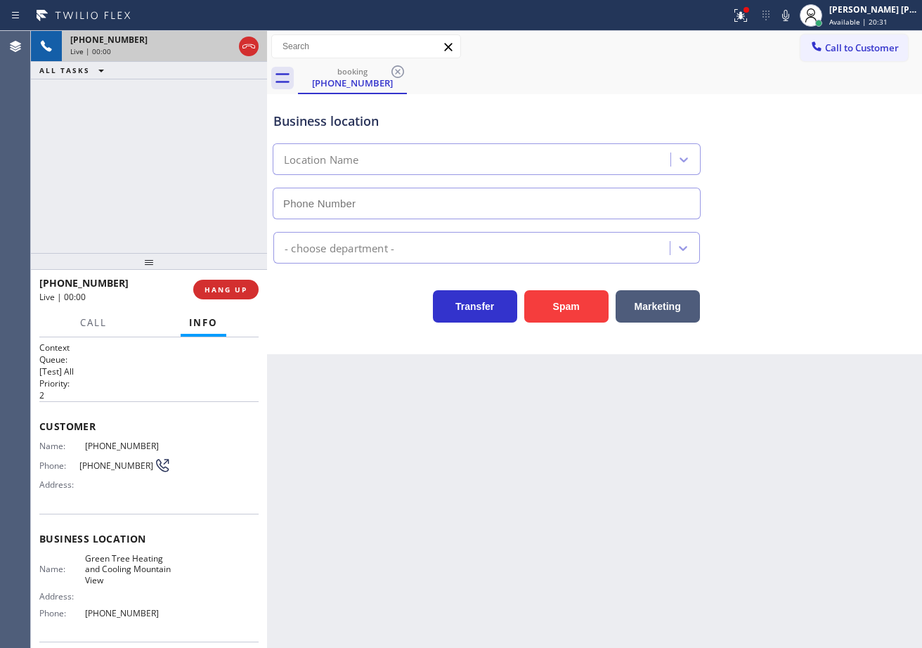
type input "(650) 699-5993"
click at [555, 295] on button "Spam" at bounding box center [567, 306] width 84 height 32
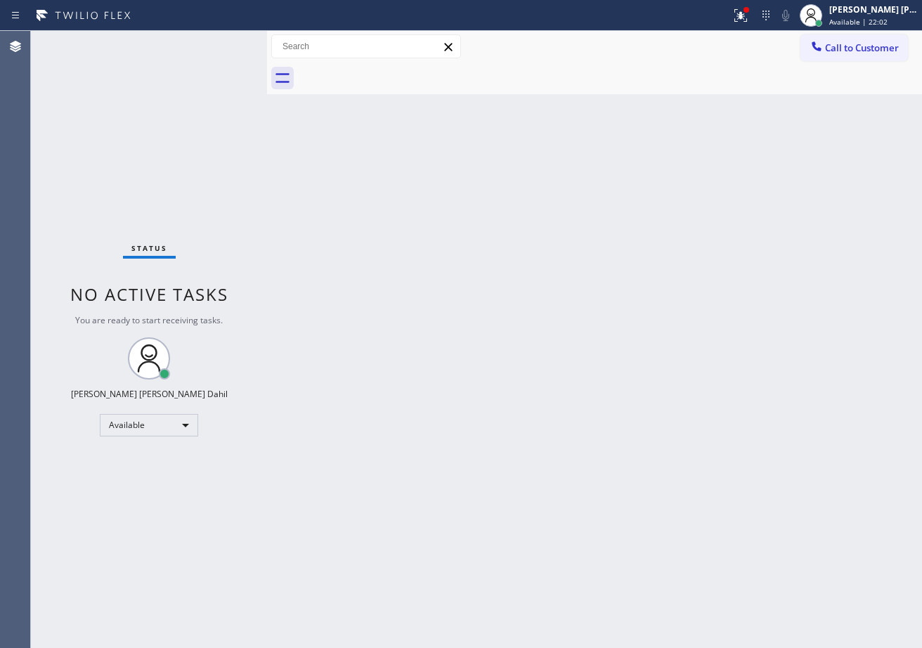
click at [227, 44] on div "Status No active tasks You are ready to start receiving tasks. [PERSON_NAME] [P…" at bounding box center [149, 339] width 236 height 617
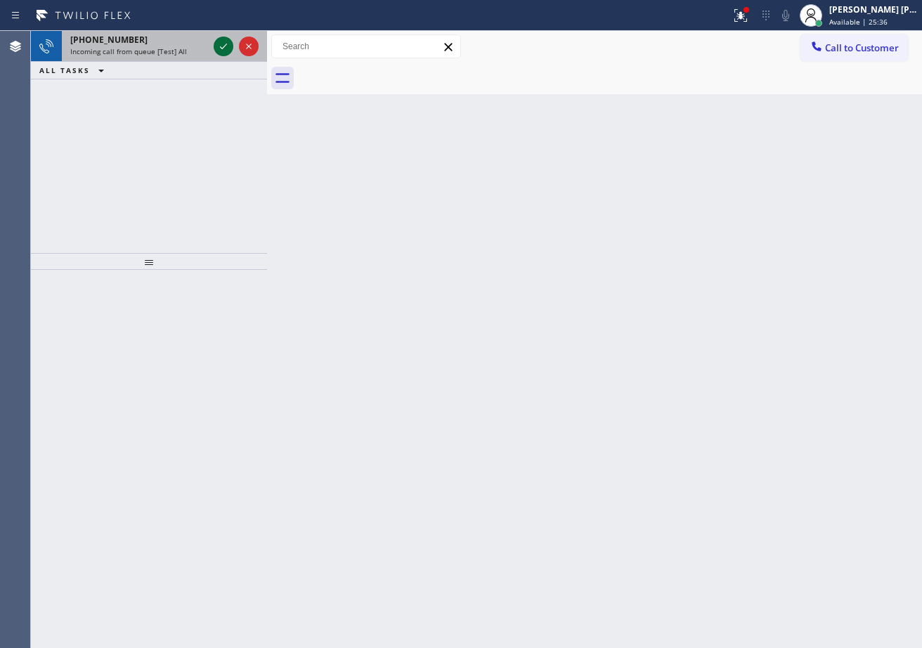
click at [220, 44] on icon at bounding box center [223, 46] width 17 height 17
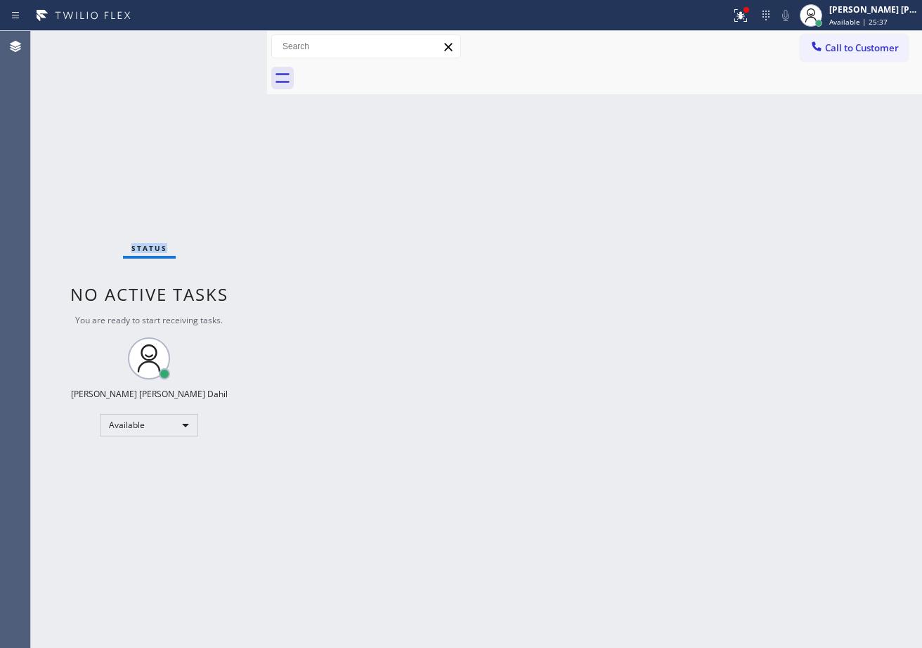
click at [220, 44] on div "Status No active tasks You are ready to start receiving tasks. [PERSON_NAME] [P…" at bounding box center [149, 339] width 236 height 617
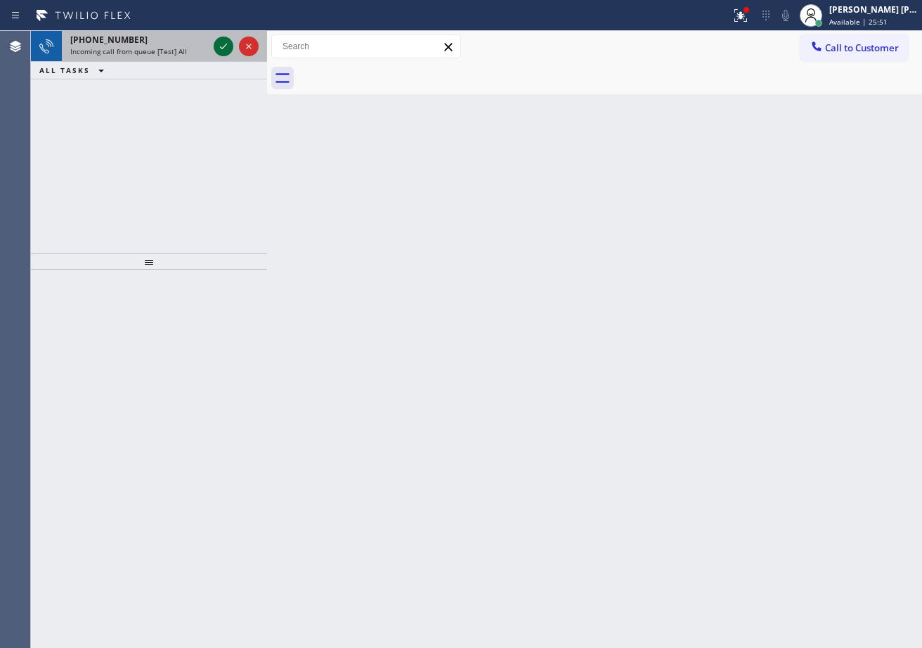
click at [219, 46] on icon at bounding box center [223, 46] width 17 height 17
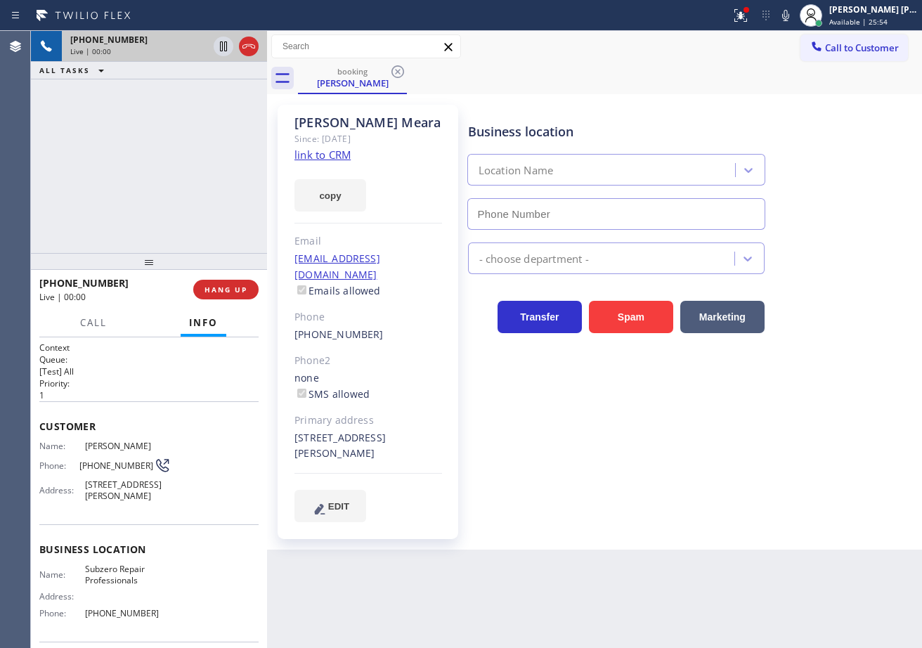
type input "(877) 414-7264"
click at [750, 18] on icon at bounding box center [741, 15] width 17 height 17
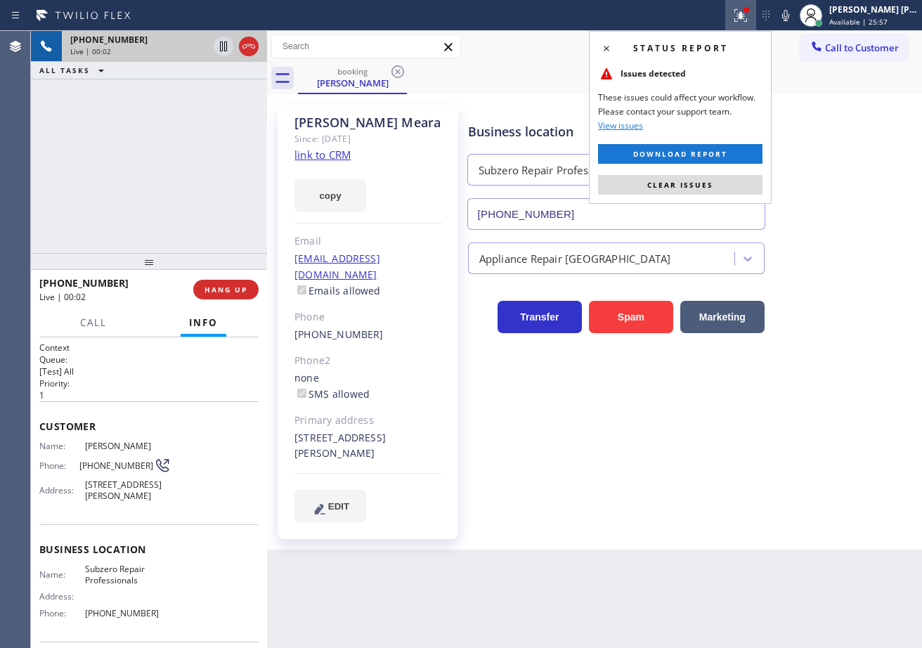
click at [738, 171] on div "Status report Issues detected These issues could affect your workflow. Please c…" at bounding box center [680, 117] width 183 height 173
click at [740, 186] on button "Clear issues" at bounding box center [680, 185] width 165 height 20
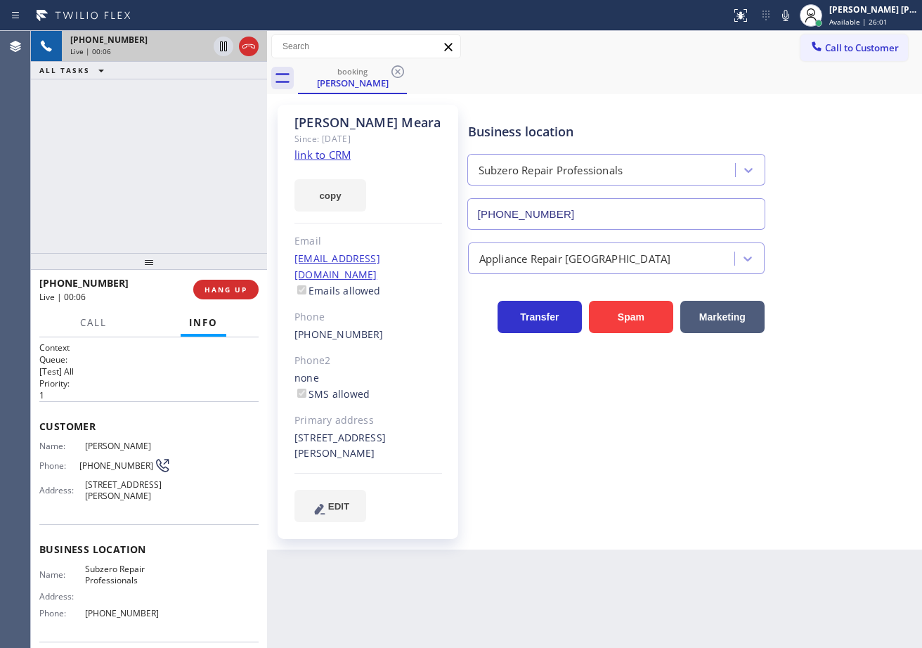
click at [326, 156] on link "link to CRM" at bounding box center [323, 155] width 56 height 14
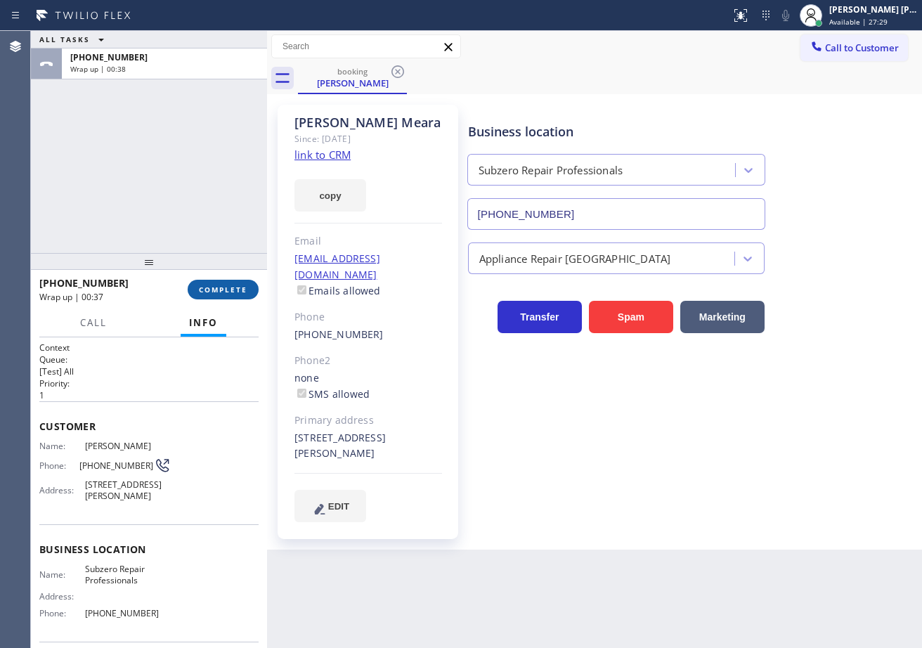
click at [187, 294] on div "+16179906373 Wrap up | 00:37" at bounding box center [113, 289] width 148 height 37
click at [192, 292] on button "COMPLETE" at bounding box center [223, 290] width 71 height 20
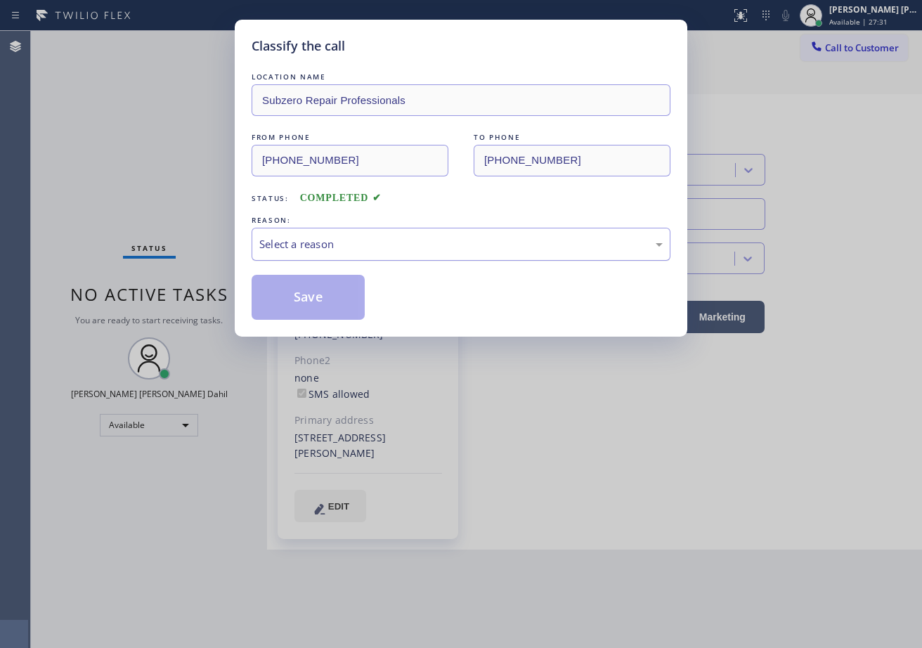
click at [342, 239] on div "Select a reason" at bounding box center [461, 244] width 404 height 16
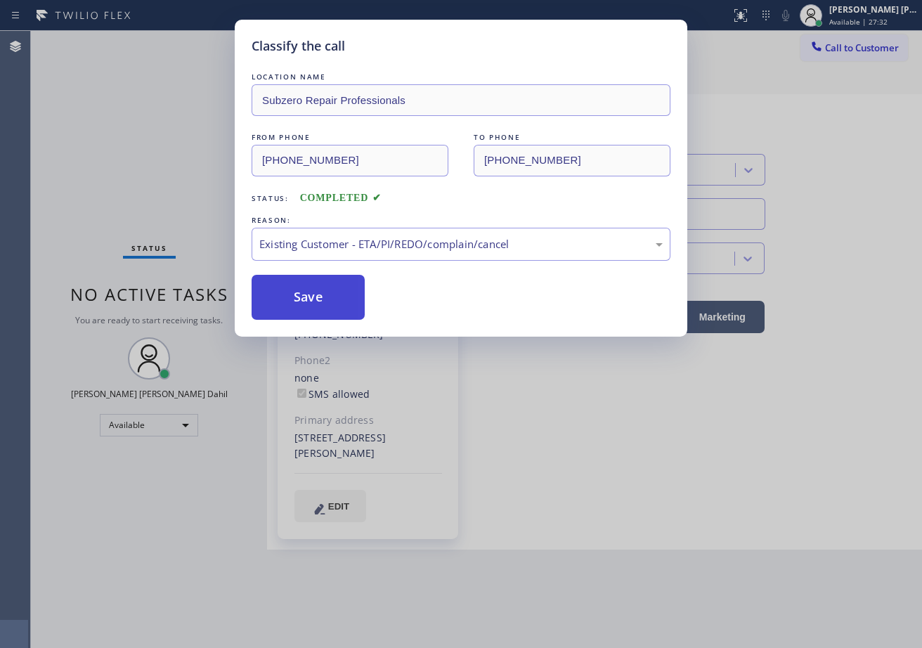
click at [307, 290] on button "Save" at bounding box center [308, 297] width 113 height 45
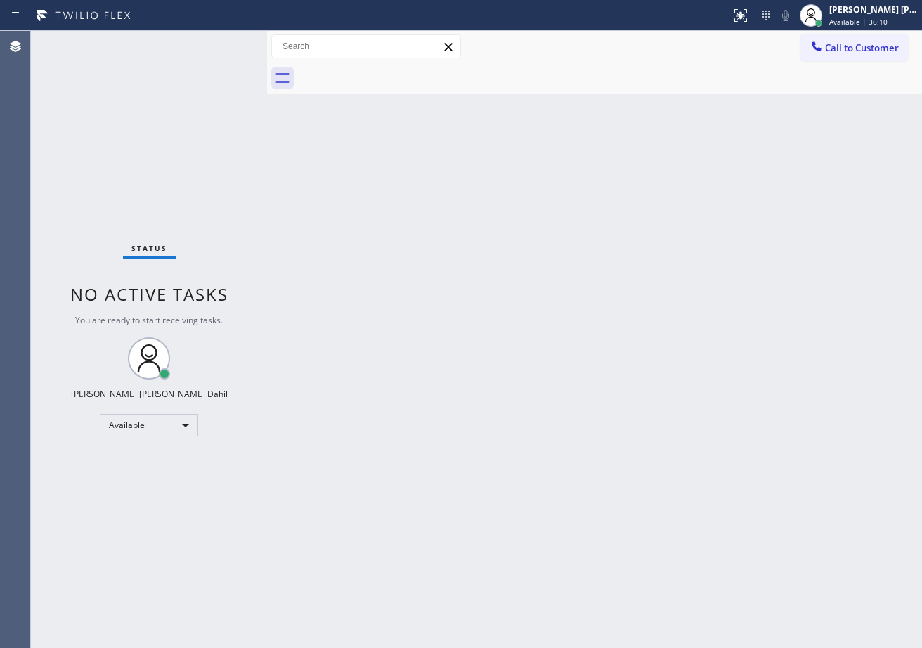
click at [375, 92] on div at bounding box center [610, 79] width 624 height 32
click at [537, 88] on div at bounding box center [610, 79] width 624 height 32
click at [194, 49] on div "Status No active tasks You are ready to start receiving tasks. [PERSON_NAME] [P…" at bounding box center [149, 339] width 236 height 617
click at [214, 44] on div "Status No active tasks You are ready to start receiving tasks. [PERSON_NAME] [P…" at bounding box center [149, 339] width 236 height 617
drag, startPoint x: 621, startPoint y: 504, endPoint x: 586, endPoint y: 573, distance: 77.0
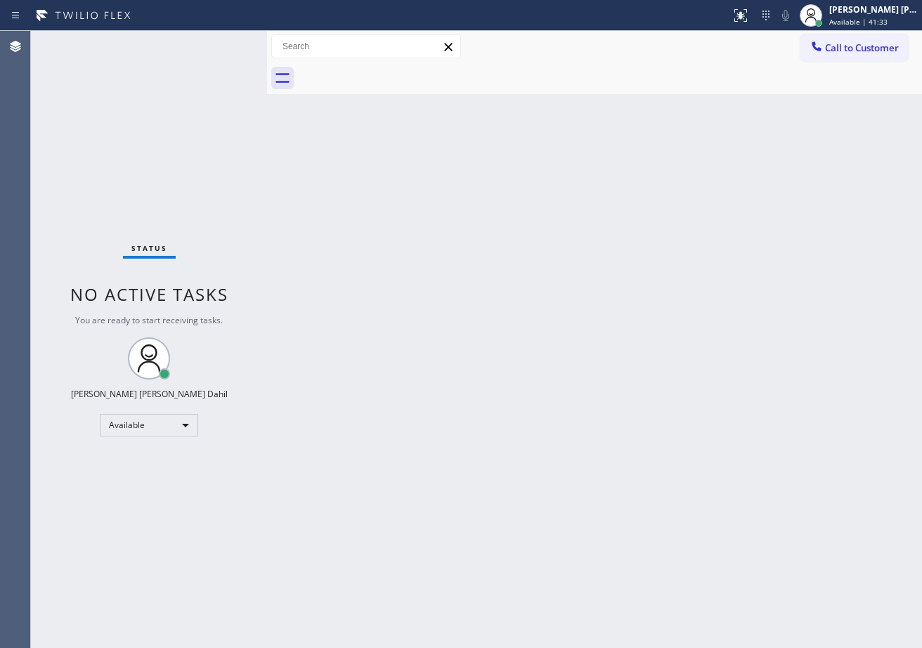
click at [588, 510] on div "Back to Dashboard Change Sender ID Customers Technicians Select a contact Outbo…" at bounding box center [594, 339] width 655 height 617
click at [506, 98] on div "Back to Dashboard Change Sender ID Customers Technicians Select a contact Outbo…" at bounding box center [594, 339] width 655 height 617
click at [184, 435] on div "Available" at bounding box center [149, 425] width 98 height 22
click at [648, 377] on div at bounding box center [461, 324] width 922 height 648
click at [648, 377] on div "Back to Dashboard Change Sender ID Customers Technicians Select a contact Outbo…" at bounding box center [594, 339] width 655 height 617
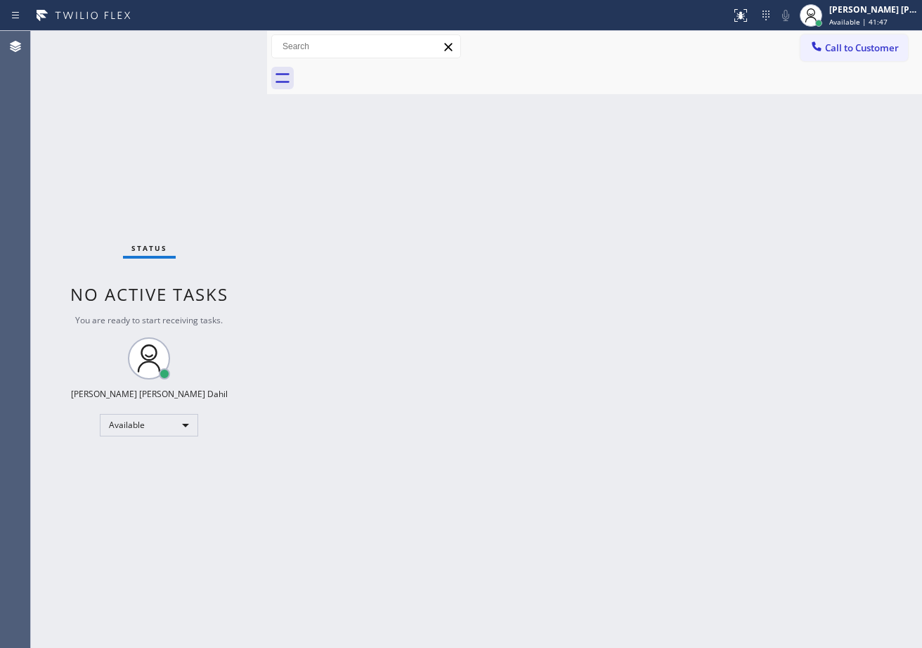
click at [648, 377] on div "Back to Dashboard Change Sender ID Customers Technicians Select a contact Outbo…" at bounding box center [594, 339] width 655 height 617
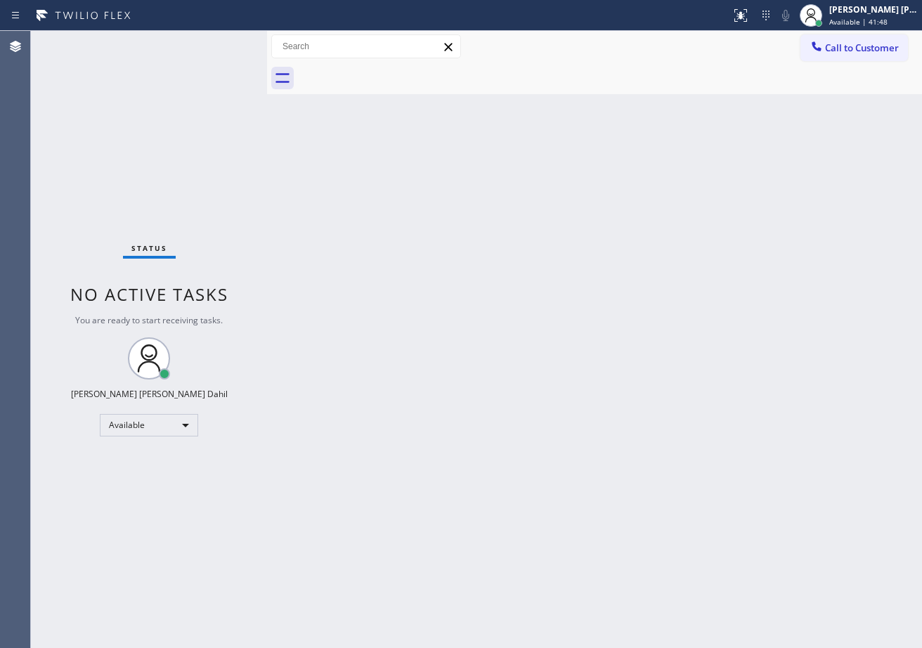
click at [648, 377] on div "Back to Dashboard Change Sender ID Customers Technicians Select a contact Outbo…" at bounding box center [594, 339] width 655 height 617
click at [558, 91] on div at bounding box center [610, 79] width 624 height 32
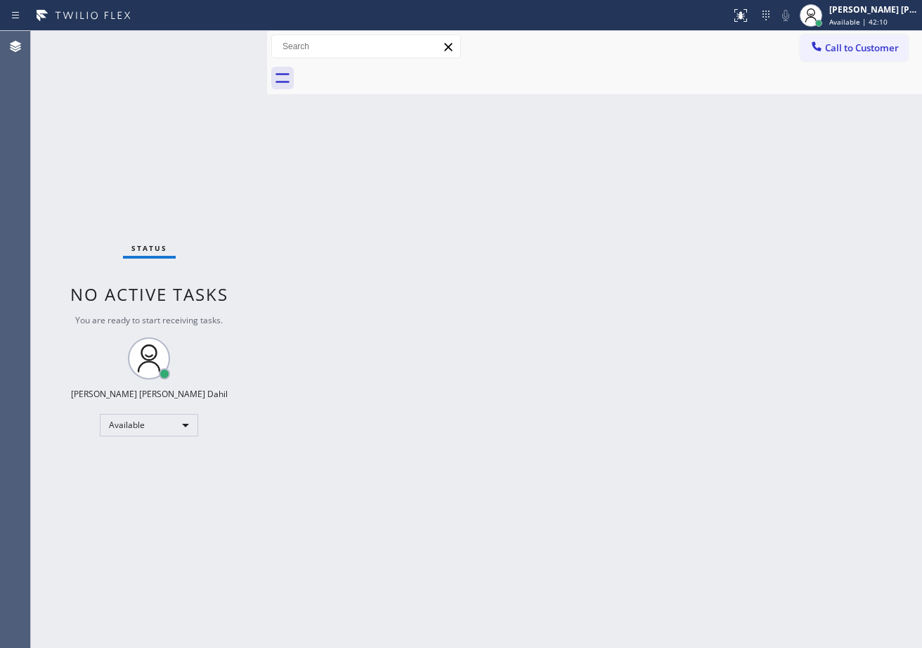
click at [558, 91] on div at bounding box center [610, 79] width 624 height 32
click at [631, 146] on div "Back to Dashboard Change Sender ID Customers Technicians Select a contact Outbo…" at bounding box center [594, 339] width 655 height 617
click at [285, 325] on div "Back to Dashboard Change Sender ID Customers Technicians Select a contact Outbo…" at bounding box center [594, 339] width 655 height 617
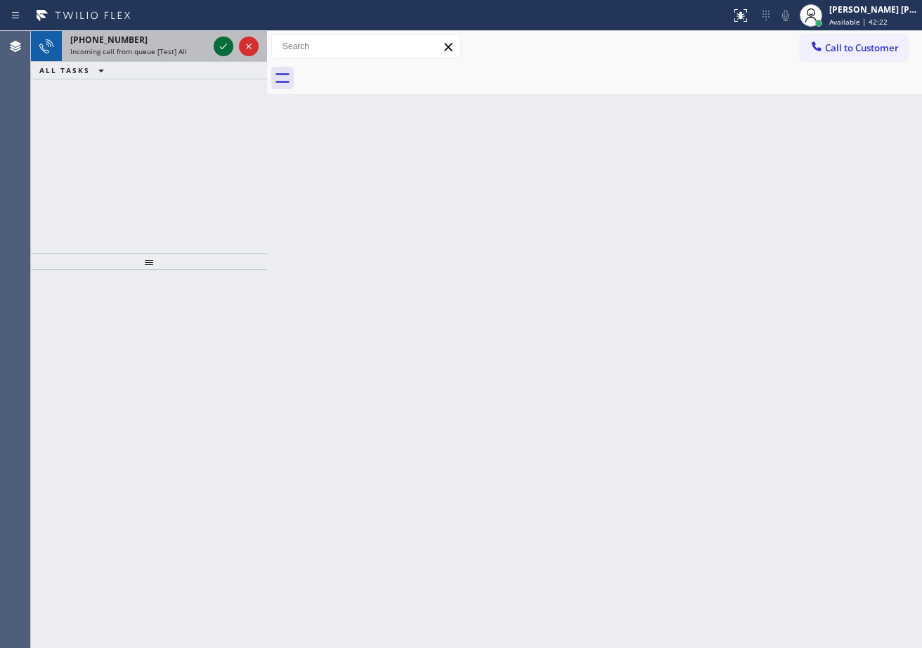
drag, startPoint x: 193, startPoint y: 48, endPoint x: 223, endPoint y: 45, distance: 29.7
click at [193, 48] on div "Incoming call from queue [Test] All" at bounding box center [139, 51] width 138 height 10
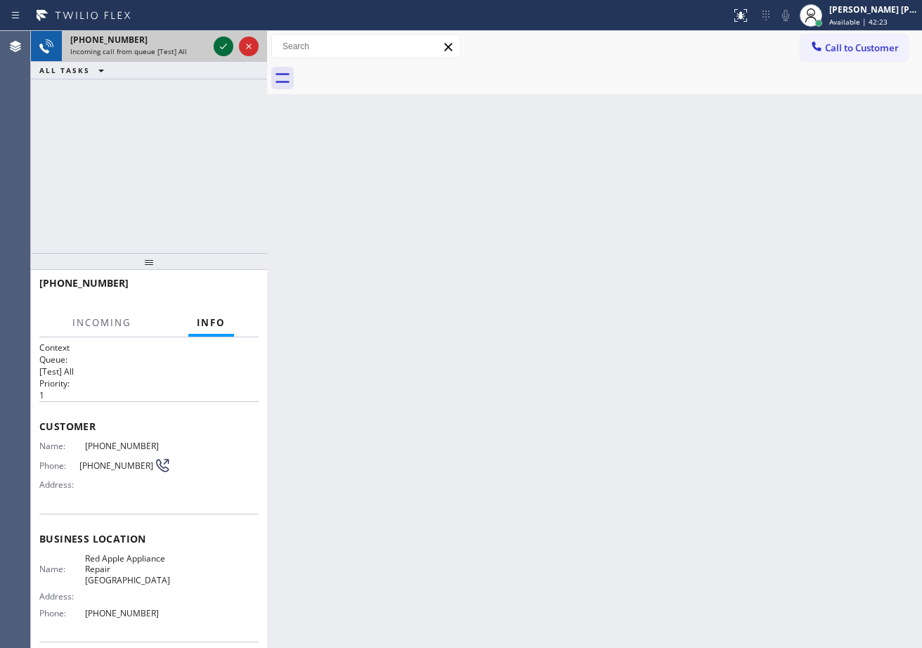
click at [223, 45] on icon at bounding box center [223, 46] width 17 height 17
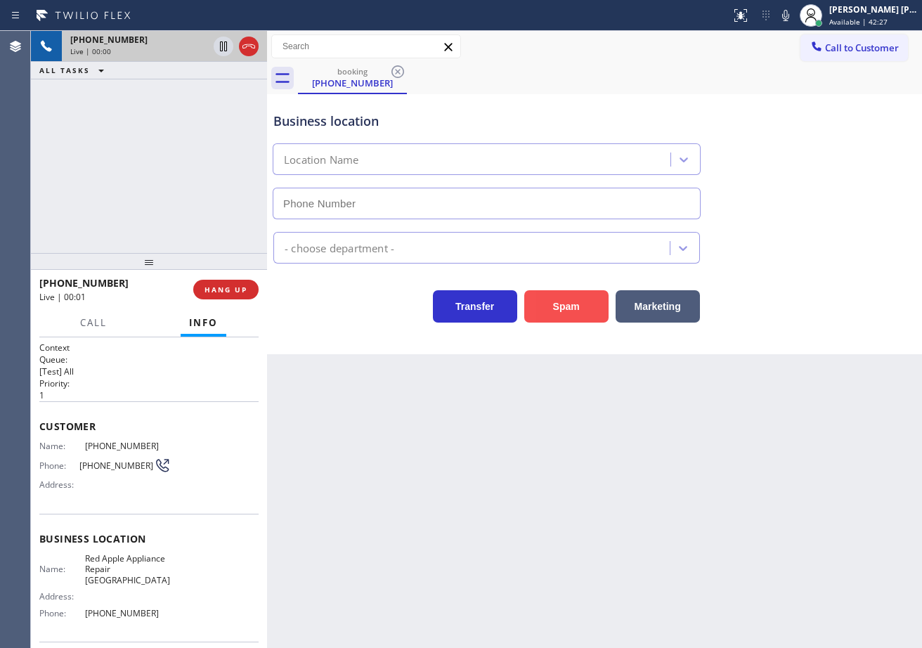
click at [584, 314] on button "Spam" at bounding box center [567, 306] width 84 height 32
type input "(347) 696-9818"
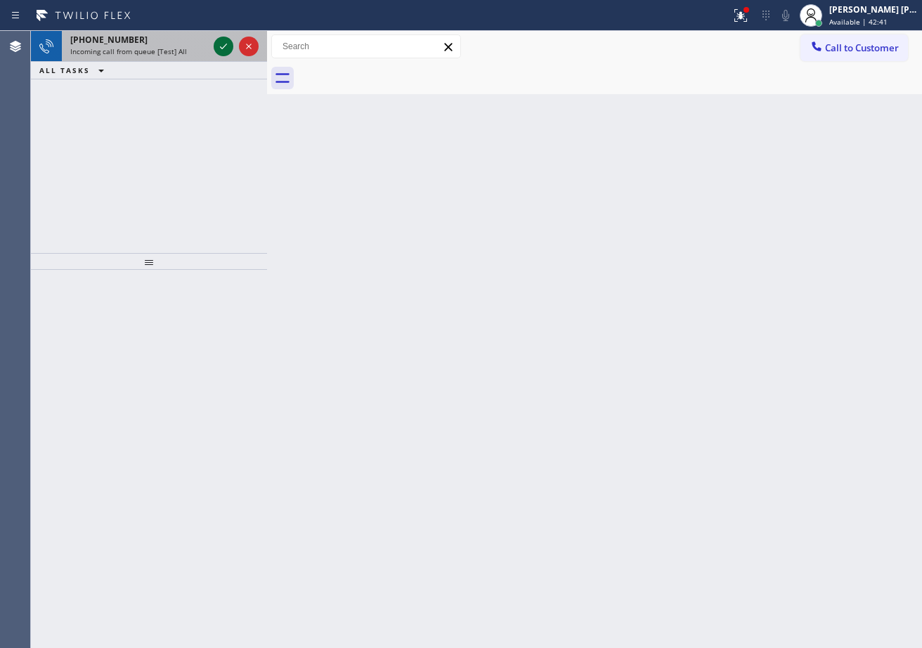
click at [225, 47] on icon at bounding box center [223, 46] width 17 height 17
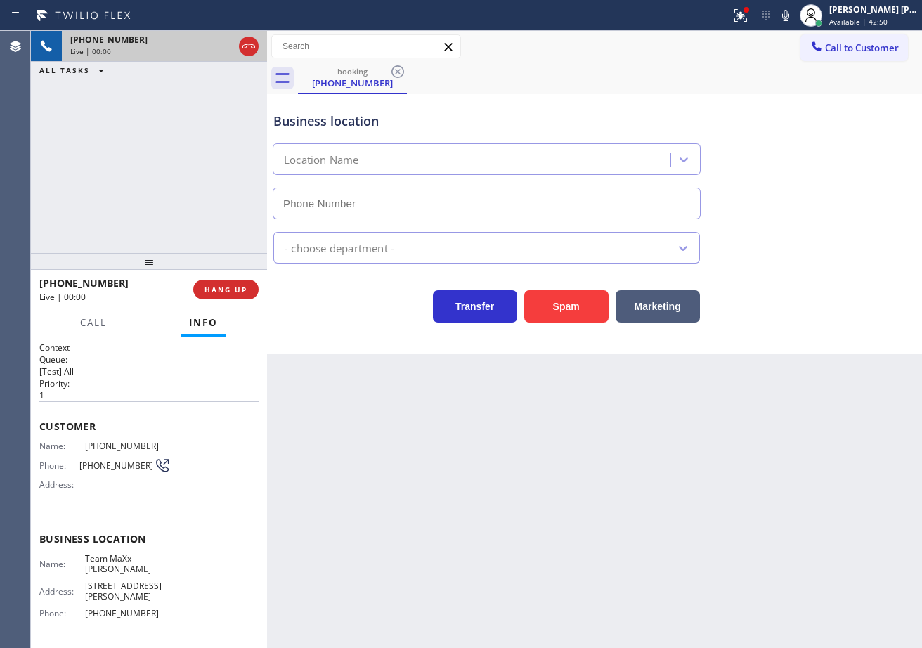
type input "(714) 500-7786"
click at [199, 504] on div "Customer Name: (754) 336-6893 Phone: (754) 336-6893 Address:" at bounding box center [148, 457] width 219 height 112
click at [750, 12] on div at bounding box center [747, 10] width 6 height 6
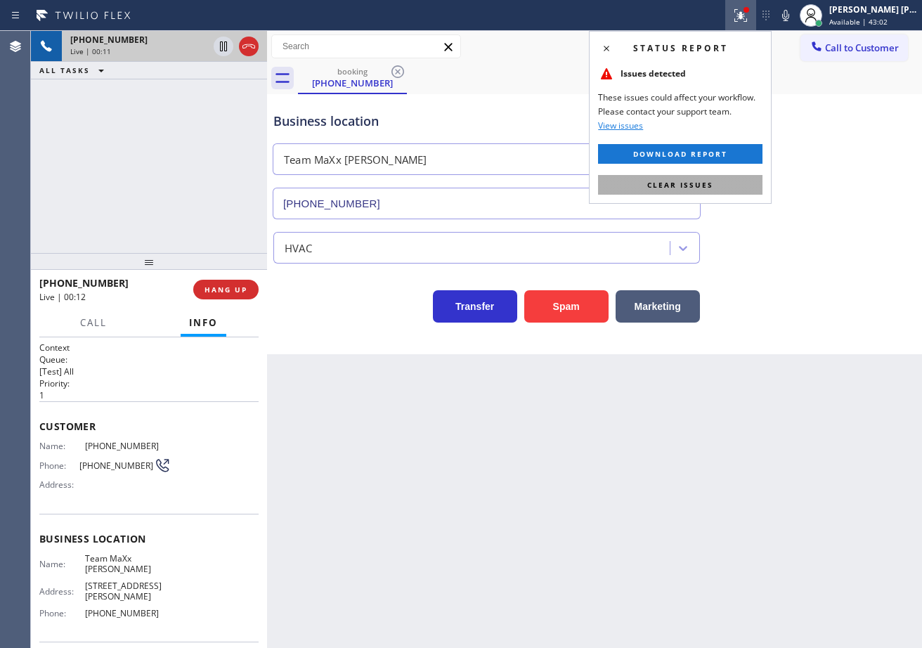
click at [727, 190] on button "Clear issues" at bounding box center [680, 185] width 165 height 20
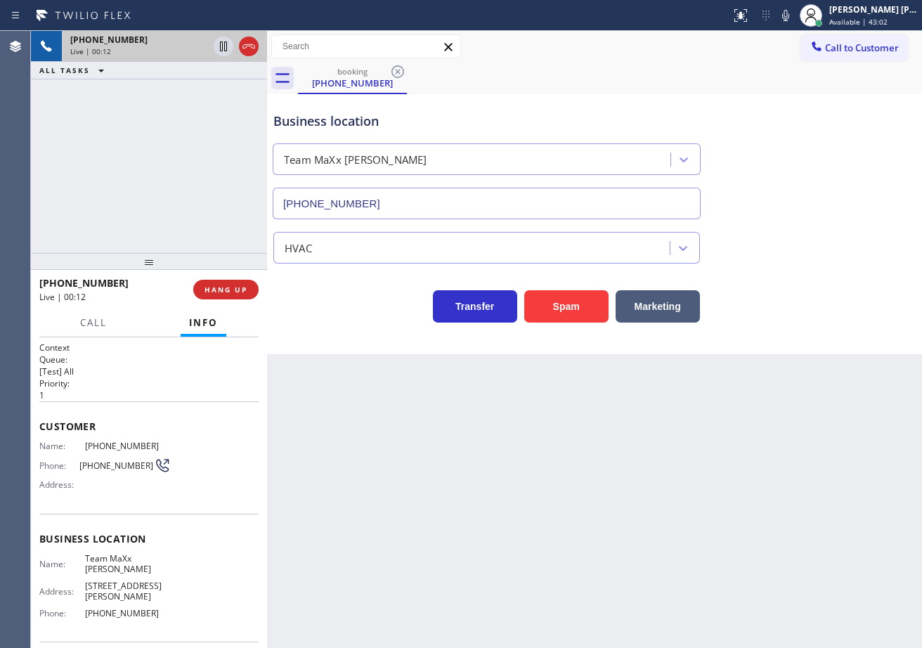
click at [851, 251] on div "HVAC" at bounding box center [595, 244] width 648 height 37
click at [852, 252] on div "HVAC" at bounding box center [595, 244] width 648 height 37
click at [872, 245] on div "HVAC" at bounding box center [595, 244] width 648 height 37
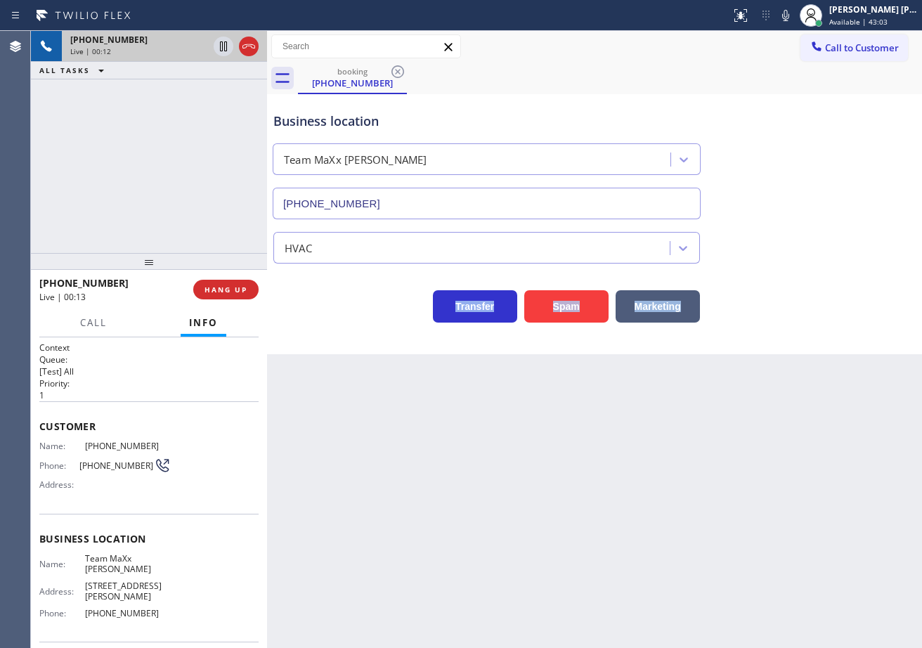
click at [872, 245] on div "HVAC" at bounding box center [595, 244] width 648 height 37
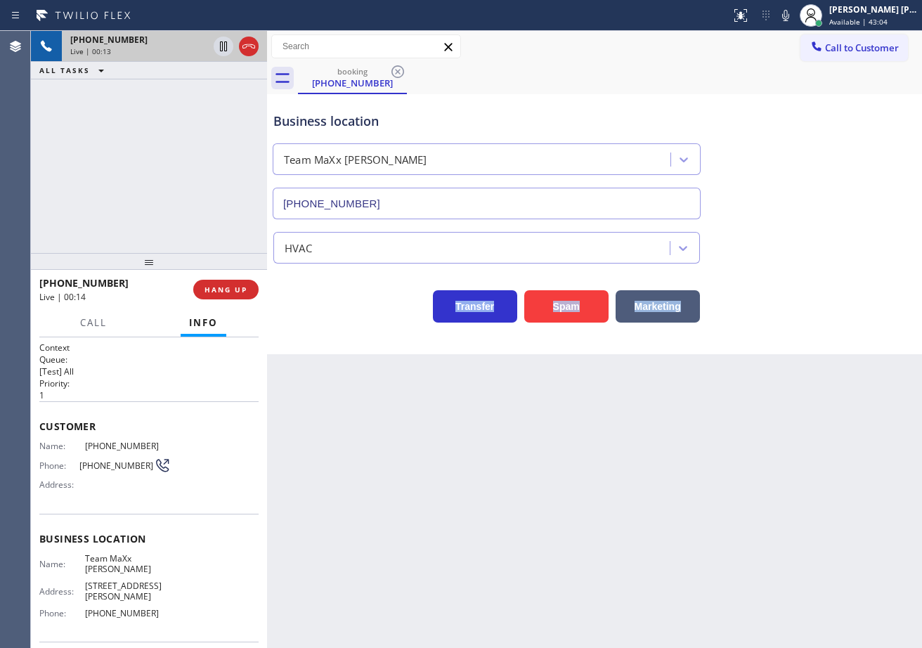
click at [872, 245] on div "HVAC" at bounding box center [595, 244] width 648 height 37
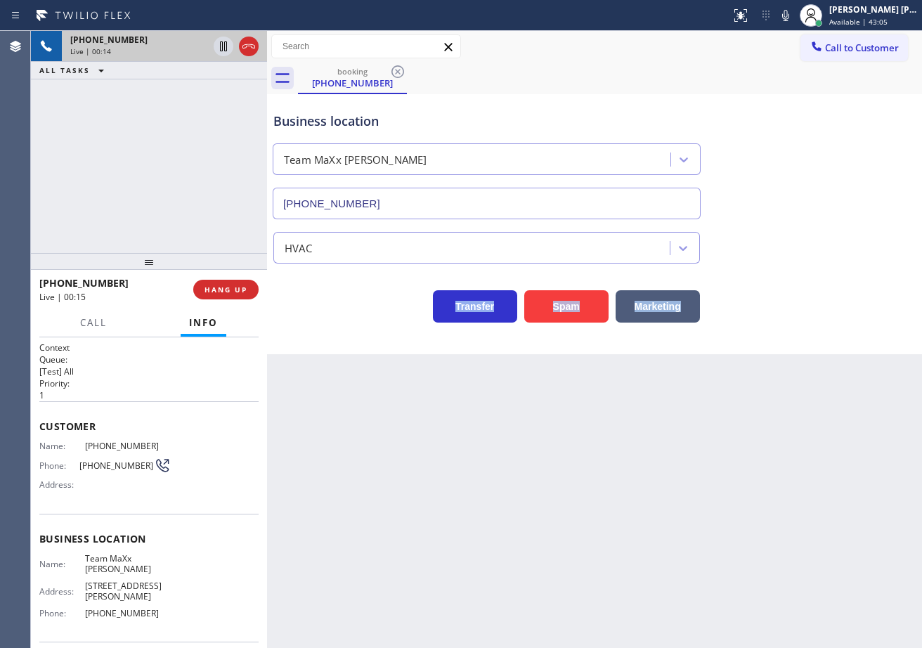
click at [872, 245] on div "HVAC" at bounding box center [595, 244] width 648 height 37
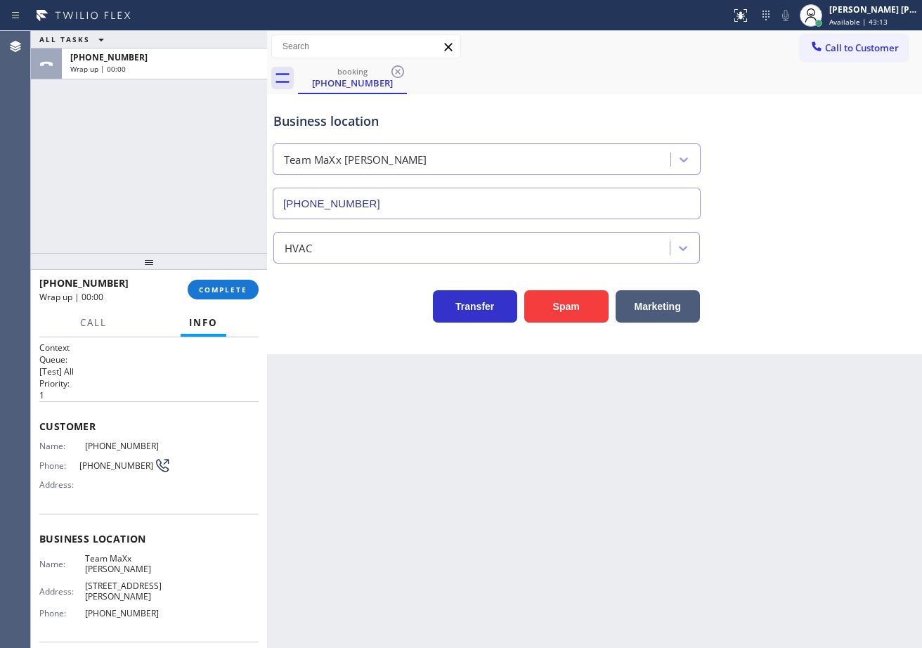
click at [215, 269] on div at bounding box center [149, 261] width 236 height 17
click at [218, 270] on div at bounding box center [149, 261] width 236 height 17
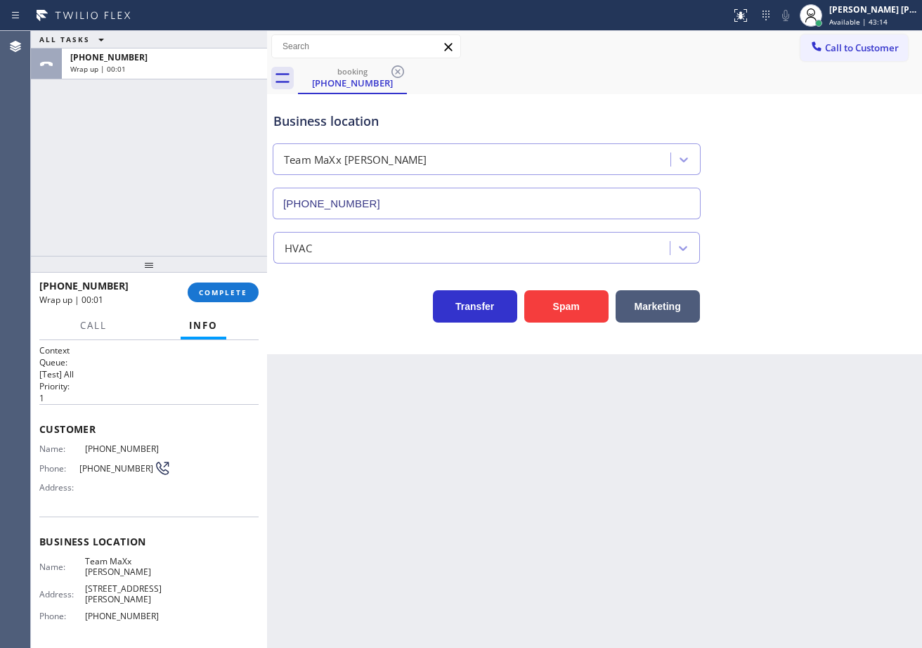
click at [219, 278] on div "+17543366893 Wrap up | 00:01 COMPLETE" at bounding box center [148, 292] width 219 height 37
click at [219, 281] on div "+17543366893 Wrap up | 00:01 COMPLETE" at bounding box center [148, 292] width 219 height 37
click at [220, 282] on div "+17543366893 Wrap up | 00:01 COMPLETE" at bounding box center [148, 292] width 219 height 37
drag, startPoint x: 221, startPoint y: 282, endPoint x: 230, endPoint y: 280, distance: 9.4
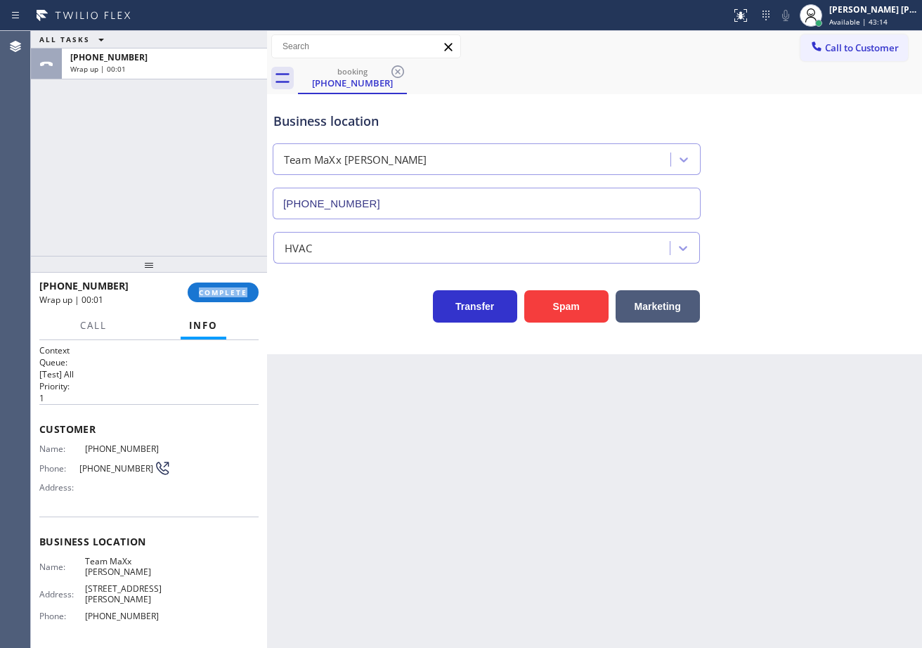
click at [221, 282] on div "+17543366893 Wrap up | 00:01 COMPLETE" at bounding box center [148, 292] width 219 height 37
click at [205, 281] on div "+17543366893 Wrap up | 00:02 COMPLETE" at bounding box center [148, 292] width 219 height 37
click at [205, 281] on div "+17543366893 Wrap up | 00:03 COMPLETE" at bounding box center [148, 292] width 219 height 37
click at [219, 217] on div "ALL TASKS ALL TASKS ACTIVE TASKS TASKS IN WRAP UP +17543366893 Wrap up | 00:02" at bounding box center [149, 143] width 236 height 225
click at [243, 295] on span "COMPLETE" at bounding box center [223, 293] width 49 height 10
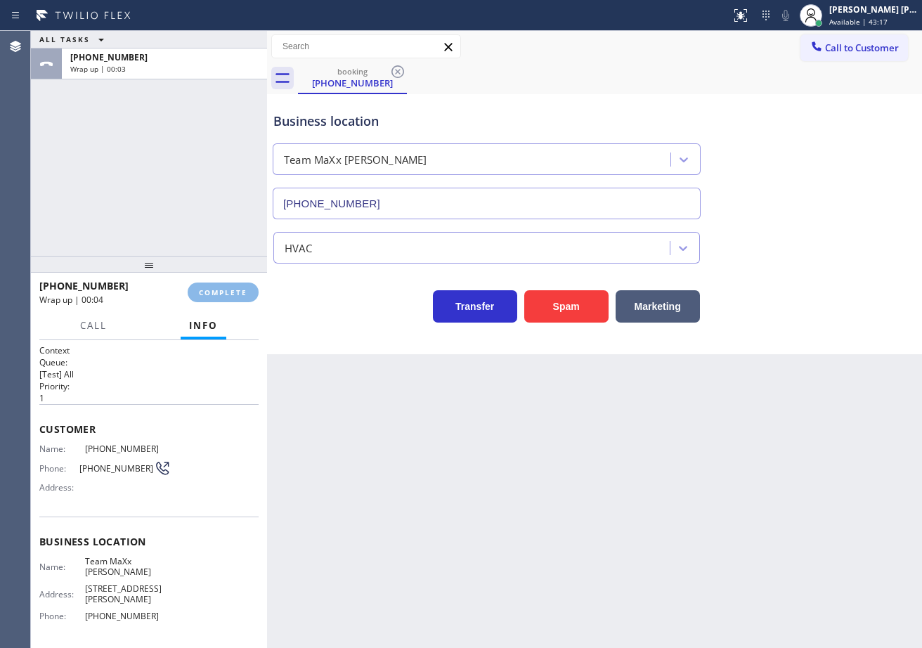
click at [198, 211] on div "ALL TASKS ALL TASKS ACTIVE TASKS TASKS IN WRAP UP +17543366893 Wrap up | 00:03" at bounding box center [149, 143] width 236 height 225
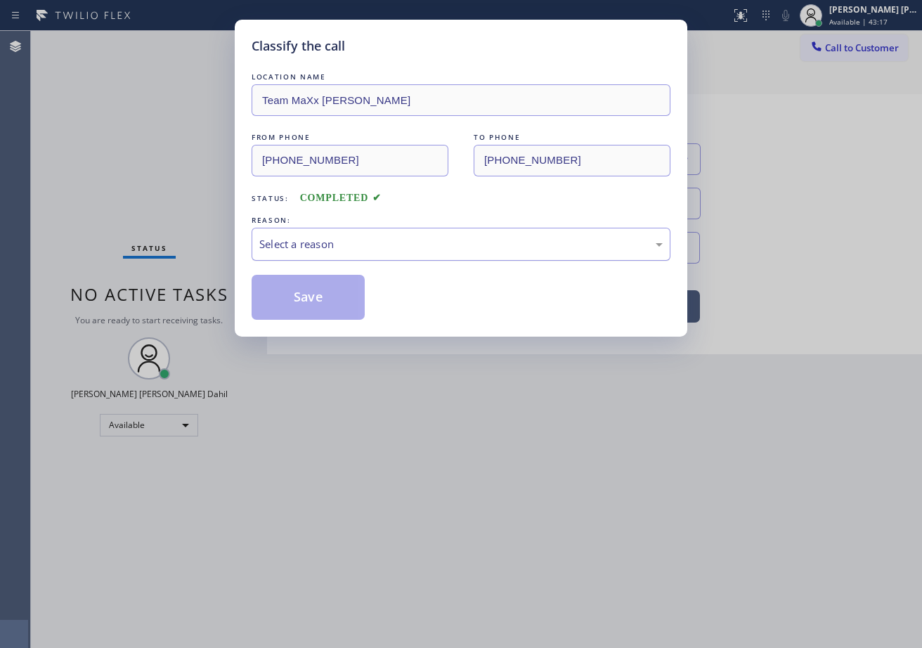
click at [350, 228] on div "Select a reason" at bounding box center [461, 244] width 419 height 33
click at [327, 292] on button "Save" at bounding box center [308, 297] width 113 height 45
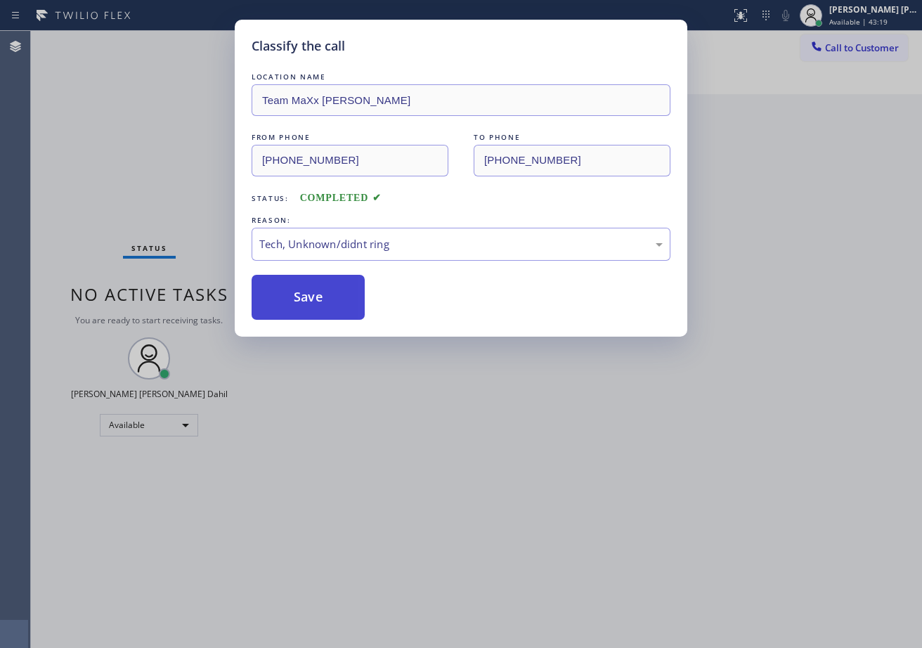
click at [326, 292] on button "Save" at bounding box center [308, 297] width 113 height 45
click at [446, 509] on div "Classify the call LOCATION NAME Team MaXx Aldrete FROM PHONE (754) 336-6893 TO …" at bounding box center [461, 324] width 922 height 648
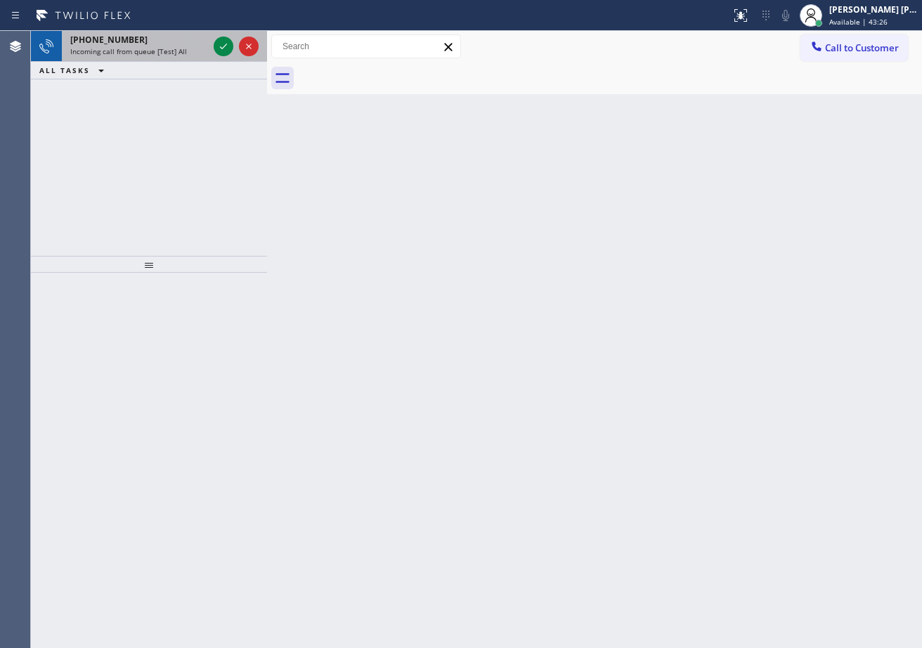
click at [191, 47] on div "Incoming call from queue [Test] All" at bounding box center [139, 51] width 138 height 10
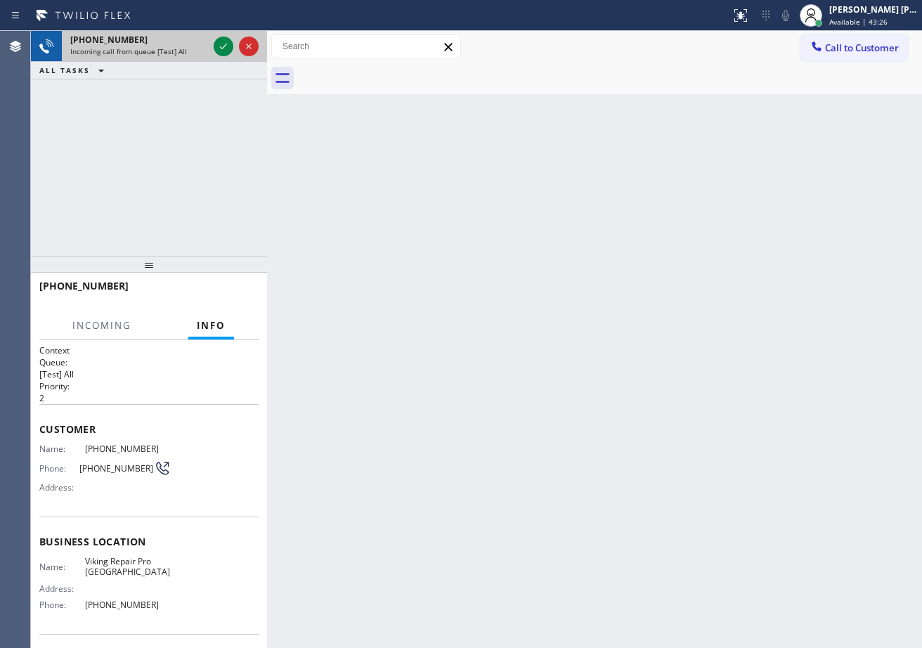
click at [193, 47] on div "Incoming call from queue [Test] All" at bounding box center [139, 51] width 138 height 10
click at [222, 44] on icon at bounding box center [223, 46] width 17 height 17
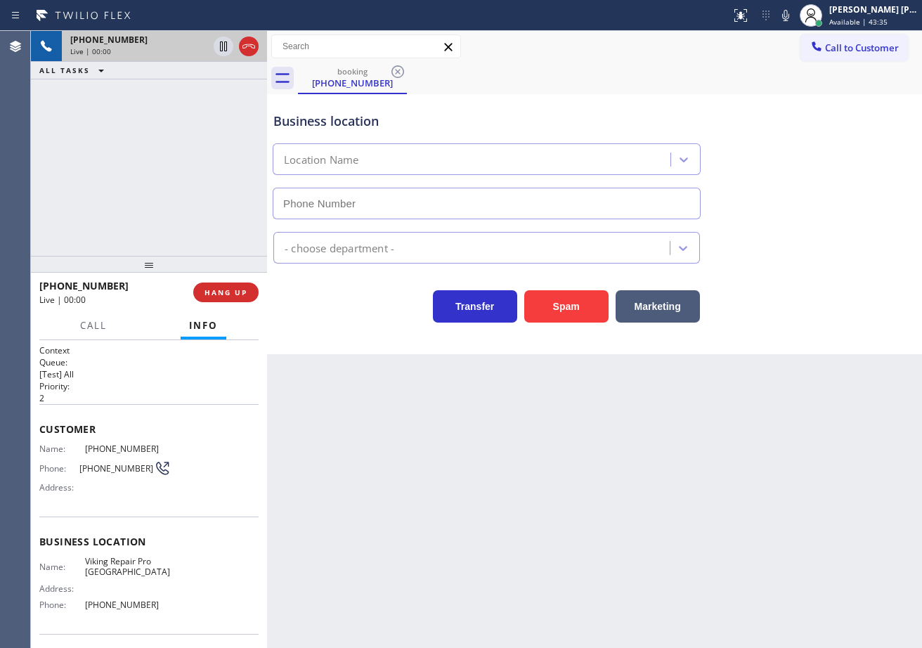
type input "(609) 293-4664"
click at [549, 315] on button "Spam" at bounding box center [567, 306] width 84 height 32
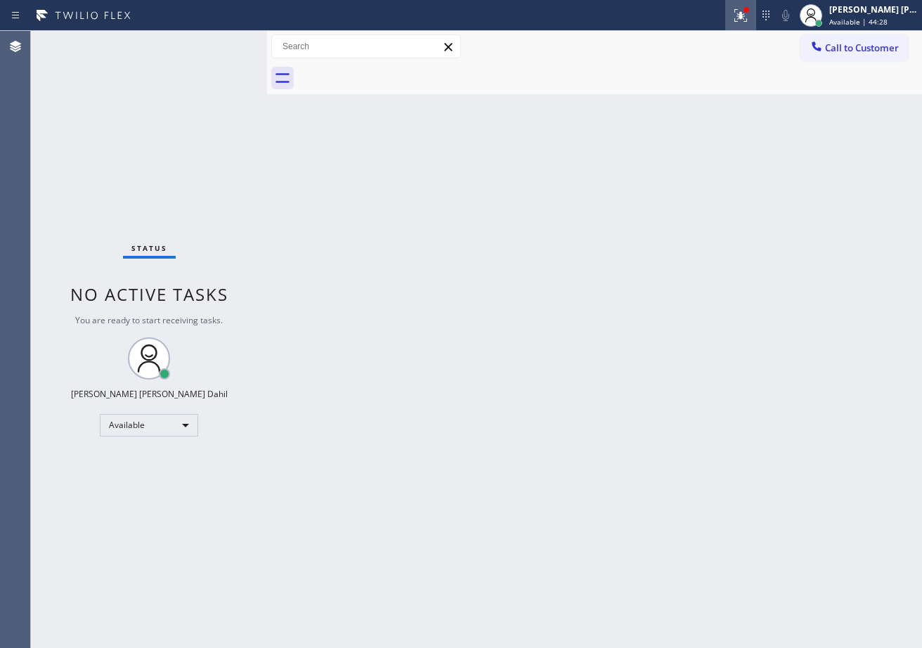
click at [743, 16] on icon at bounding box center [739, 14] width 8 height 10
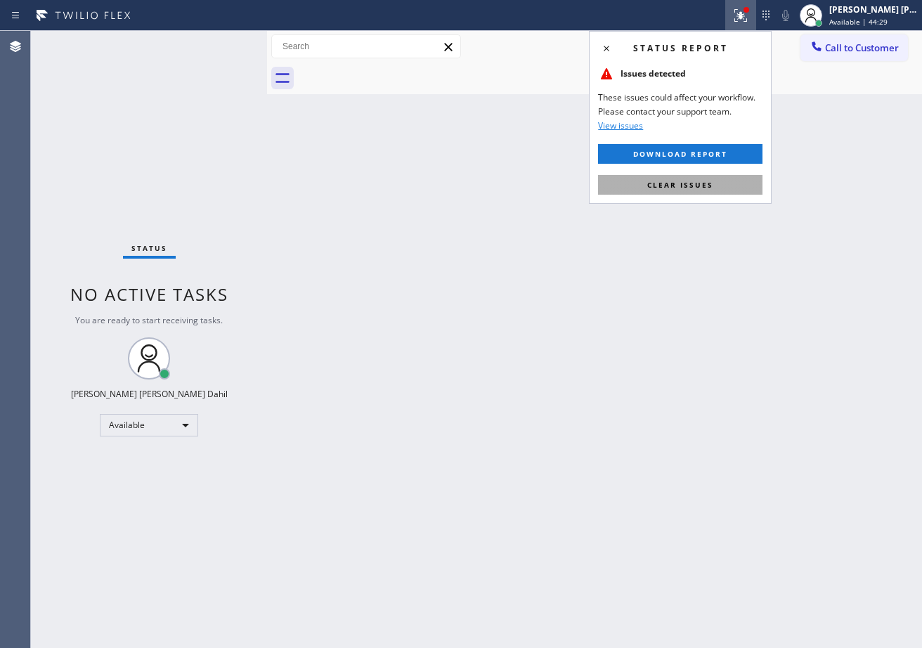
click at [704, 186] on span "Clear issues" at bounding box center [681, 185] width 66 height 10
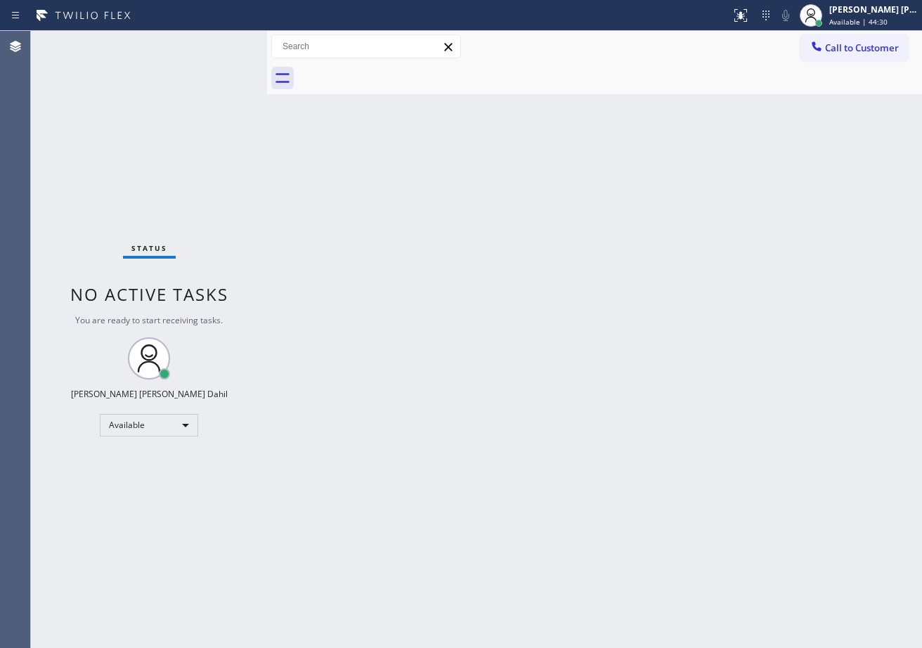
drag, startPoint x: 704, startPoint y: 191, endPoint x: 735, endPoint y: 272, distance: 86.8
click at [704, 194] on div "Back to Dashboard Change Sender ID Customers Technicians Select a contact Outbo…" at bounding box center [594, 339] width 655 height 617
drag, startPoint x: 337, startPoint y: 193, endPoint x: 337, endPoint y: 207, distance: 13.4
click at [337, 193] on div "Back to Dashboard Change Sender ID Customers Technicians Select a contact Outbo…" at bounding box center [594, 339] width 655 height 617
click at [214, 43] on div "Status No active tasks You are ready to start receiving tasks. [PERSON_NAME] [P…" at bounding box center [149, 339] width 236 height 617
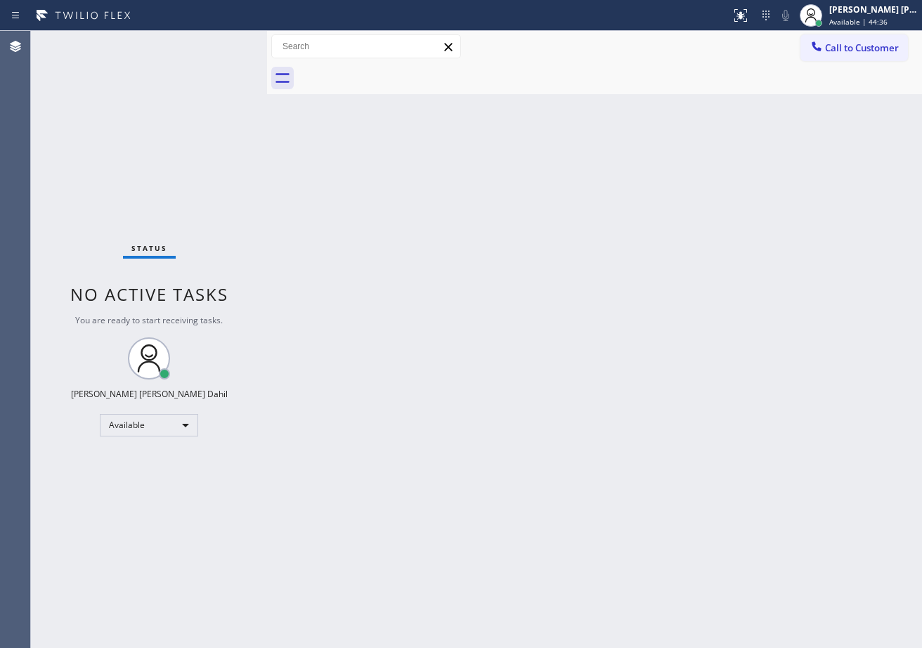
click at [229, 43] on div "Status No active tasks You are ready to start receiving tasks. [PERSON_NAME] [P…" at bounding box center [149, 339] width 236 height 617
click at [228, 44] on div "Status No active tasks You are ready to start receiving tasks. [PERSON_NAME] [P…" at bounding box center [149, 339] width 236 height 617
click at [225, 44] on div "Status No active tasks You are ready to start receiving tasks. [PERSON_NAME] [P…" at bounding box center [149, 339] width 236 height 617
click at [224, 44] on div "Status No active tasks You are ready to start receiving tasks. [PERSON_NAME] [P…" at bounding box center [149, 339] width 236 height 617
click at [218, 48] on div "Status No active tasks You are ready to start receiving tasks. [PERSON_NAME] [P…" at bounding box center [149, 339] width 236 height 617
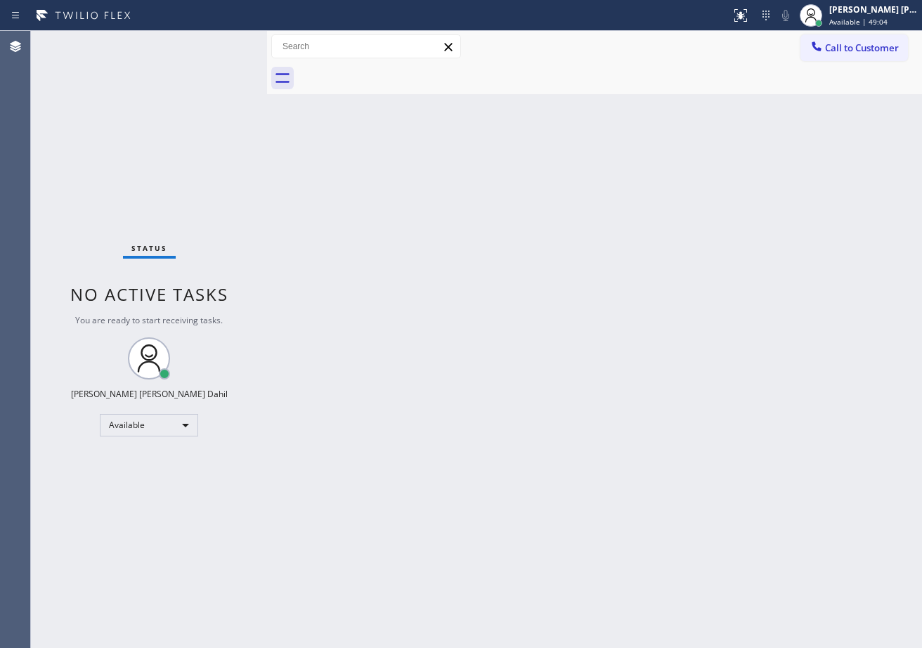
click at [218, 48] on div "Status No active tasks You are ready to start receiving tasks. [PERSON_NAME] [P…" at bounding box center [149, 339] width 236 height 617
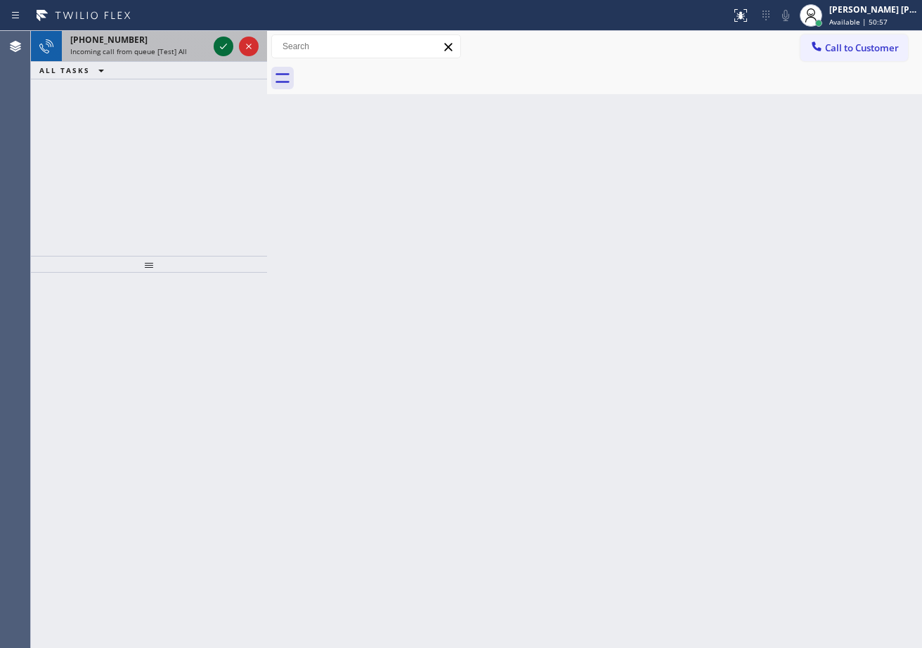
click at [218, 48] on icon at bounding box center [223, 46] width 17 height 17
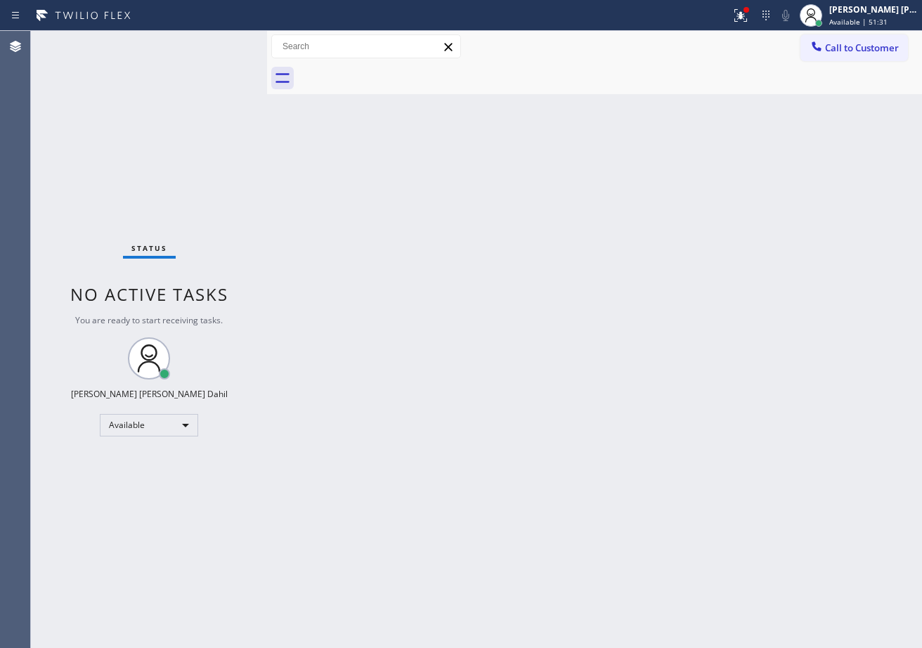
click at [218, 48] on div "Status No active tasks You are ready to start receiving tasks. [PERSON_NAME] [P…" at bounding box center [149, 339] width 236 height 617
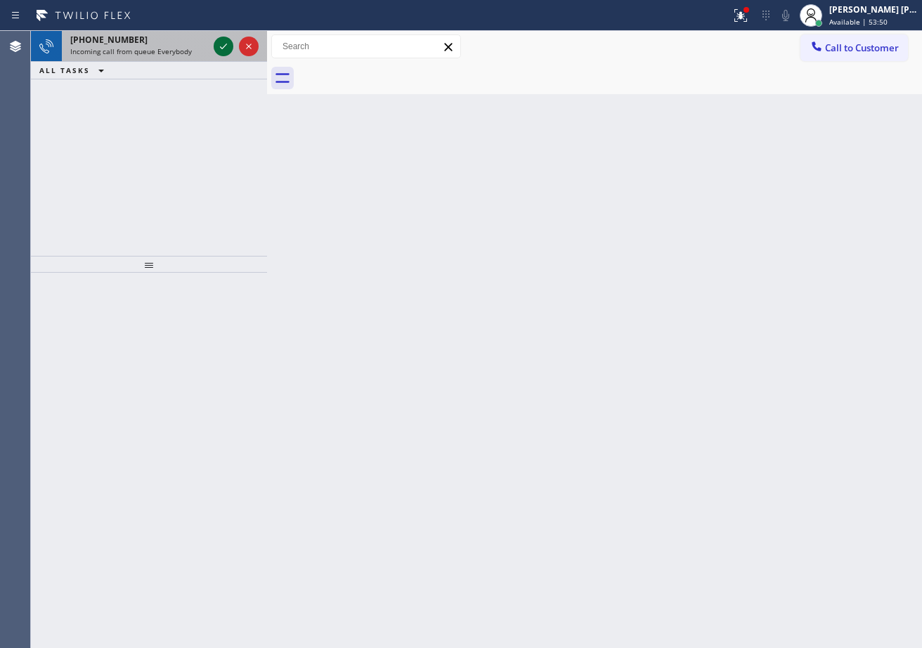
click at [218, 48] on icon at bounding box center [223, 46] width 17 height 17
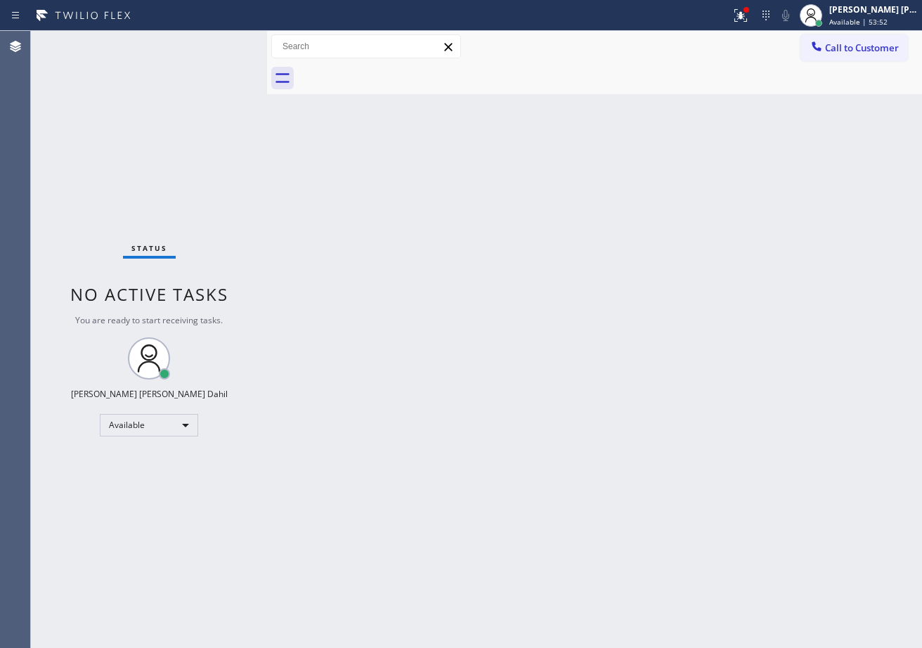
click at [218, 48] on div "Status No active tasks You are ready to start receiving tasks. [PERSON_NAME] [P…" at bounding box center [149, 339] width 236 height 617
click at [742, 15] on div at bounding box center [741, 15] width 31 height 17
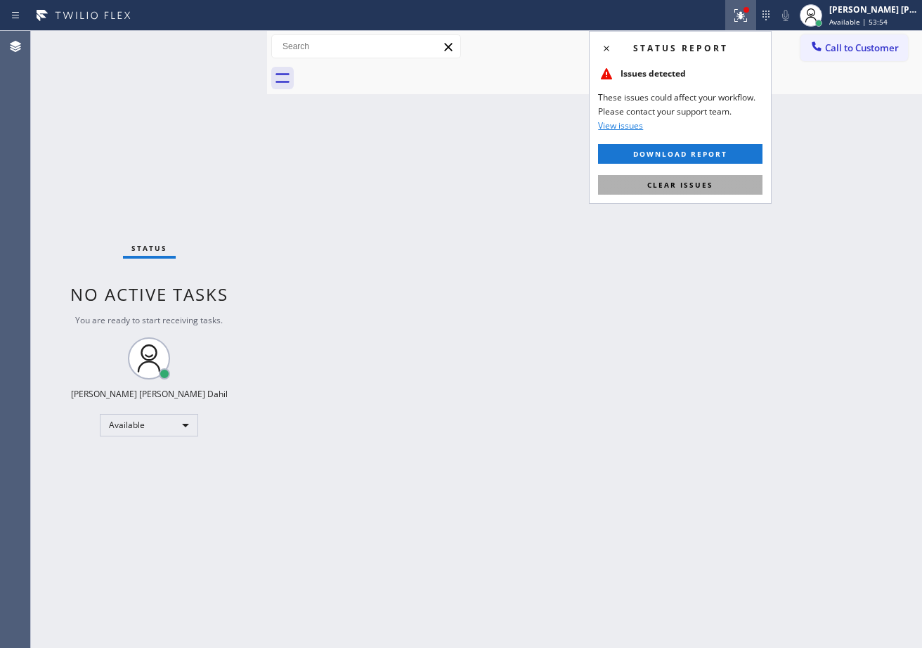
click at [629, 186] on button "Clear issues" at bounding box center [680, 185] width 165 height 20
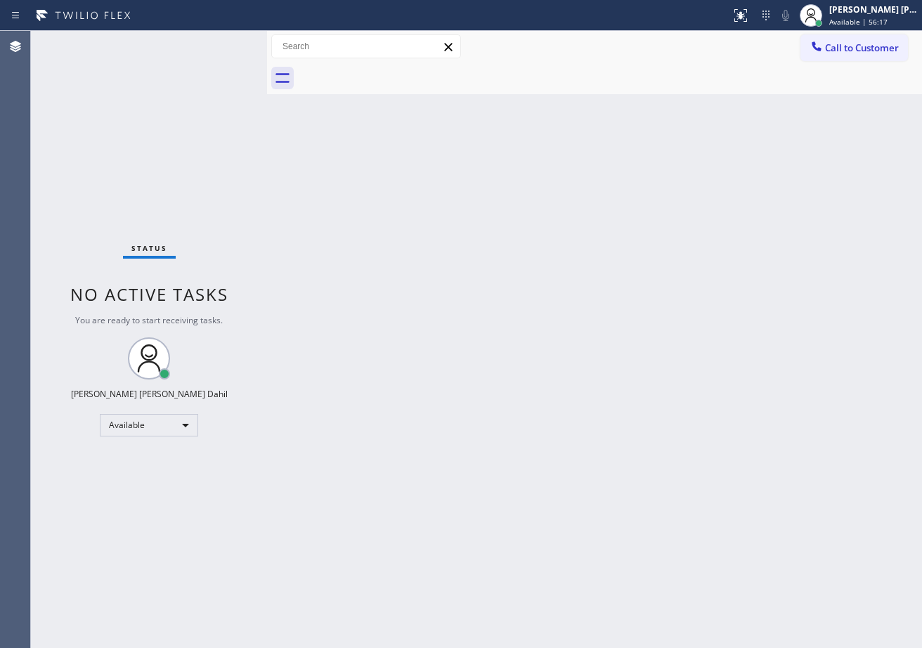
drag, startPoint x: 708, startPoint y: 46, endPoint x: 783, endPoint y: 63, distance: 76.4
click at [708, 46] on div "Call to Customer Outbound call Location 5 Star Appliance Repair Your caller id …" at bounding box center [594, 46] width 655 height 25
click at [484, 353] on div "Back to Dashboard Change Sender ID Customers Technicians Select a contact Outbo…" at bounding box center [594, 339] width 655 height 617
click at [189, 56] on div "Status No active tasks You are ready to start receiving tasks. [PERSON_NAME] [P…" at bounding box center [149, 339] width 236 height 617
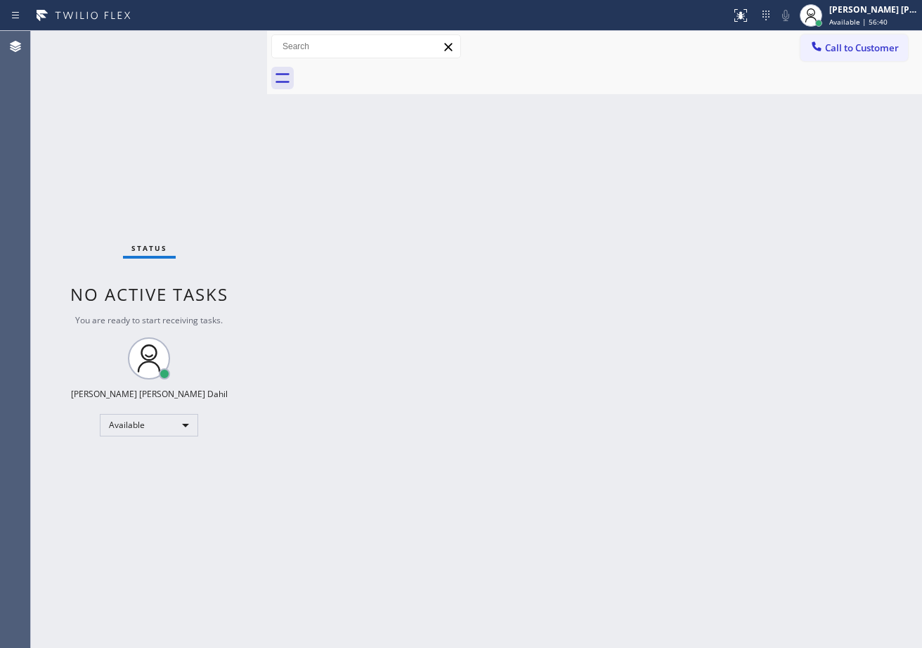
click at [191, 53] on div "Status No active tasks You are ready to start receiving tasks. [PERSON_NAME] [P…" at bounding box center [149, 339] width 236 height 617
drag, startPoint x: 568, startPoint y: 349, endPoint x: 916, endPoint y: 494, distance: 376.7
click at [593, 354] on div "Back to Dashboard Change Sender ID Customers Technicians Select a contact Outbo…" at bounding box center [594, 339] width 655 height 617
click at [645, 513] on div "Back to Dashboard Change Sender ID Customers Technicians Select a contact Outbo…" at bounding box center [594, 339] width 655 height 617
click at [704, 68] on div at bounding box center [610, 79] width 624 height 32
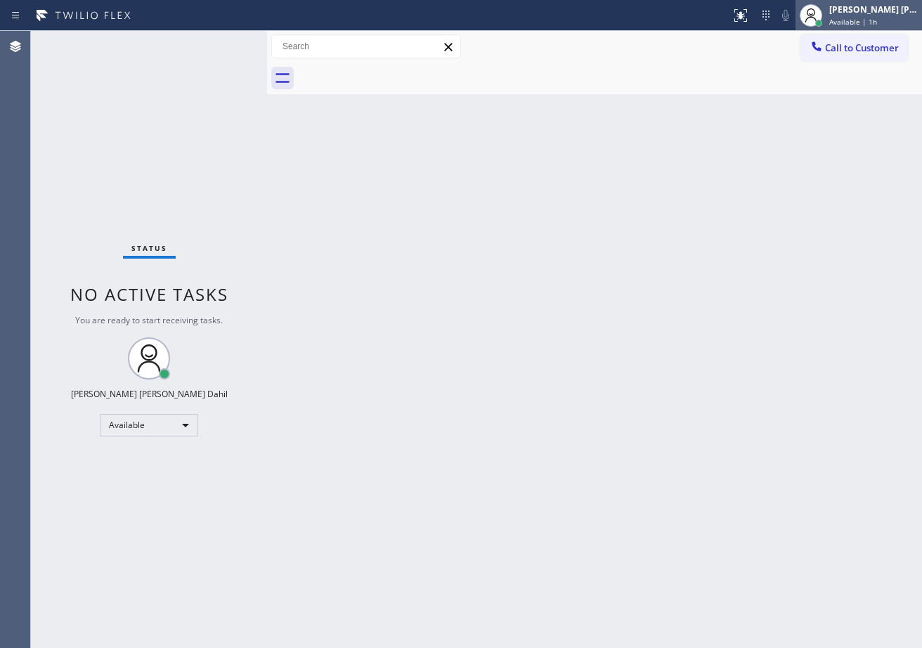
click at [883, 11] on div "[PERSON_NAME] [PERSON_NAME] Dahil" at bounding box center [874, 10] width 89 height 12
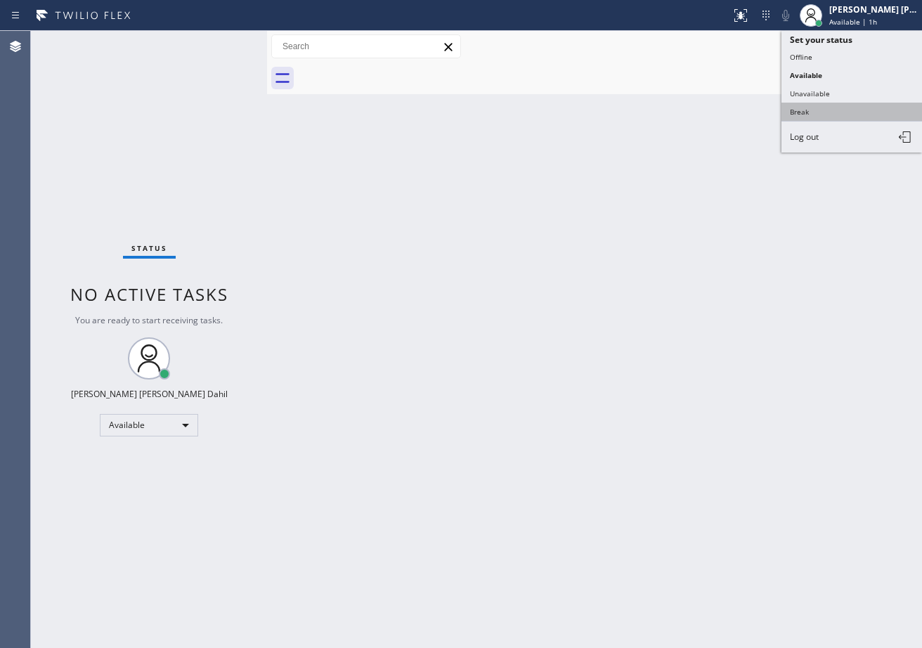
click at [797, 111] on button "Break" at bounding box center [852, 112] width 141 height 18
